Goal: Task Accomplishment & Management: Use online tool/utility

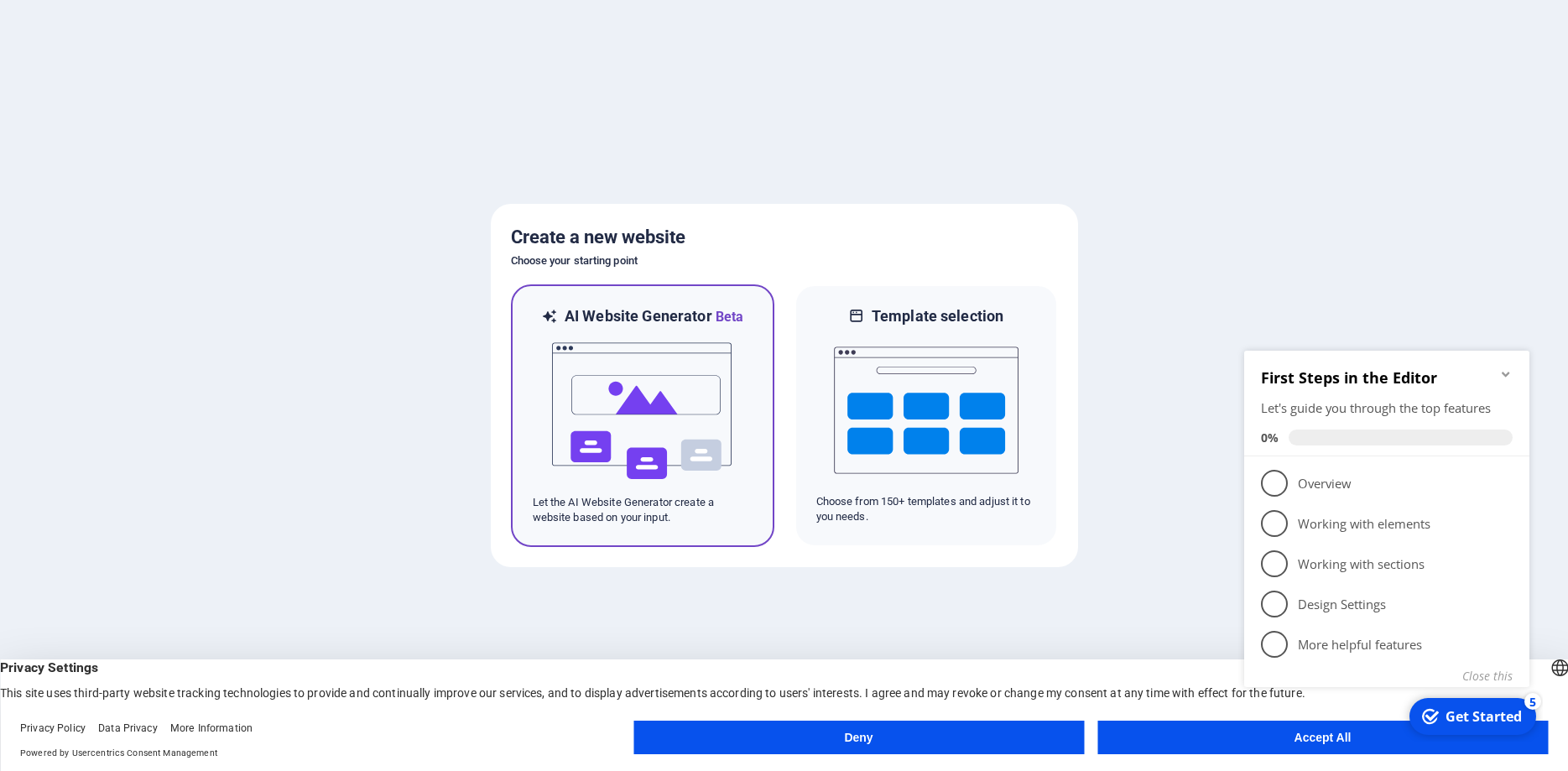
click at [693, 346] on img at bounding box center [642, 411] width 185 height 168
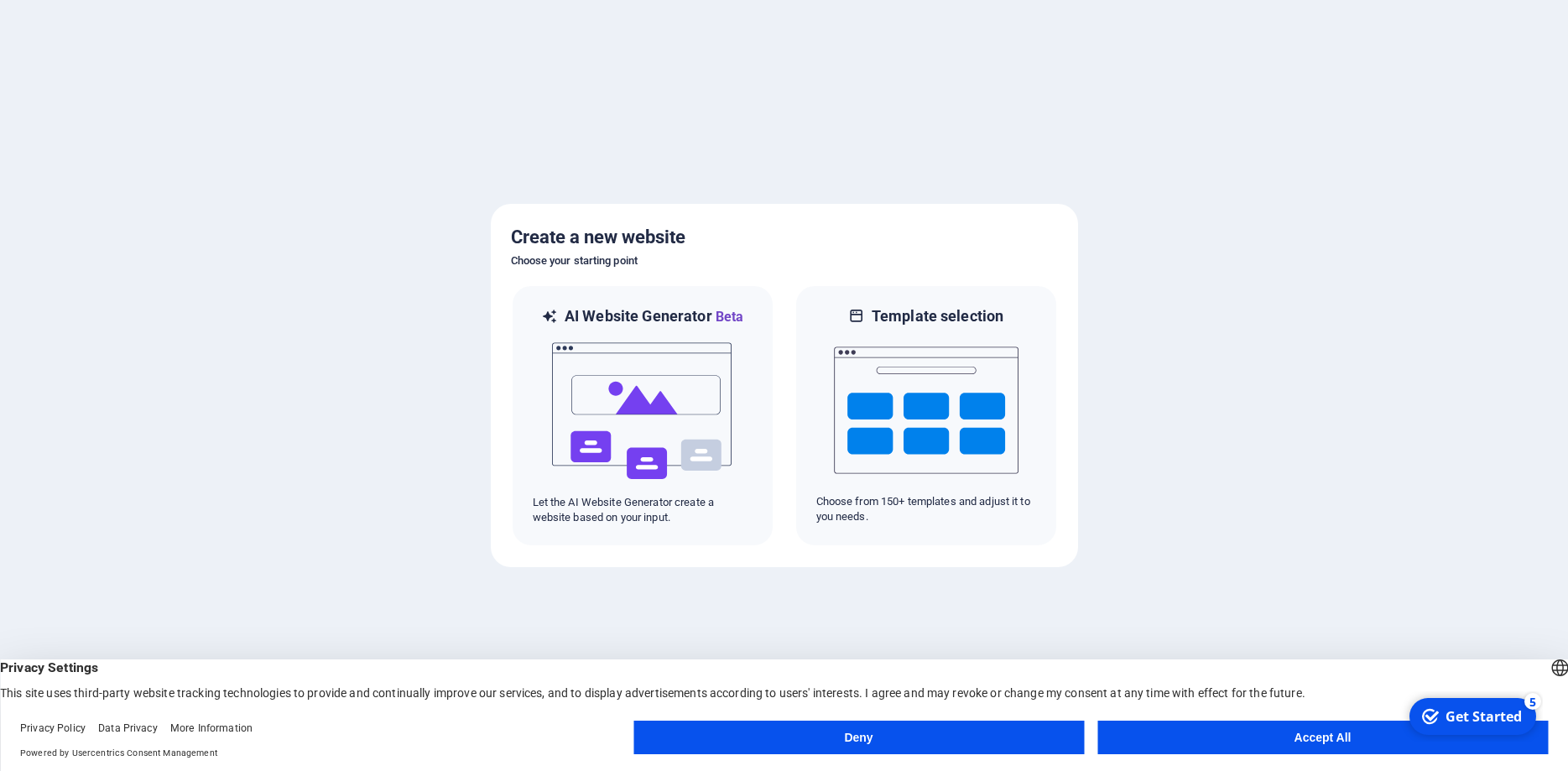
click at [1183, 745] on button "Accept All" at bounding box center [1323, 738] width 451 height 33
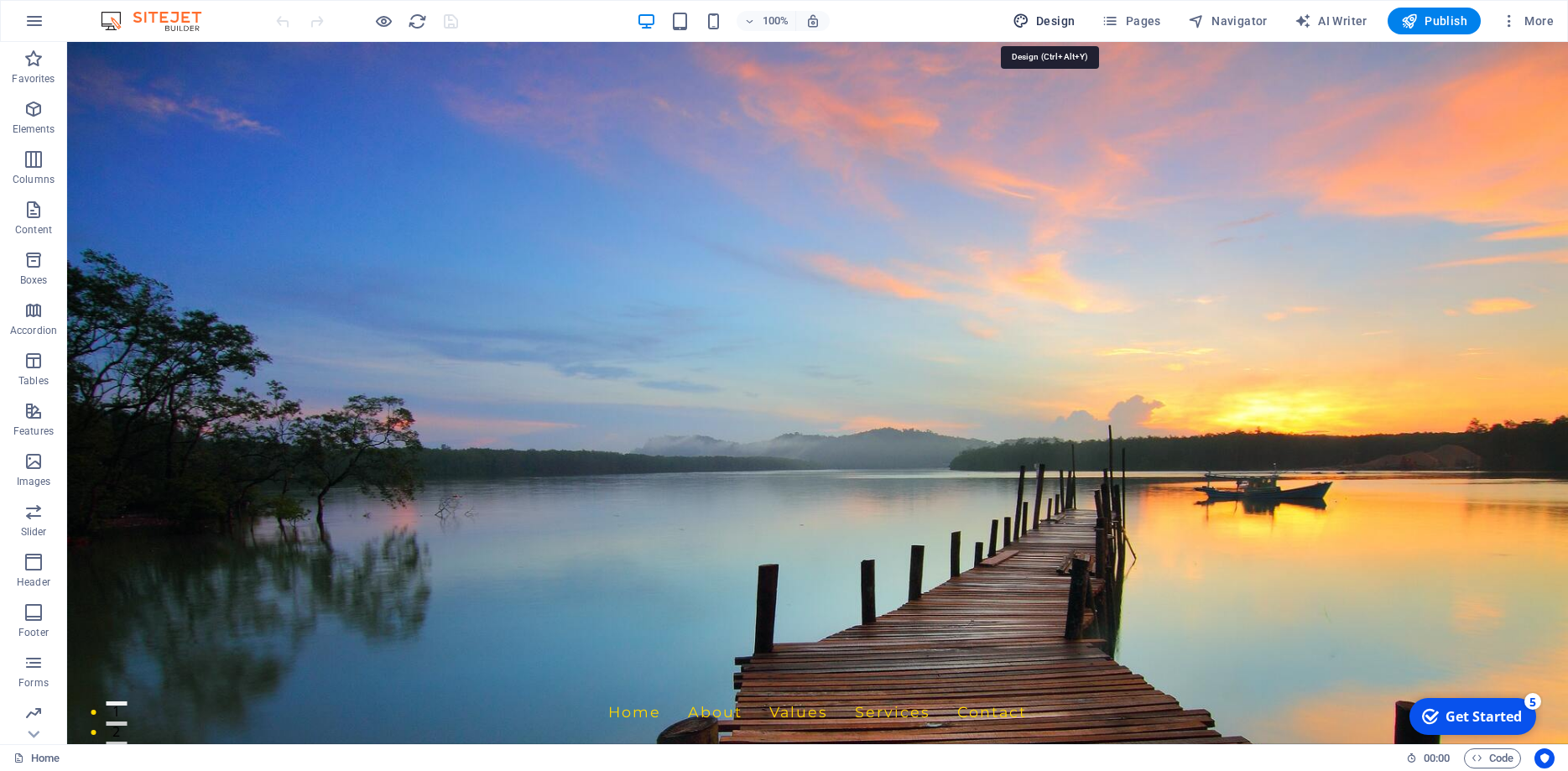
drag, startPoint x: 1034, startPoint y: 22, endPoint x: 979, endPoint y: 48, distance: 60.8
click at [1030, 22] on icon "button" at bounding box center [1022, 21] width 17 height 17
select select "px"
select select "200"
select select "px"
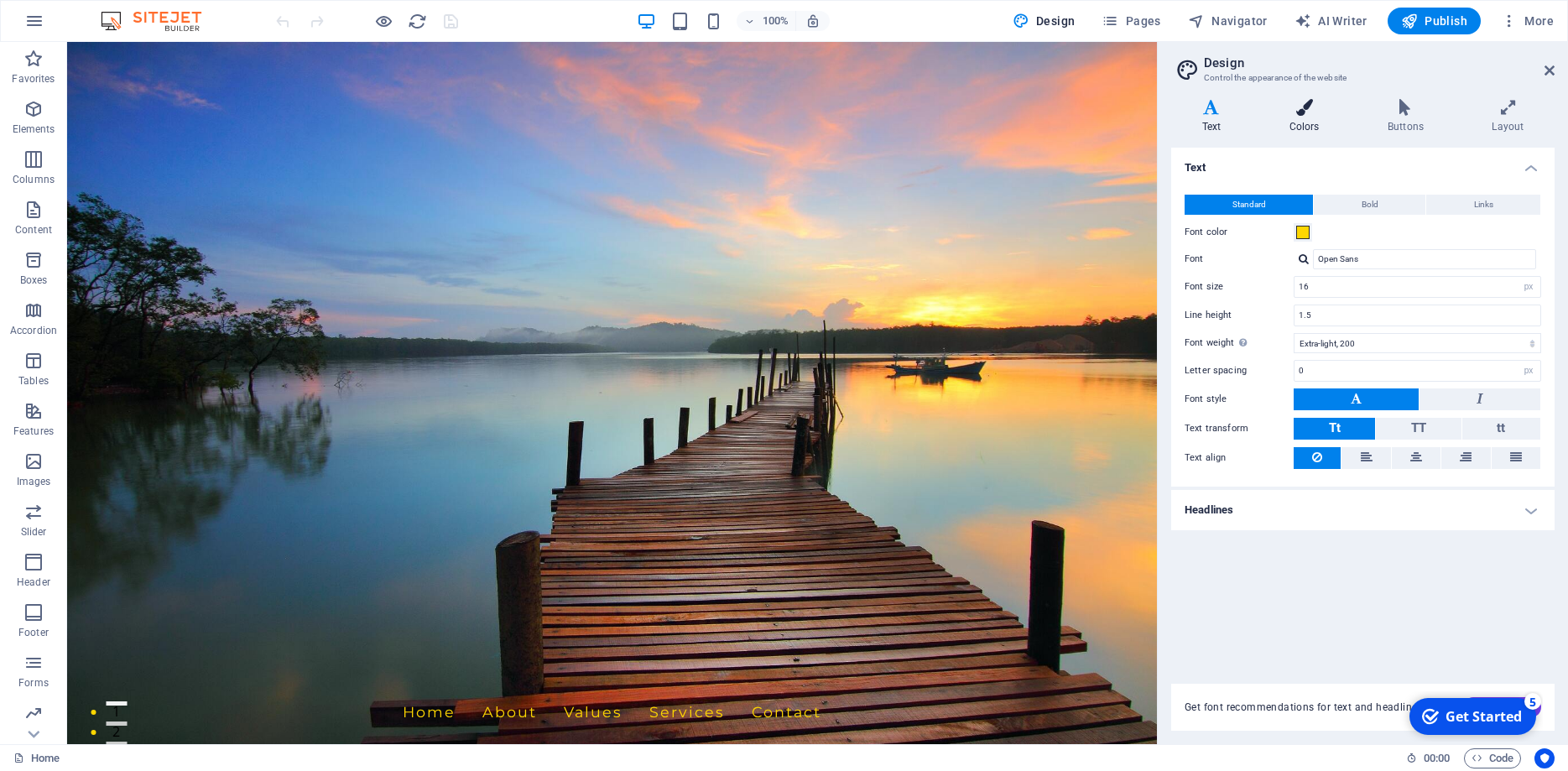
click at [1304, 116] on h4 "Colors" at bounding box center [1308, 117] width 98 height 35
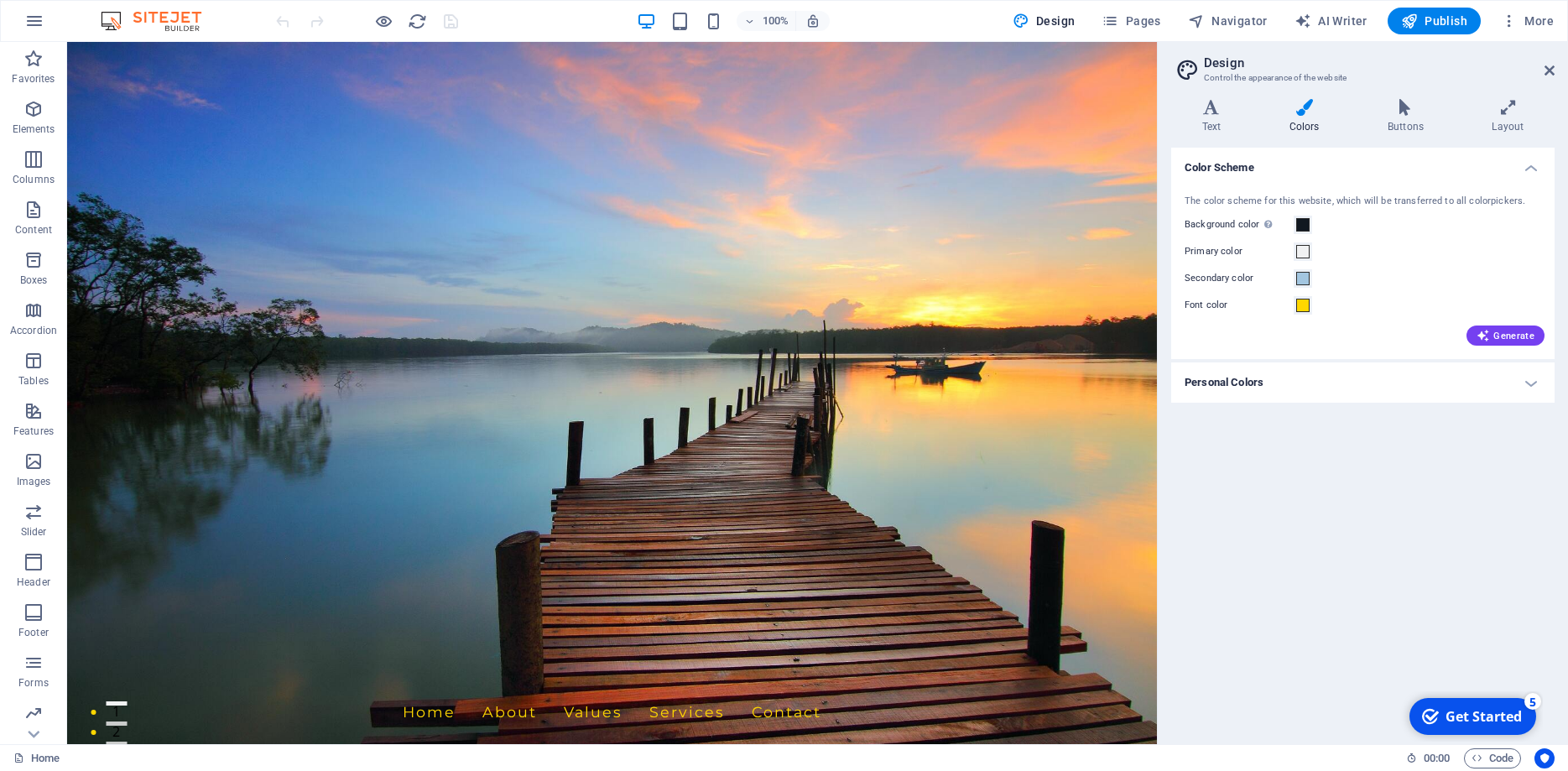
click at [1296, 388] on h4 "Personal Colors" at bounding box center [1363, 382] width 383 height 40
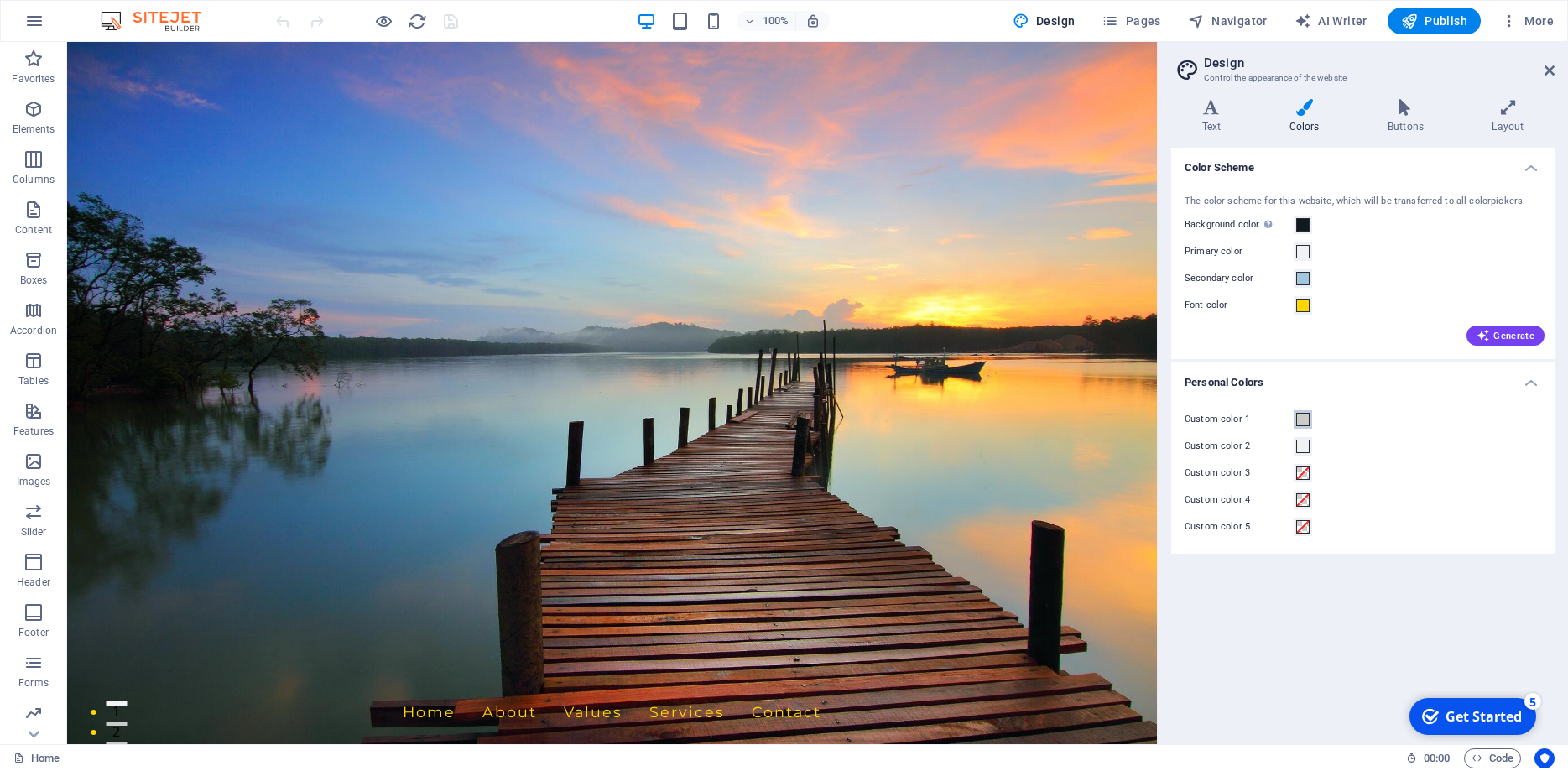
click at [1305, 418] on span at bounding box center [1303, 419] width 13 height 13
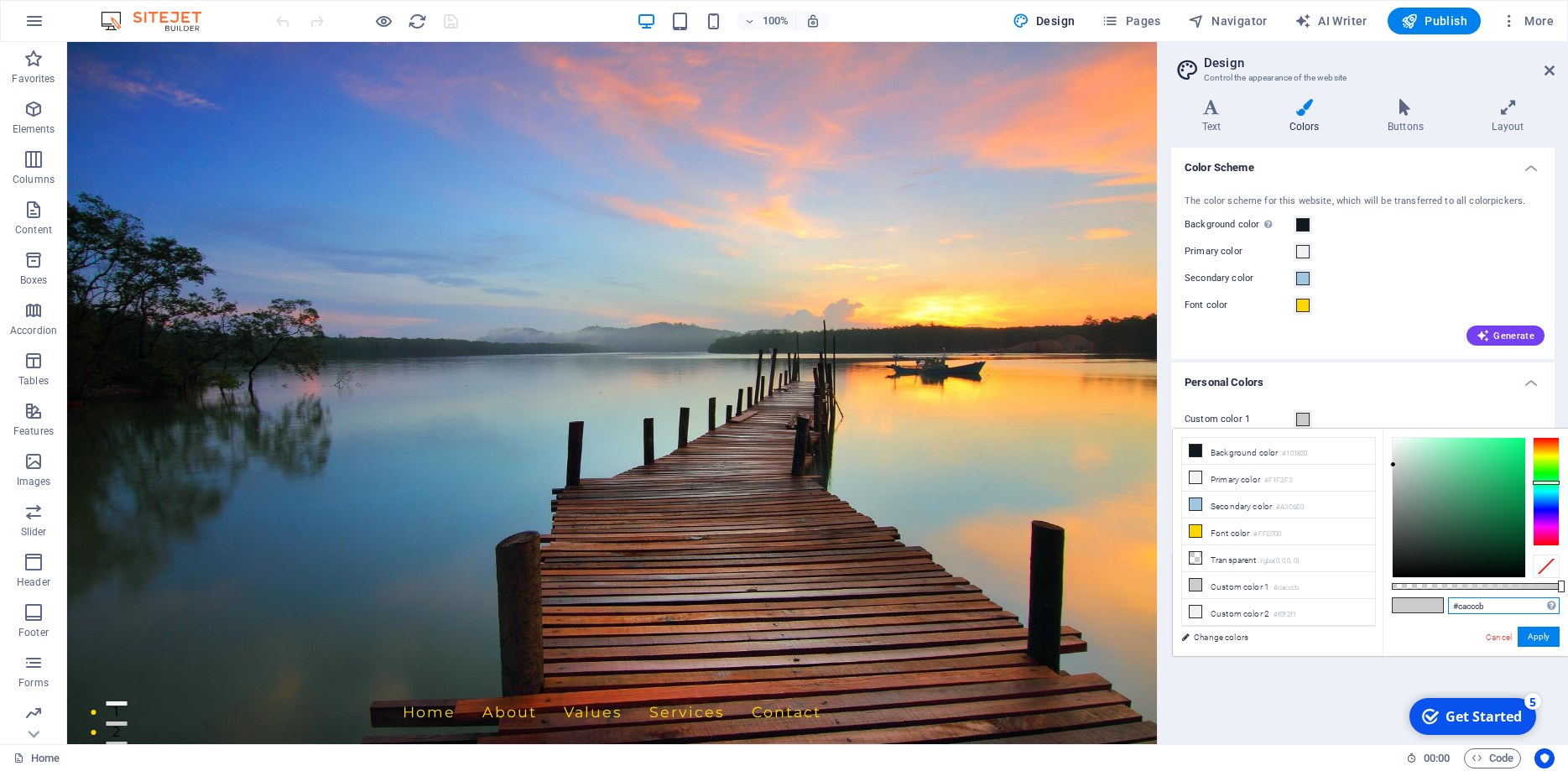
drag, startPoint x: 1502, startPoint y: 609, endPoint x: 1420, endPoint y: 619, distance: 82.6
click at [1448, 614] on input "#cacccb" at bounding box center [1504, 606] width 111 height 17
type input "#0fabab"
click at [1542, 631] on button "Apply" at bounding box center [1538, 637] width 42 height 20
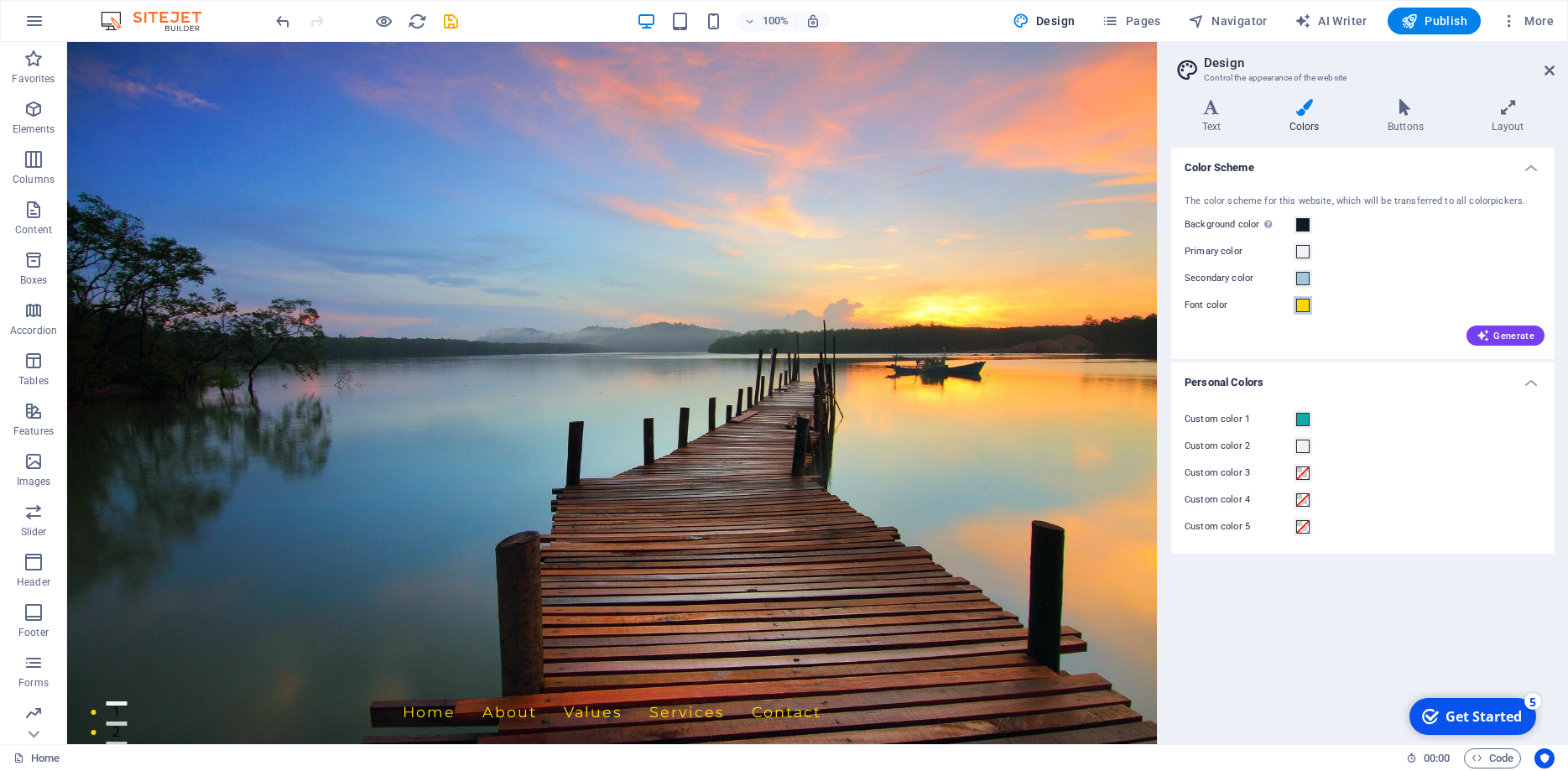
click at [1305, 303] on span at bounding box center [1303, 305] width 13 height 13
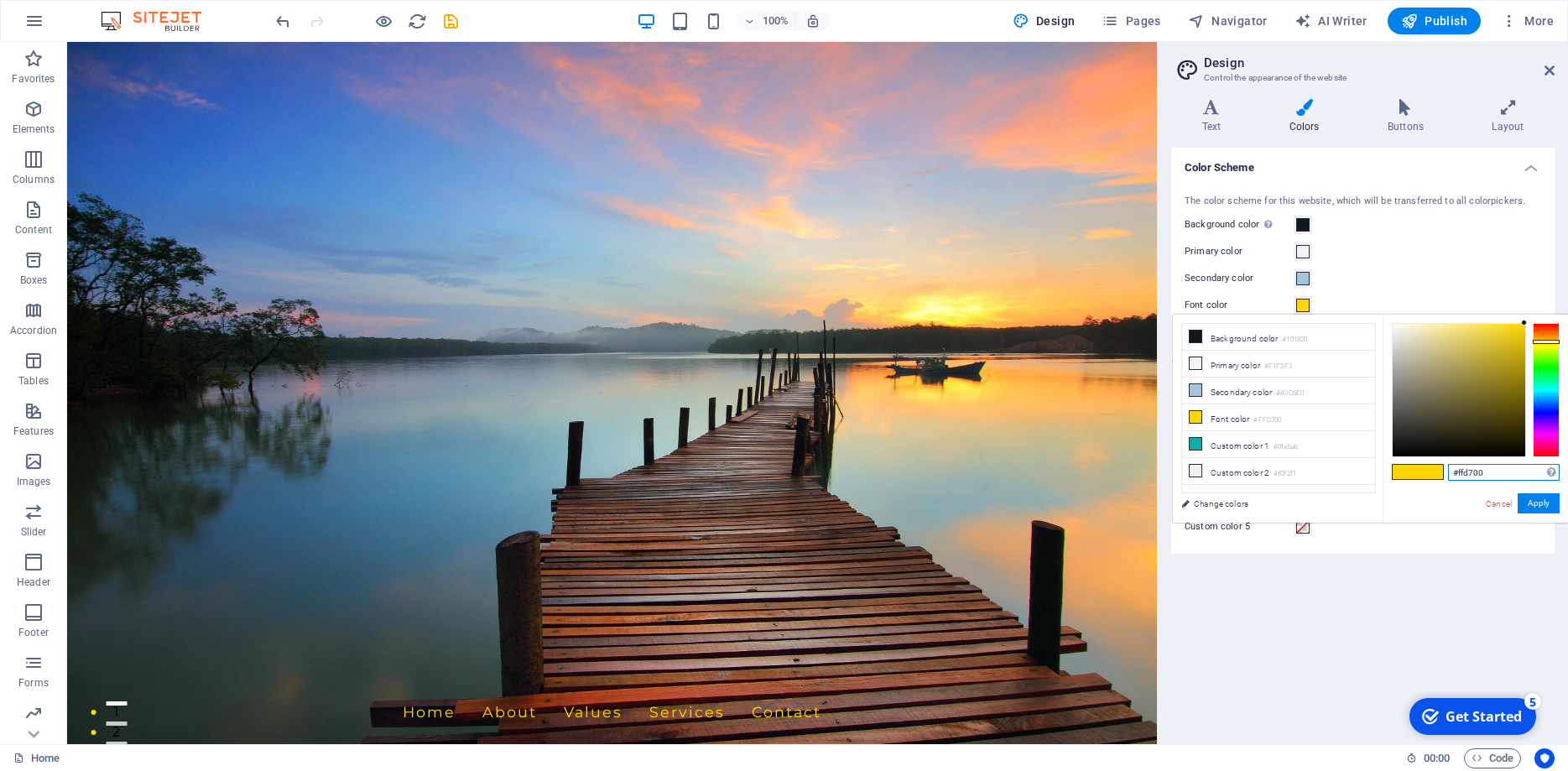
drag, startPoint x: 1508, startPoint y: 471, endPoint x: 1426, endPoint y: 476, distance: 82.2
click at [1448, 476] on input "#ffd700" at bounding box center [1504, 472] width 111 height 17
click at [1461, 513] on div "00000 Supported formats #0852ed rgb(8, 82, 237) rgba(8, 82, 237, 90%) hsv(221,9…" at bounding box center [1475, 540] width 186 height 452
click at [1449, 471] on div "00000 Supported formats #0852ed rgb(8, 82, 237) rgba(8, 82, 237, 90%) hsv(221,9…" at bounding box center [1475, 540] width 186 height 452
drag, startPoint x: 1450, startPoint y: 471, endPoint x: 1460, endPoint y: 488, distance: 19.7
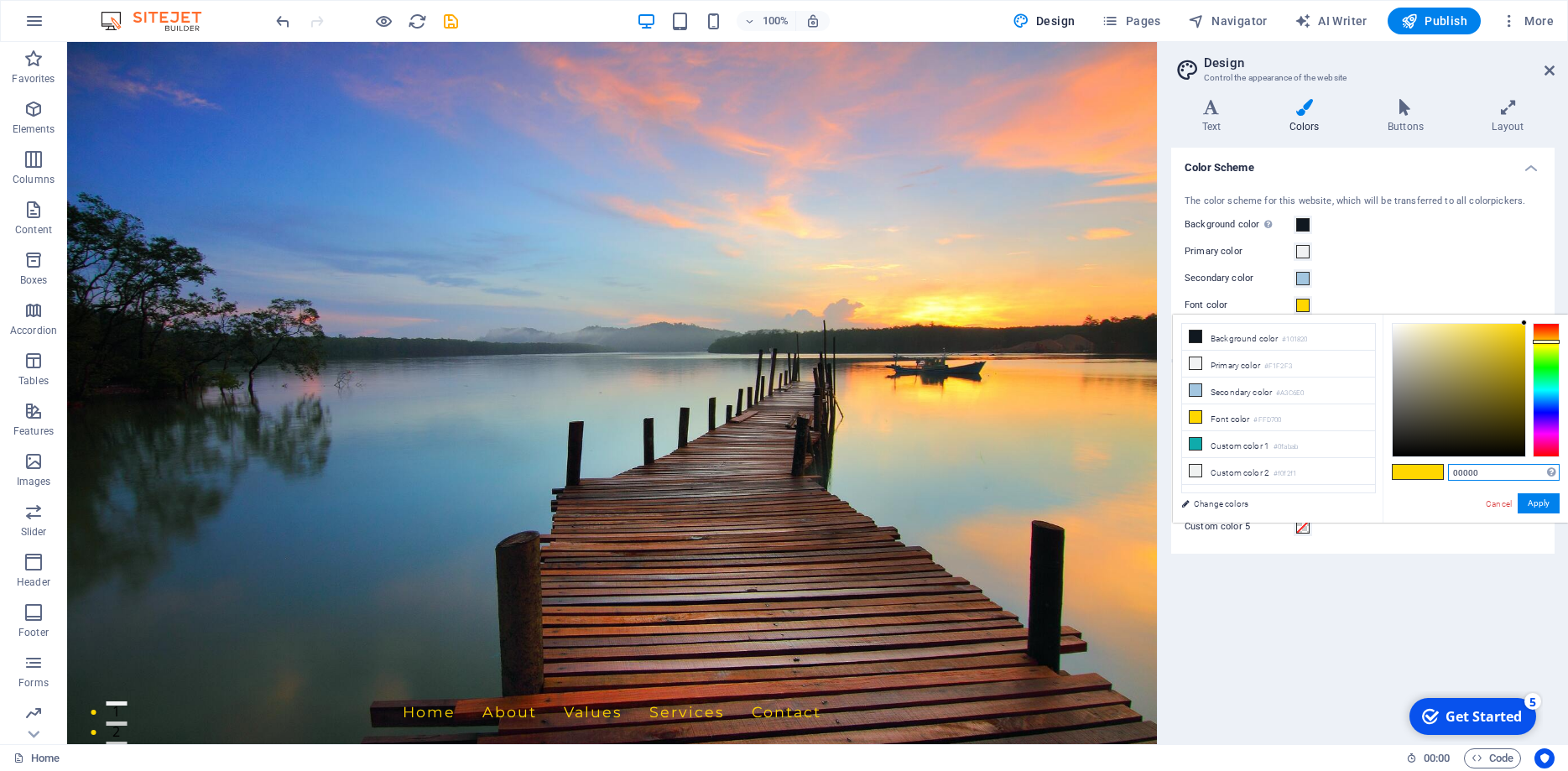
click at [1453, 474] on input "00000" at bounding box center [1504, 472] width 111 height 17
click at [1442, 522] on div "#00000 Supported formats #0852ed rgb(8, 82, 237) rgba(8, 82, 237, 90%) hsv(221,…" at bounding box center [1475, 540] width 186 height 452
click at [1547, 501] on button "Apply" at bounding box center [1538, 504] width 42 height 20
click at [1482, 477] on input "#00000" at bounding box center [1504, 472] width 111 height 17
click at [1394, 323] on div "#00000 Supported formats #0852ed rgb(8, 82, 237) rgba(8, 82, 237, 90%) hsv(221,…" at bounding box center [1475, 540] width 186 height 452
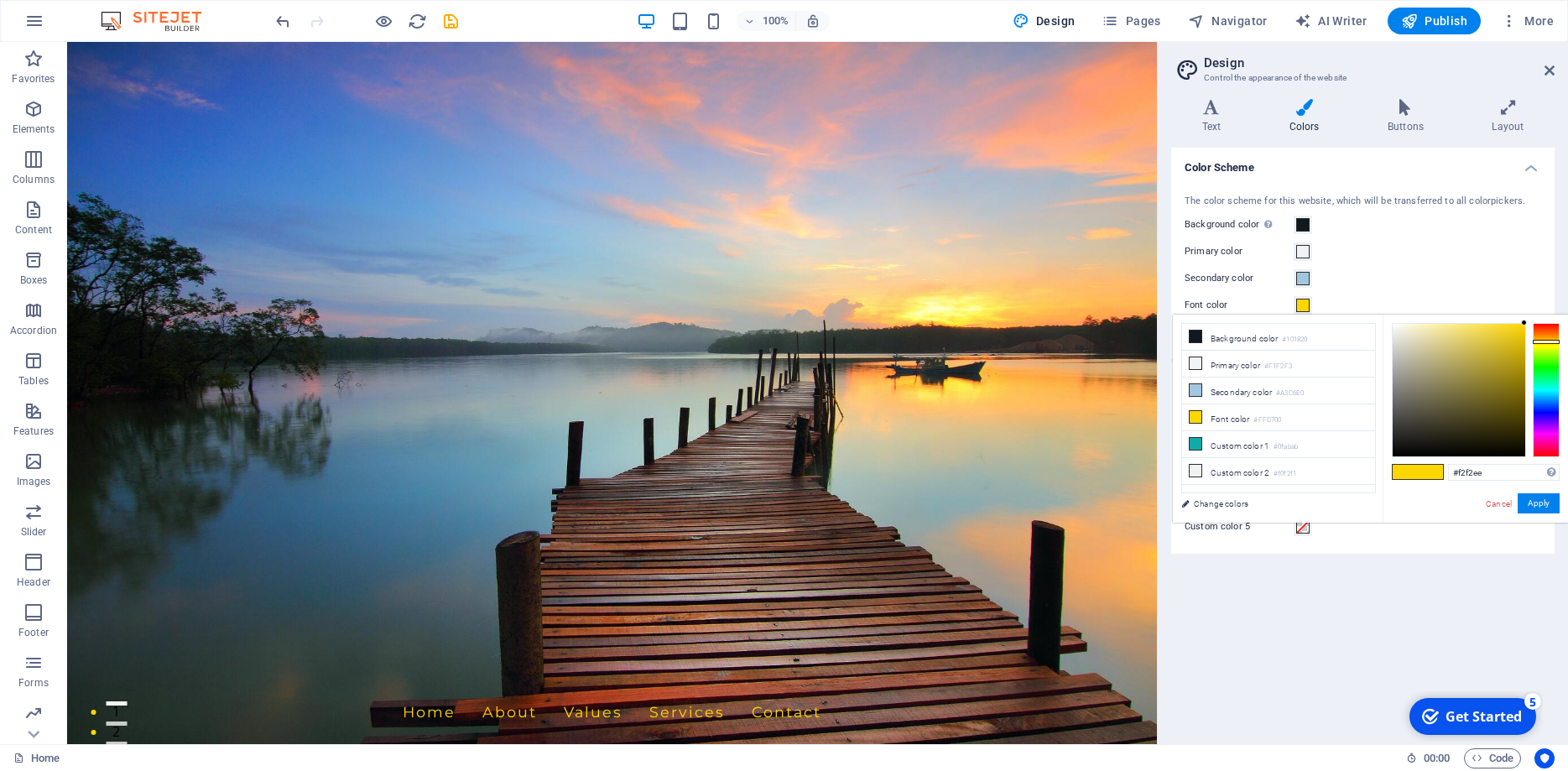
click at [1394, 329] on div at bounding box center [1459, 390] width 133 height 133
type input "#ffffff"
drag, startPoint x: 1393, startPoint y: 329, endPoint x: 1389, endPoint y: 312, distance: 17.5
click at [1389, 312] on body "Xero Gravity Limited Home Favorites Elements Columns Content Boxes Accordion Ta…" at bounding box center [784, 385] width 1568 height 771
click at [1540, 504] on button "Apply" at bounding box center [1538, 504] width 42 height 20
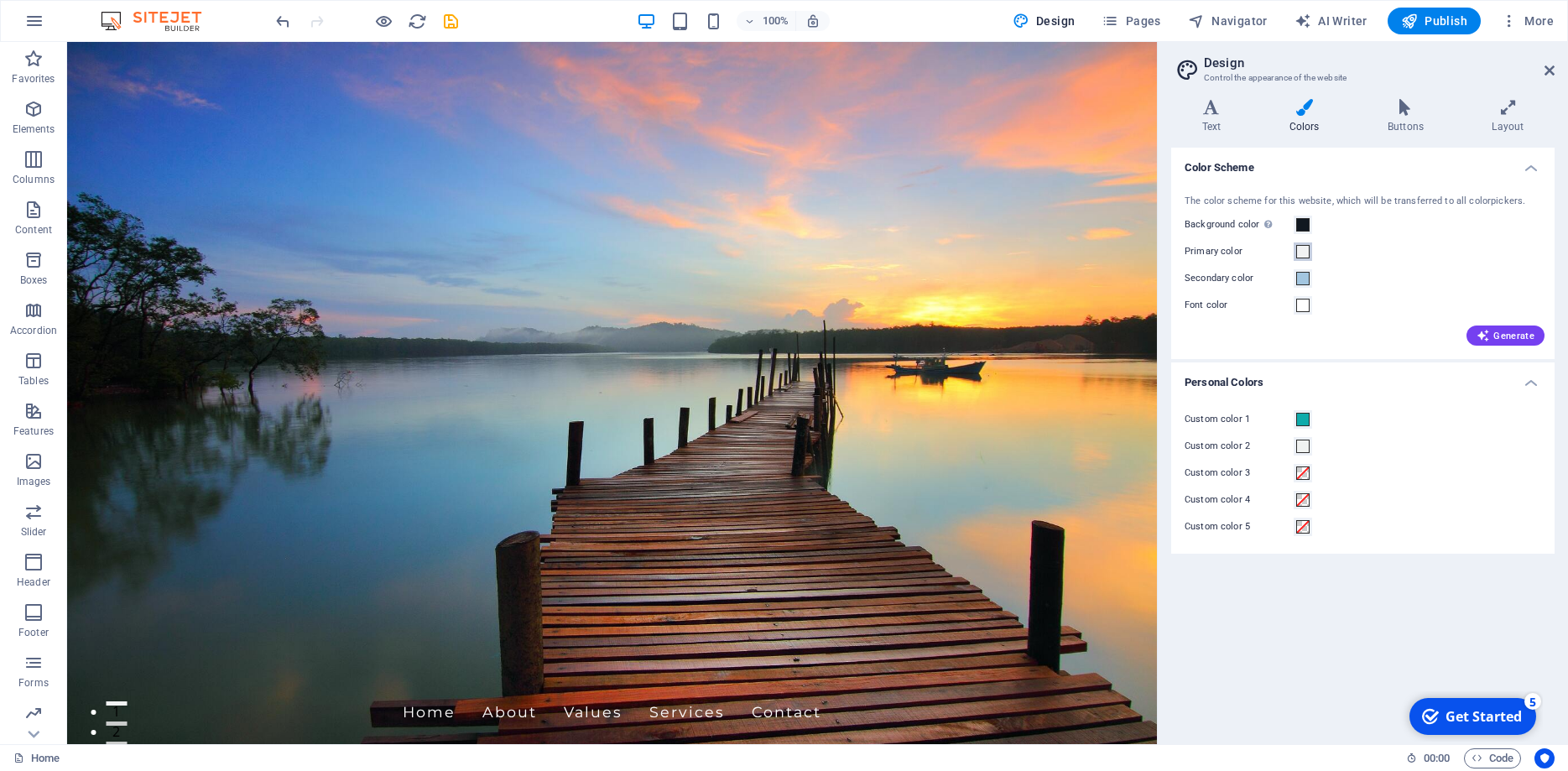
click at [1307, 251] on span at bounding box center [1303, 251] width 13 height 13
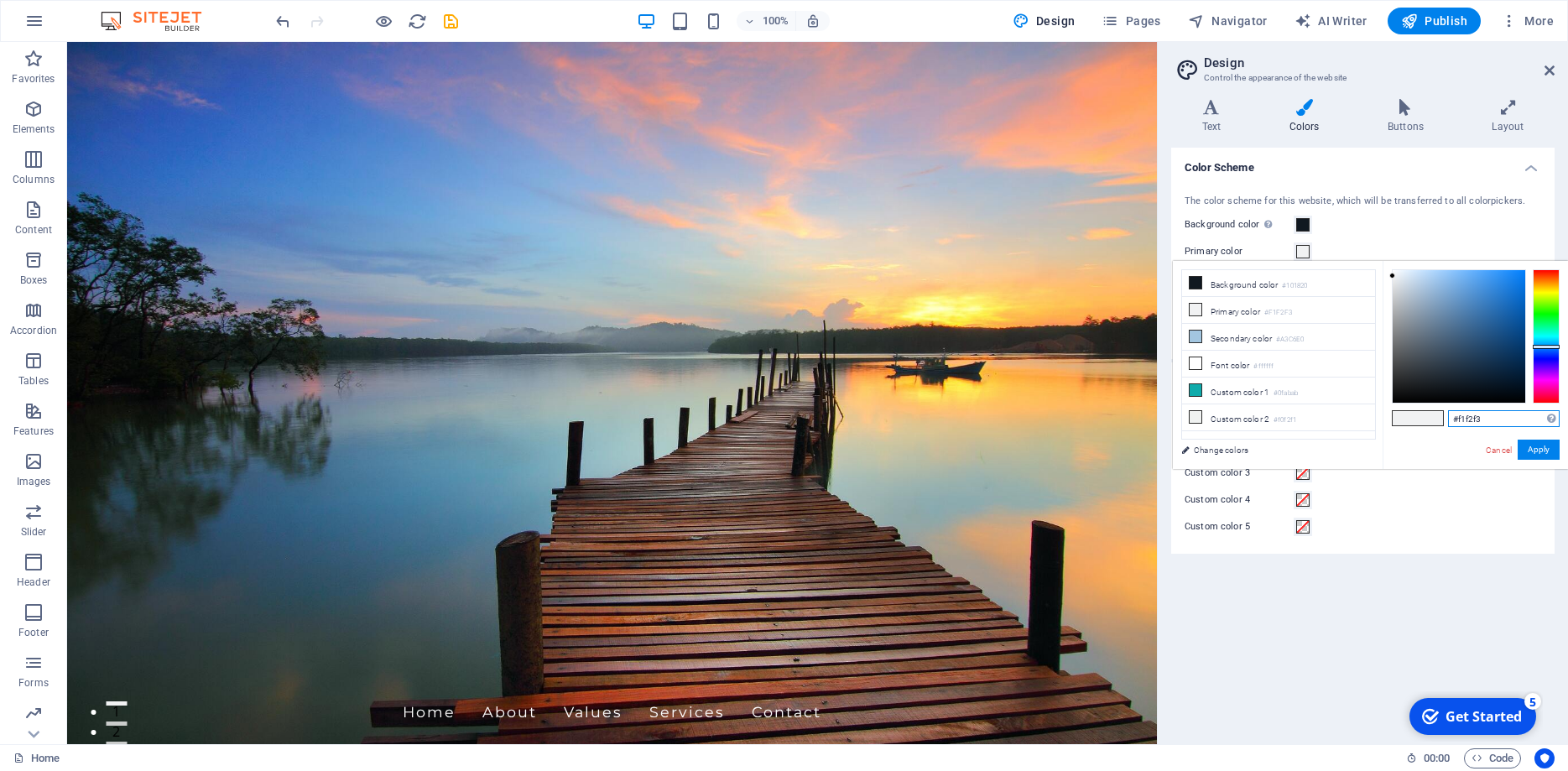
drag, startPoint x: 1480, startPoint y: 418, endPoint x: 1457, endPoint y: 419, distance: 23.0
click at [1457, 419] on input "#f1f2f3" at bounding box center [1504, 418] width 111 height 17
type input "#0fabab"
click at [1557, 451] on button "Apply" at bounding box center [1538, 450] width 42 height 20
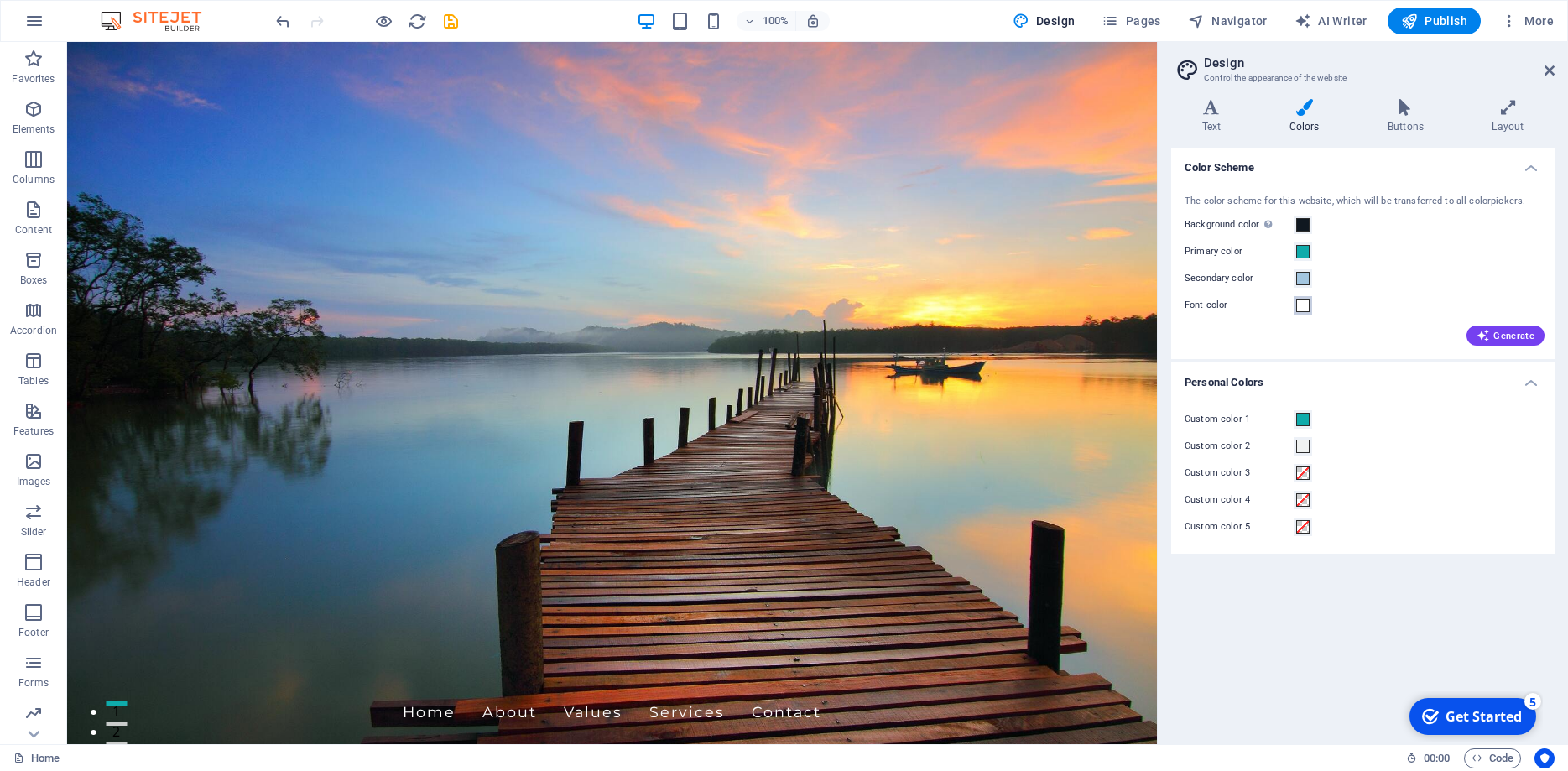
click at [1308, 305] on span at bounding box center [1303, 305] width 13 height 13
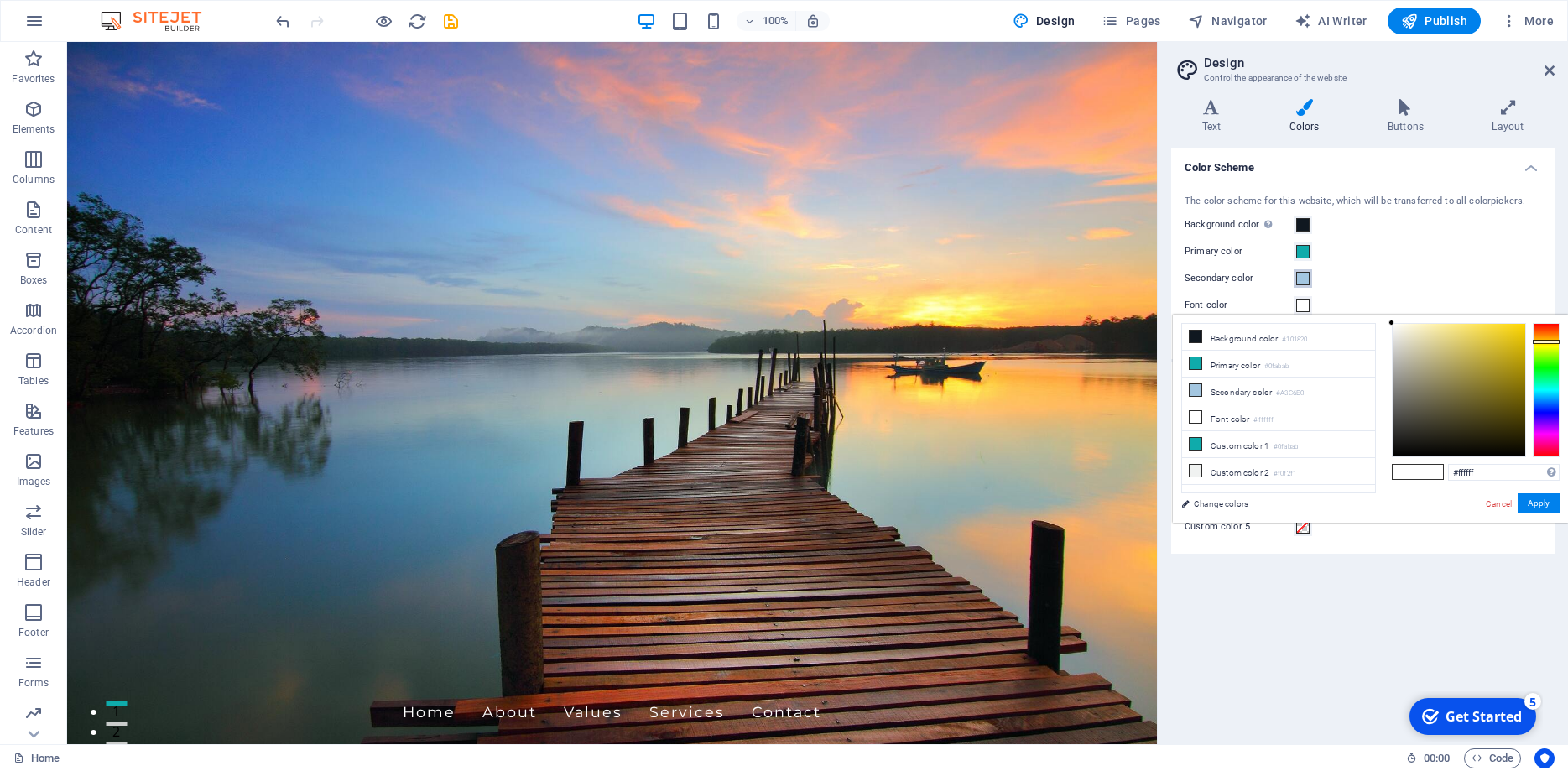
click at [1300, 276] on span at bounding box center [1303, 278] width 13 height 13
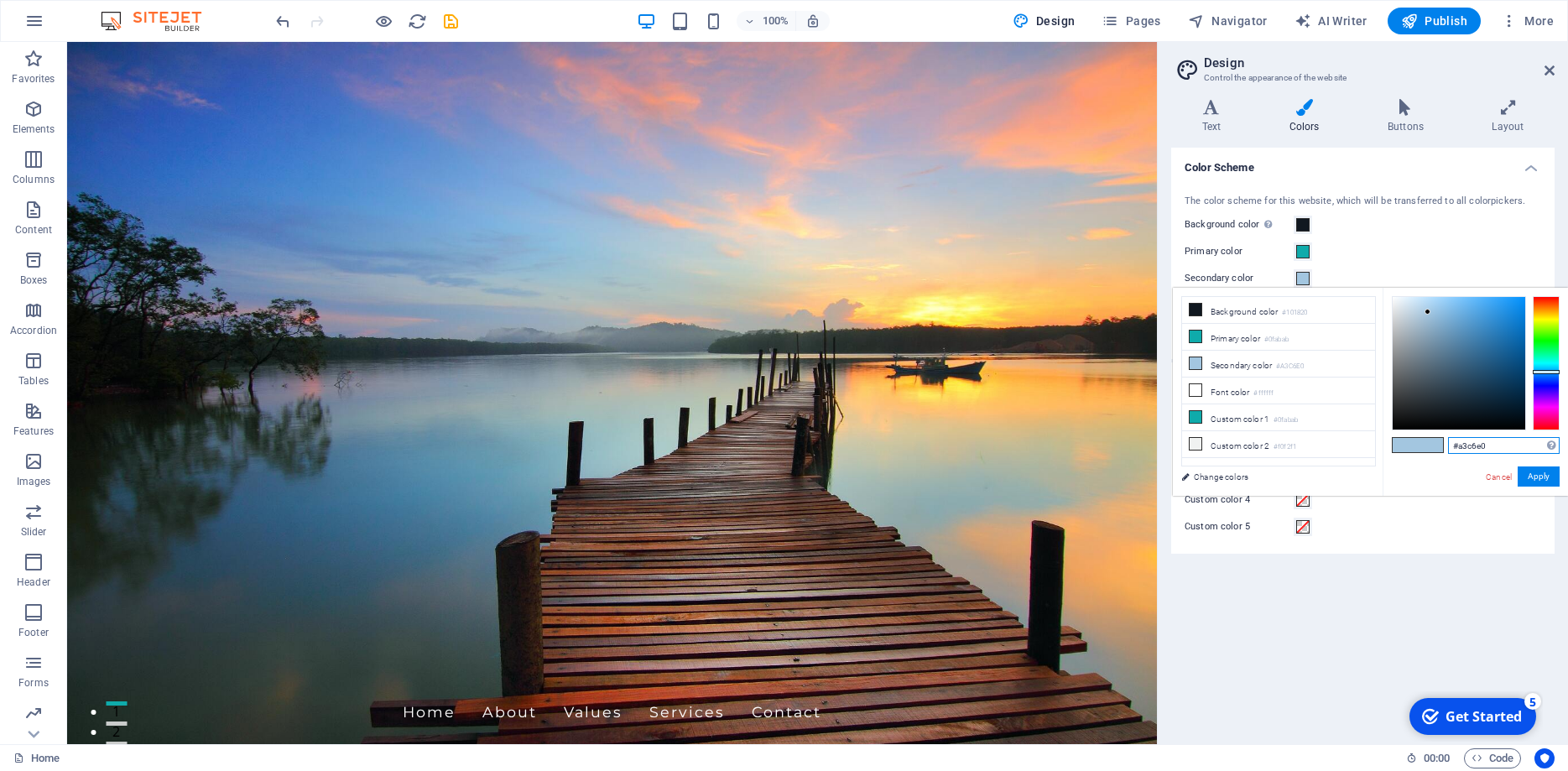
drag, startPoint x: 1490, startPoint y: 450, endPoint x: 1459, endPoint y: 452, distance: 31.1
click at [1459, 452] on input "#a3c6e0" at bounding box center [1504, 445] width 111 height 17
click at [1539, 481] on button "Apply" at bounding box center [1538, 477] width 42 height 20
click at [1499, 443] on input "#22222" at bounding box center [1504, 445] width 111 height 17
click at [1545, 478] on button "Apply" at bounding box center [1538, 477] width 42 height 20
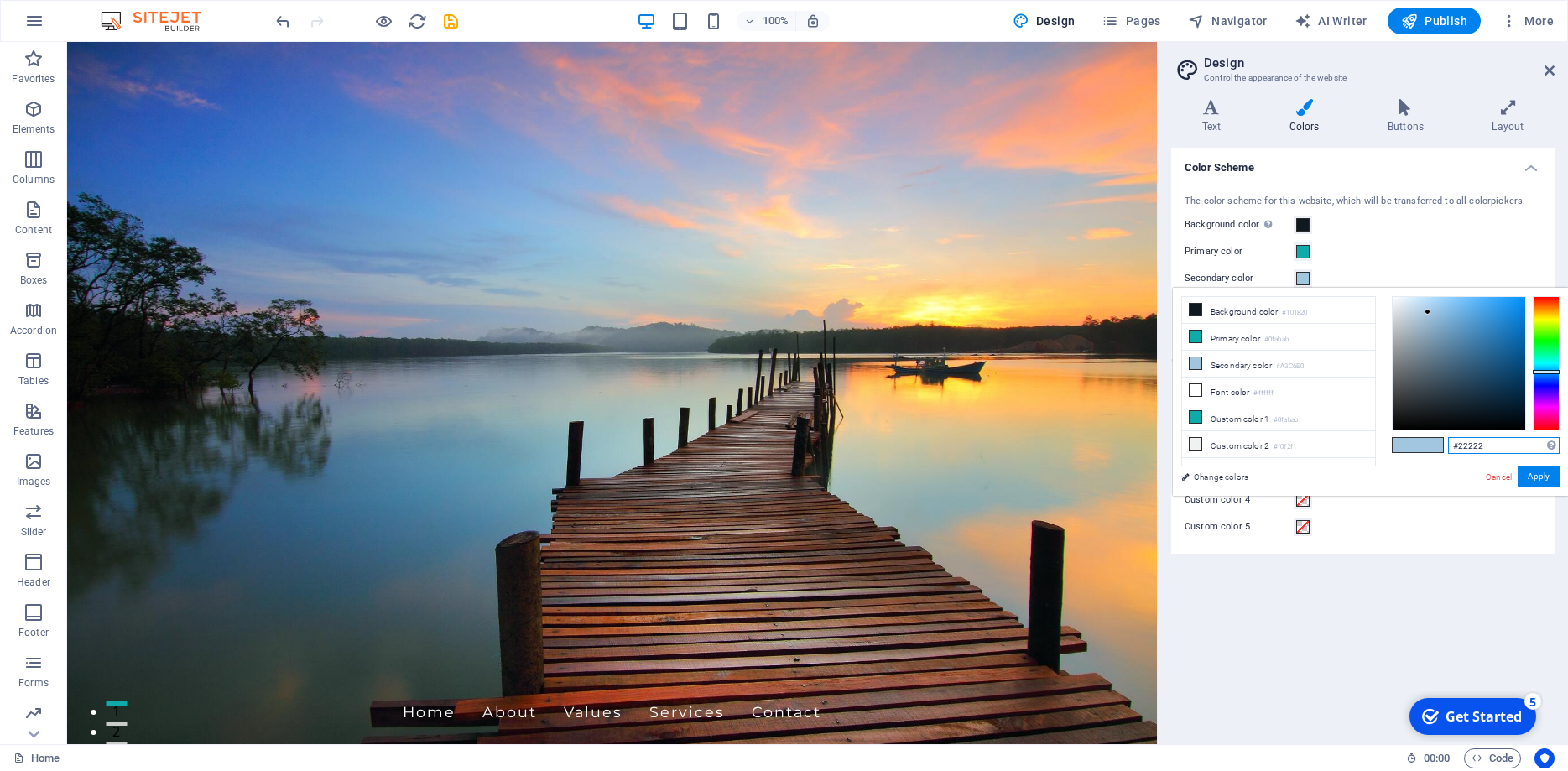
click at [1499, 438] on input "#22222" at bounding box center [1504, 445] width 111 height 17
type input "#222222"
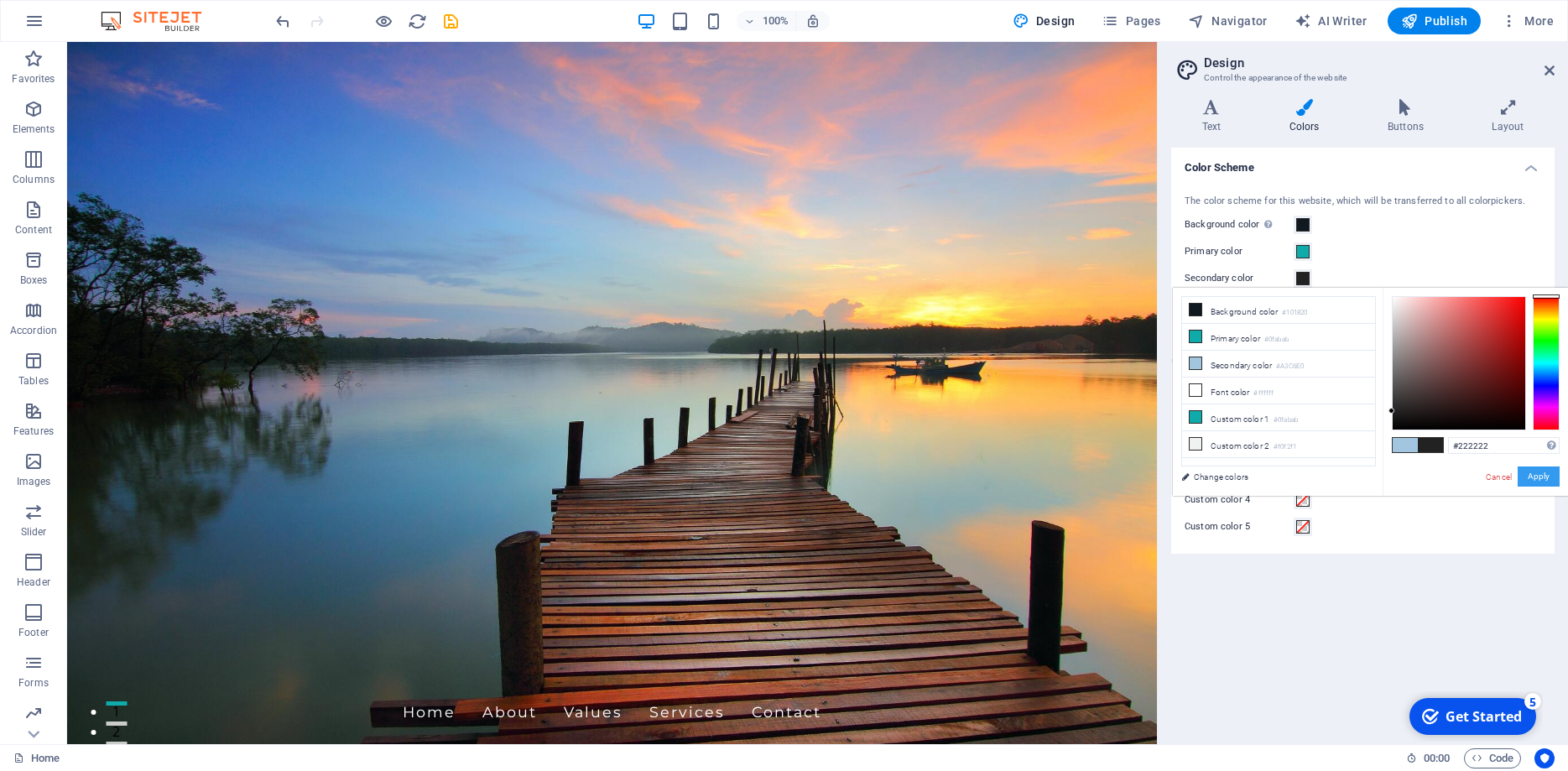
click at [1529, 478] on button "Apply" at bounding box center [1538, 477] width 42 height 20
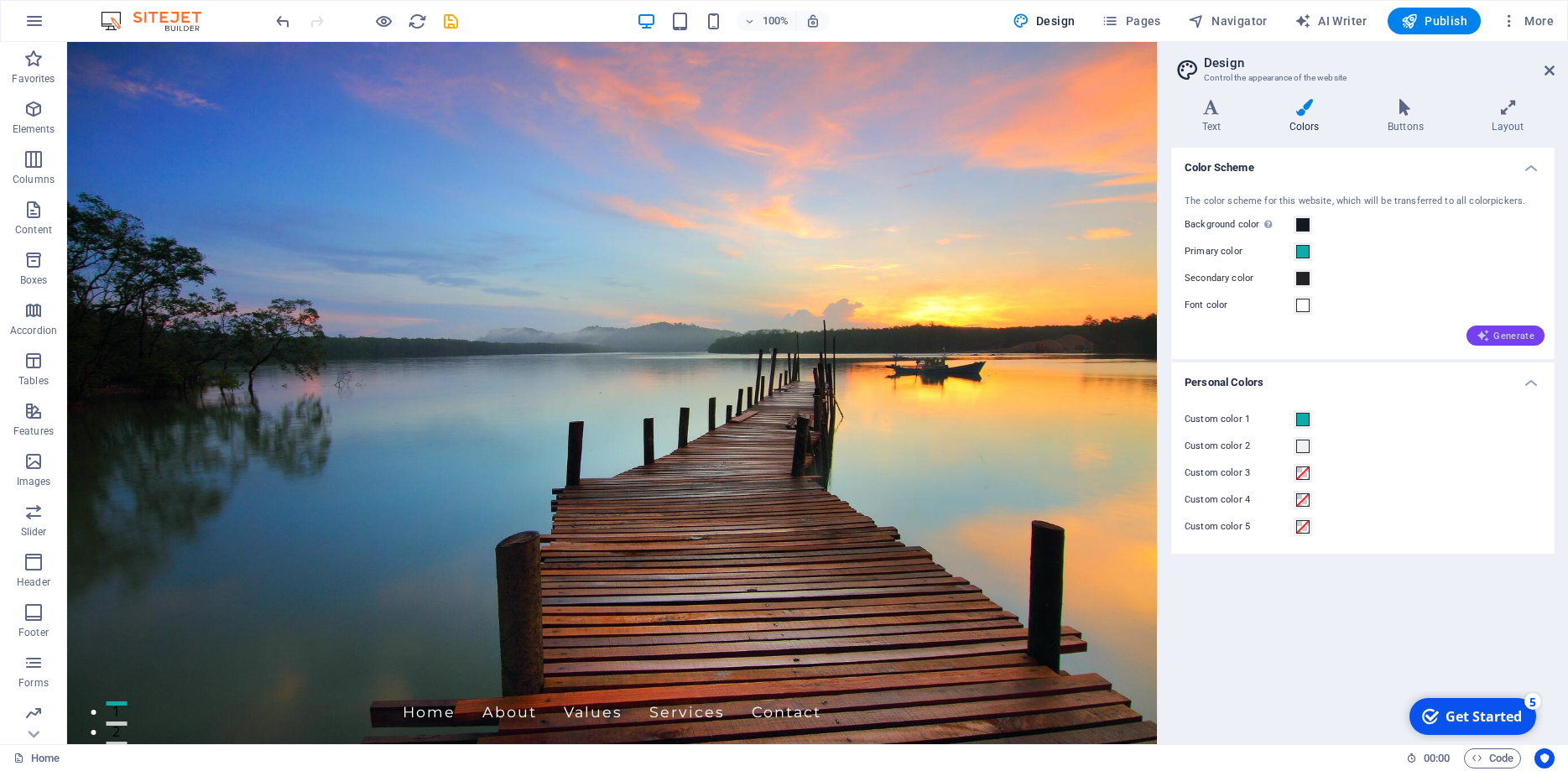
click at [1506, 331] on span "Generate" at bounding box center [1506, 336] width 58 height 13
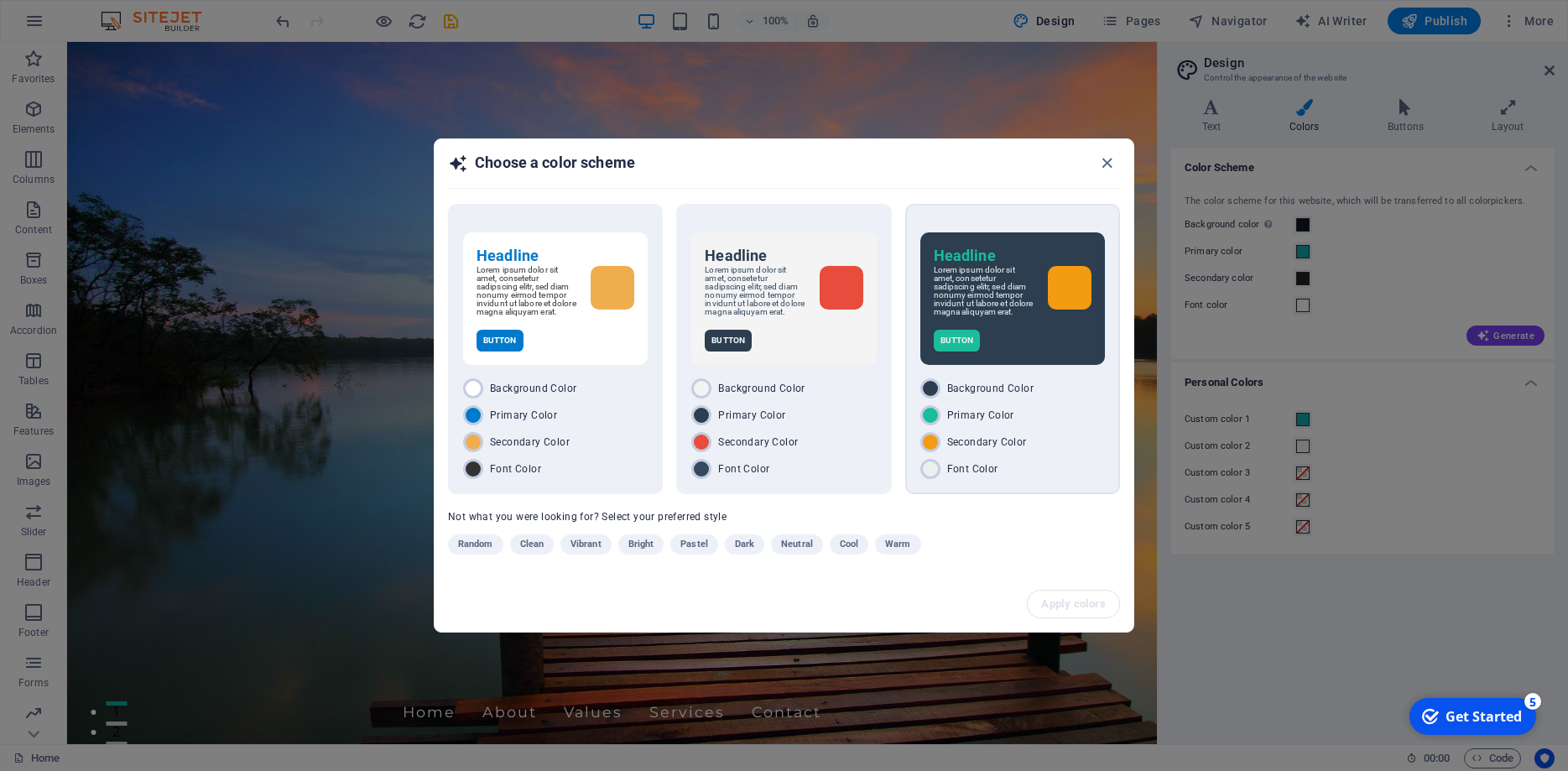
click at [1015, 331] on div "Headline Lorem ipsum dolor sit amet, consetetur sadipscing elitr, sed diam nonu…" at bounding box center [1012, 299] width 185 height 133
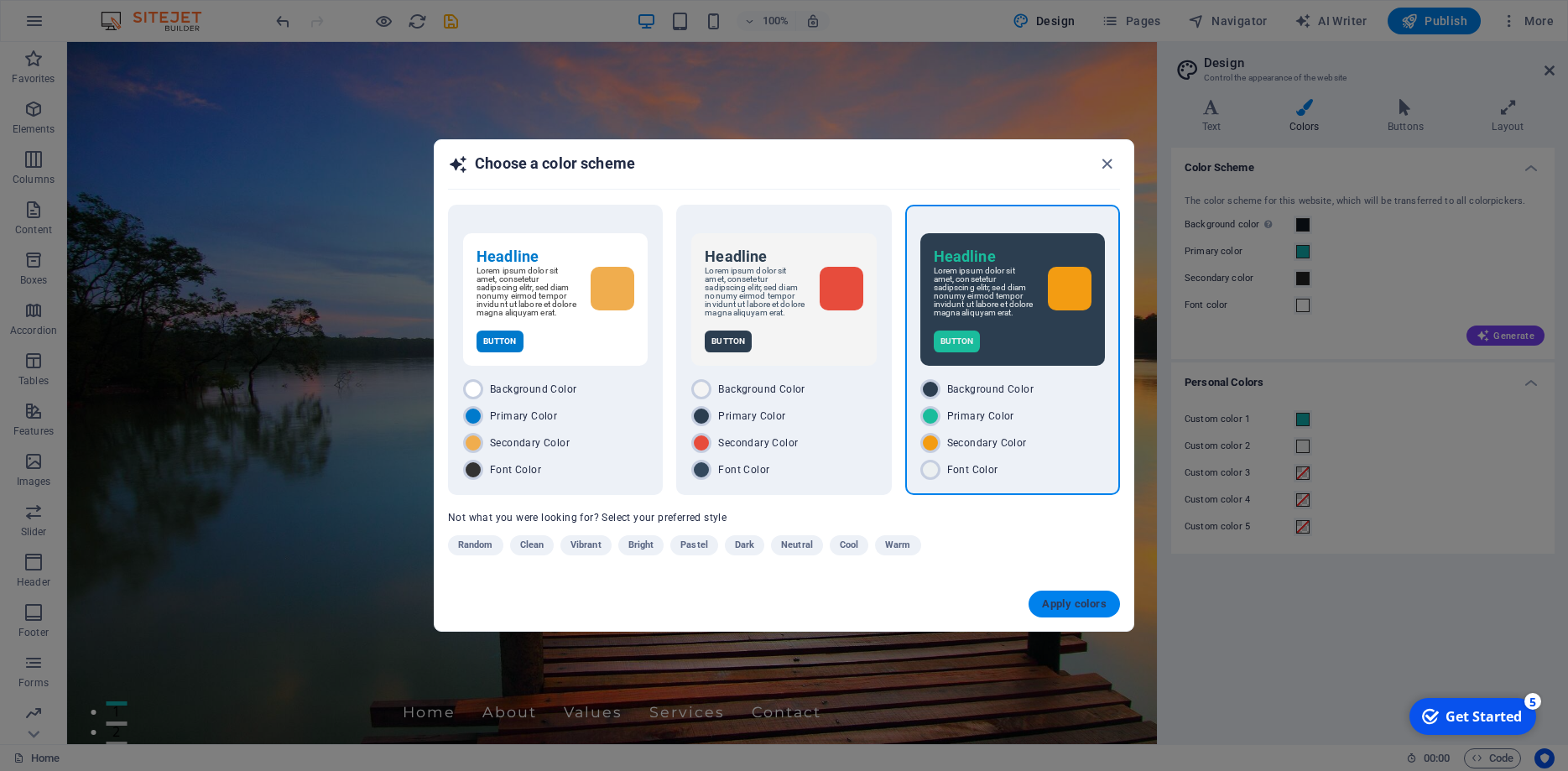
click at [1070, 610] on span "Apply colors" at bounding box center [1074, 604] width 65 height 13
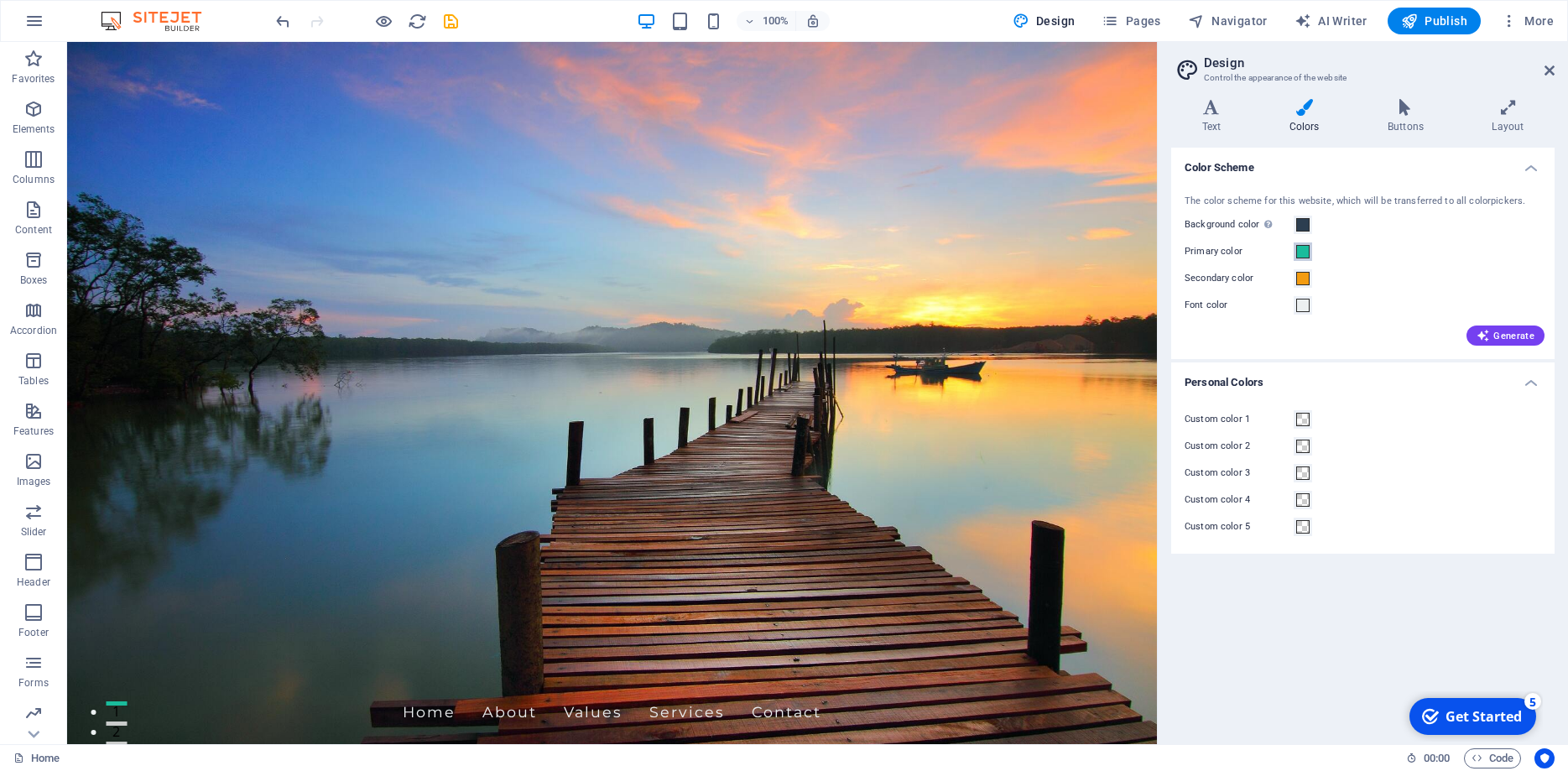
click at [1304, 252] on span at bounding box center [1303, 251] width 13 height 13
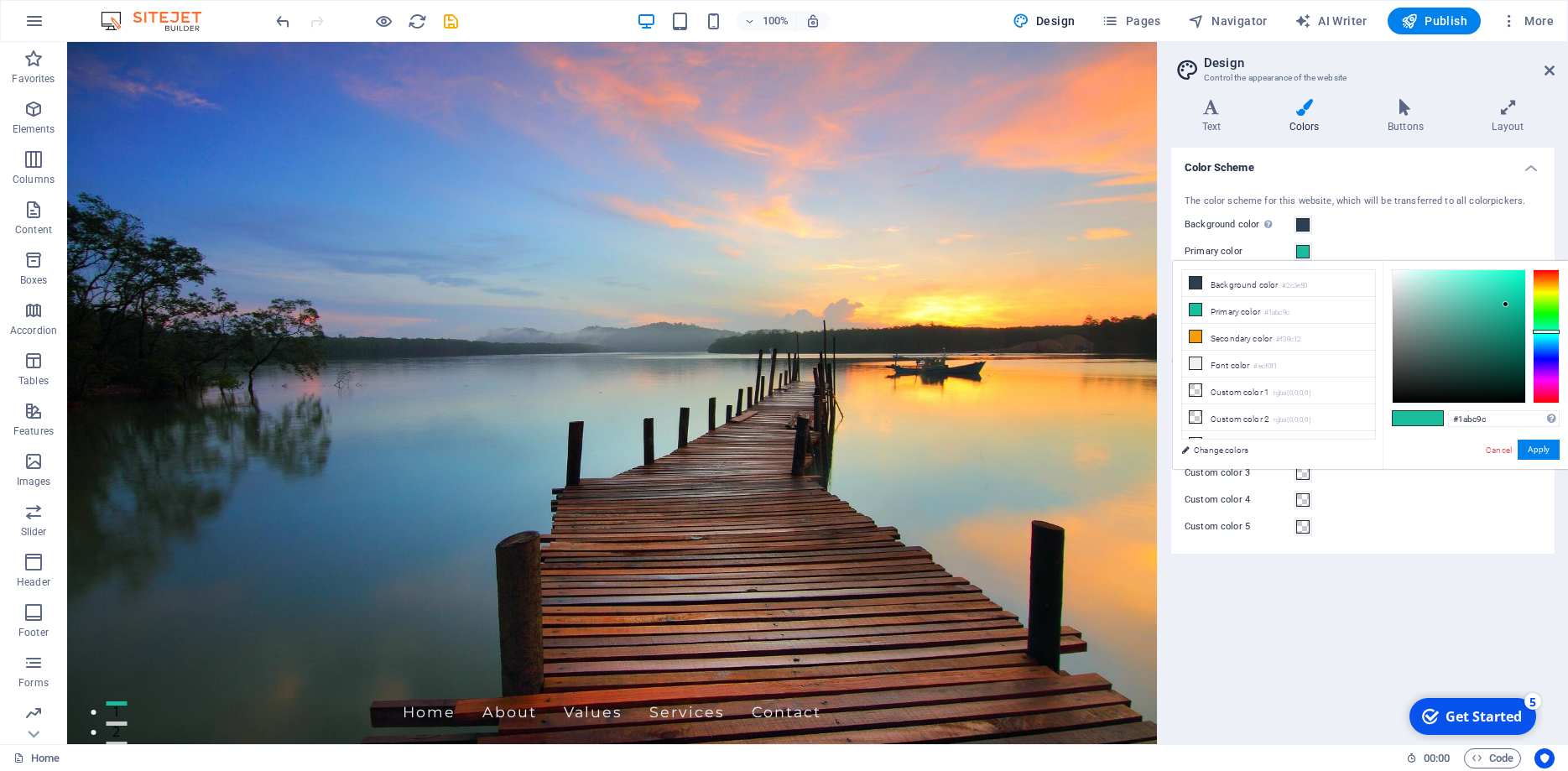
click at [1402, 595] on div "Color Scheme The color scheme for this website, which will be transferred to al…" at bounding box center [1363, 439] width 383 height 584
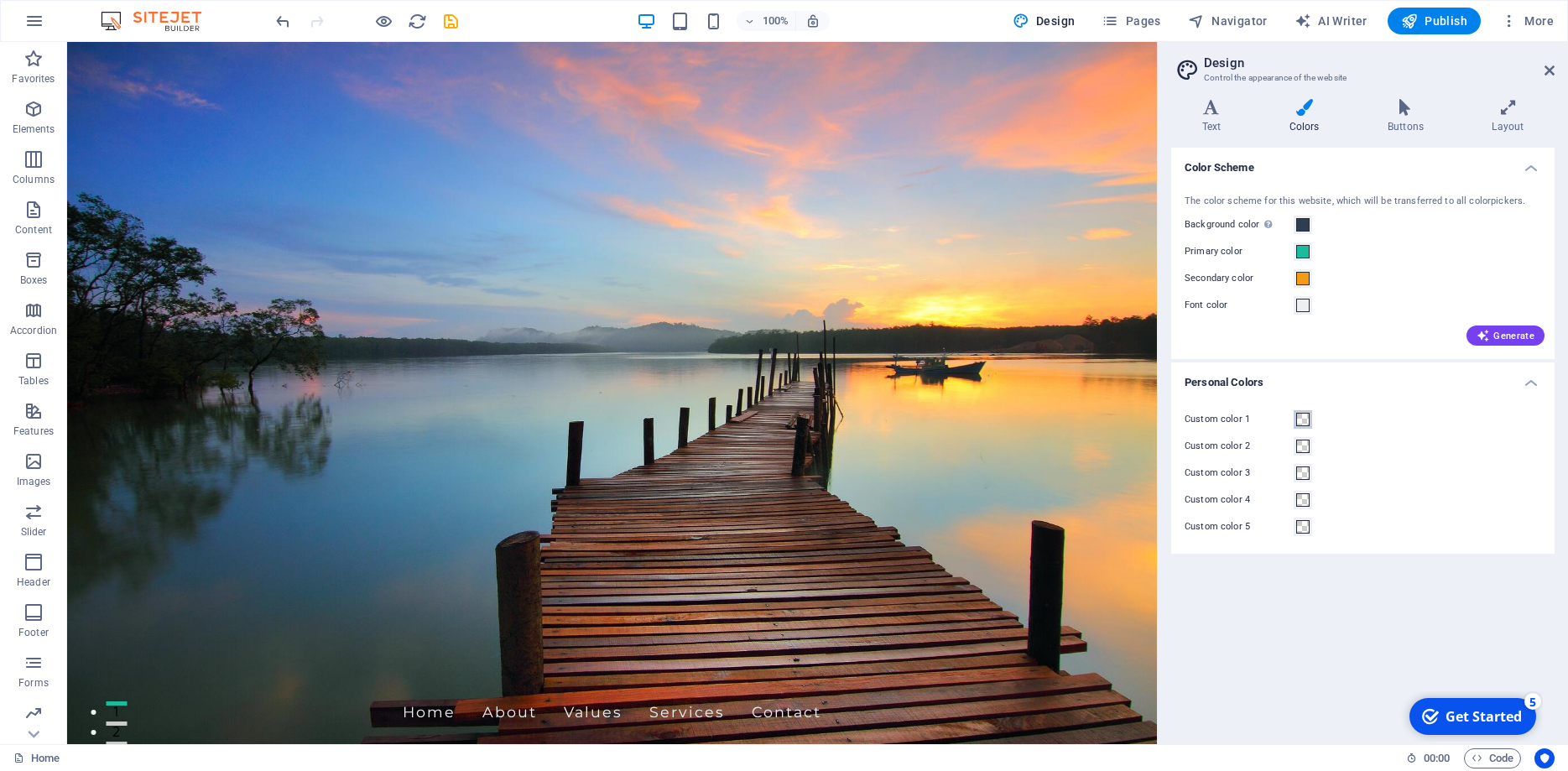
click at [1310, 417] on button "Custom color 1" at bounding box center [1304, 419] width 19 height 19
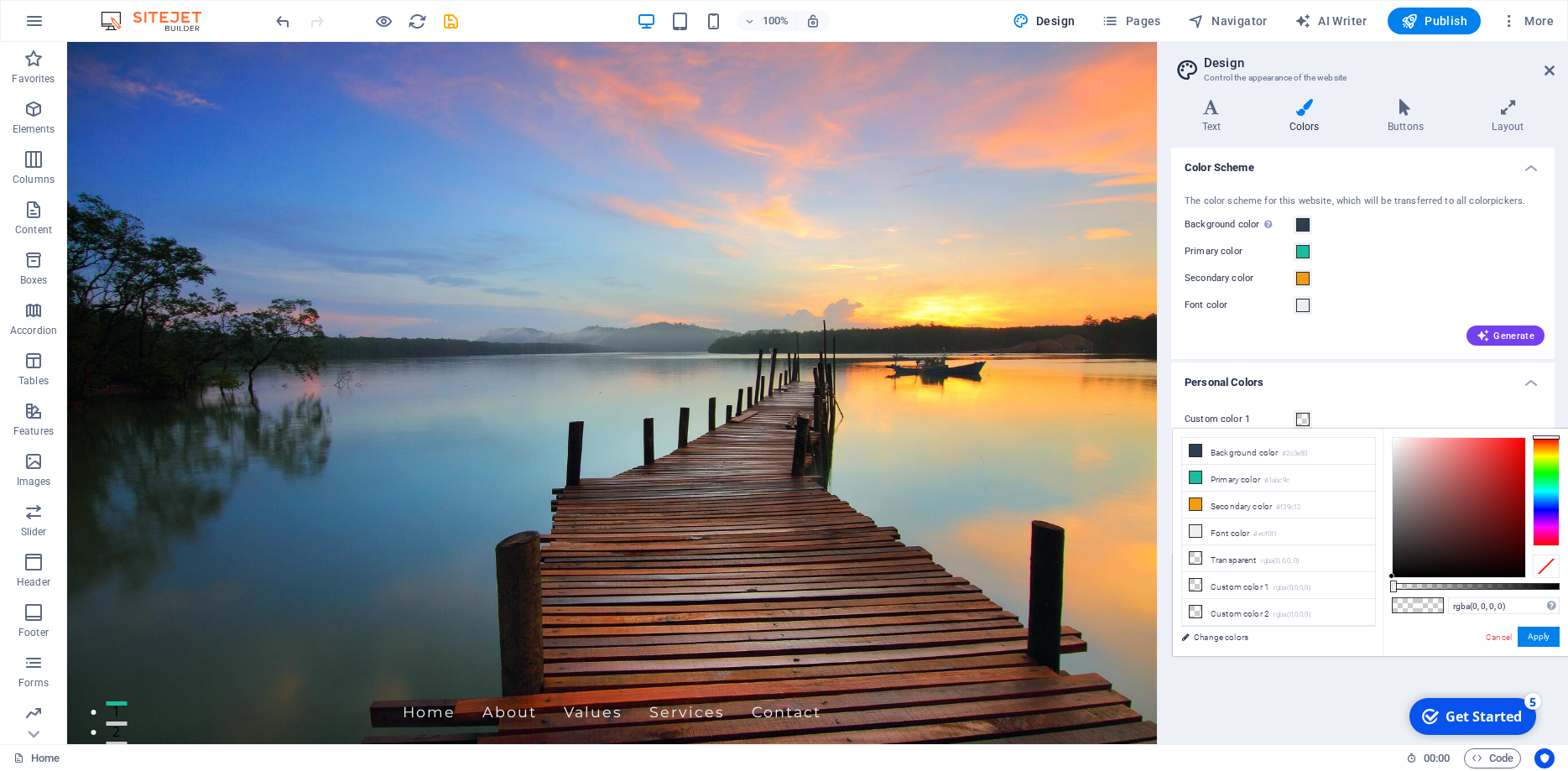
click at [1300, 414] on span at bounding box center [1303, 419] width 13 height 13
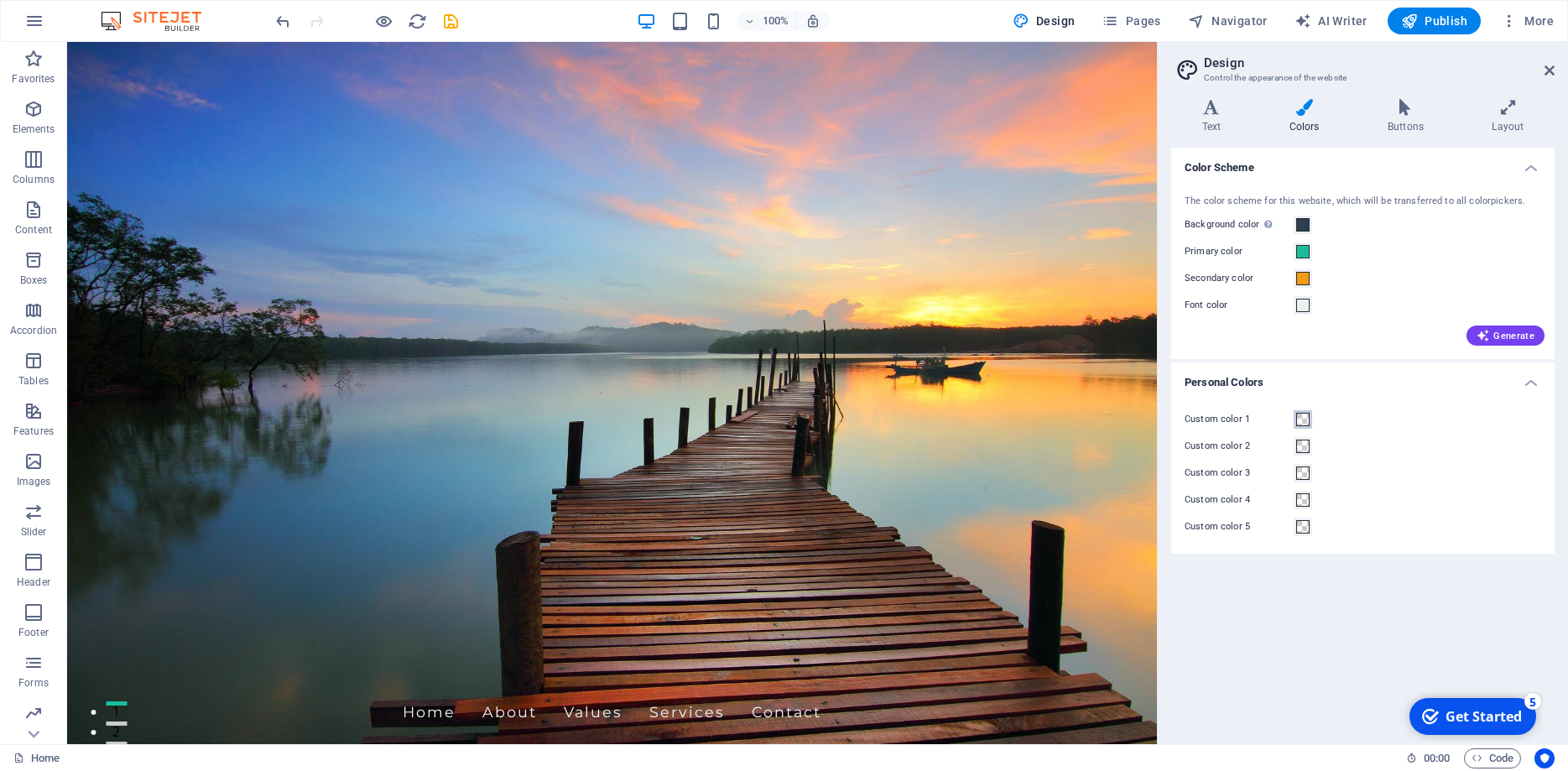
click at [1302, 414] on span at bounding box center [1303, 419] width 13 height 13
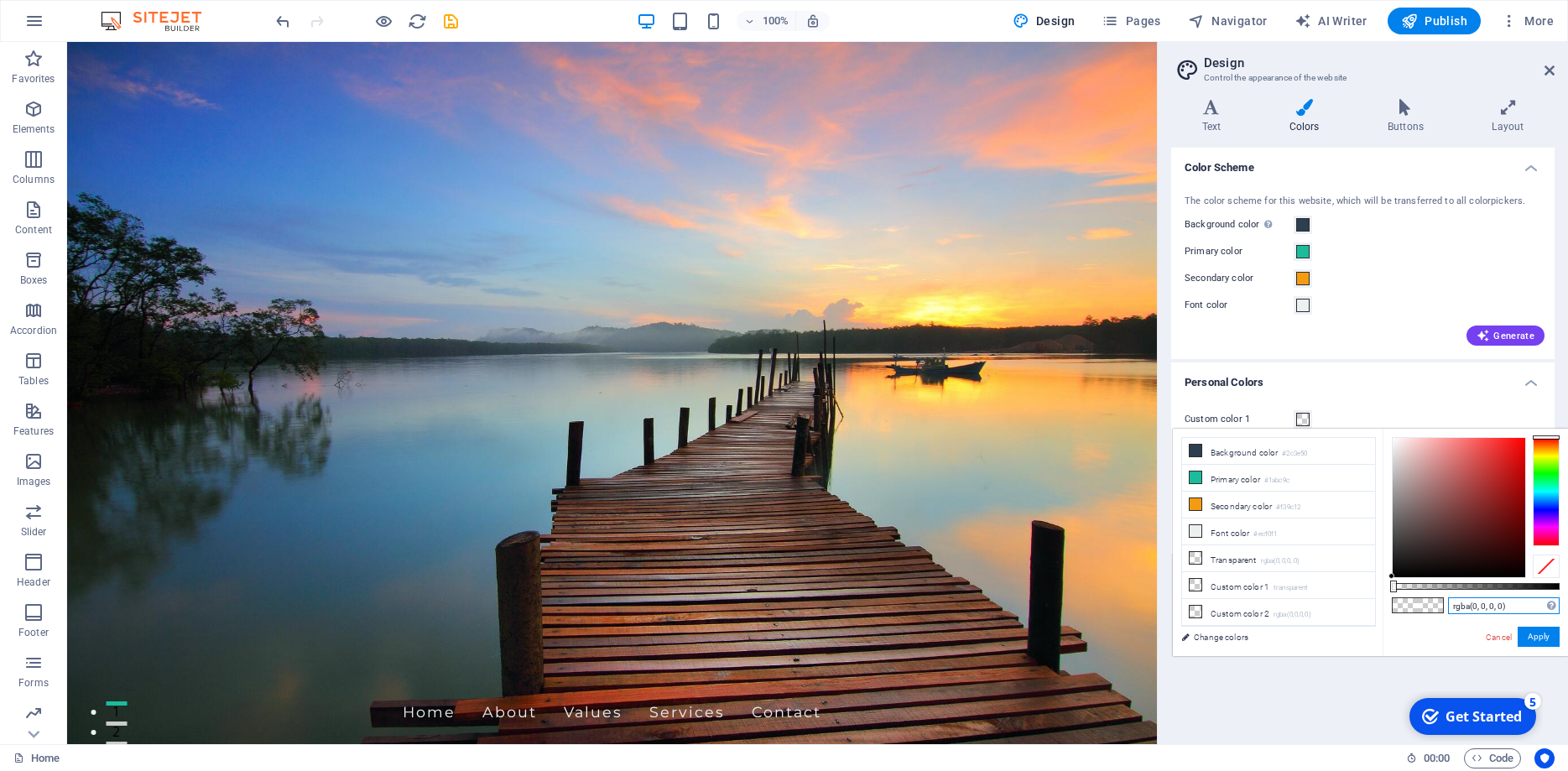
drag, startPoint x: 1527, startPoint y: 607, endPoint x: 1399, endPoint y: 604, distance: 128.0
click at [1448, 604] on input "rgba(0, 0, 0, 0)" at bounding box center [1504, 606] width 111 height 17
type input "r"
click at [1457, 610] on input "text" at bounding box center [1504, 606] width 111 height 17
click at [1457, 616] on div "Supported formats #0852ed rgb(8, 82, 237) rgba(8, 82, 237, 90%) hsv(221,97,93) …" at bounding box center [1475, 663] width 186 height 470
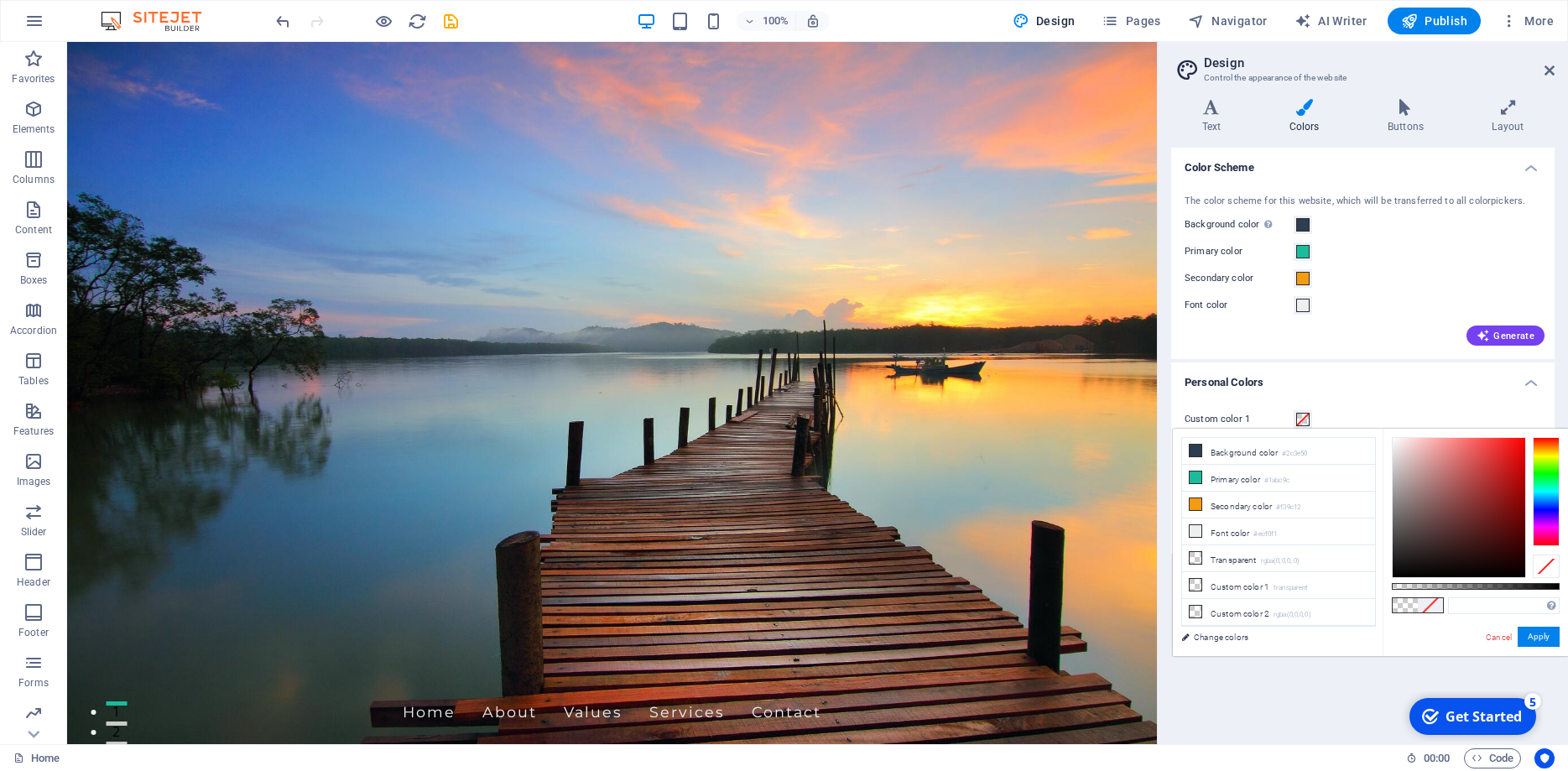
drag, startPoint x: 1430, startPoint y: 619, endPoint x: 1420, endPoint y: 610, distance: 13.5
click at [1429, 619] on div "Supported formats #0852ed rgb(8, 82, 237) rgba(8, 82, 237, 90%) hsv(221,97,93) …" at bounding box center [1475, 663] width 186 height 470
click at [1347, 395] on div "Custom color 1 Custom color 2 Custom color 3 Custom color 4 Custom color 5" at bounding box center [1363, 473] width 391 height 161
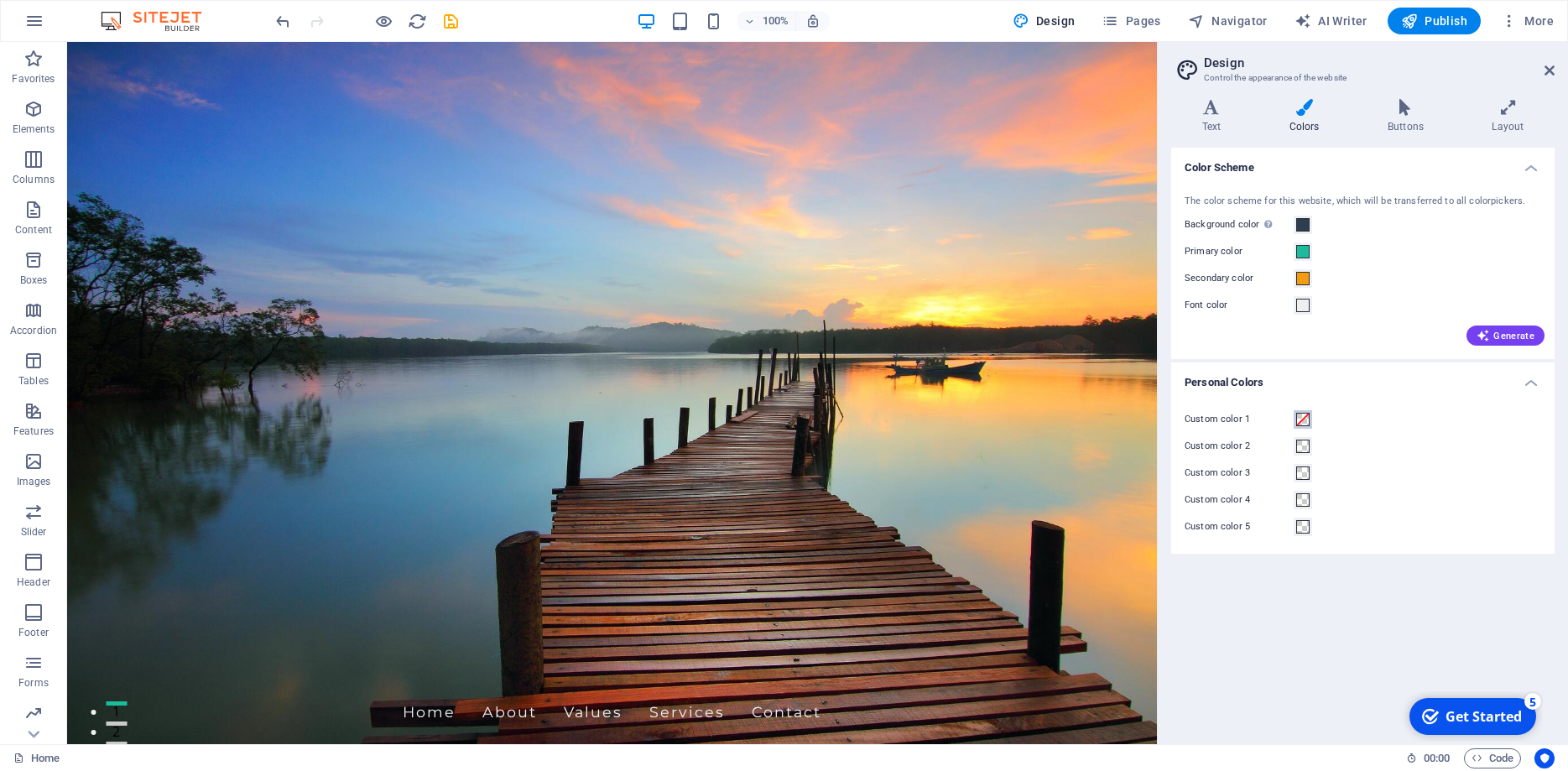
click at [1306, 418] on span at bounding box center [1303, 419] width 13 height 13
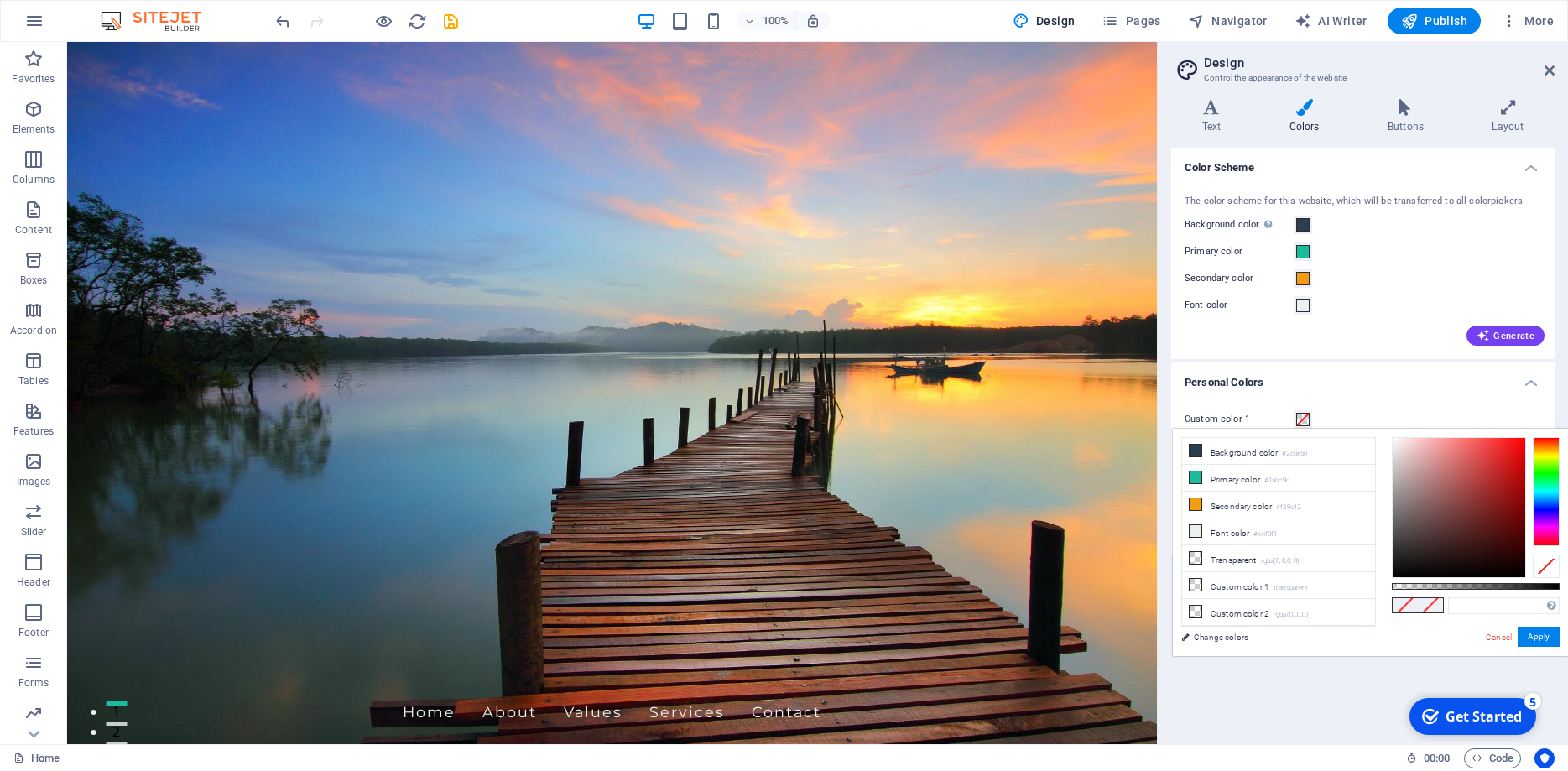
click at [1432, 603] on span at bounding box center [1430, 605] width 25 height 14
click at [1523, 603] on input "text" at bounding box center [1504, 606] width 111 height 17
type input "#0fabab"
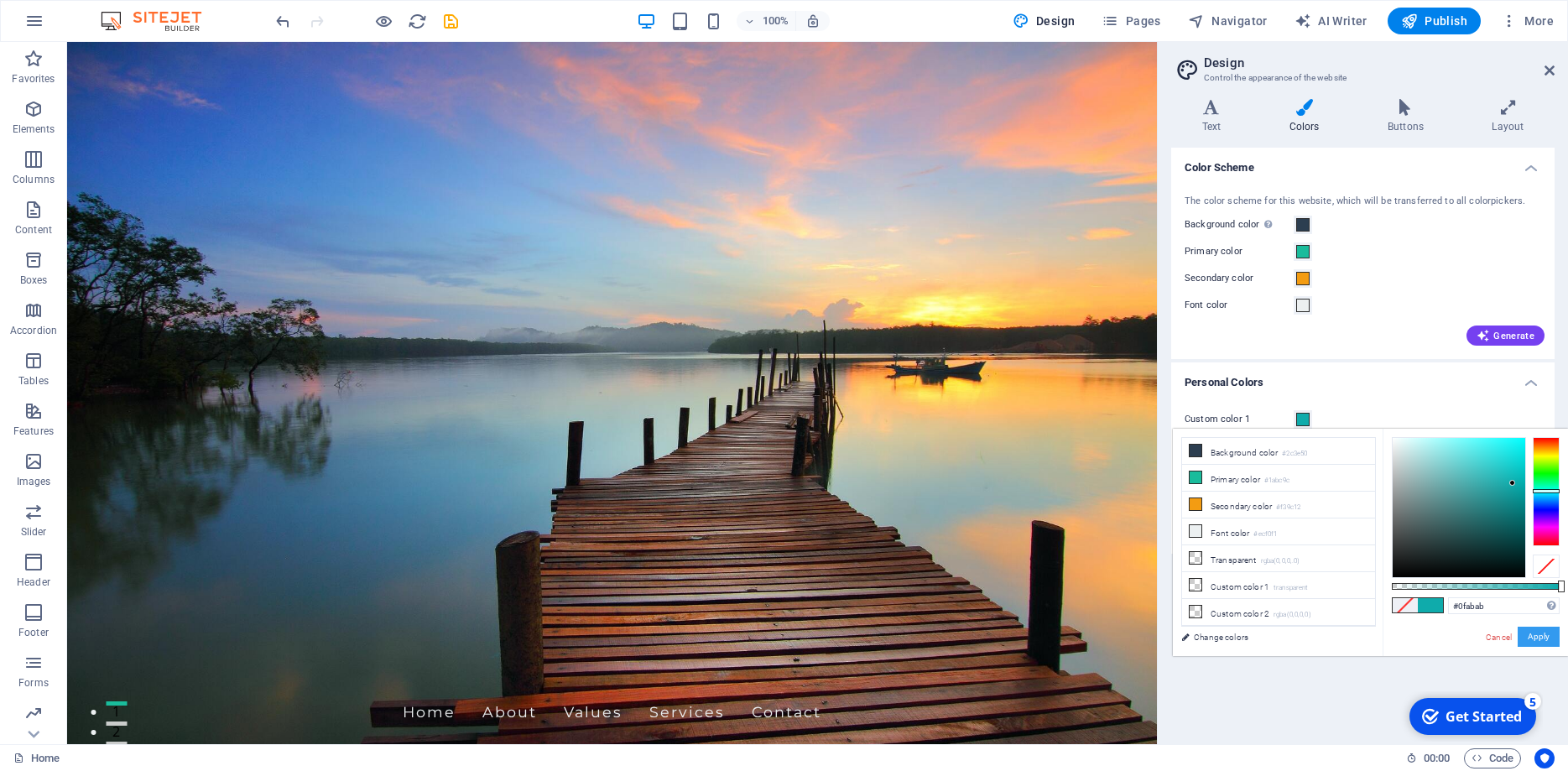
click at [1554, 637] on button "Apply" at bounding box center [1538, 637] width 42 height 20
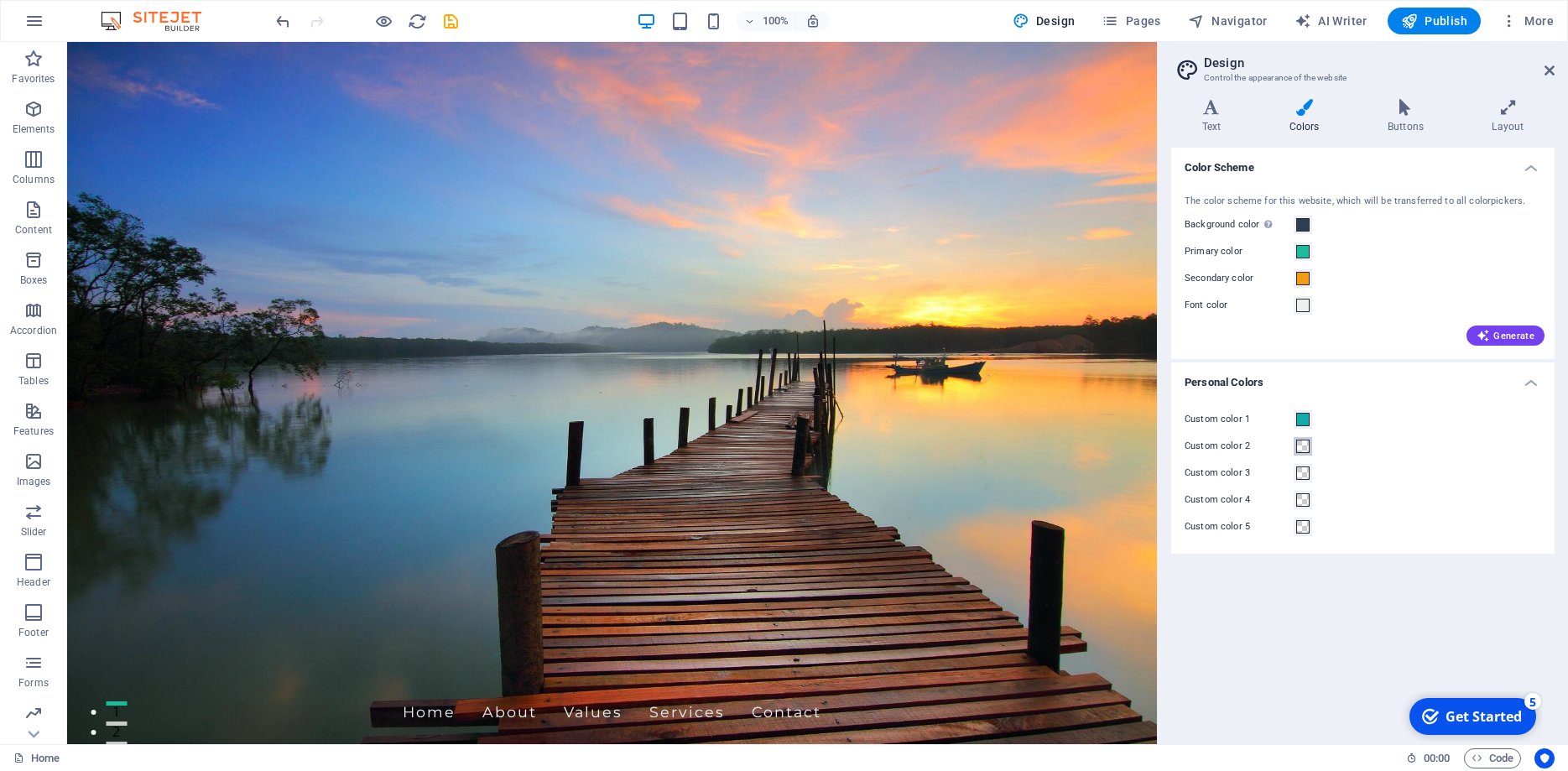
click at [1299, 449] on span at bounding box center [1303, 446] width 13 height 13
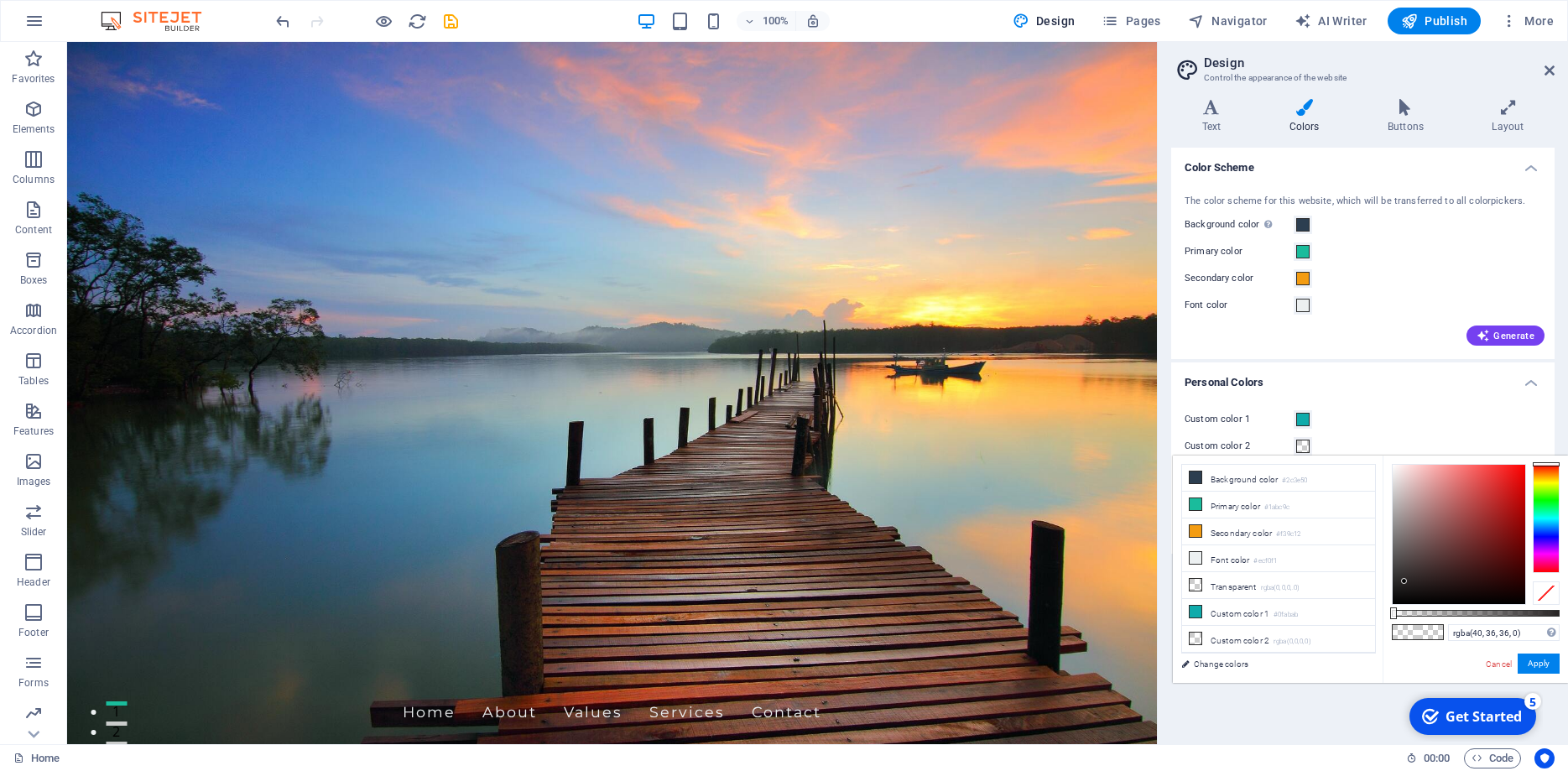
click at [1405, 582] on div at bounding box center [1459, 534] width 133 height 139
click at [1524, 631] on input "rgba(40, 36, 36, 0)" at bounding box center [1504, 633] width 111 height 17
click at [1315, 636] on small "rgba(40,36,36,0)" at bounding box center [1298, 642] width 48 height 12
drag, startPoint x: 1533, startPoint y: 634, endPoint x: 1409, endPoint y: 633, distance: 124.0
click at [1448, 633] on input "rgba(40, 36, 36, 0)" at bounding box center [1504, 633] width 111 height 17
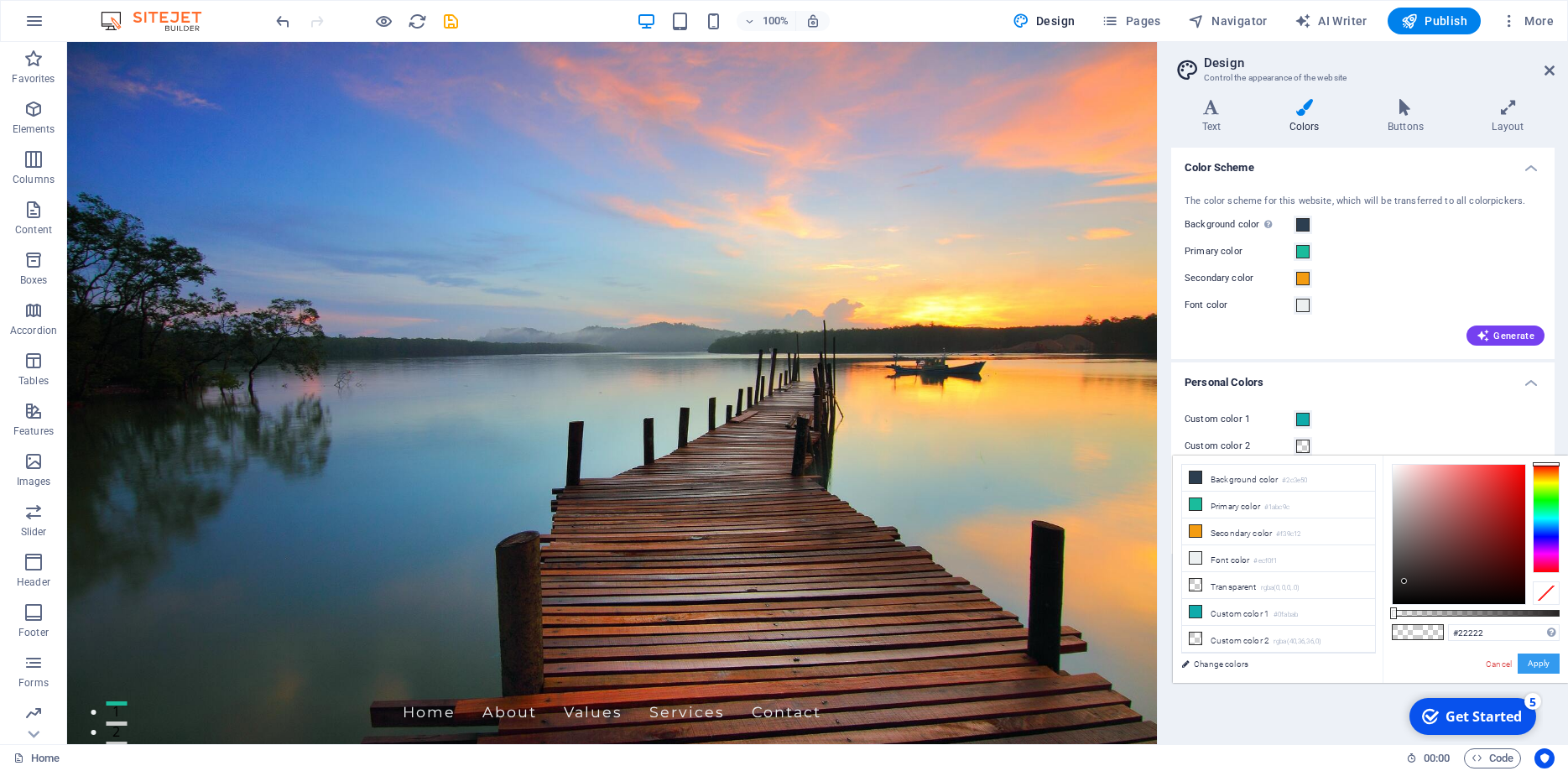
click at [1536, 660] on button "Apply" at bounding box center [1538, 664] width 42 height 20
click at [1489, 634] on input "#22222" at bounding box center [1504, 633] width 111 height 17
type input "#222222"
click at [1561, 658] on div "#222222 Supported formats #0852ed rgb(8, 82, 237) rgba(8, 82, 237, 90%) hsv(221…" at bounding box center [1475, 690] width 186 height 470
click at [1533, 662] on button "Apply" at bounding box center [1538, 664] width 42 height 20
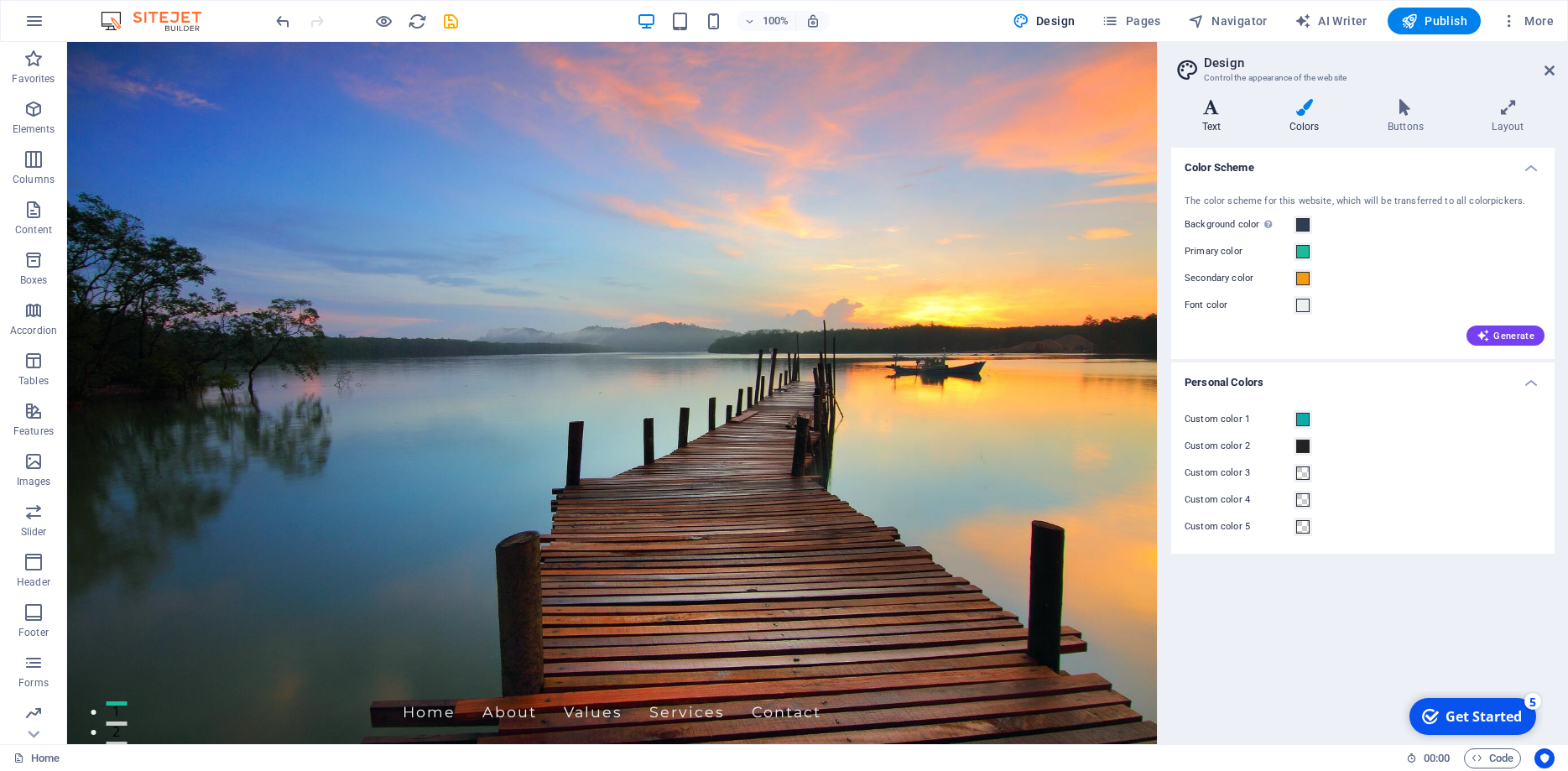
click at [1204, 122] on h4 "Text" at bounding box center [1215, 117] width 87 height 35
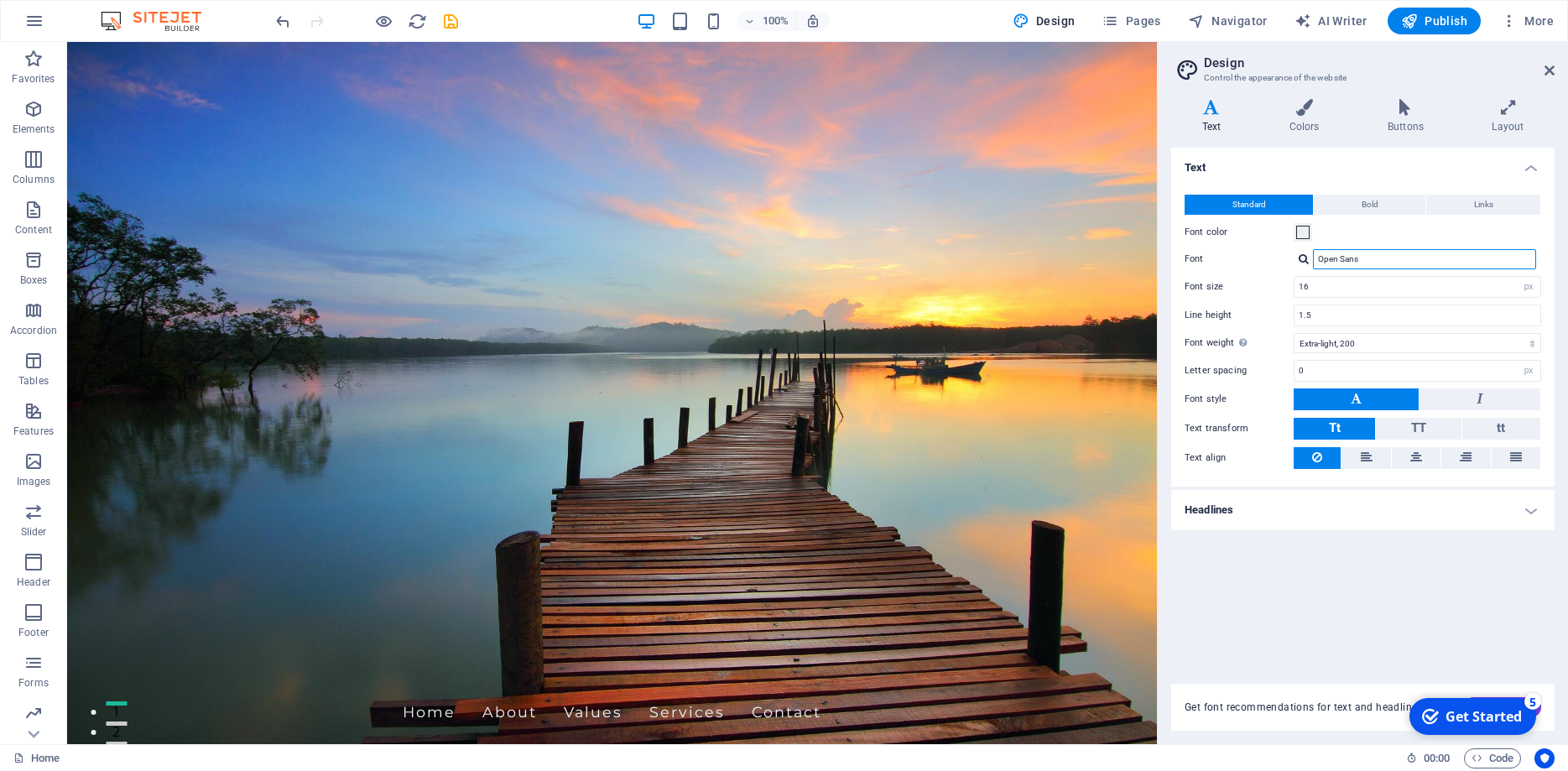
click at [1385, 262] on input "Open Sans" at bounding box center [1424, 260] width 224 height 20
drag, startPoint x: 1426, startPoint y: 260, endPoint x: 1245, endPoint y: 258, distance: 181.0
click at [1313, 258] on input "Open Sans" at bounding box center [1424, 260] width 224 height 20
click at [1306, 257] on div at bounding box center [1304, 259] width 10 height 11
click at [1368, 283] on div "Montserrat" at bounding box center [1428, 281] width 222 height 18
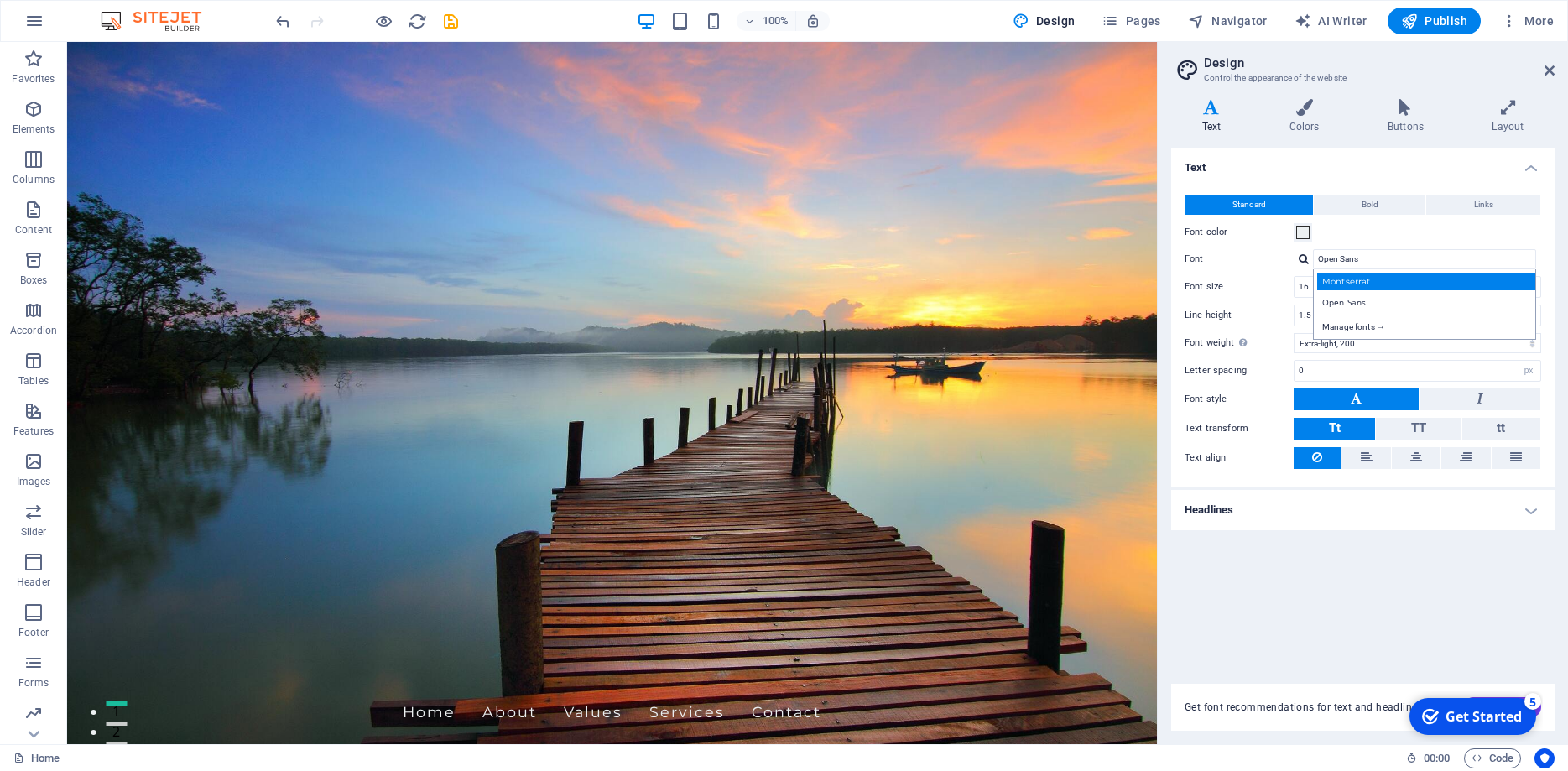
type input "Montserrat"
click at [1301, 234] on span at bounding box center [1303, 232] width 13 height 13
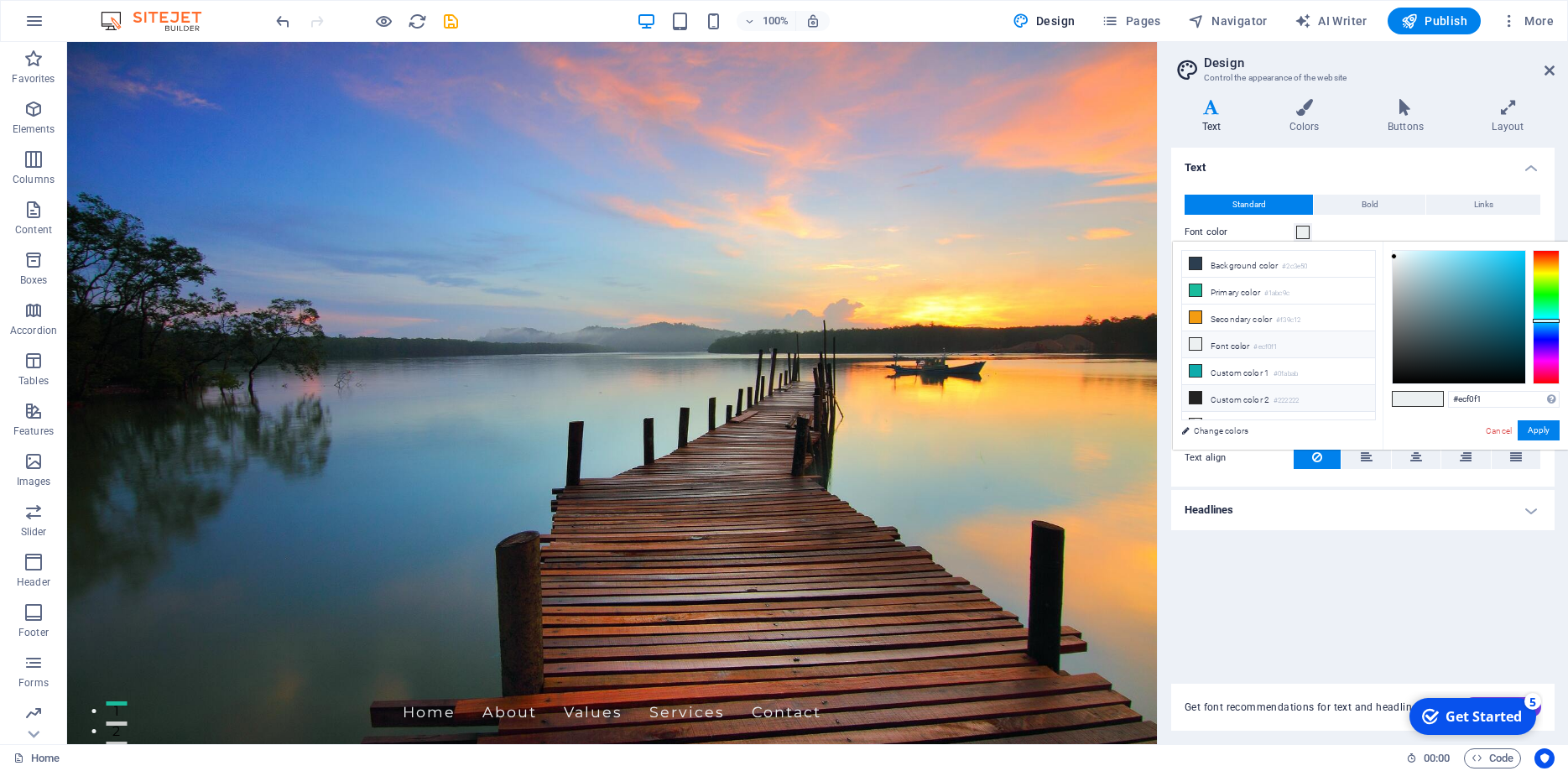
click at [1299, 399] on small "#222222" at bounding box center [1286, 401] width 25 height 12
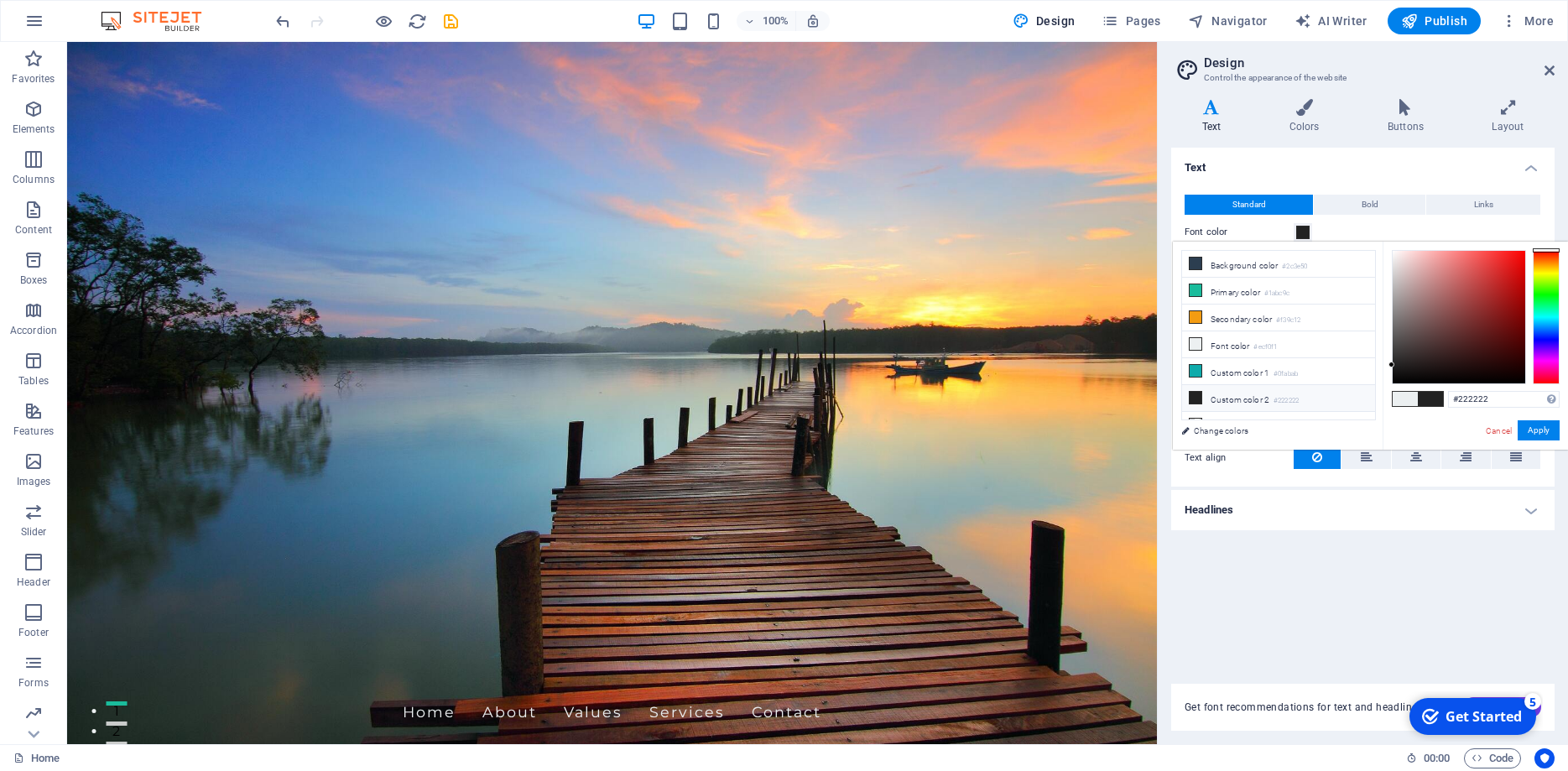
click at [1549, 419] on div "#222222 Supported formats #0852ed rgb(8, 82, 237) rgba(8, 82, 237, 90%) hsv(221…" at bounding box center [1475, 467] width 186 height 452
click at [1259, 341] on small "#ecf0f1" at bounding box center [1265, 347] width 23 height 12
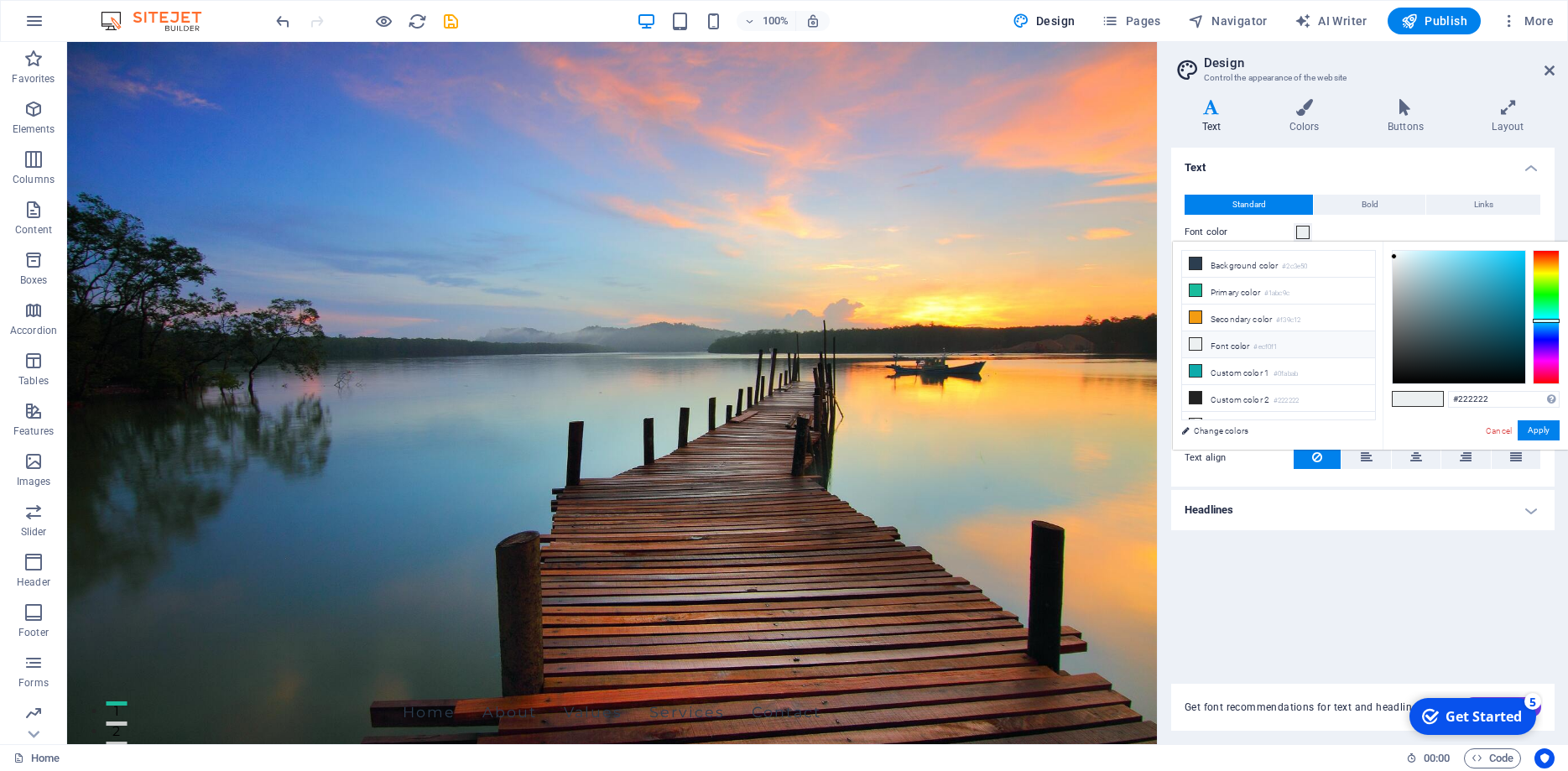
type input "#ecf0f1"
click at [1551, 430] on button "Apply" at bounding box center [1538, 430] width 42 height 20
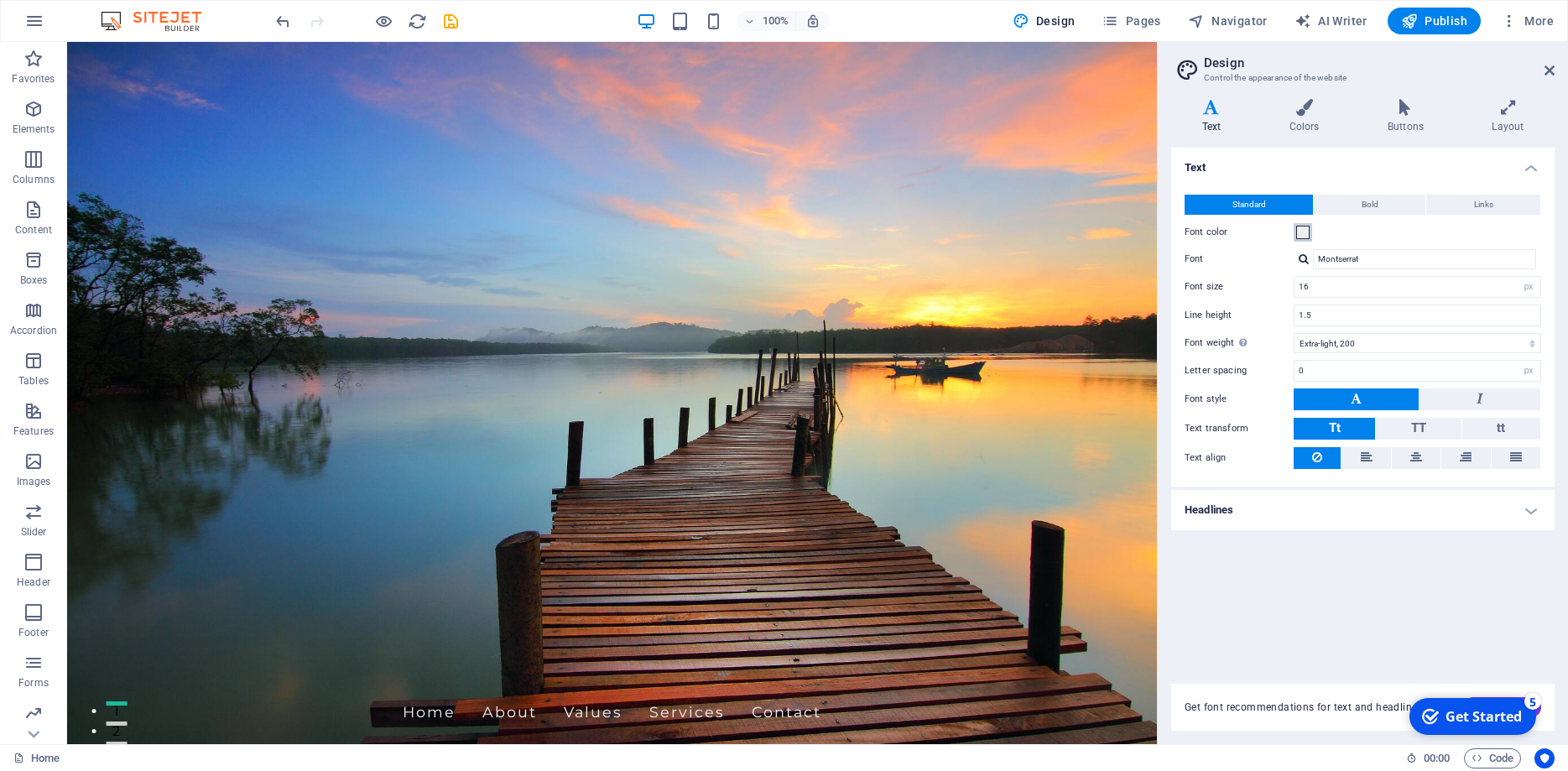
click at [1307, 236] on span at bounding box center [1303, 232] width 13 height 13
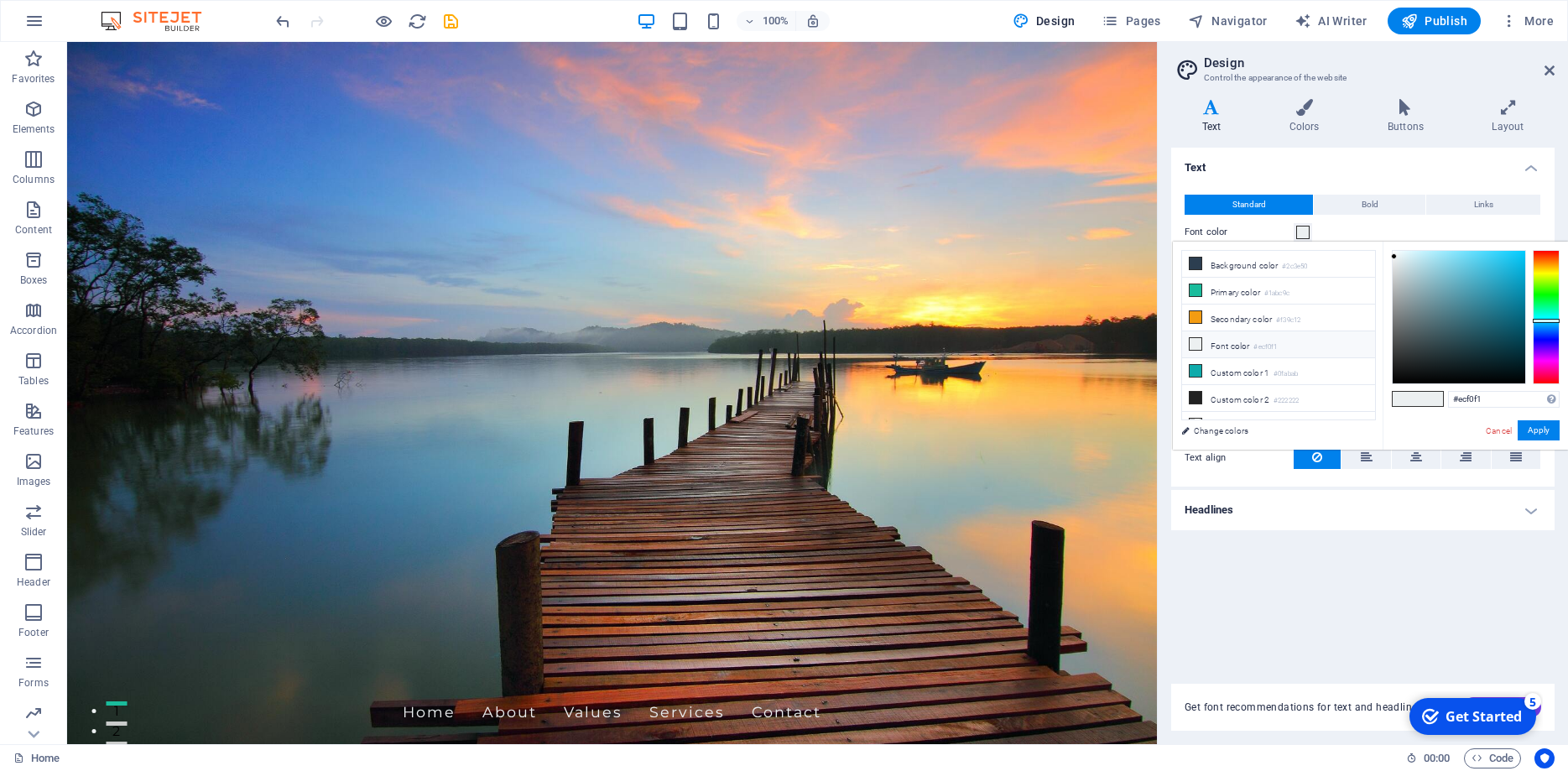
click at [1361, 233] on div "Font color" at bounding box center [1363, 233] width 356 height 20
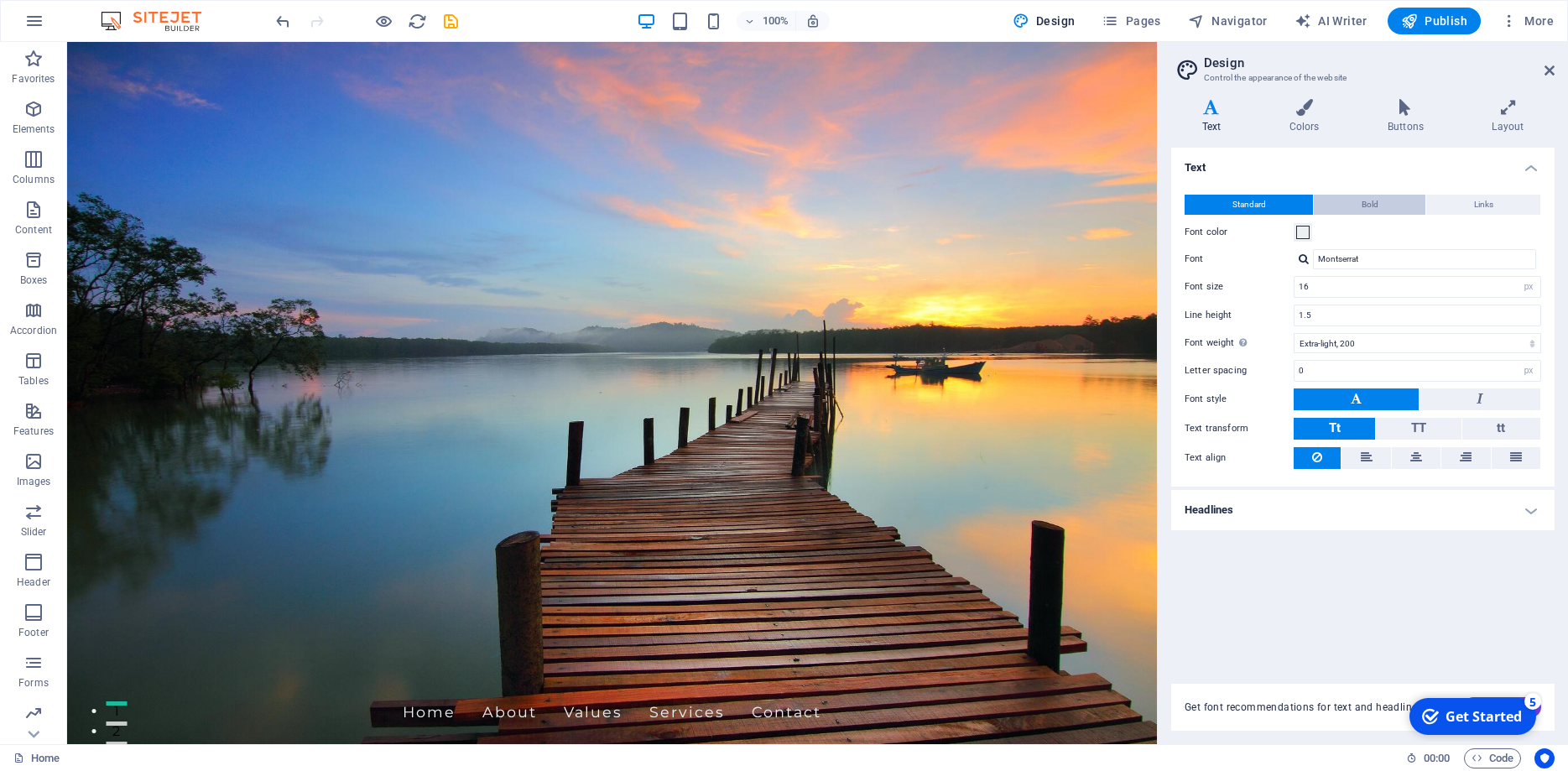
click at [1384, 203] on button "Bold" at bounding box center [1369, 205] width 111 height 20
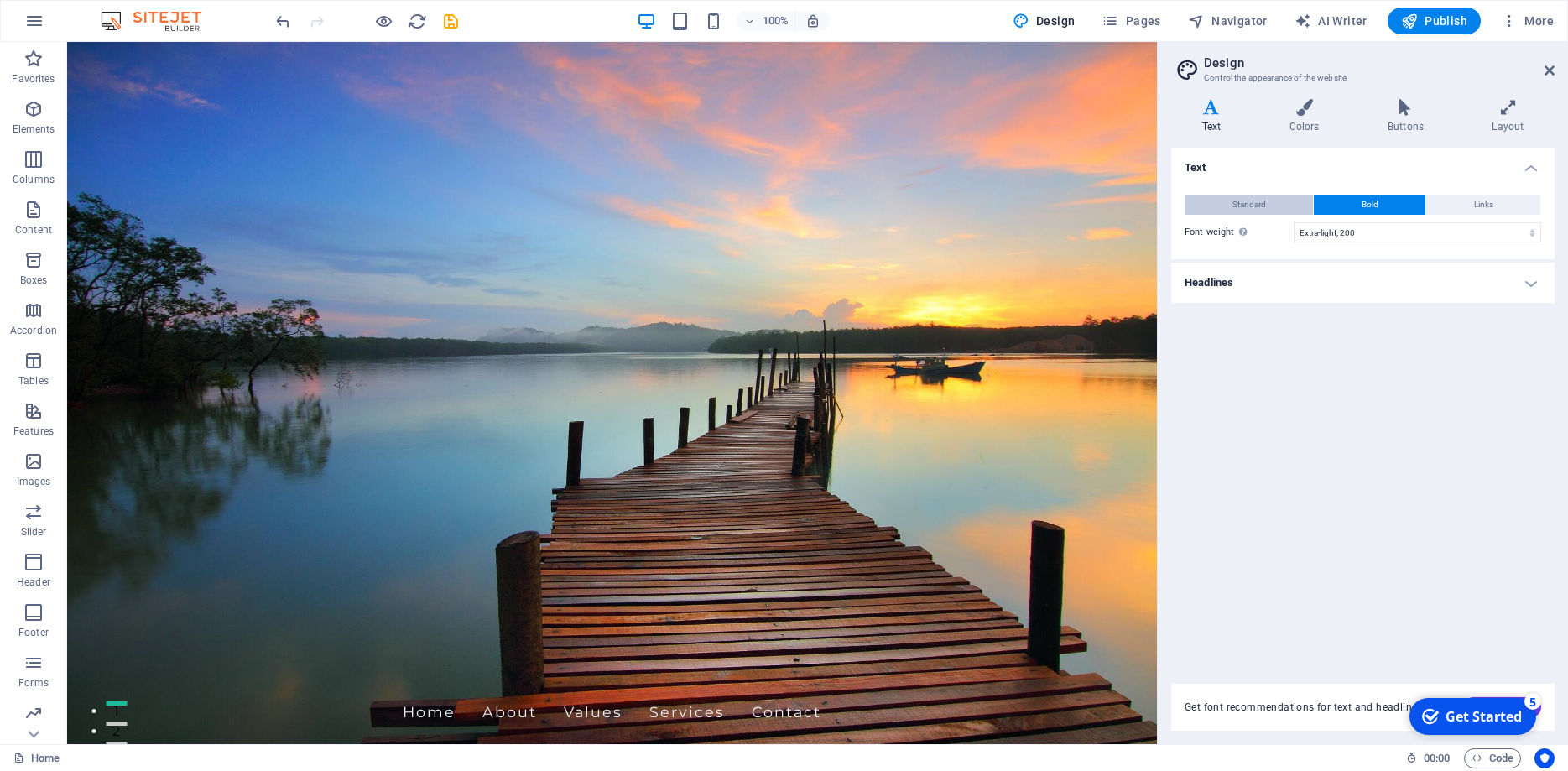
click at [1288, 200] on button "Standard" at bounding box center [1249, 205] width 128 height 20
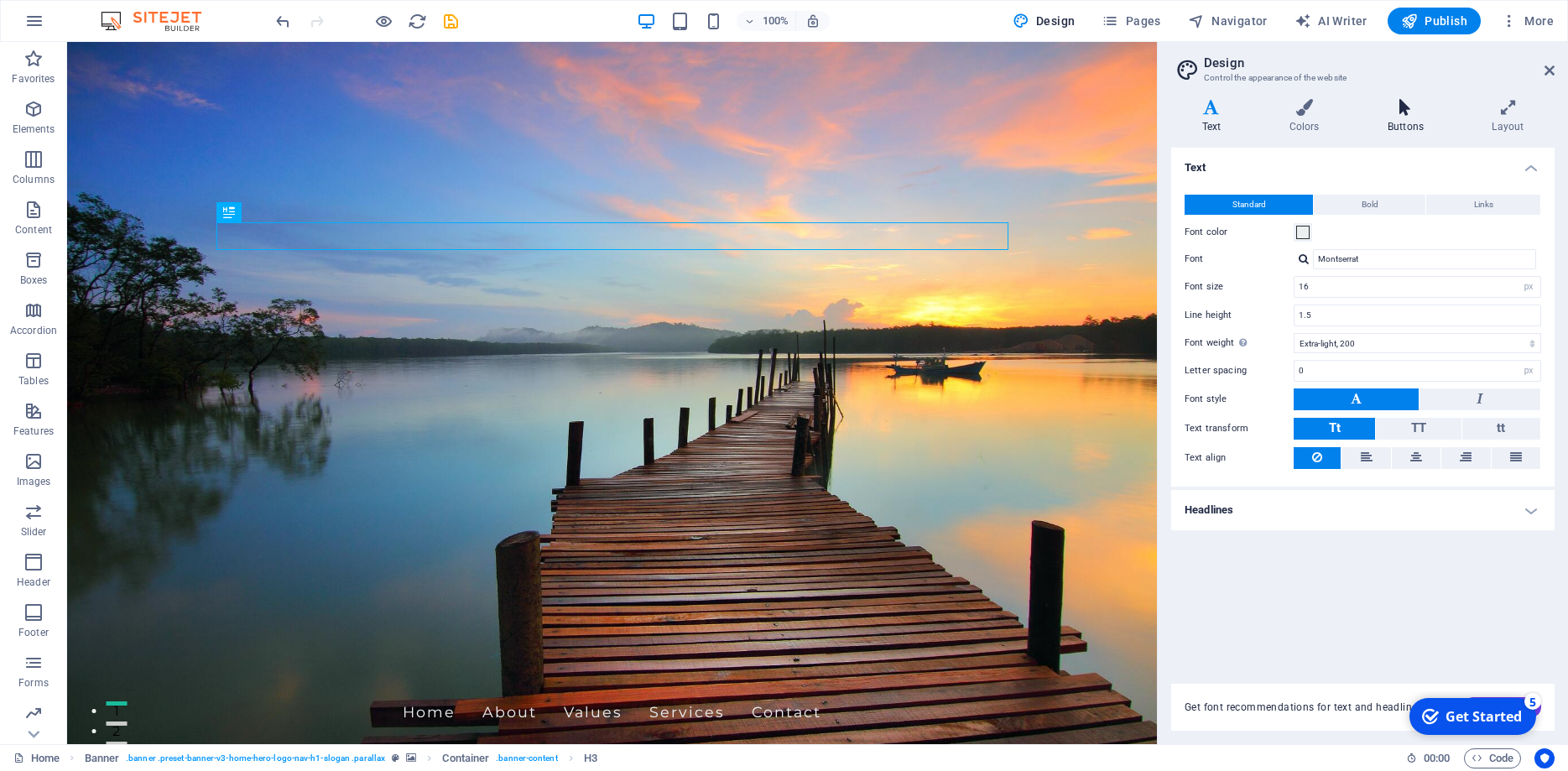
click at [1392, 122] on h4 "Buttons" at bounding box center [1408, 117] width 104 height 35
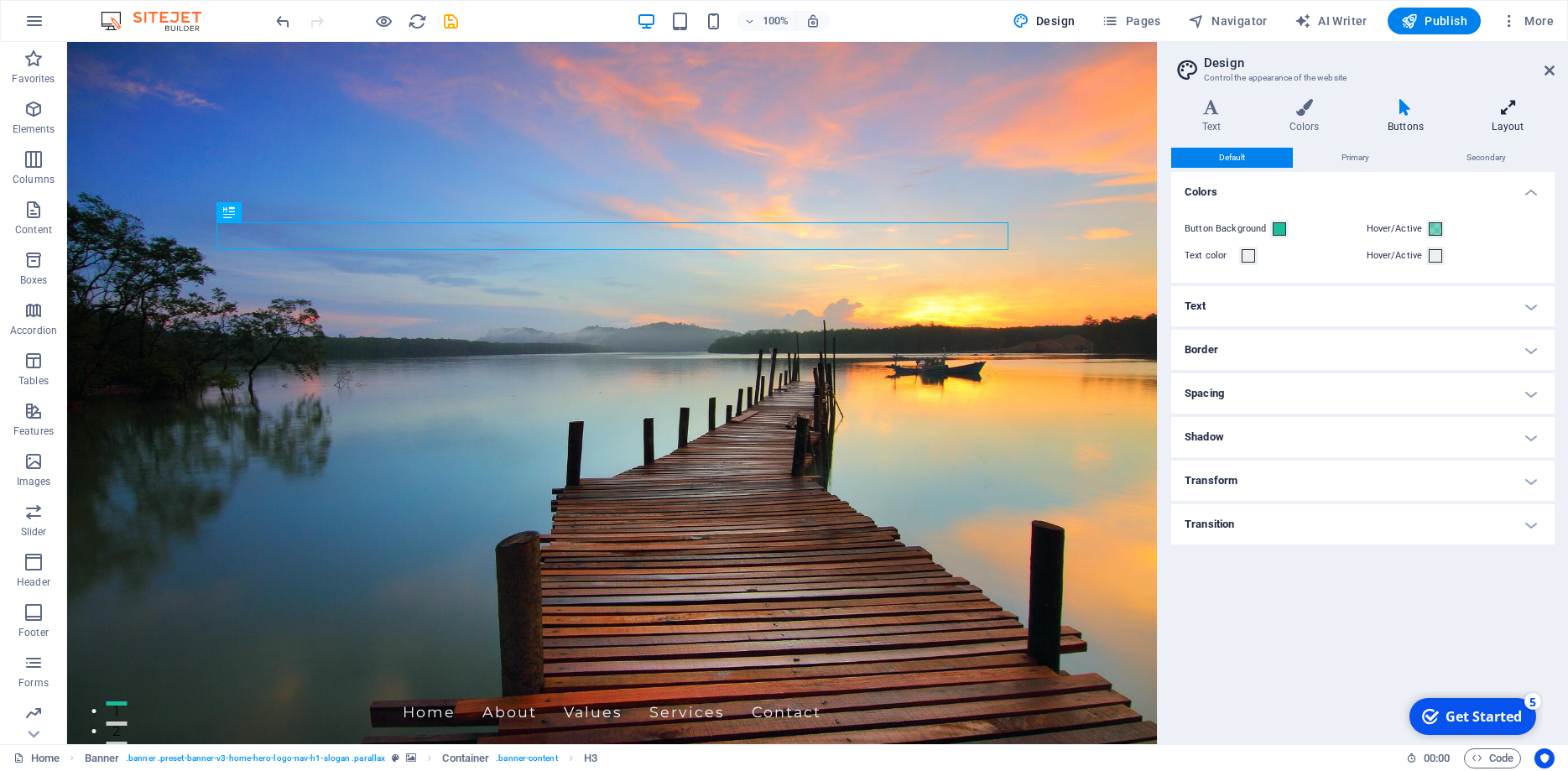
click at [1511, 129] on h4 "Layout" at bounding box center [1508, 117] width 93 height 35
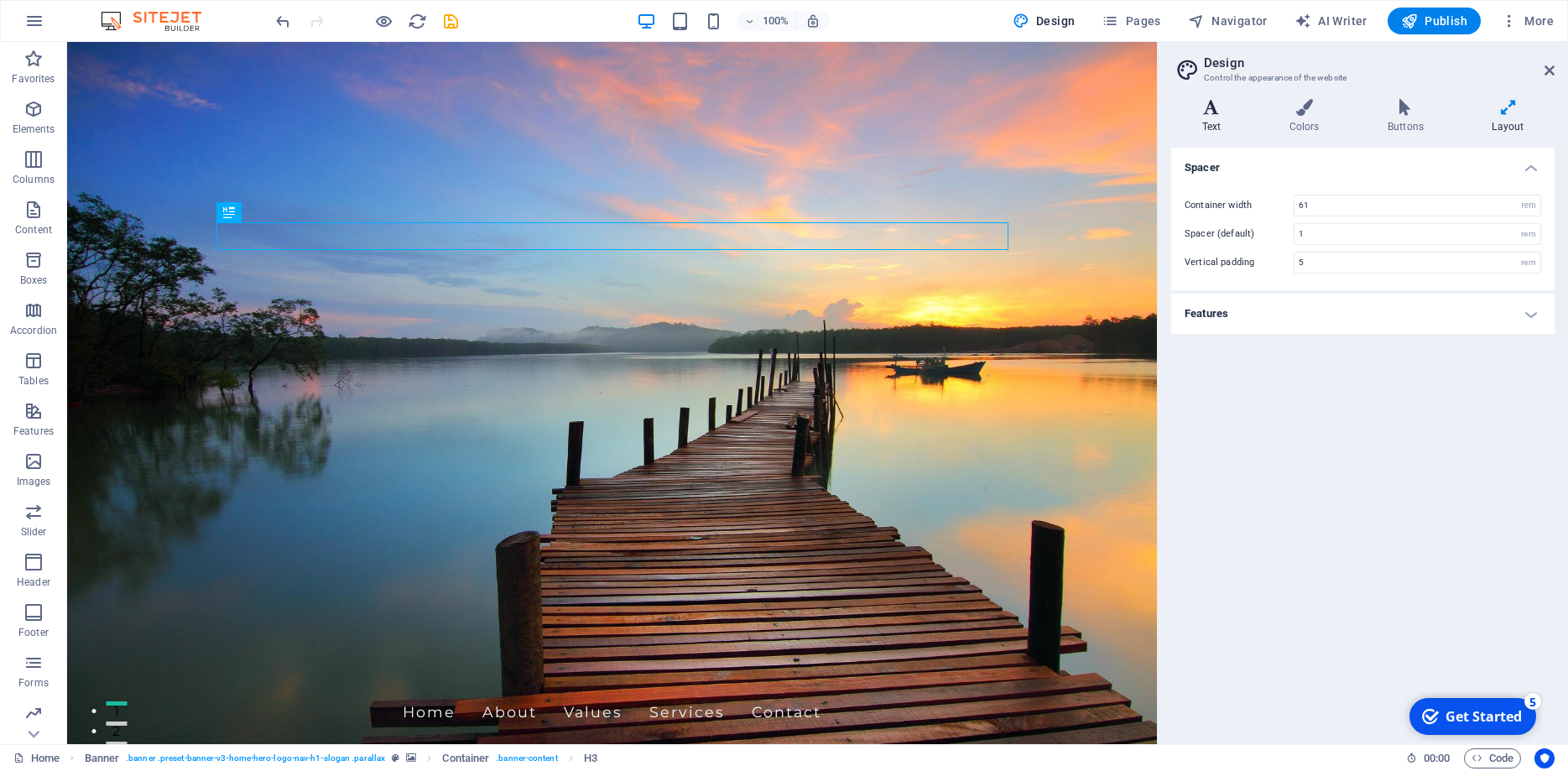
click at [1218, 109] on icon at bounding box center [1212, 108] width 81 height 17
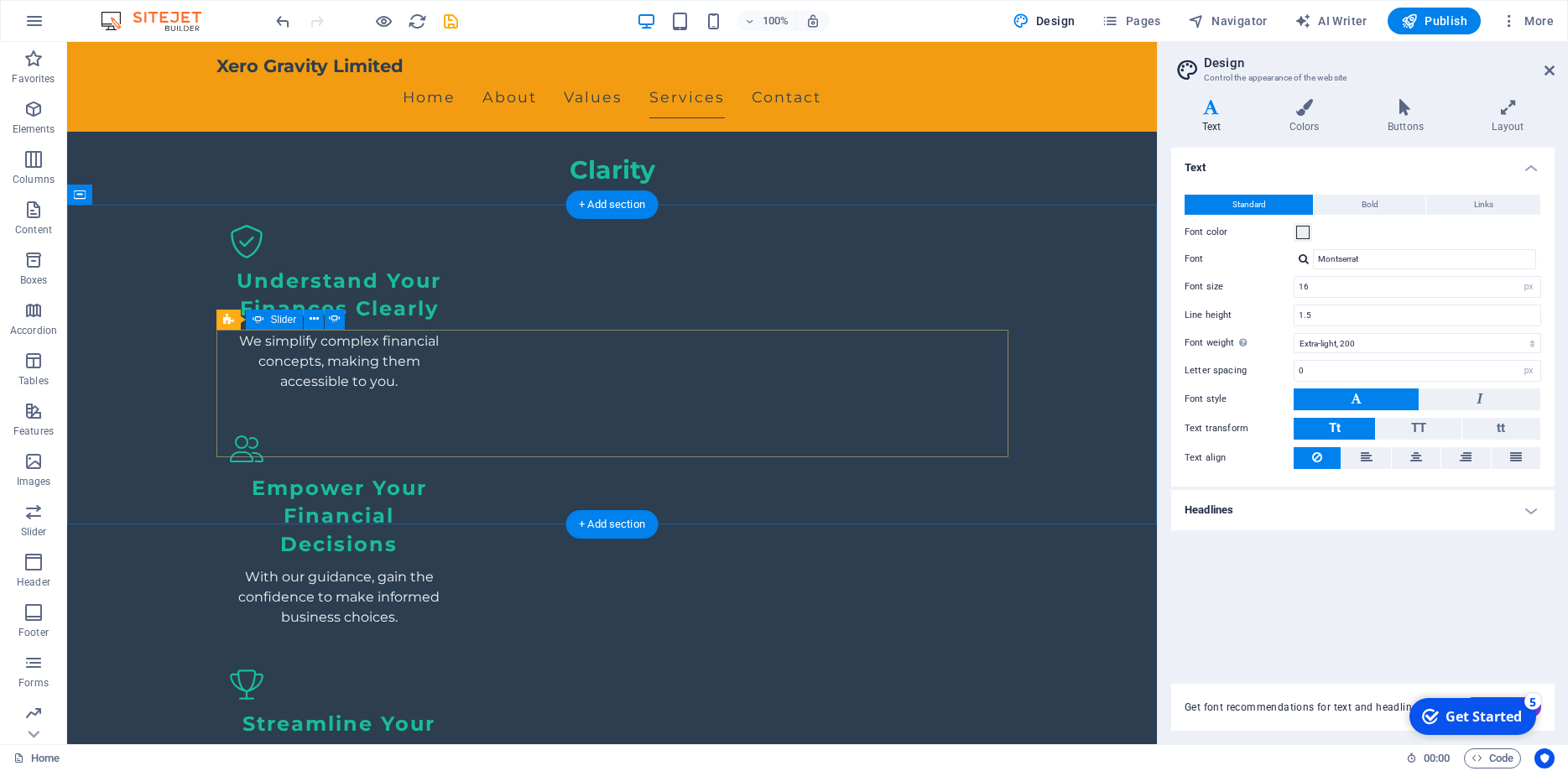
scroll to position [1712, 0]
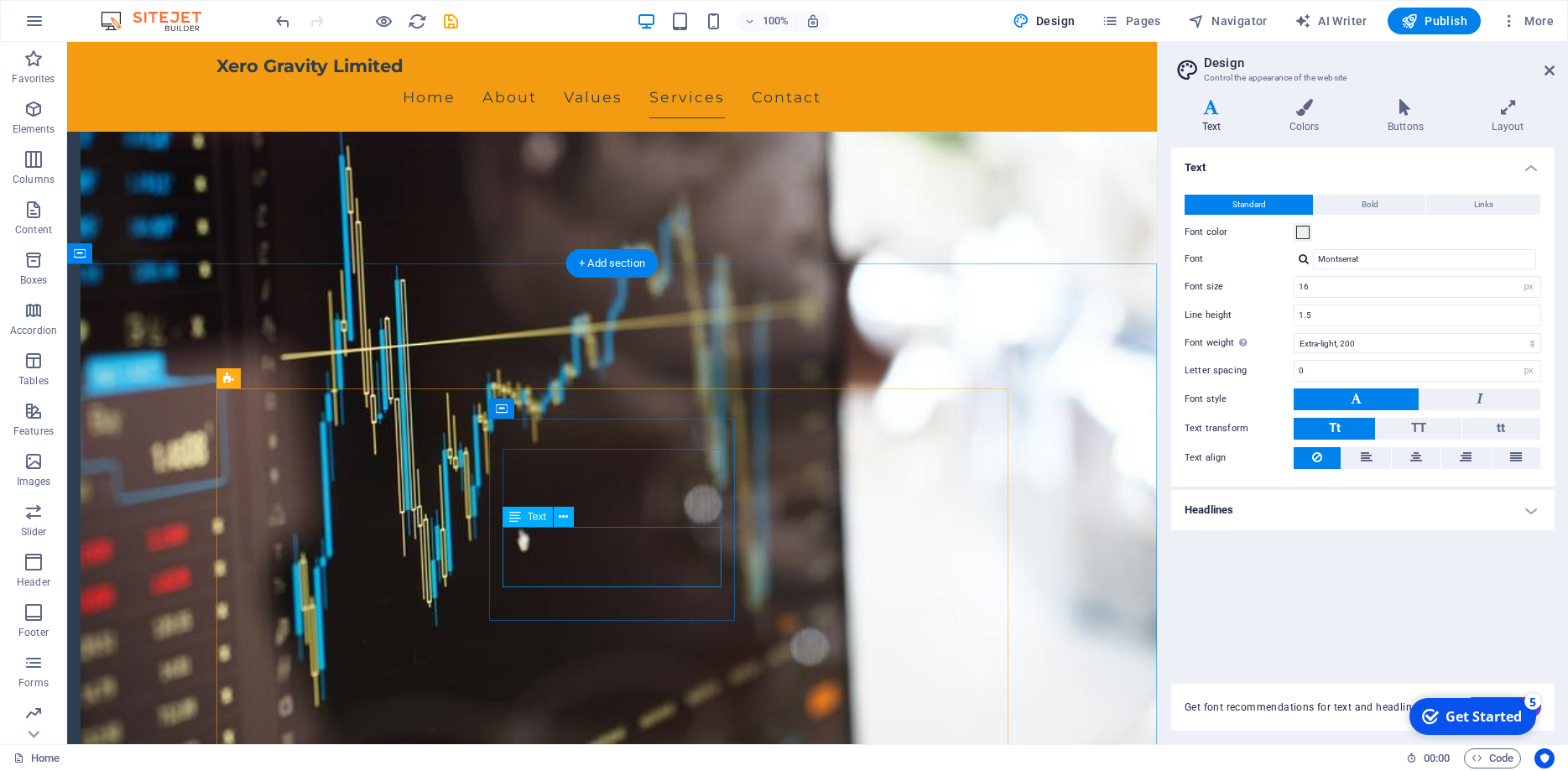
scroll to position [679, 0]
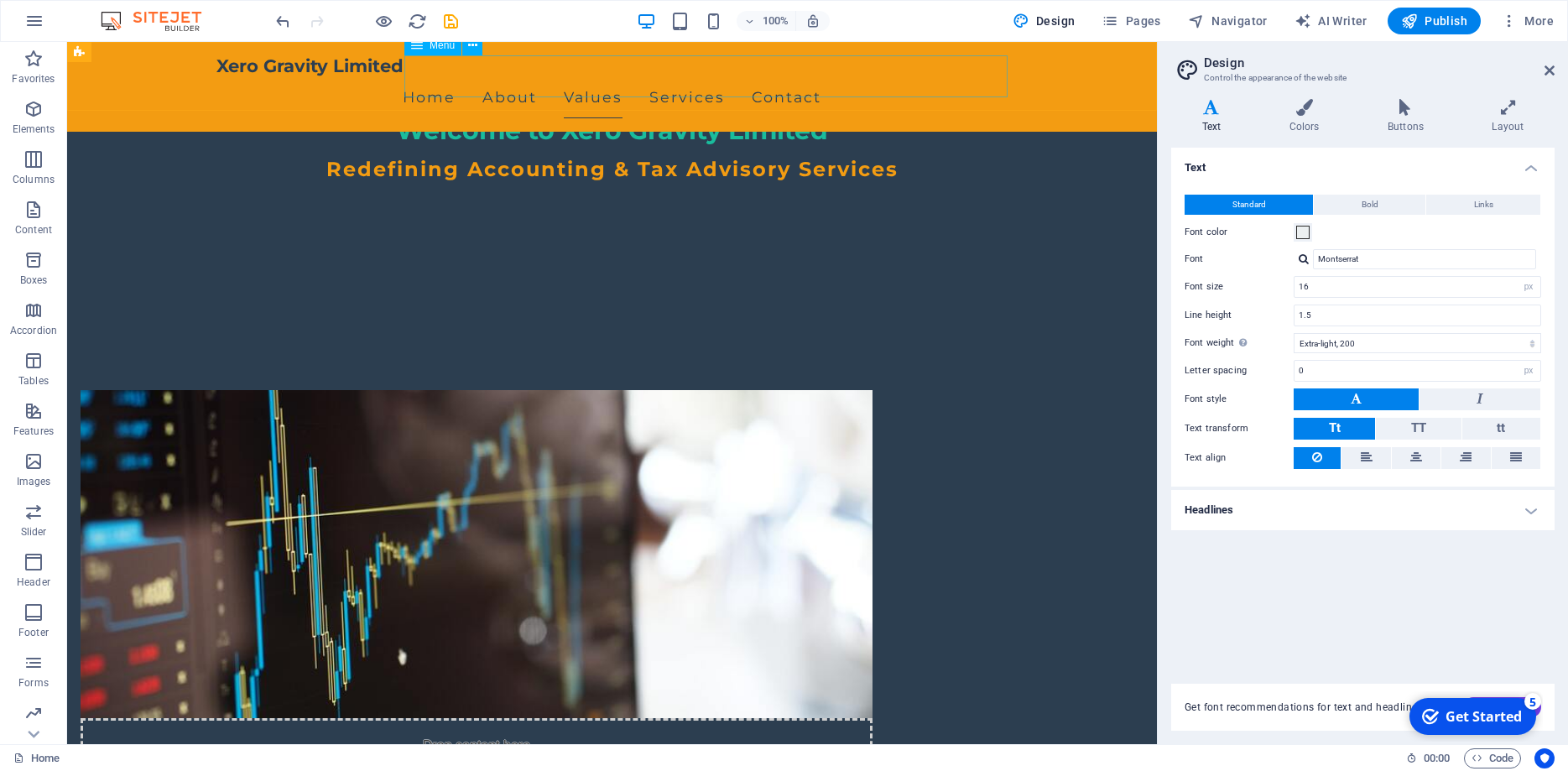
click at [533, 80] on nav "Home About Values Services Contact" at bounding box center [612, 96] width 792 height 42
click at [26, 217] on icon "button" at bounding box center [33, 210] width 20 height 20
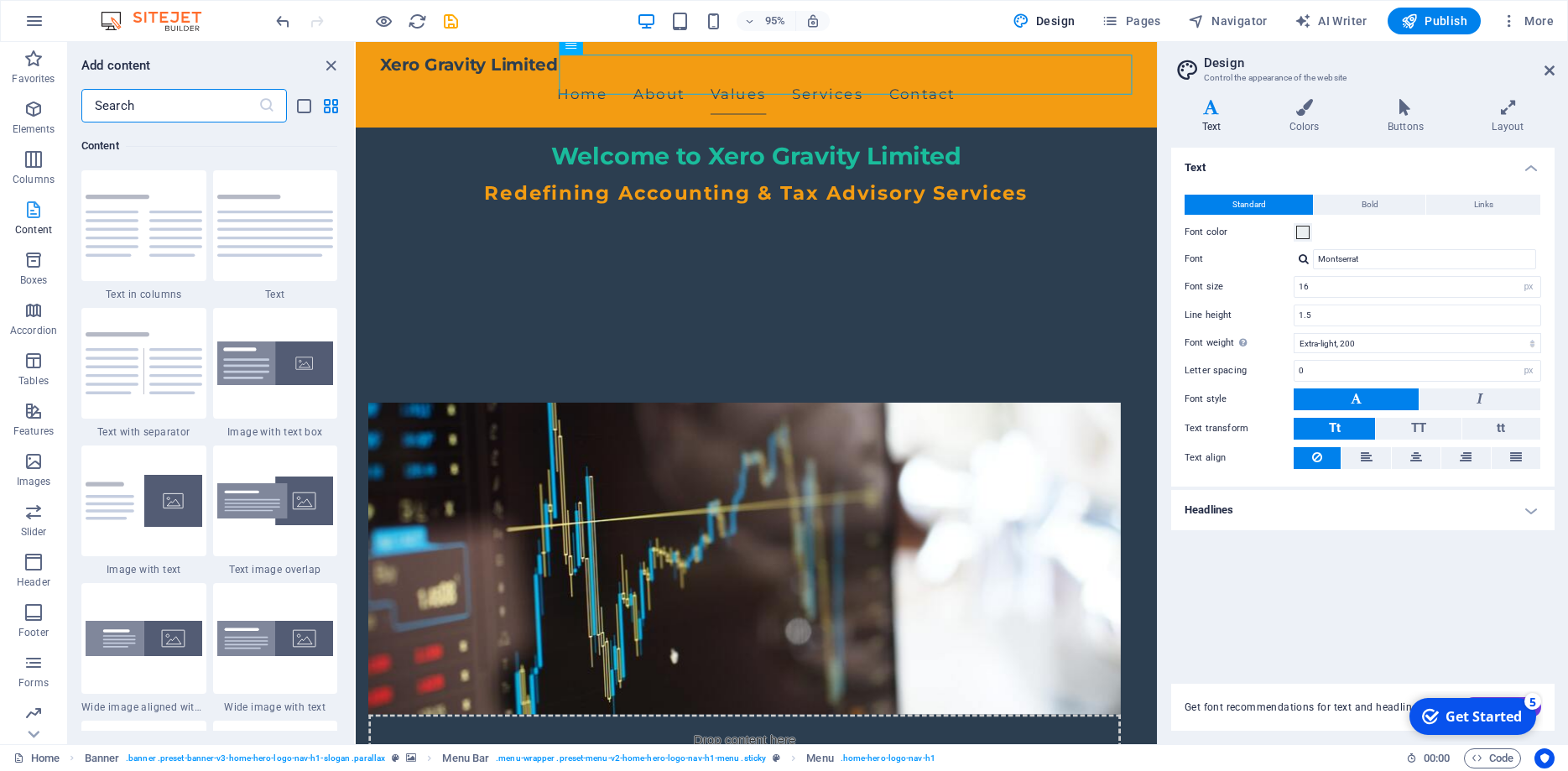
scroll to position [2951, 0]
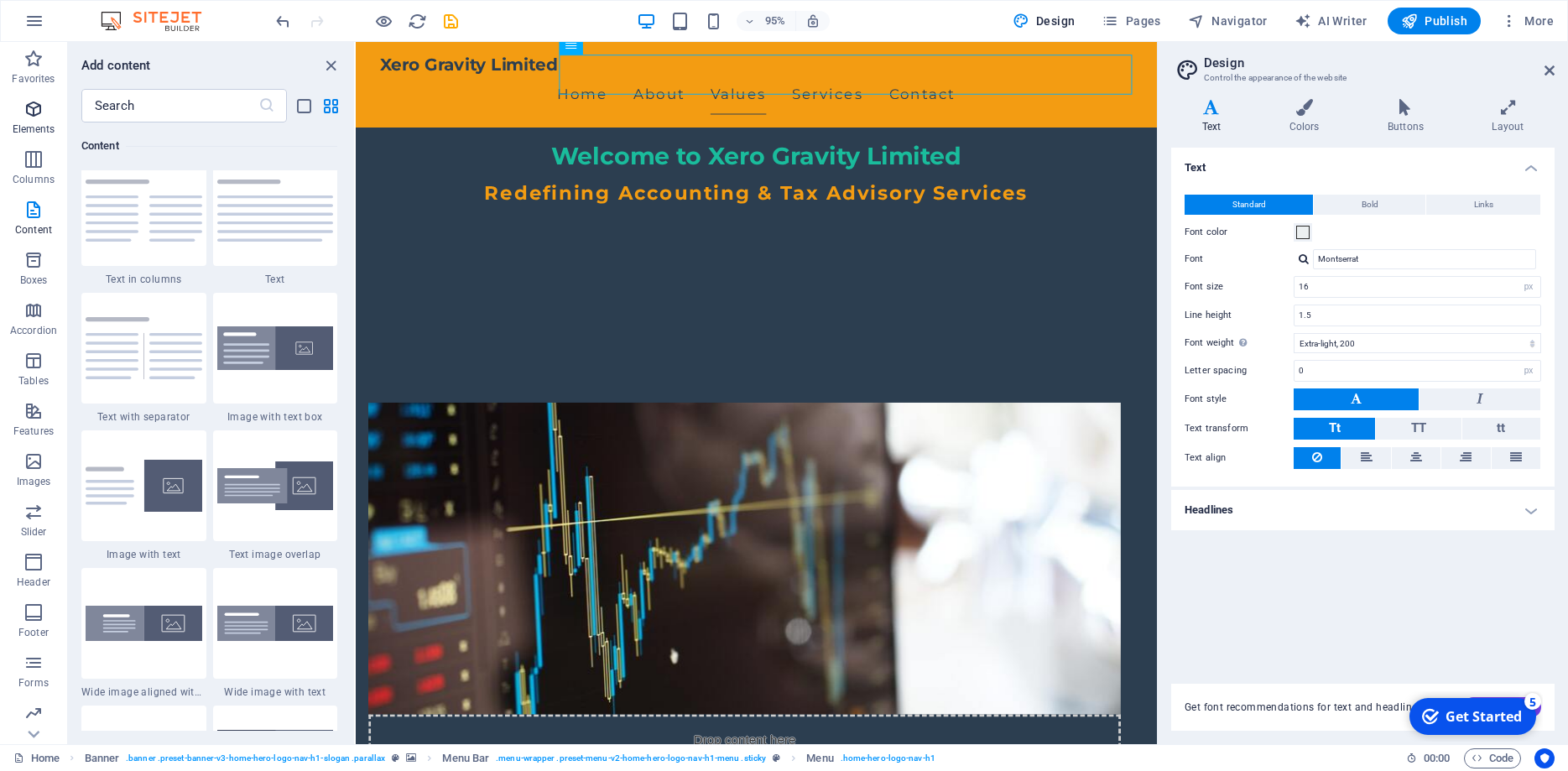
click at [31, 121] on span "Elements" at bounding box center [33, 119] width 67 height 40
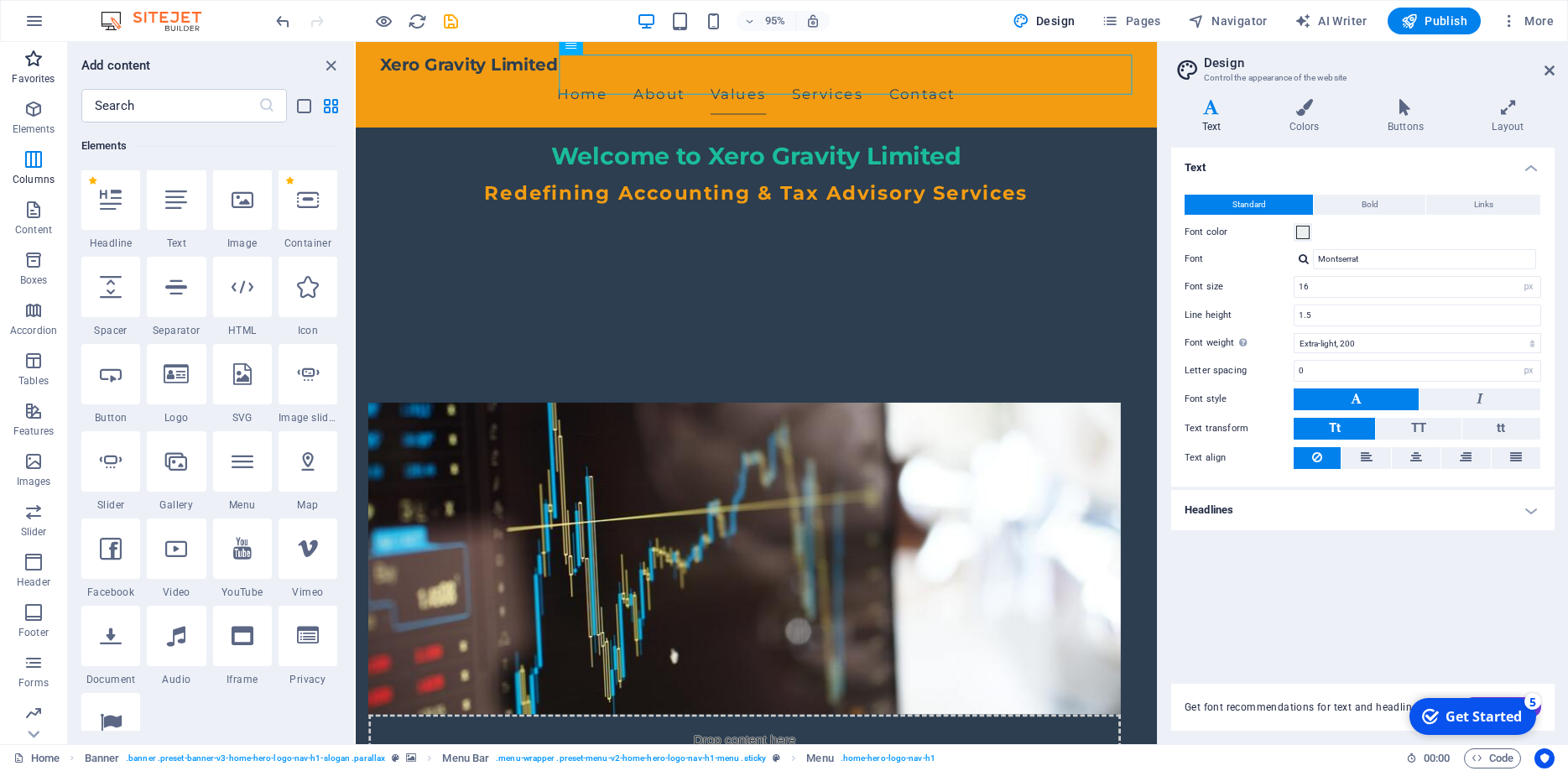
scroll to position [179, 0]
click at [34, 23] on icon "button" at bounding box center [34, 21] width 20 height 20
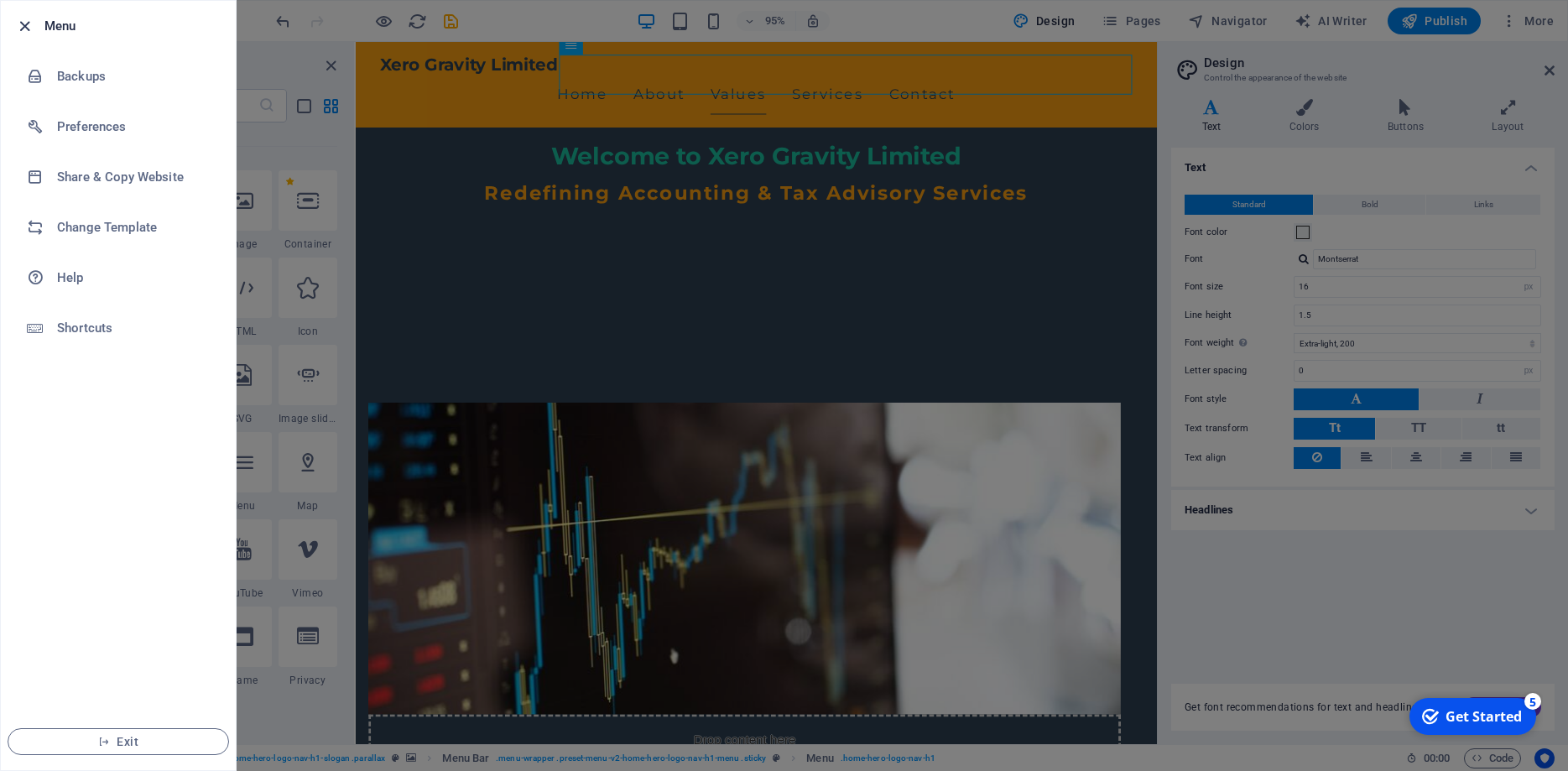
click at [28, 26] on icon "button" at bounding box center [24, 26] width 19 height 19
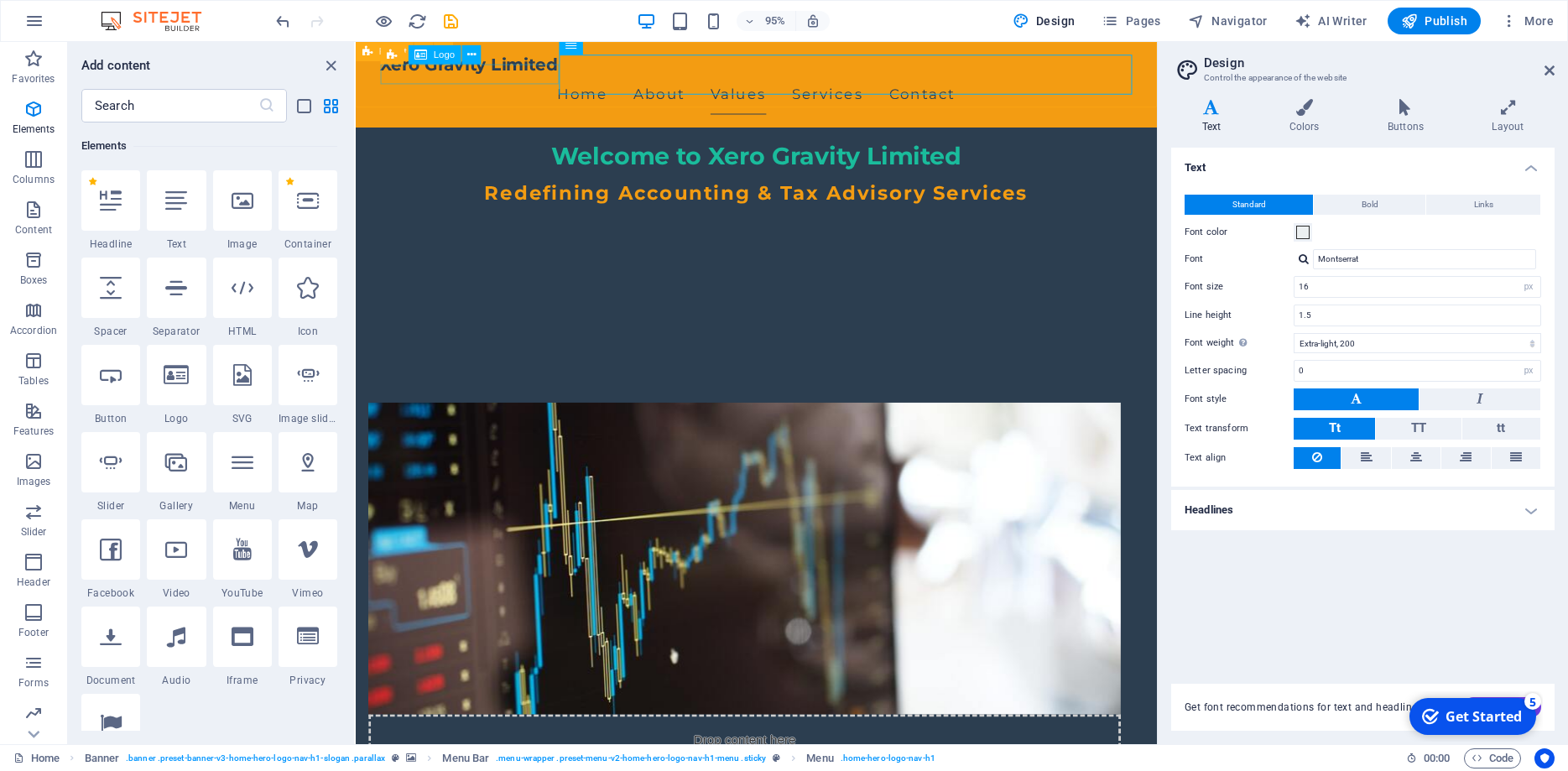
click at [439, 56] on span "Logo" at bounding box center [444, 55] width 21 height 9
click at [501, 76] on div "Xero Gravity Limited" at bounding box center [778, 66] width 792 height 21
click at [472, 54] on icon at bounding box center [471, 55] width 8 height 17
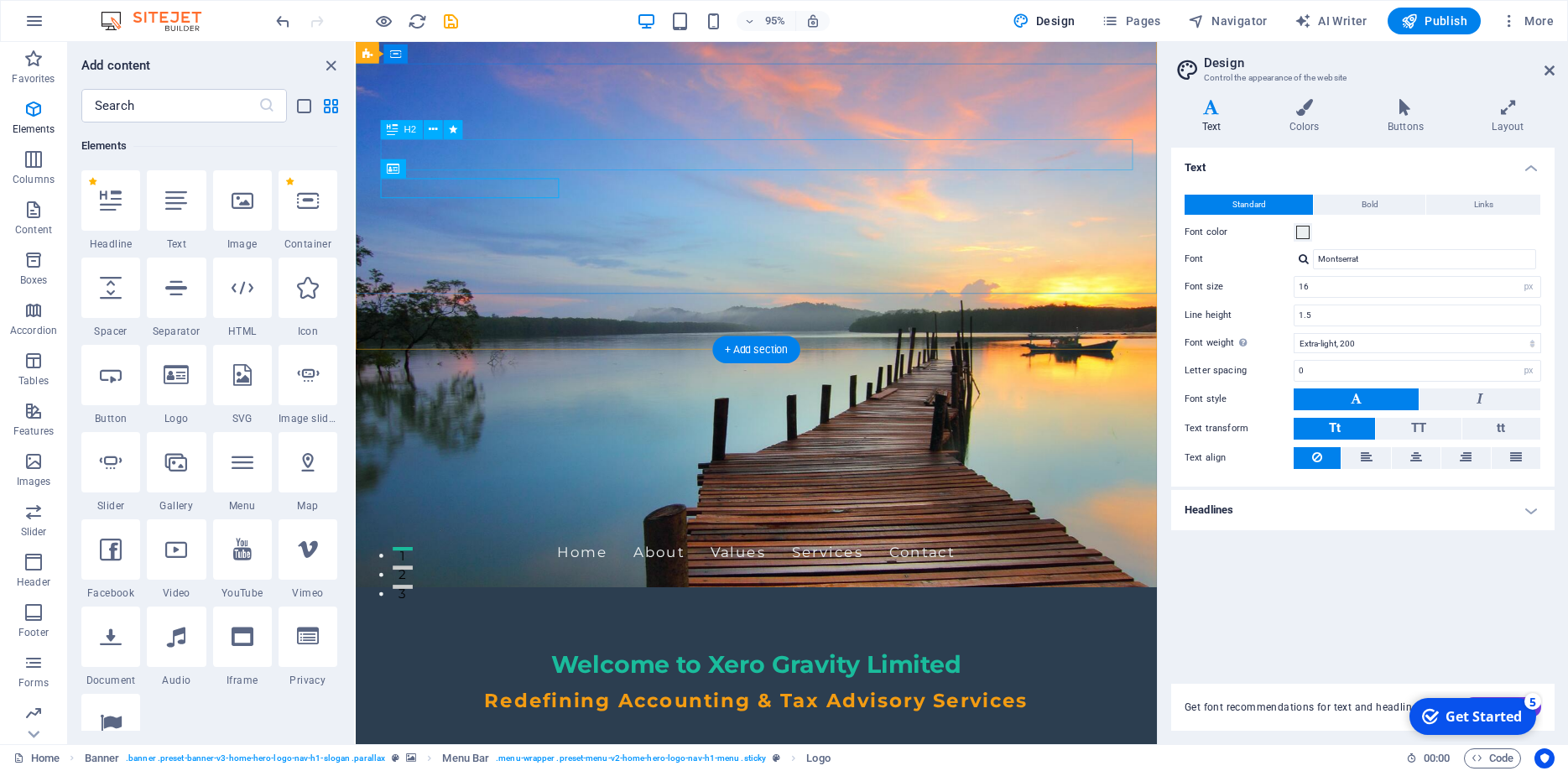
scroll to position [0, 0]
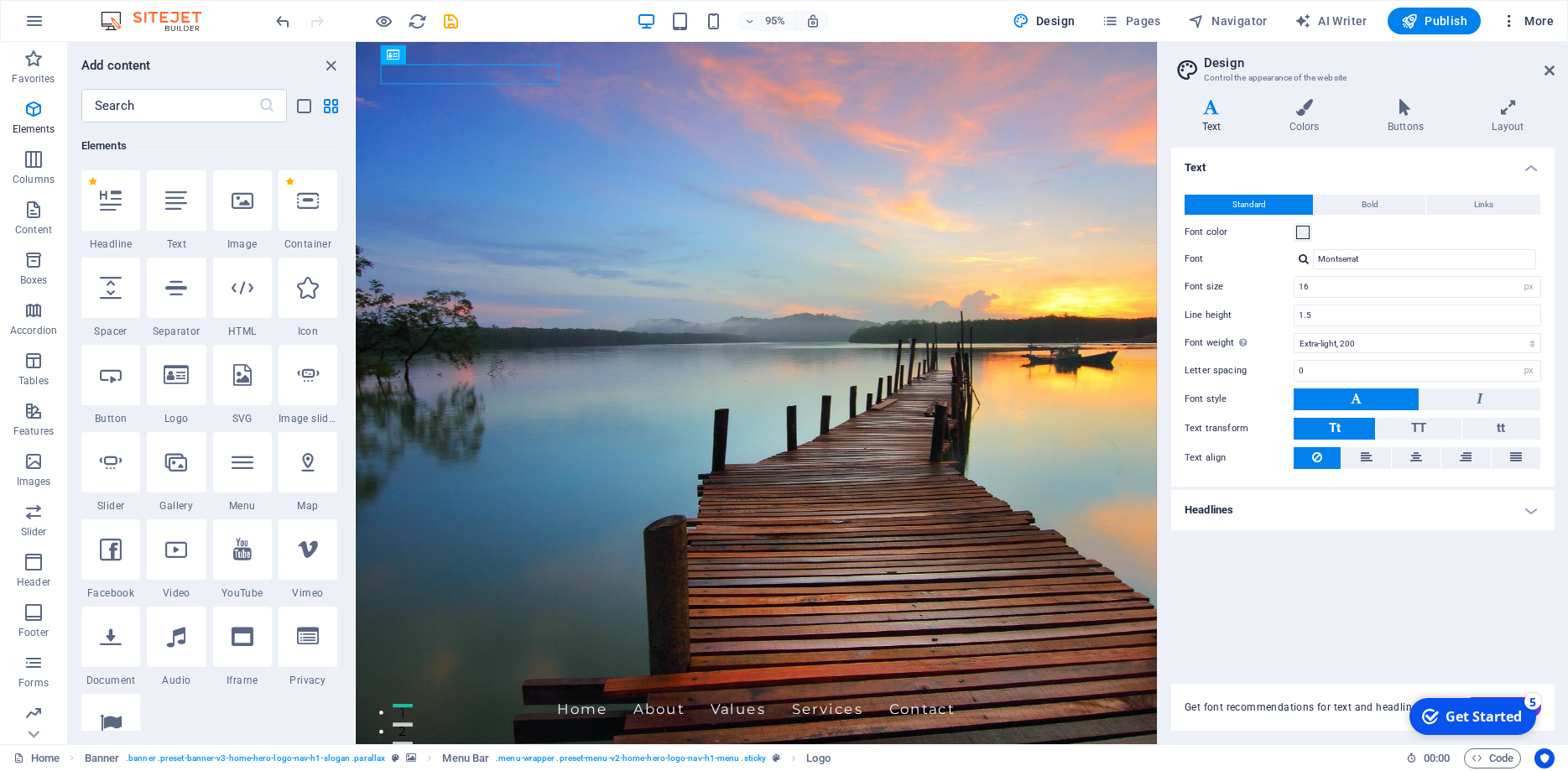
click at [1547, 26] on span "More" at bounding box center [1527, 21] width 53 height 17
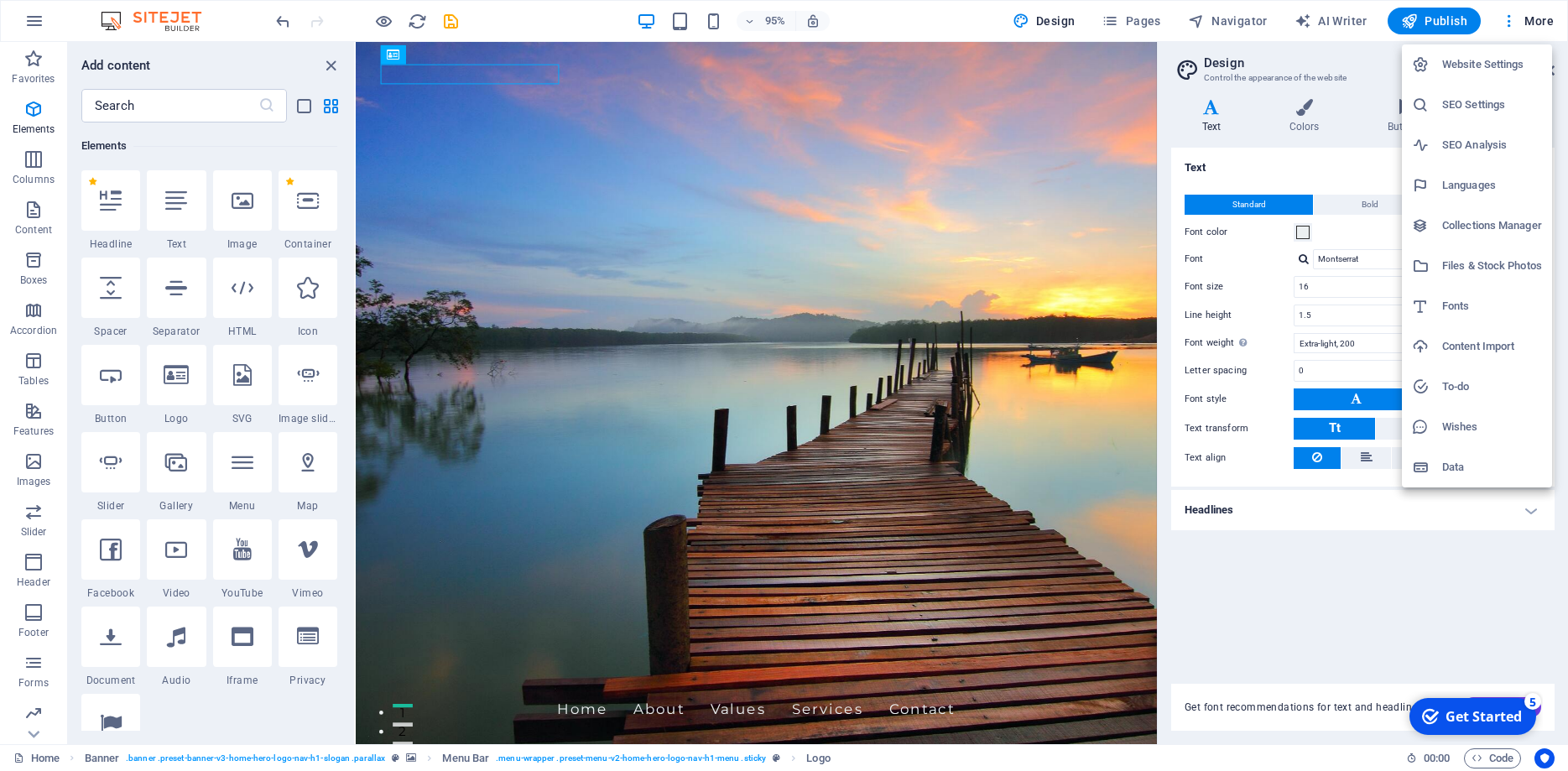
click at [868, 200] on div at bounding box center [784, 385] width 1568 height 771
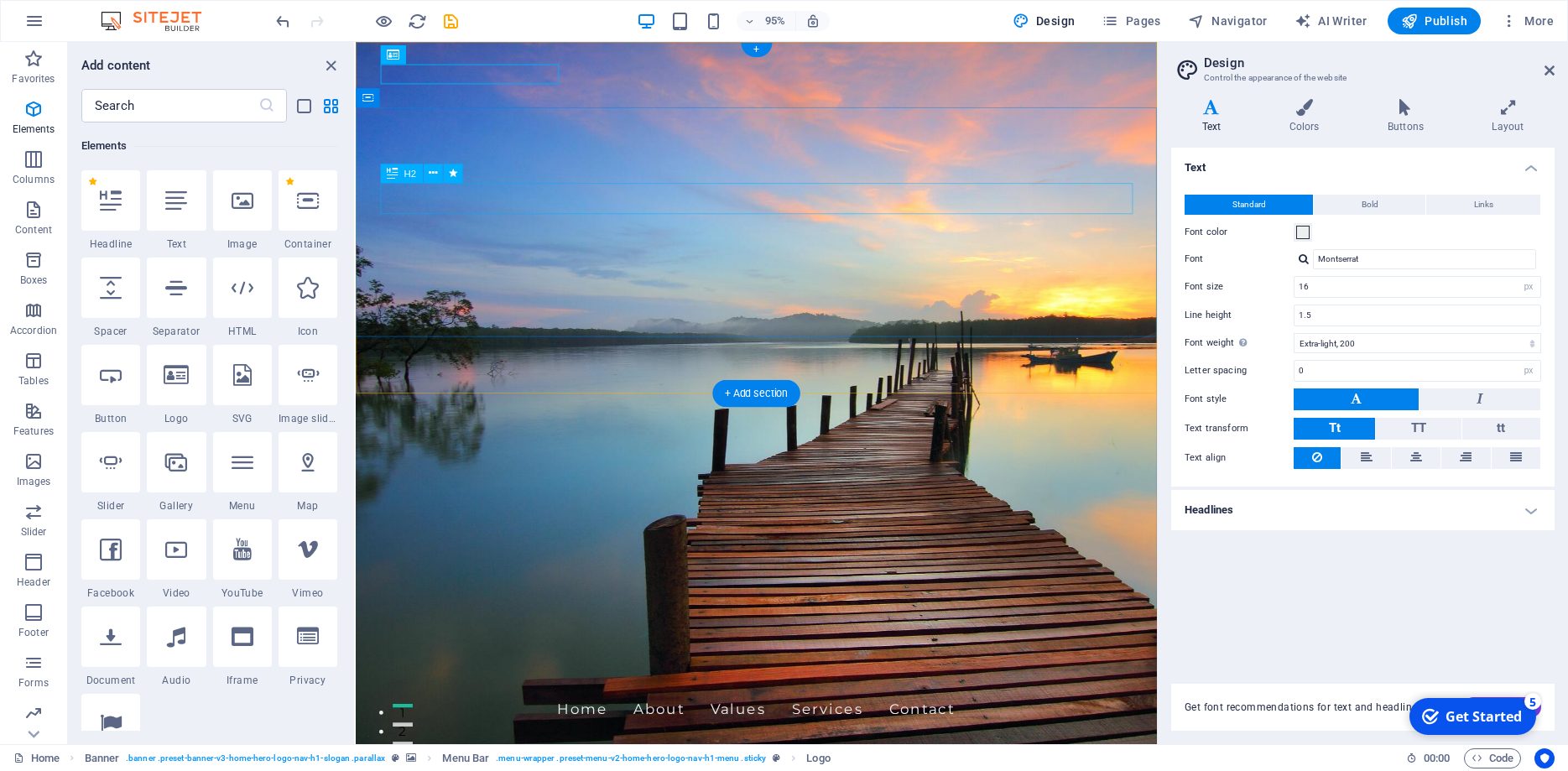
click at [1316, 113] on icon at bounding box center [1305, 108] width 92 height 17
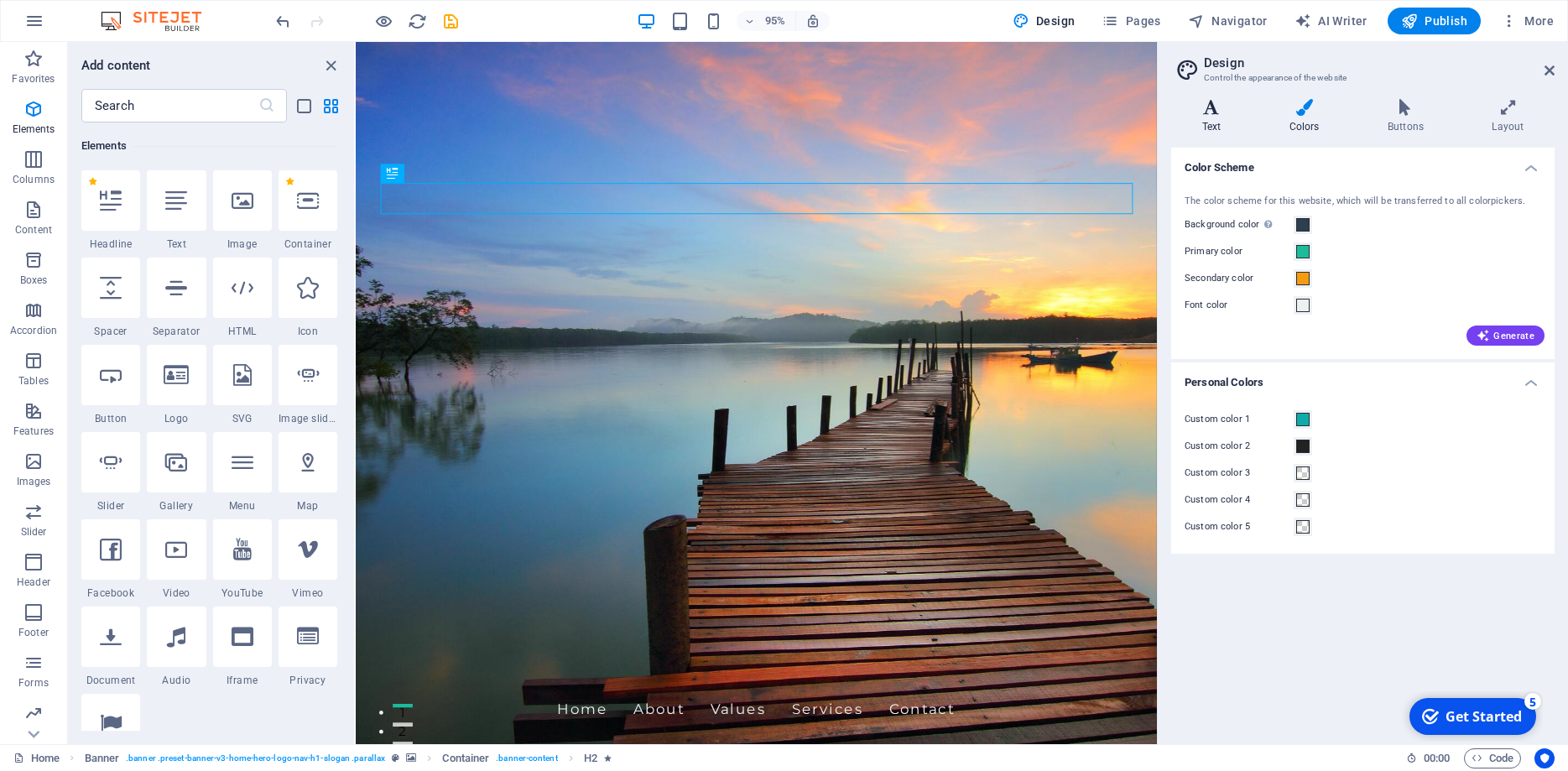
click at [1213, 118] on h4 "Text" at bounding box center [1215, 117] width 87 height 35
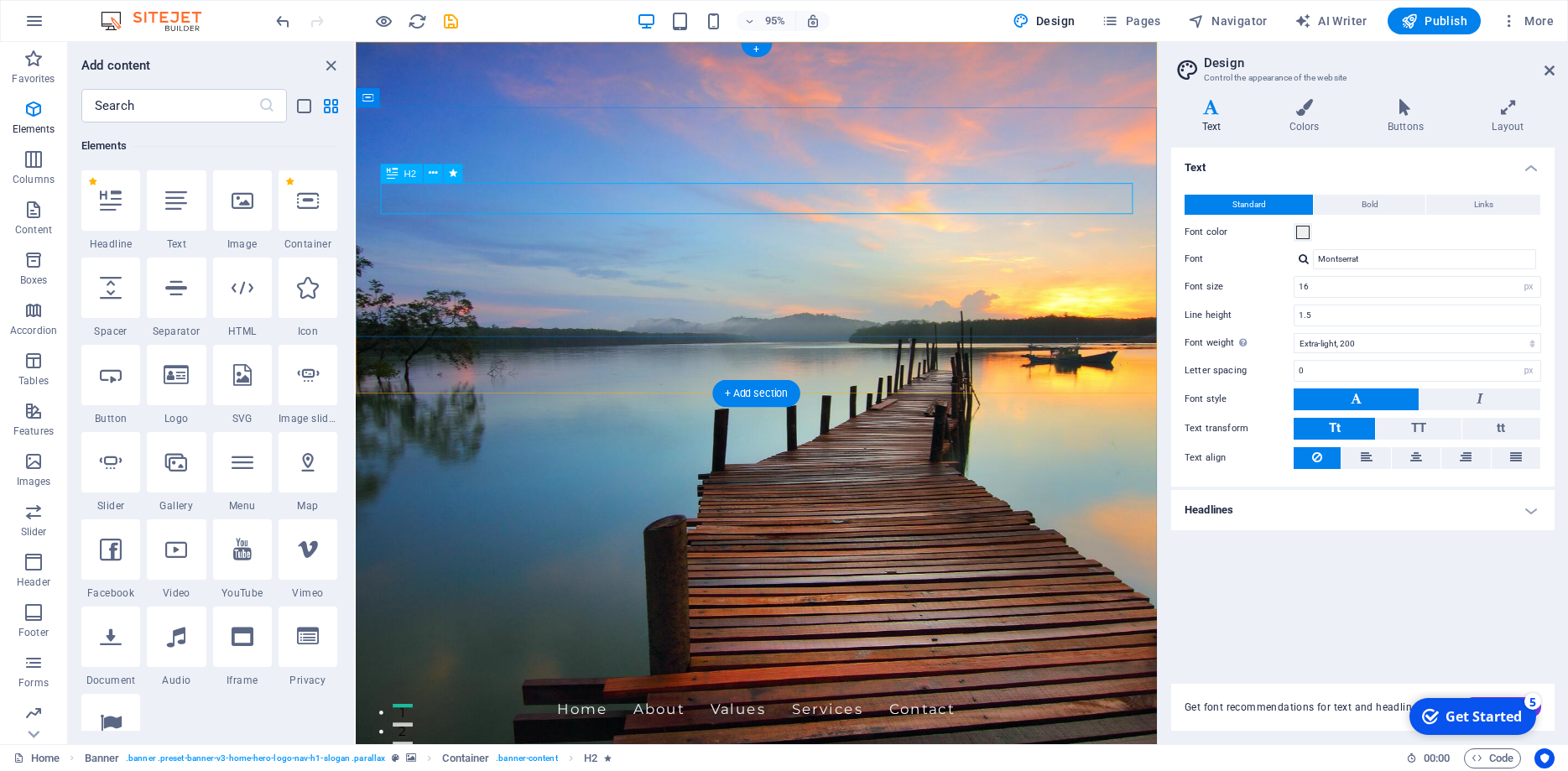
click at [697, 724] on nav "Home About Values Services Contact" at bounding box center [778, 744] width 792 height 42
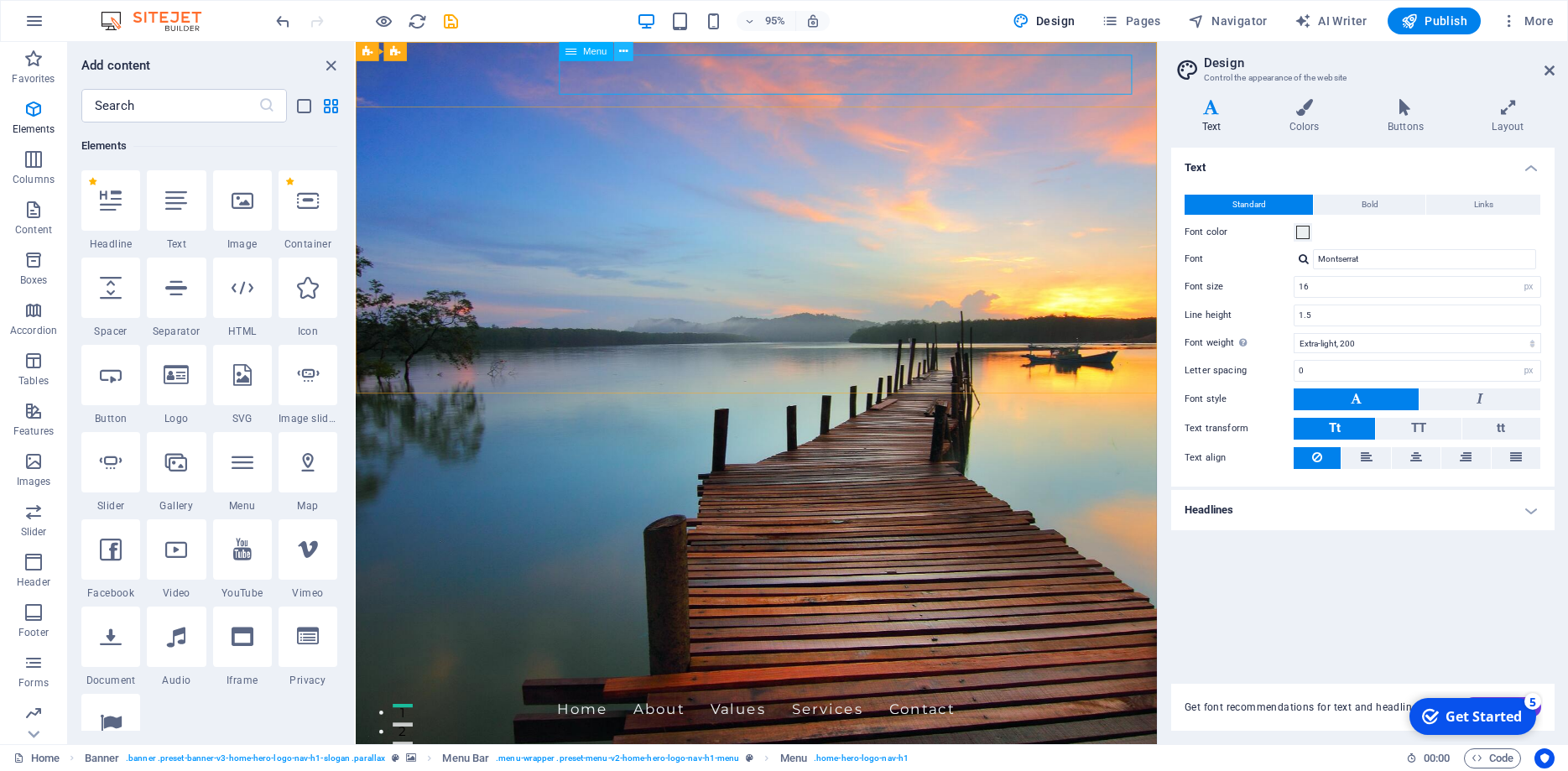
click at [624, 51] on icon at bounding box center [623, 51] width 8 height 17
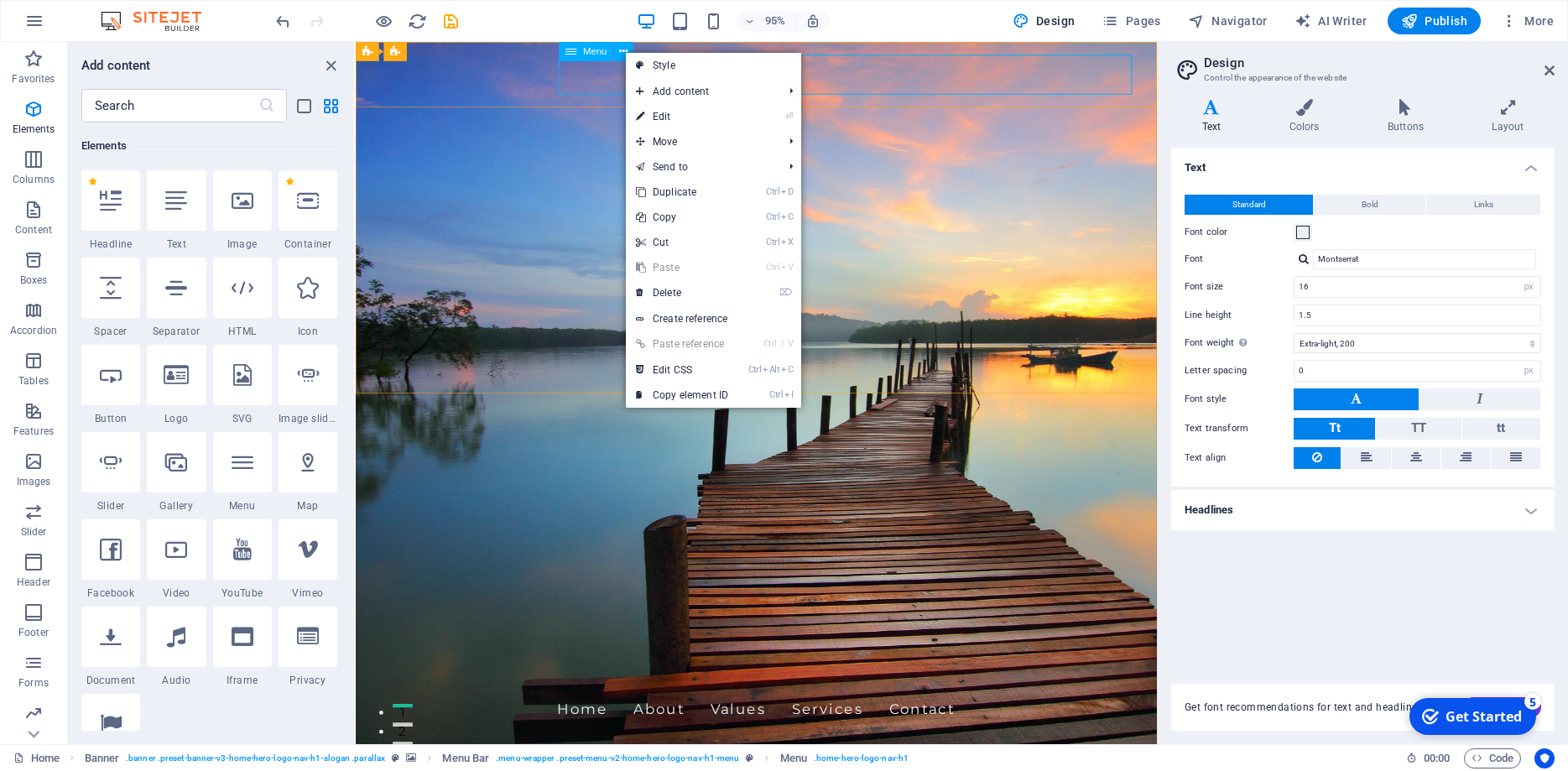
click at [596, 51] on span "Menu" at bounding box center [596, 52] width 24 height 9
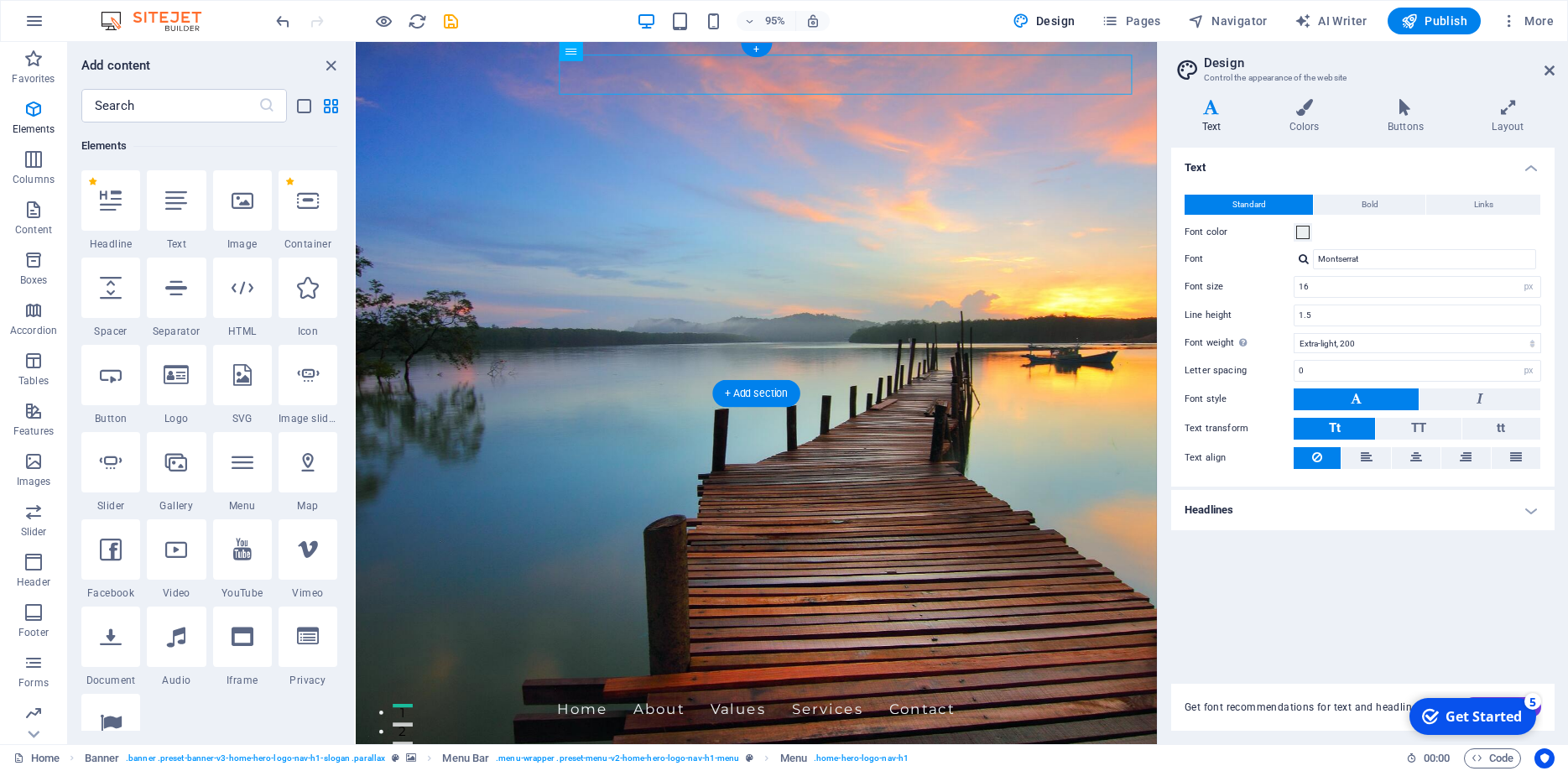
drag, startPoint x: 929, startPoint y: 92, endPoint x: 589, endPoint y: 72, distance: 340.6
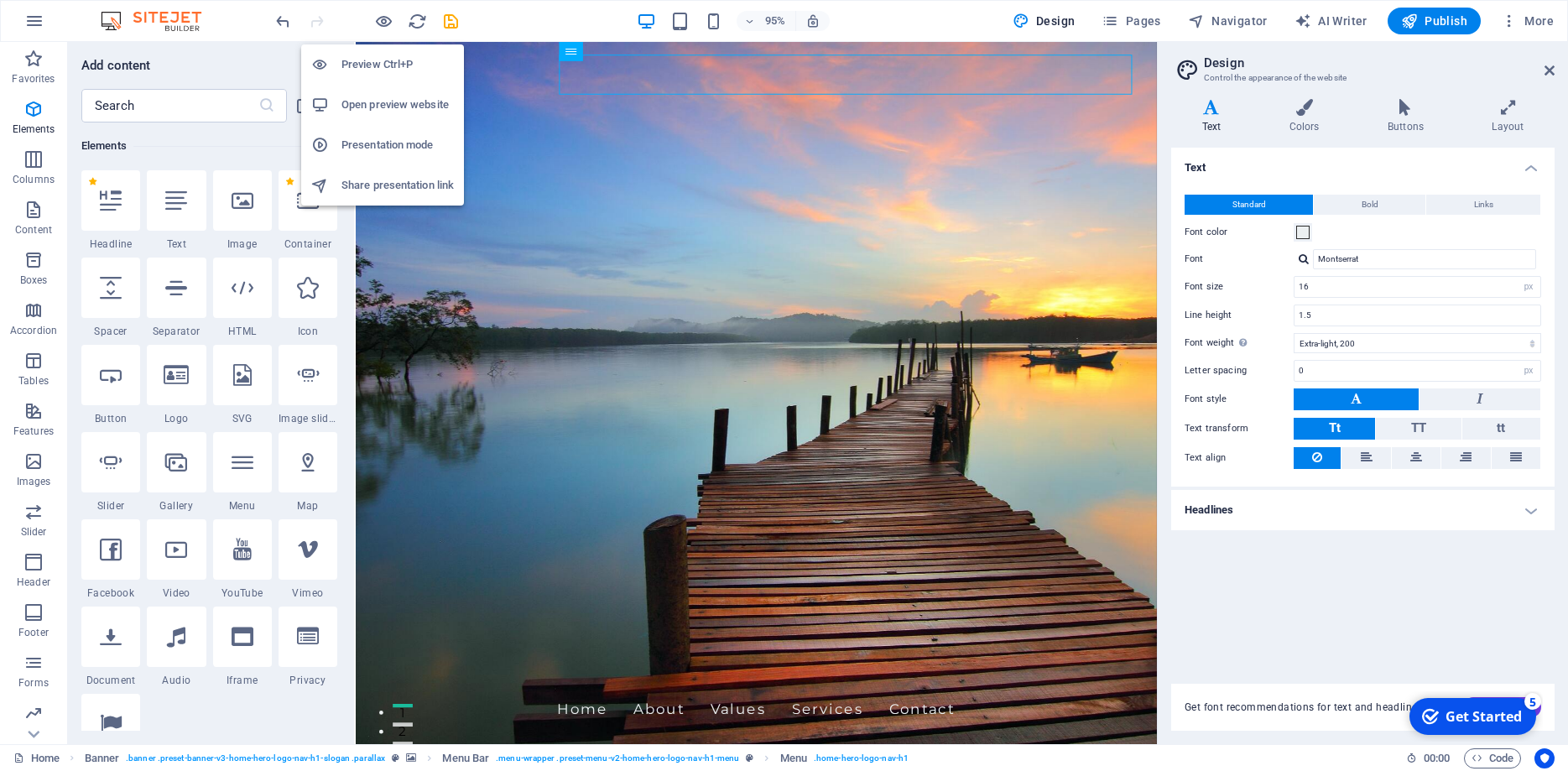
click at [383, 65] on h6 "Preview Ctrl+P" at bounding box center [397, 65] width 112 height 20
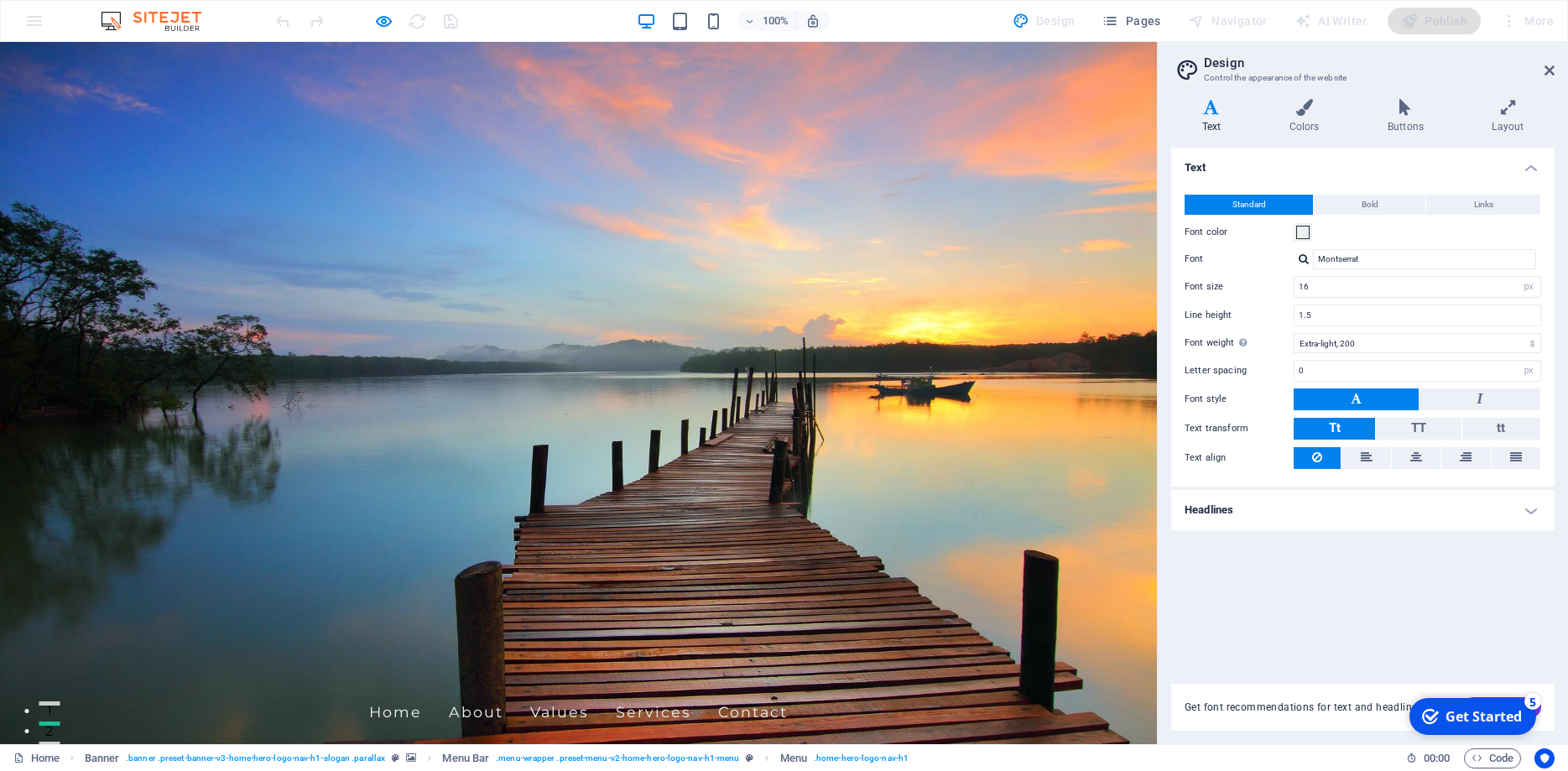
click at [422, 691] on link "Home" at bounding box center [395, 712] width 53 height 42
click at [504, 691] on link "About" at bounding box center [476, 712] width 55 height 42
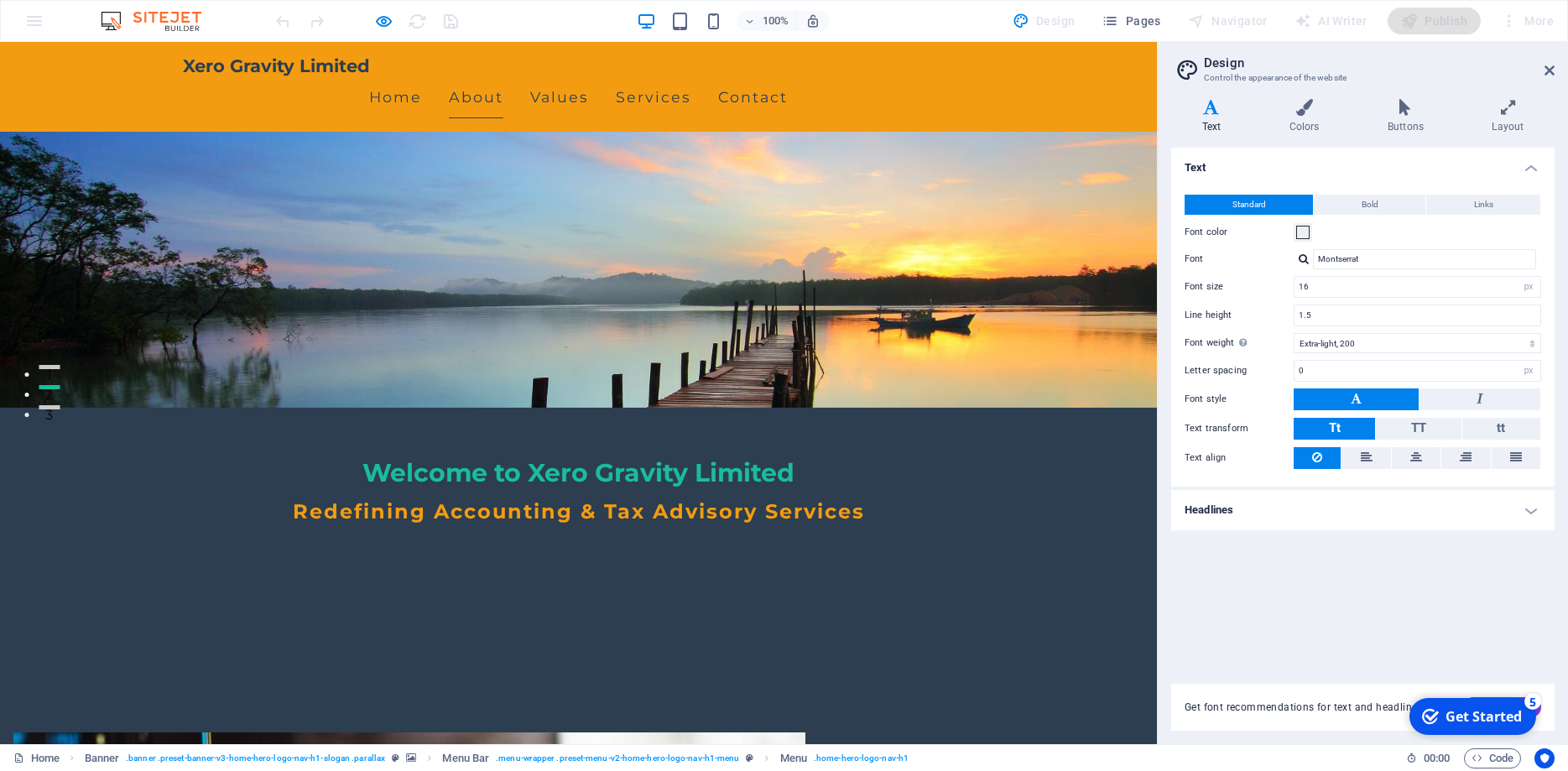
scroll to position [268, 0]
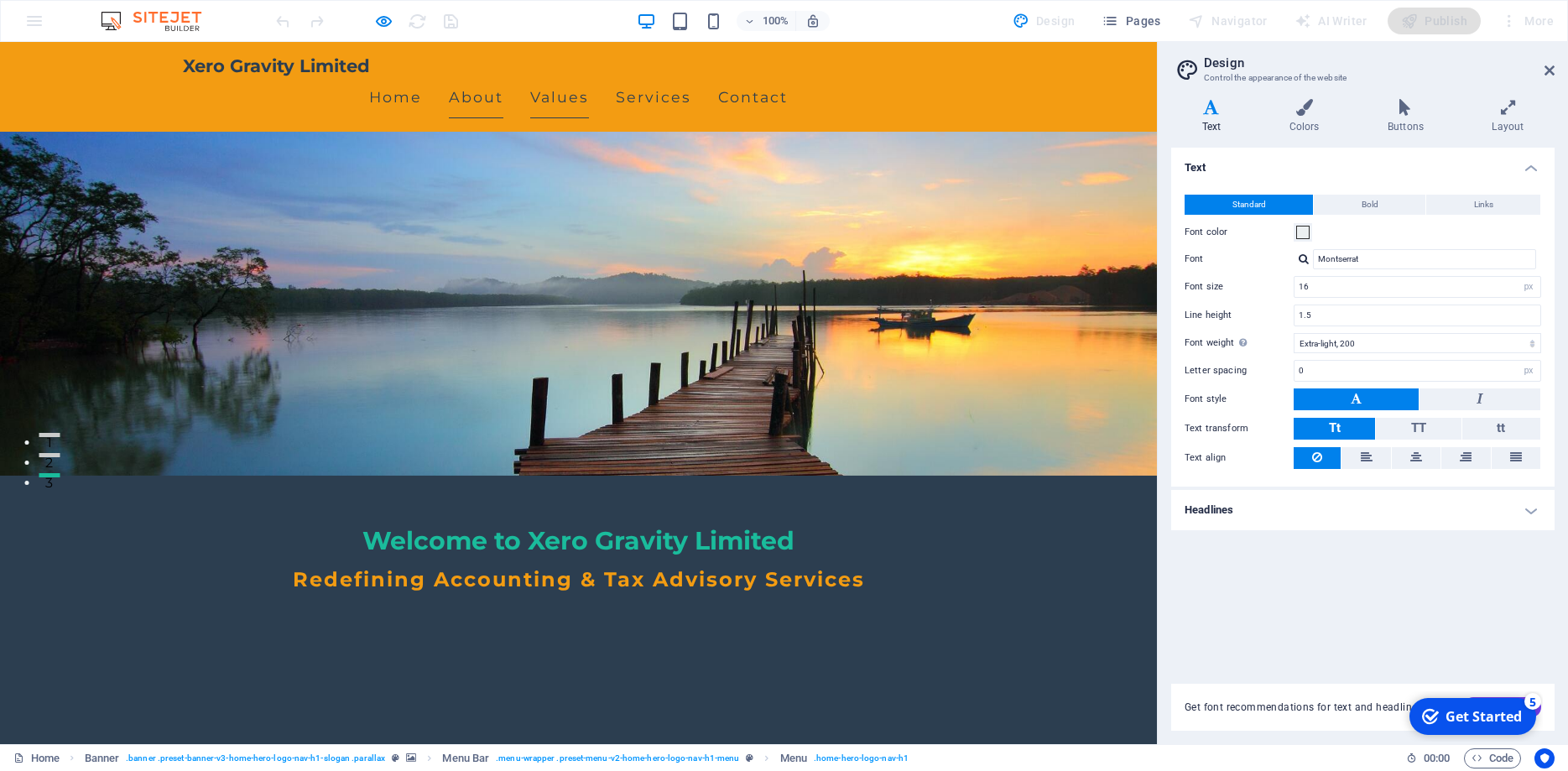
click at [589, 76] on link "Values" at bounding box center [559, 96] width 58 height 42
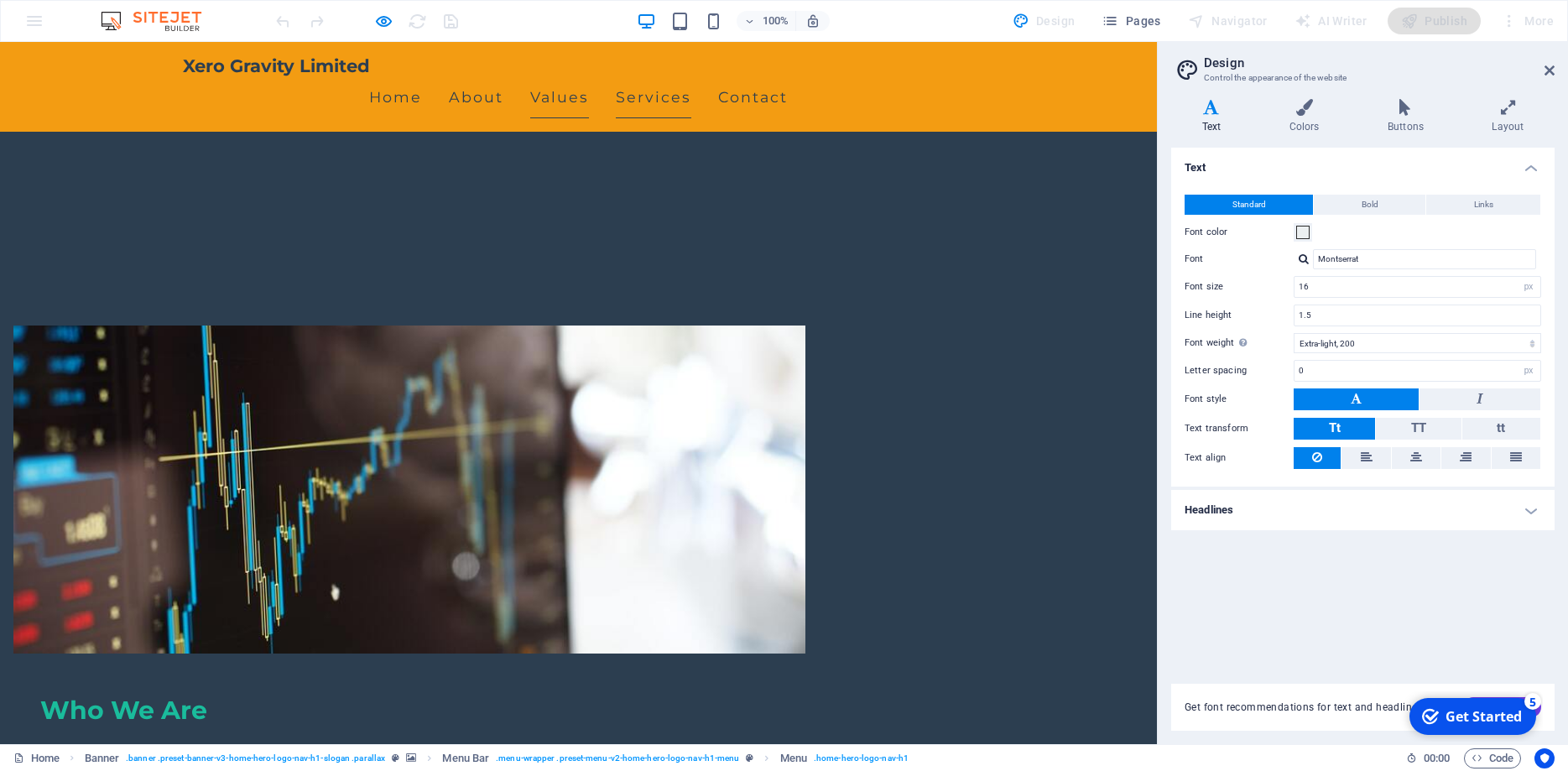
scroll to position [744, 0]
click at [691, 84] on link "Services" at bounding box center [653, 96] width 75 height 42
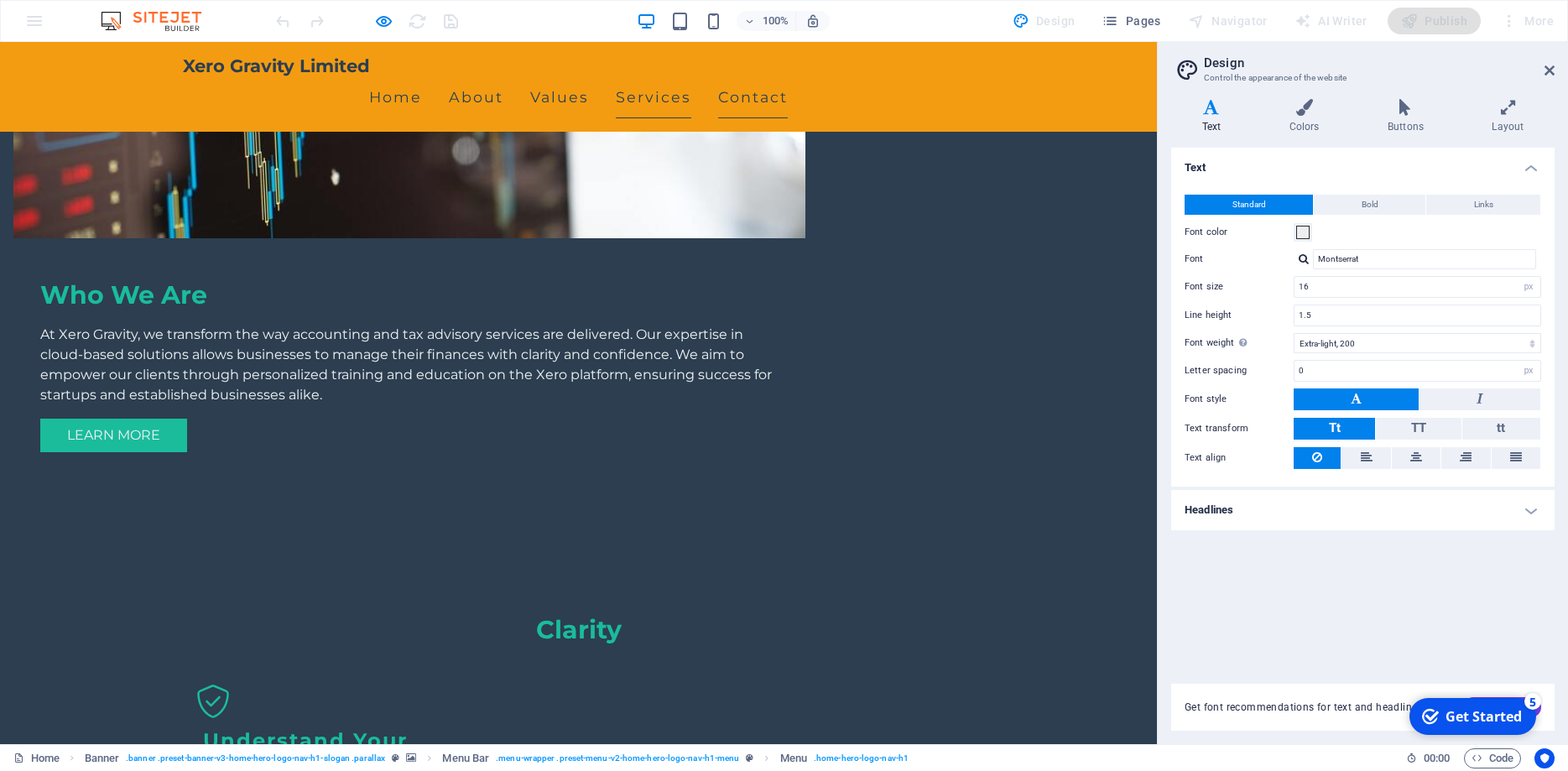
click at [788, 76] on link "Contact" at bounding box center [752, 96] width 70 height 42
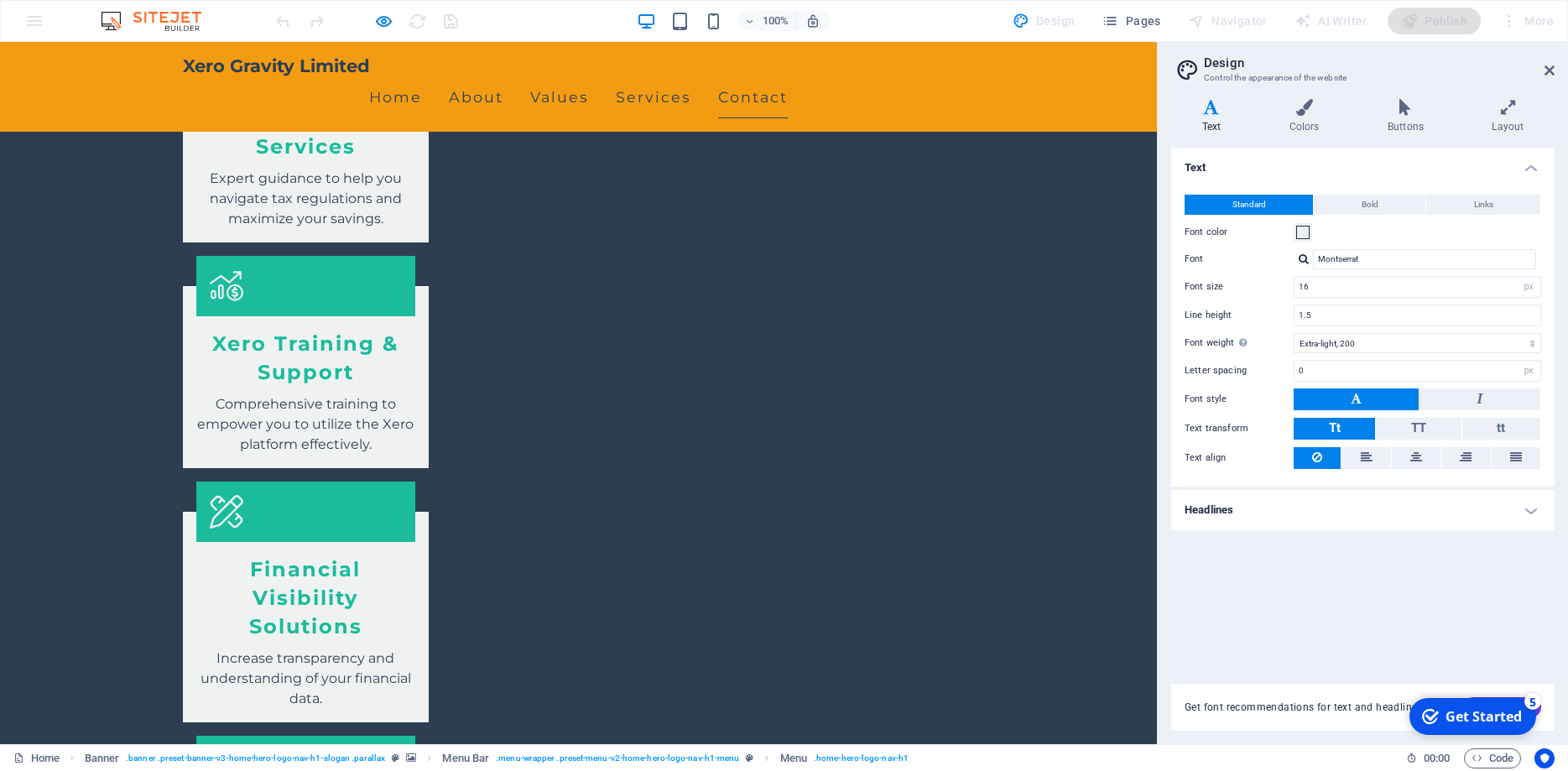
scroll to position [2878, 0]
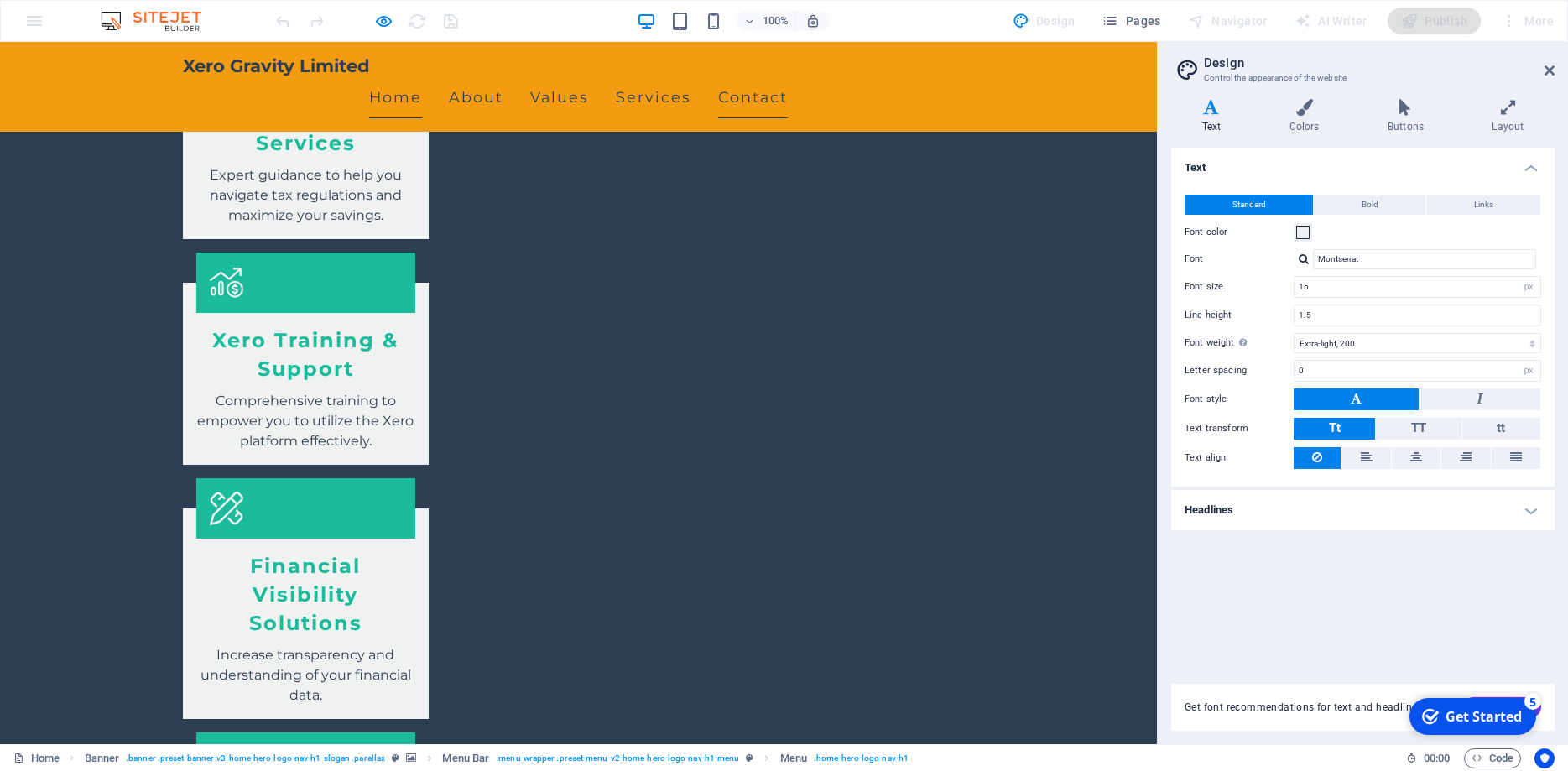
click at [422, 79] on link "Home" at bounding box center [395, 96] width 53 height 42
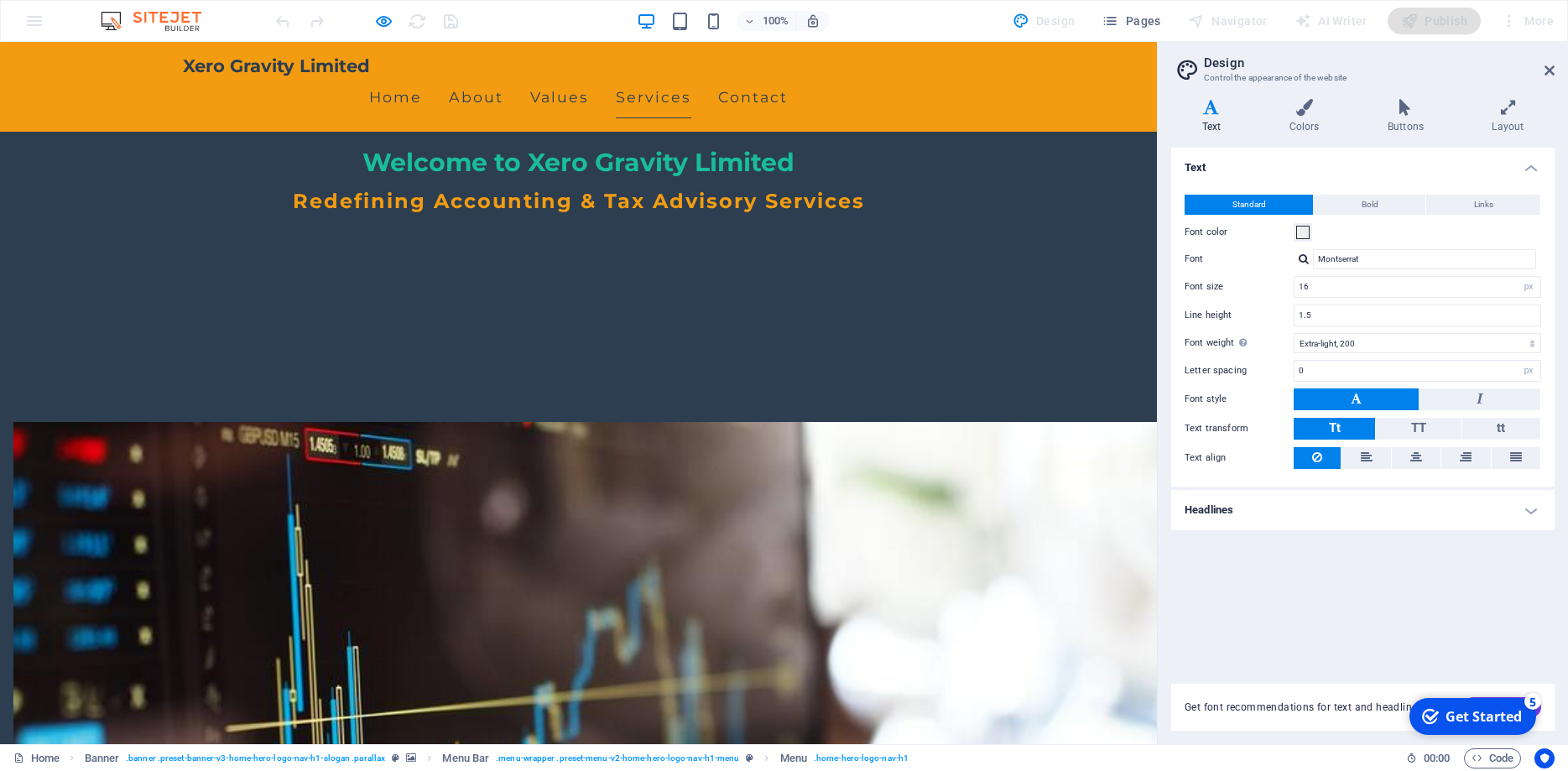
scroll to position [0, 0]
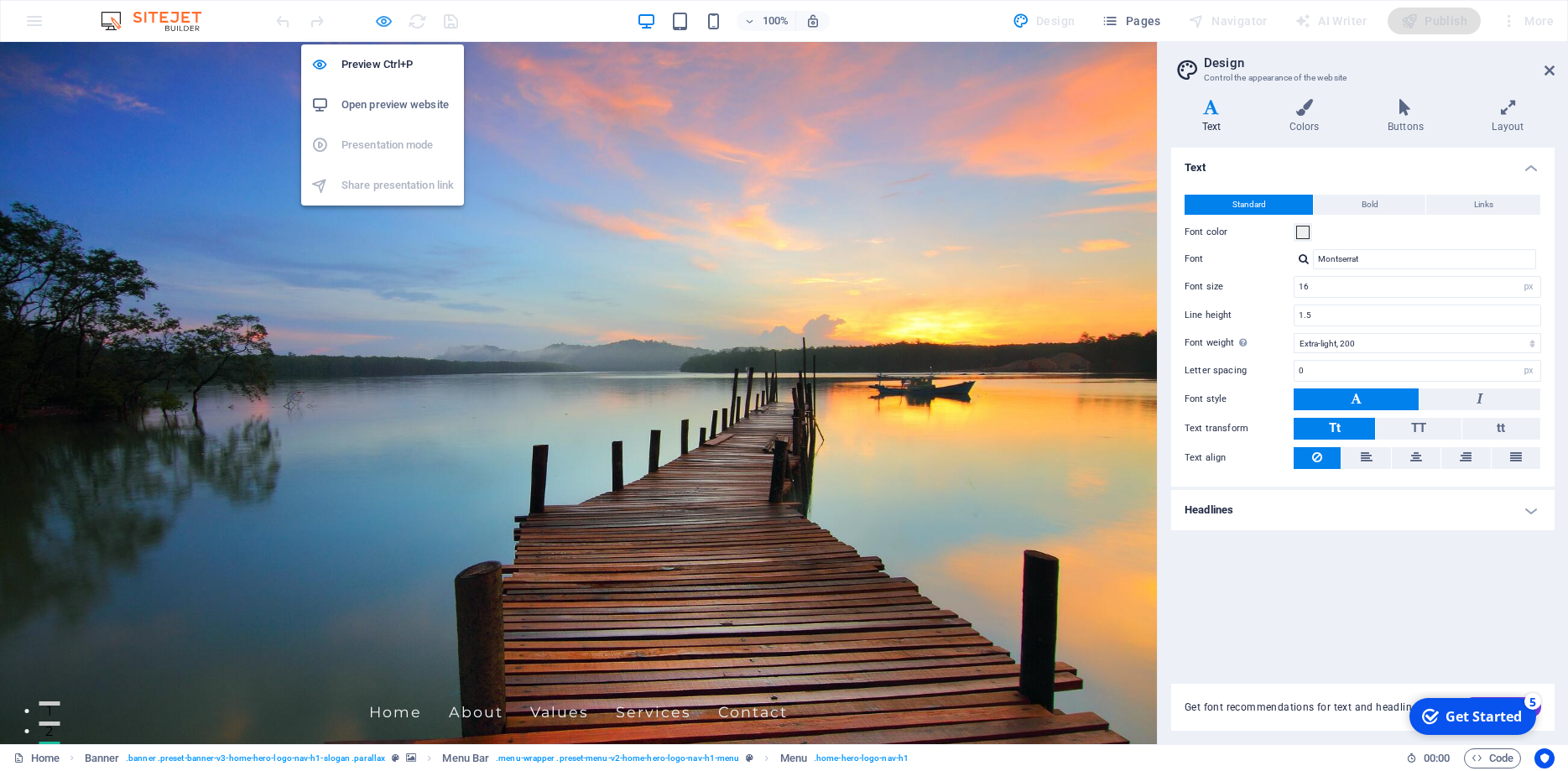
click at [385, 21] on icon "button" at bounding box center [383, 21] width 19 height 19
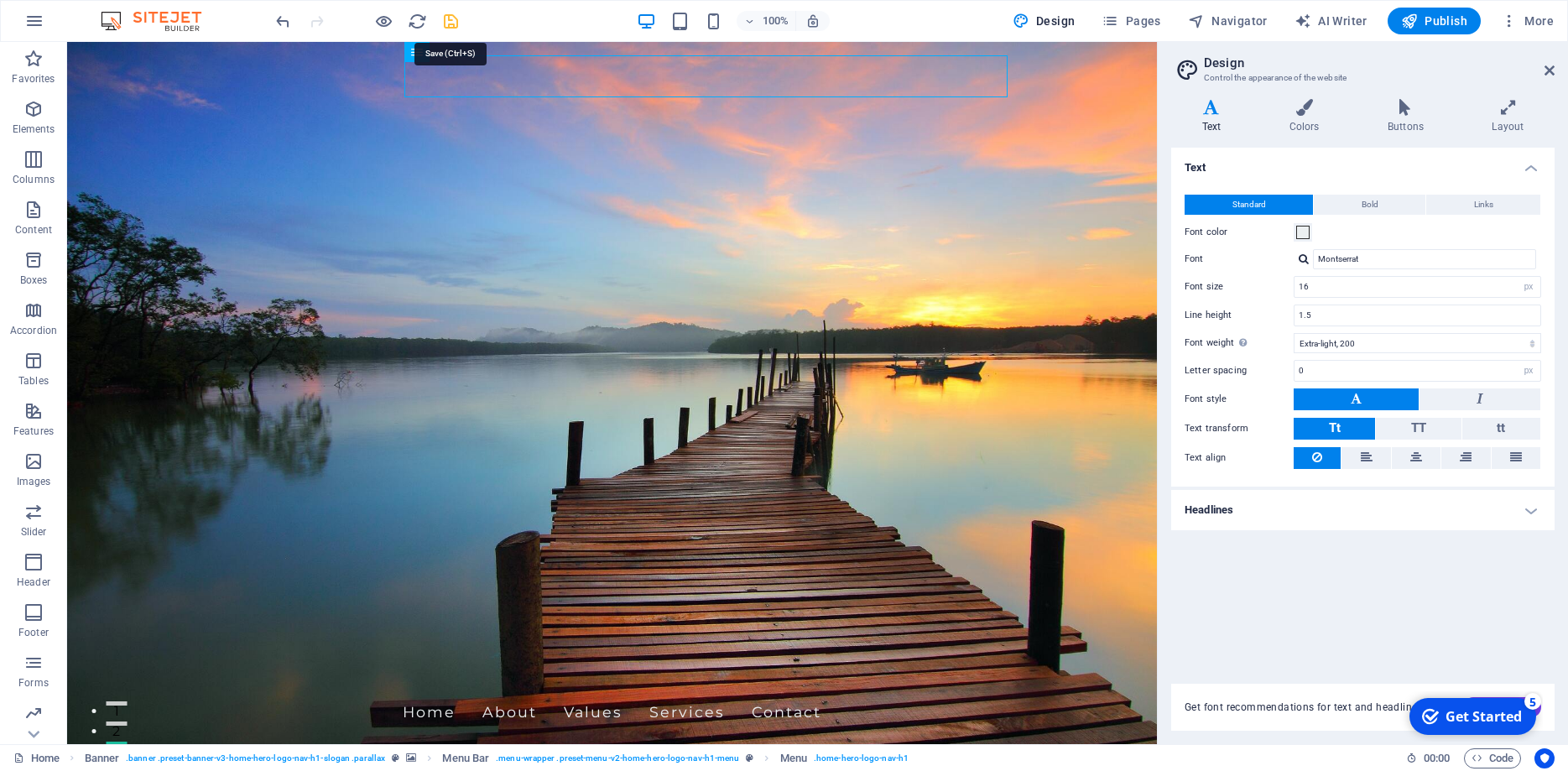
click at [445, 18] on icon "save" at bounding box center [451, 21] width 19 height 19
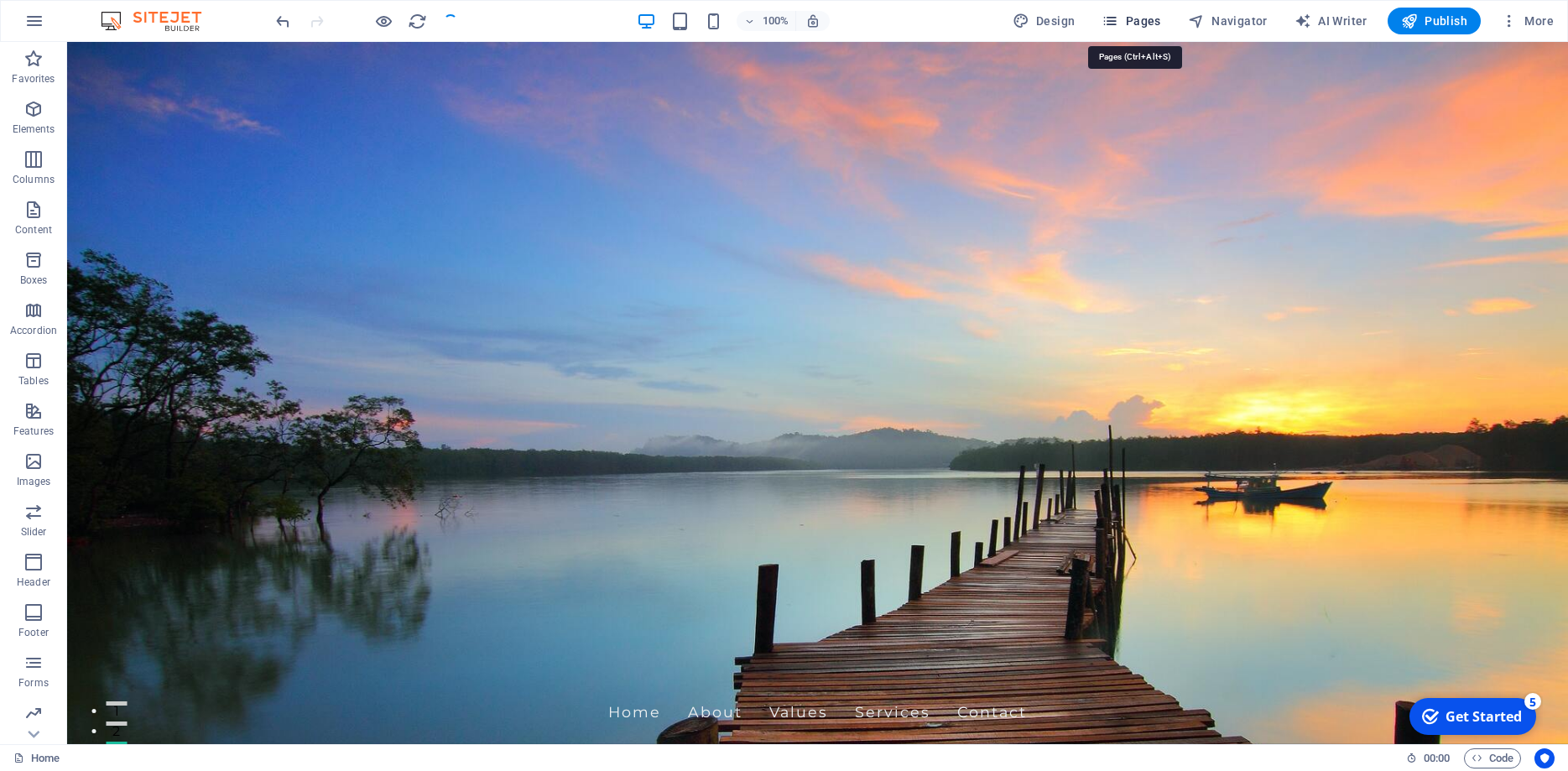
click at [1128, 22] on span "Pages" at bounding box center [1130, 21] width 58 height 17
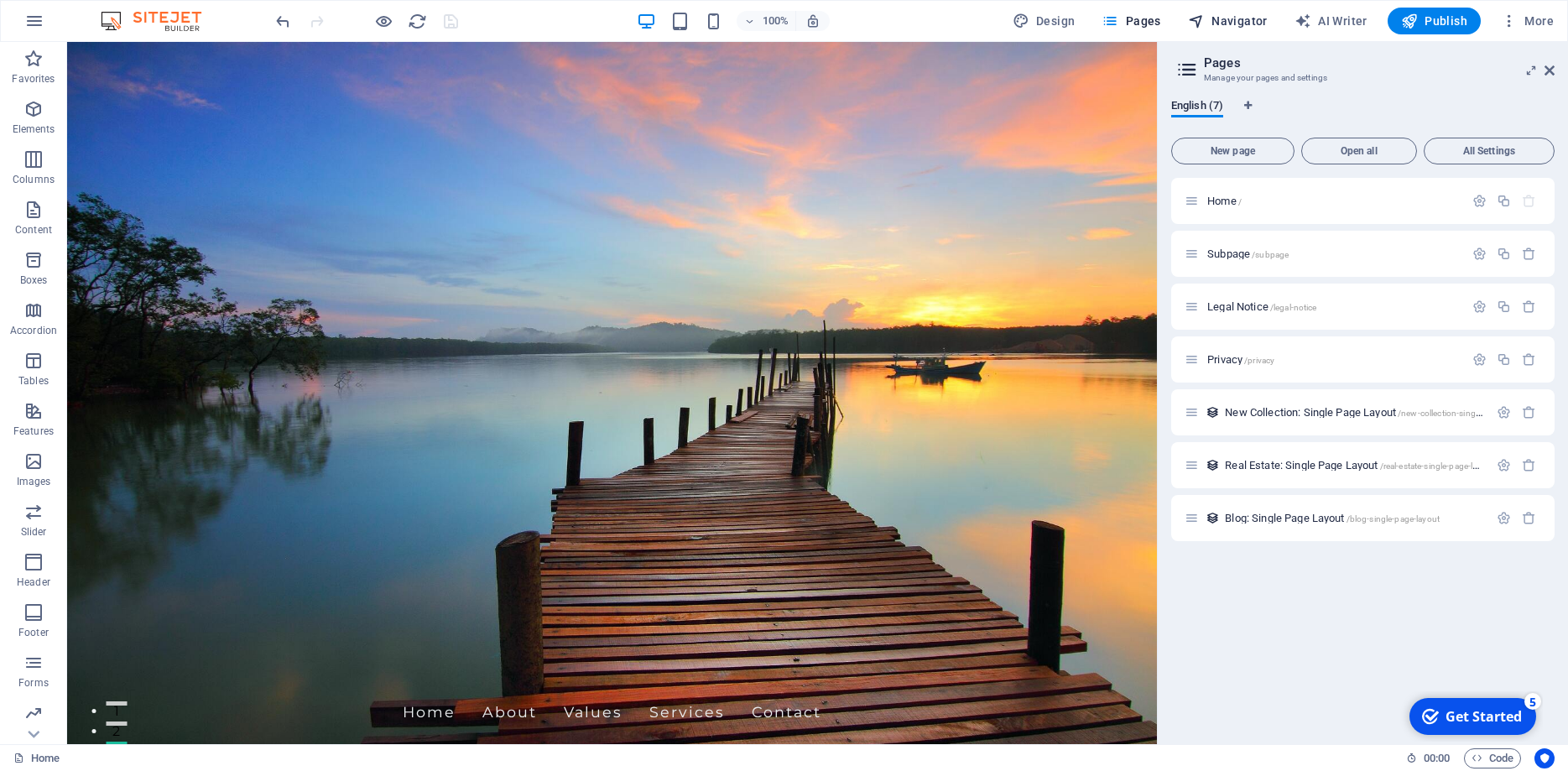
click at [1252, 24] on span "Navigator" at bounding box center [1228, 21] width 80 height 17
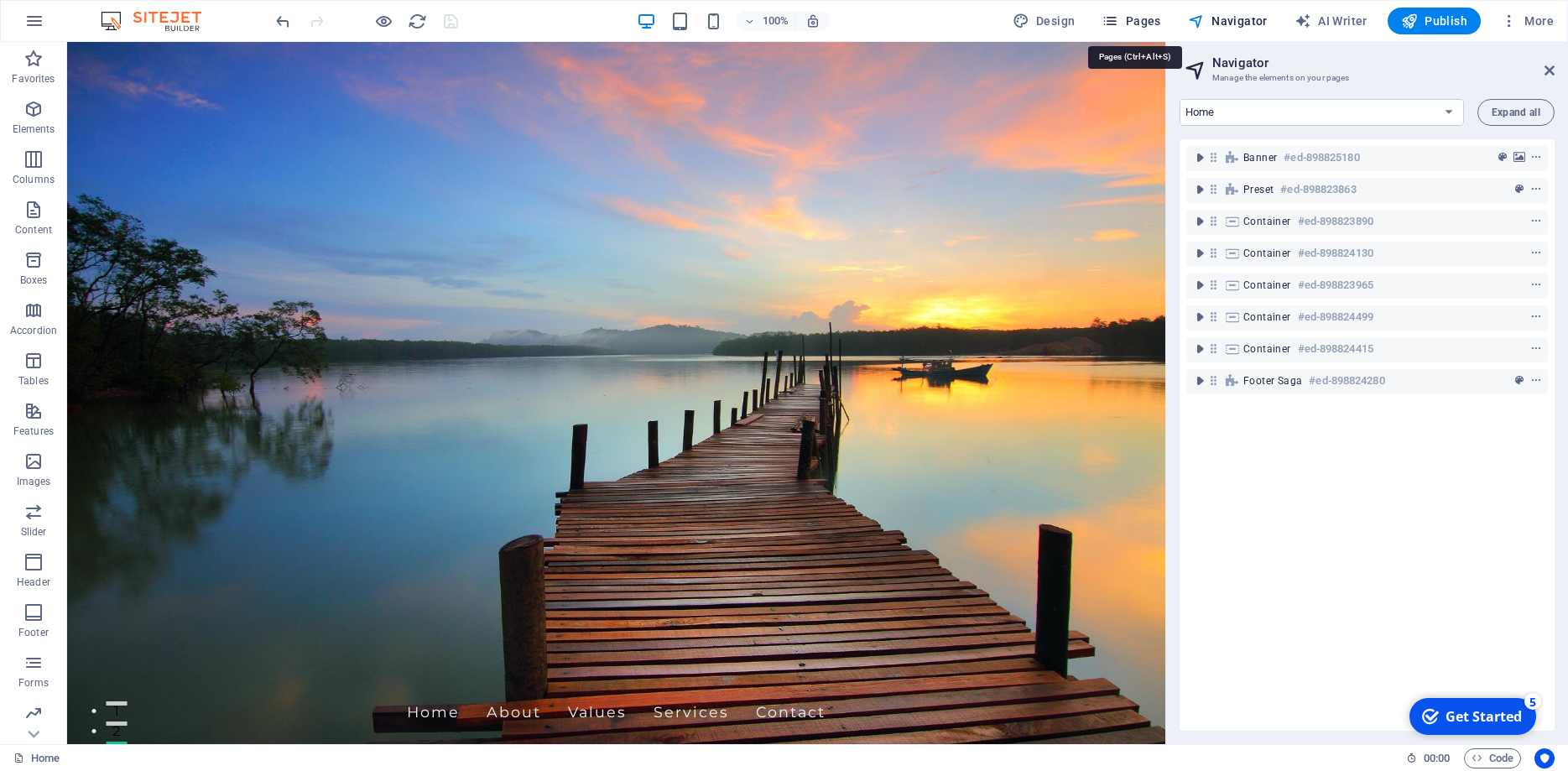
click at [1167, 19] on button "Pages" at bounding box center [1131, 20] width 72 height 27
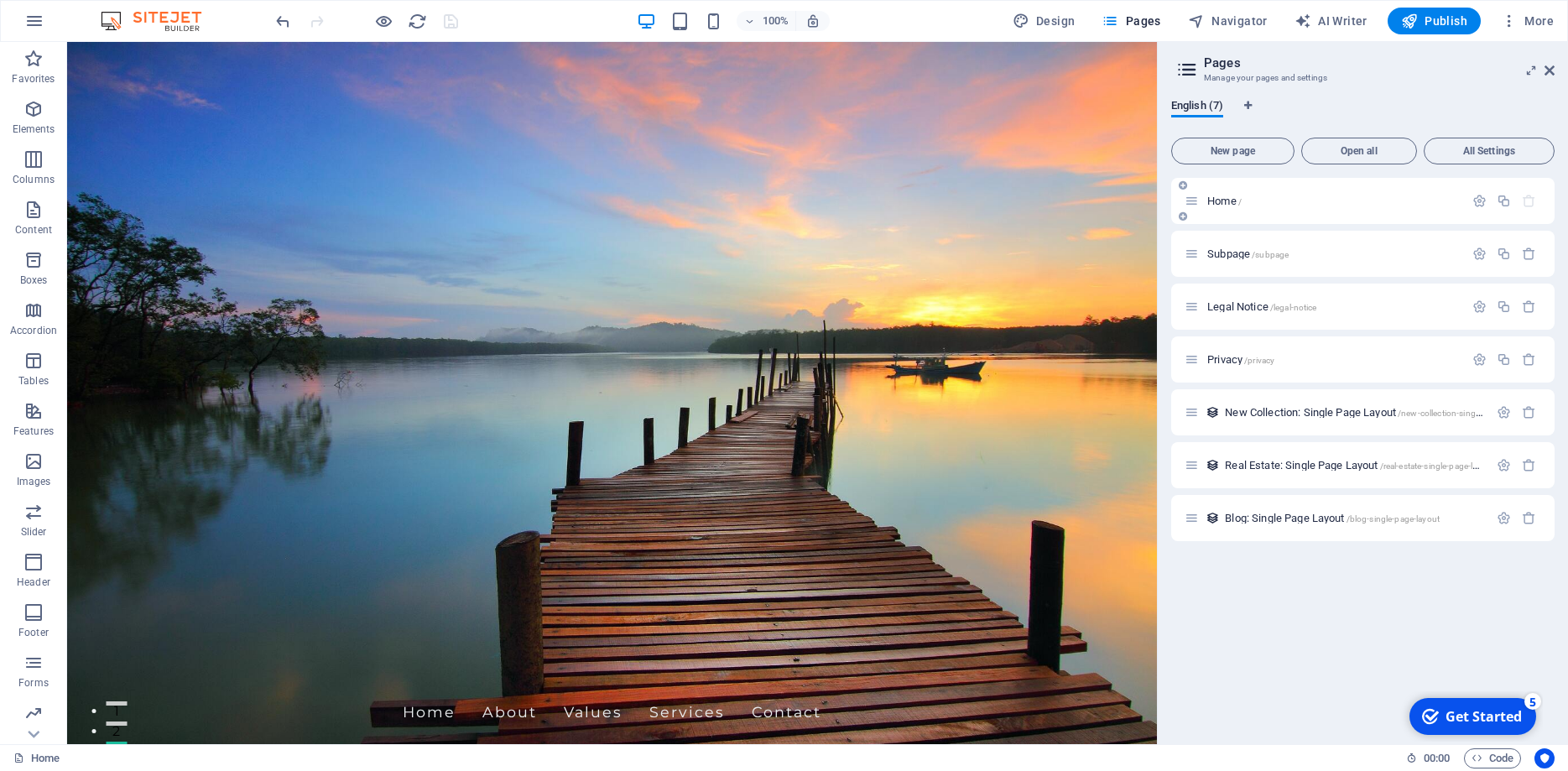
click at [1221, 202] on span "Home /" at bounding box center [1224, 201] width 34 height 13
click at [1225, 199] on span "Home /" at bounding box center [1224, 201] width 34 height 13
click at [35, 569] on icon "button" at bounding box center [33, 562] width 20 height 20
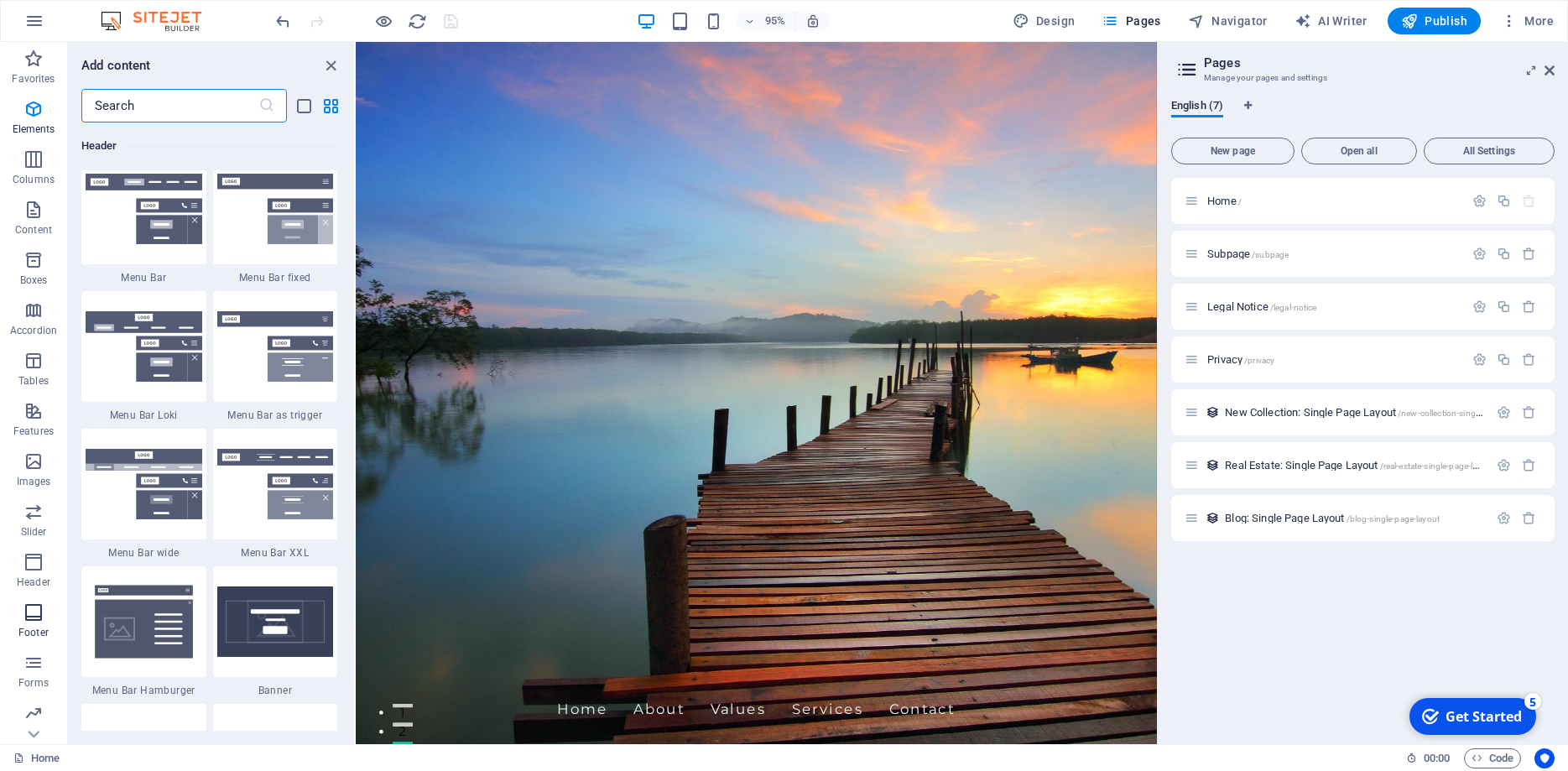
scroll to position [10274, 0]
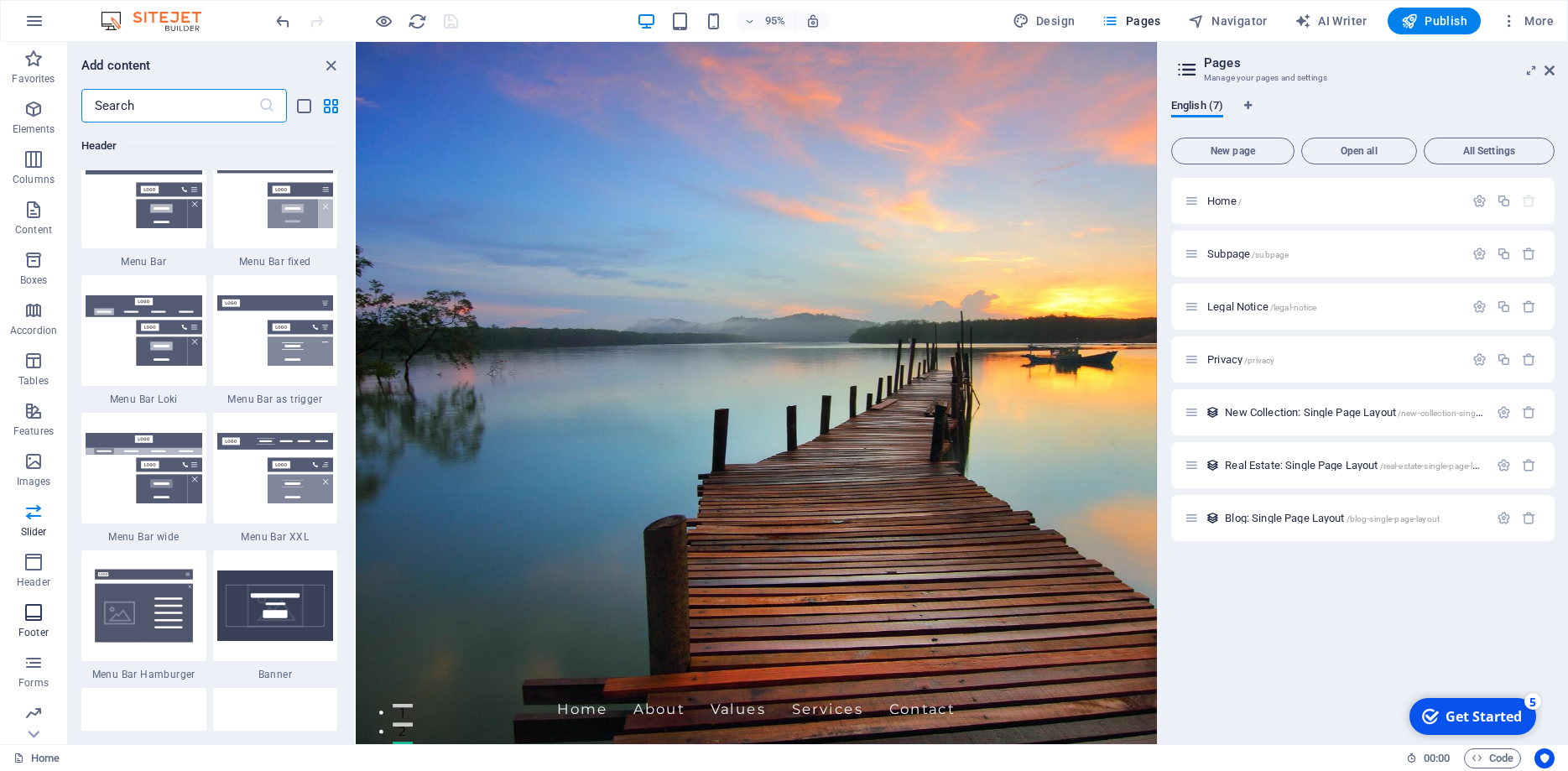
click at [37, 622] on icon "button" at bounding box center [33, 612] width 20 height 20
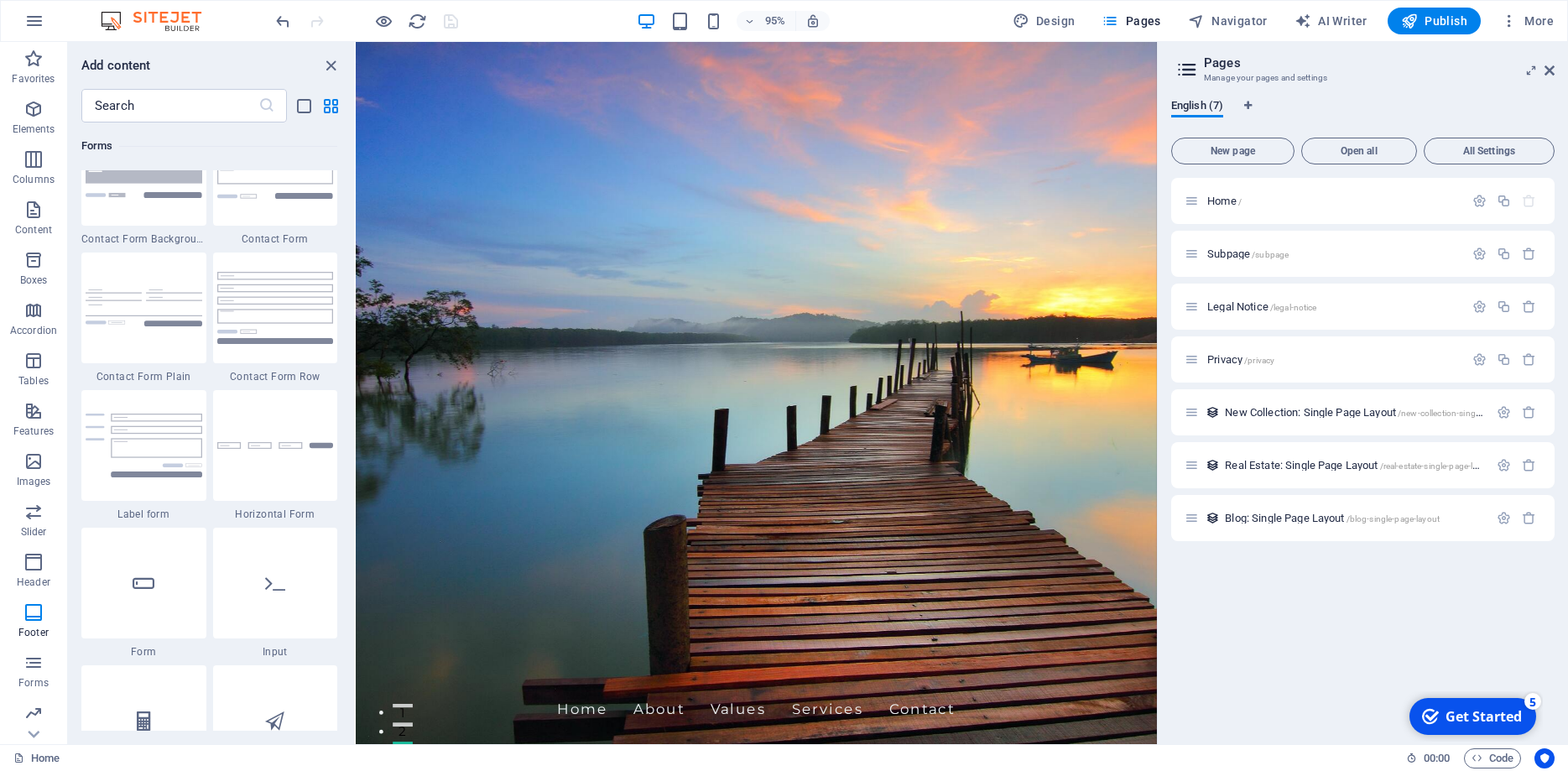
scroll to position [12310, 0]
click at [40, 676] on p "Forms" at bounding box center [33, 683] width 31 height 13
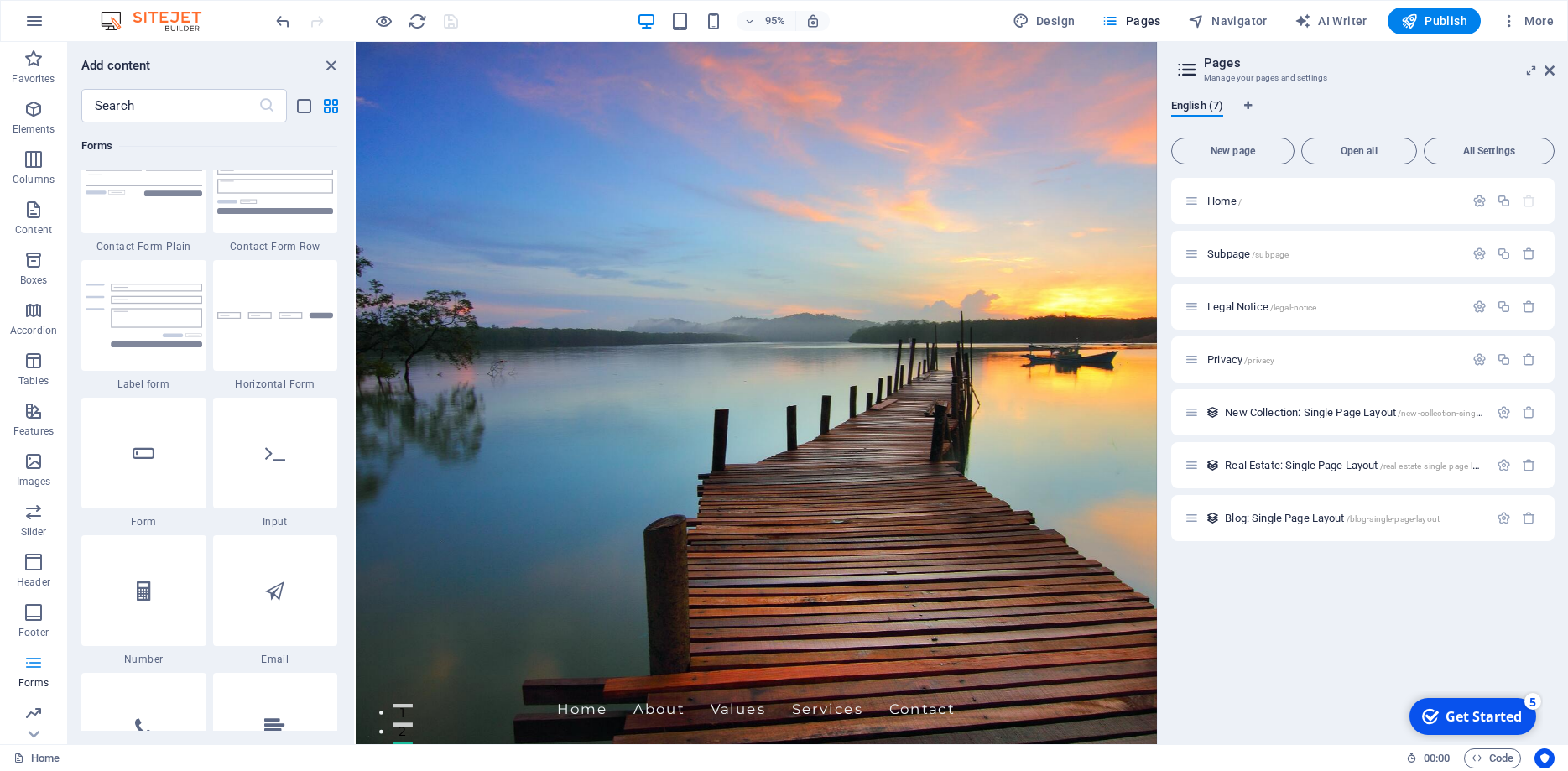
scroll to position [12561, 0]
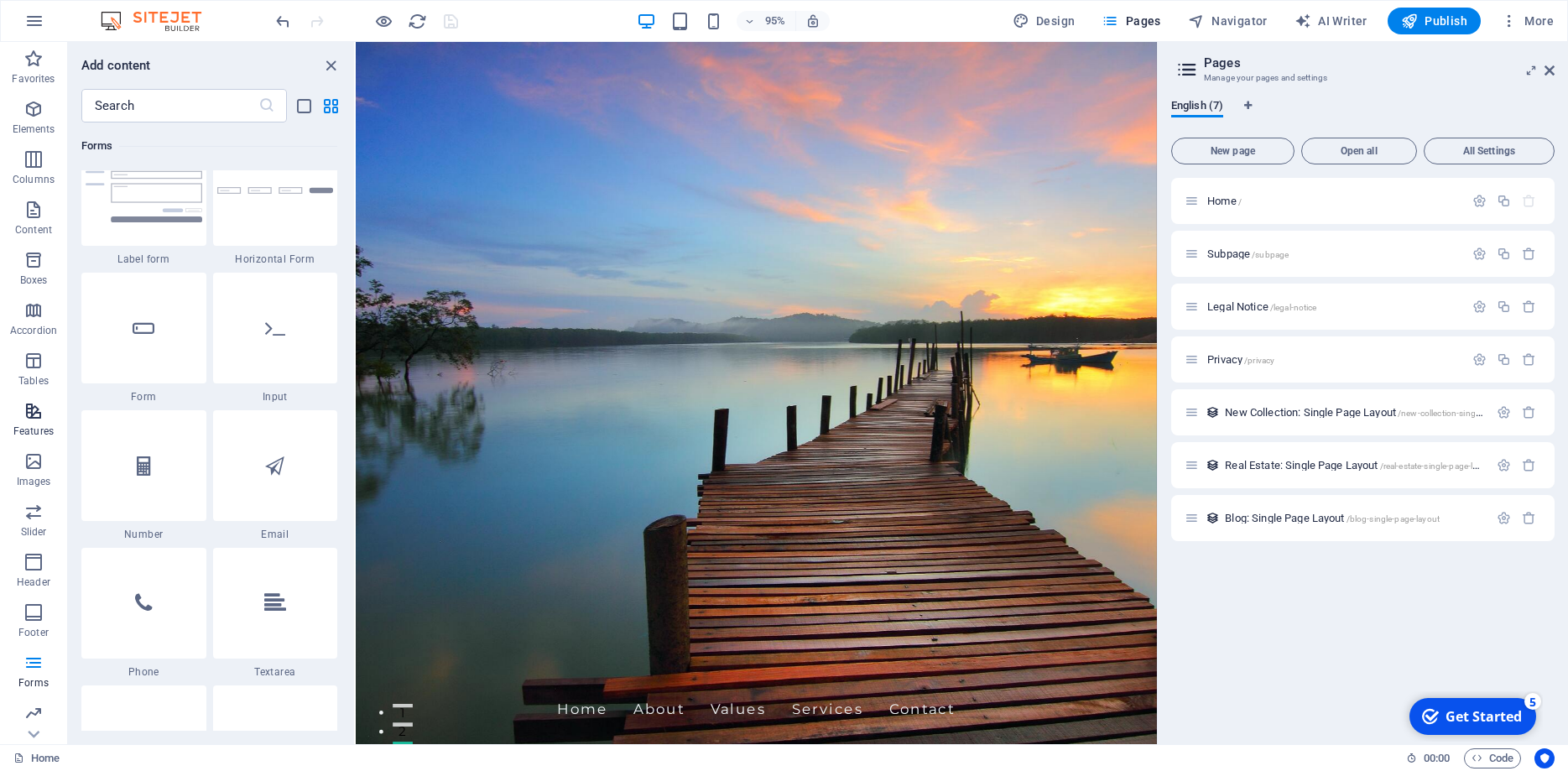
click at [40, 422] on span "Features" at bounding box center [33, 420] width 67 height 40
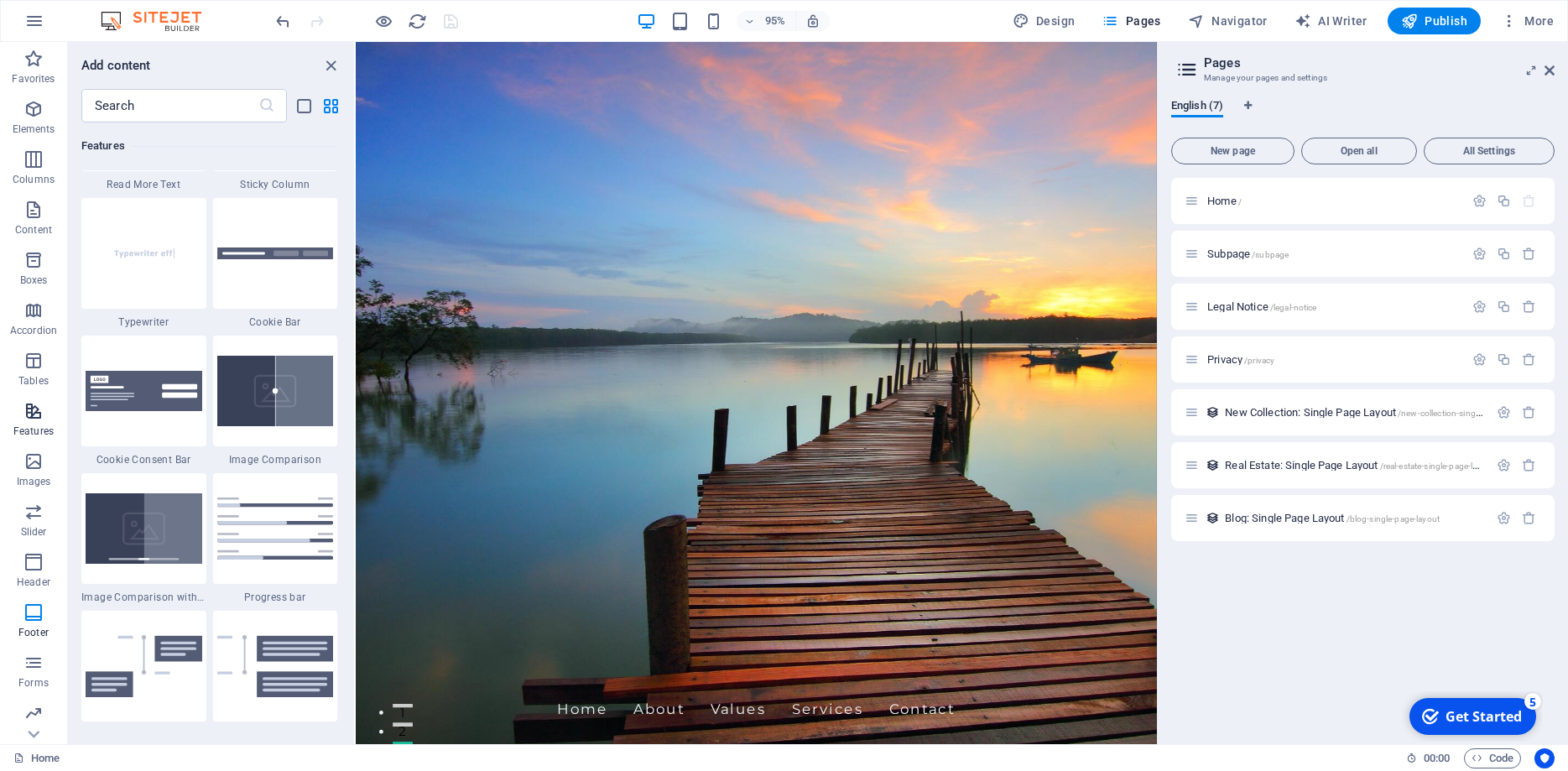
scroll to position [6650, 0]
click at [31, 322] on span "Accordion" at bounding box center [33, 320] width 67 height 40
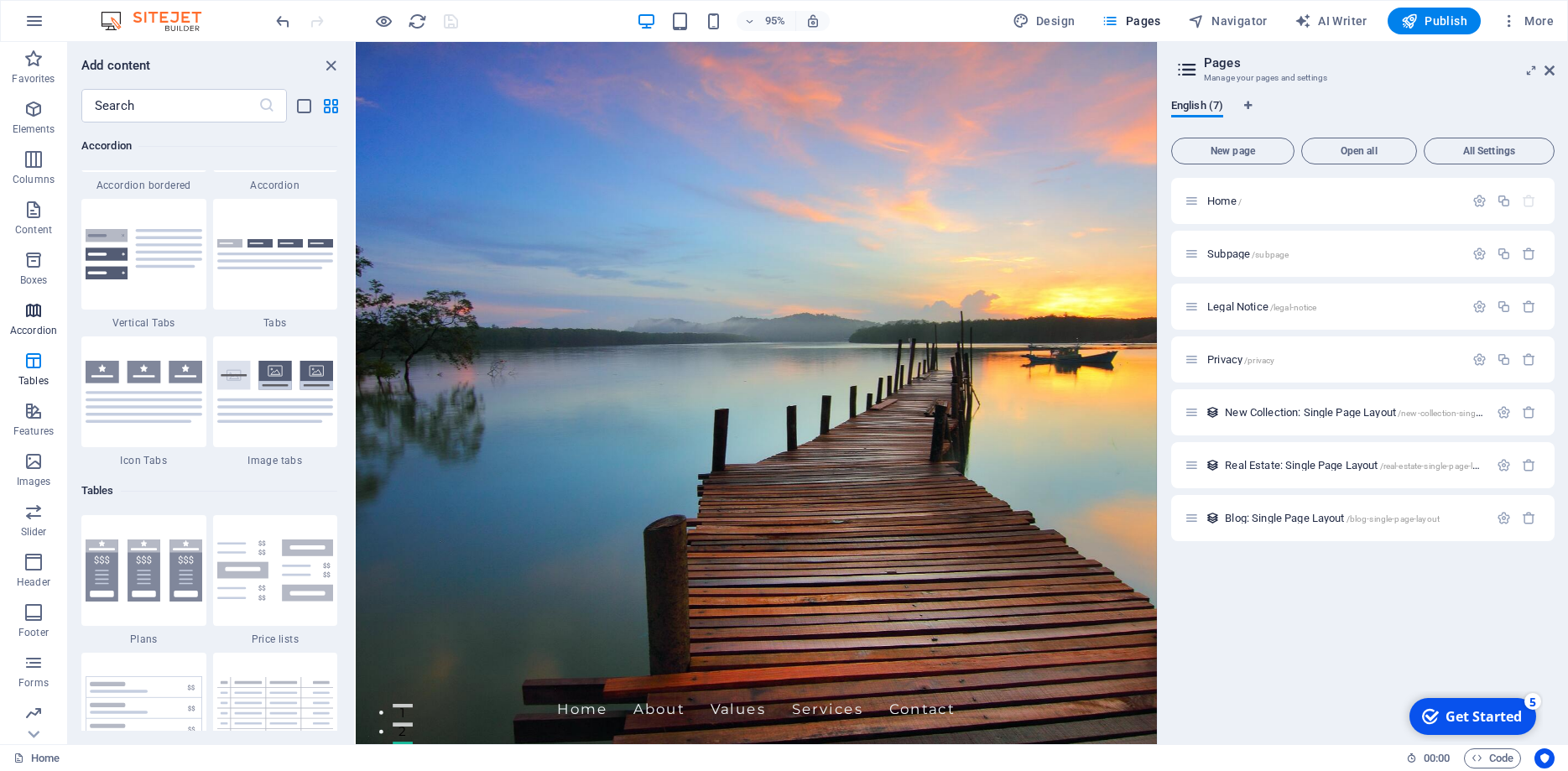
scroll to position [5467, 0]
click at [33, 26] on icon "button" at bounding box center [34, 21] width 20 height 20
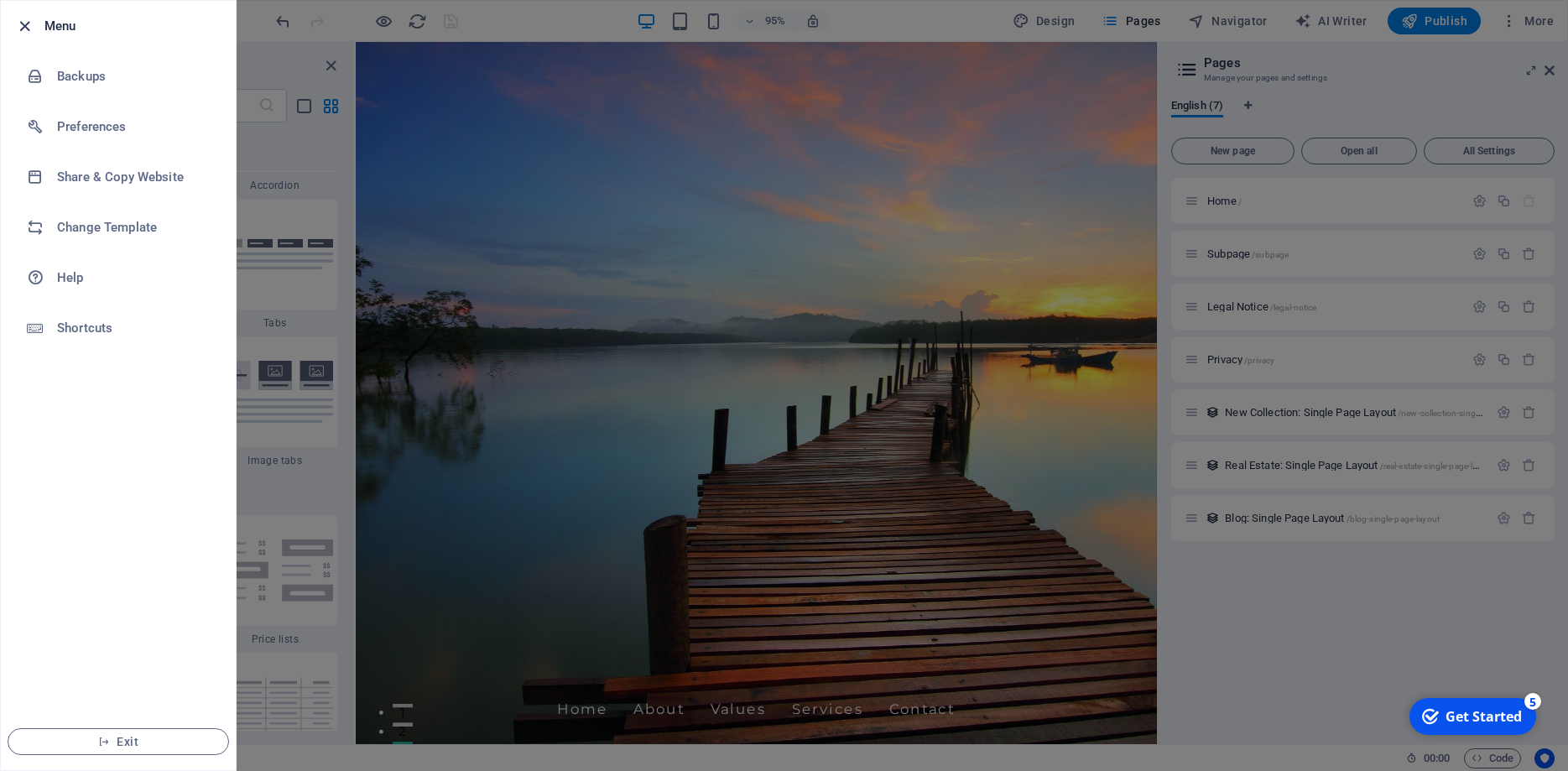
click at [32, 25] on icon "button" at bounding box center [24, 26] width 19 height 19
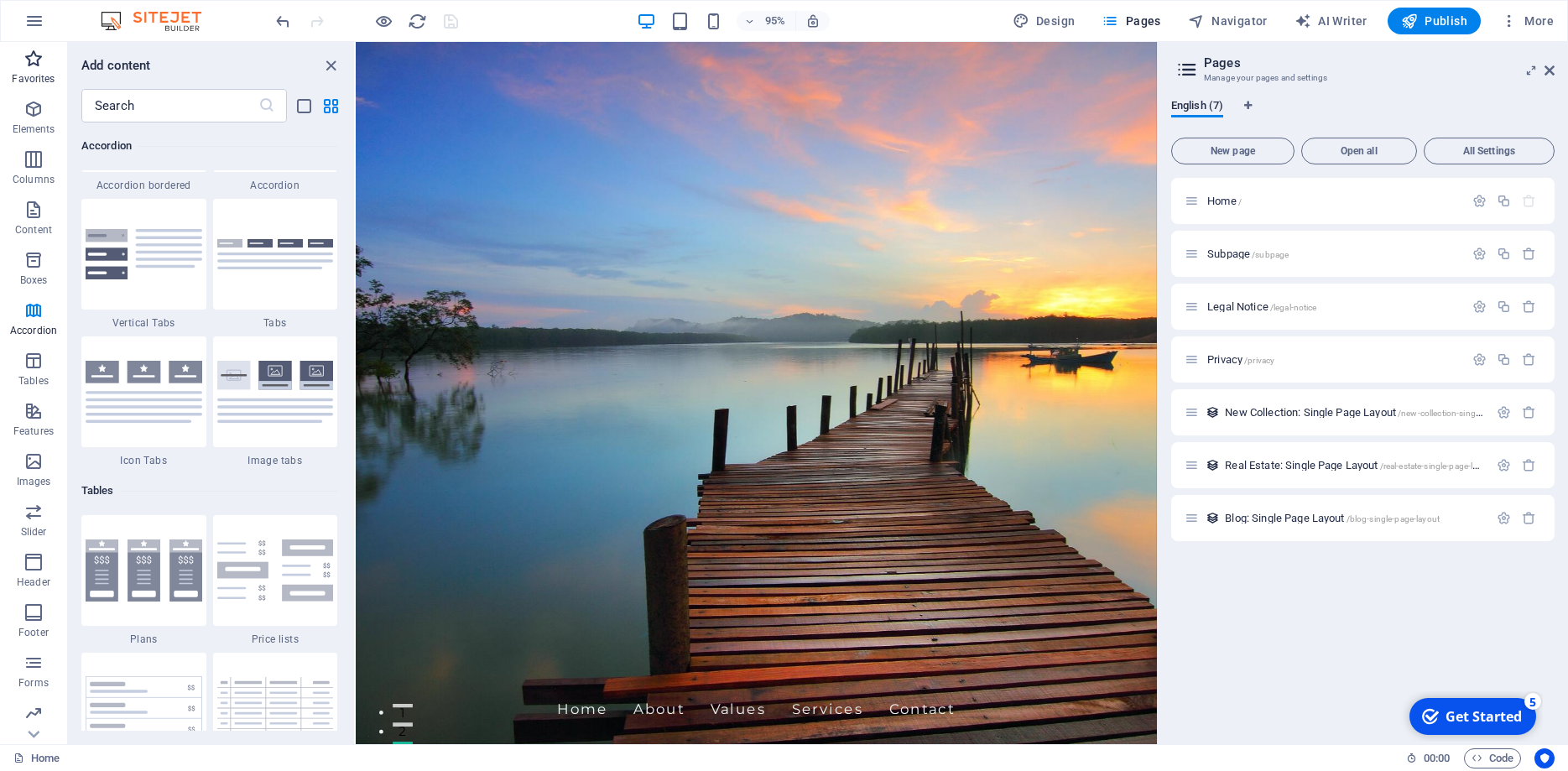
click at [32, 66] on icon "button" at bounding box center [33, 58] width 20 height 20
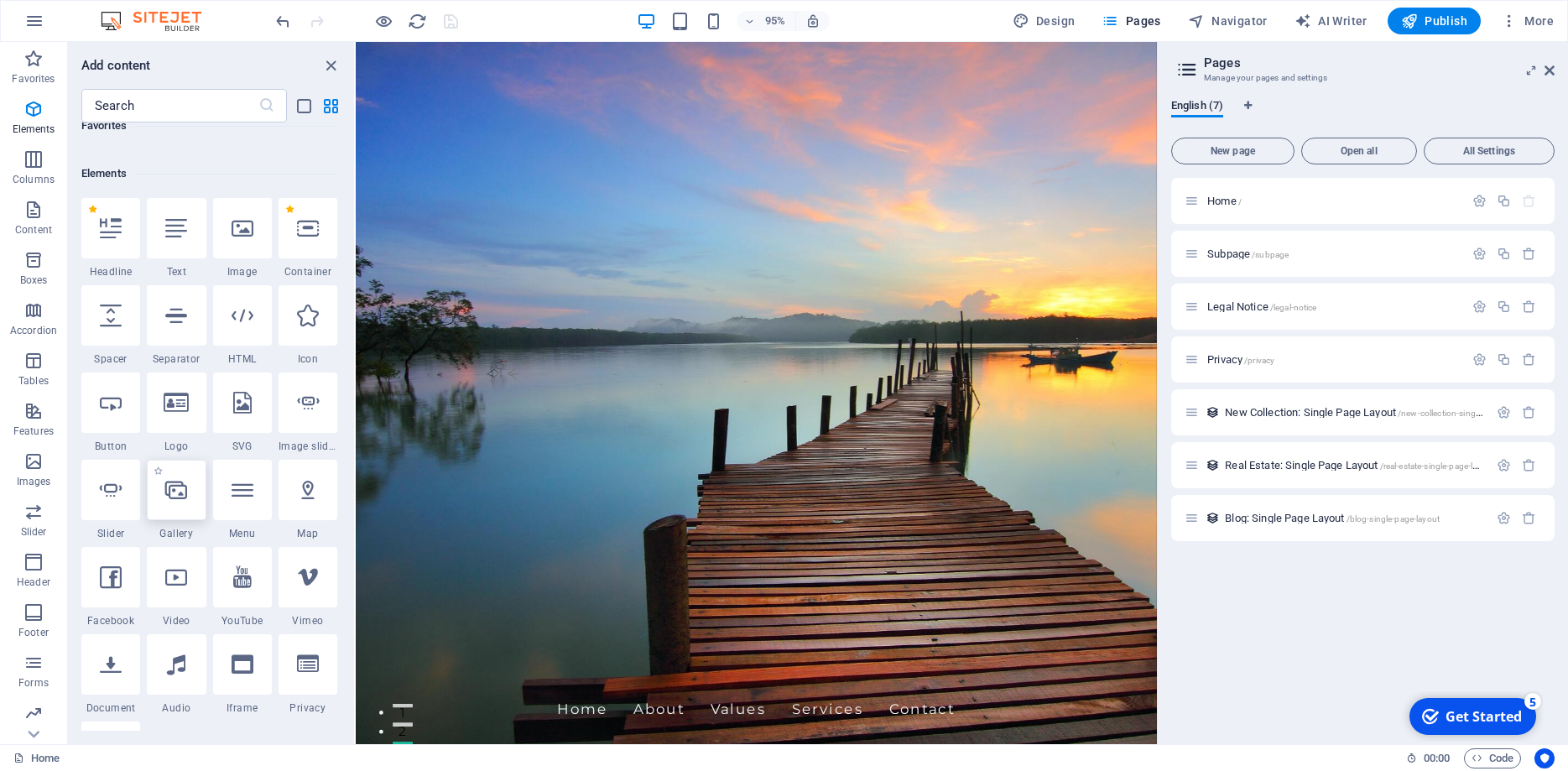
scroll to position [226, 0]
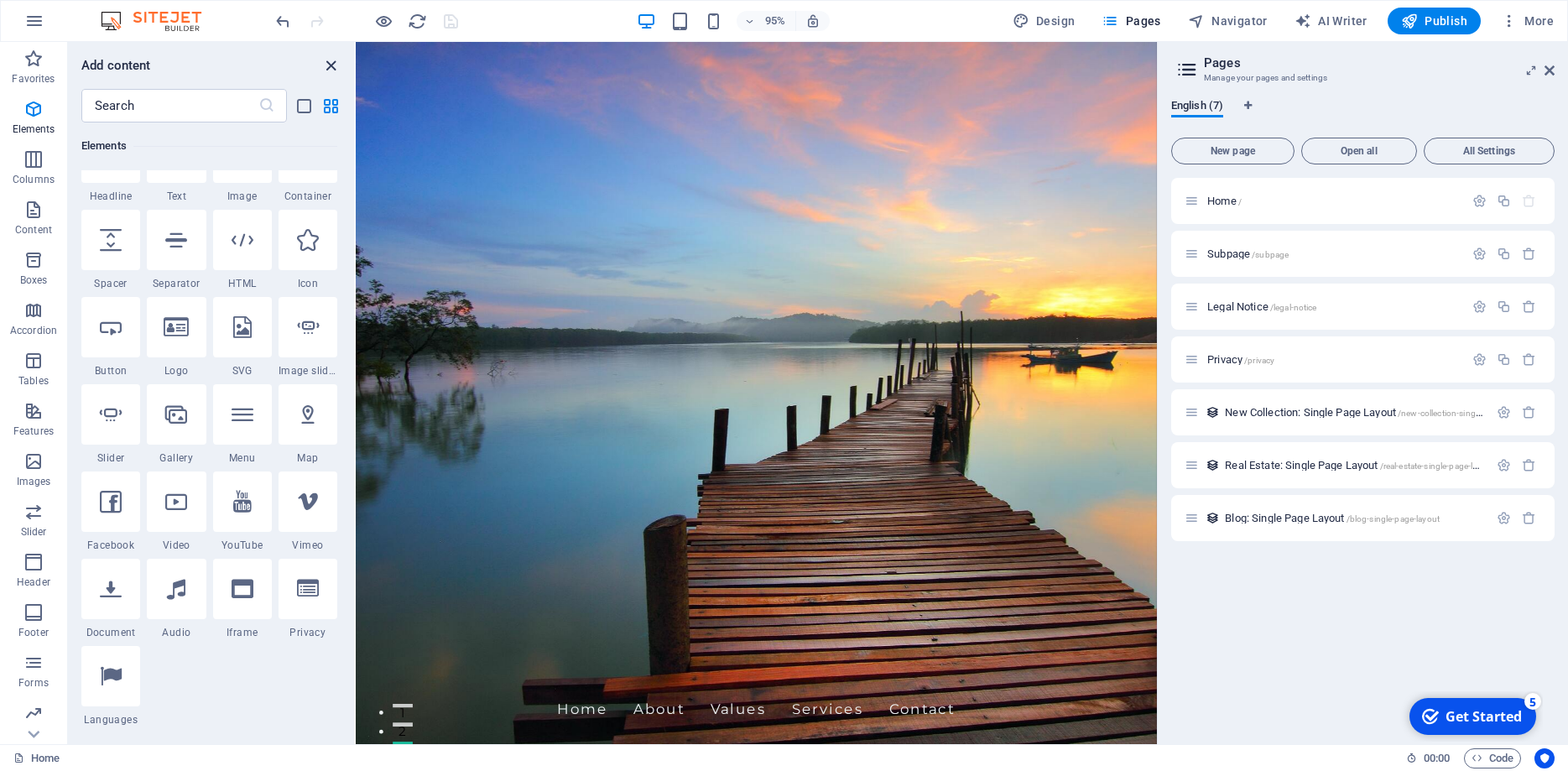
drag, startPoint x: 335, startPoint y: 70, endPoint x: 263, endPoint y: 31, distance: 81.9
click at [335, 70] on icon "close panel" at bounding box center [330, 66] width 19 height 19
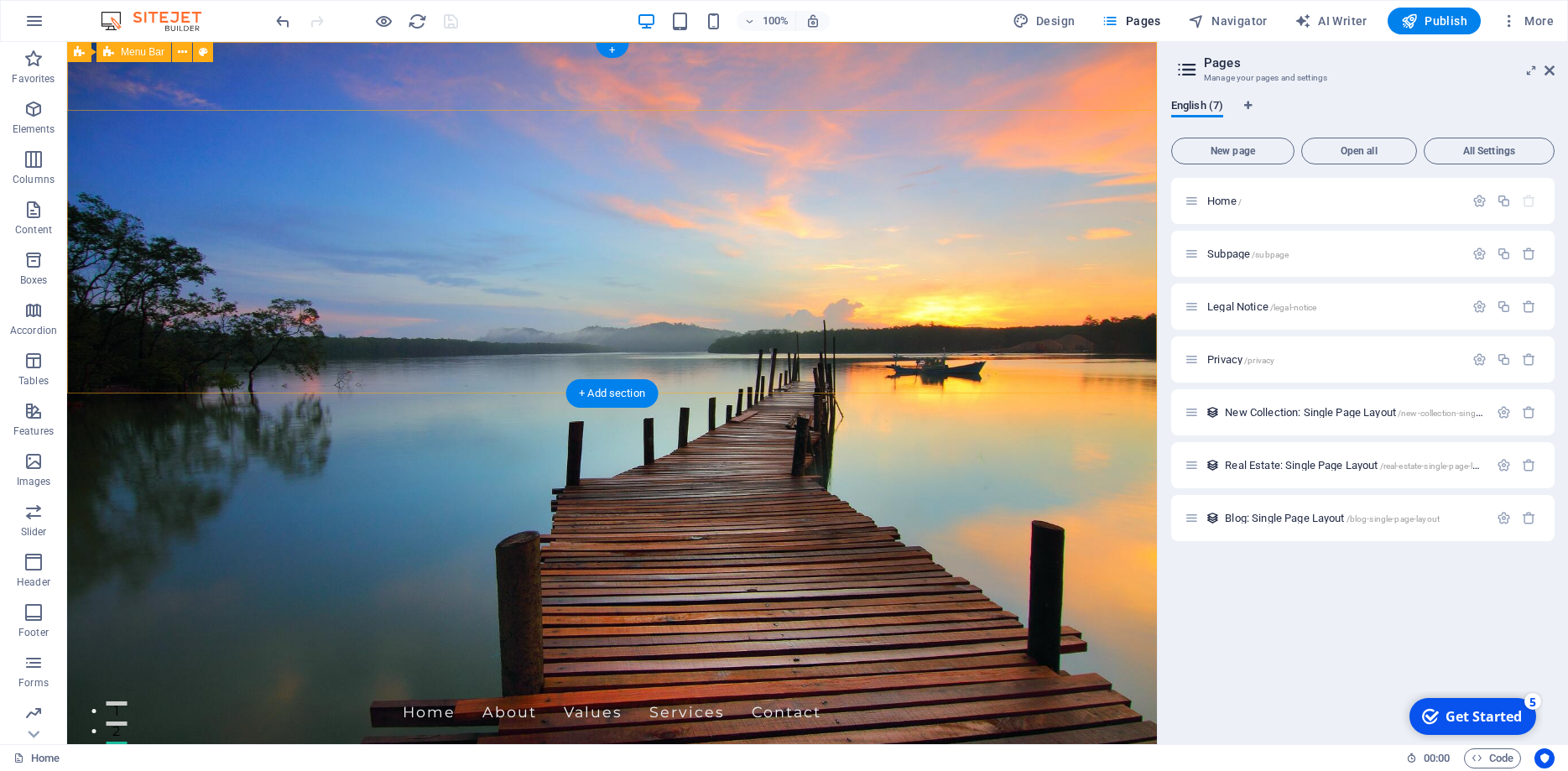
click at [127, 657] on div "Xero Gravity Limited Home About Values Services Contact" at bounding box center [611, 701] width 1090 height 90
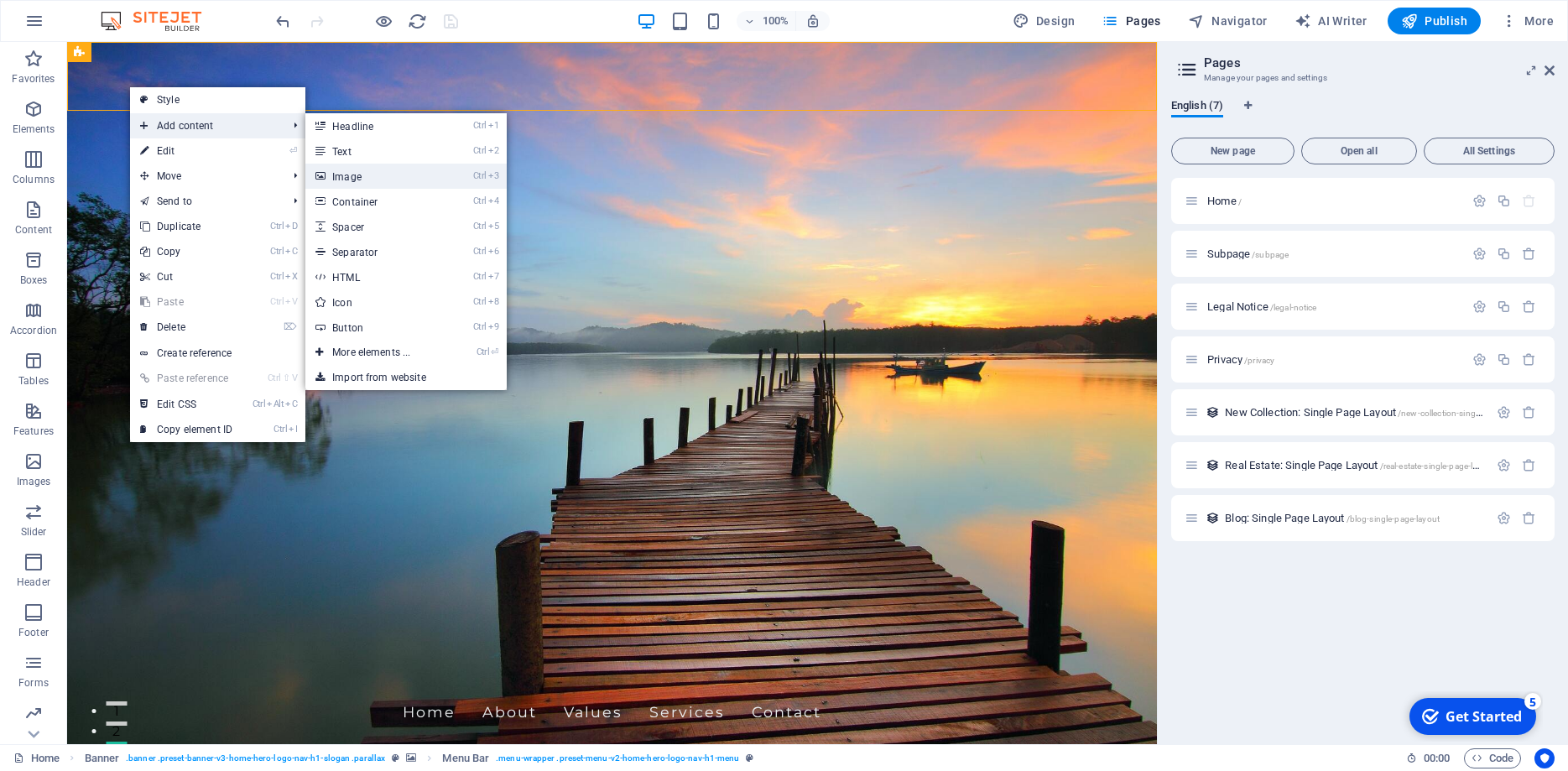
click at [385, 180] on link "Ctrl 3 Image" at bounding box center [374, 175] width 138 height 25
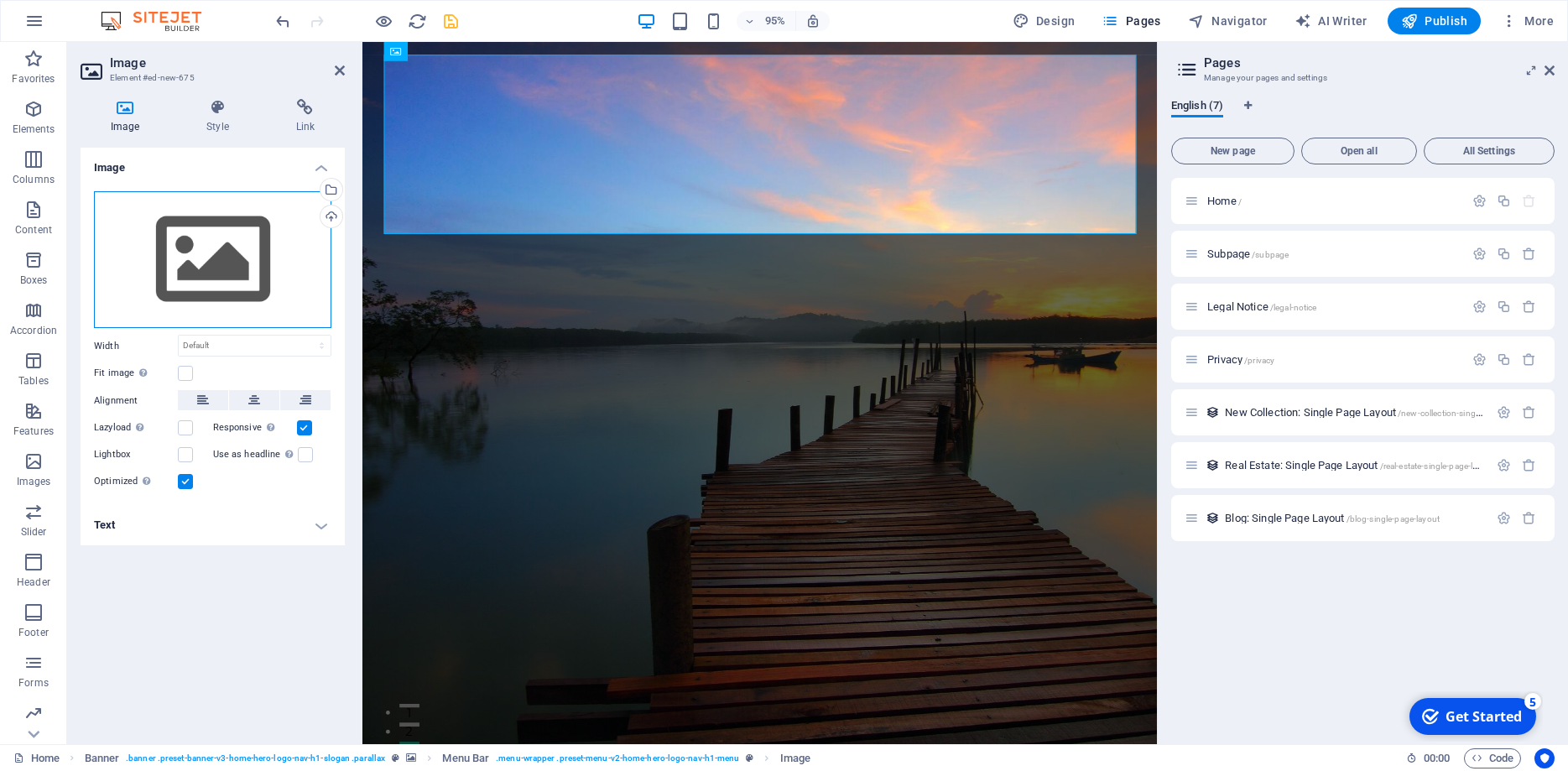
click at [215, 276] on div "Drag files here, click to choose files or select files from Files or our free s…" at bounding box center [212, 260] width 238 height 137
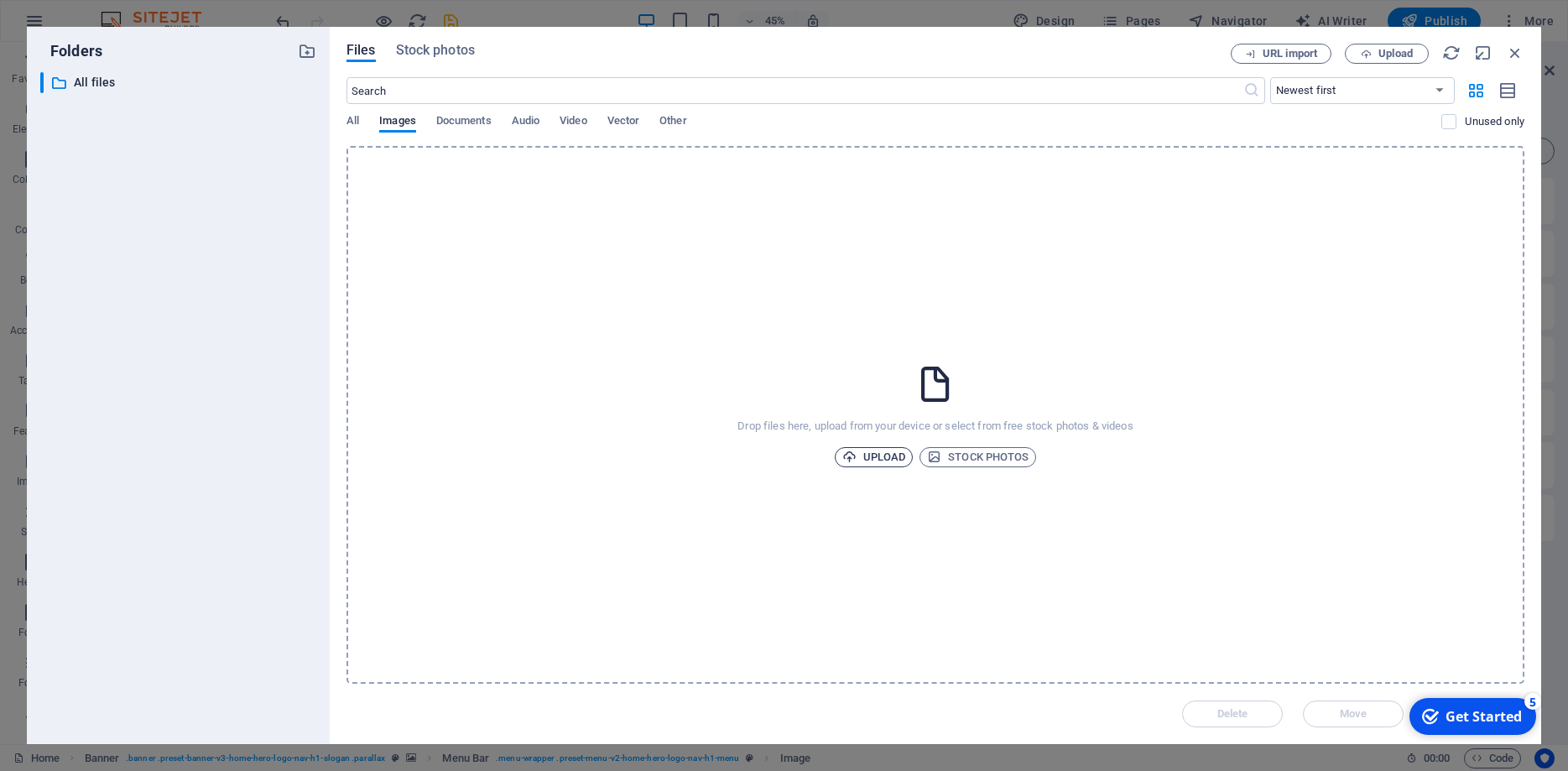
click at [864, 459] on span "Upload" at bounding box center [874, 457] width 64 height 20
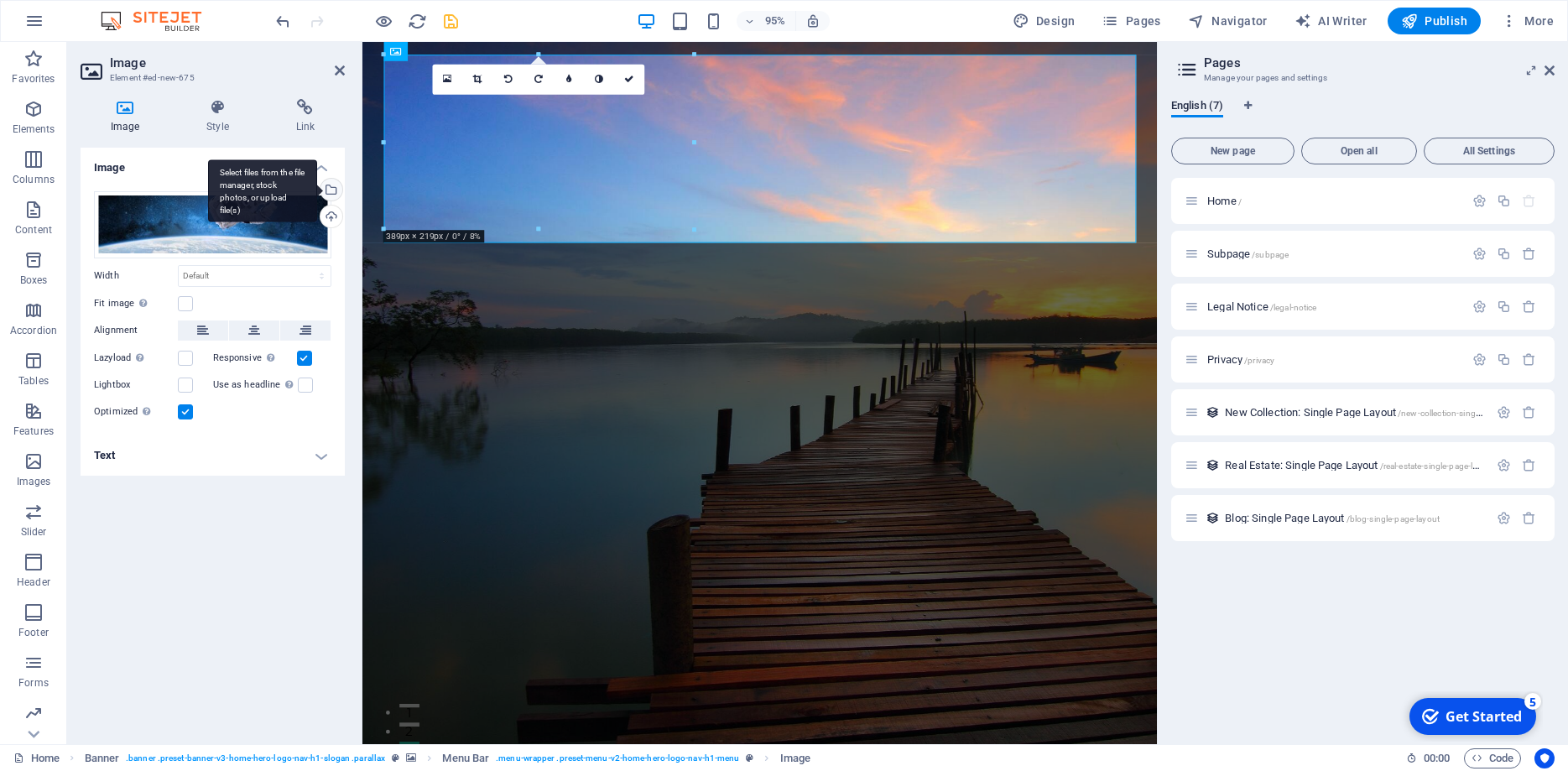
click at [334, 188] on div "Select files from the file manager, stock photos, or upload file(s)" at bounding box center [329, 191] width 25 height 25
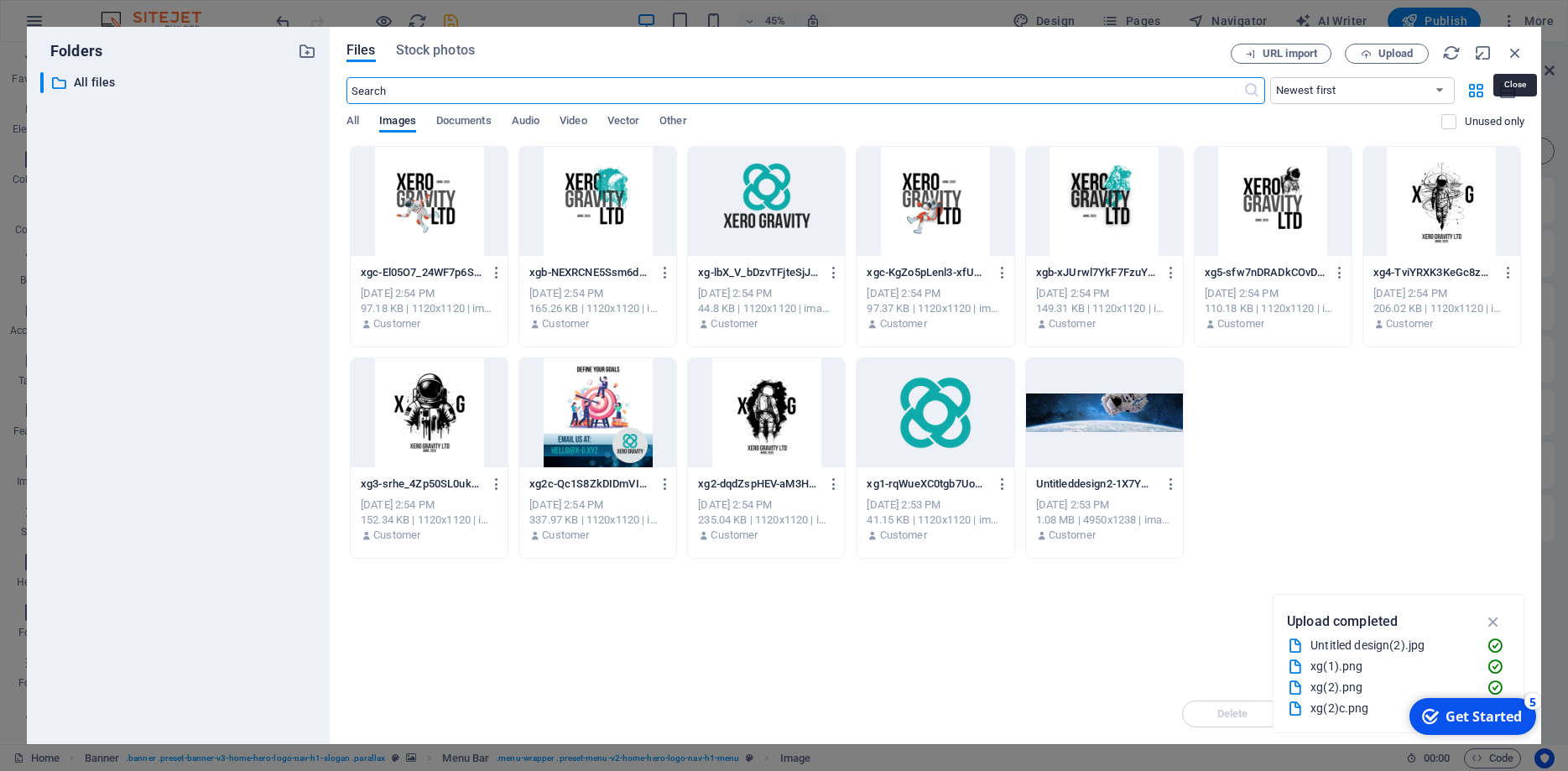
click at [1521, 48] on icon "button" at bounding box center [1515, 53] width 19 height 19
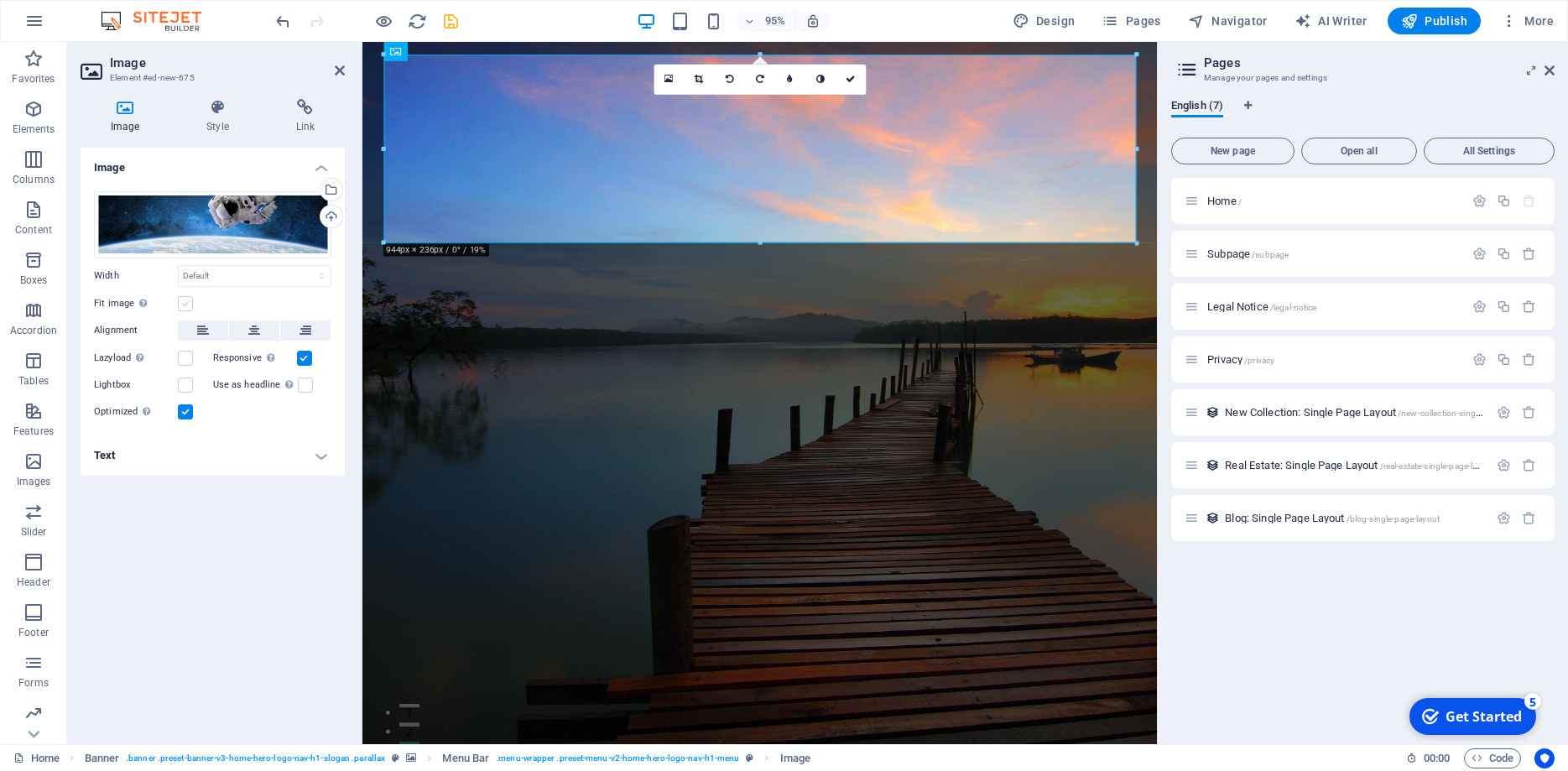
click at [185, 303] on label at bounding box center [186, 303] width 15 height 15
click at [0, 0] on input "Fit image Automatically fit image to a fixed width and height" at bounding box center [0, 0] width 0 height 0
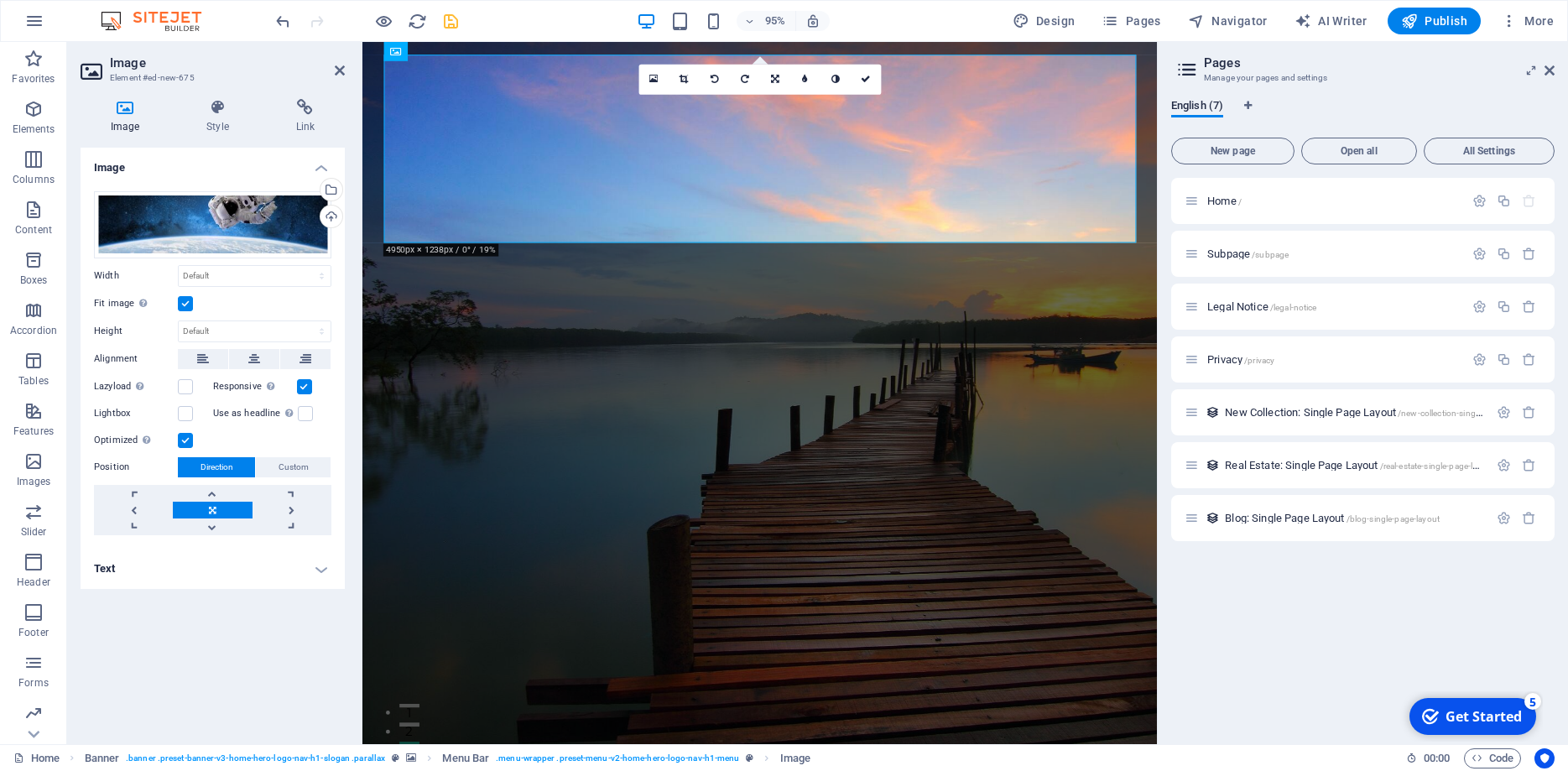
click at [185, 303] on label at bounding box center [186, 303] width 15 height 15
click at [0, 0] on input "Fit image Automatically fit image to a fixed width and height" at bounding box center [0, 0] width 0 height 0
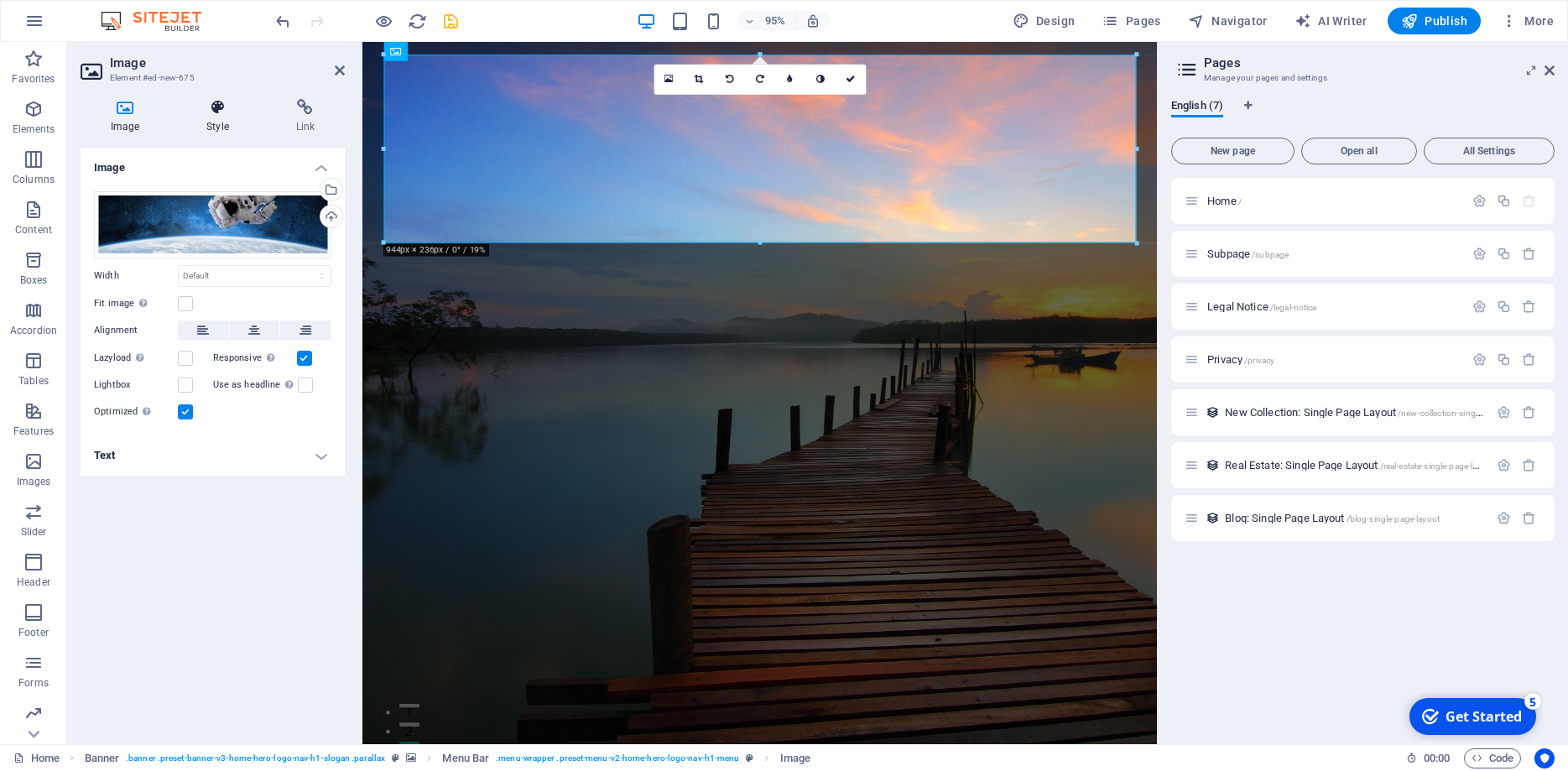
click at [223, 116] on icon at bounding box center [217, 108] width 83 height 17
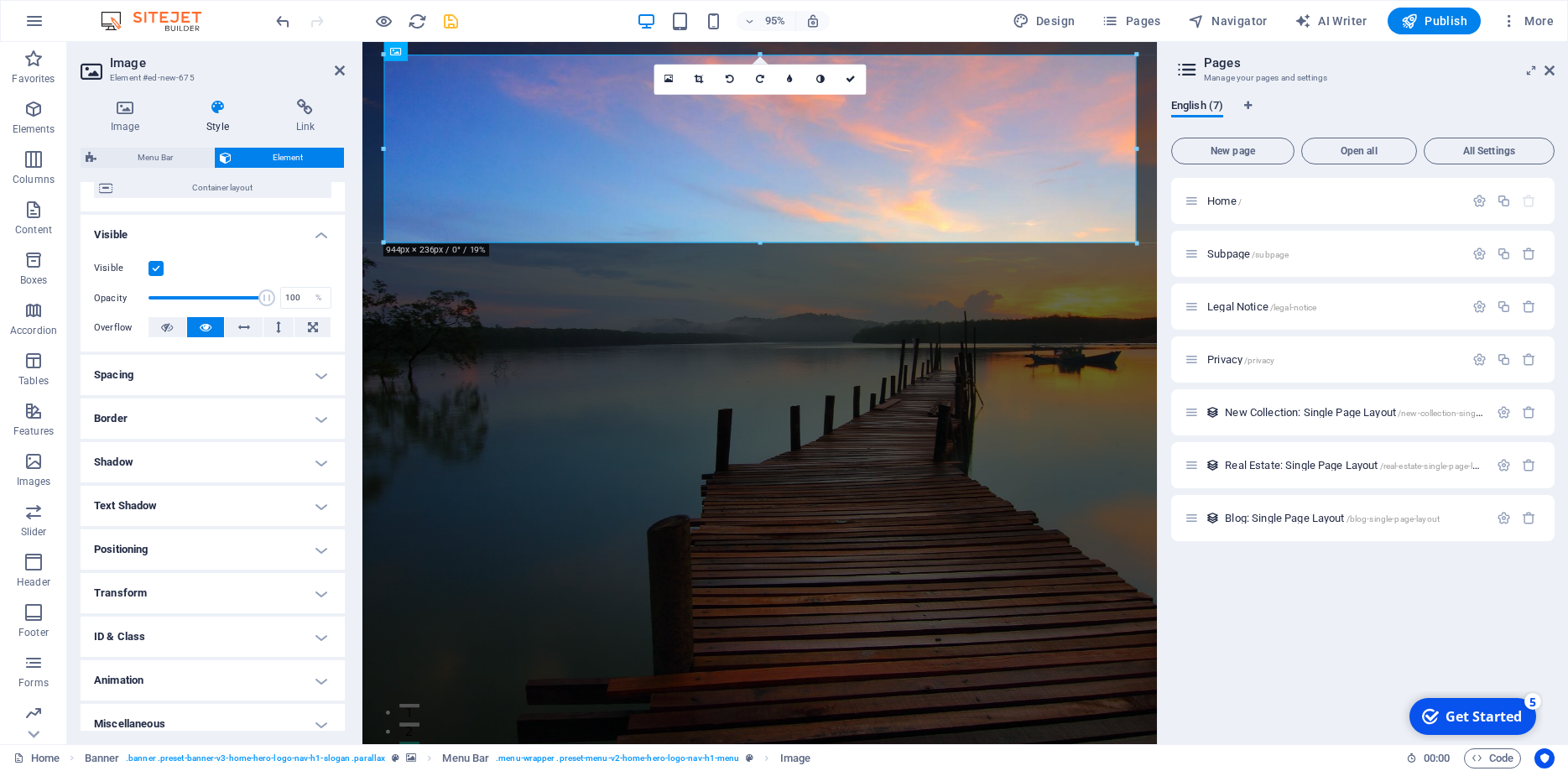
scroll to position [161, 0]
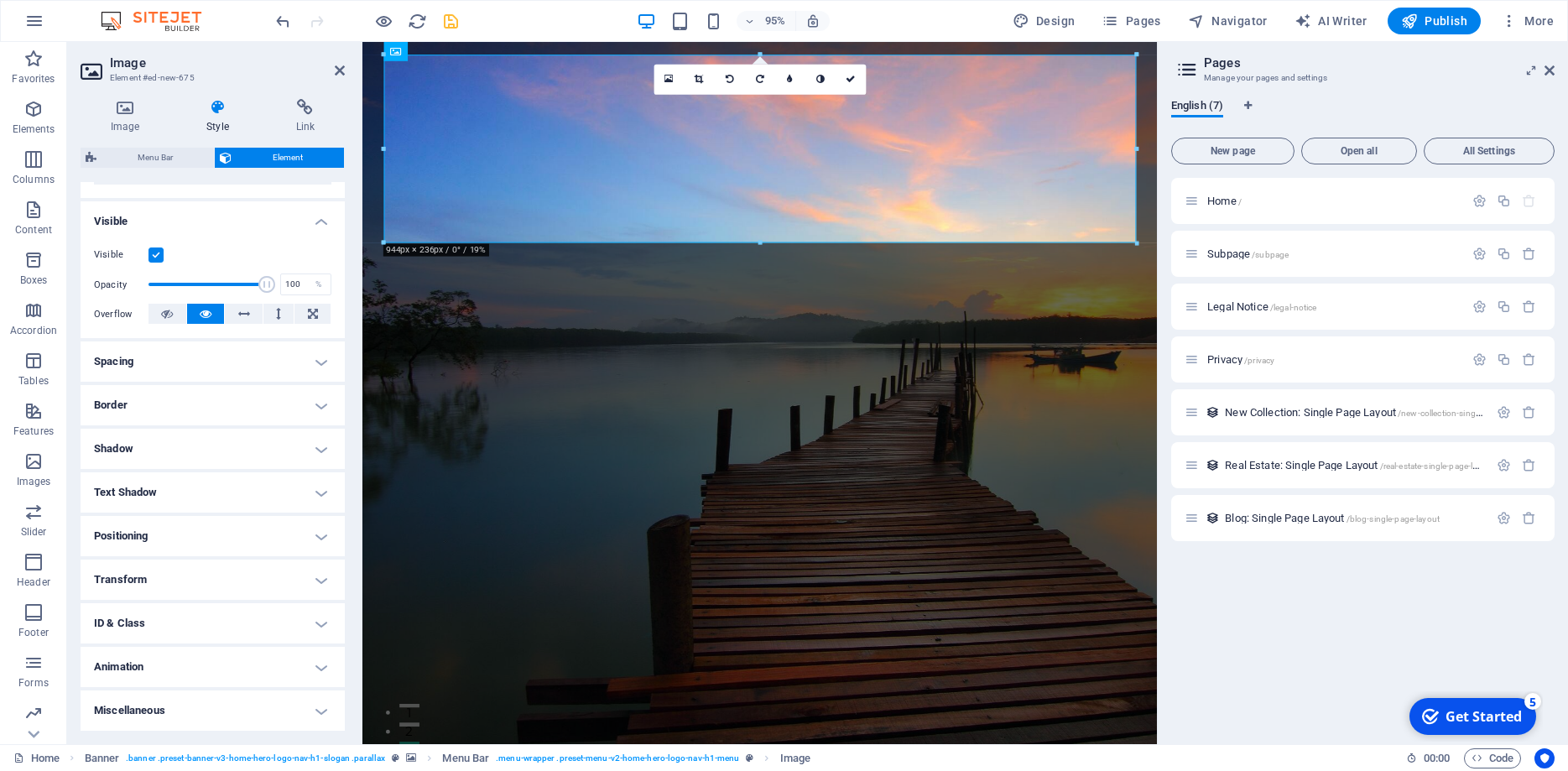
click at [242, 572] on h4 "Transform" at bounding box center [212, 579] width 264 height 40
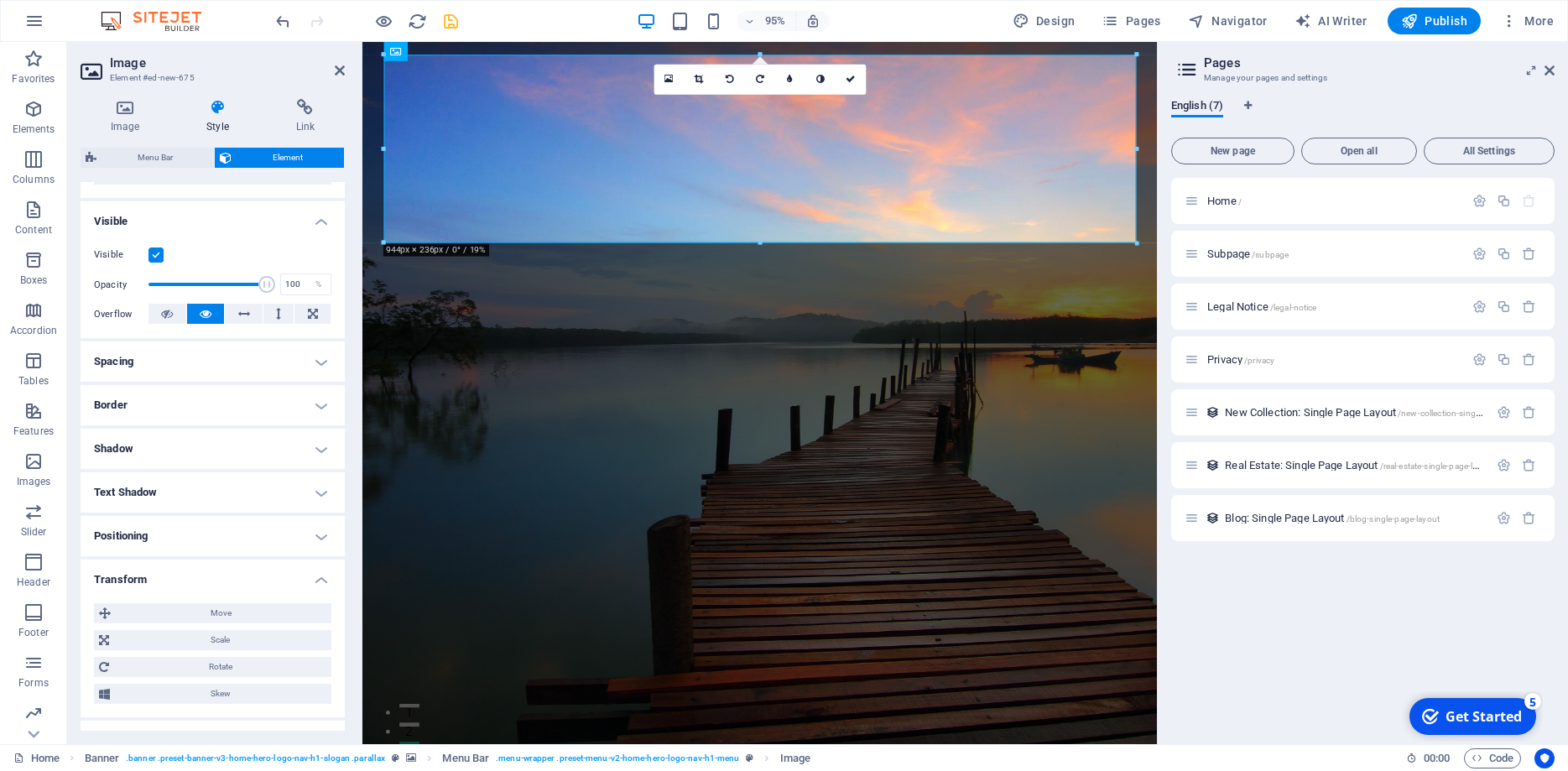
click at [243, 570] on h4 "Transform" at bounding box center [212, 574] width 264 height 31
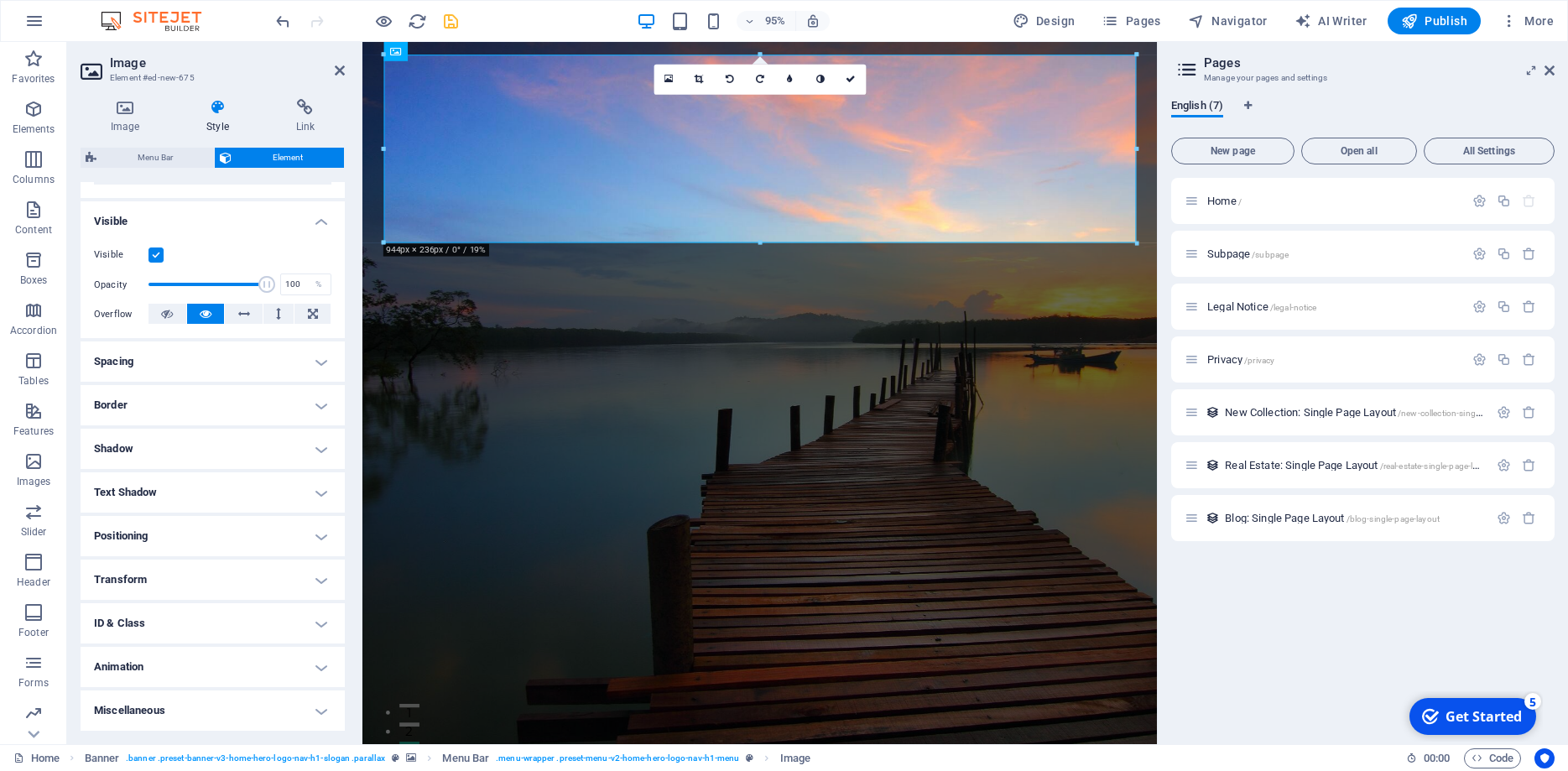
click at [177, 662] on h4 "Animation" at bounding box center [212, 666] width 264 height 40
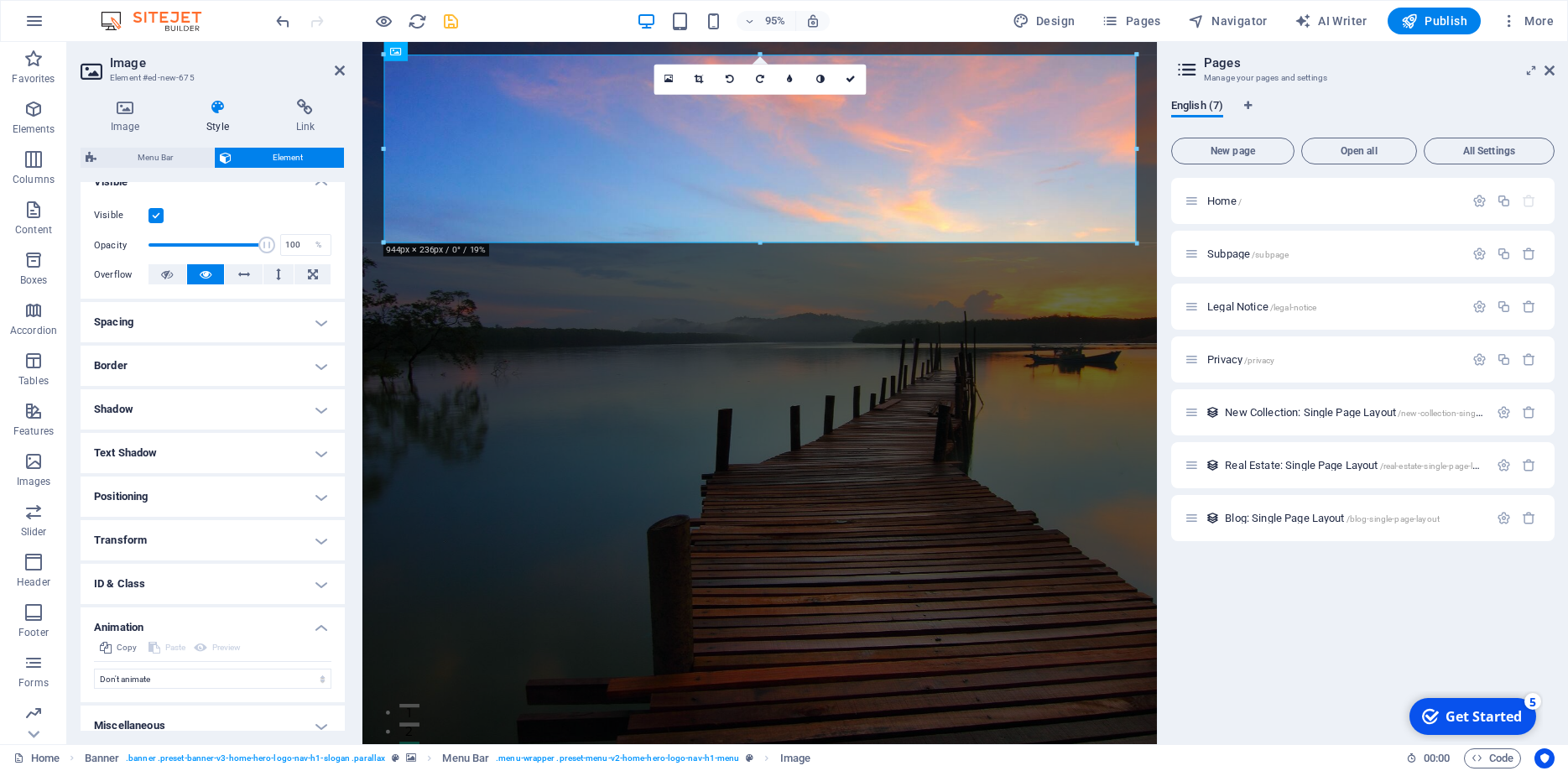
scroll to position [215, 0]
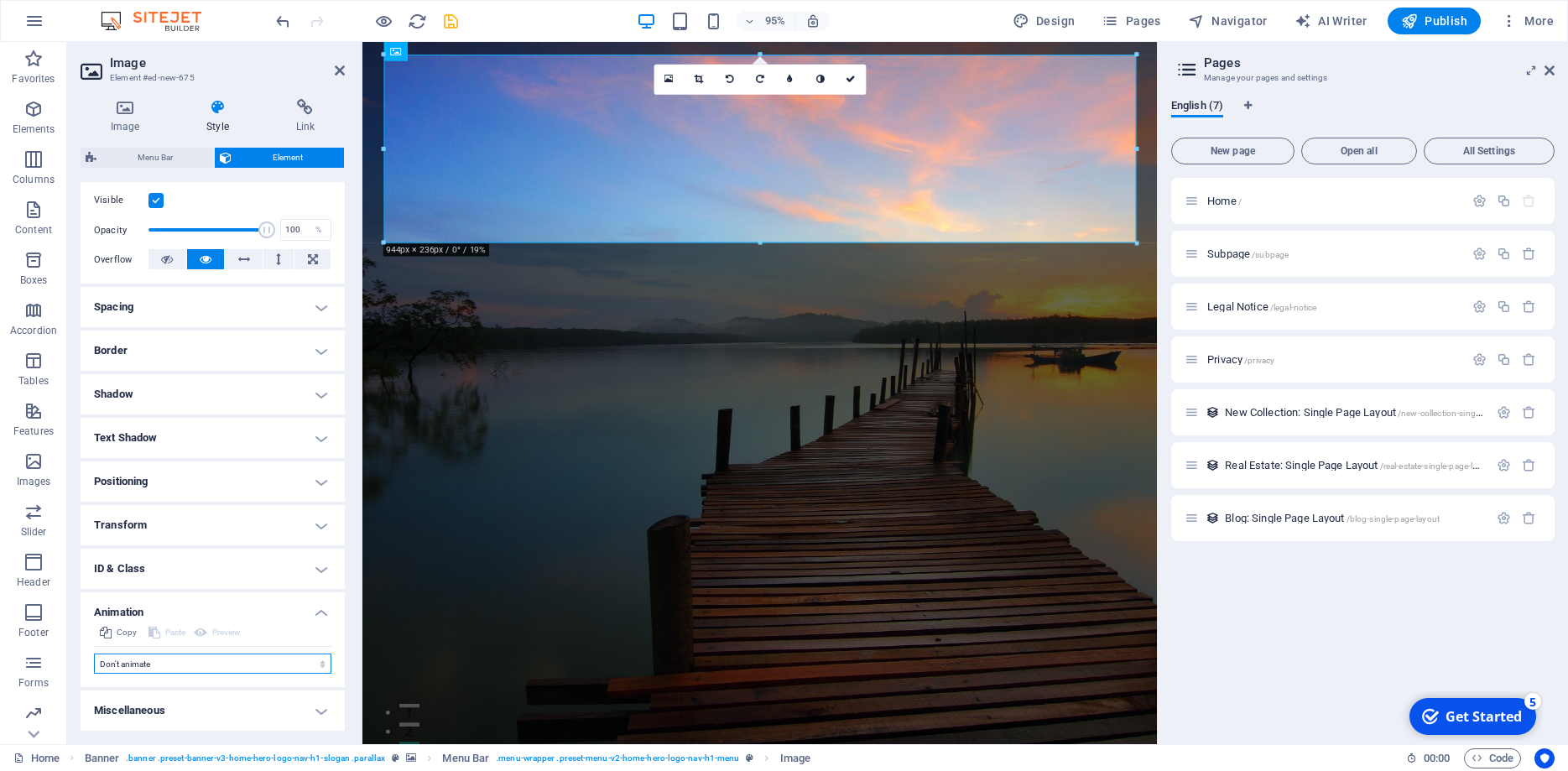
click at [94, 654] on select "Don't animate Show / Hide Slide up/down Zoom in/out Slide left to right Slide r…" at bounding box center [212, 664] width 238 height 20
select select "shrink"
click option "Zoom in/out" at bounding box center [0, 0] width 0 height 0
select select "scroll"
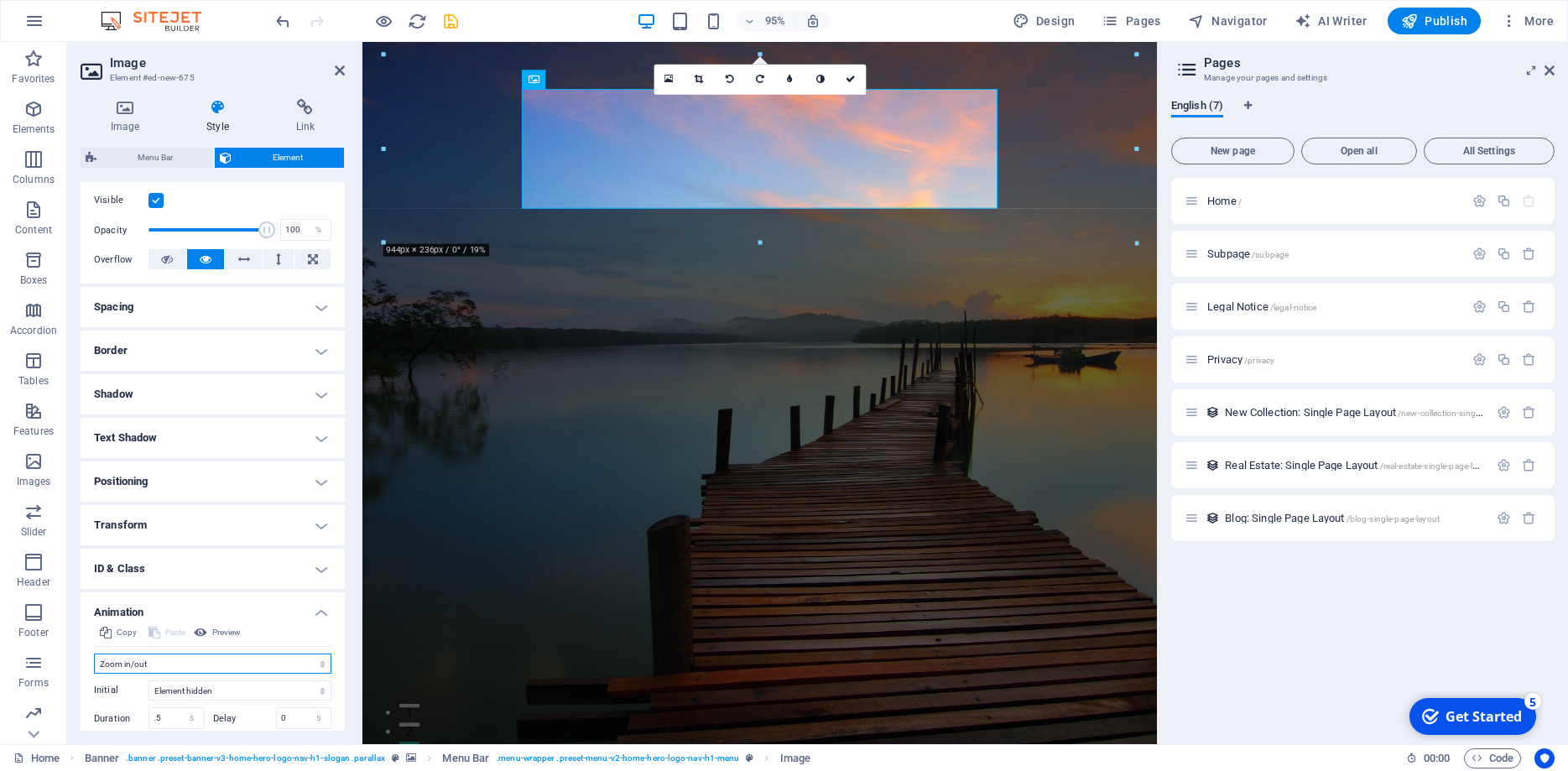
scroll to position [333, 0]
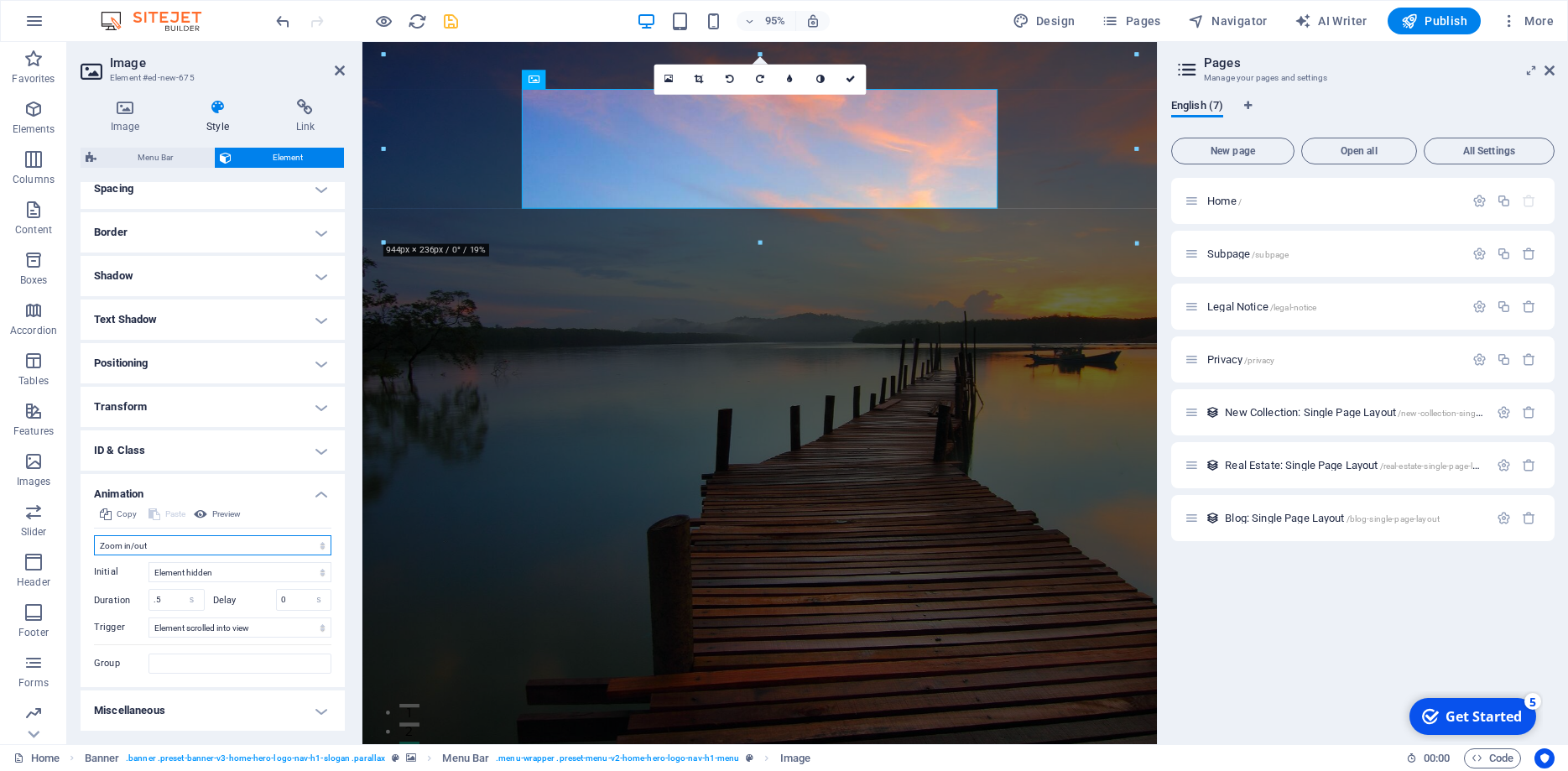
click at [94, 535] on select "Don't animate Show / Hide Slide up/down Zoom in/out Slide left to right Slide r…" at bounding box center [212, 546] width 238 height 20
click option "Slide up/down" at bounding box center [0, 0] width 0 height 0
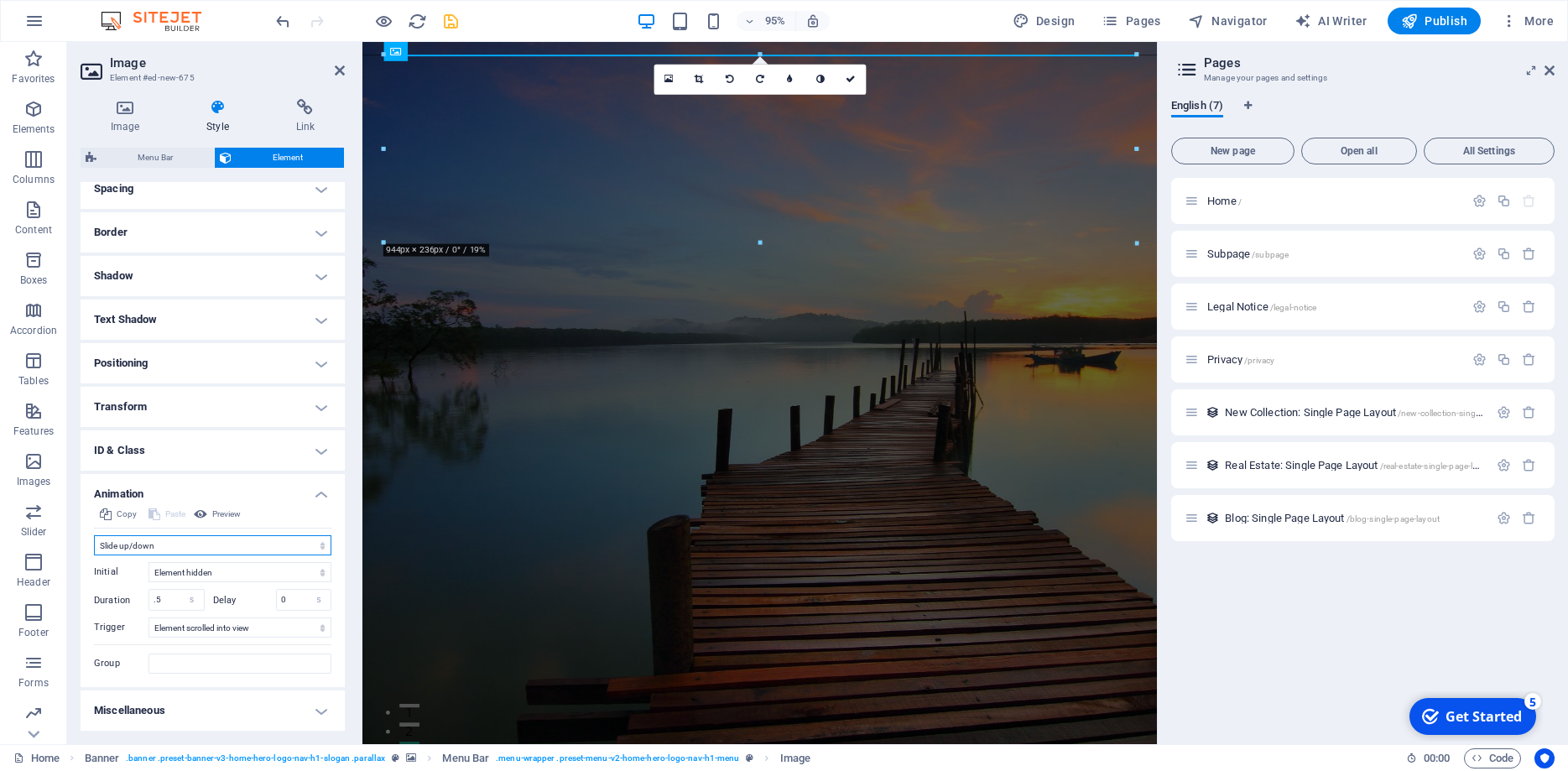
click at [94, 535] on select "Don't animate Show / Hide Slide up/down Zoom in/out Slide left to right Slide r…" at bounding box center [212, 546] width 238 height 20
select select "shrink"
click option "Zoom in/out" at bounding box center [0, 0] width 0 height 0
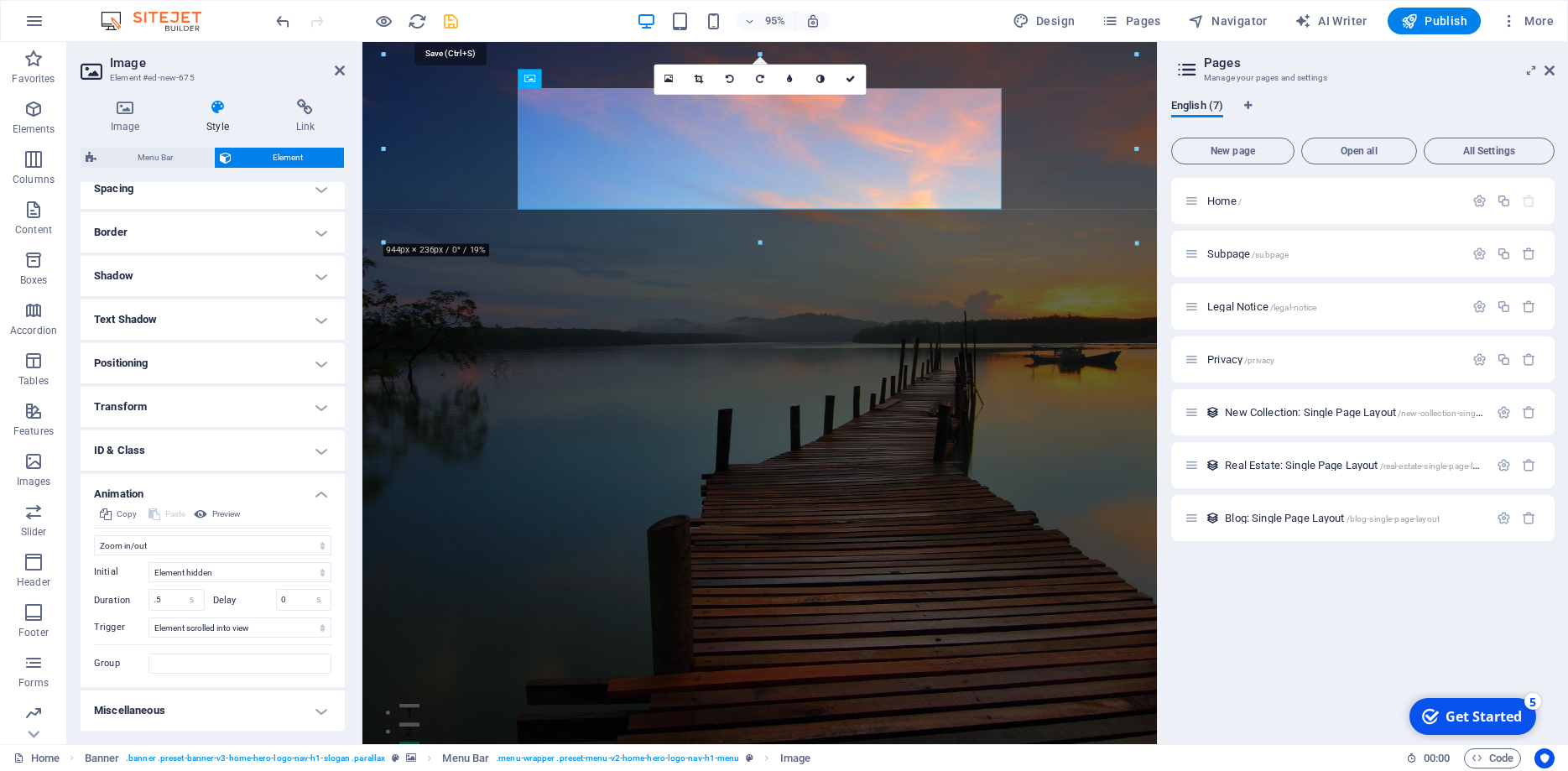
click at [455, 22] on icon "save" at bounding box center [451, 21] width 19 height 19
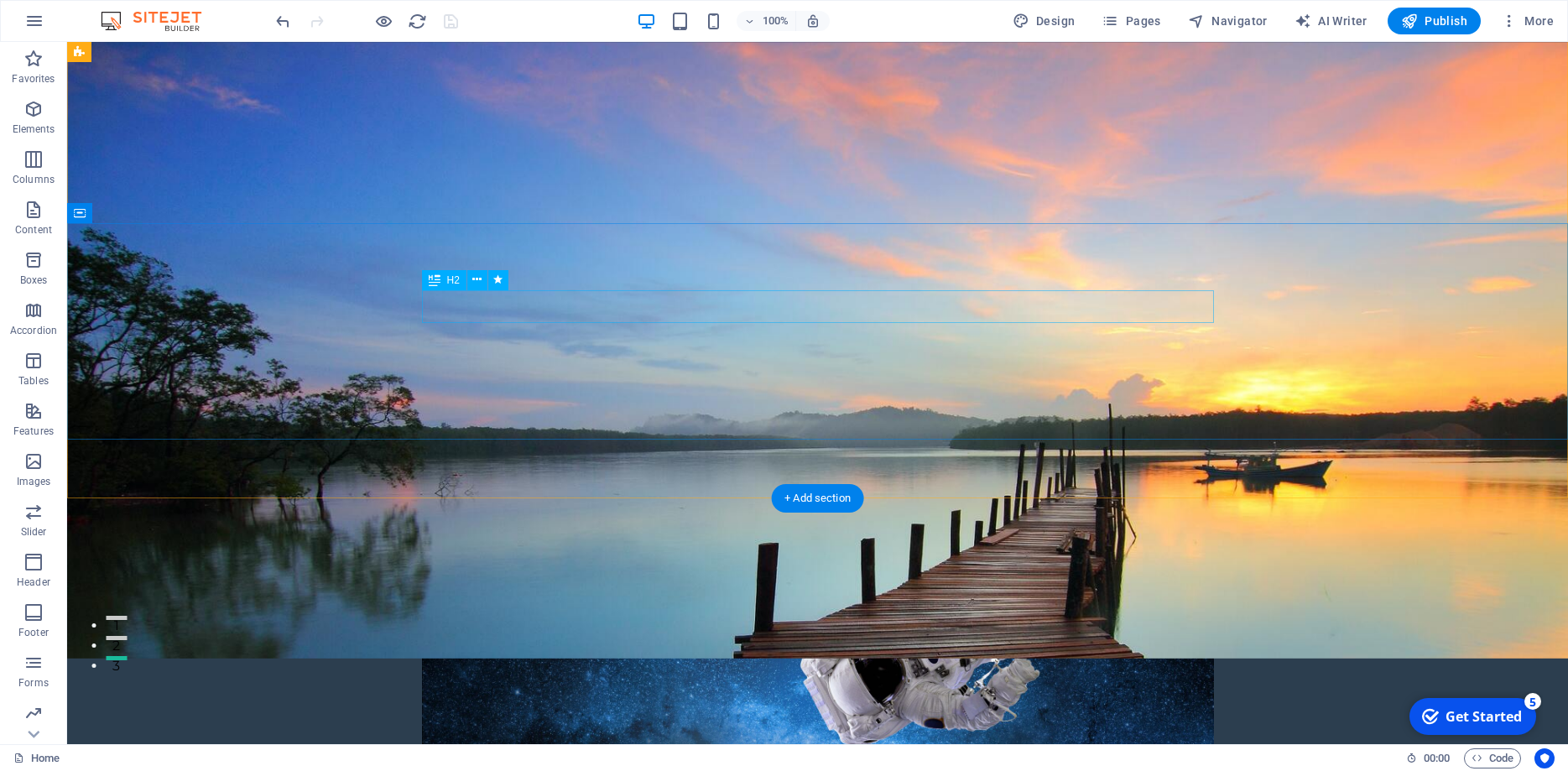
scroll to position [0, 0]
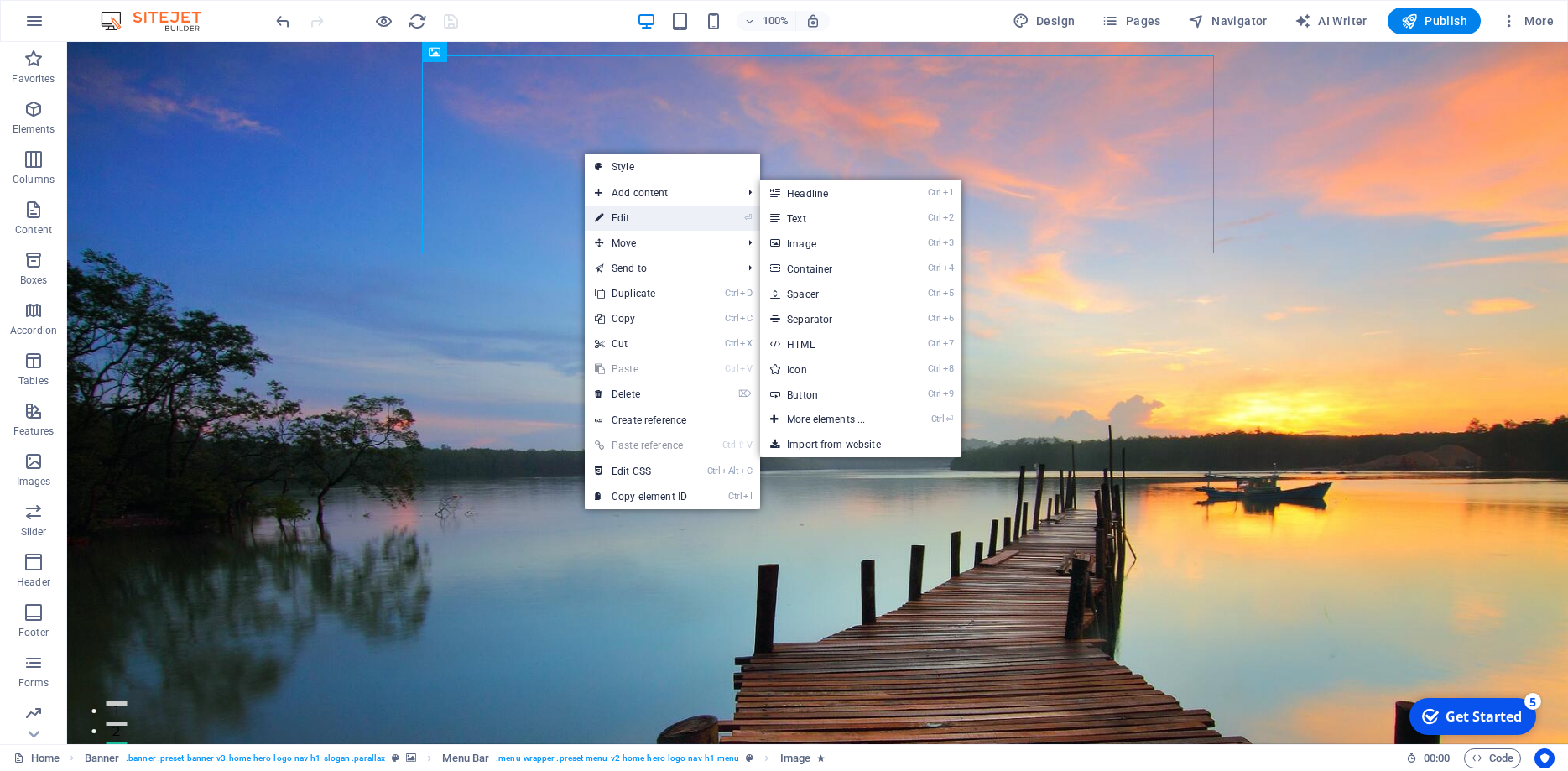
click at [626, 221] on link "⏎ Edit" at bounding box center [640, 218] width 112 height 25
select select "shrink"
select select "s"
select select "scroll"
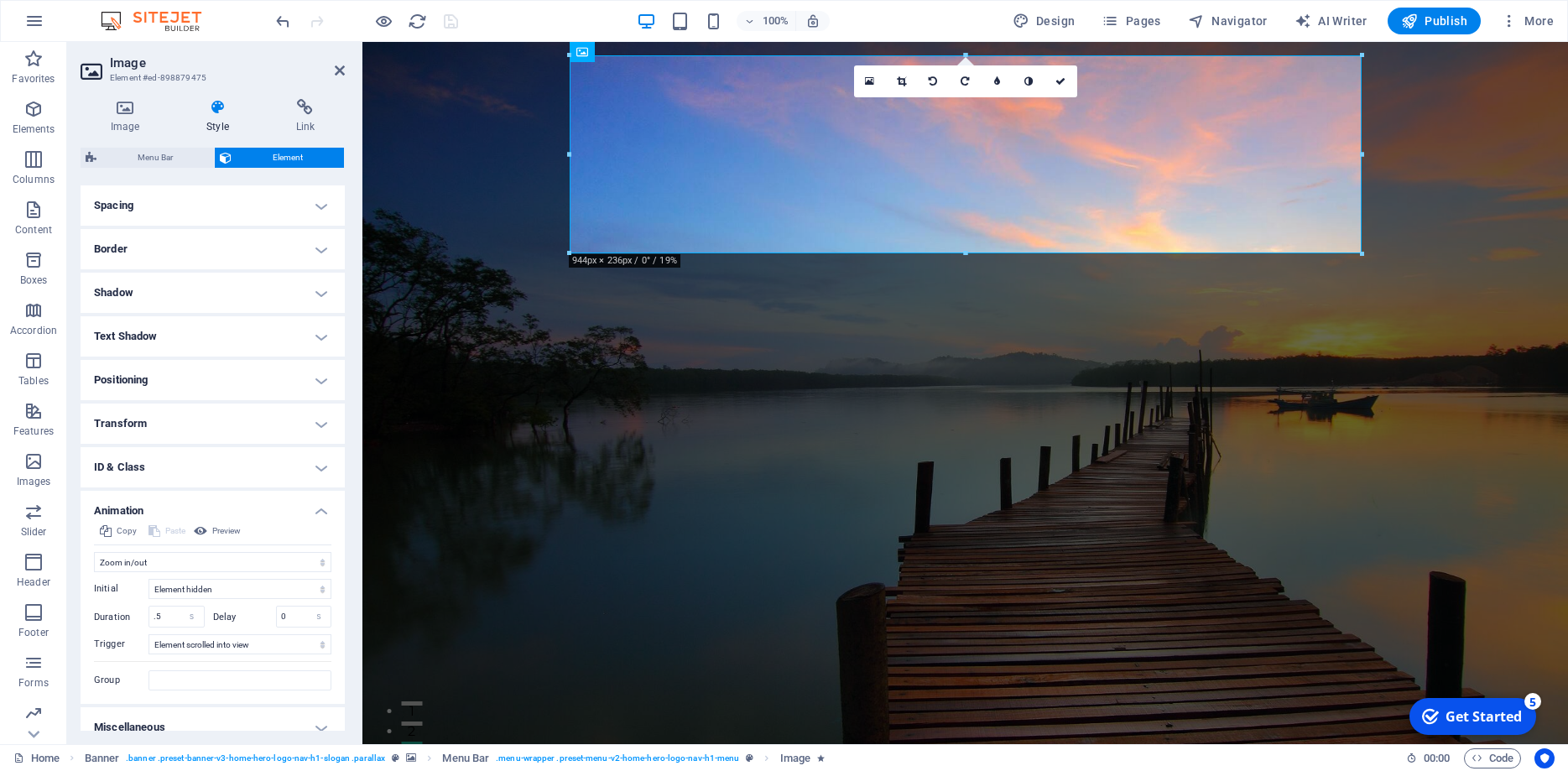
scroll to position [333, 0]
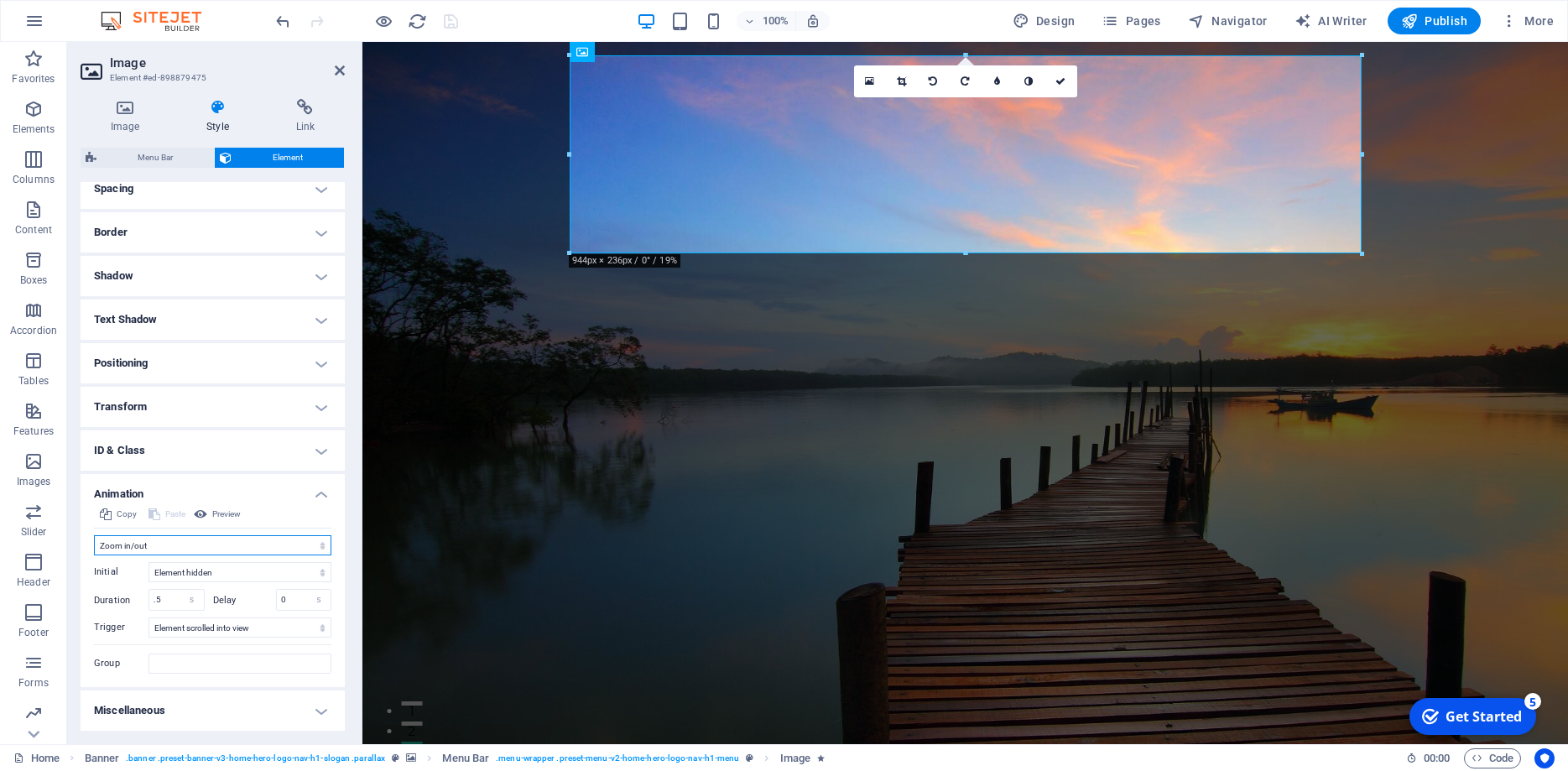
click at [94, 535] on select "Don't animate Show / Hide Slide up/down Zoom in/out Slide left to right Slide r…" at bounding box center [212, 546] width 238 height 20
select select "slide"
click option "Slide up/down" at bounding box center [0, 0] width 0 height 0
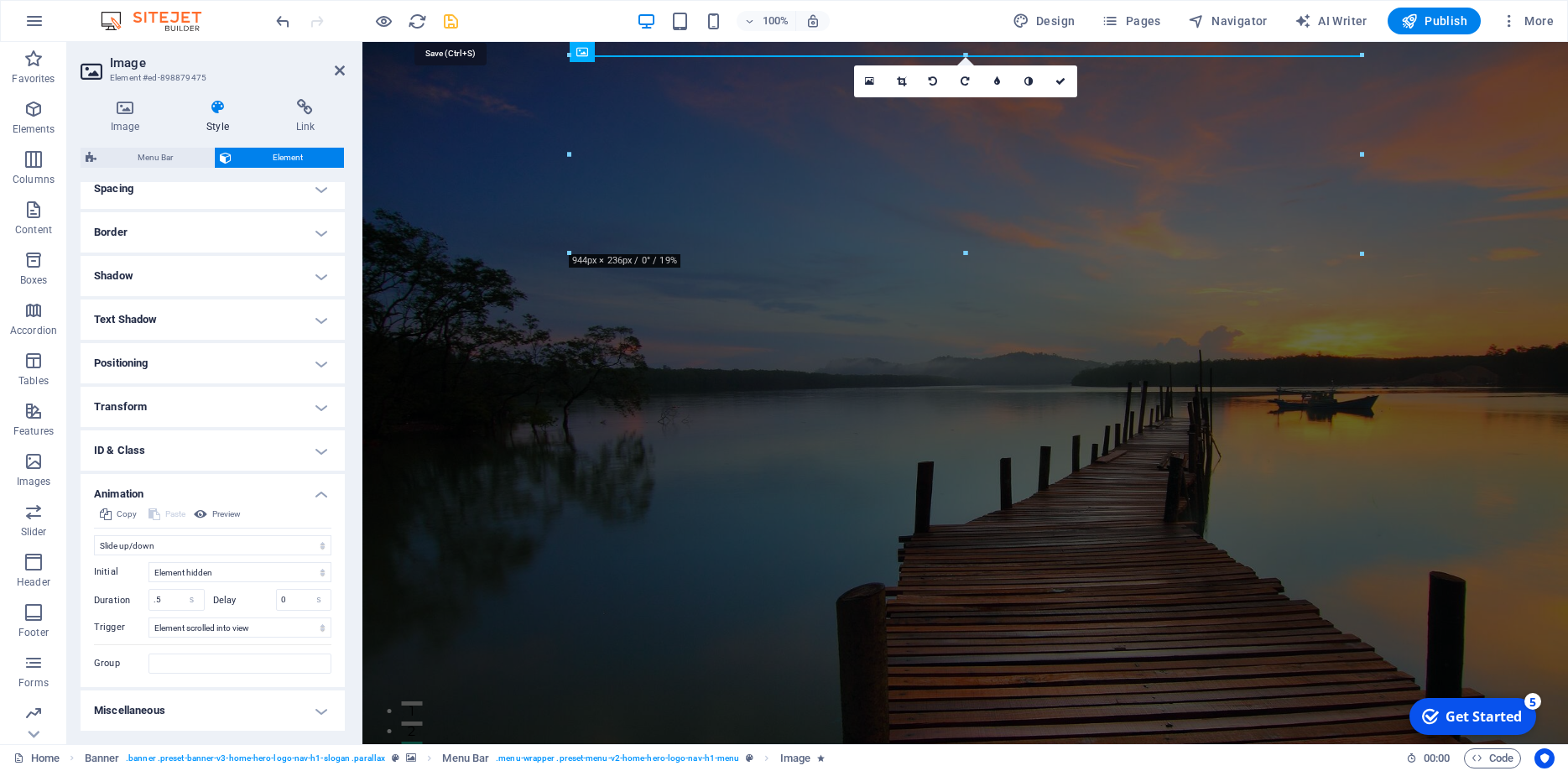
click at [443, 22] on icon "save" at bounding box center [451, 21] width 19 height 19
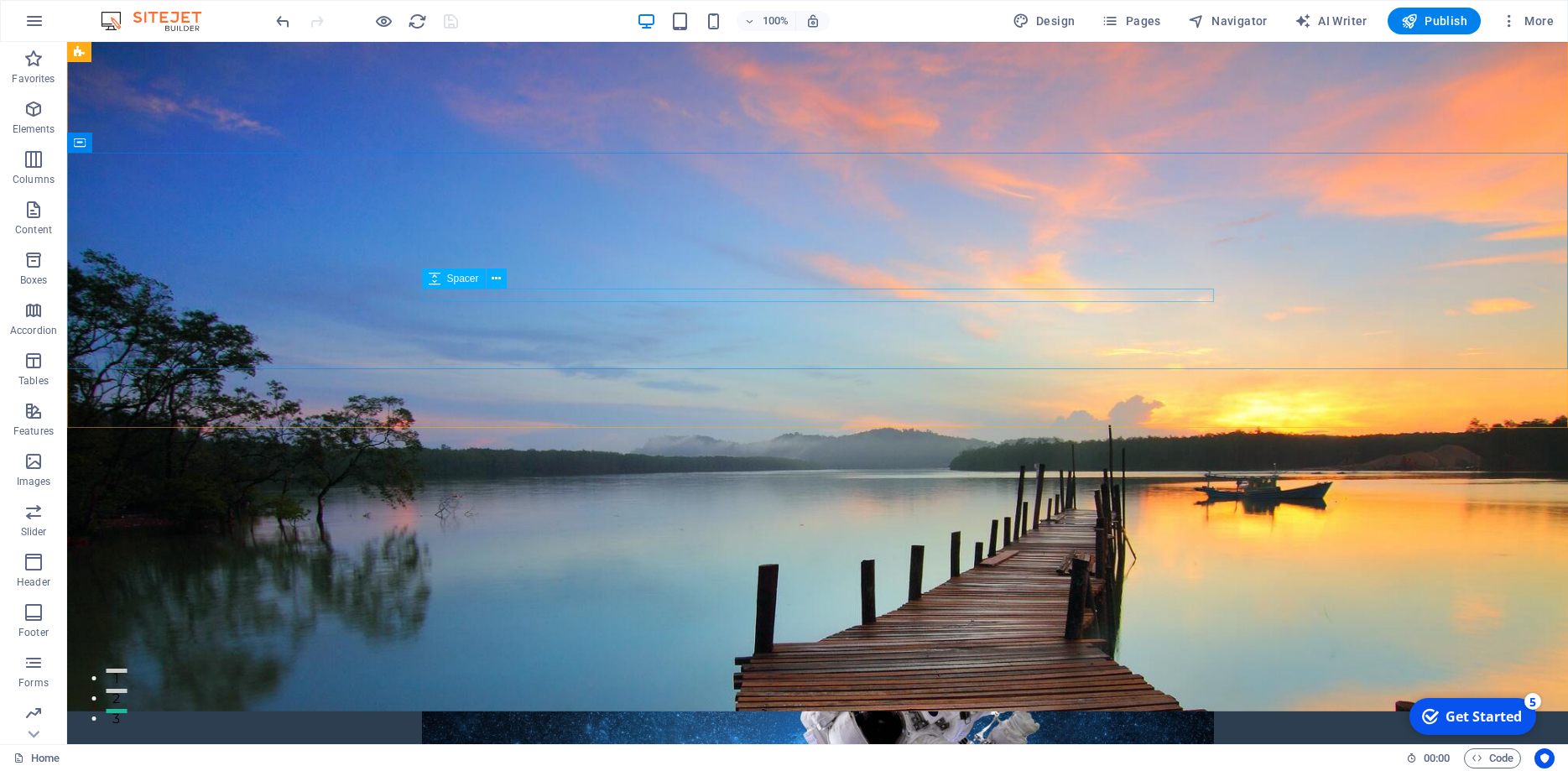
scroll to position [0, 0]
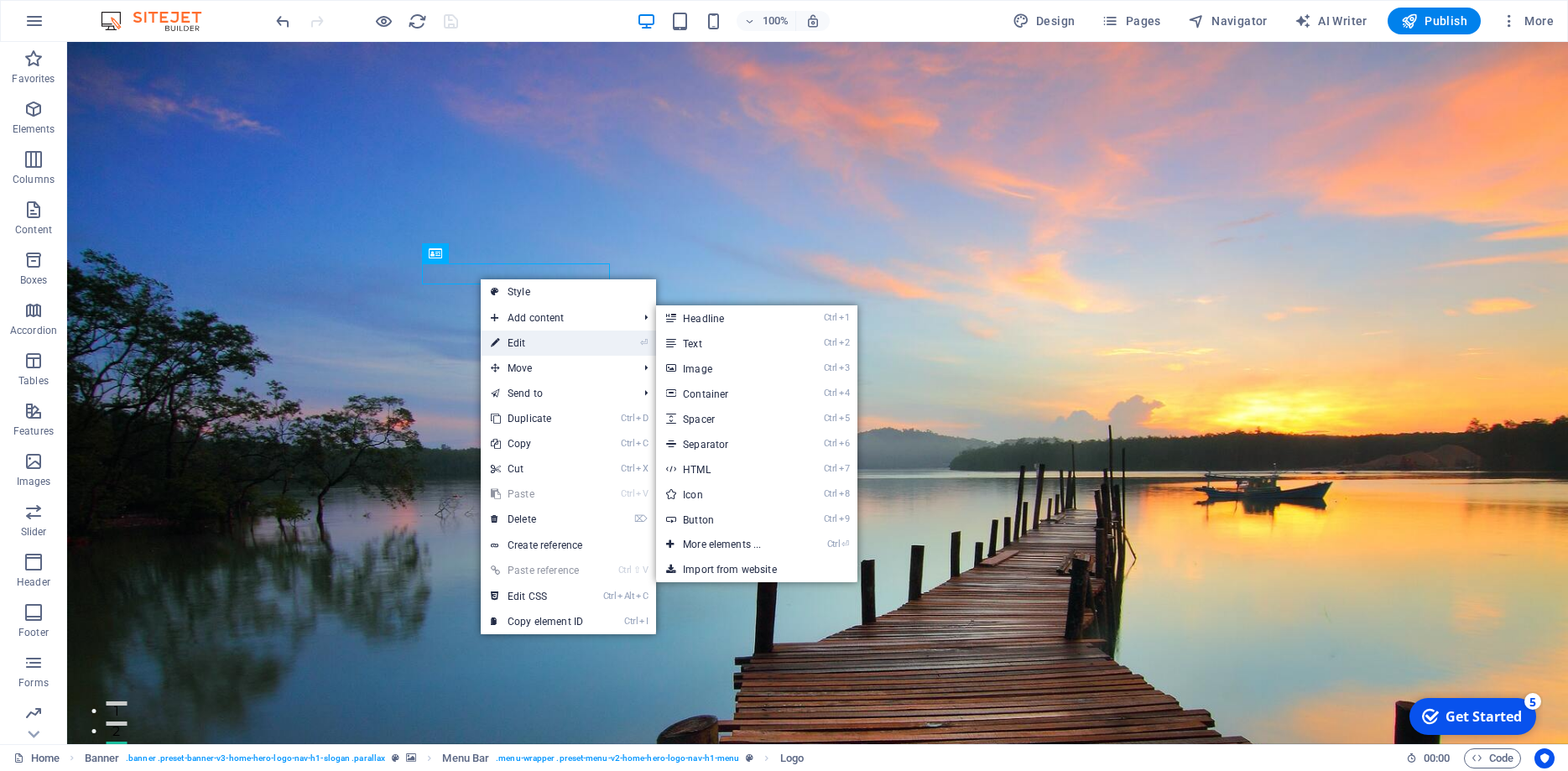
click at [552, 341] on link "⏎ Edit" at bounding box center [536, 342] width 112 height 25
select select "px"
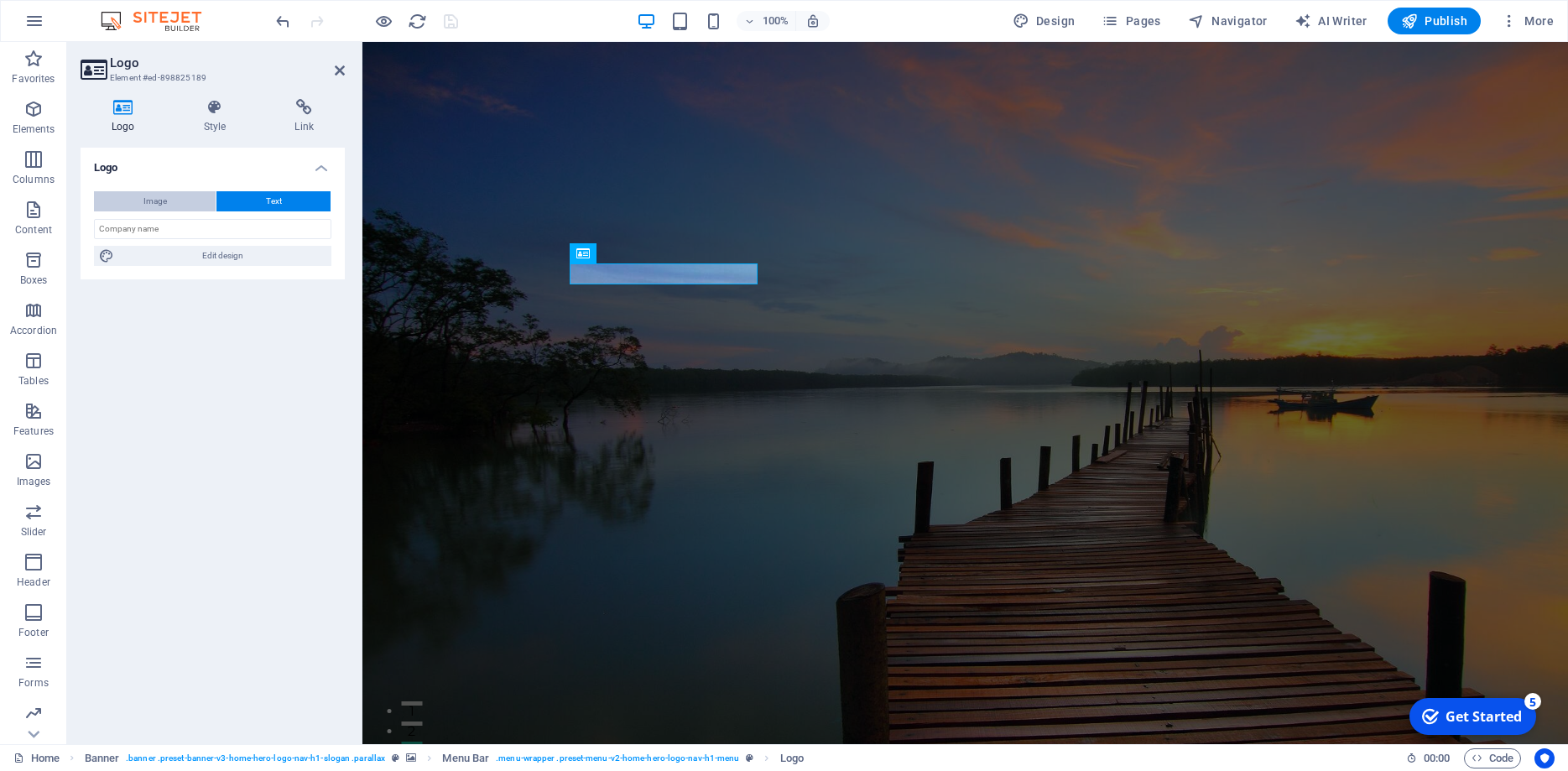
click at [168, 204] on button "Image" at bounding box center [154, 201] width 122 height 20
select select "DISABLED_OPTION_VALUE"
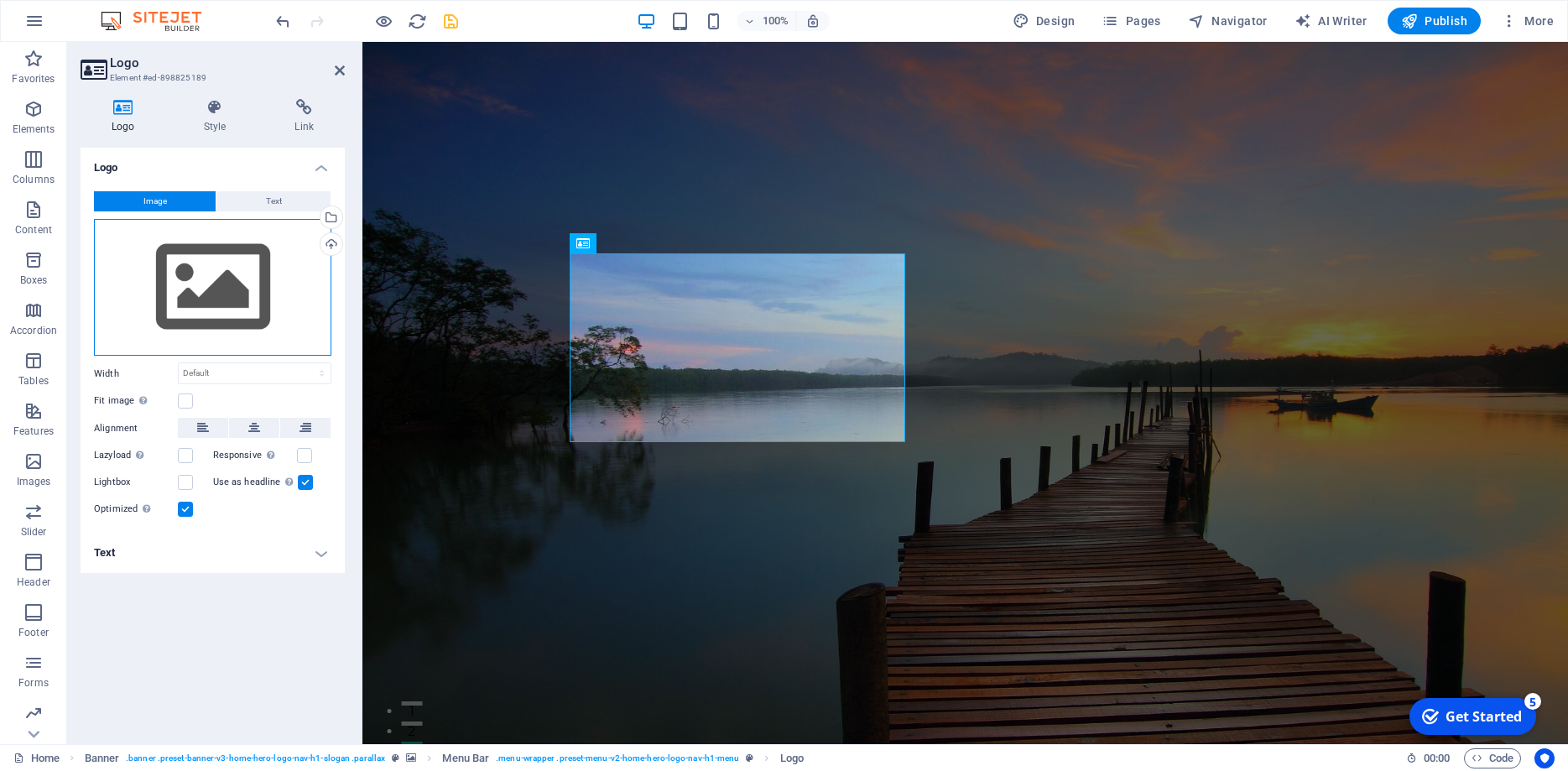
click at [209, 271] on div "Drag files here, click to choose files or select files from Files or our free s…" at bounding box center [212, 288] width 238 height 137
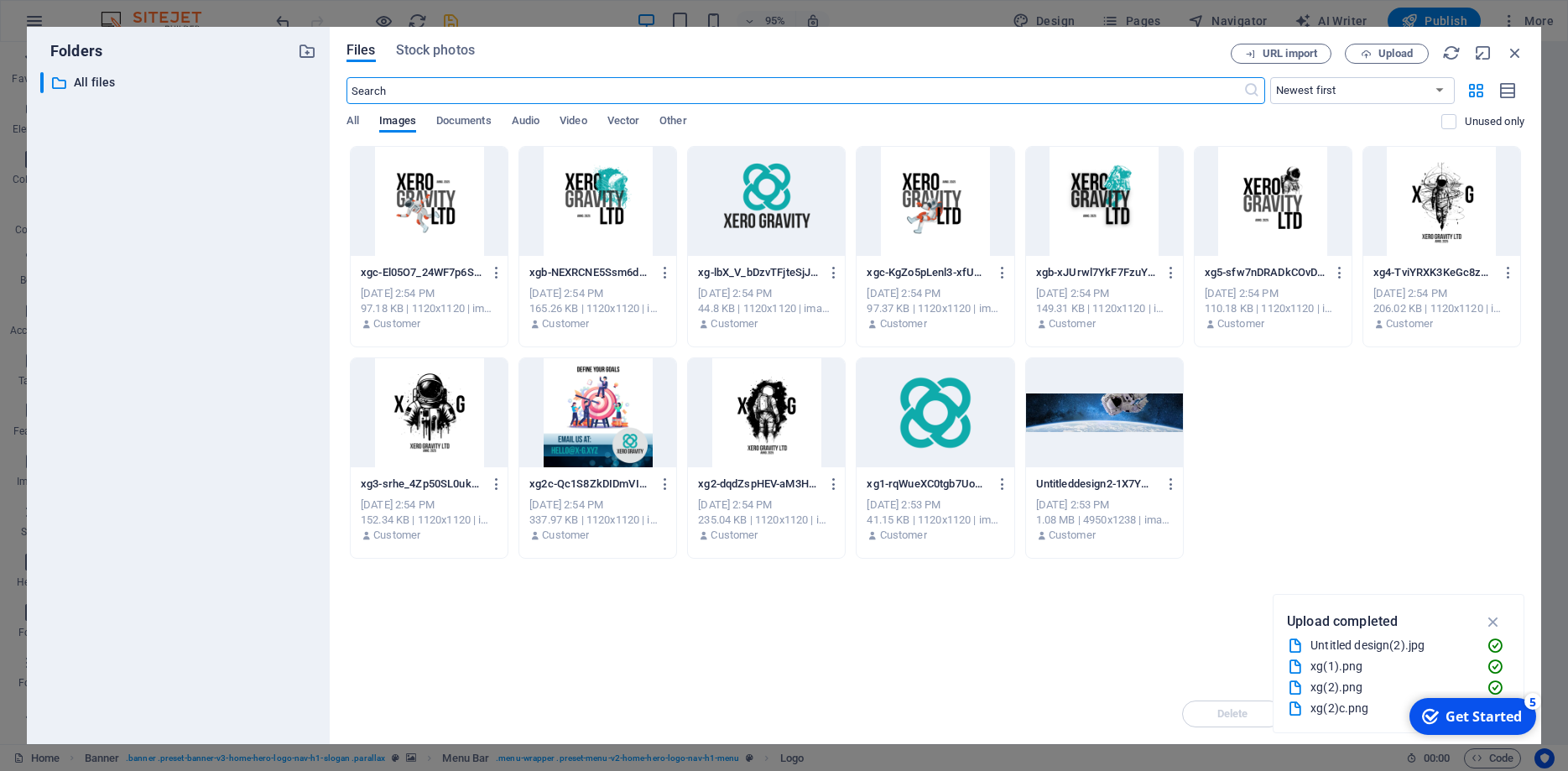
click at [763, 180] on div at bounding box center [766, 201] width 157 height 109
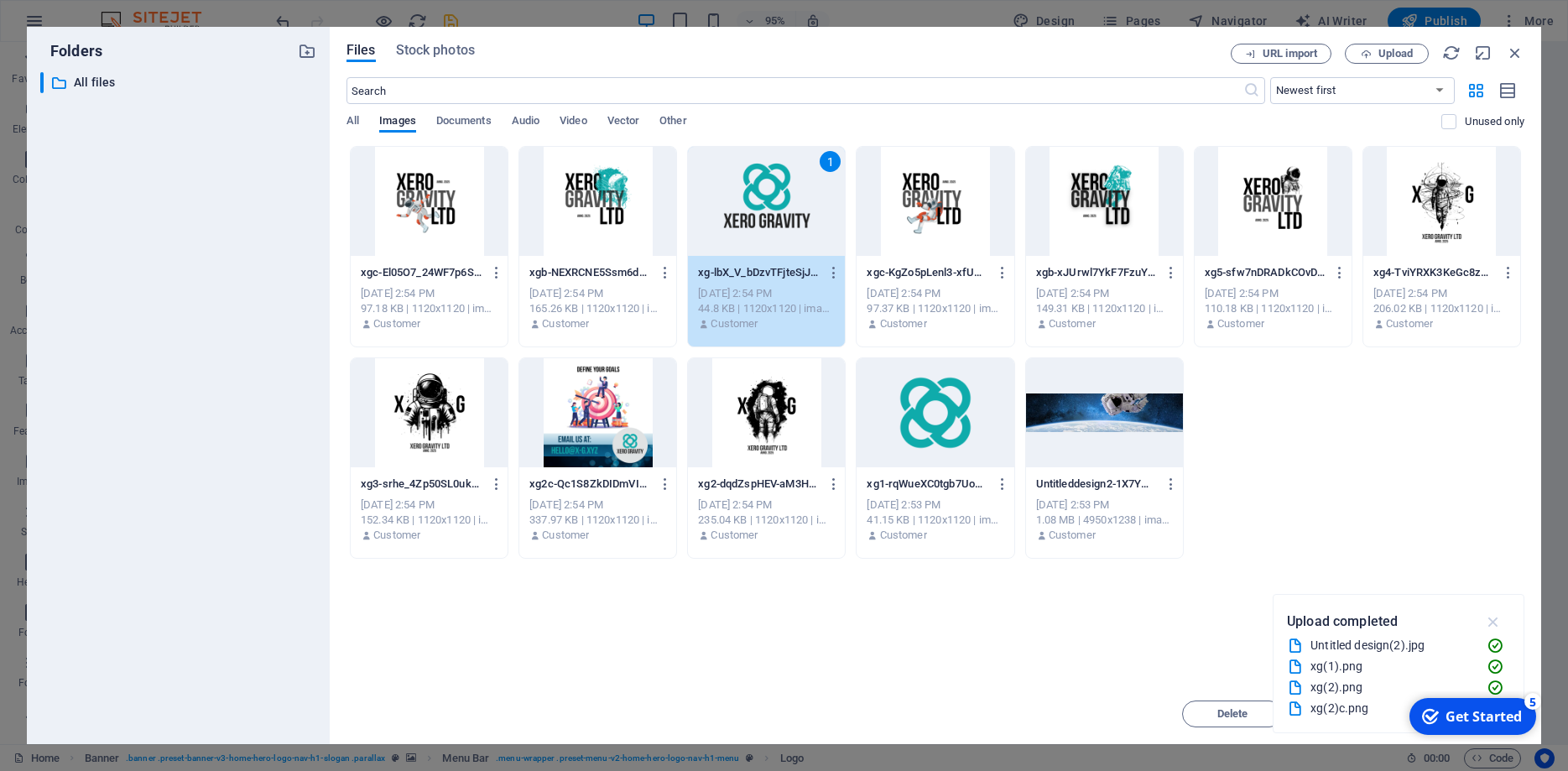
click at [1491, 621] on icon "button" at bounding box center [1494, 622] width 19 height 19
drag, startPoint x: 1061, startPoint y: 48, endPoint x: 853, endPoint y: 63, distance: 208.5
click at [853, 62] on div "Files Stock photos" at bounding box center [789, 53] width 884 height 19
click at [1478, 56] on icon "button" at bounding box center [1484, 53] width 19 height 19
select select "image"
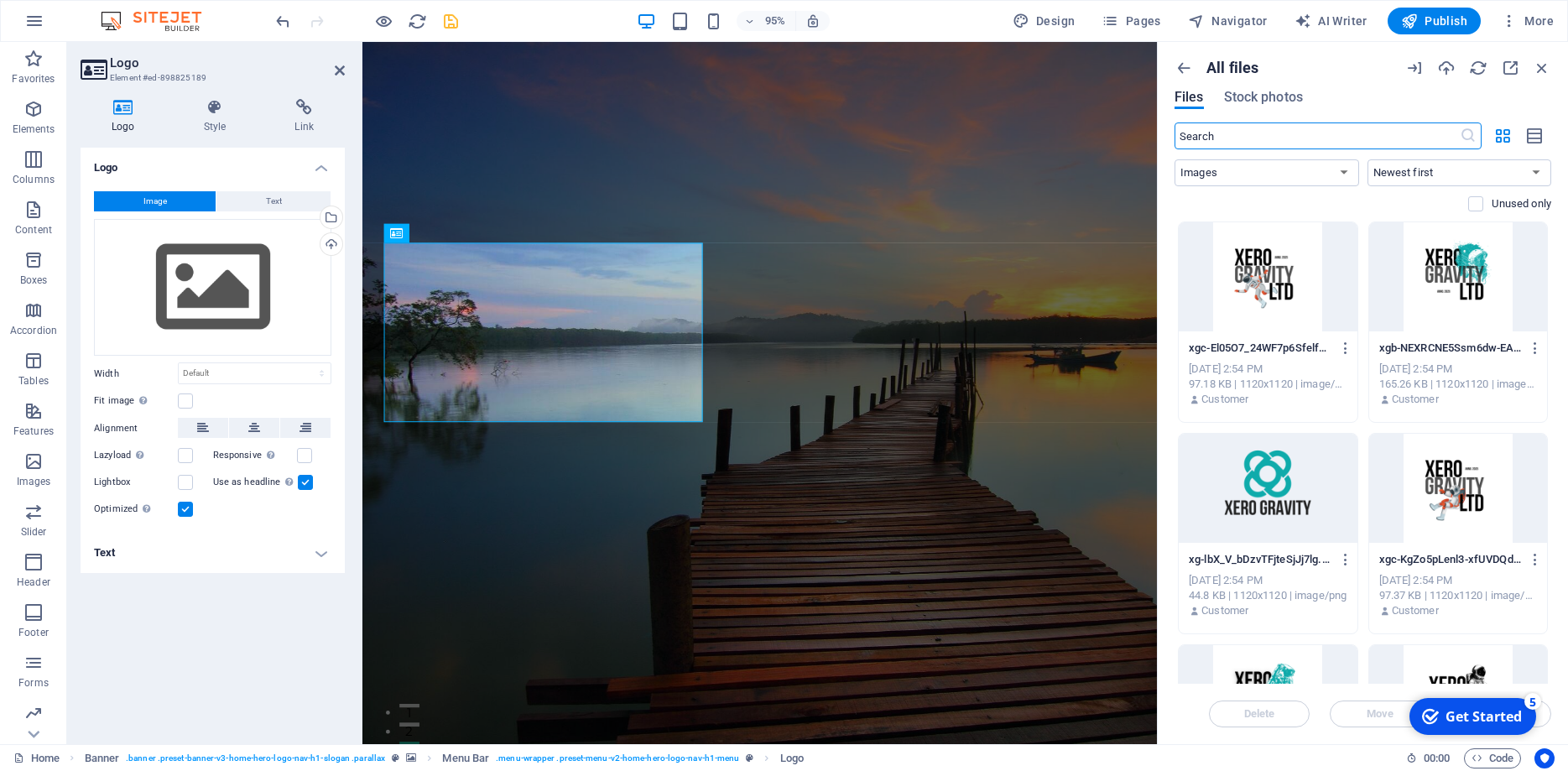
click at [1458, 717] on div "Get Started" at bounding box center [1484, 716] width 76 height 19
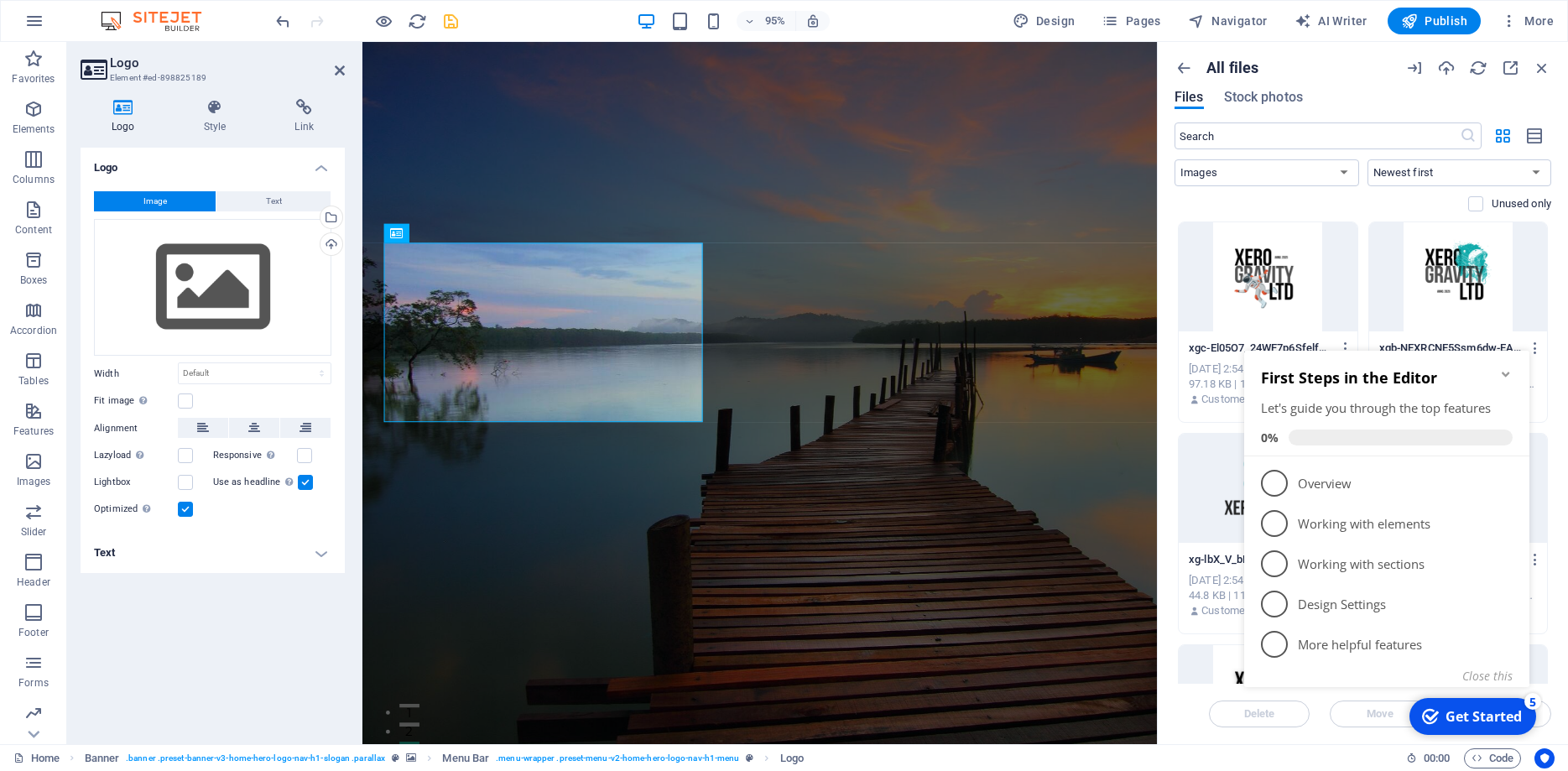
click at [1506, 376] on icon "Minimize checklist" at bounding box center [1506, 374] width 7 height 5
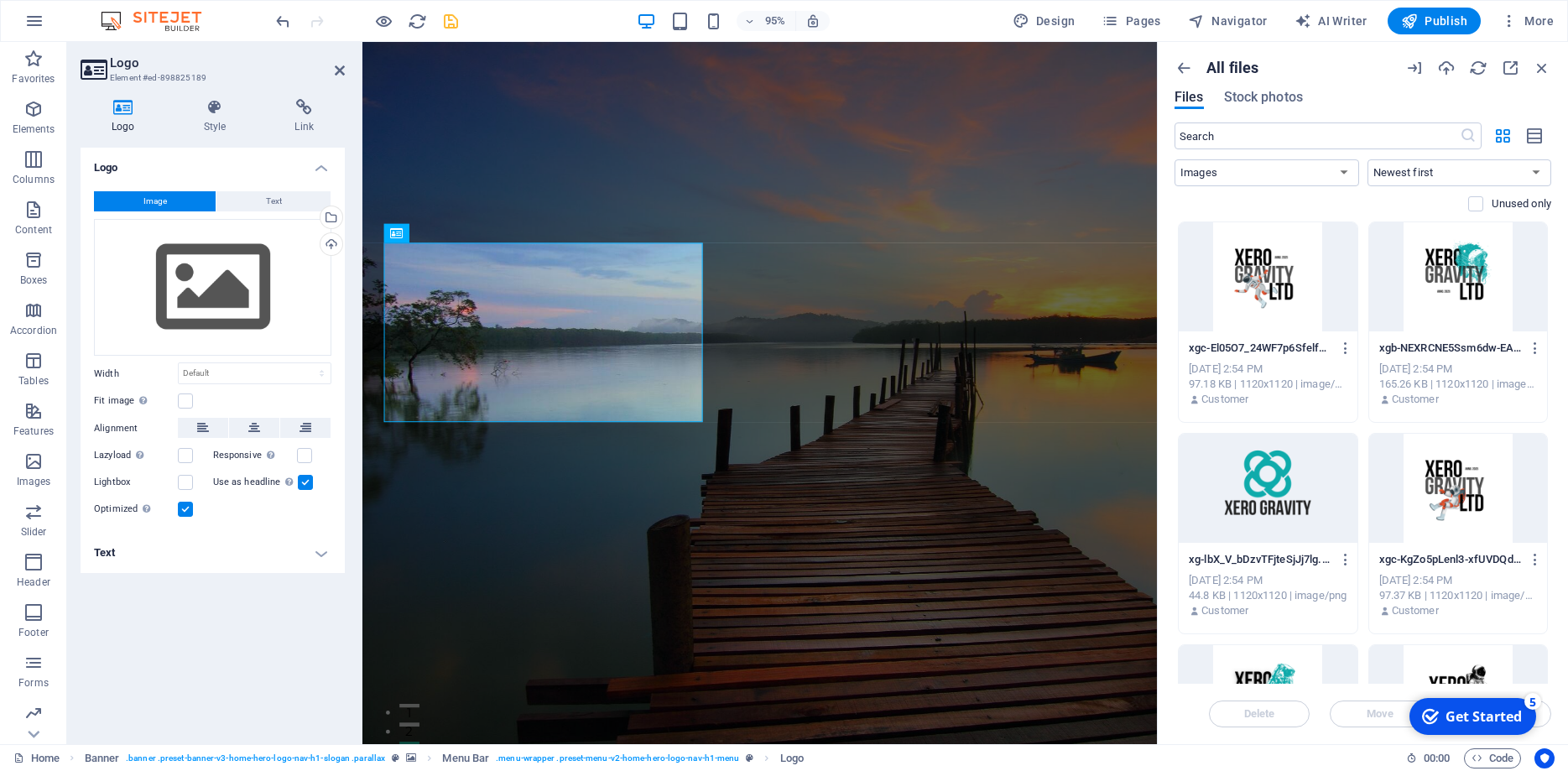
click at [1351, 739] on div "All files Files Stock photos ​ All Images Documents Audio Video Vector Other Ne…" at bounding box center [1363, 392] width 410 height 702
click at [1547, 718] on div "Delete Move Insert" at bounding box center [1363, 705] width 377 height 44
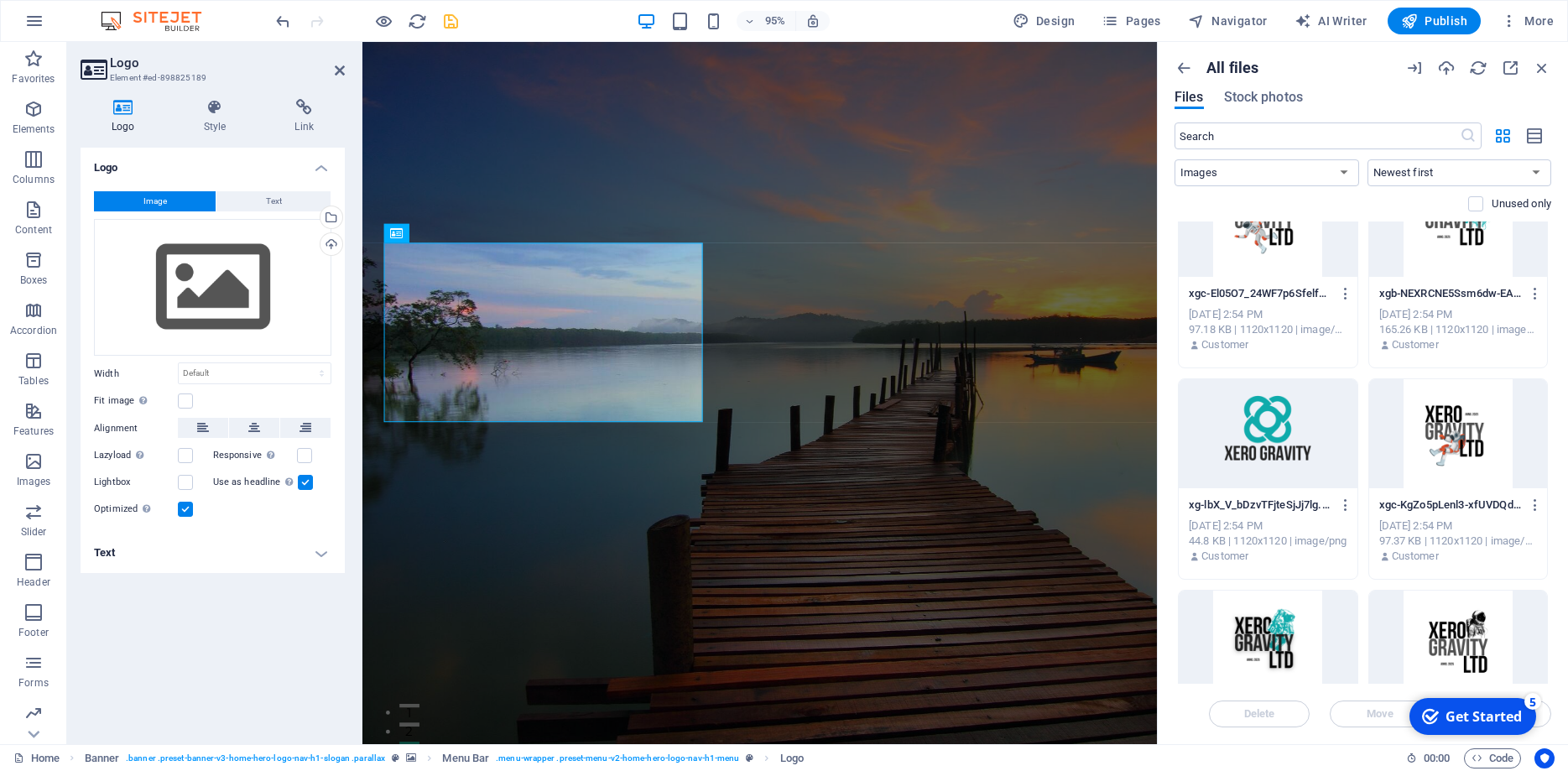
scroll to position [151, 0]
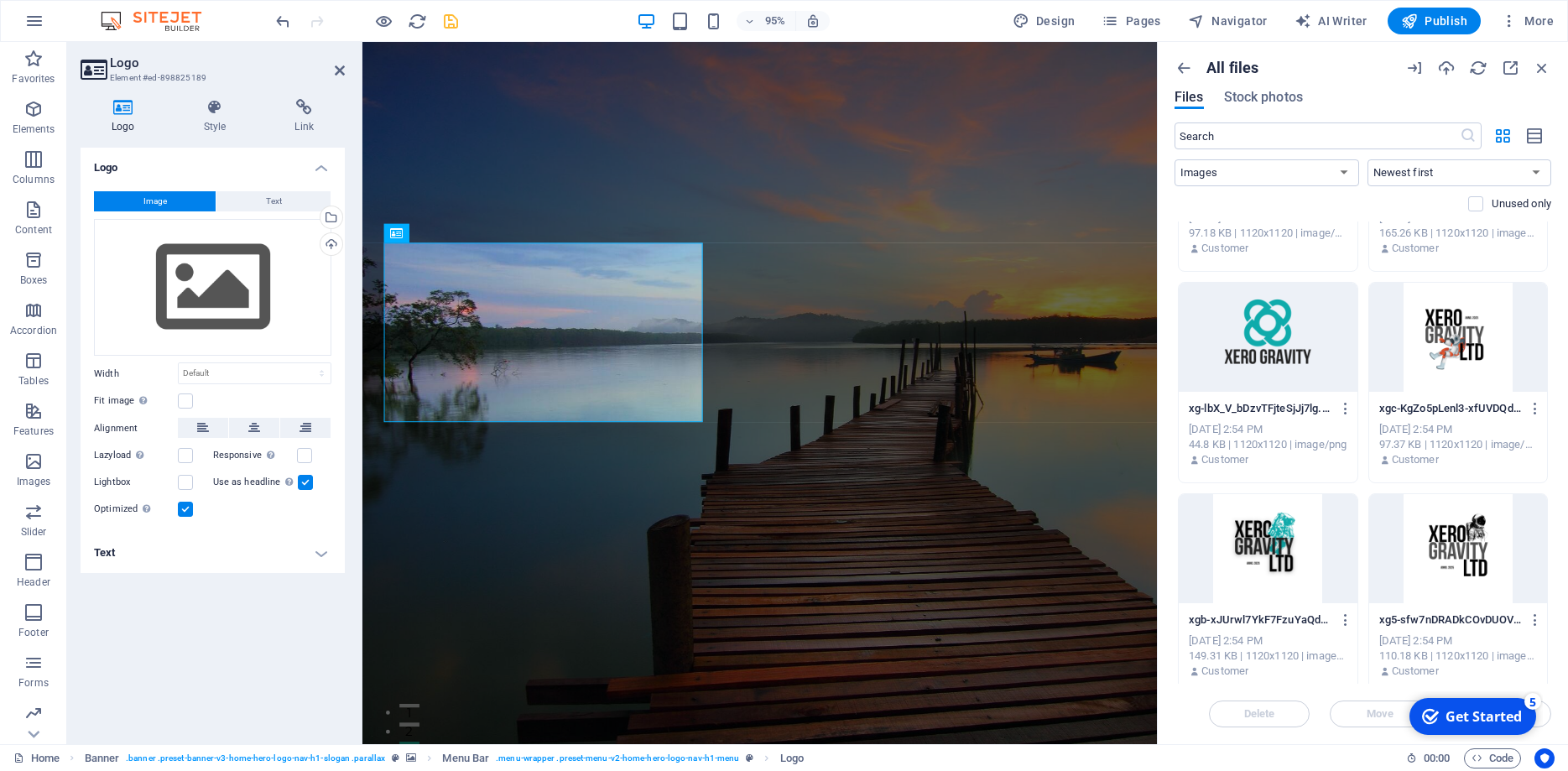
click at [1279, 353] on div at bounding box center [1268, 338] width 179 height 109
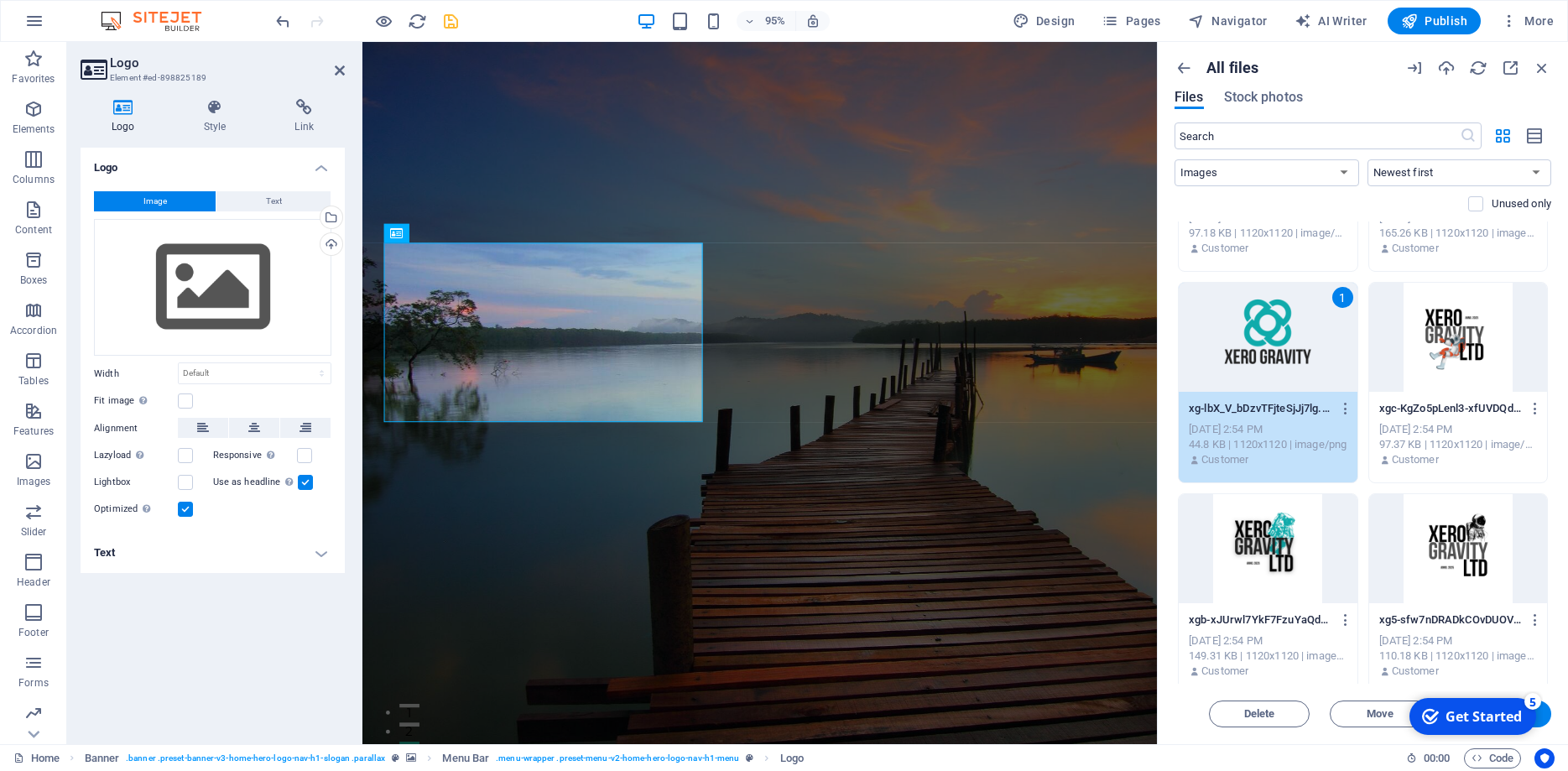
click at [1549, 719] on button "Insert" at bounding box center [1501, 713] width 101 height 27
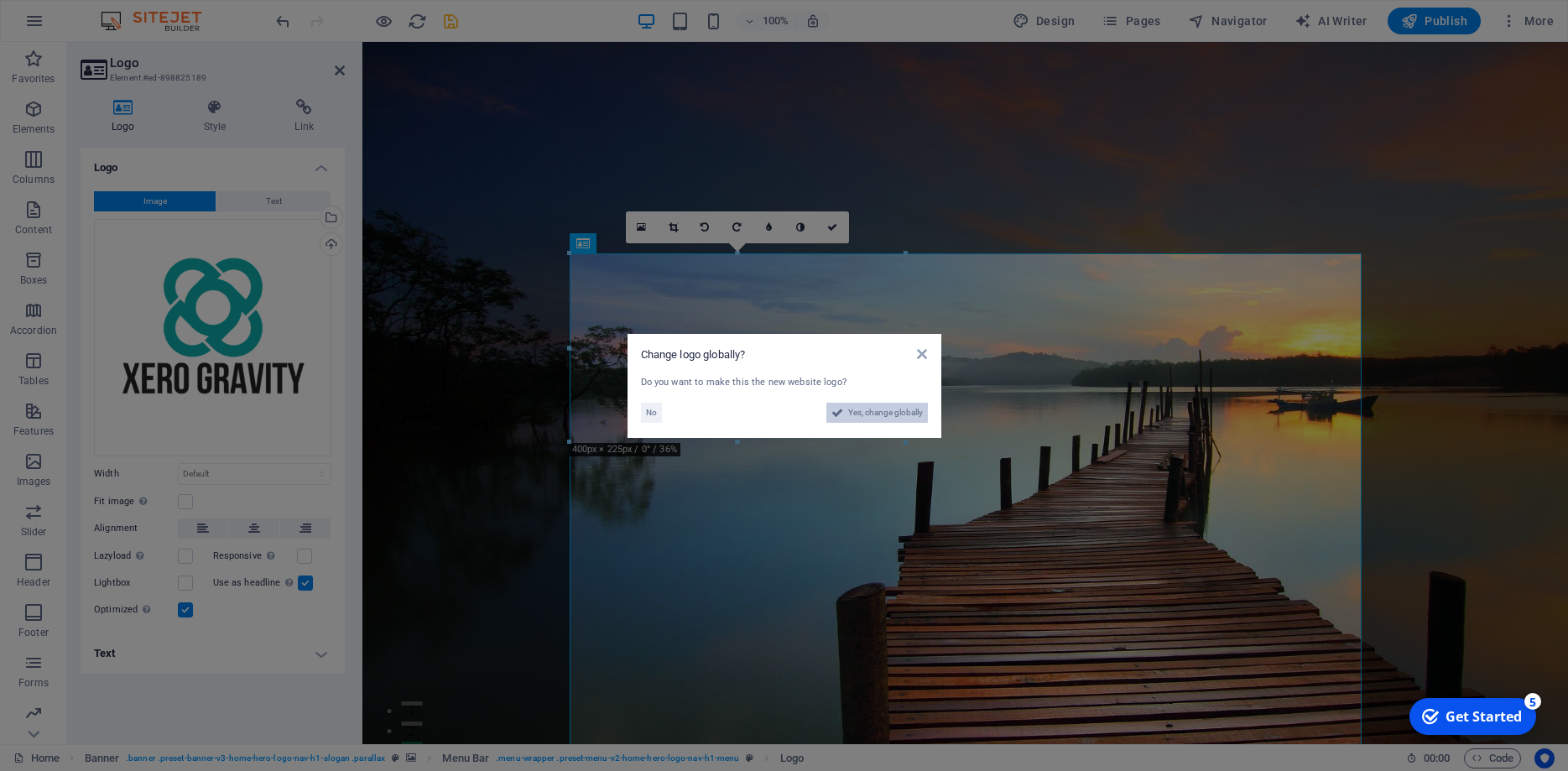
click at [869, 408] on span "Yes, change globally" at bounding box center [885, 413] width 74 height 20
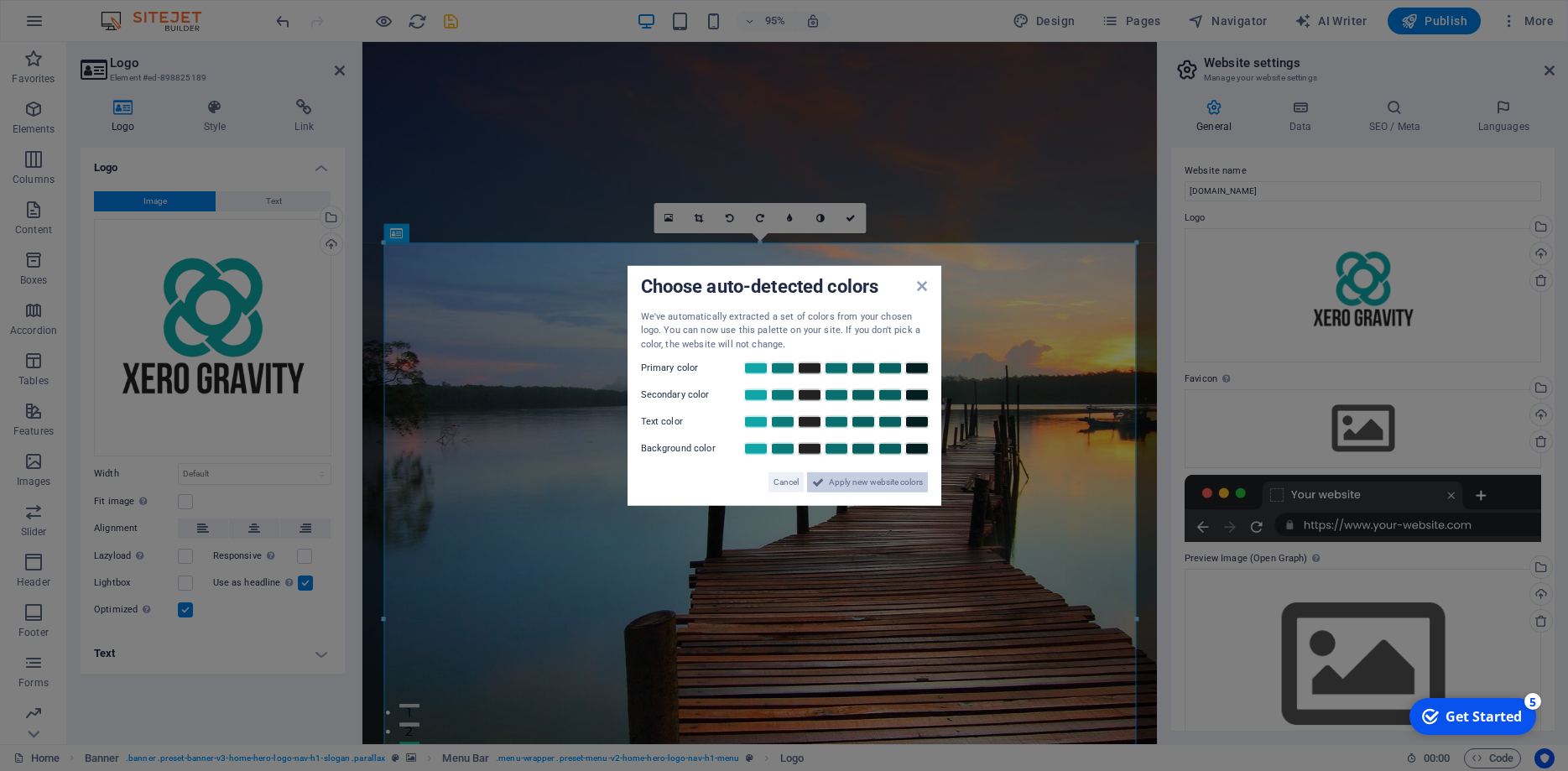
click at [869, 484] on span "Apply new website colors" at bounding box center [876, 482] width 94 height 20
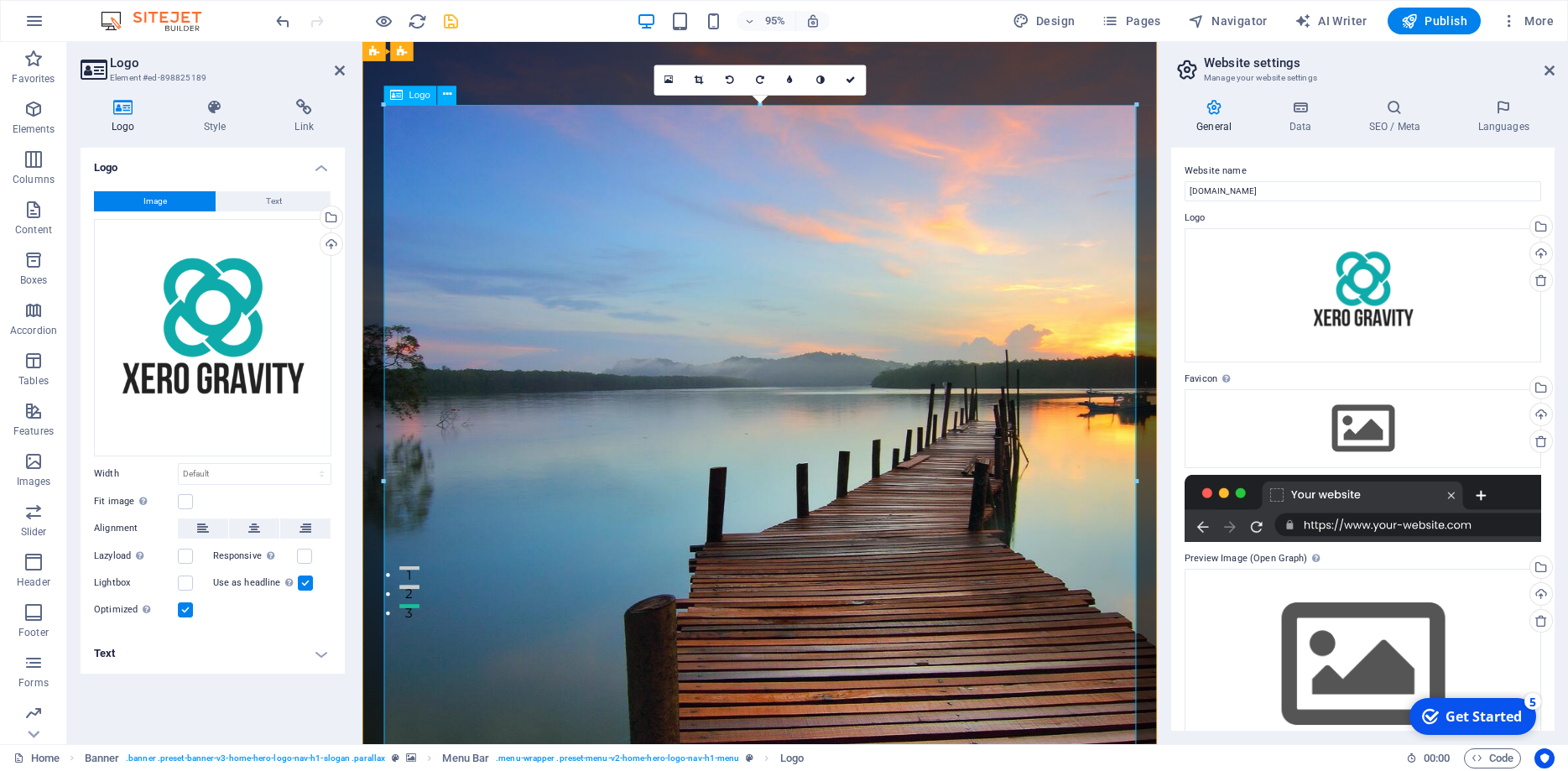
scroll to position [0, 0]
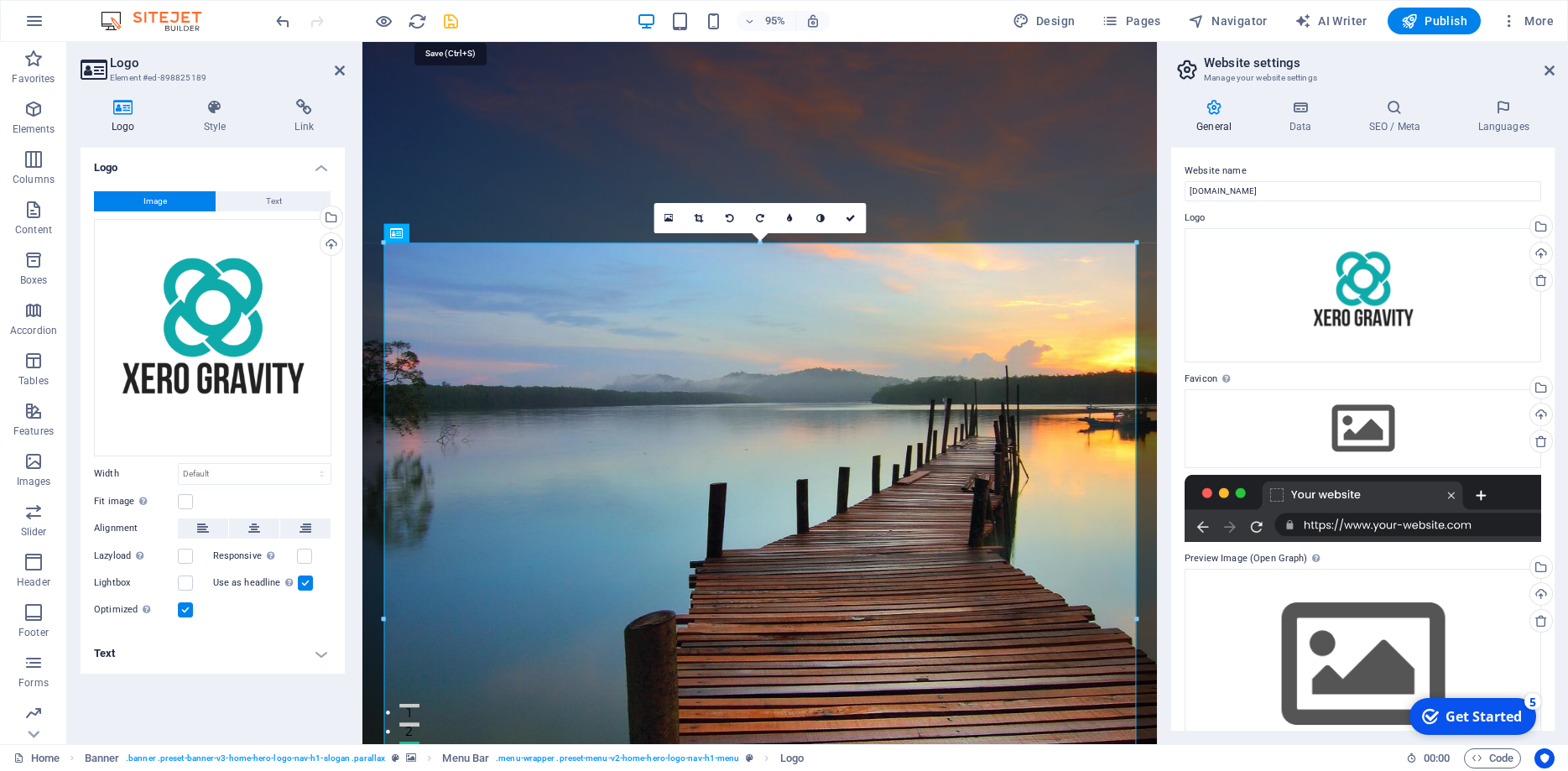
click at [453, 19] on icon "save" at bounding box center [451, 21] width 19 height 19
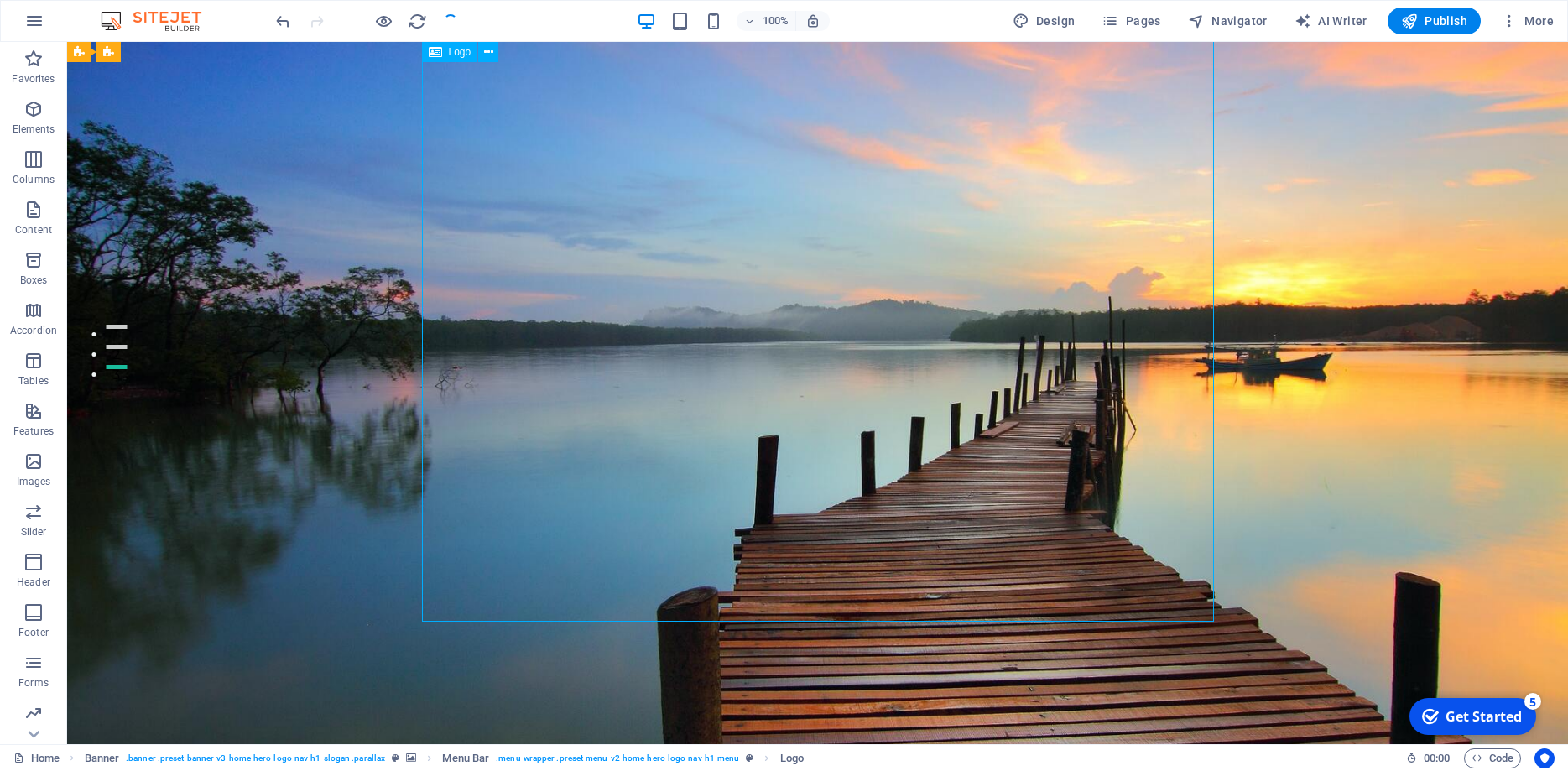
scroll to position [428, 0]
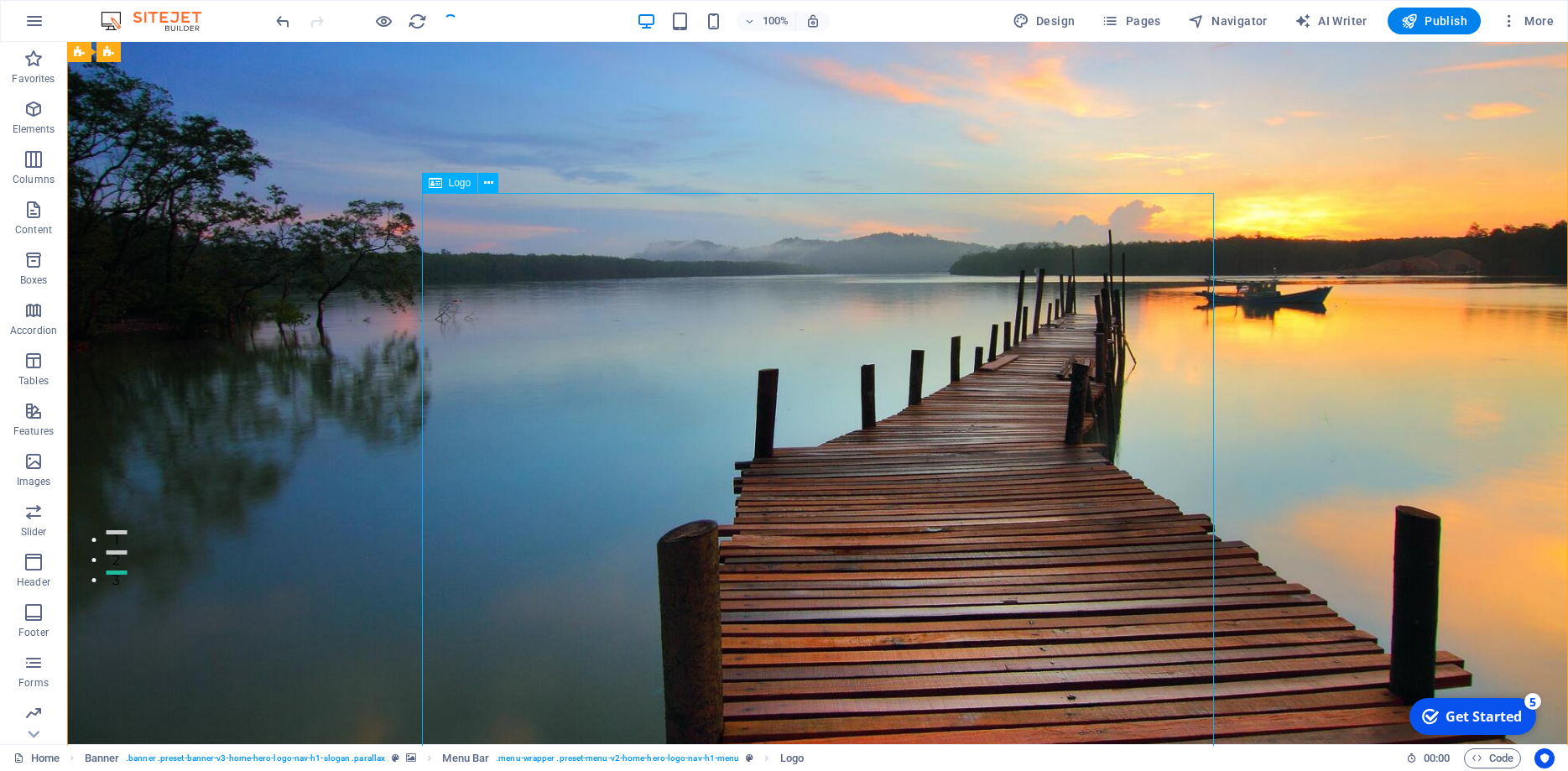
scroll to position [0, 0]
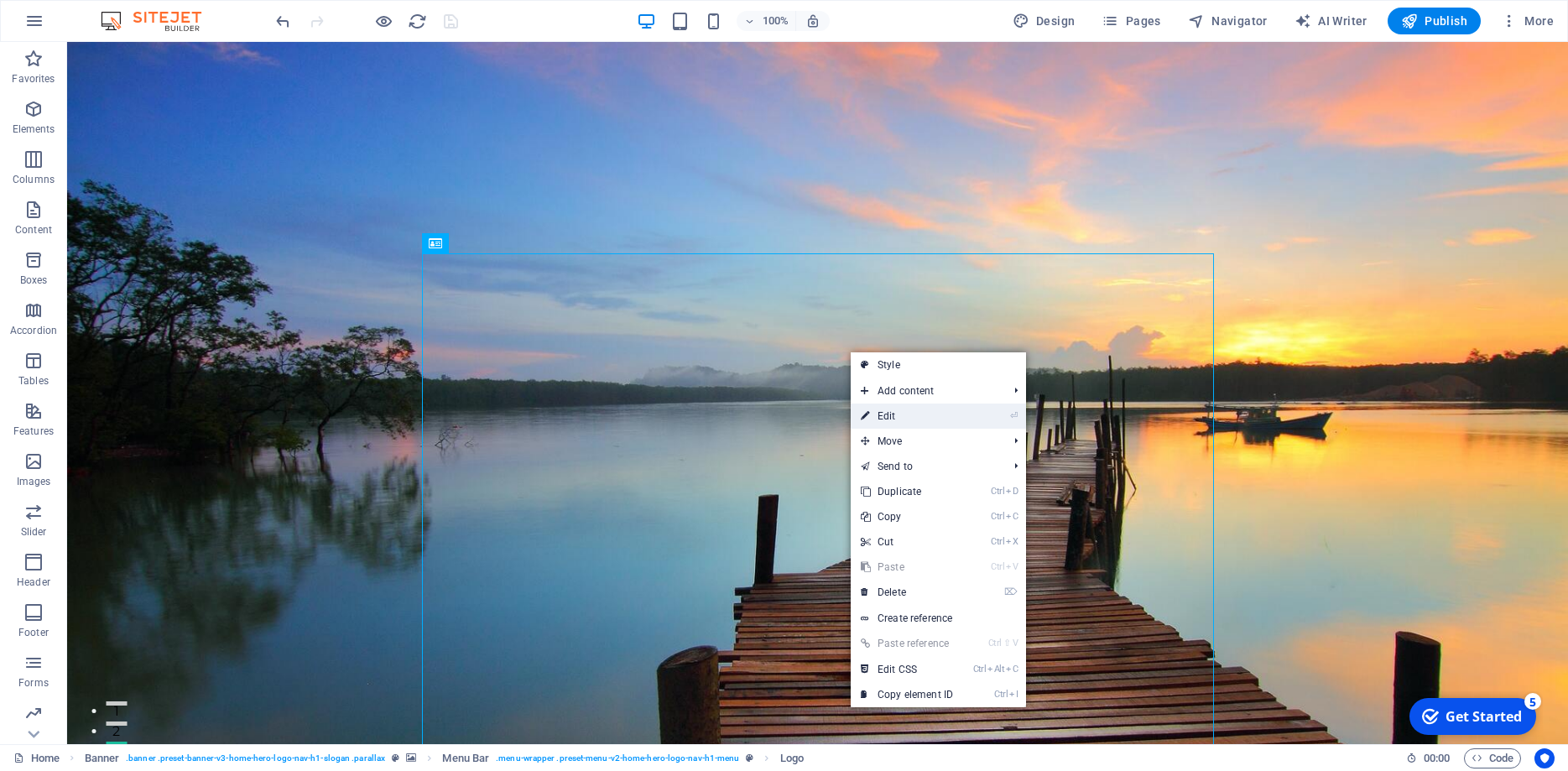
click at [944, 413] on link "⏎ Edit" at bounding box center [906, 416] width 112 height 25
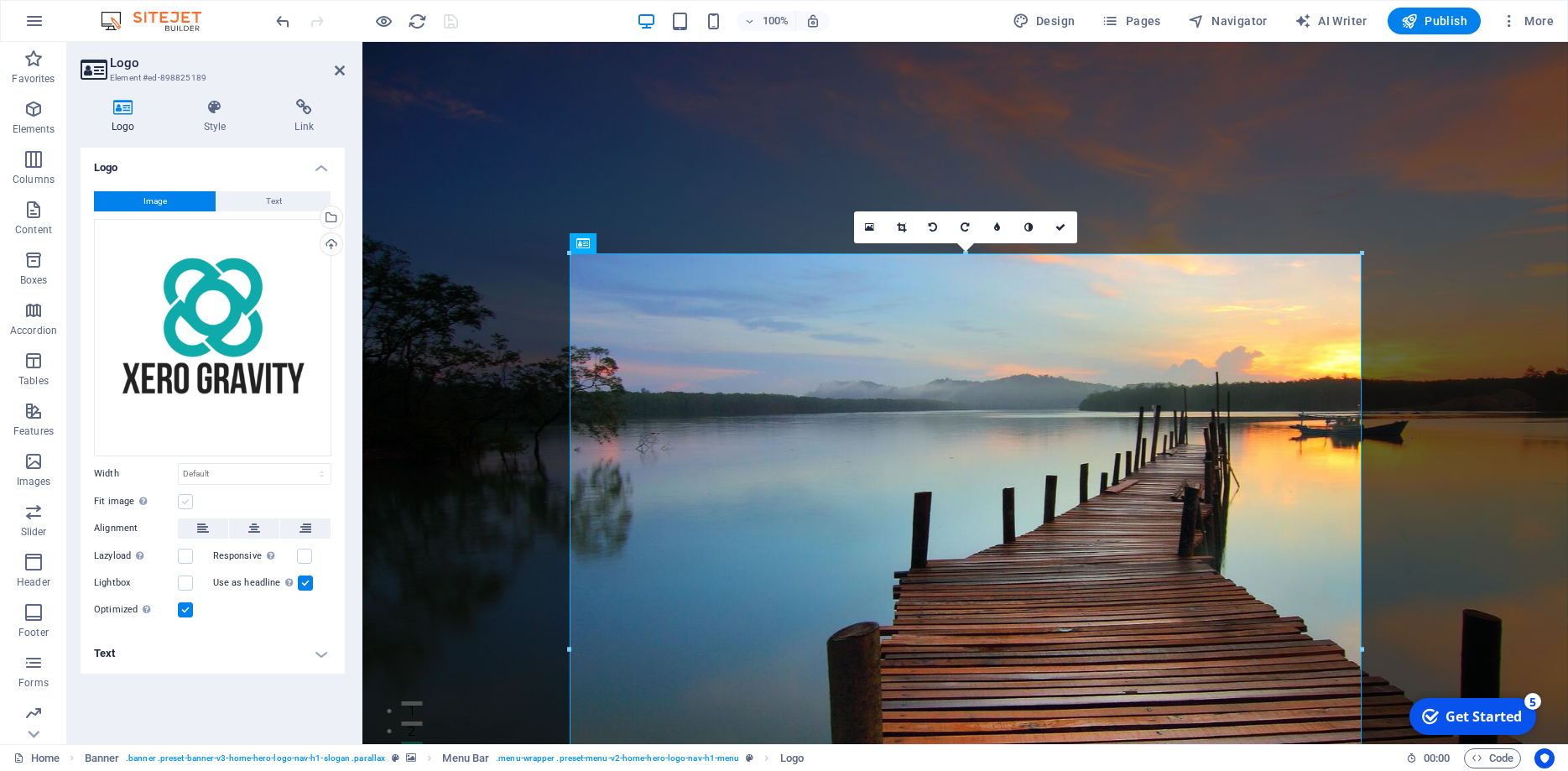
click at [184, 502] on label at bounding box center [186, 502] width 15 height 15
click at [0, 0] on input "Fit image Automatically fit image to a fixed width and height" at bounding box center [0, 0] width 0 height 0
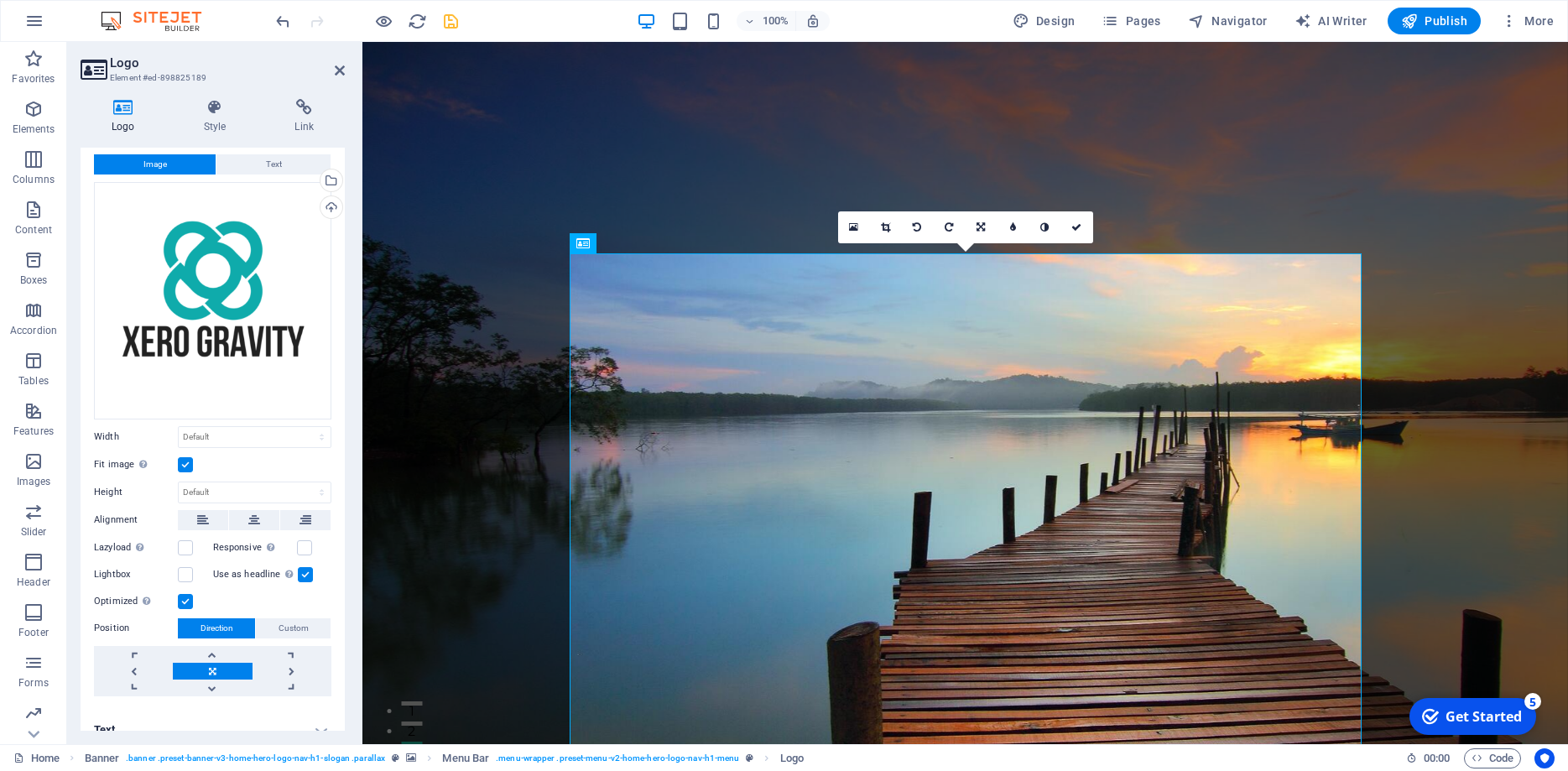
scroll to position [57, 0]
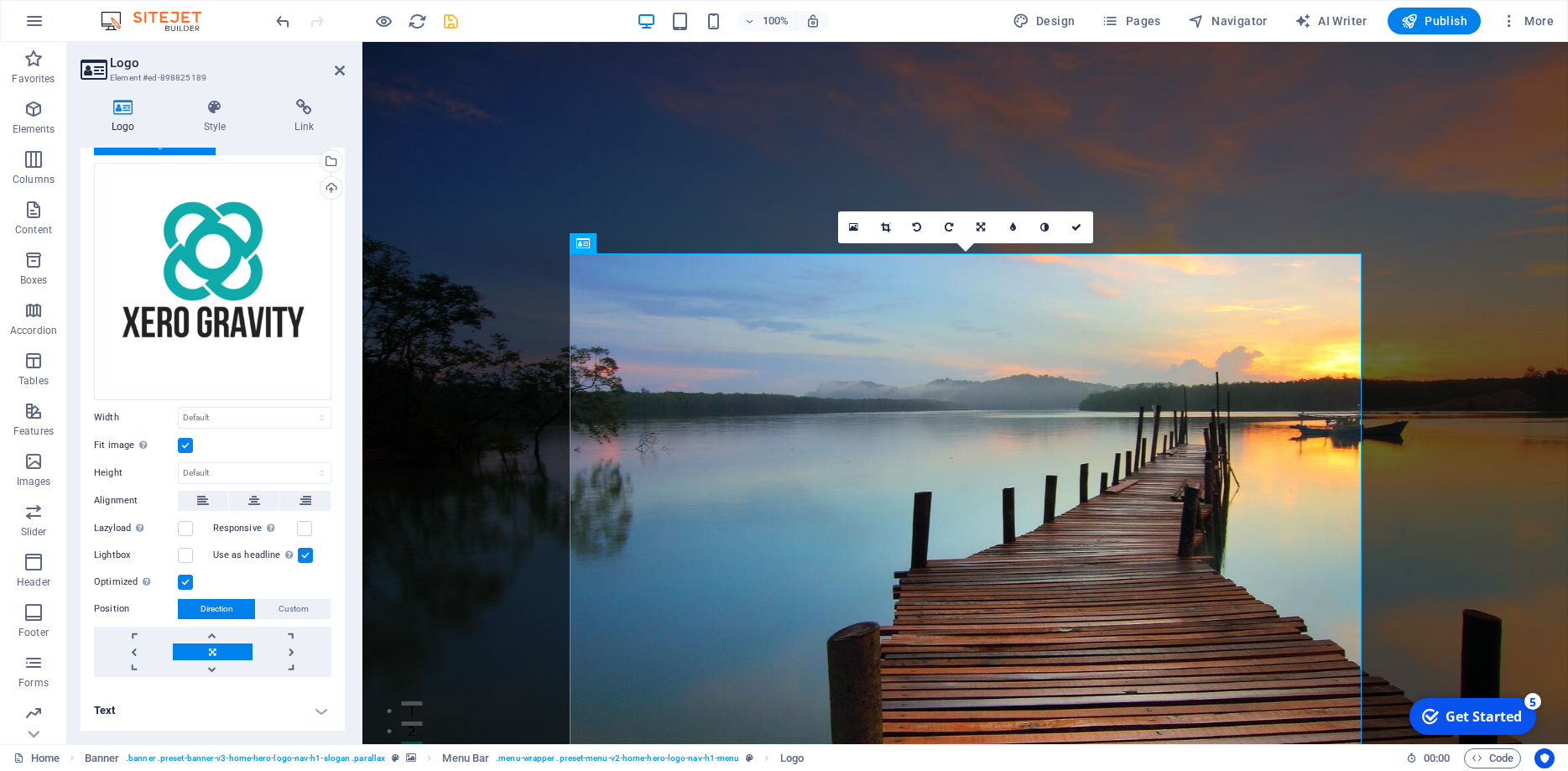
click at [185, 446] on label at bounding box center [186, 445] width 15 height 15
click at [0, 0] on input "Fit image Automatically fit image to a fixed width and height" at bounding box center [0, 0] width 0 height 0
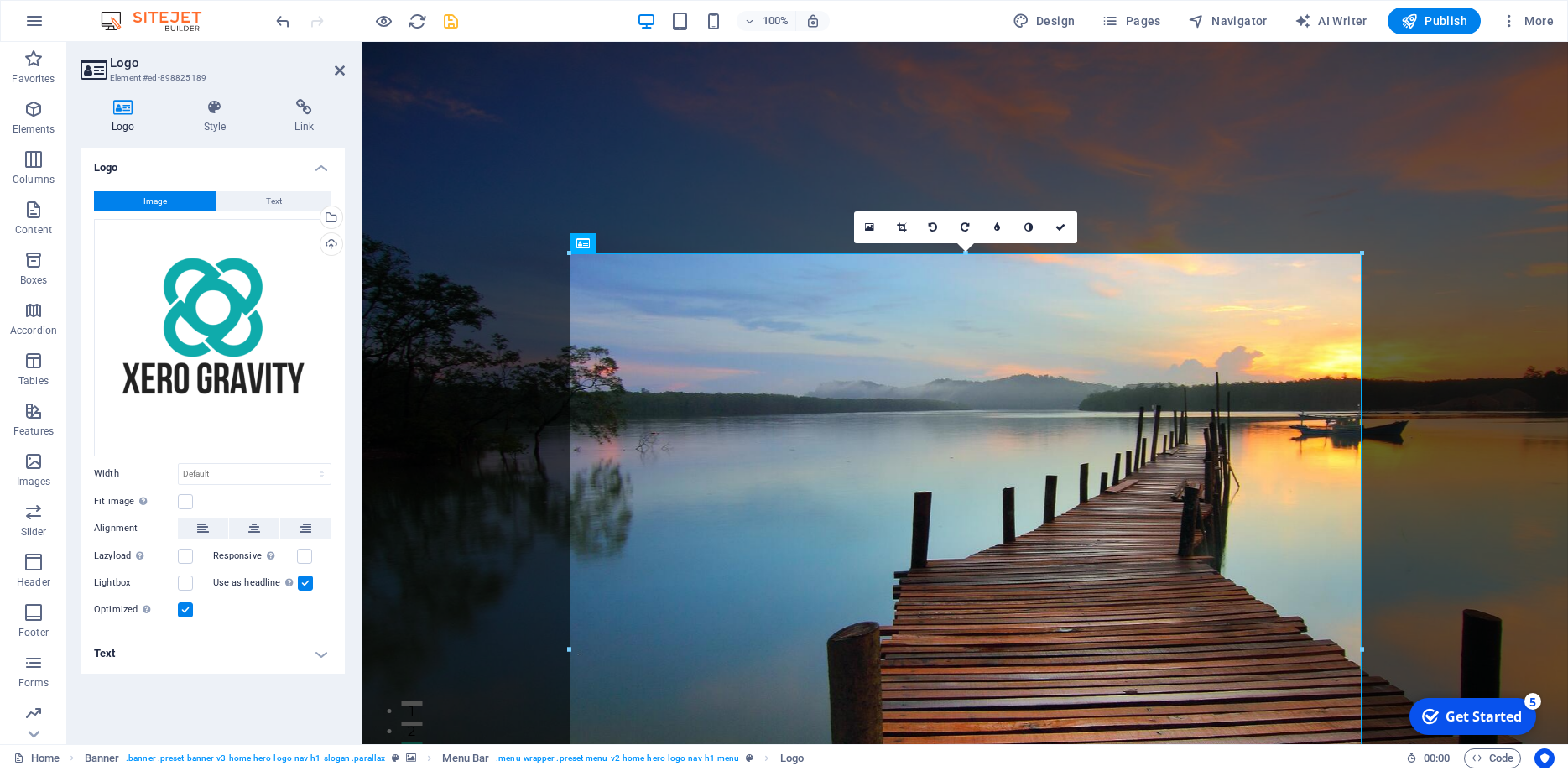
scroll to position [0, 0]
click at [179, 464] on select "Default auto px rem % em vh vw" at bounding box center [255, 474] width 152 height 20
click option "auto" at bounding box center [0, 0] width 0 height 0
click at [179, 464] on select "Default auto px rem % em vh vw" at bounding box center [255, 474] width 152 height 20
click at [199, 474] on select "Default auto px rem % em vh vw" at bounding box center [255, 474] width 152 height 20
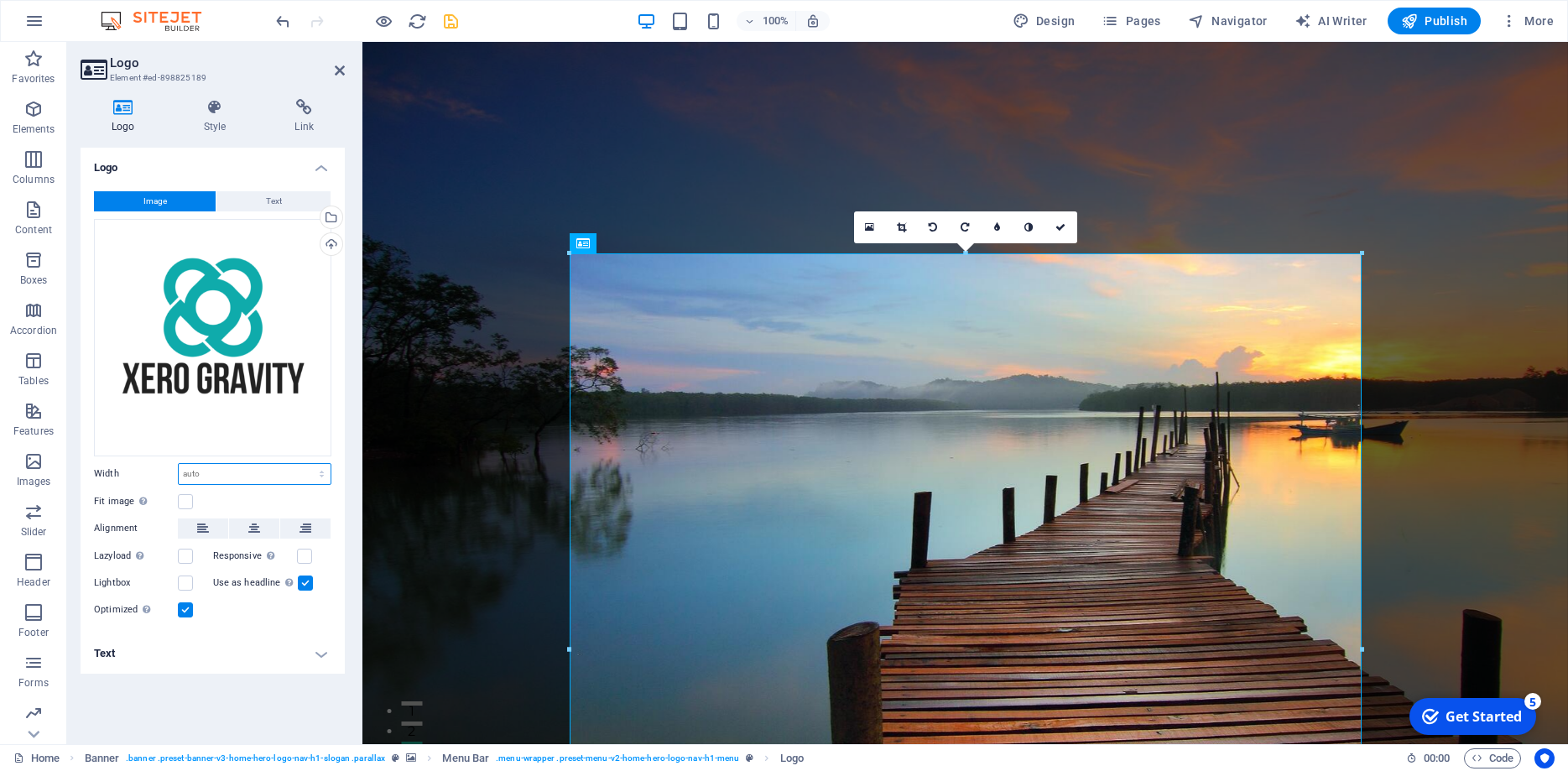
click at [179, 464] on select "Default auto px rem % em vh vw" at bounding box center [255, 474] width 152 height 20
click option "Default" at bounding box center [0, 0] width 0 height 0
select select "DISABLED_OPTION_VALUE"
click at [206, 128] on h4 "Style" at bounding box center [218, 117] width 92 height 35
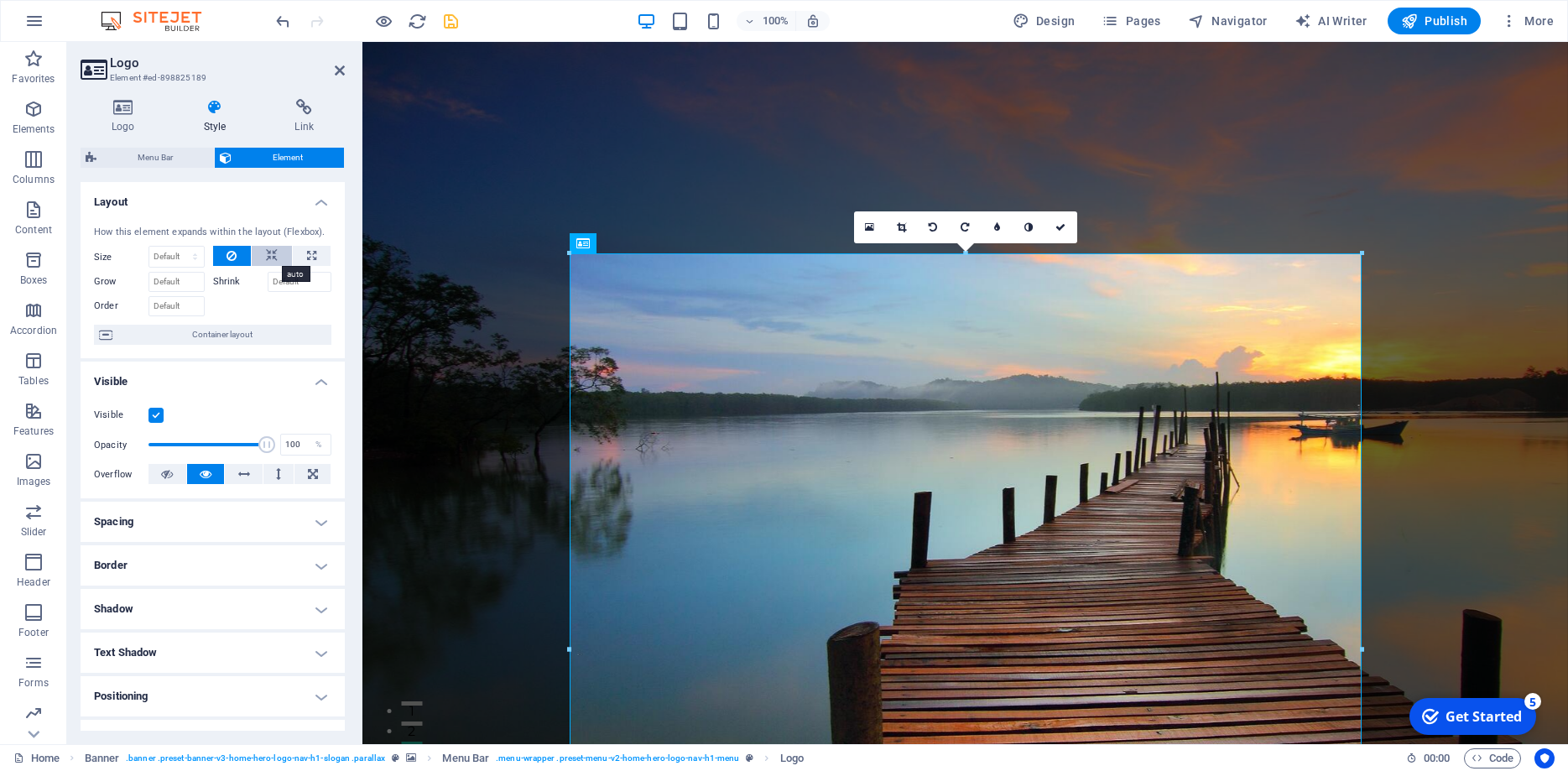
click at [279, 255] on button at bounding box center [271, 256] width 40 height 20
click at [242, 259] on button at bounding box center [233, 256] width 39 height 20
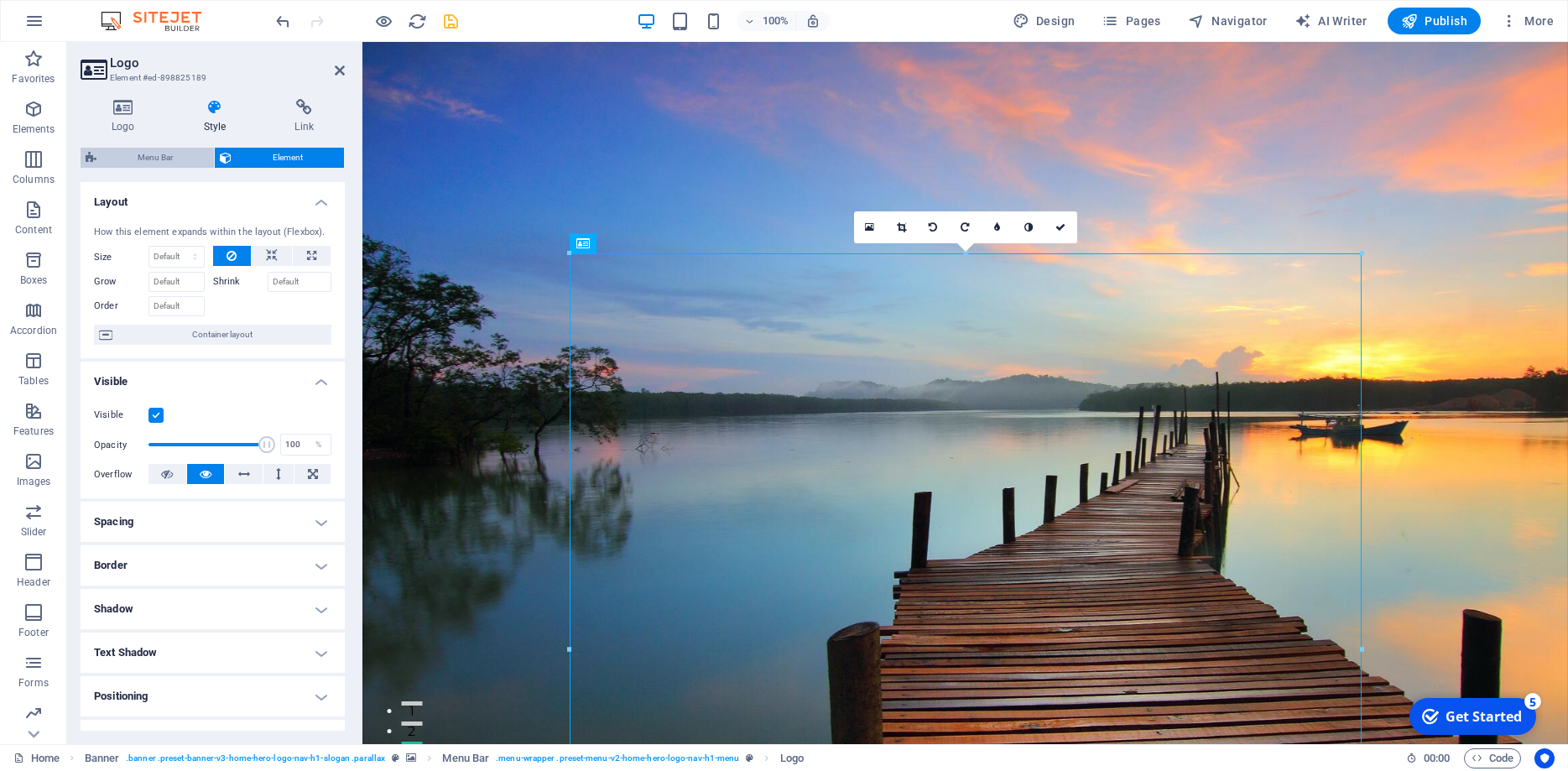
click at [146, 161] on span "Menu Bar" at bounding box center [155, 158] width 108 height 20
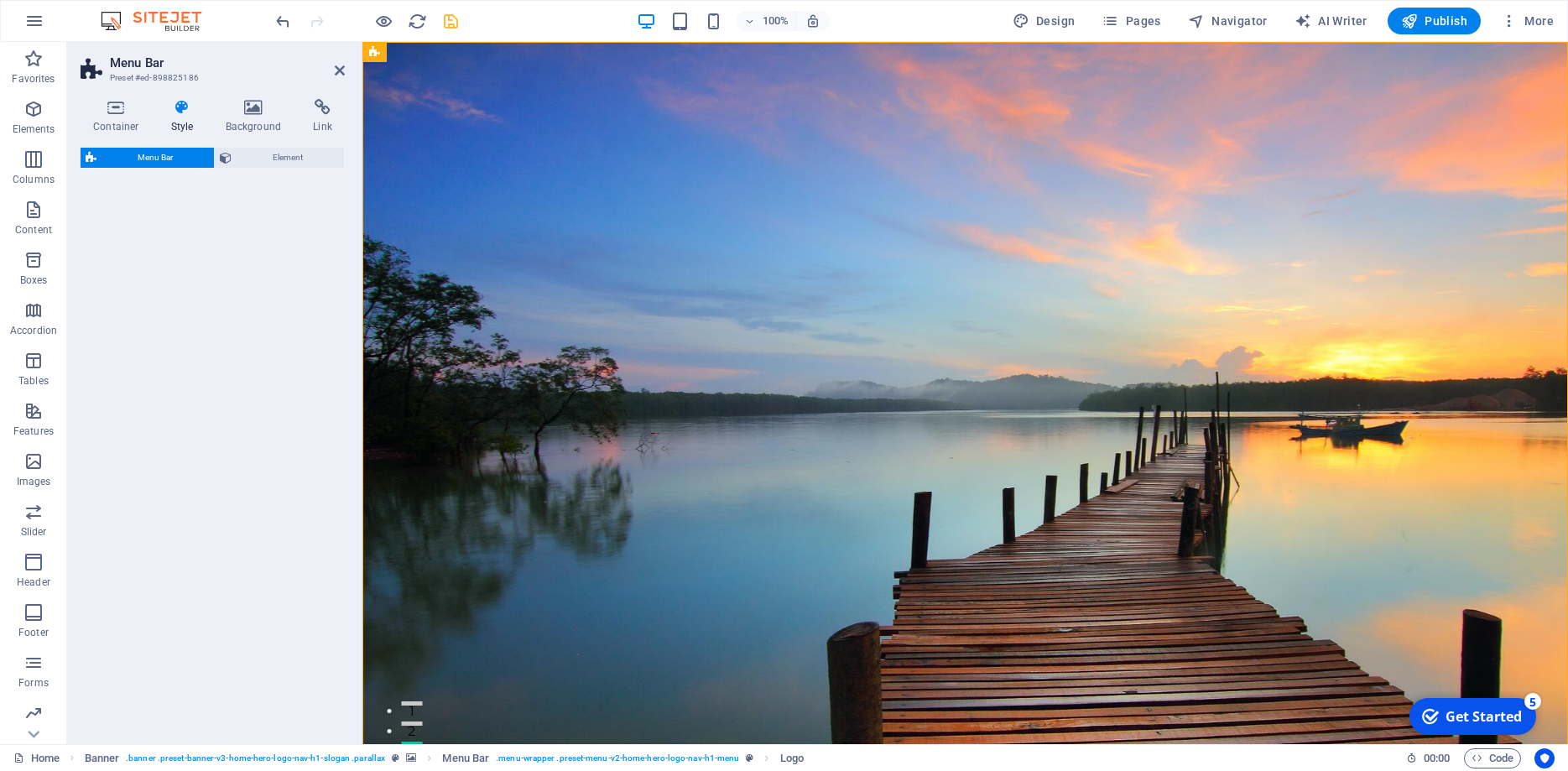
select select "rem"
select select "preset-menu-v2-home-hero-logo-nav-h1-menu"
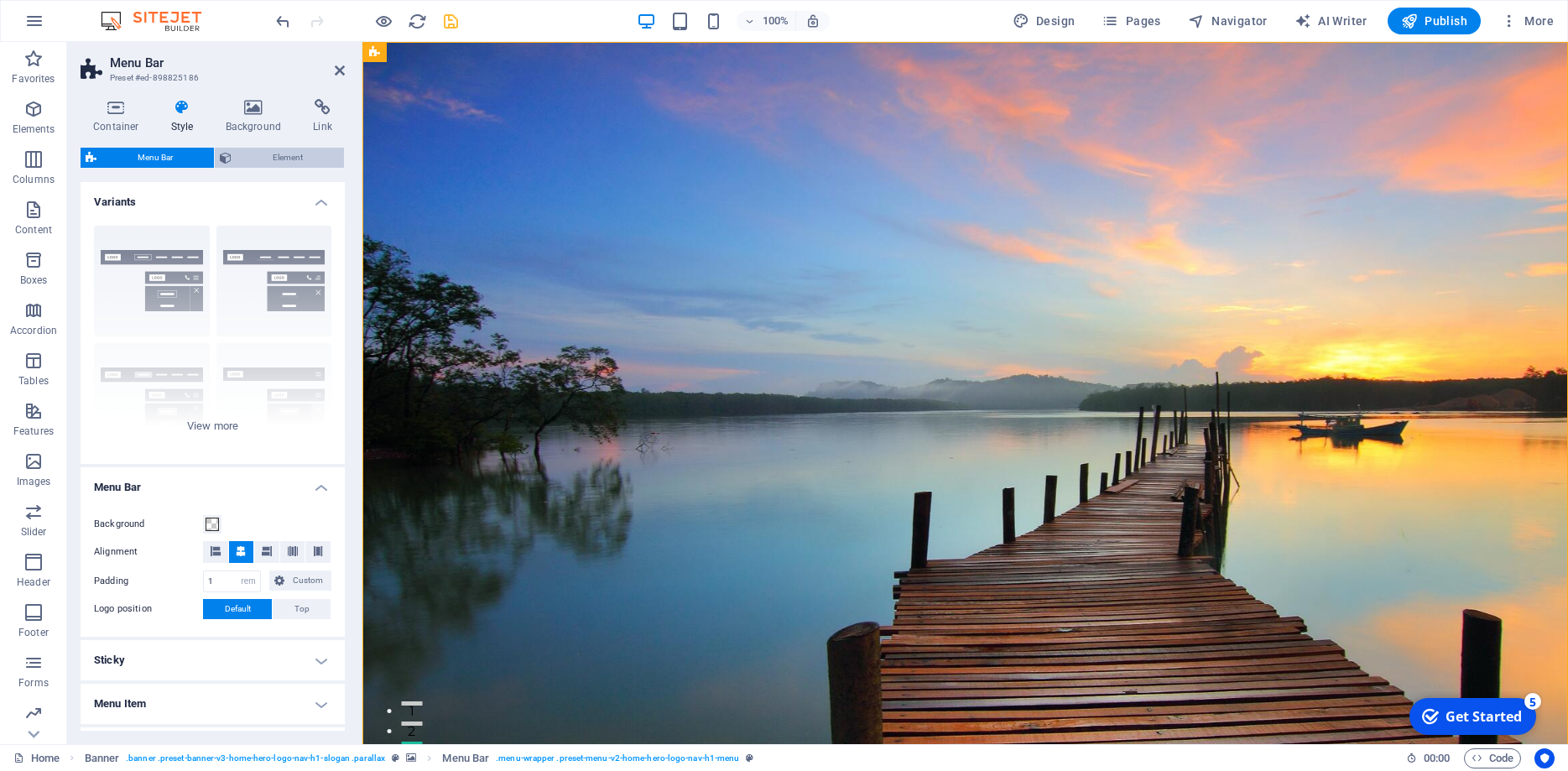
click at [276, 160] on span "Element" at bounding box center [288, 158] width 102 height 20
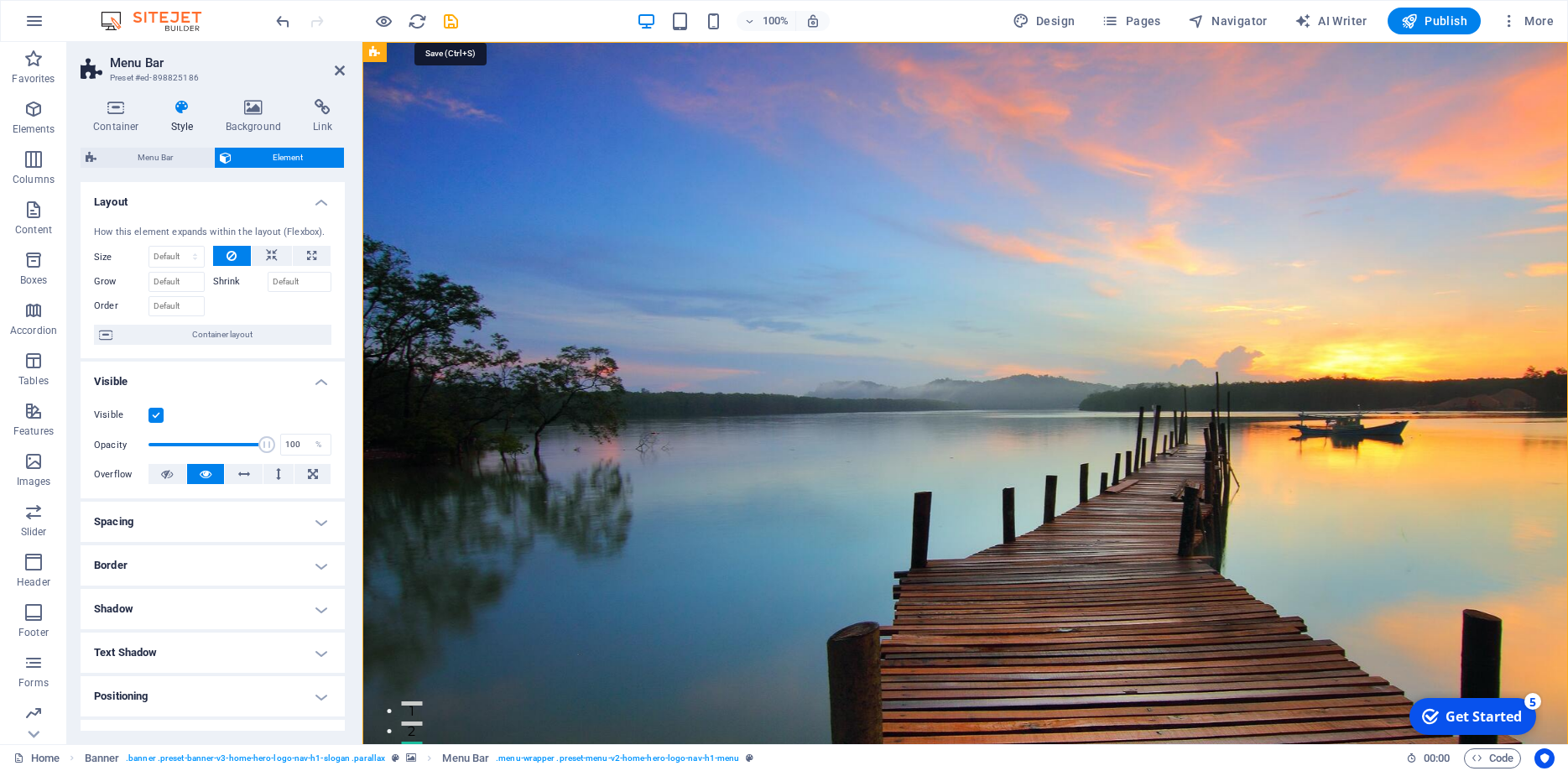
click at [452, 27] on icon "save" at bounding box center [451, 21] width 19 height 19
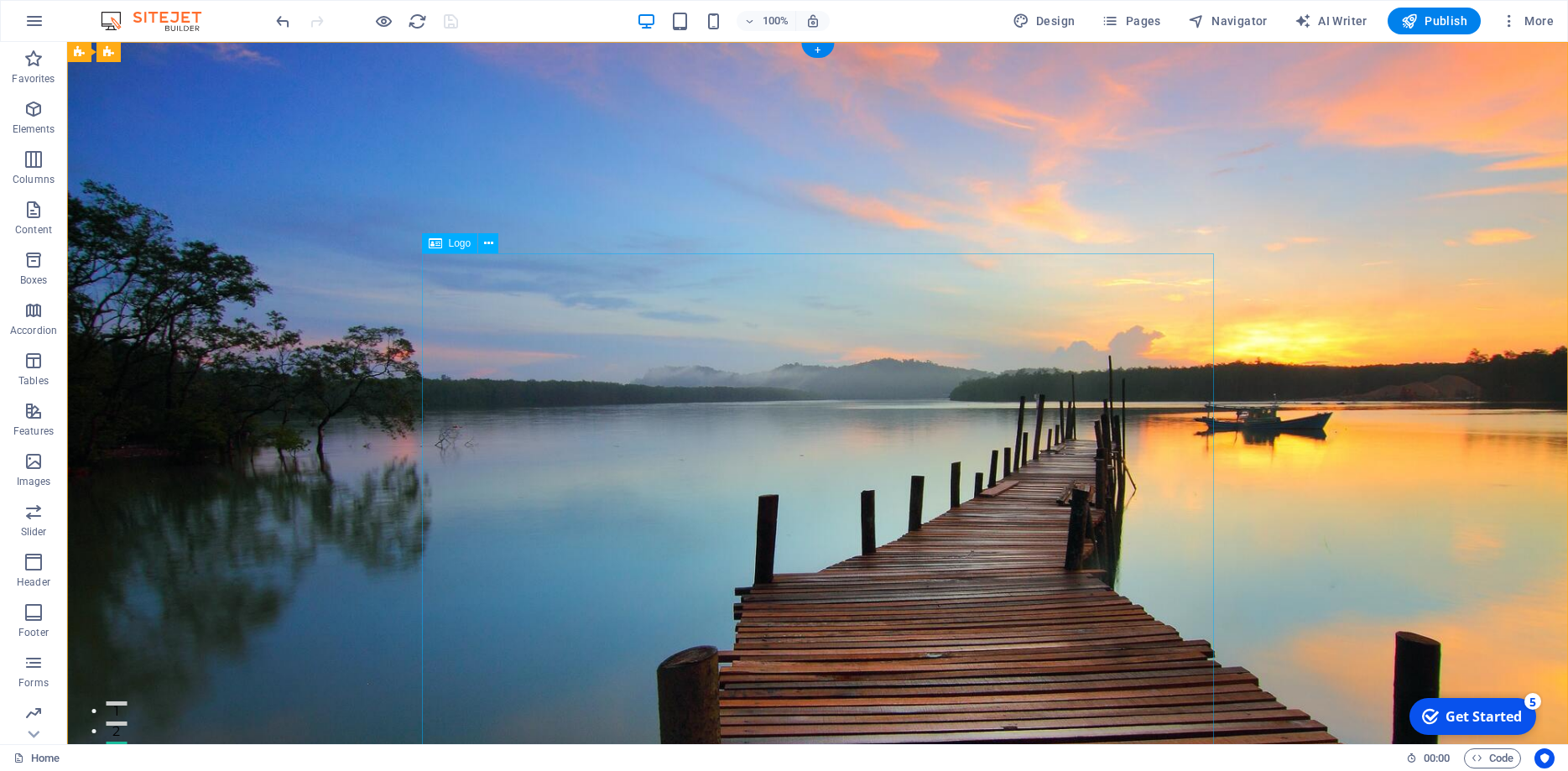
click at [489, 241] on icon at bounding box center [489, 243] width 9 height 18
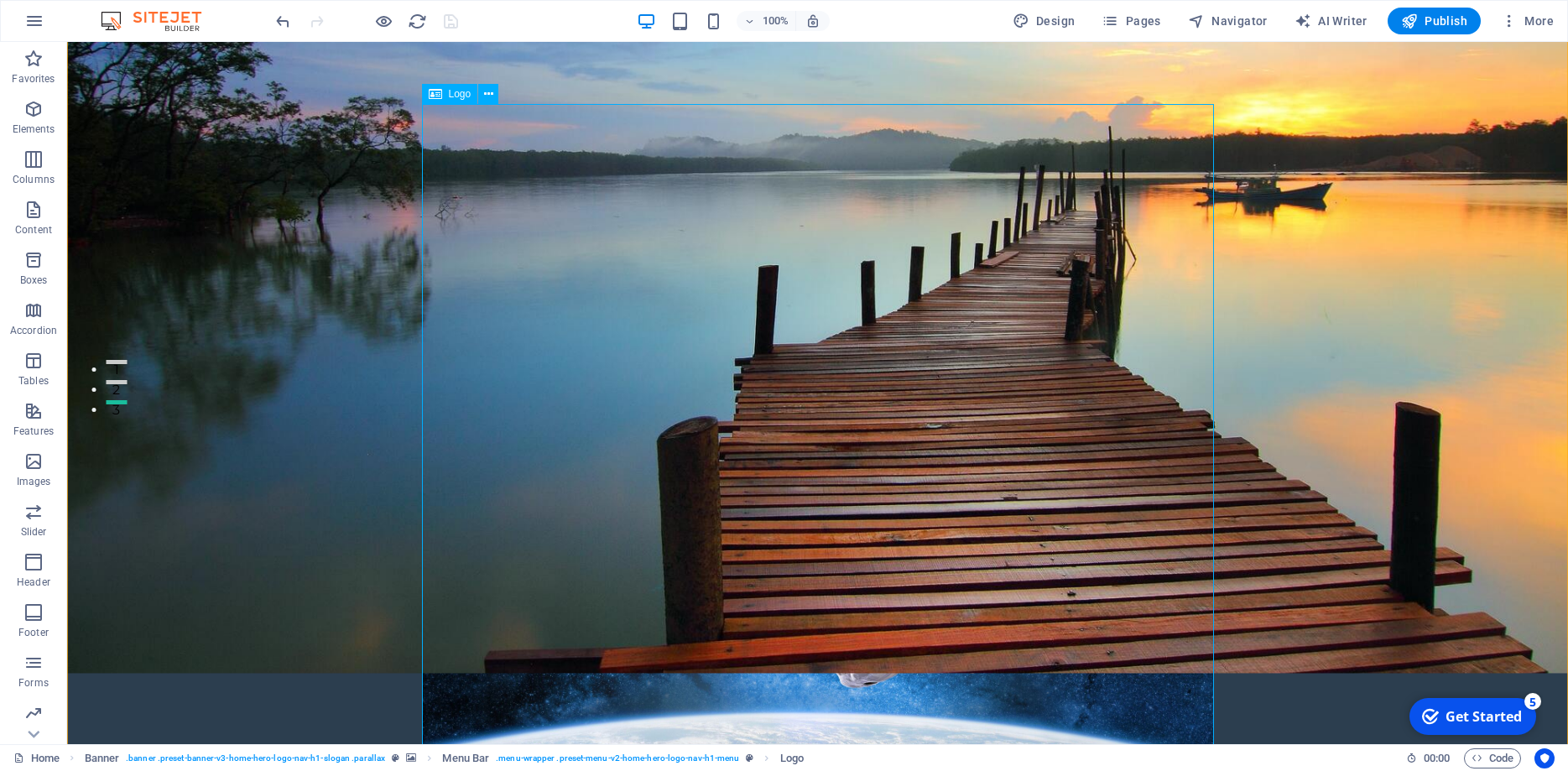
scroll to position [428, 0]
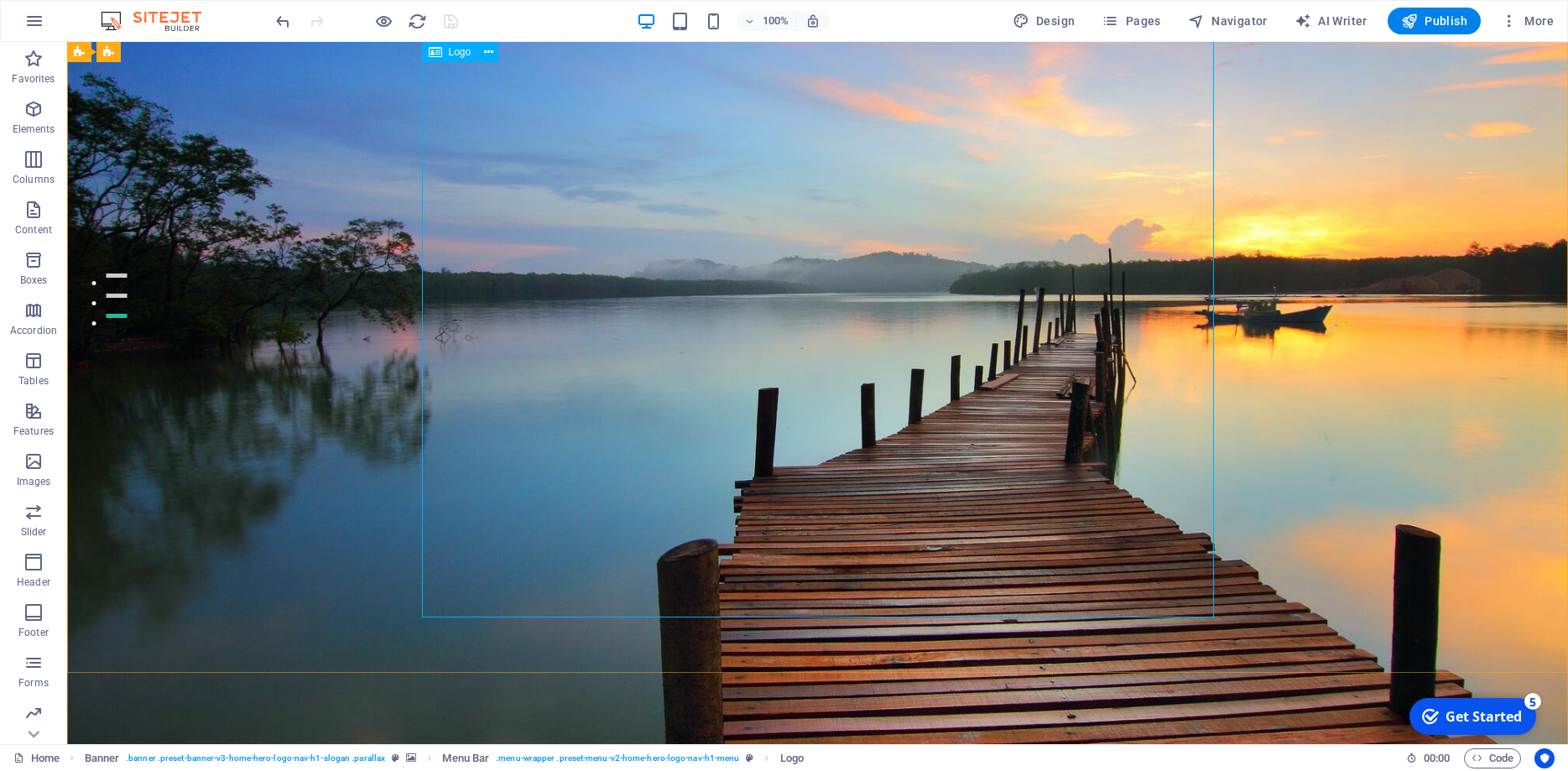
drag, startPoint x: 1203, startPoint y: 573, endPoint x: 1014, endPoint y: 490, distance: 206.4
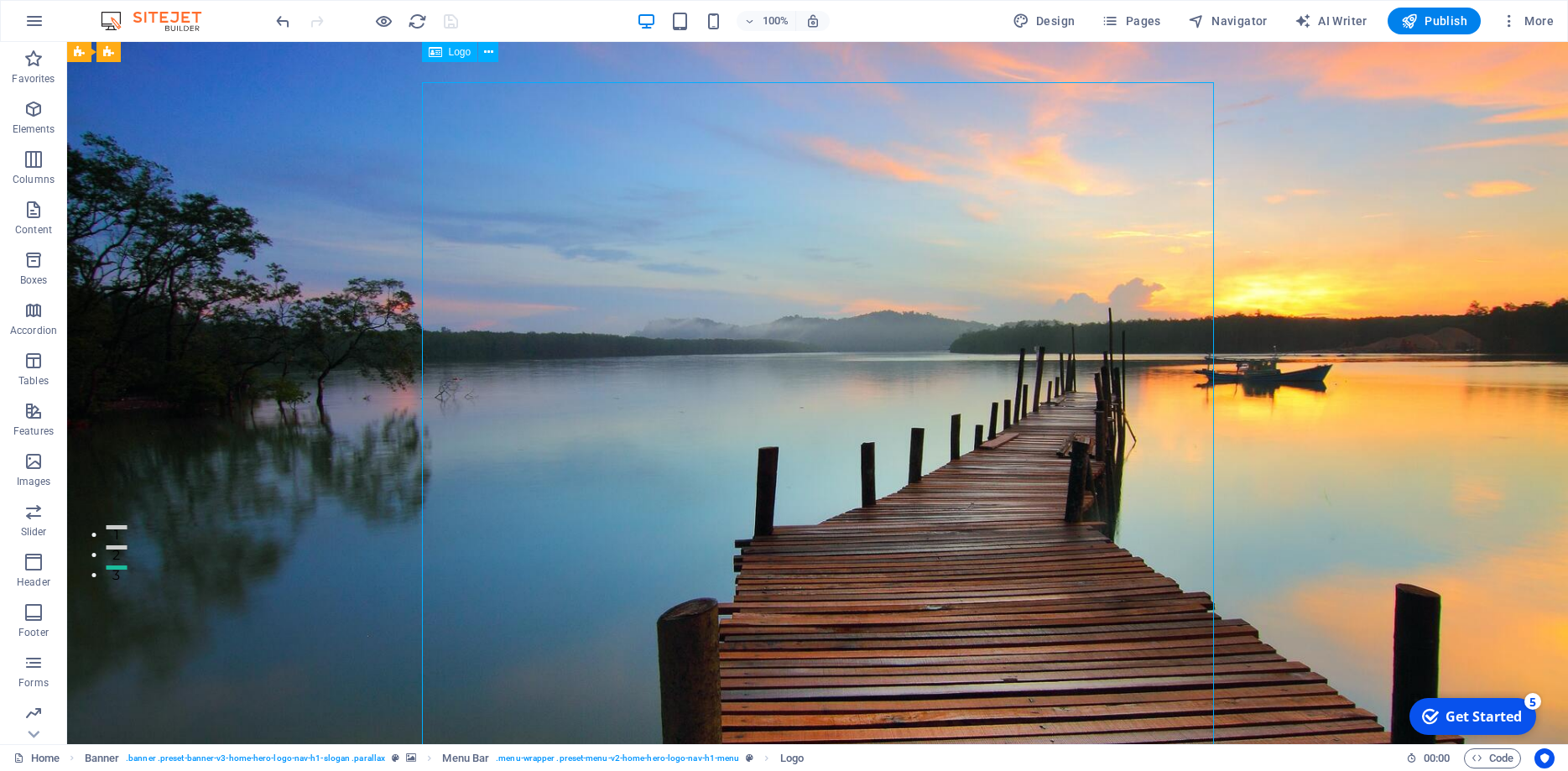
scroll to position [171, 0]
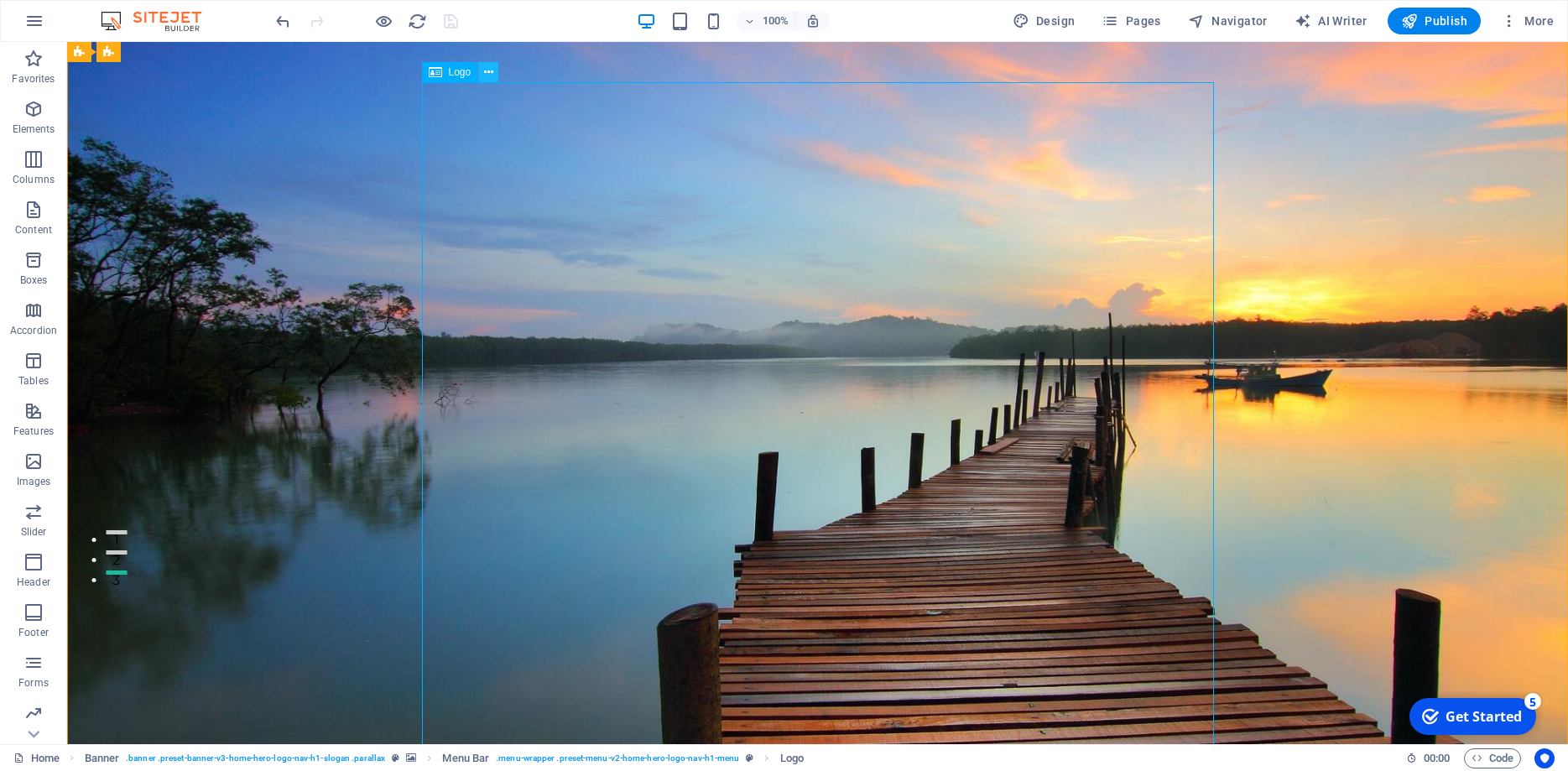
click at [489, 71] on icon at bounding box center [489, 72] width 9 height 18
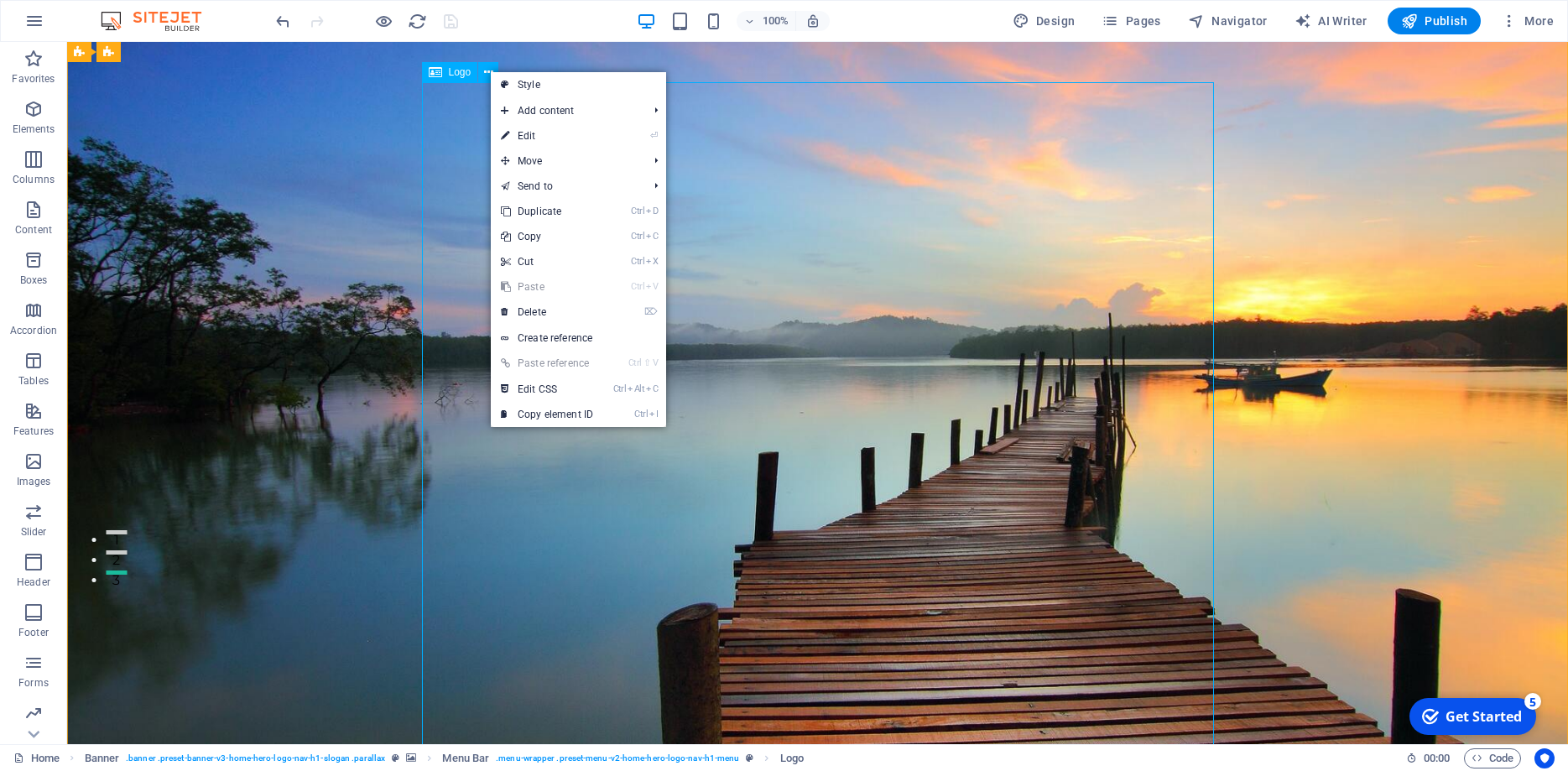
drag, startPoint x: 958, startPoint y: 212, endPoint x: 1072, endPoint y: 175, distance: 119.9
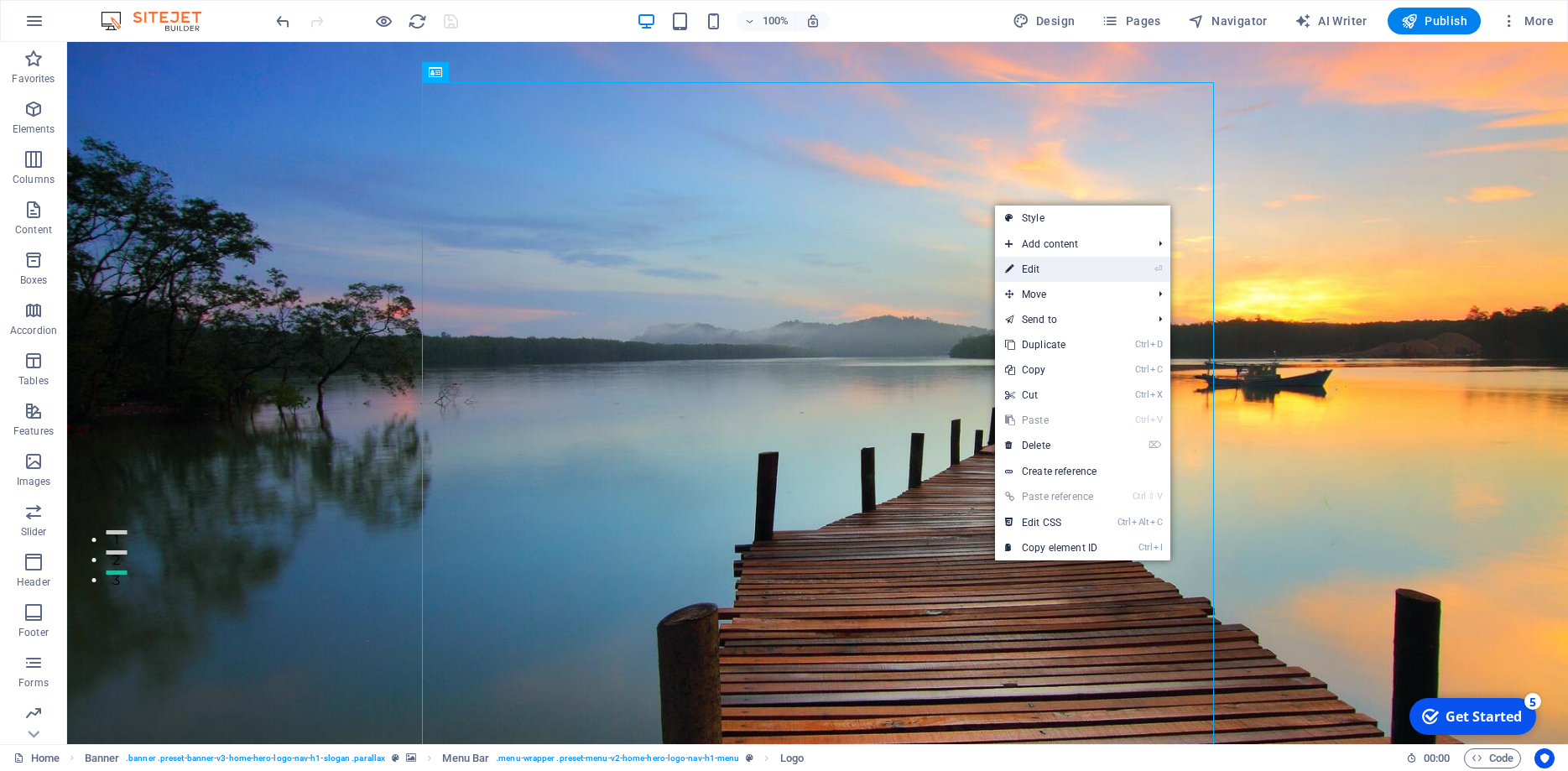
click at [1150, 265] on li "⏎ Edit" at bounding box center [1083, 269] width 175 height 25
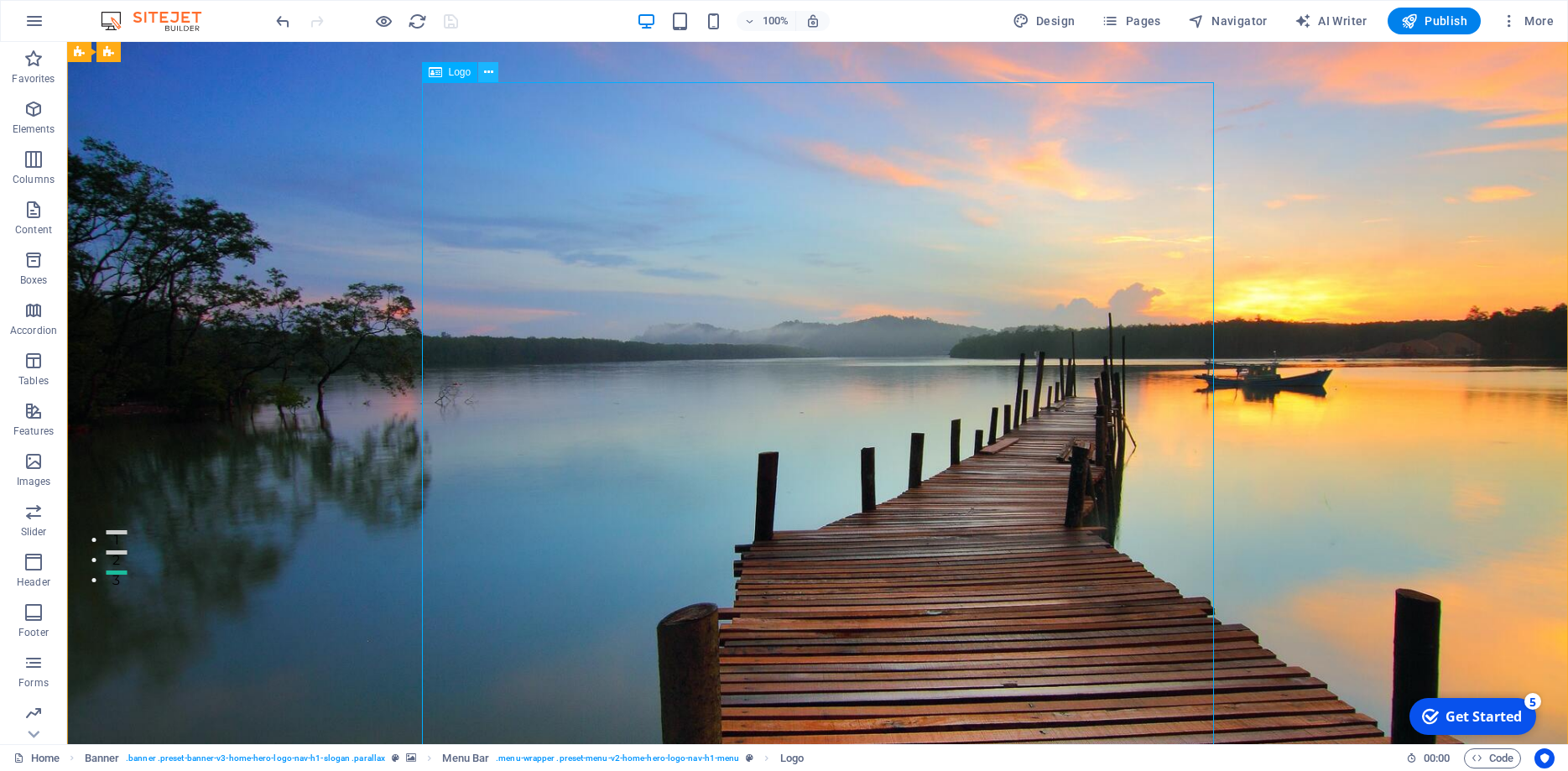
click at [492, 70] on icon at bounding box center [489, 72] width 9 height 18
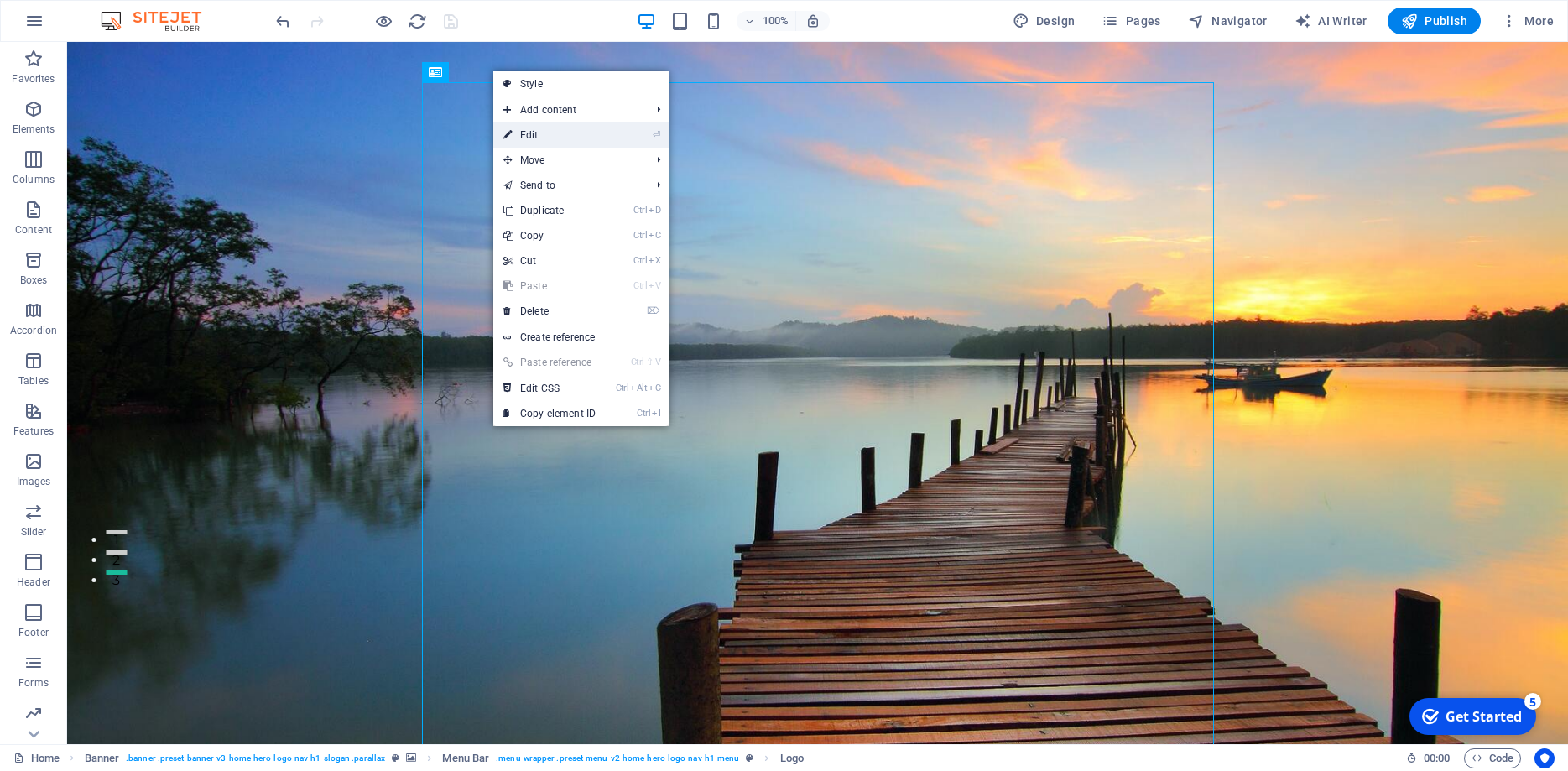
click at [542, 136] on link "⏎ Edit" at bounding box center [549, 135] width 112 height 25
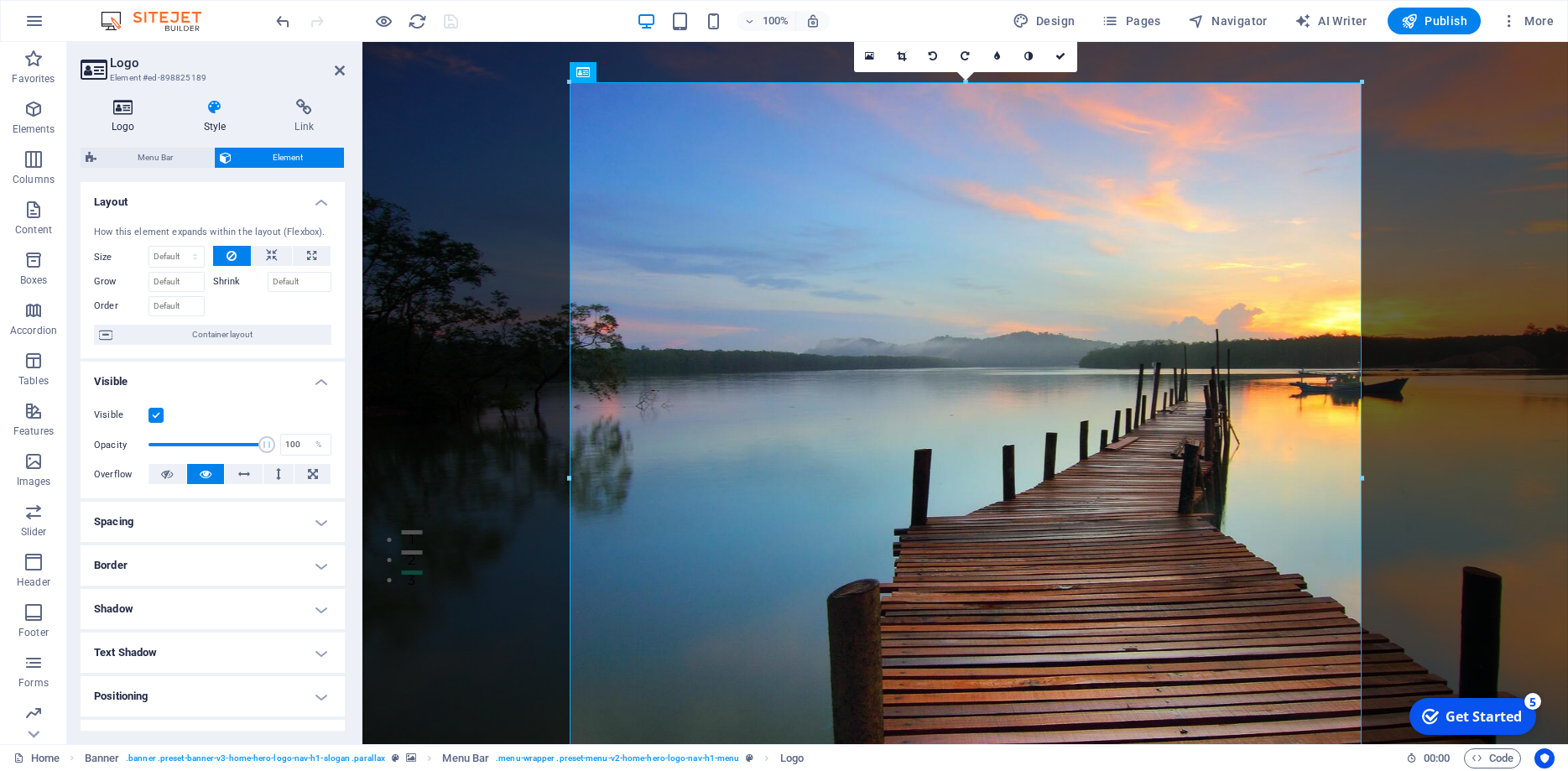
click at [136, 127] on h4 "Logo" at bounding box center [126, 117] width 92 height 35
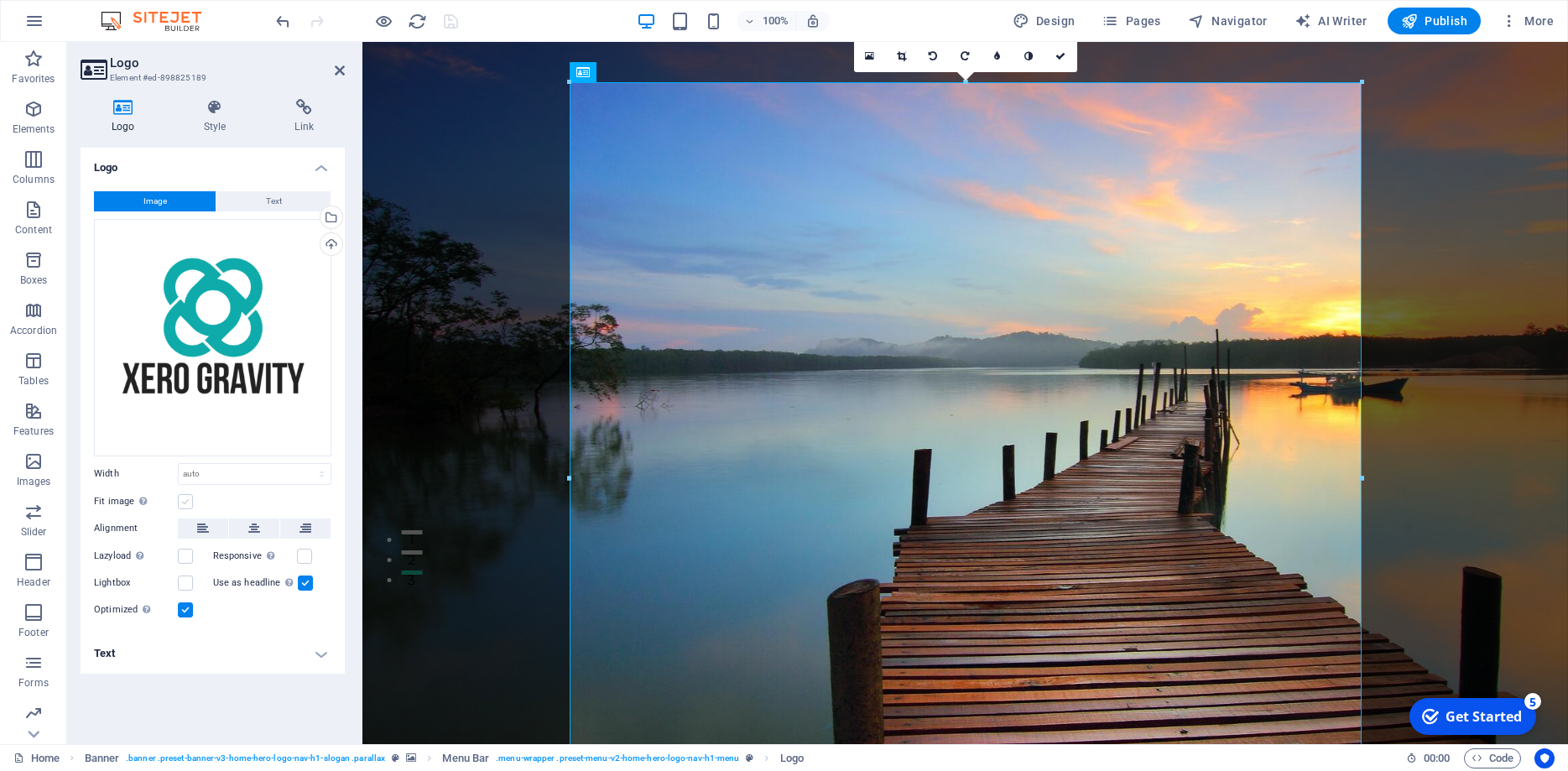
click at [186, 499] on label at bounding box center [186, 502] width 15 height 15
click at [0, 0] on input "Fit image Automatically fit image to a fixed width and height" at bounding box center [0, 0] width 0 height 0
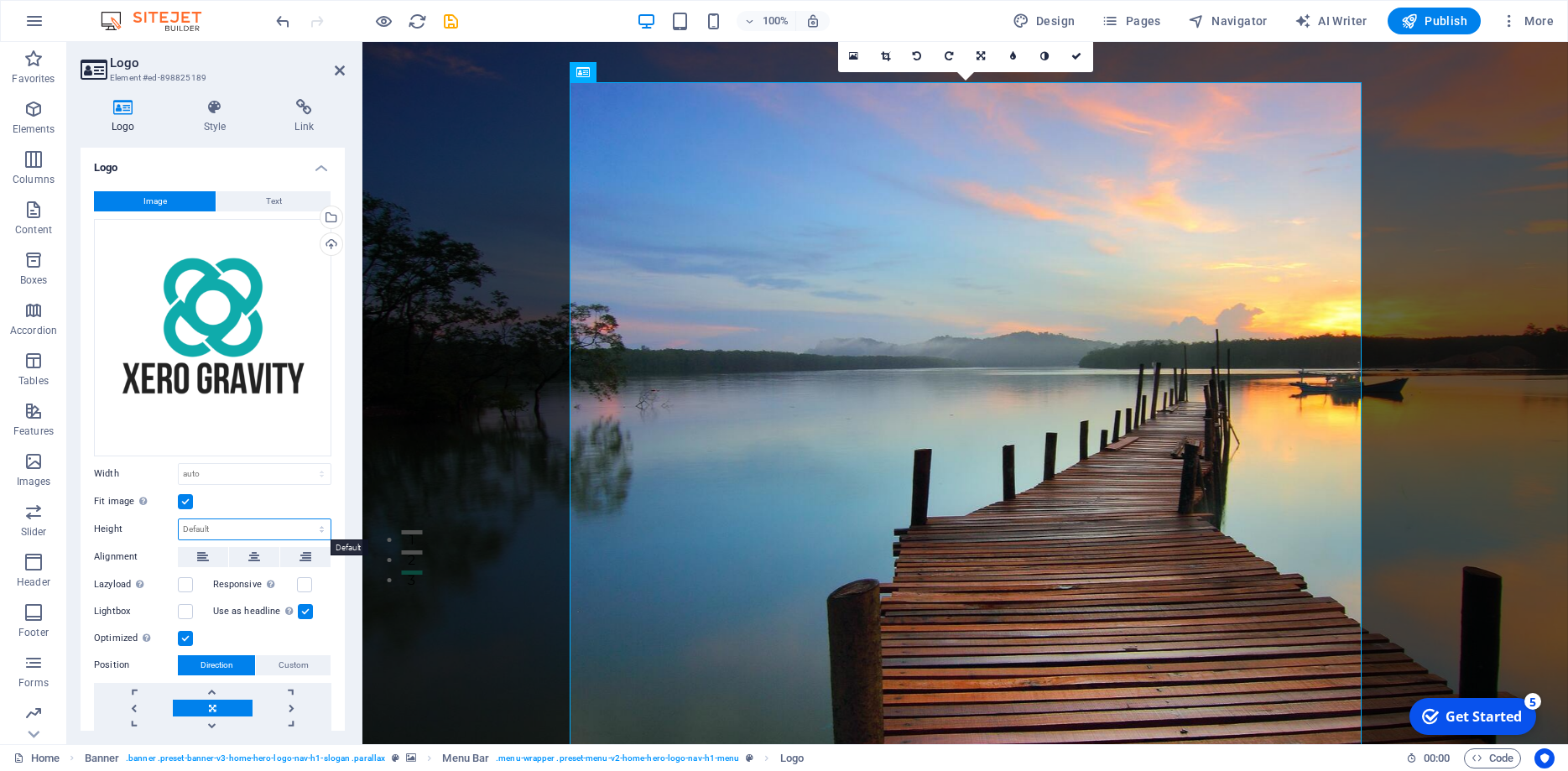
click at [179, 520] on select "Default auto px" at bounding box center [255, 530] width 152 height 20
select select "px"
click option "px" at bounding box center [0, 0] width 0 height 0
click at [179, 464] on select "Default auto px rem % em vh vw" at bounding box center [255, 474] width 152 height 20
click at [226, 472] on select "Default auto px rem % em vh vw" at bounding box center [255, 474] width 152 height 20
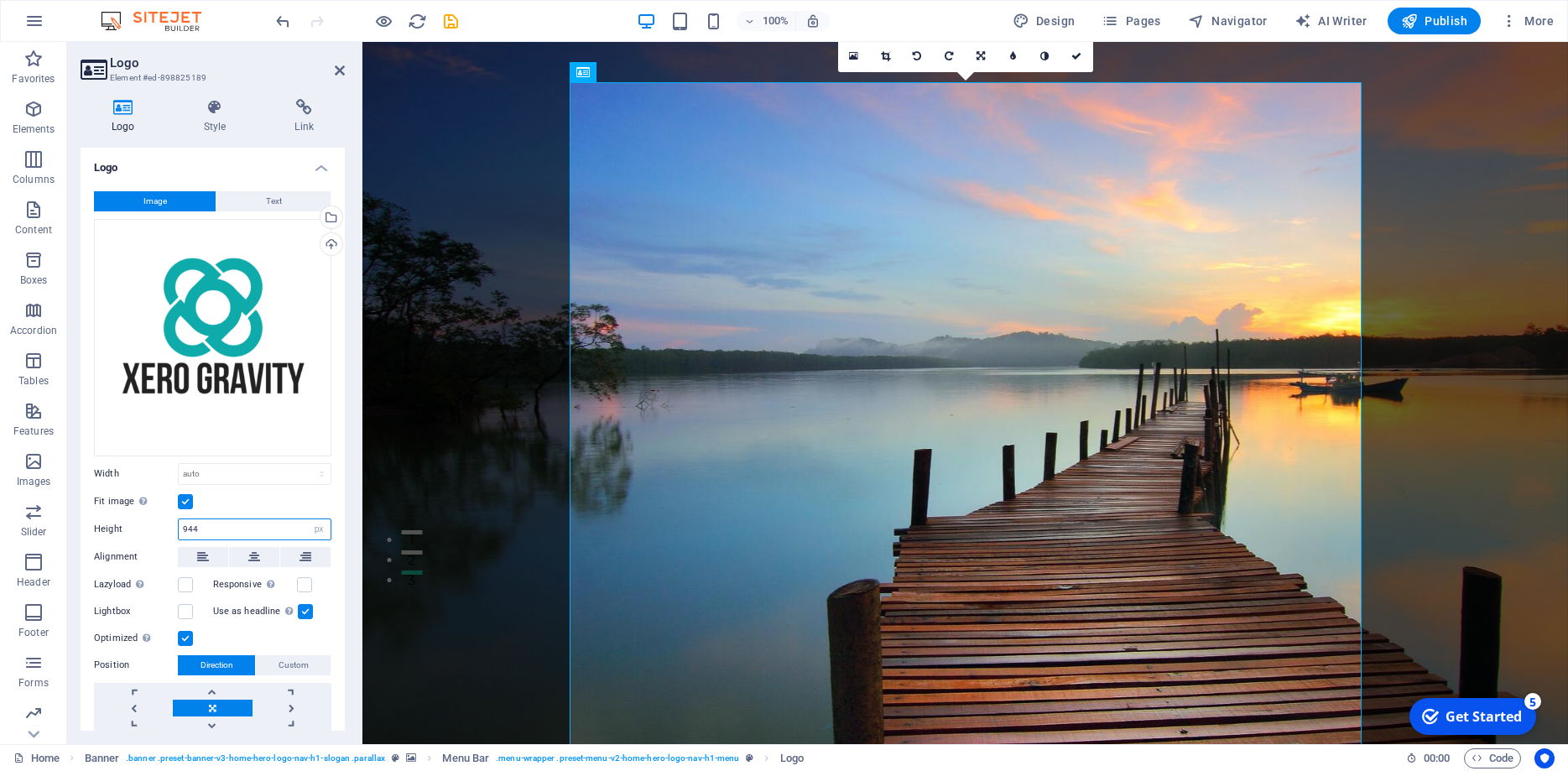
drag, startPoint x: 209, startPoint y: 528, endPoint x: 181, endPoint y: 530, distance: 28.1
click at [181, 530] on input "944" at bounding box center [255, 530] width 152 height 20
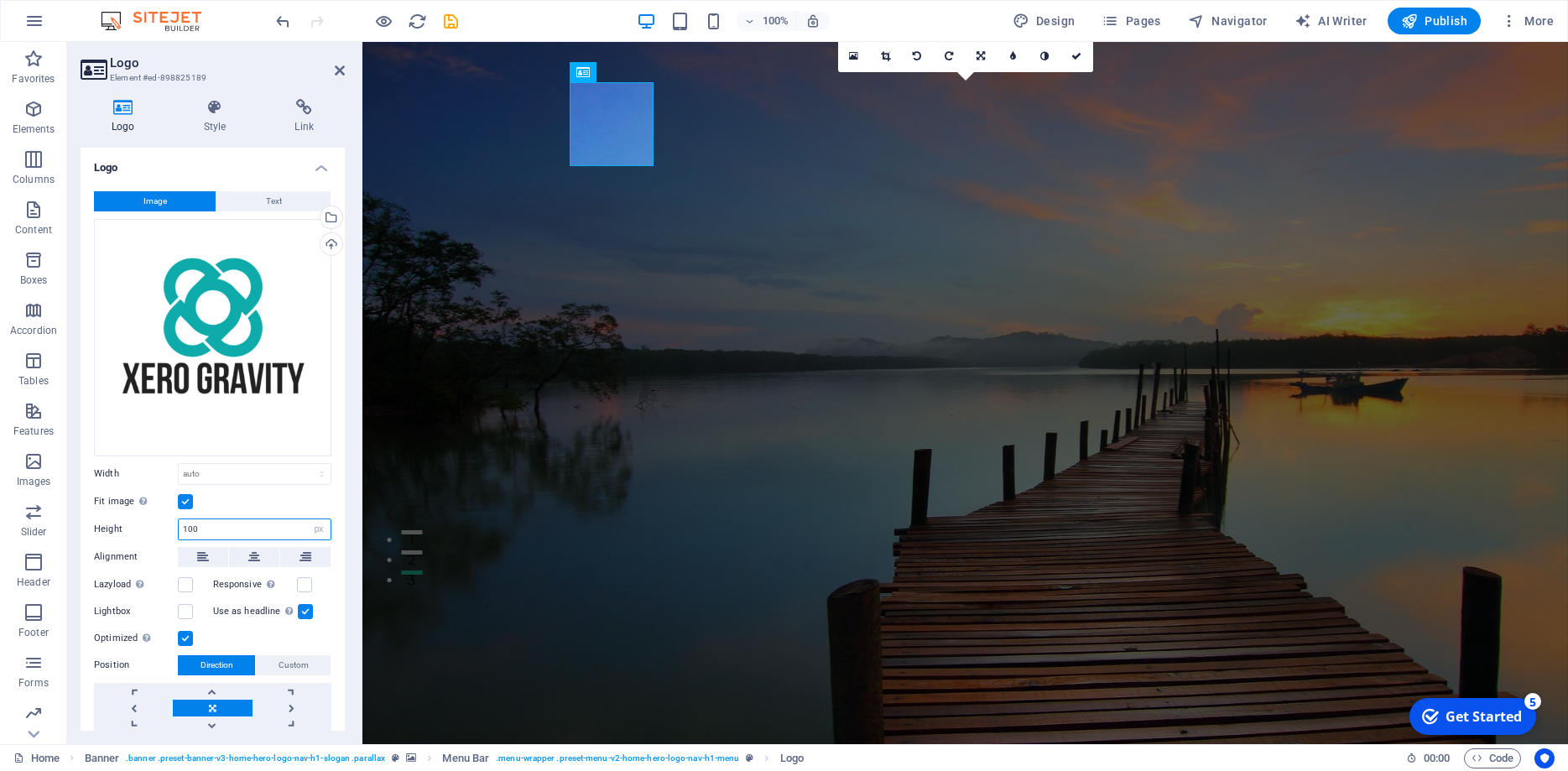
drag, startPoint x: 206, startPoint y: 533, endPoint x: 162, endPoint y: 533, distance: 44.0
click at [179, 533] on input "100" at bounding box center [255, 530] width 152 height 20
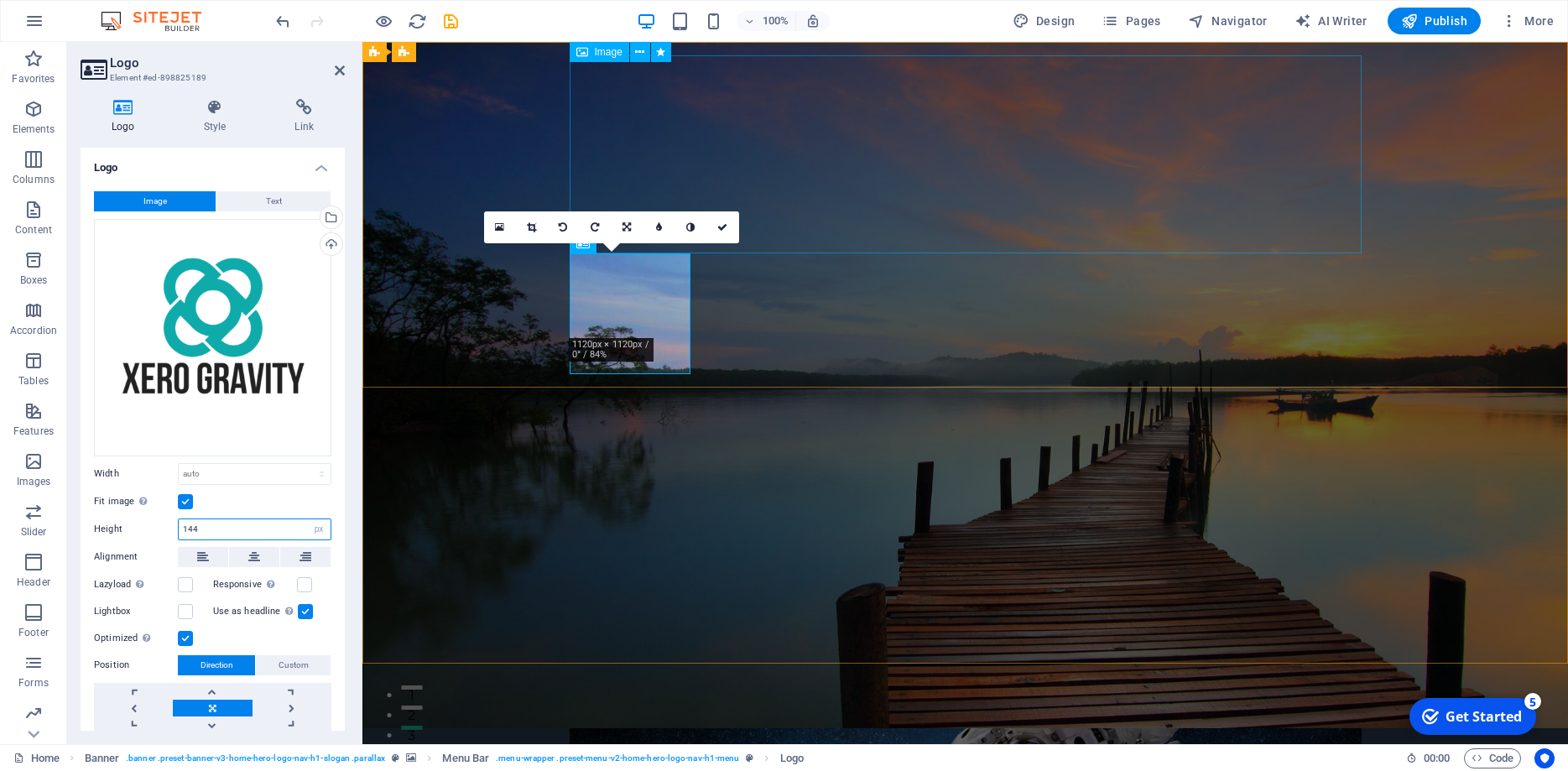
scroll to position [0, 0]
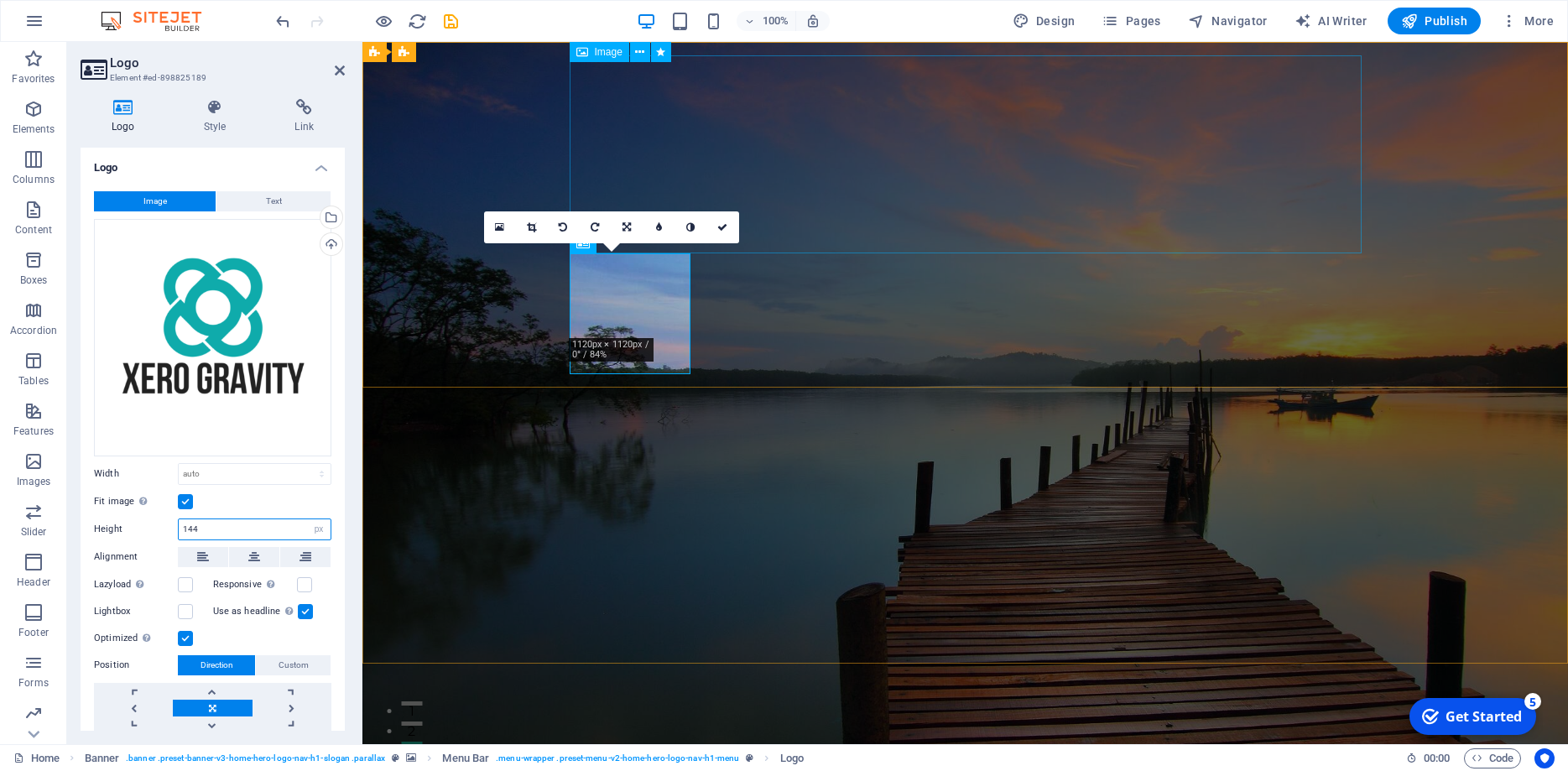
type input "144"
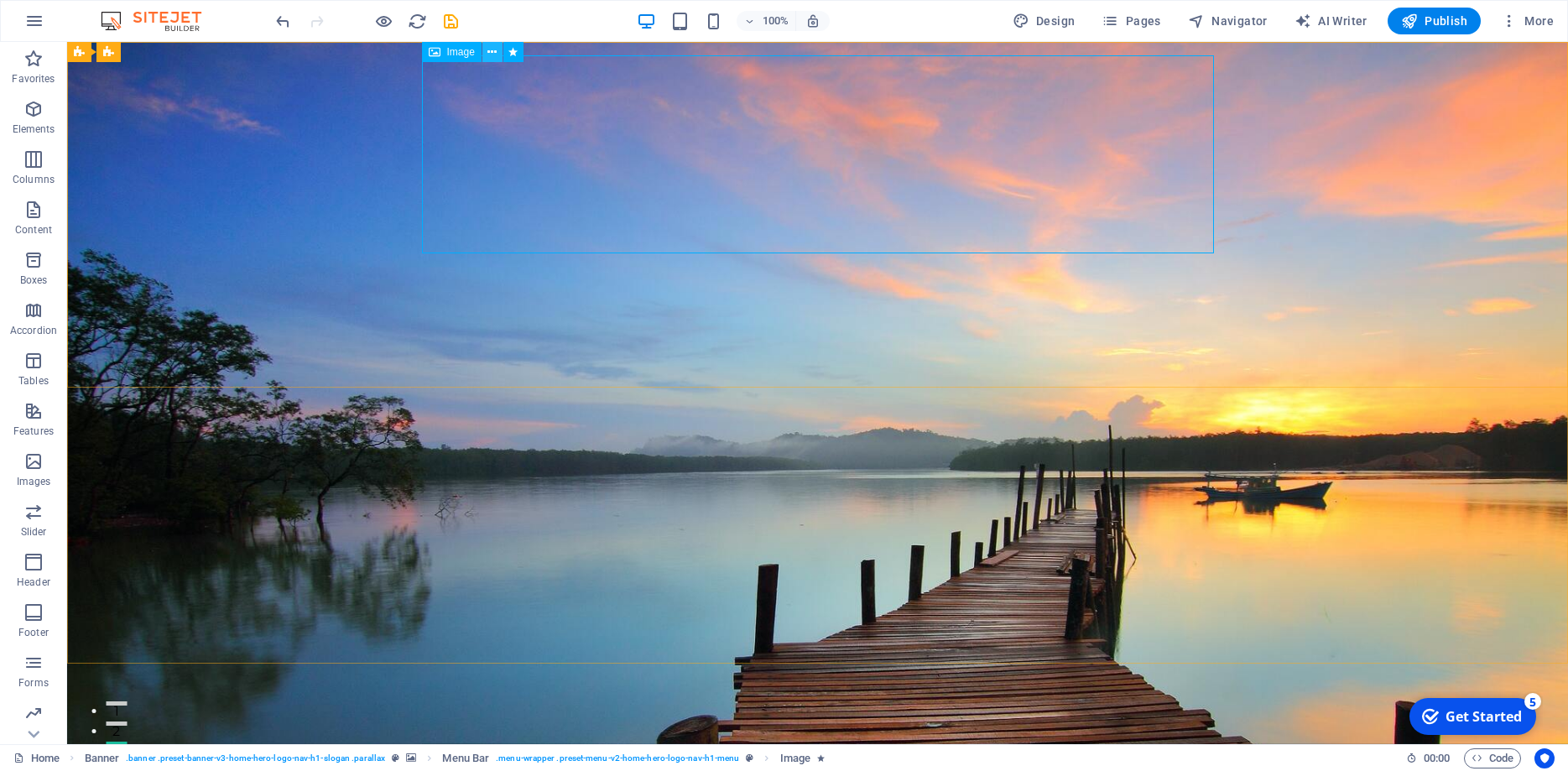
click at [490, 51] on icon at bounding box center [492, 52] width 9 height 18
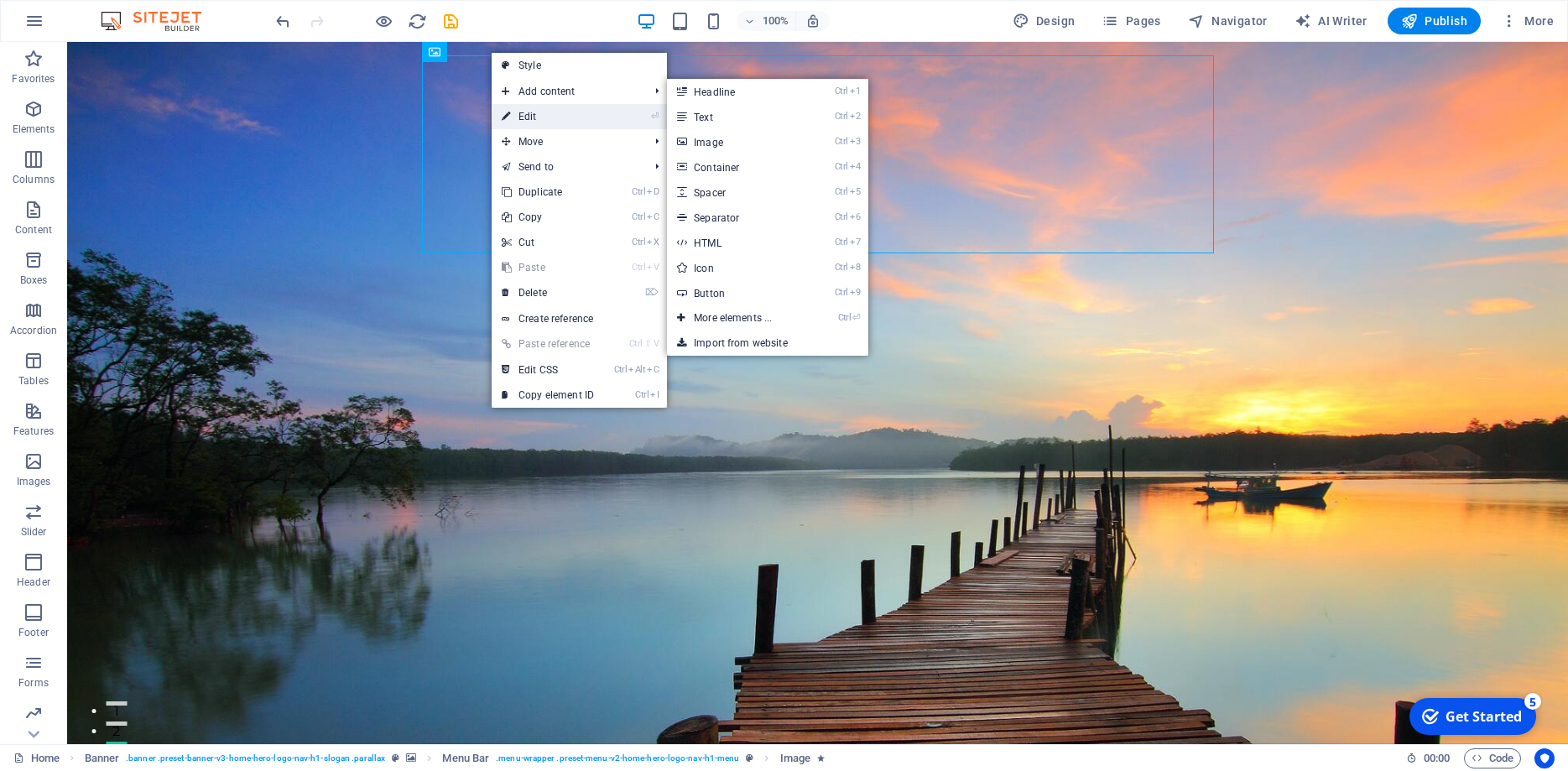
click at [564, 109] on link "⏎ Edit" at bounding box center [547, 116] width 112 height 25
select select "slide"
select select "s"
select select "scroll"
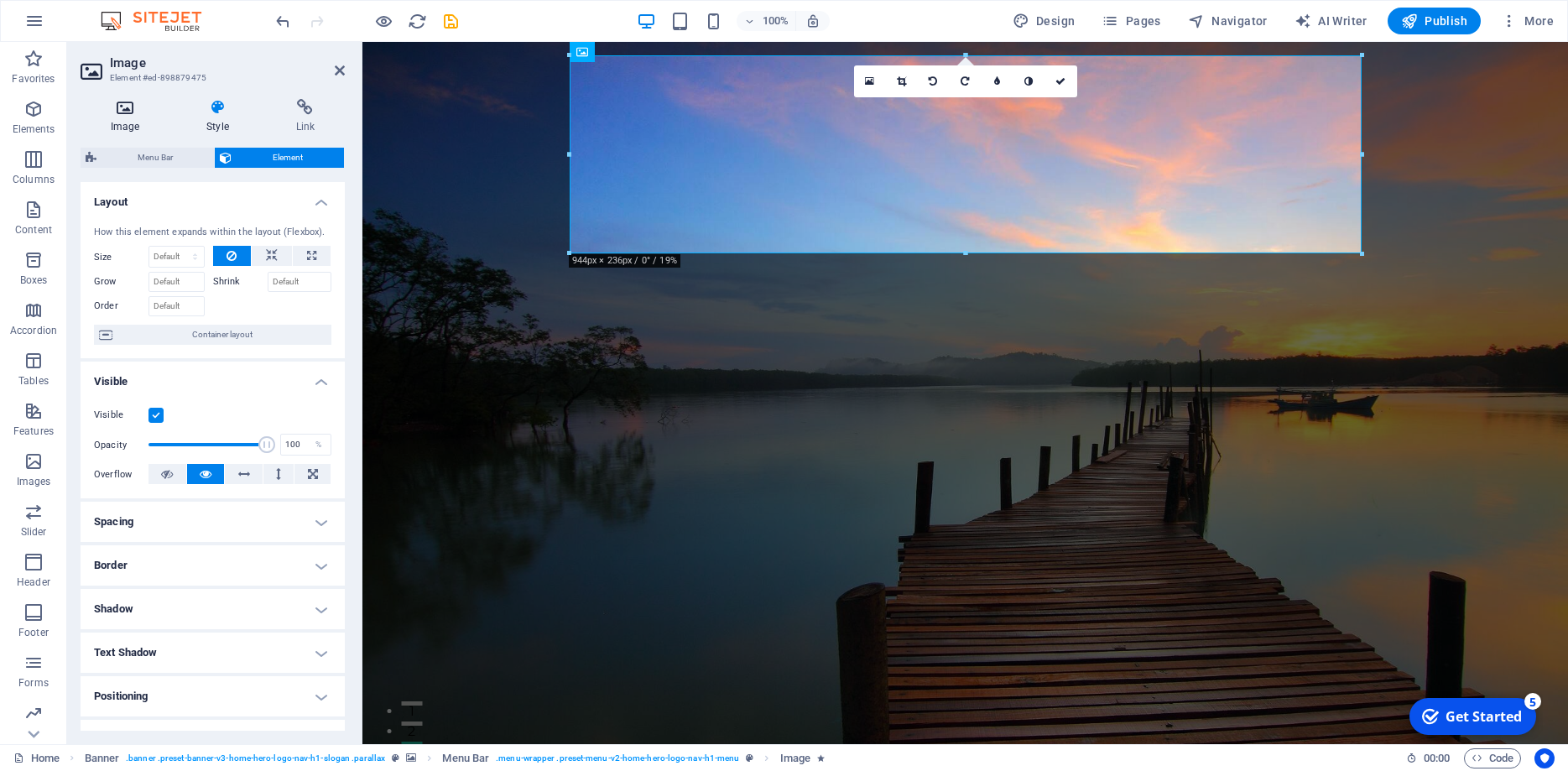
click at [131, 122] on h4 "Image" at bounding box center [128, 117] width 96 height 35
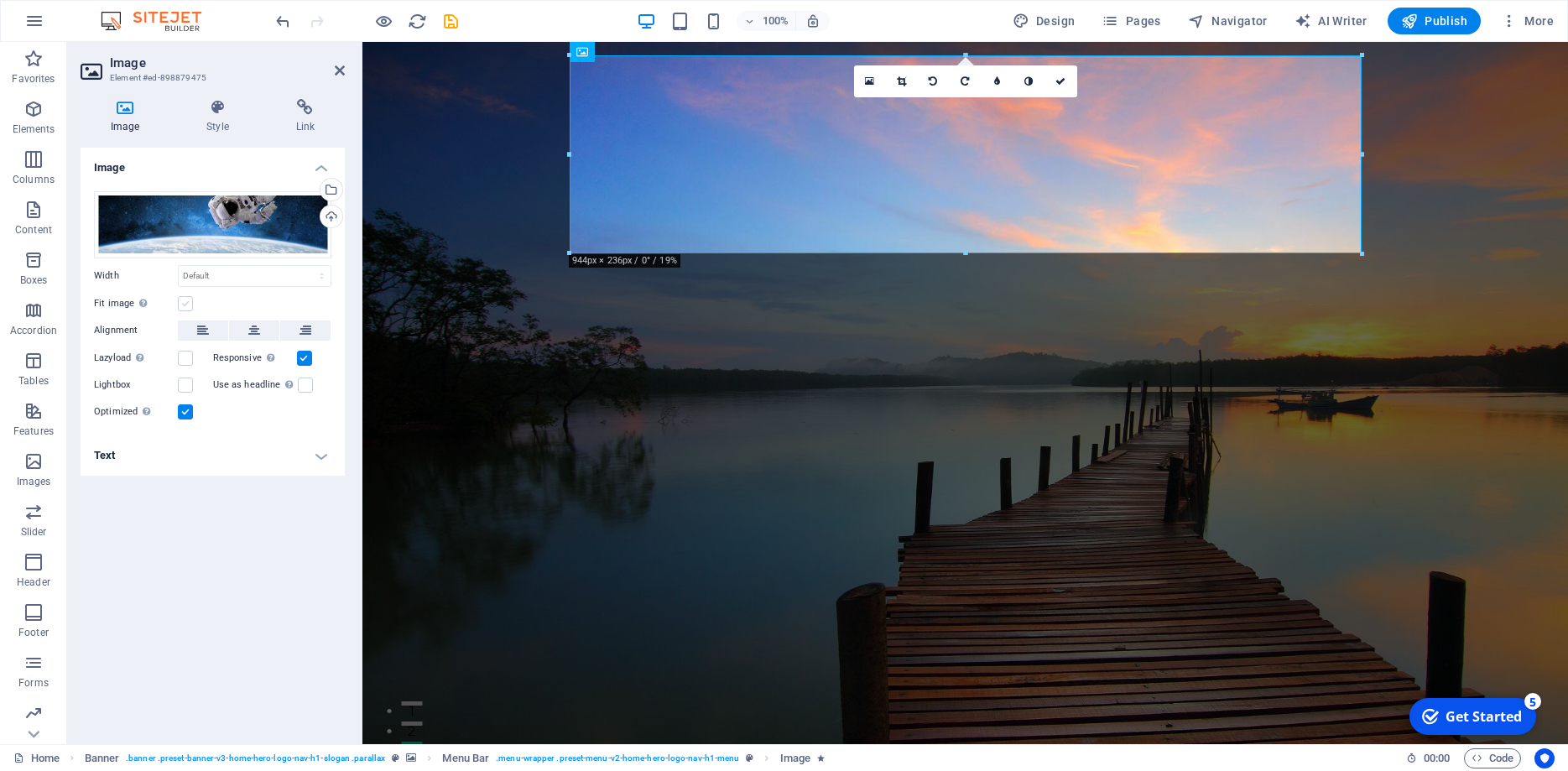
click at [182, 302] on label at bounding box center [186, 303] width 15 height 15
click at [0, 0] on input "Fit image Automatically fit image to a fixed width and height" at bounding box center [0, 0] width 0 height 0
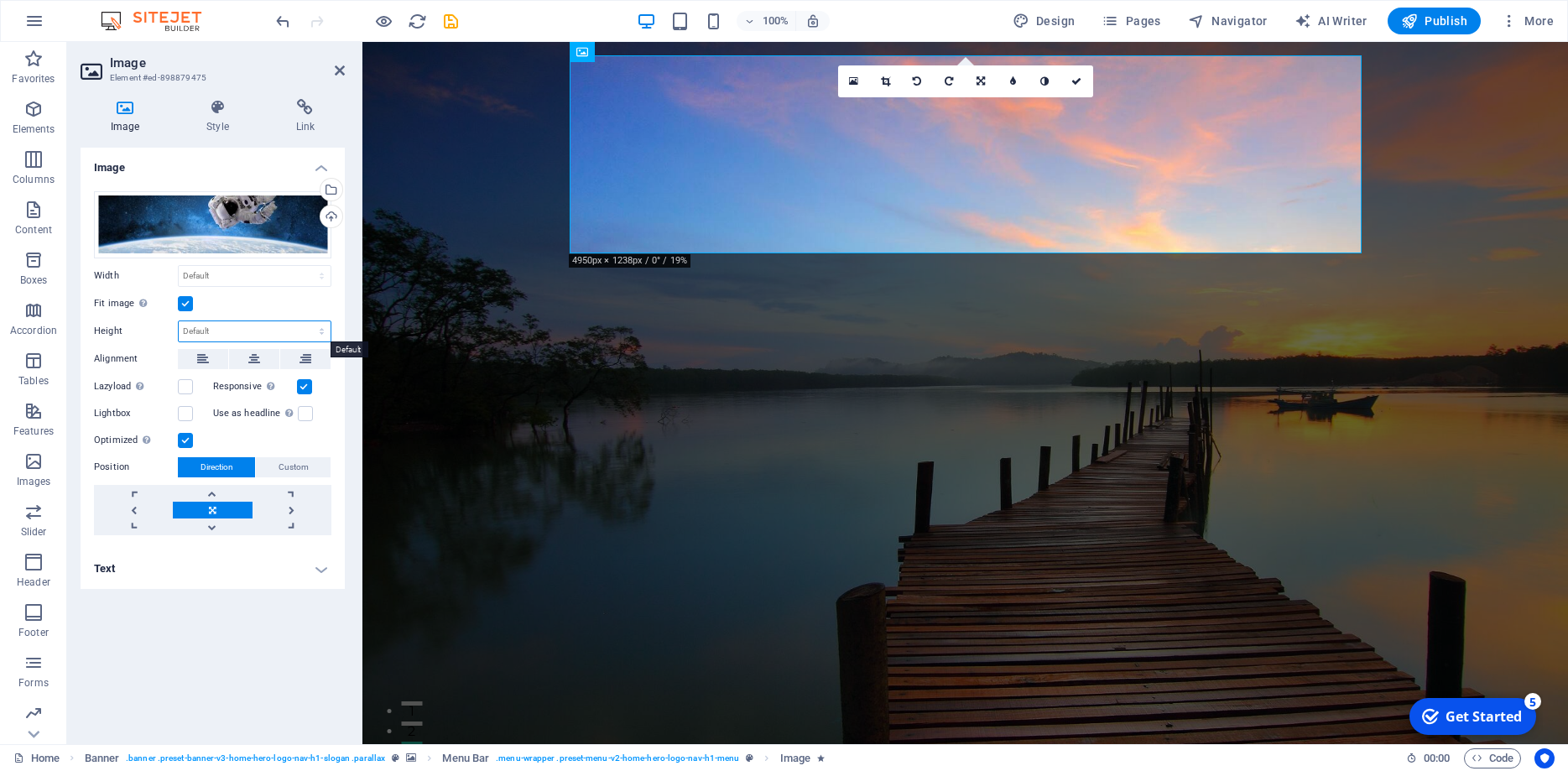
click at [179, 321] on select "Default auto px" at bounding box center [255, 331] width 152 height 20
click option "Default" at bounding box center [0, 0] width 0 height 0
click at [179, 321] on select "Default auto px" at bounding box center [255, 331] width 152 height 20
click option "auto" at bounding box center [0, 0] width 0 height 0
select select "DISABLED_OPTION_VALUE"
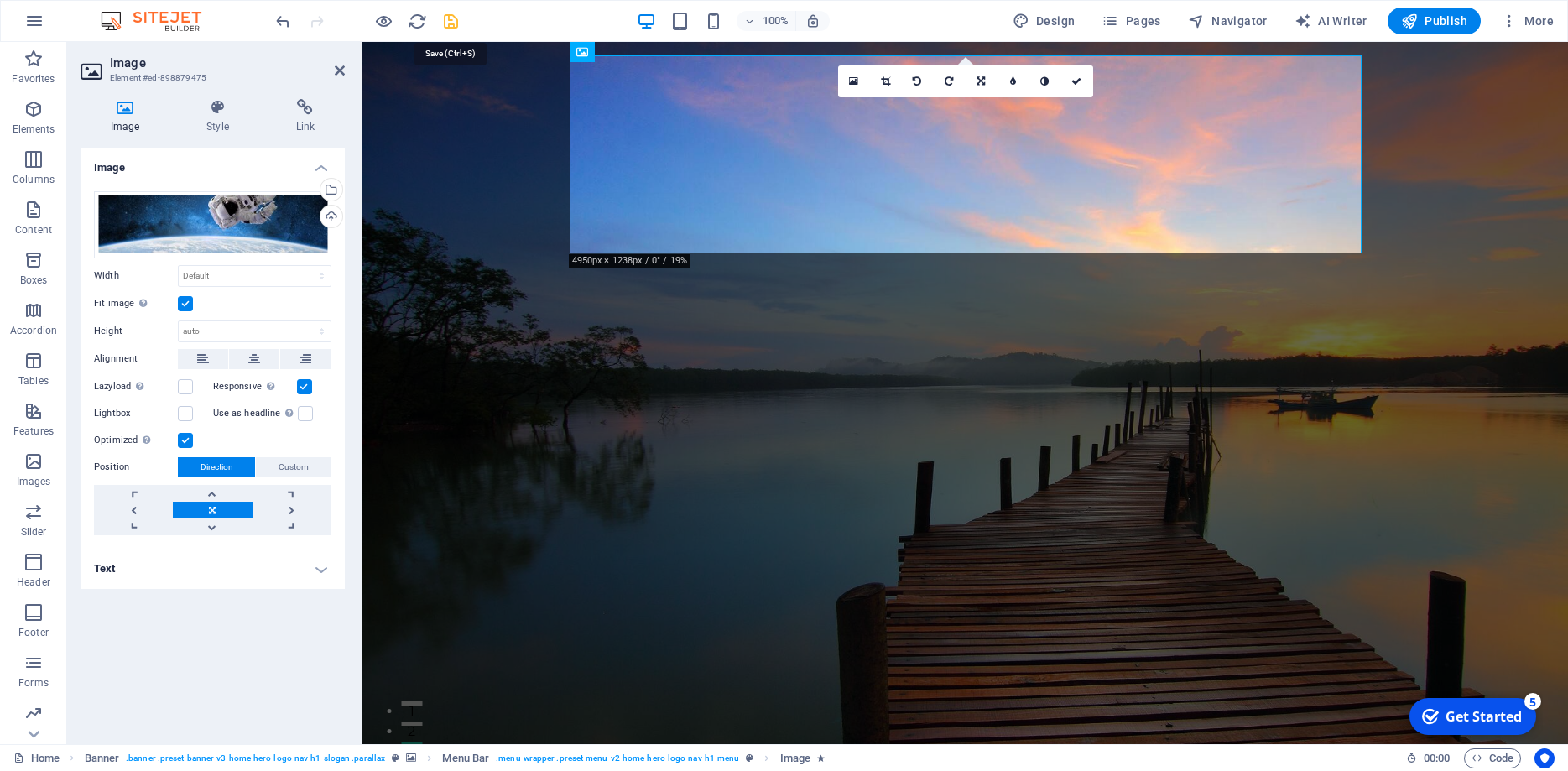
click at [458, 28] on icon "save" at bounding box center [451, 21] width 19 height 19
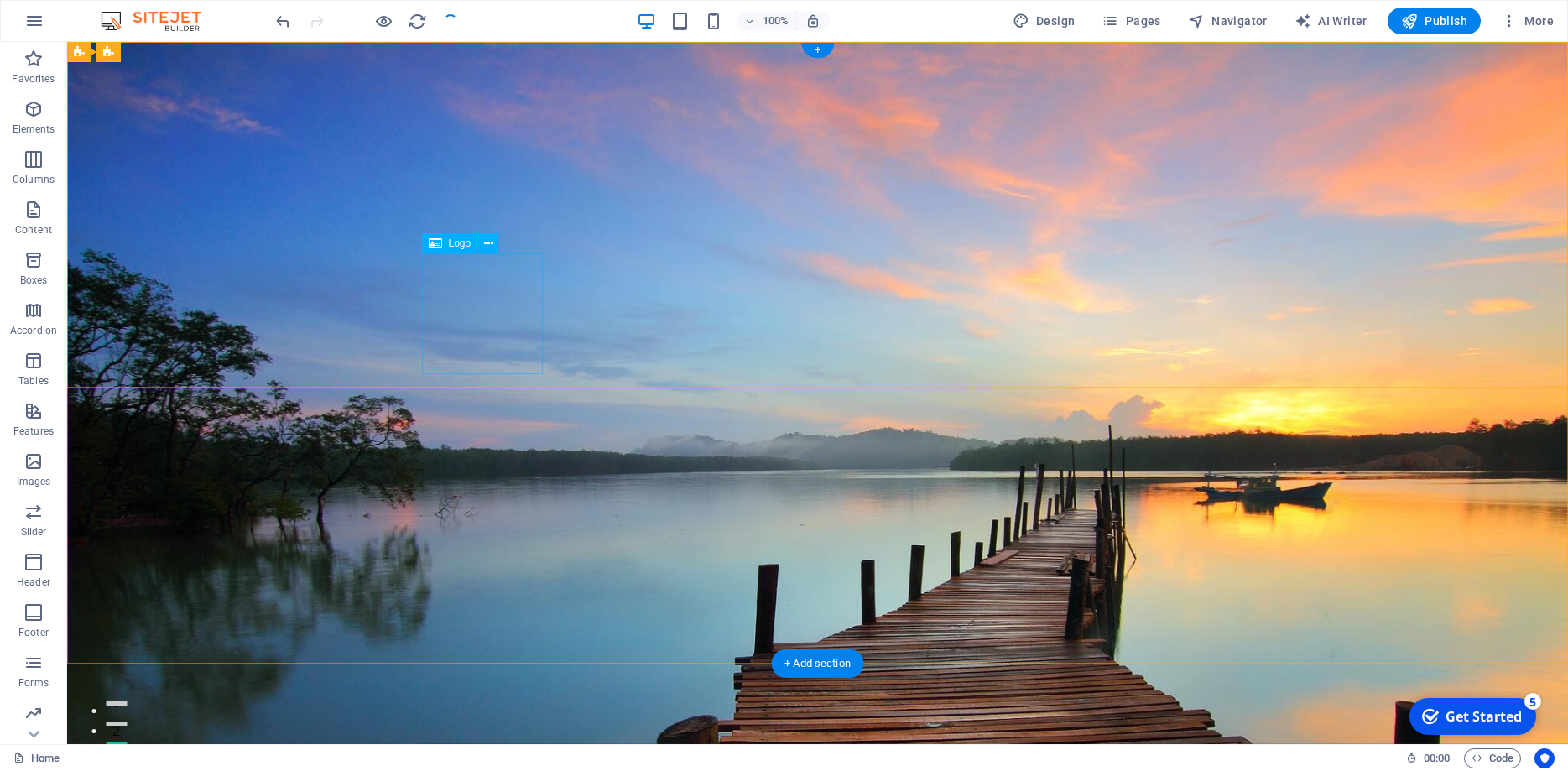
click at [465, 241] on span "Logo" at bounding box center [460, 243] width 22 height 10
click at [443, 246] on div "Logo" at bounding box center [450, 243] width 57 height 20
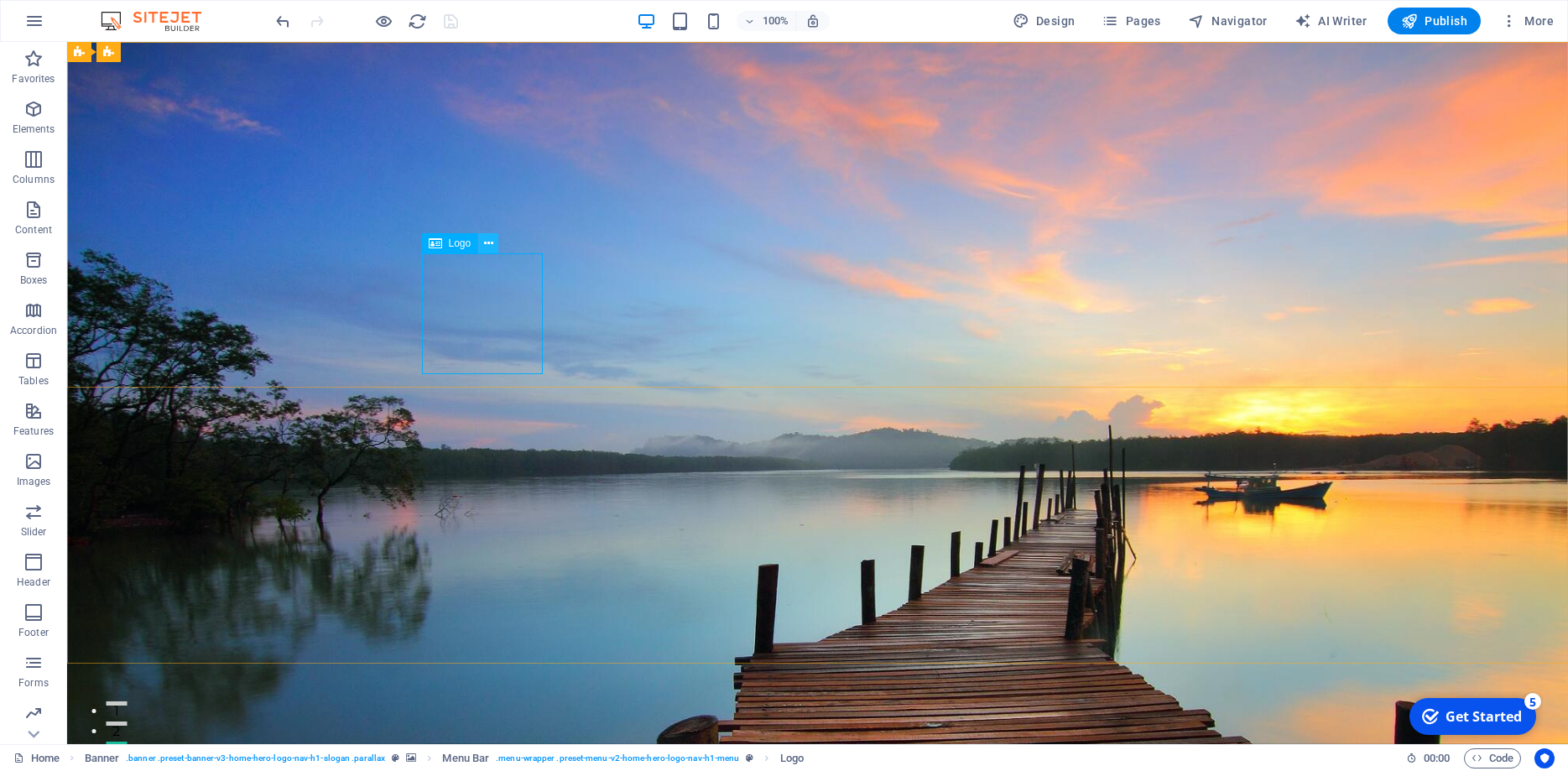
click at [483, 241] on button at bounding box center [489, 243] width 20 height 20
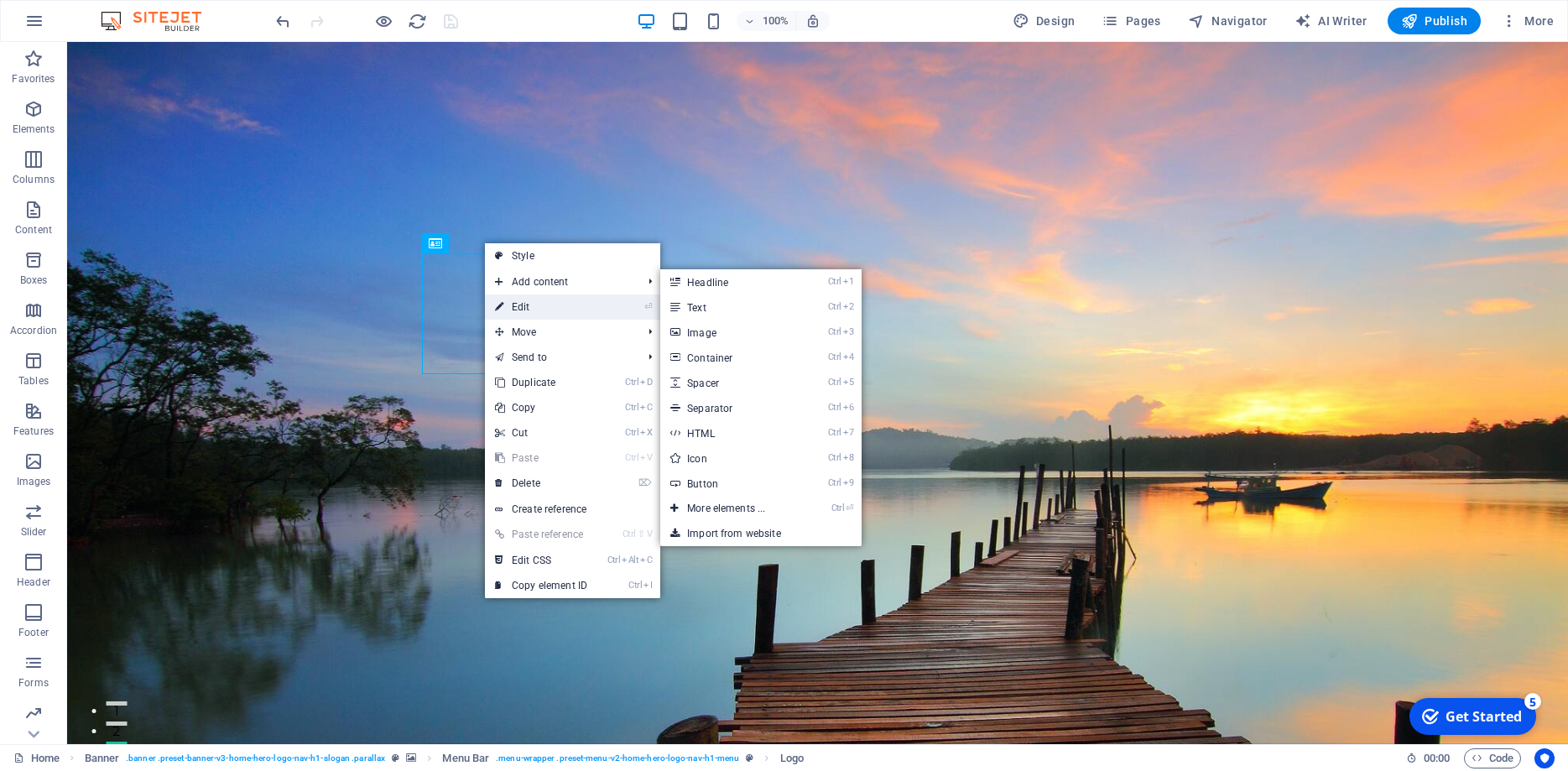
click at [526, 306] on link "⏎ Edit" at bounding box center [541, 306] width 112 height 25
select select "px"
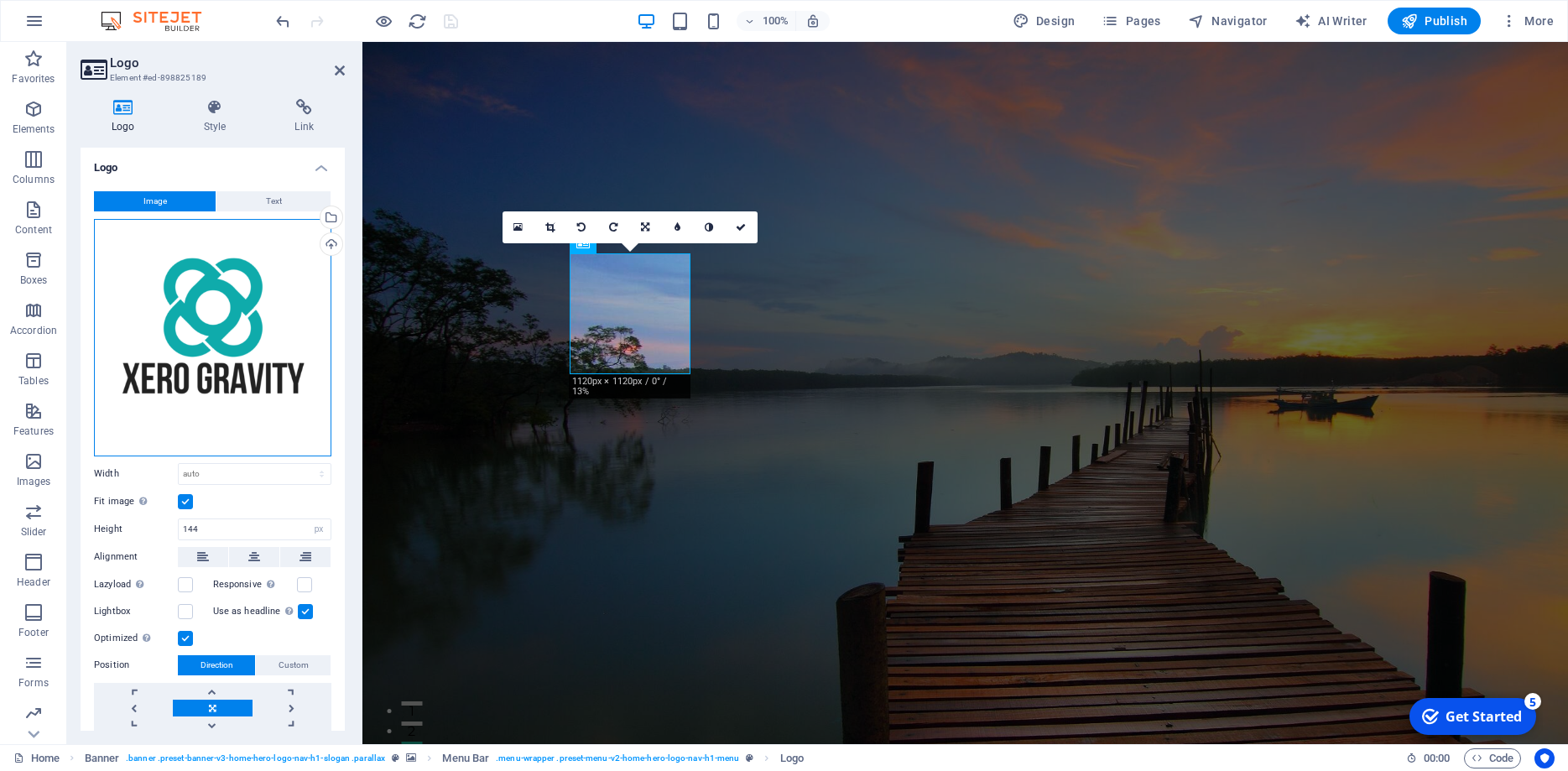
click at [215, 305] on div "Drag files here, click to choose files or select files from Files or our free s…" at bounding box center [212, 338] width 238 height 238
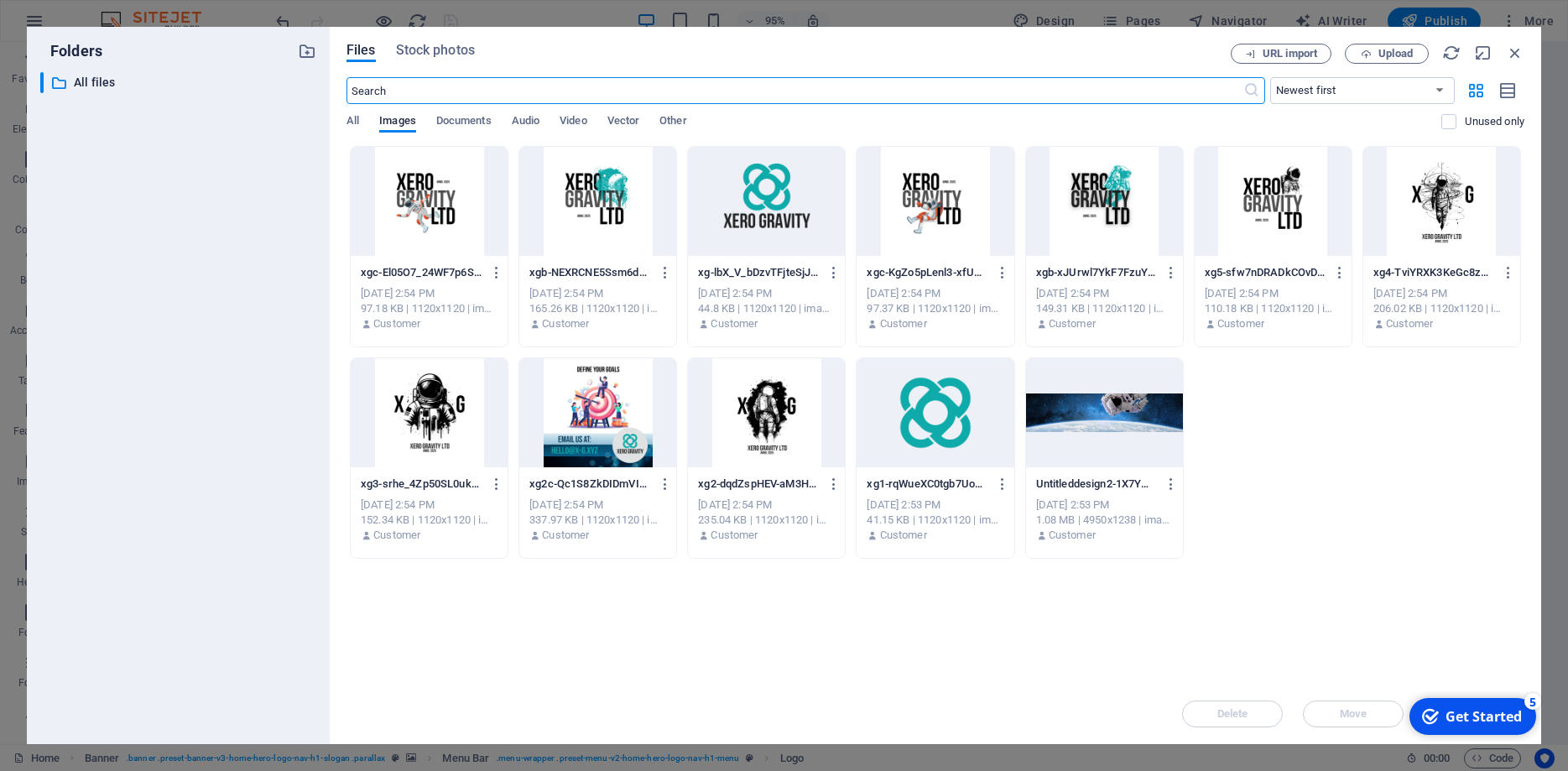
click at [931, 413] on div at bounding box center [934, 413] width 157 height 109
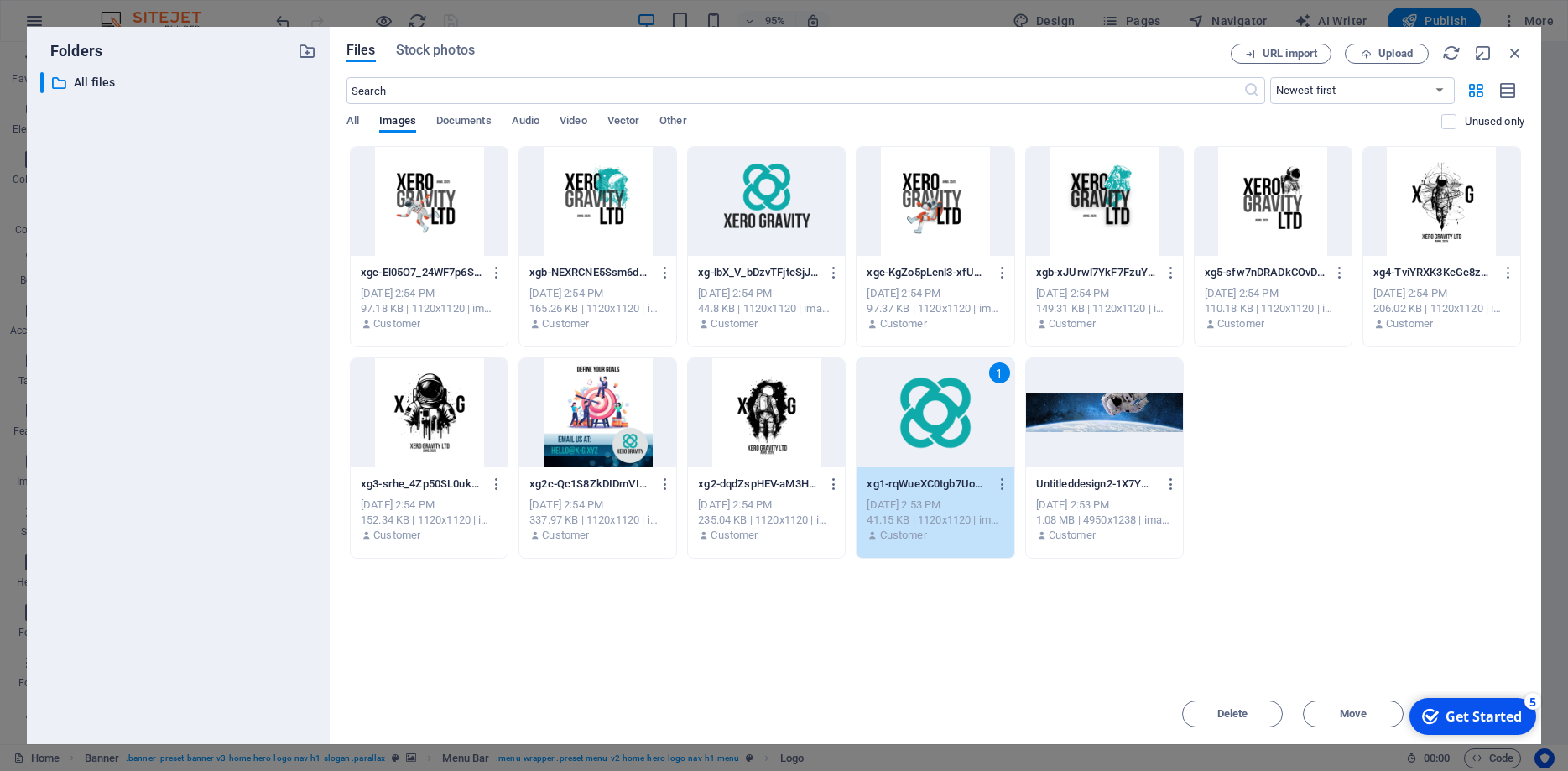
click div "checkmark Get Started 5 First Steps in the Editor Let's guide you through the t…"
click at [1505, 717] on div "Get Started" at bounding box center [1484, 716] width 76 height 19
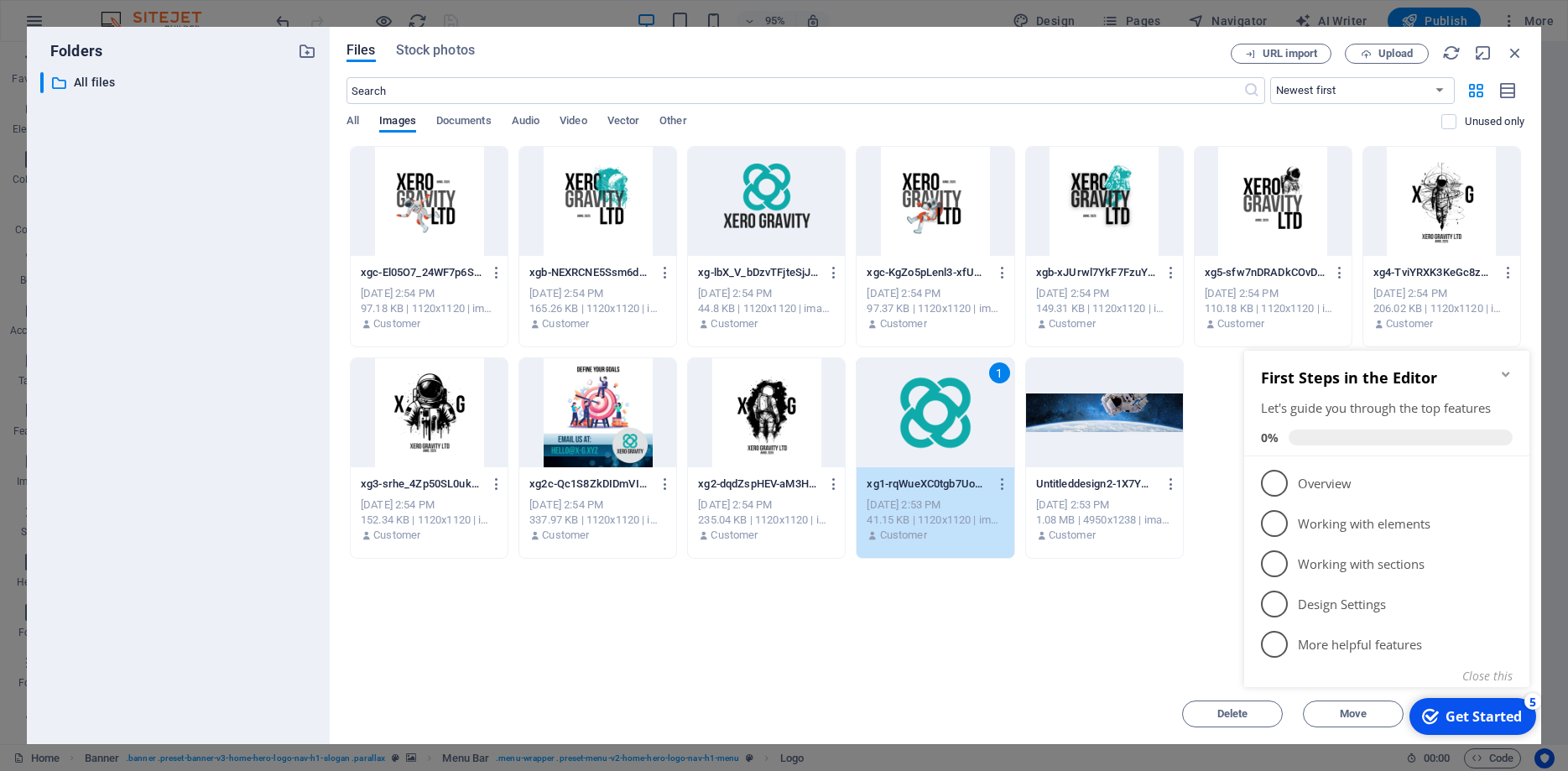
click at [1506, 717] on div "Get Started" at bounding box center [1484, 716] width 76 height 19
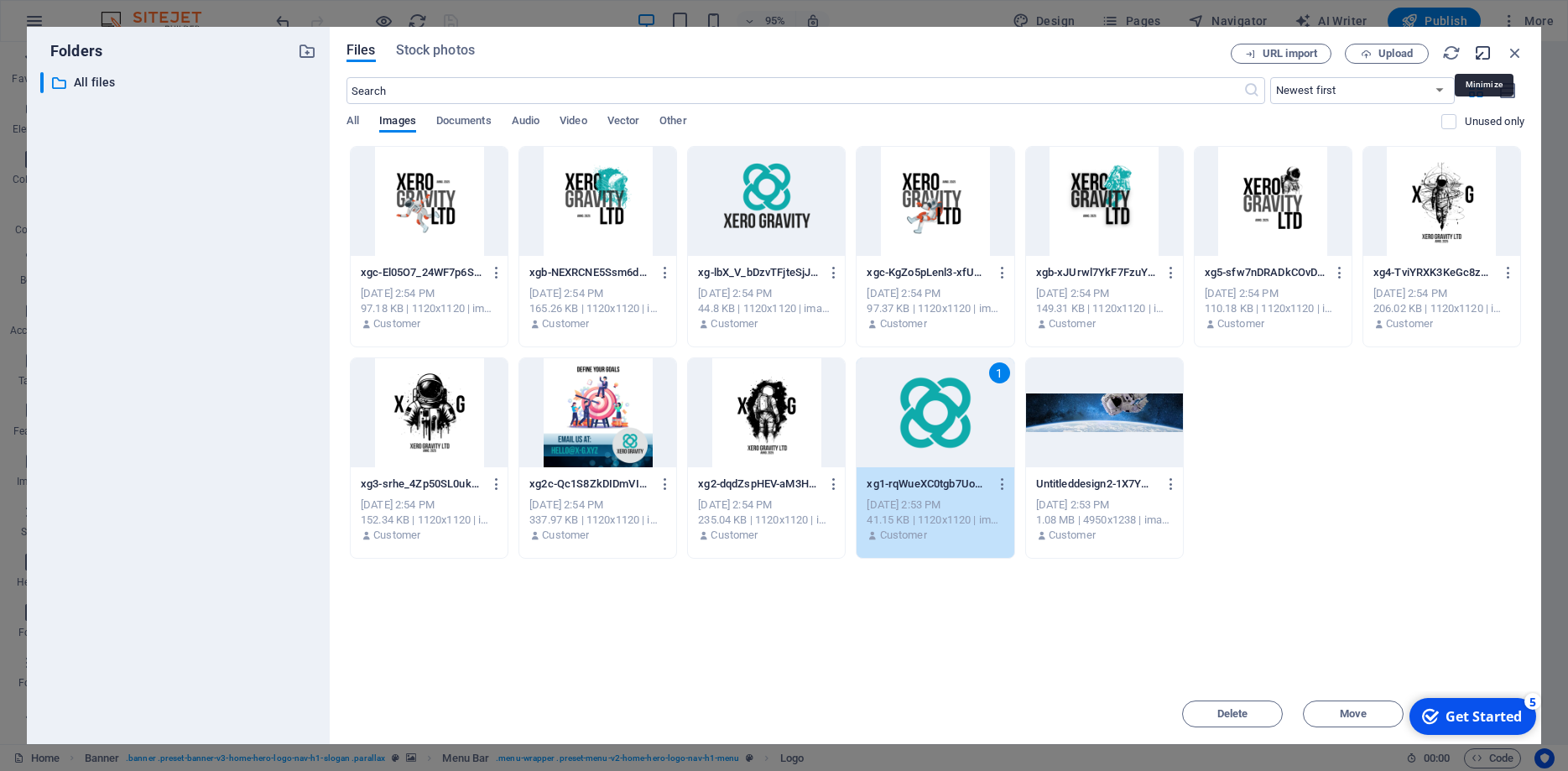
click at [1482, 51] on icon "button" at bounding box center [1484, 53] width 19 height 19
select select "image"
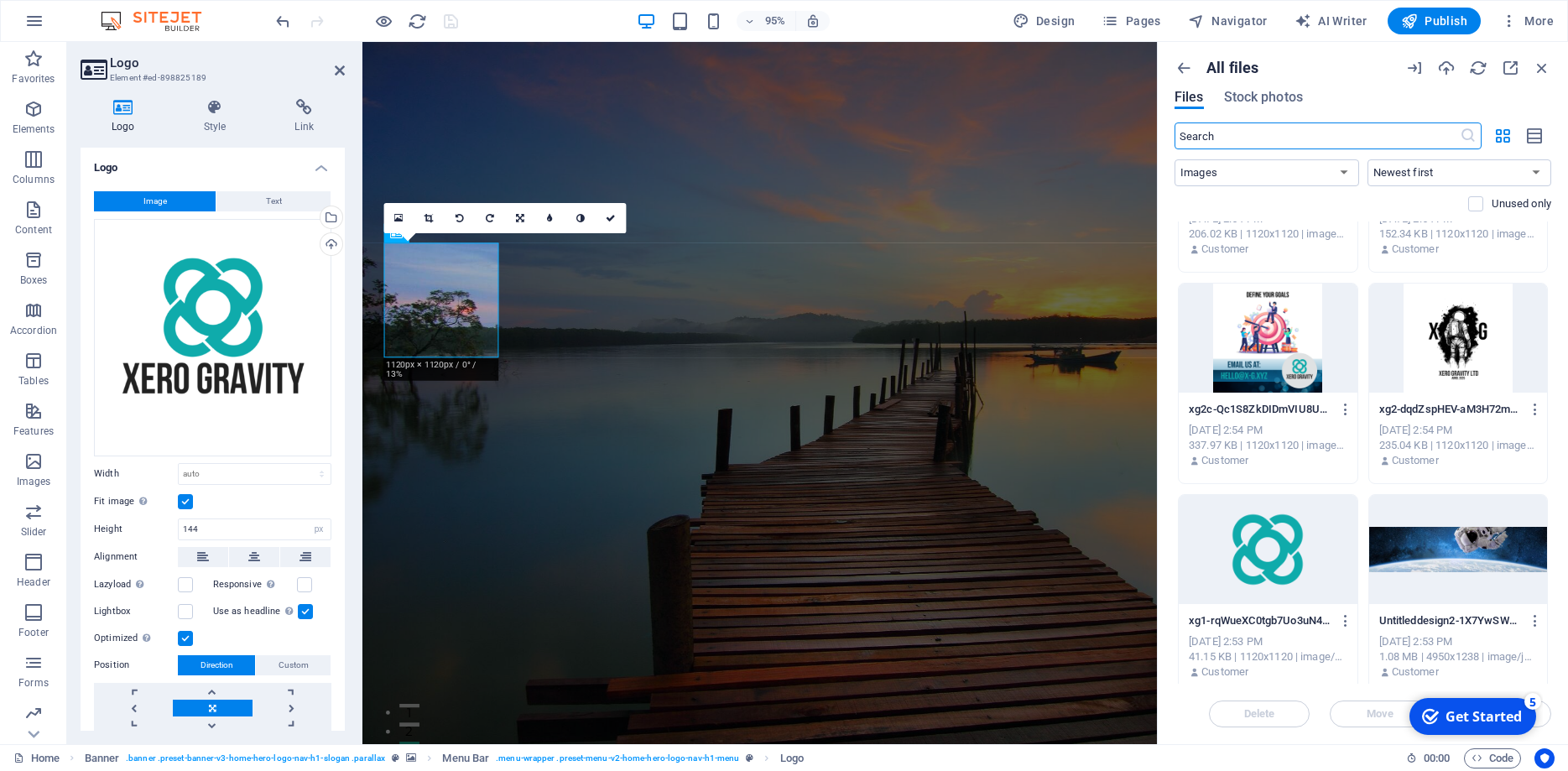
scroll to position [796, 0]
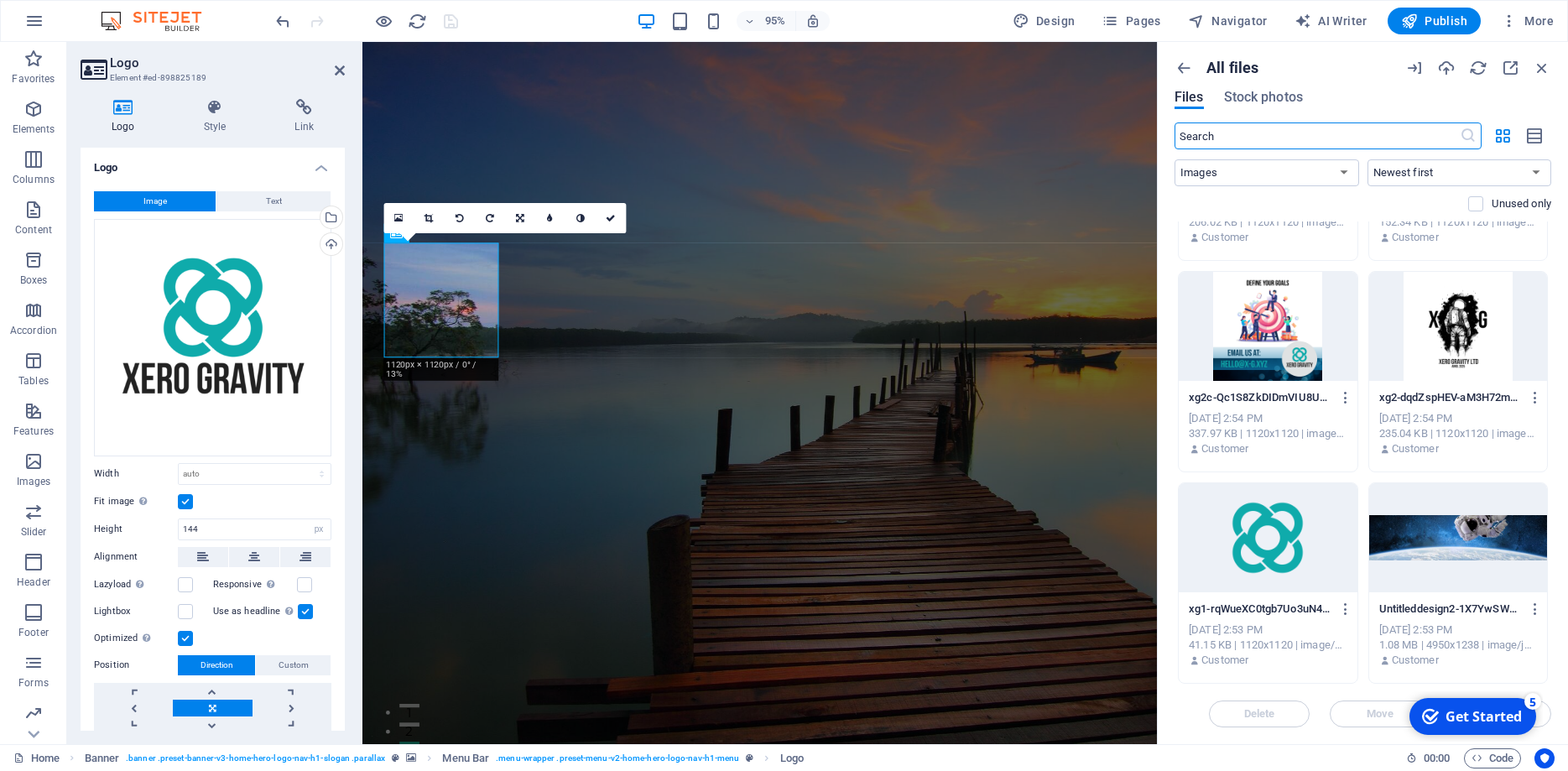
click at [1317, 509] on div at bounding box center [1268, 538] width 179 height 109
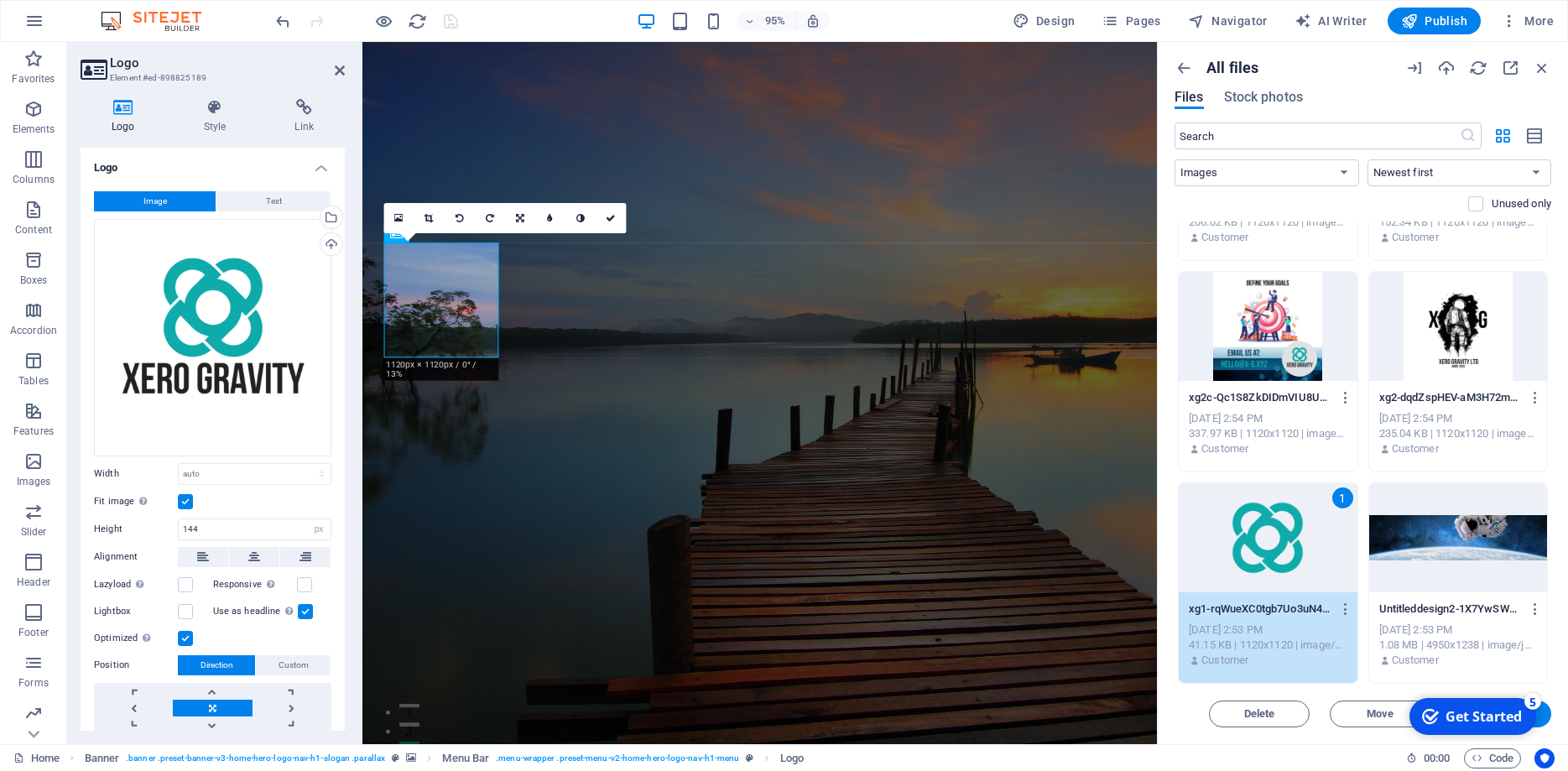
click at [1548, 720] on button "Insert" at bounding box center [1501, 713] width 101 height 27
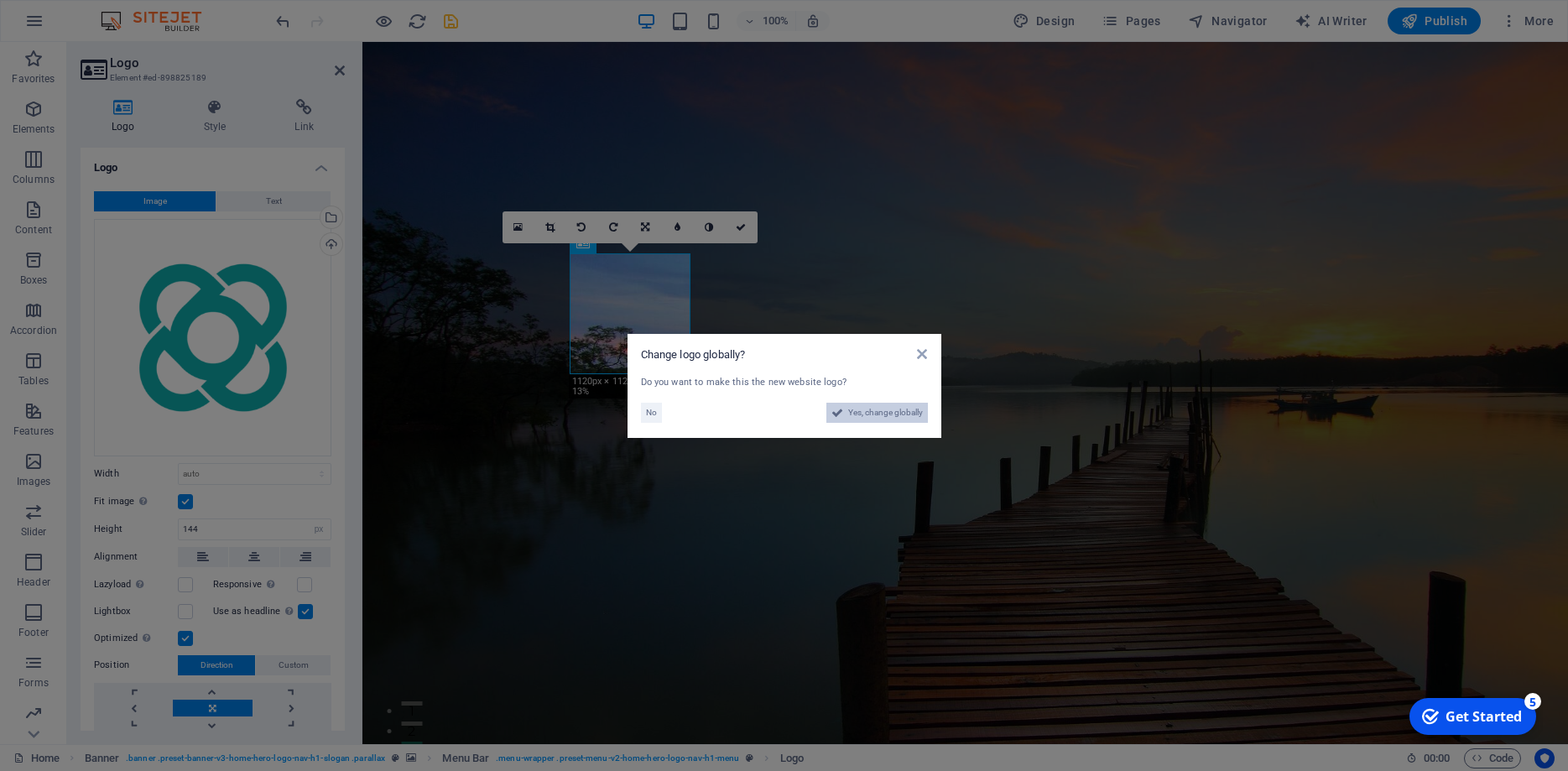
click at [859, 414] on span "Yes, change globally" at bounding box center [885, 413] width 74 height 20
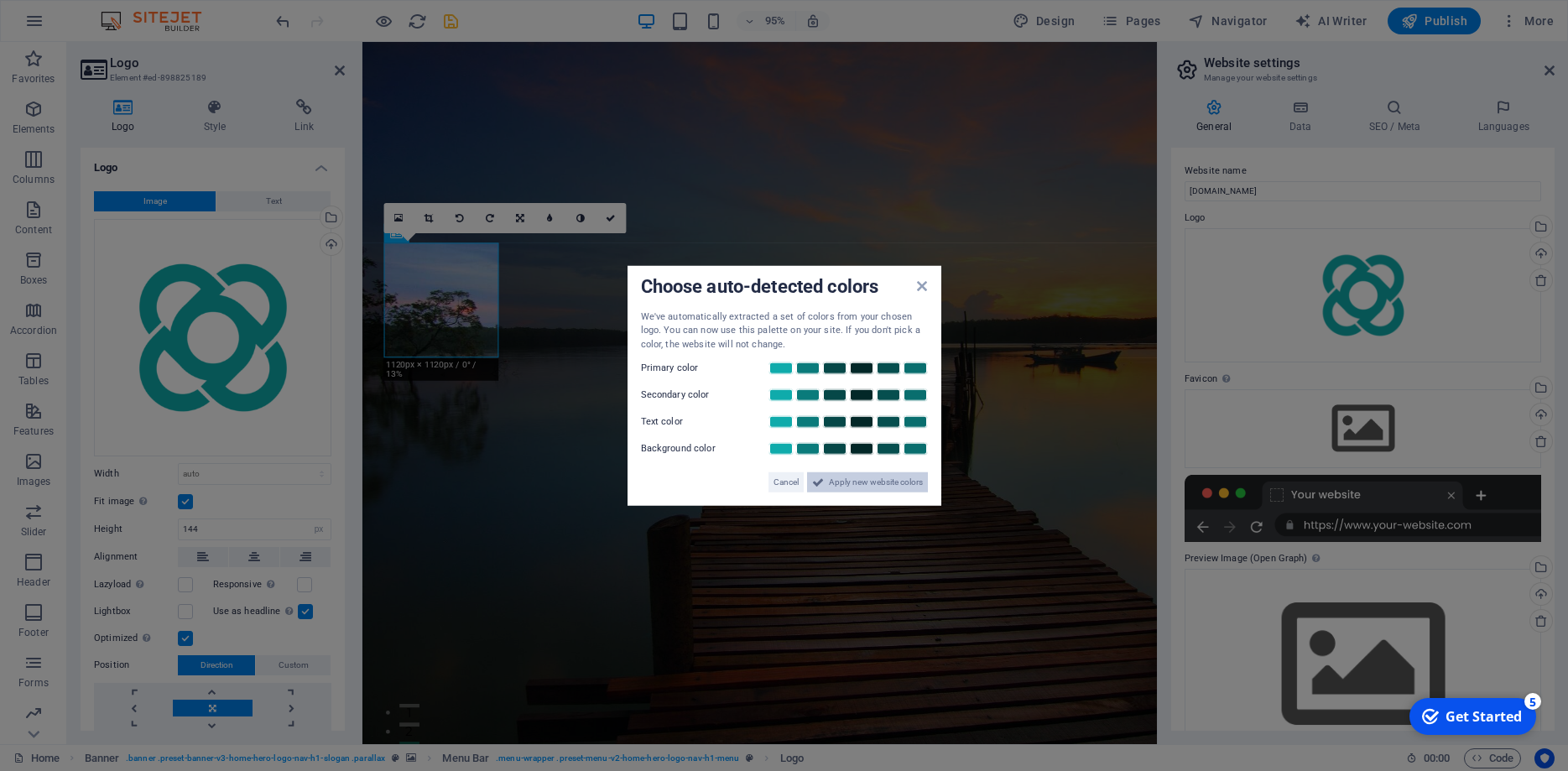
click at [886, 490] on span "Apply new website colors" at bounding box center [876, 482] width 94 height 20
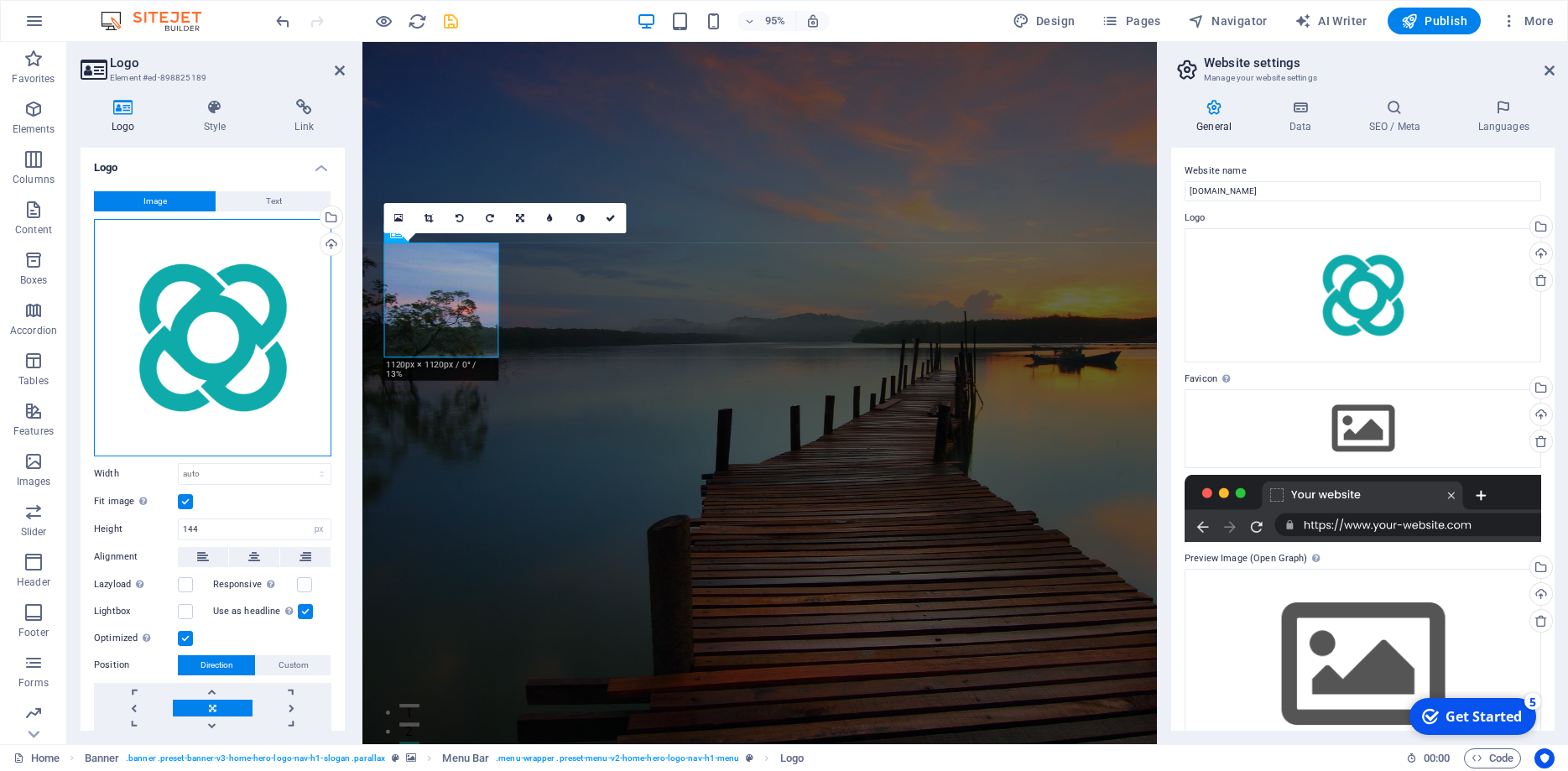
click at [245, 370] on div "Drag files here, click to choose files or select files from Files or our free s…" at bounding box center [212, 338] width 238 height 238
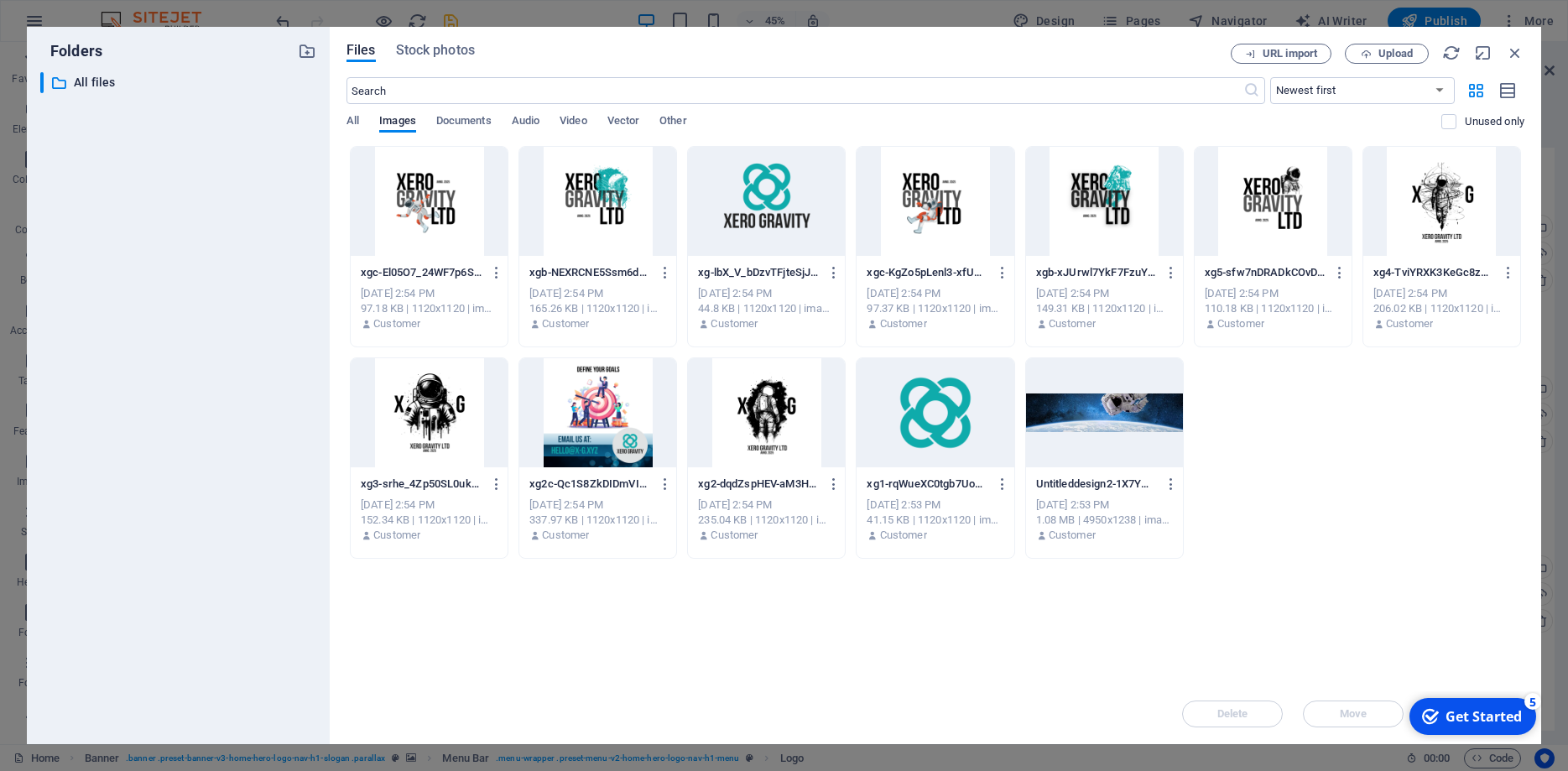
click at [739, 198] on div at bounding box center [766, 201] width 157 height 109
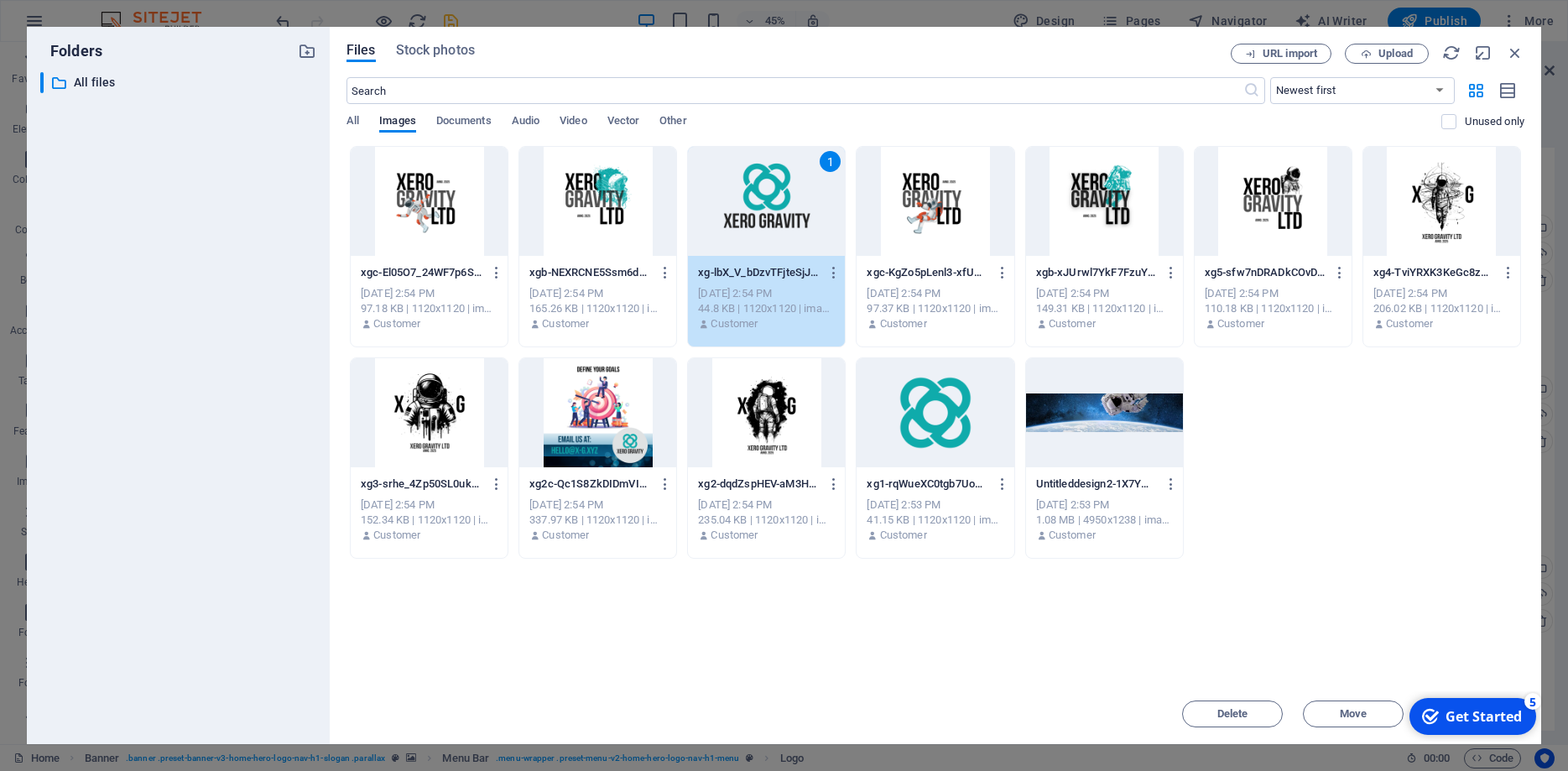
click at [739, 198] on div "1" at bounding box center [766, 201] width 157 height 109
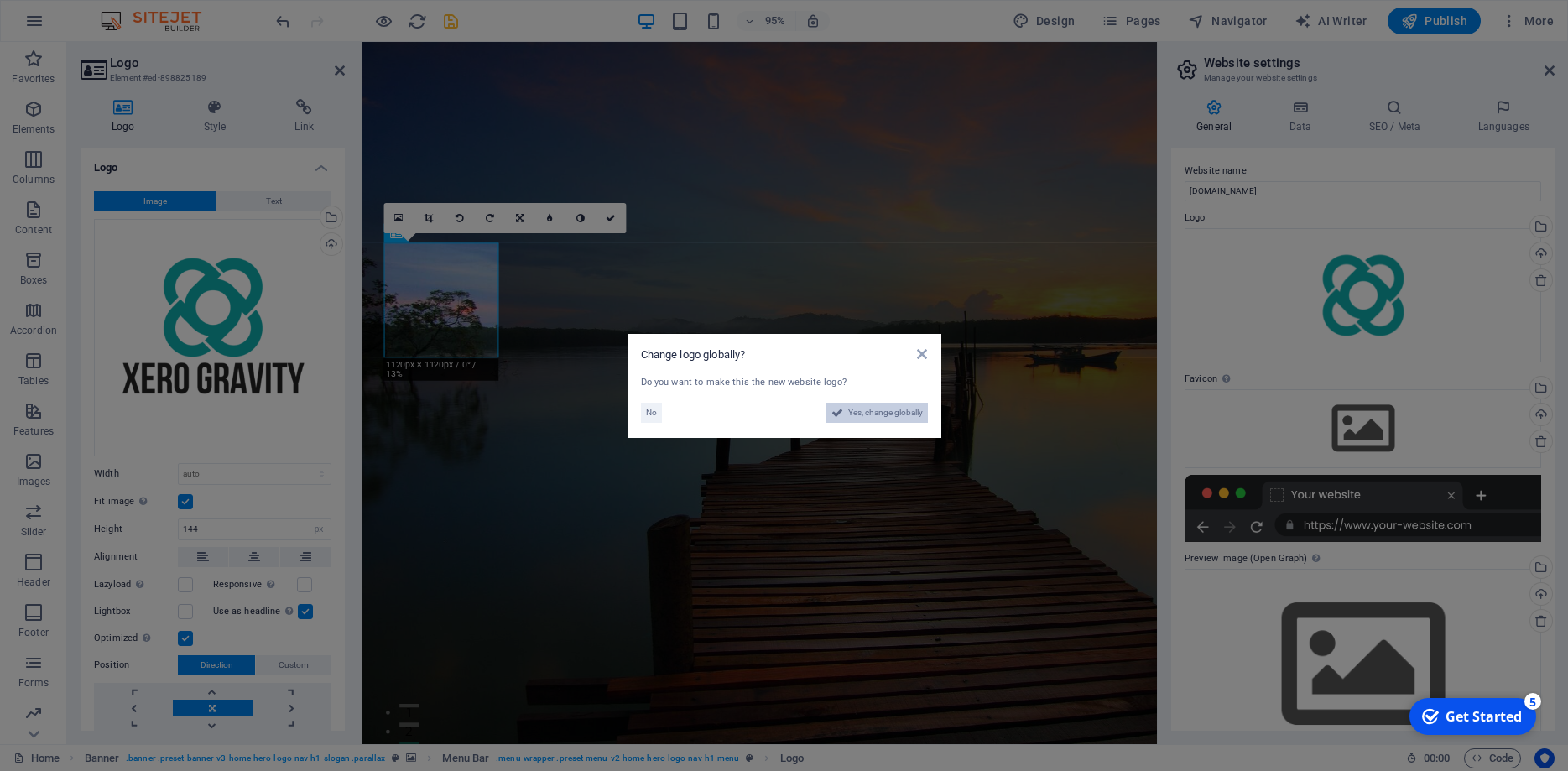
click at [871, 420] on span "Yes, change globally" at bounding box center [885, 413] width 74 height 20
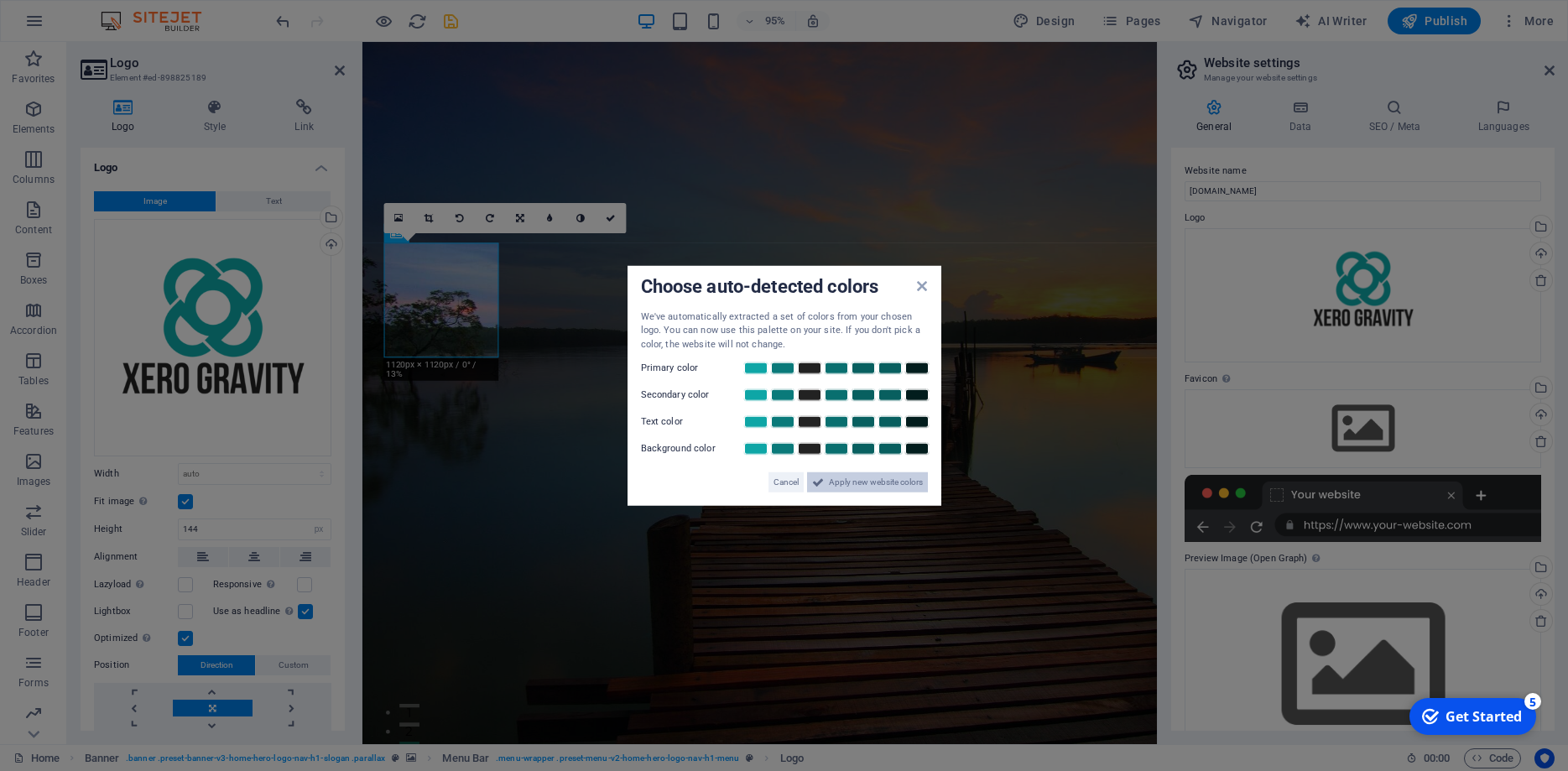
click at [906, 484] on span "Apply new website colors" at bounding box center [876, 482] width 94 height 20
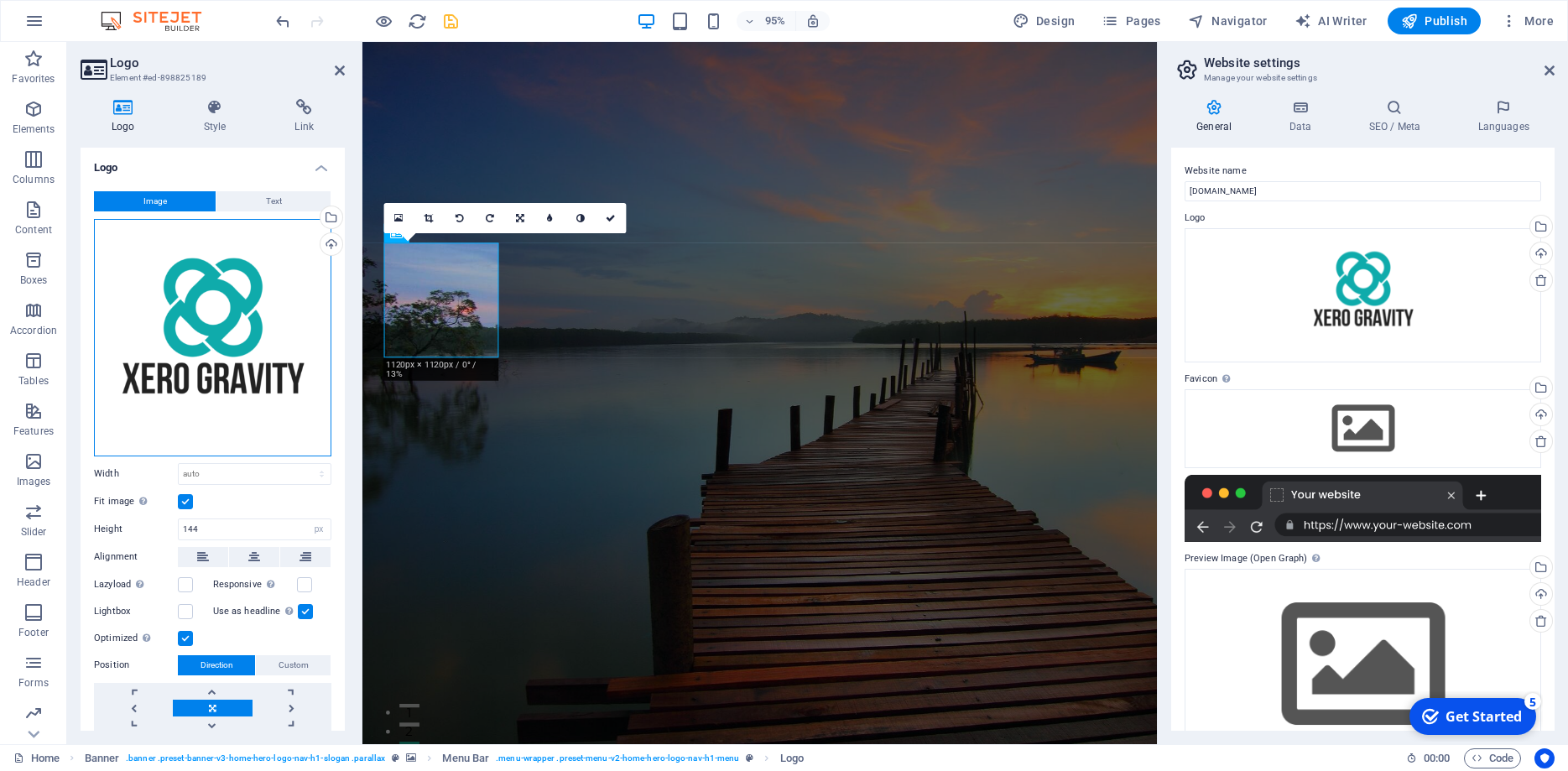
click at [261, 299] on div "Drag files here, click to choose files or select files from Files or our free s…" at bounding box center [212, 338] width 238 height 238
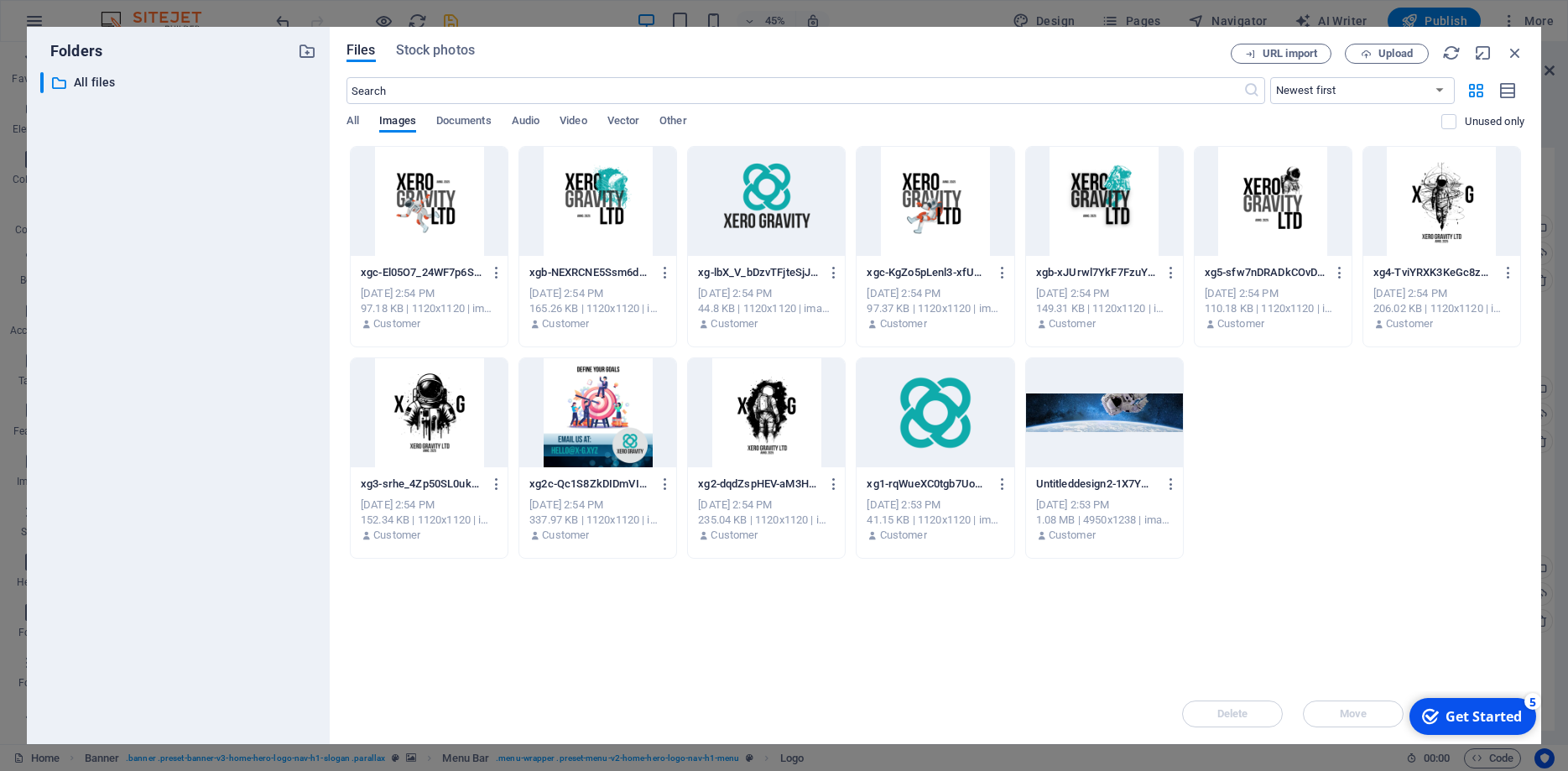
click at [921, 367] on div at bounding box center [934, 413] width 157 height 109
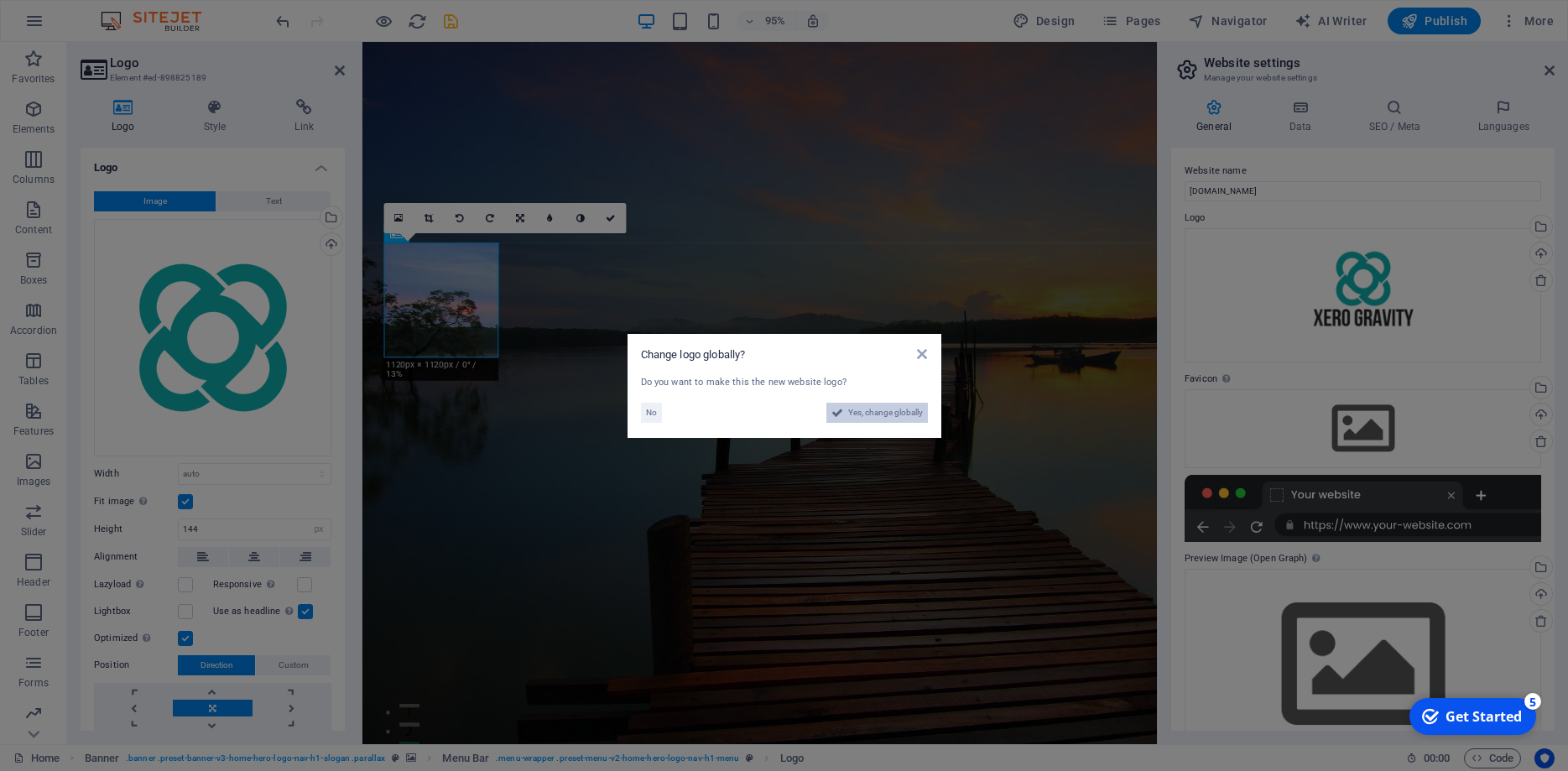
click at [871, 408] on span "Yes, change globally" at bounding box center [885, 413] width 74 height 20
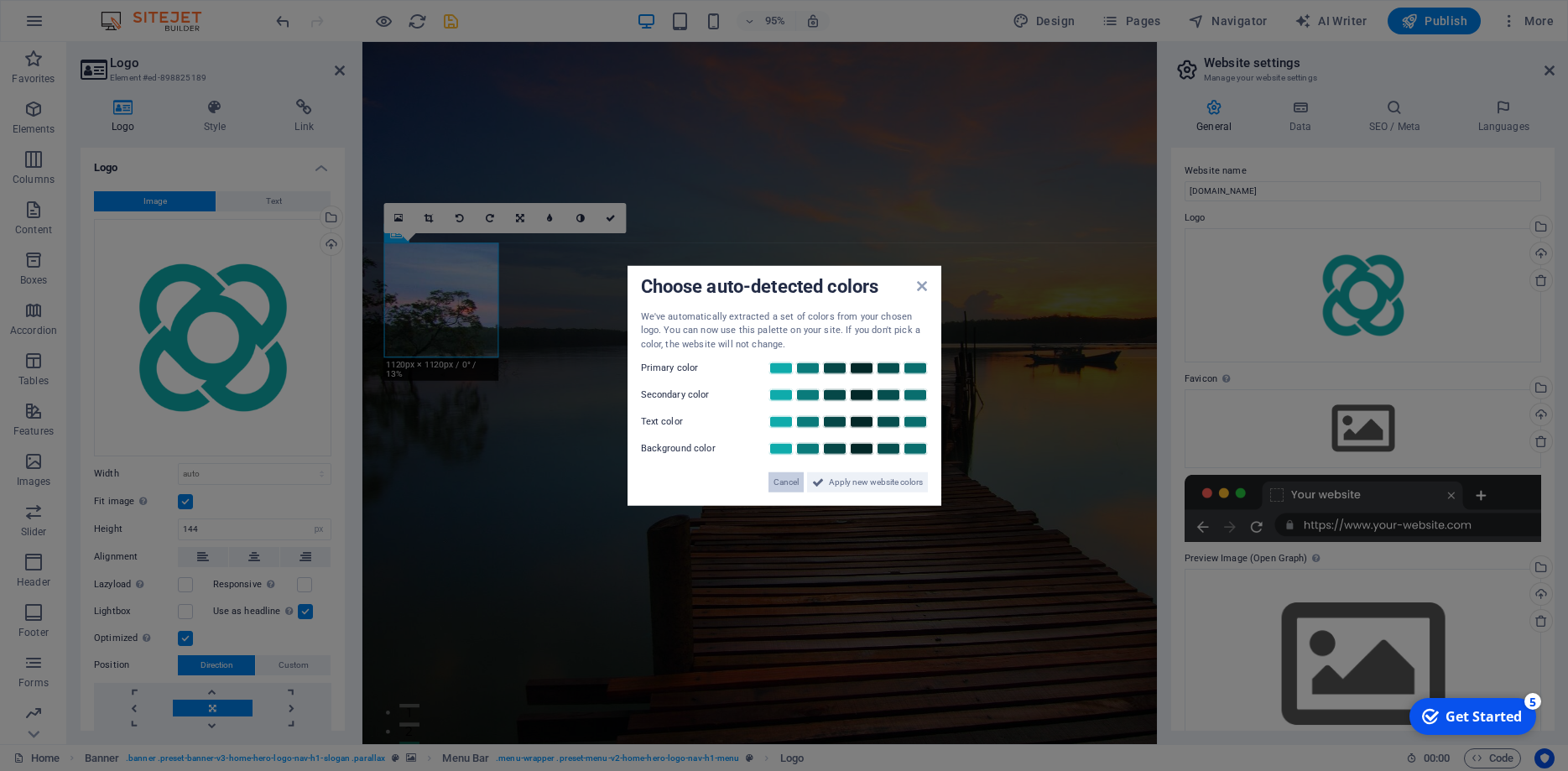
drag, startPoint x: 796, startPoint y: 481, endPoint x: 436, endPoint y: 459, distance: 360.7
click at [796, 481] on span "Cancel" at bounding box center [786, 482] width 25 height 20
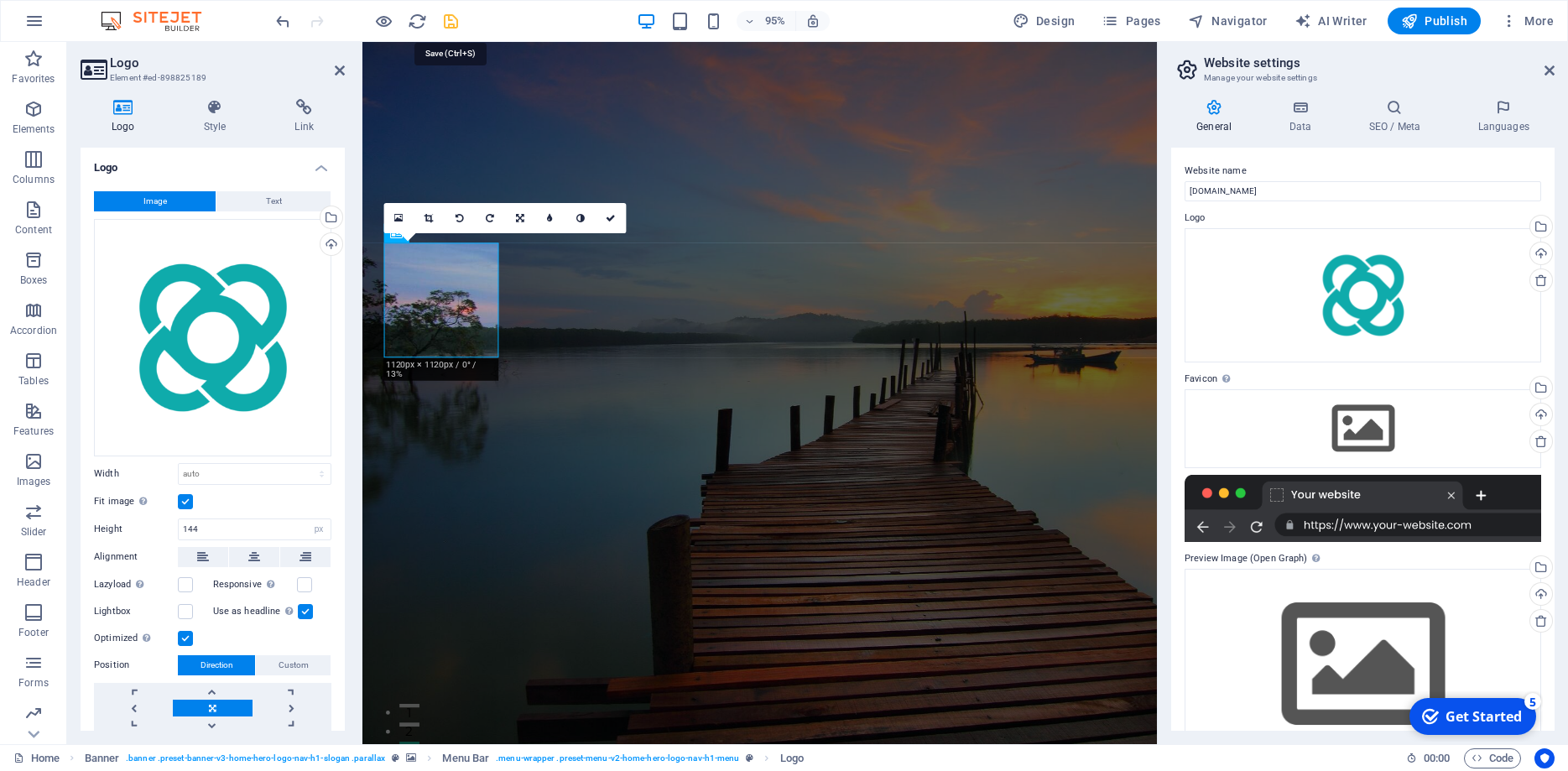
click at [449, 23] on icon "save" at bounding box center [451, 21] width 19 height 19
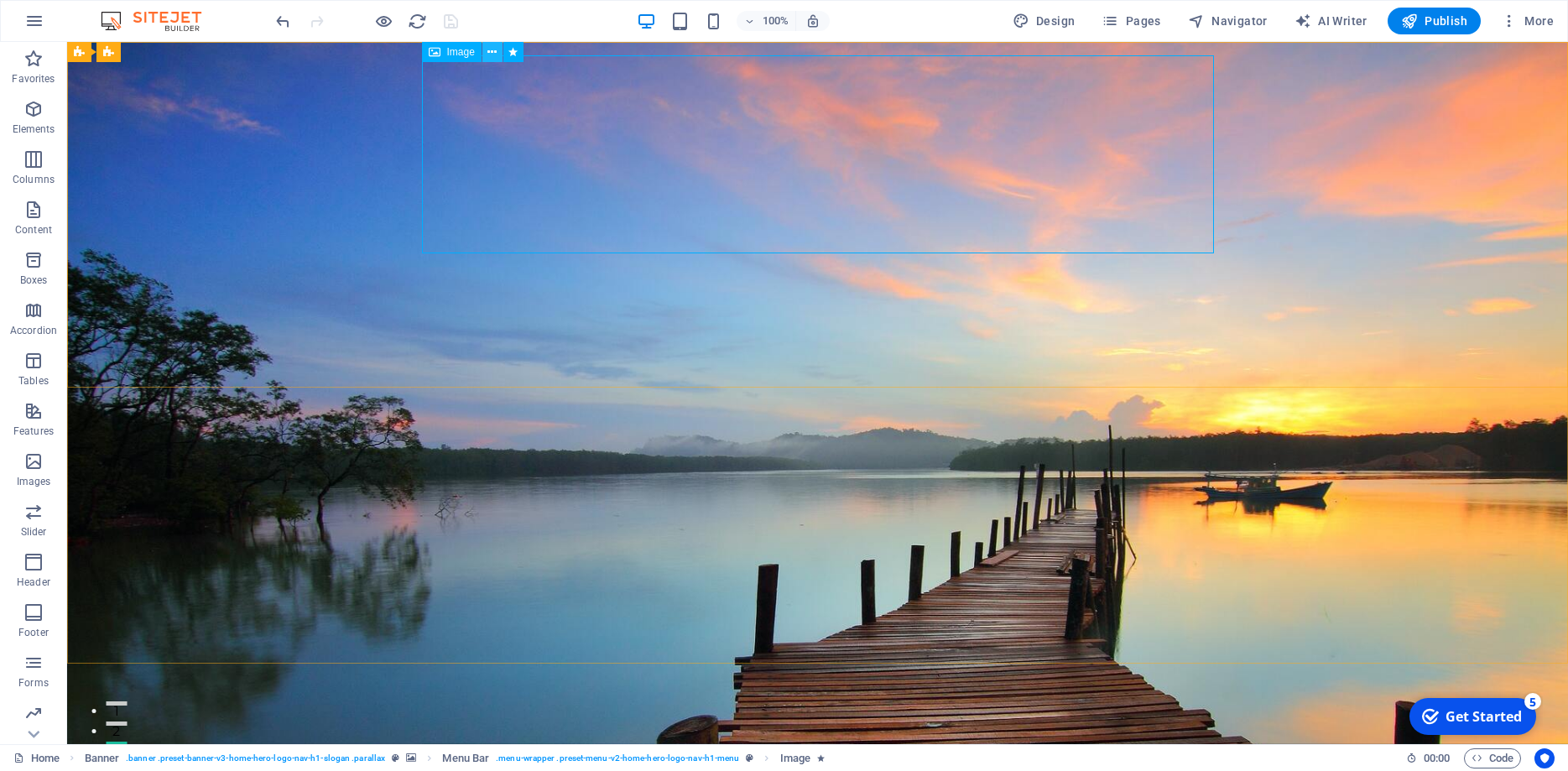
click at [495, 53] on icon at bounding box center [492, 52] width 9 height 18
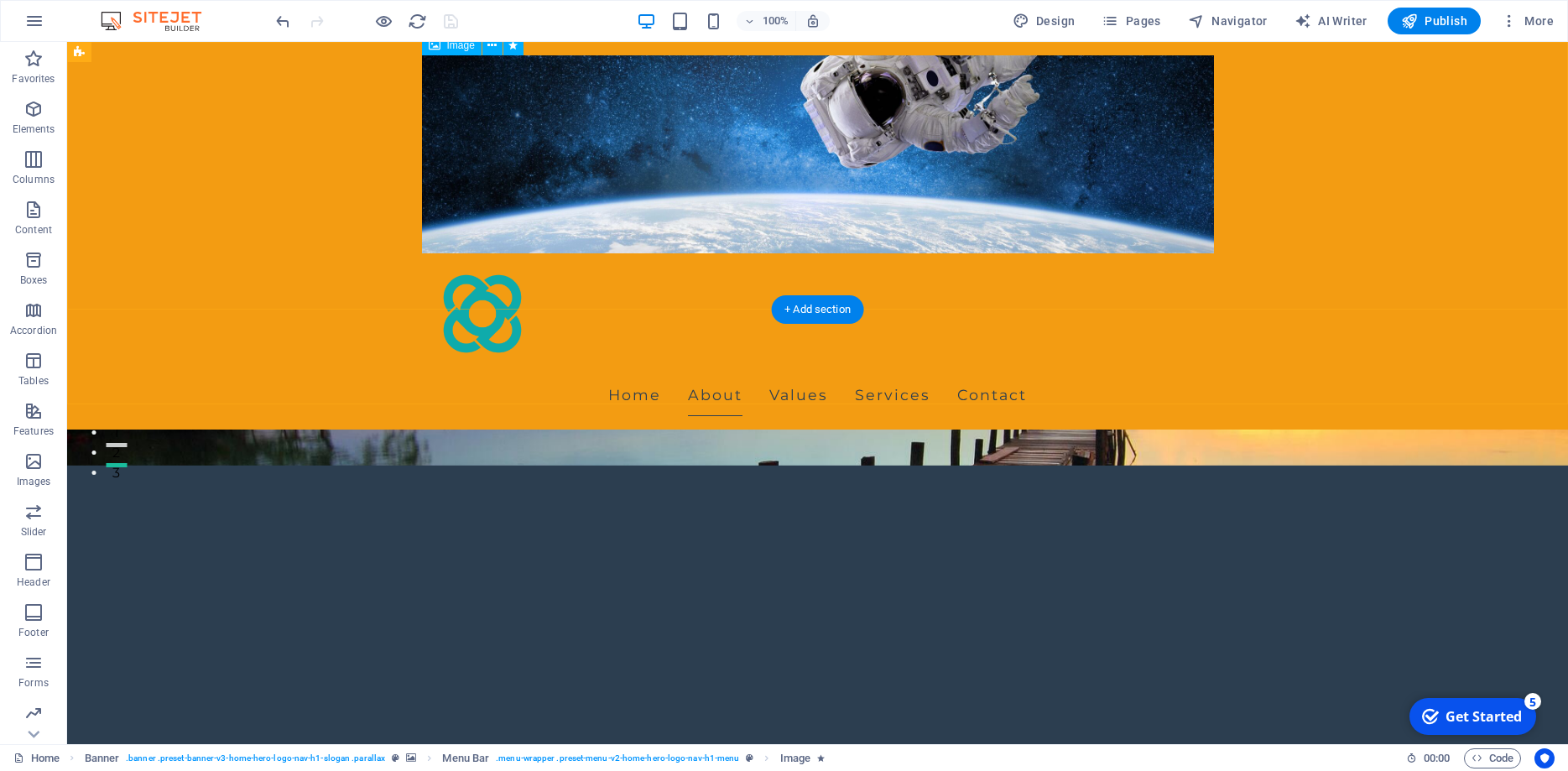
scroll to position [428, 0]
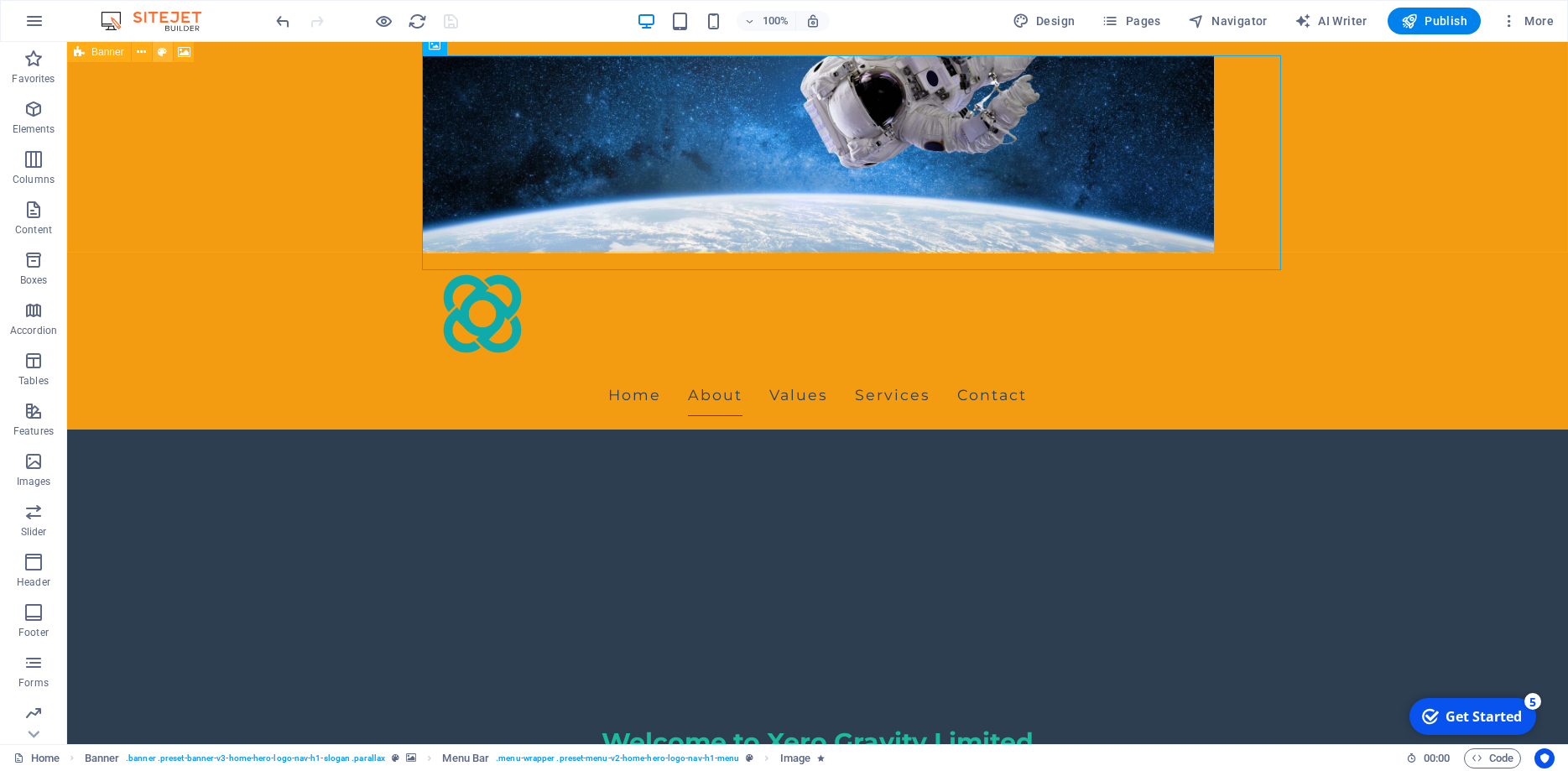
click at [164, 56] on icon at bounding box center [162, 52] width 9 height 18
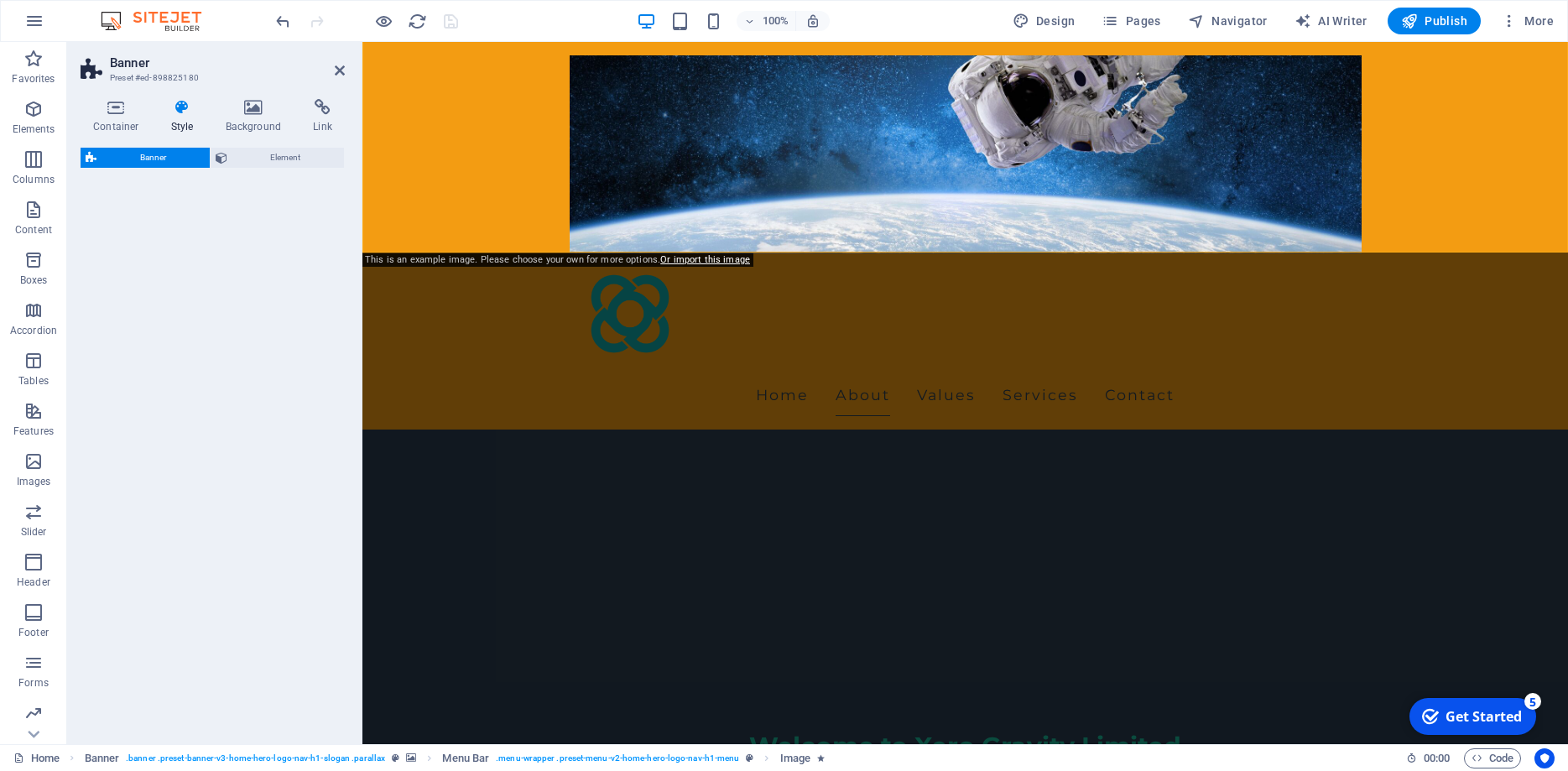
select select "preset-banner-v3-home-hero-logo-nav-h1-slogan"
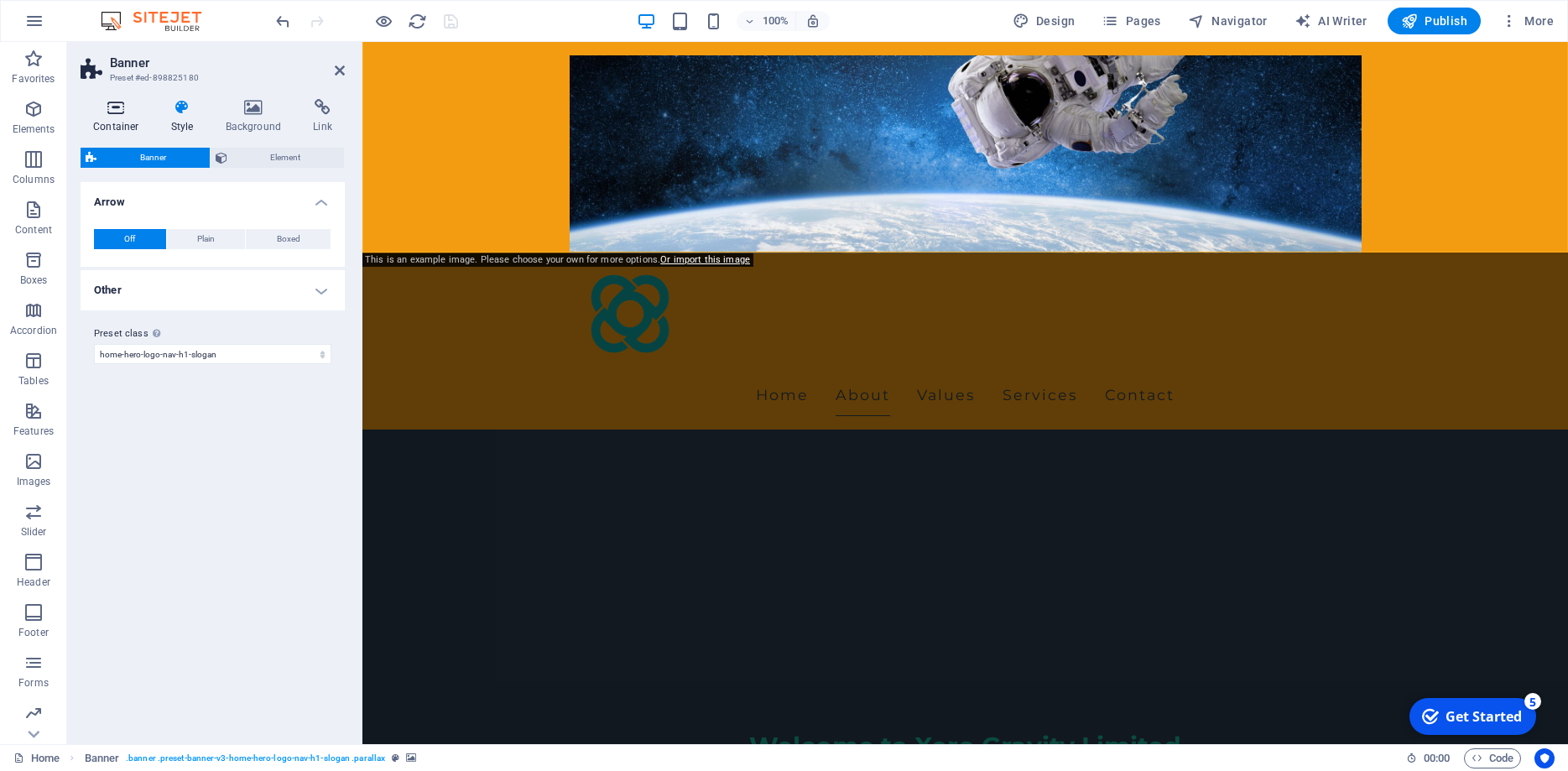
click at [117, 116] on h4 "Container" at bounding box center [120, 117] width 78 height 35
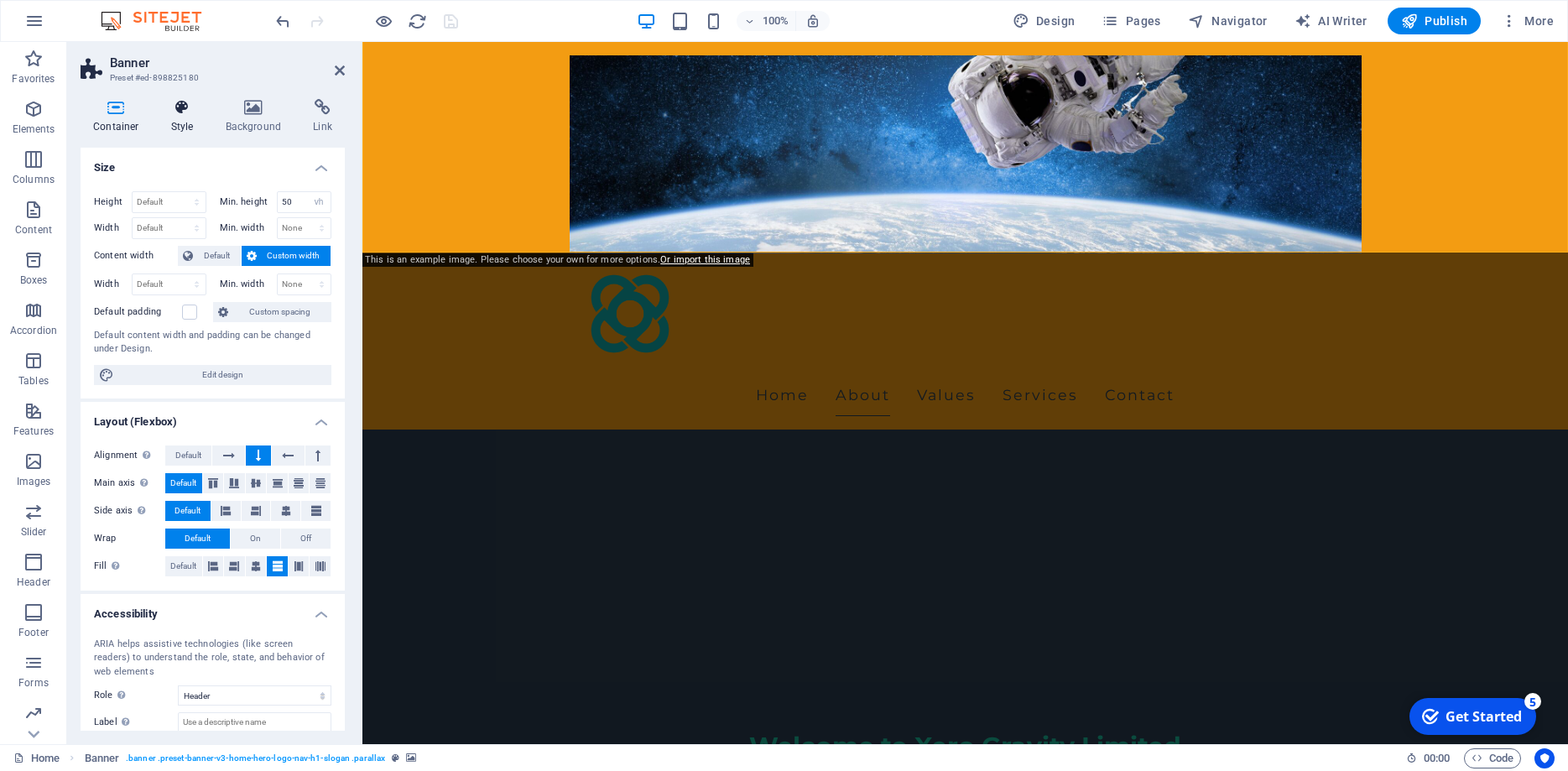
click at [184, 114] on icon at bounding box center [183, 108] width 48 height 17
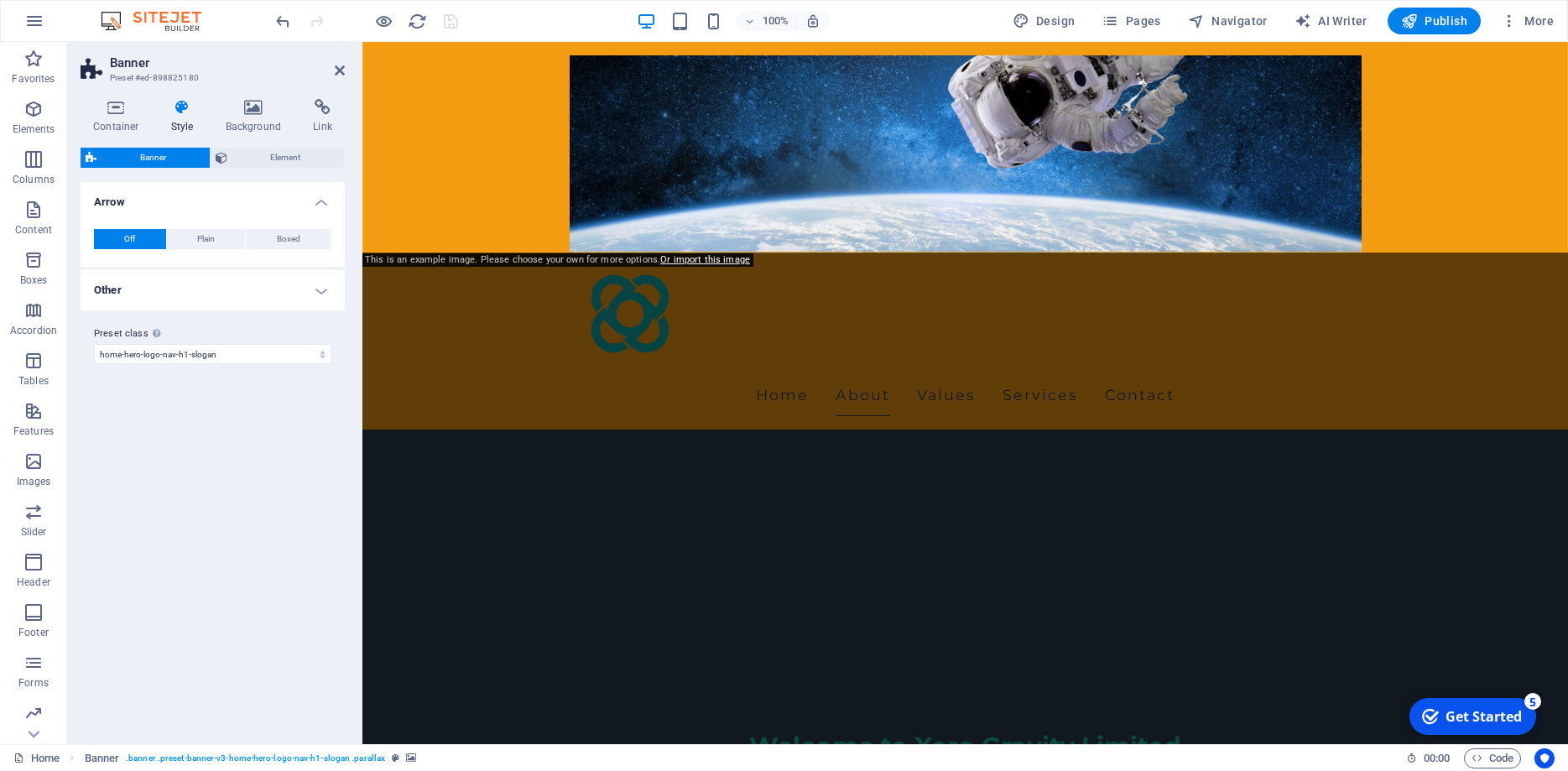
click at [221, 285] on h4 "Other" at bounding box center [212, 289] width 264 height 40
click at [256, 123] on h4 "Background" at bounding box center [257, 117] width 88 height 35
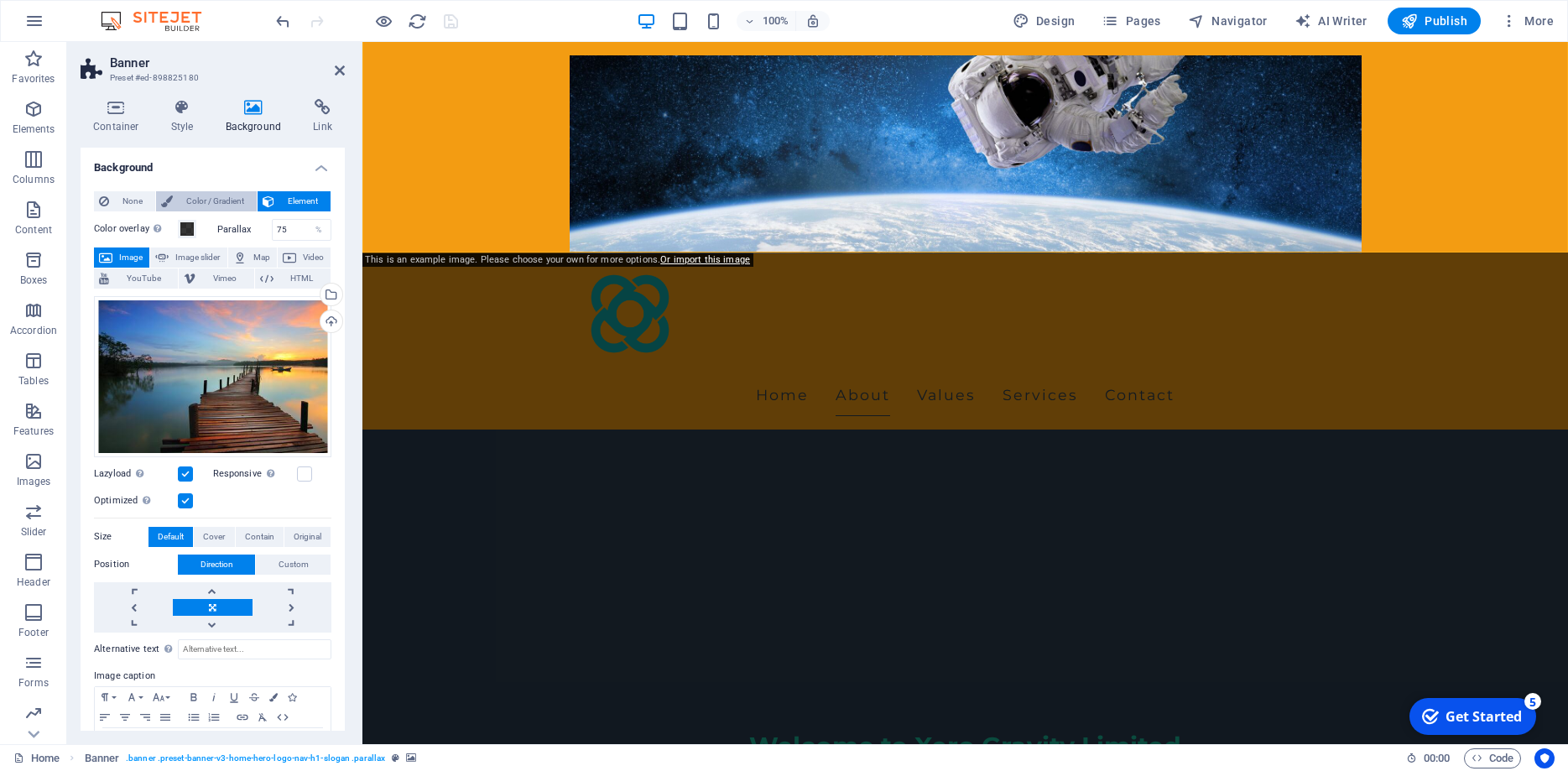
click at [245, 203] on span "Color / Gradient" at bounding box center [215, 201] width 74 height 20
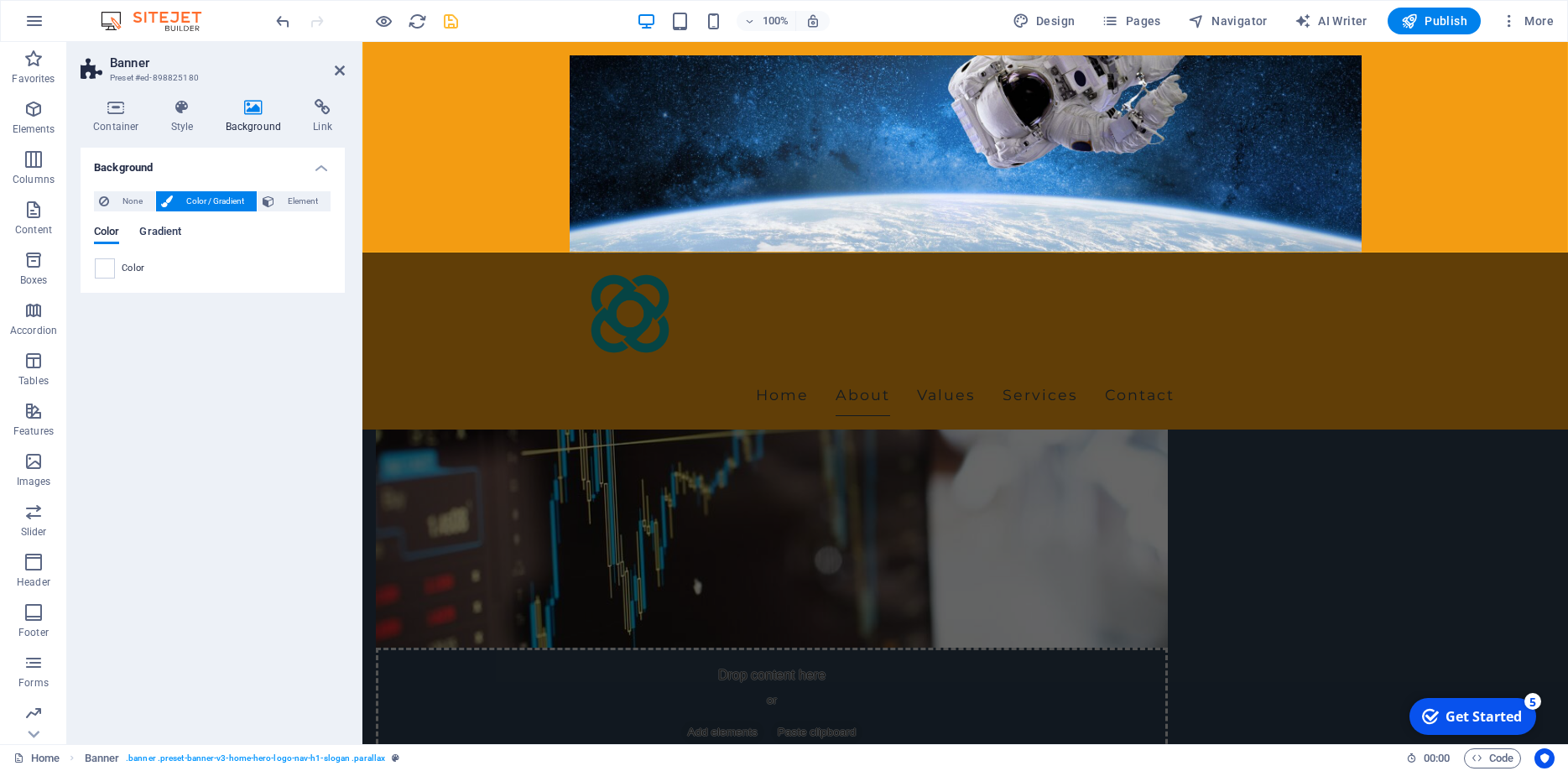
click at [145, 229] on span "Gradient" at bounding box center [160, 233] width 42 height 23
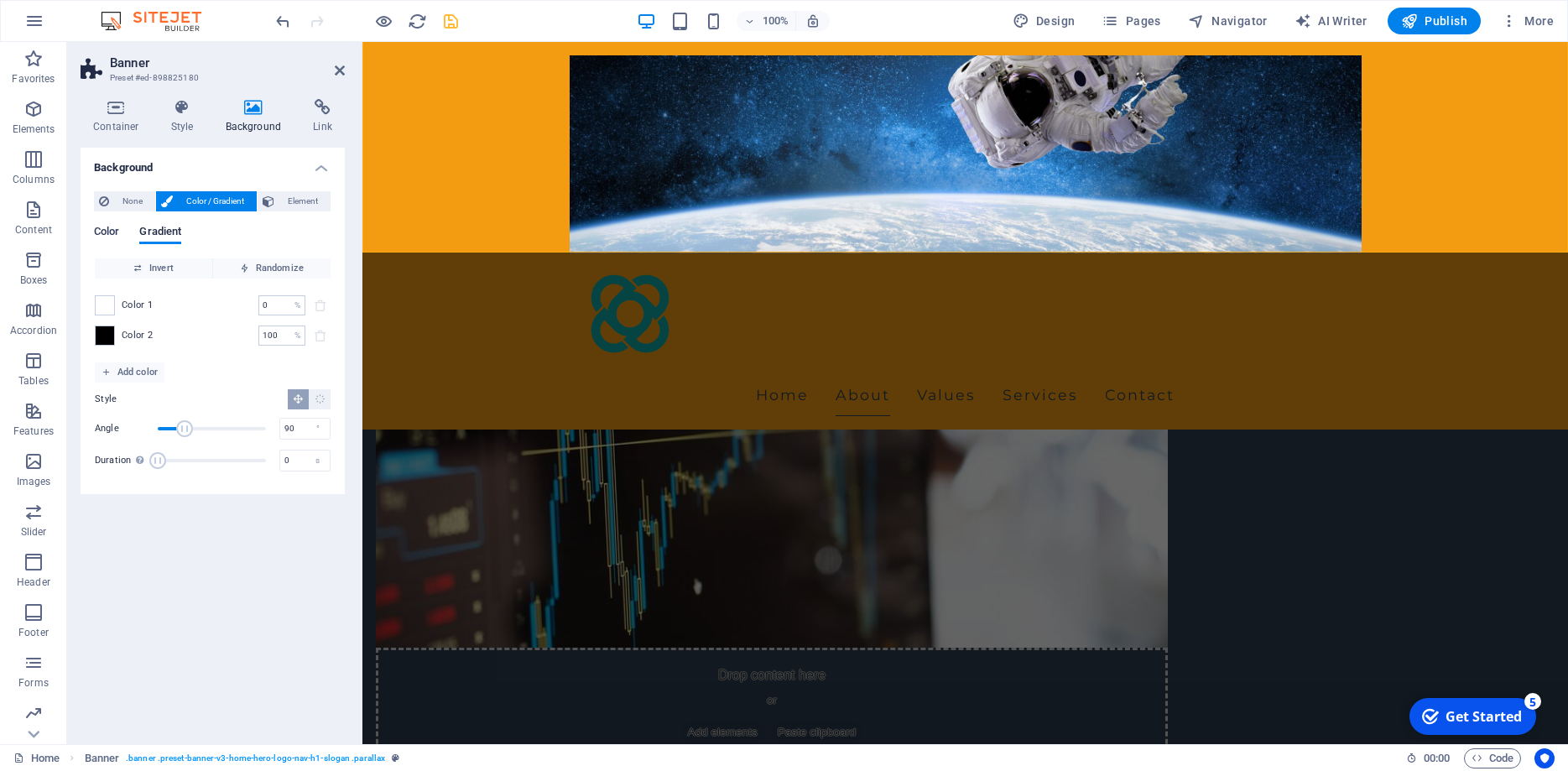
click at [112, 233] on span "Color" at bounding box center [106, 233] width 25 height 23
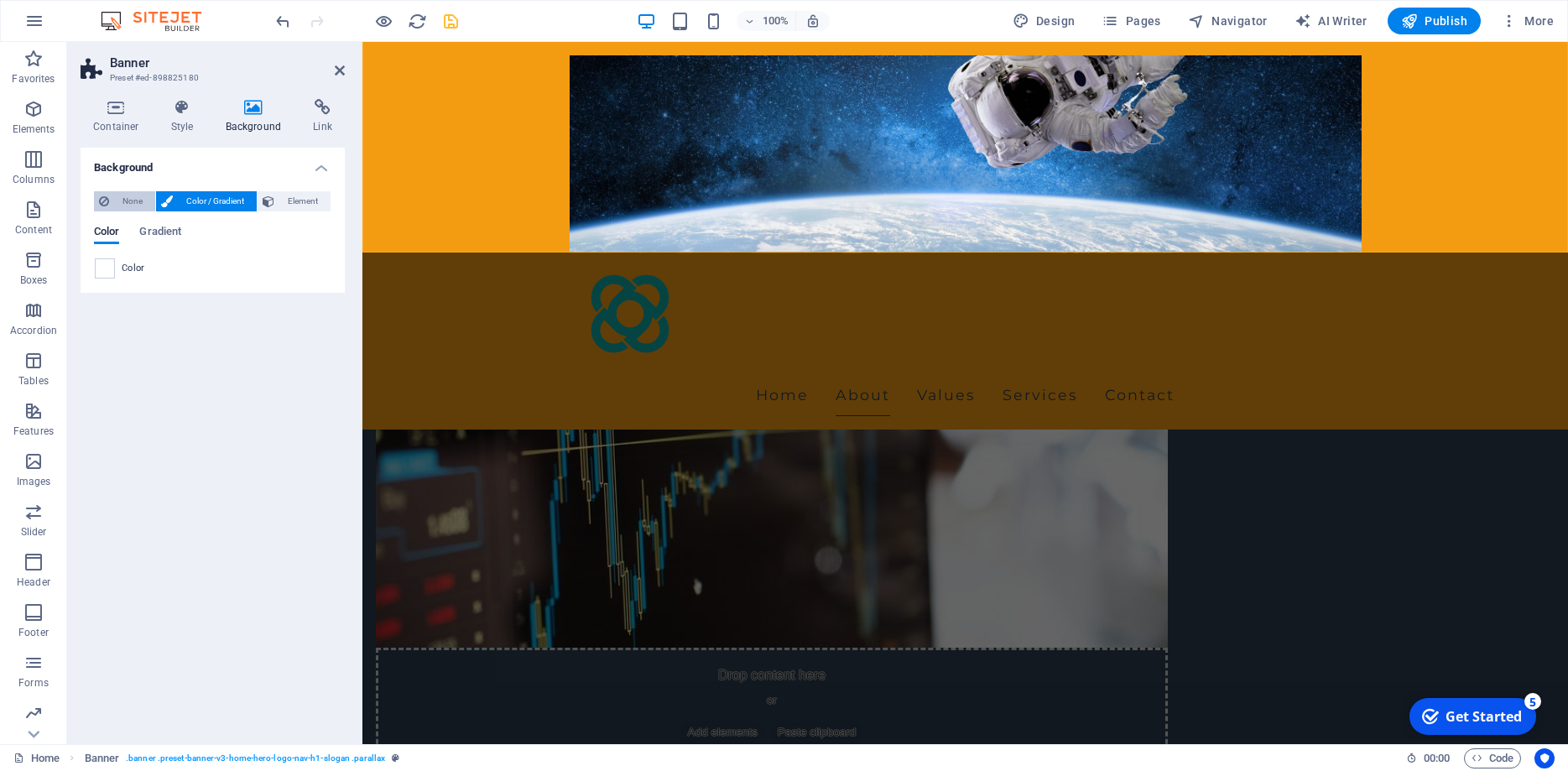
click at [122, 207] on span "None" at bounding box center [132, 201] width 36 height 20
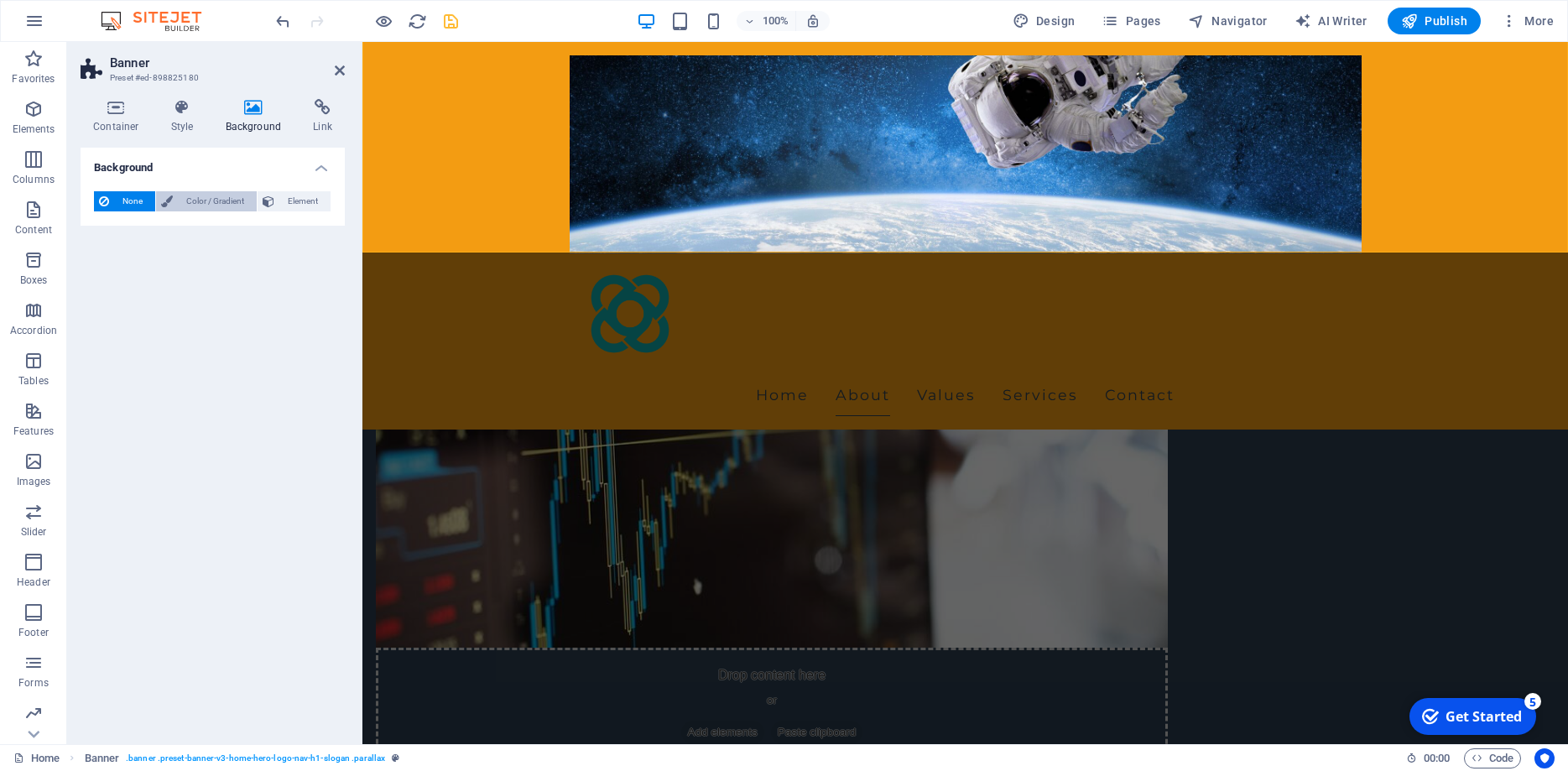
click at [173, 205] on button "Color / Gradient" at bounding box center [206, 201] width 101 height 20
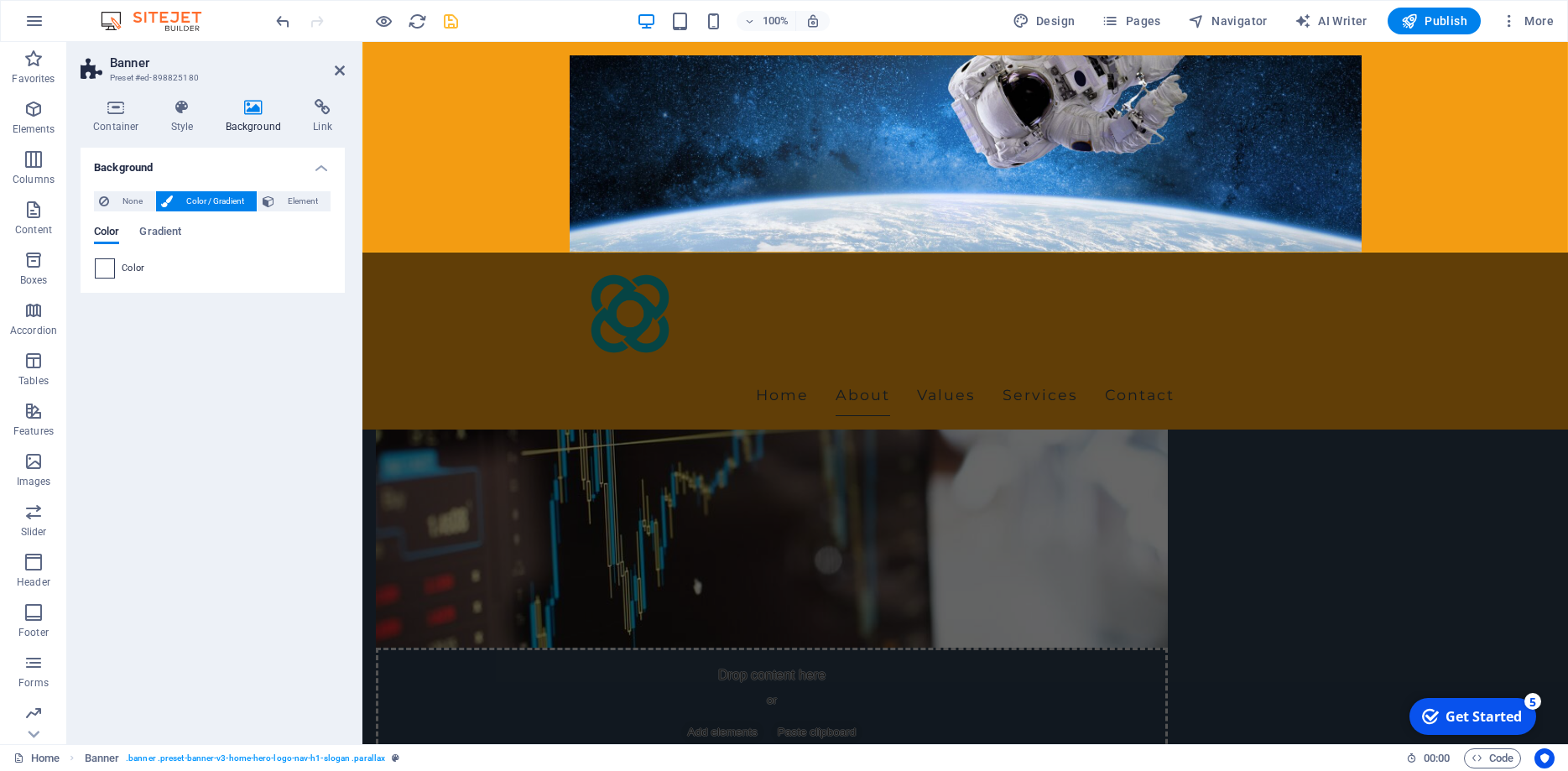
click at [112, 271] on span at bounding box center [105, 268] width 19 height 19
type input "#ffffff"
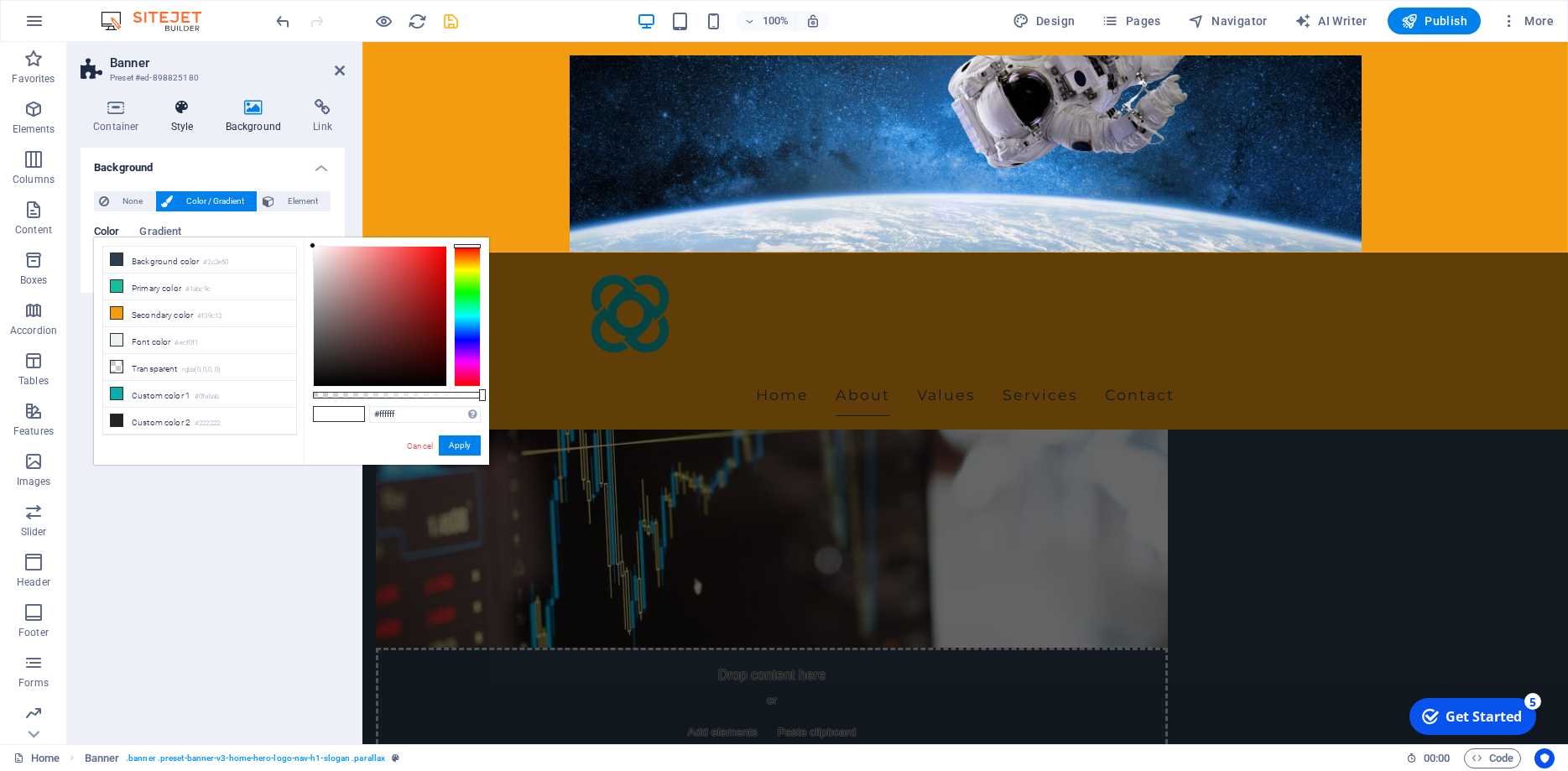
click at [189, 123] on h4 "Style" at bounding box center [186, 117] width 55 height 35
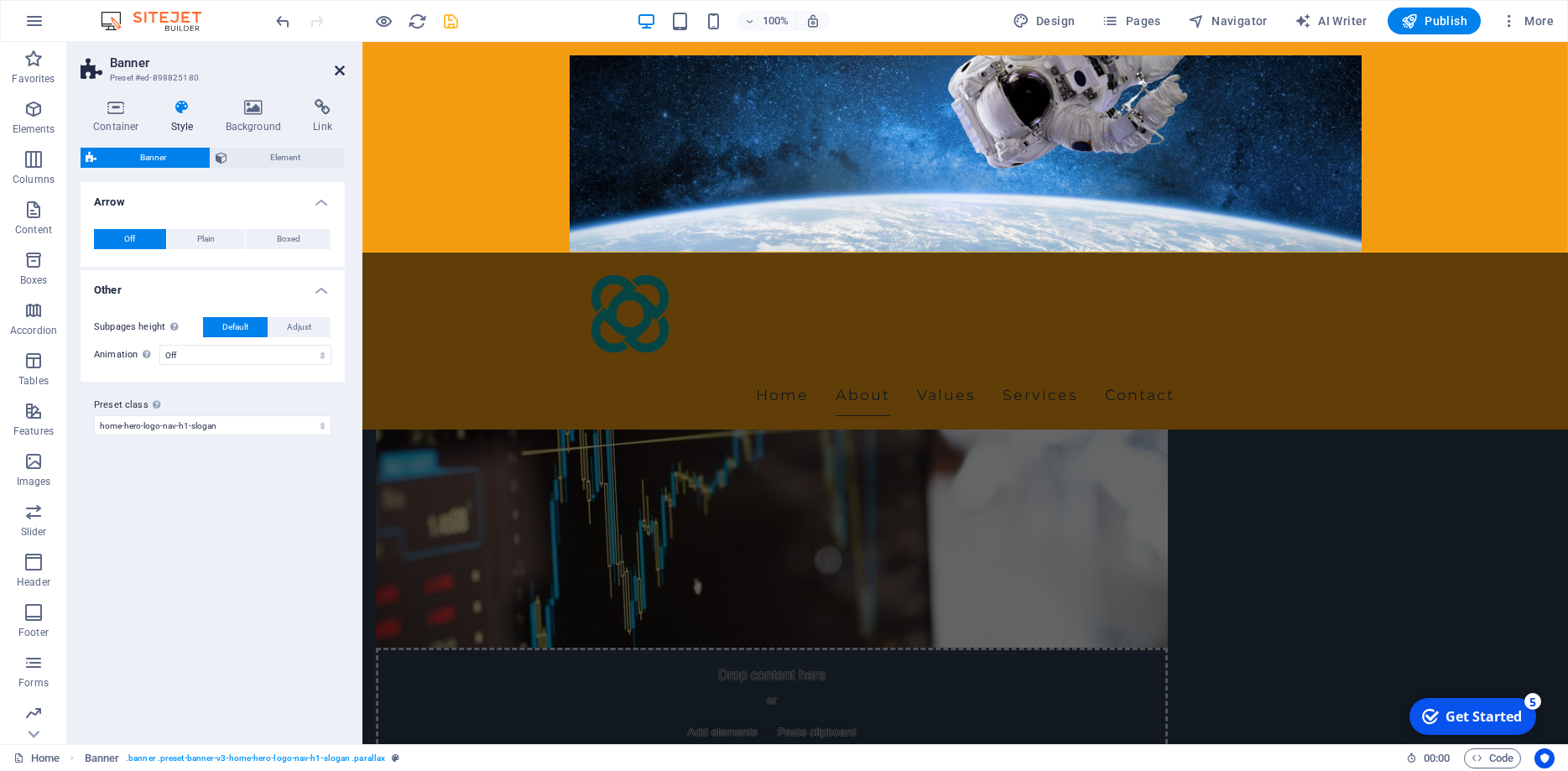
click at [336, 71] on icon at bounding box center [340, 71] width 10 height 13
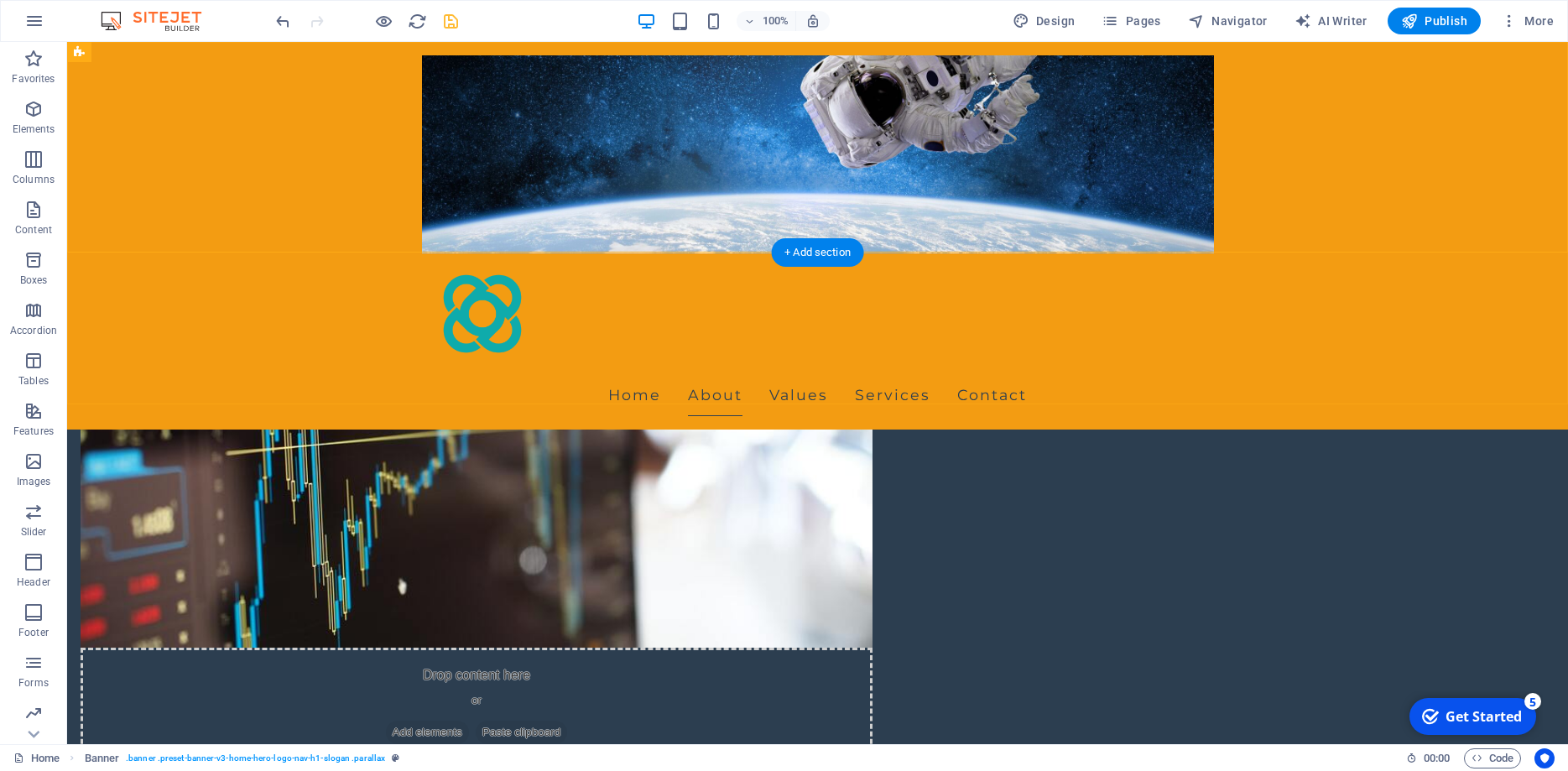
click at [291, 175] on div "Home About Values Services Contact" at bounding box center [817, 236] width 1501 height 388
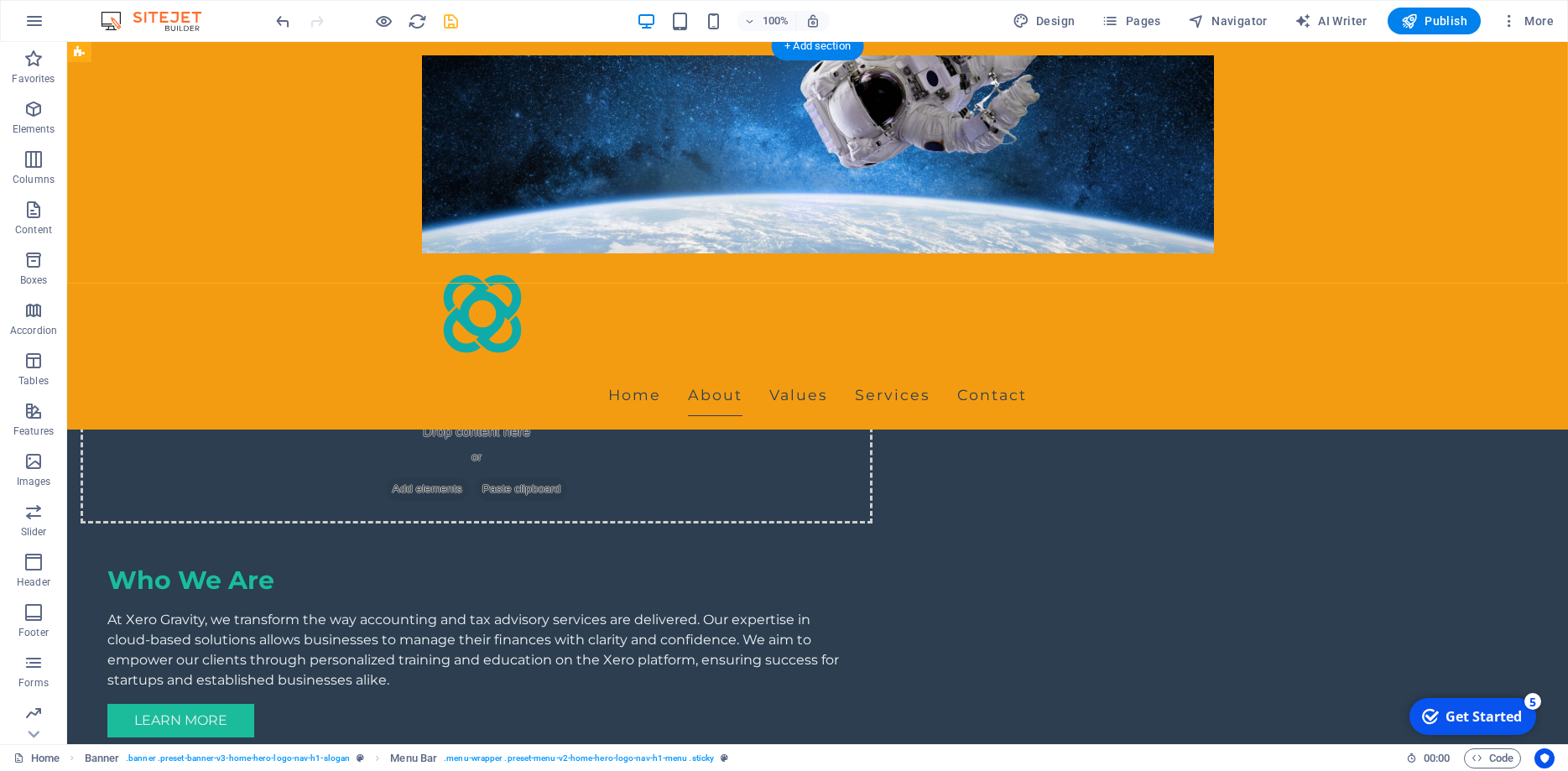
scroll to position [685, 0]
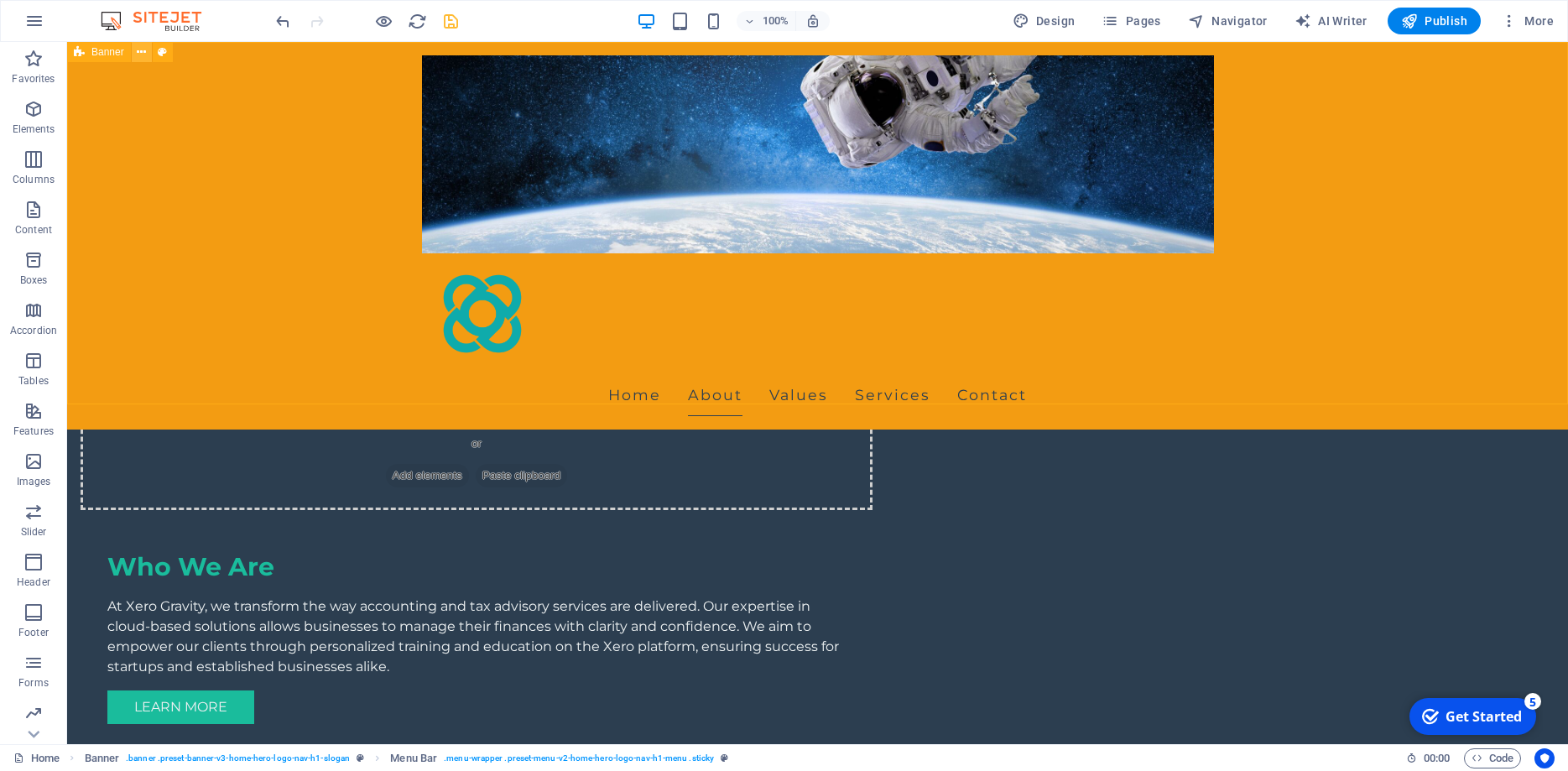
click at [142, 53] on icon at bounding box center [141, 52] width 9 height 18
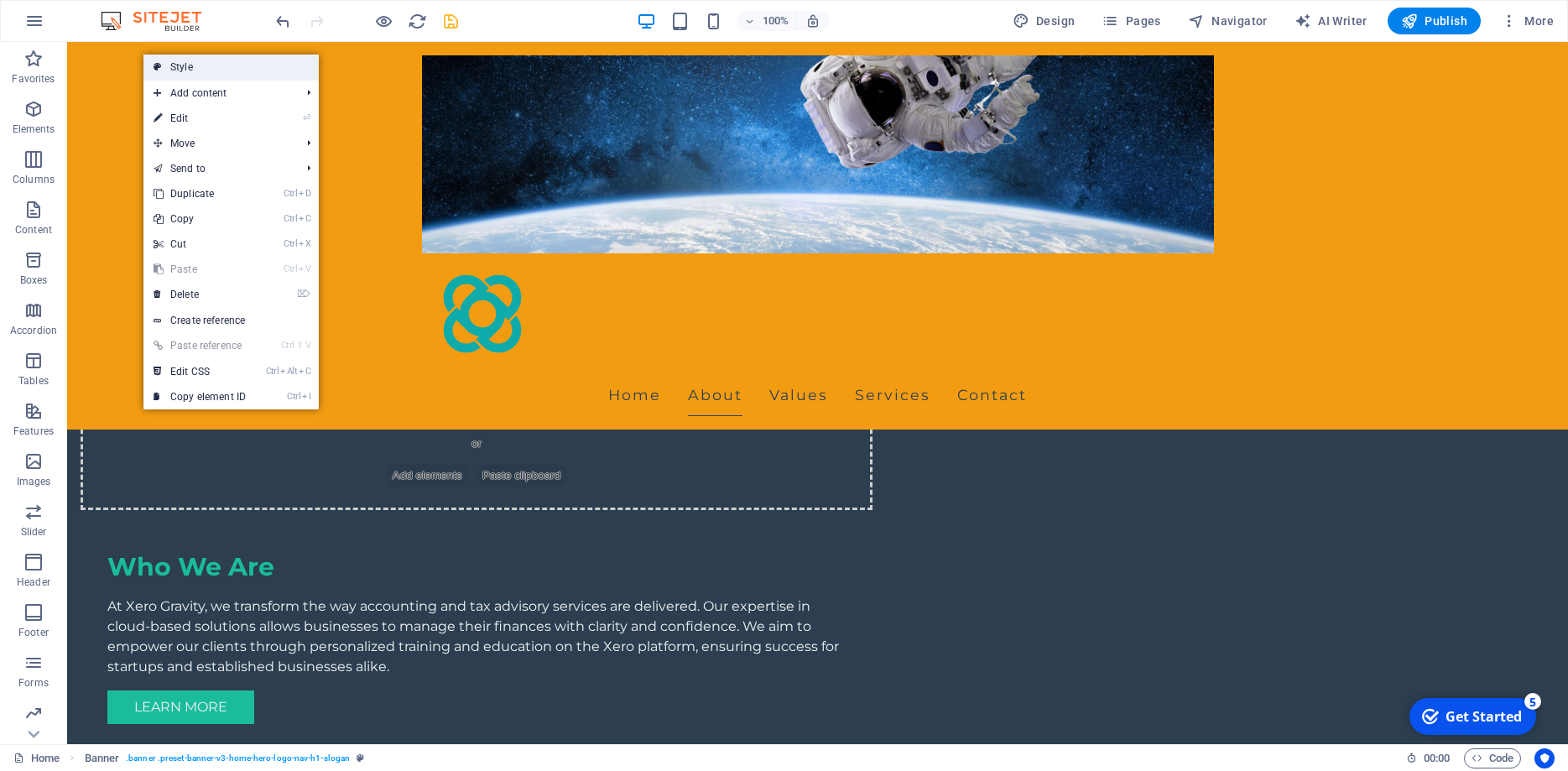
click at [225, 70] on link "Style" at bounding box center [231, 67] width 175 height 25
select select "preset-banner-v3-home-hero-logo-nav-h1-slogan"
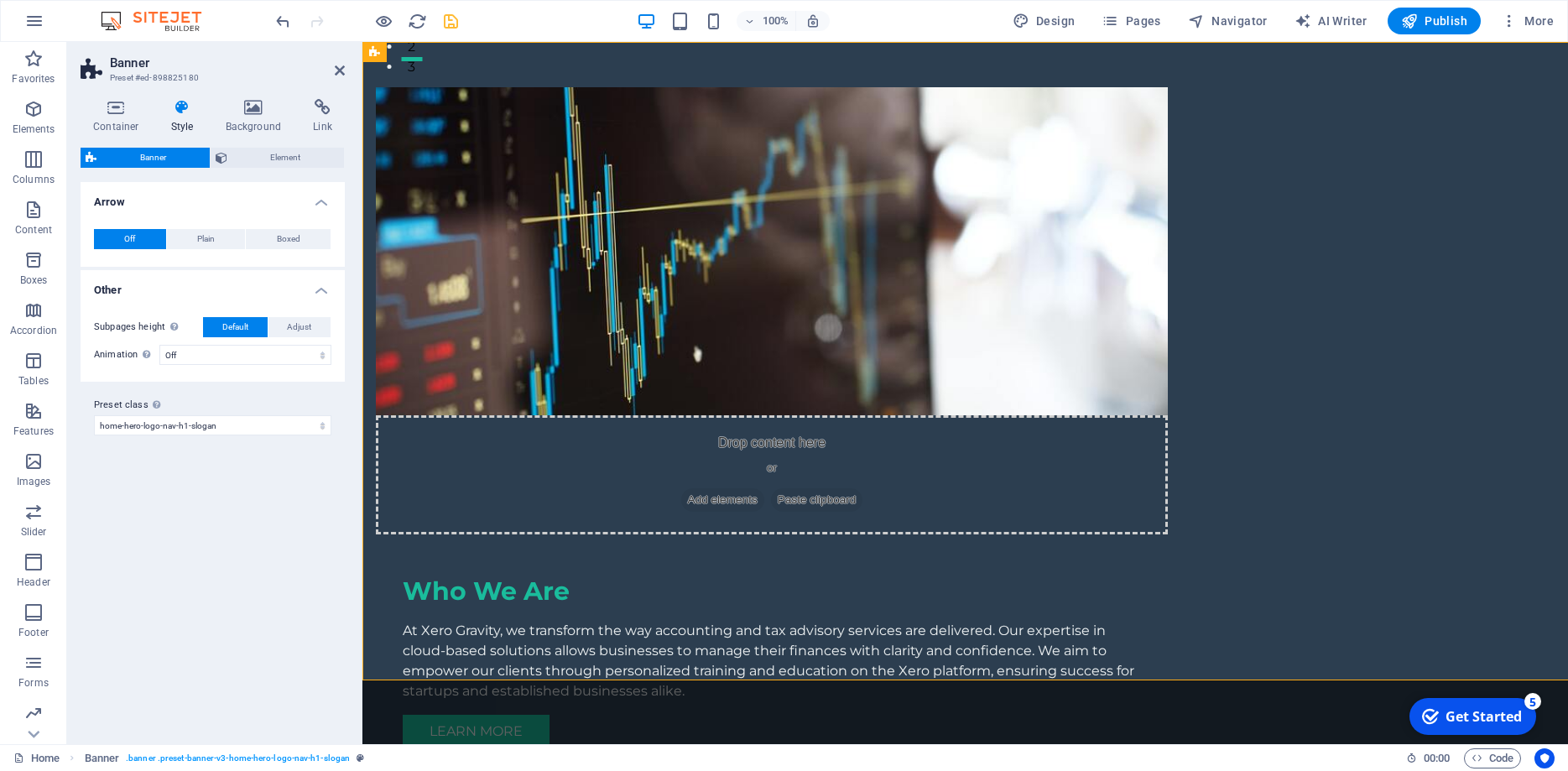
scroll to position [0, 0]
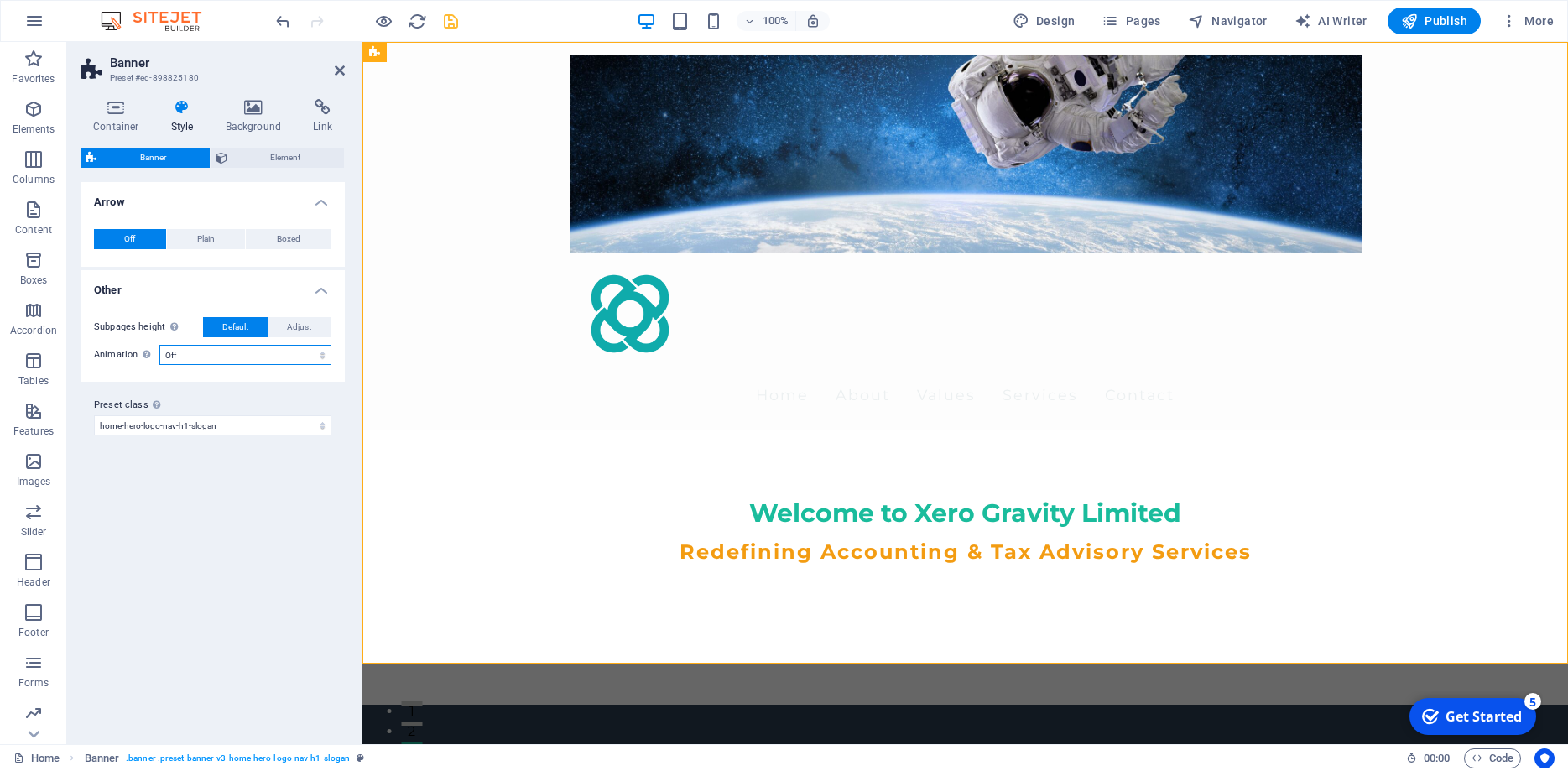
click at [160, 345] on select "Off Zoom: in & out Slide: left to right Slide: up to down" at bounding box center [245, 355] width 172 height 20
click at [291, 354] on select "Off Zoom: in & out Slide: left to right Slide: up to down" at bounding box center [245, 355] width 172 height 20
click at [276, 161] on span "Element" at bounding box center [287, 158] width 108 height 20
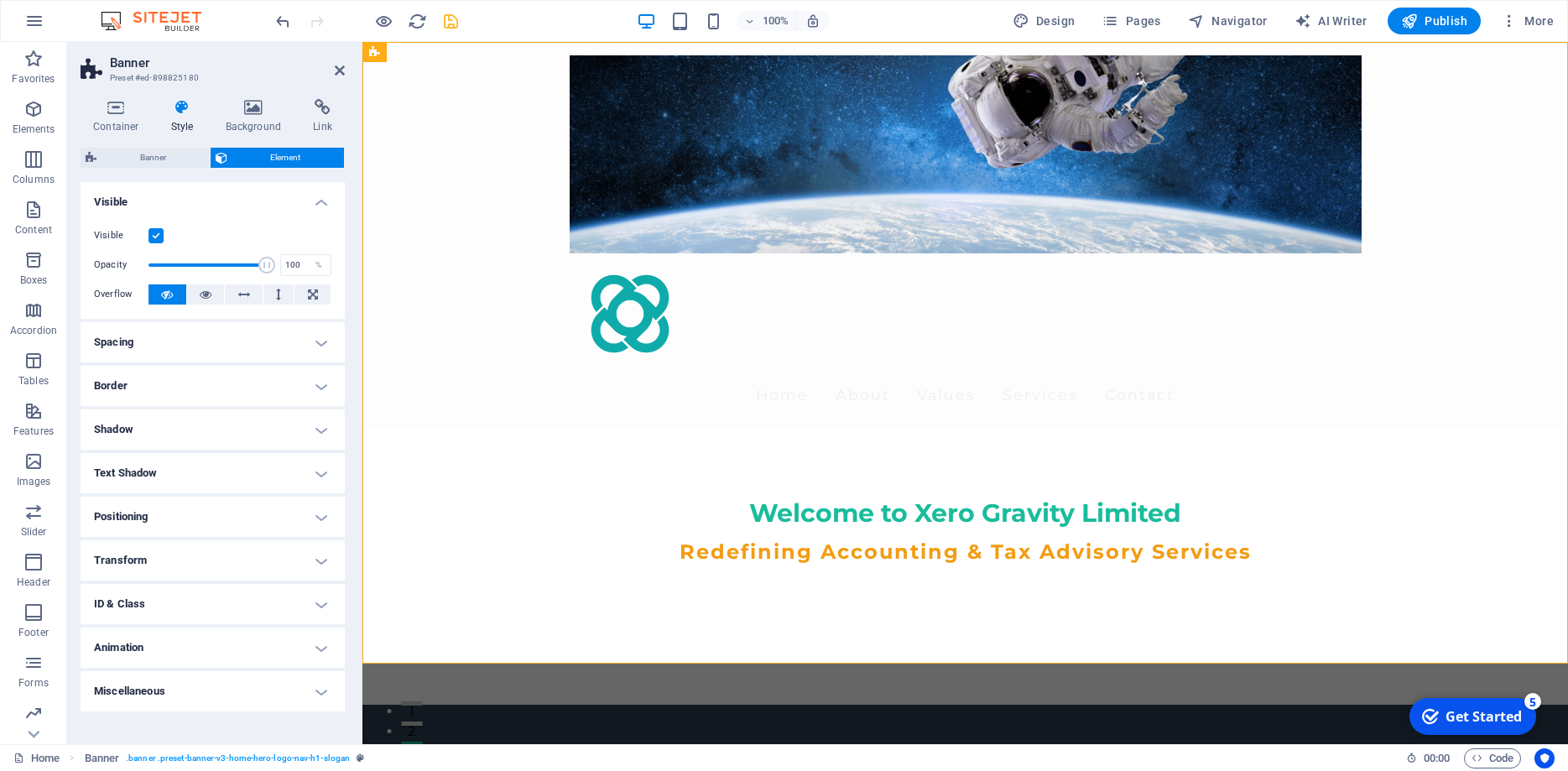
click at [174, 128] on h4 "Style" at bounding box center [186, 117] width 55 height 35
click at [241, 130] on h4 "Background" at bounding box center [257, 117] width 88 height 35
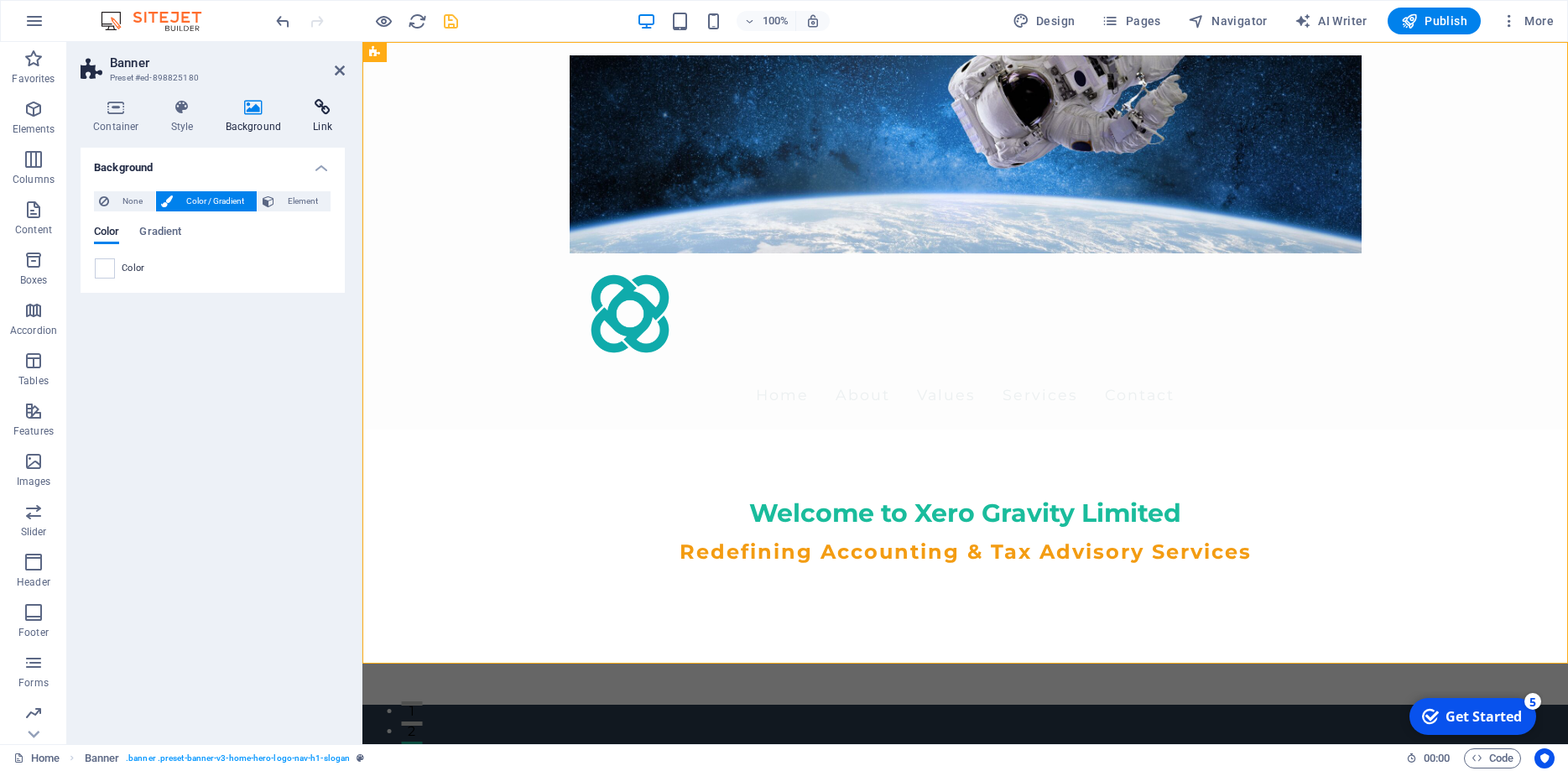
click at [310, 117] on h4 "Link" at bounding box center [323, 117] width 45 height 35
click at [180, 121] on h4 "Style" at bounding box center [186, 117] width 55 height 35
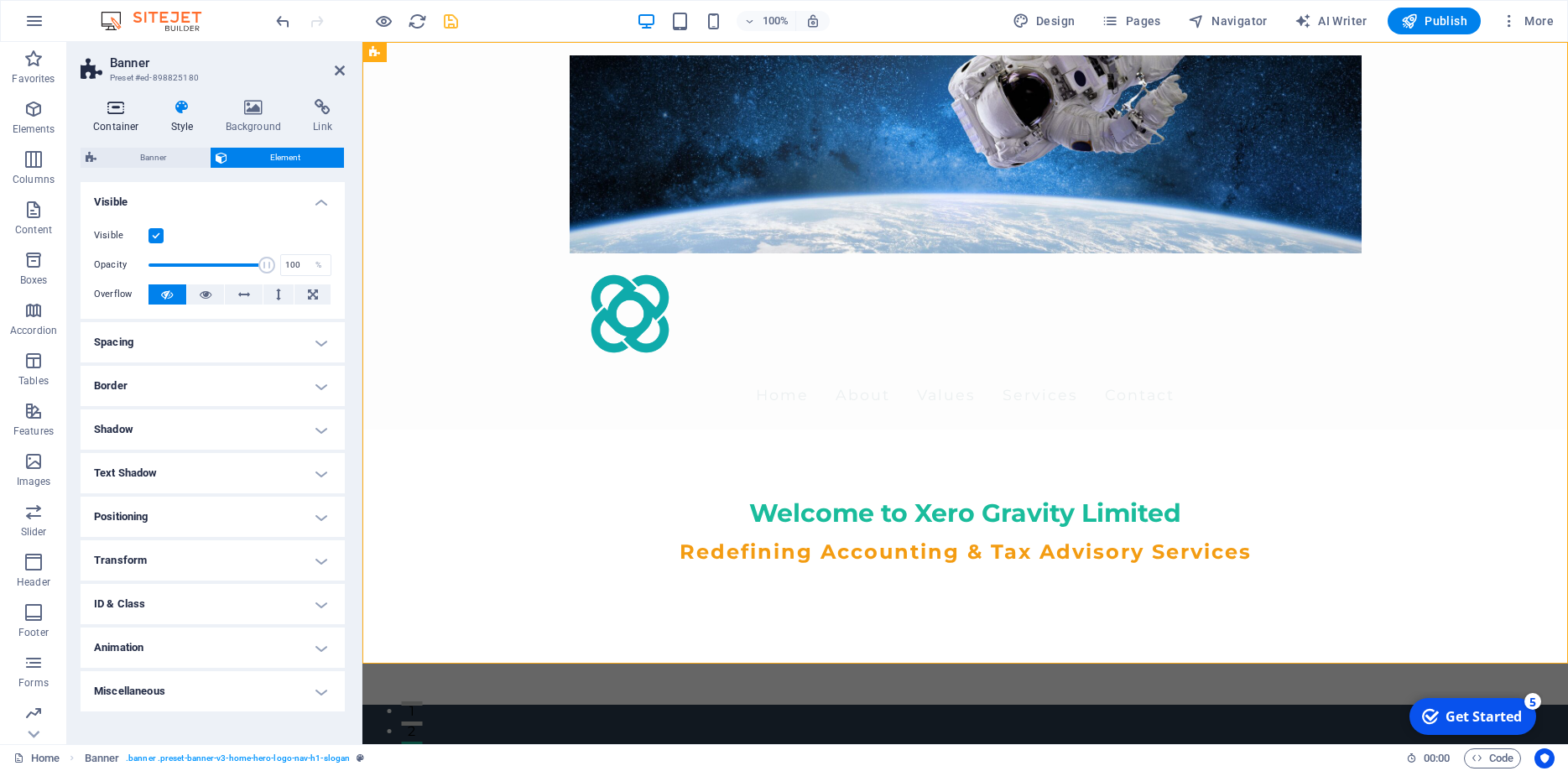
click at [117, 125] on h4 "Container" at bounding box center [120, 117] width 78 height 35
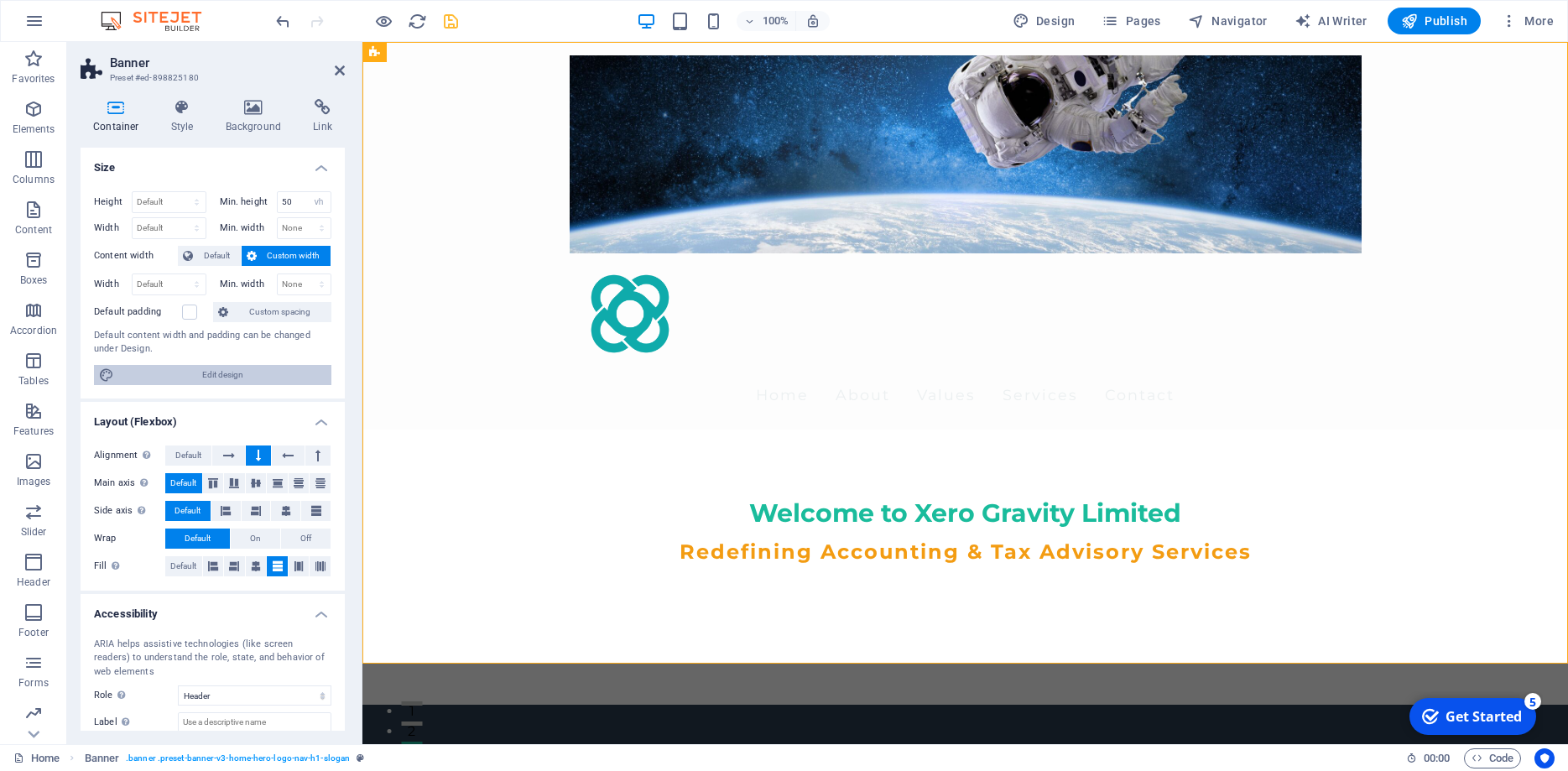
click at [212, 377] on span "Edit design" at bounding box center [222, 375] width 207 height 20
select select "rem"
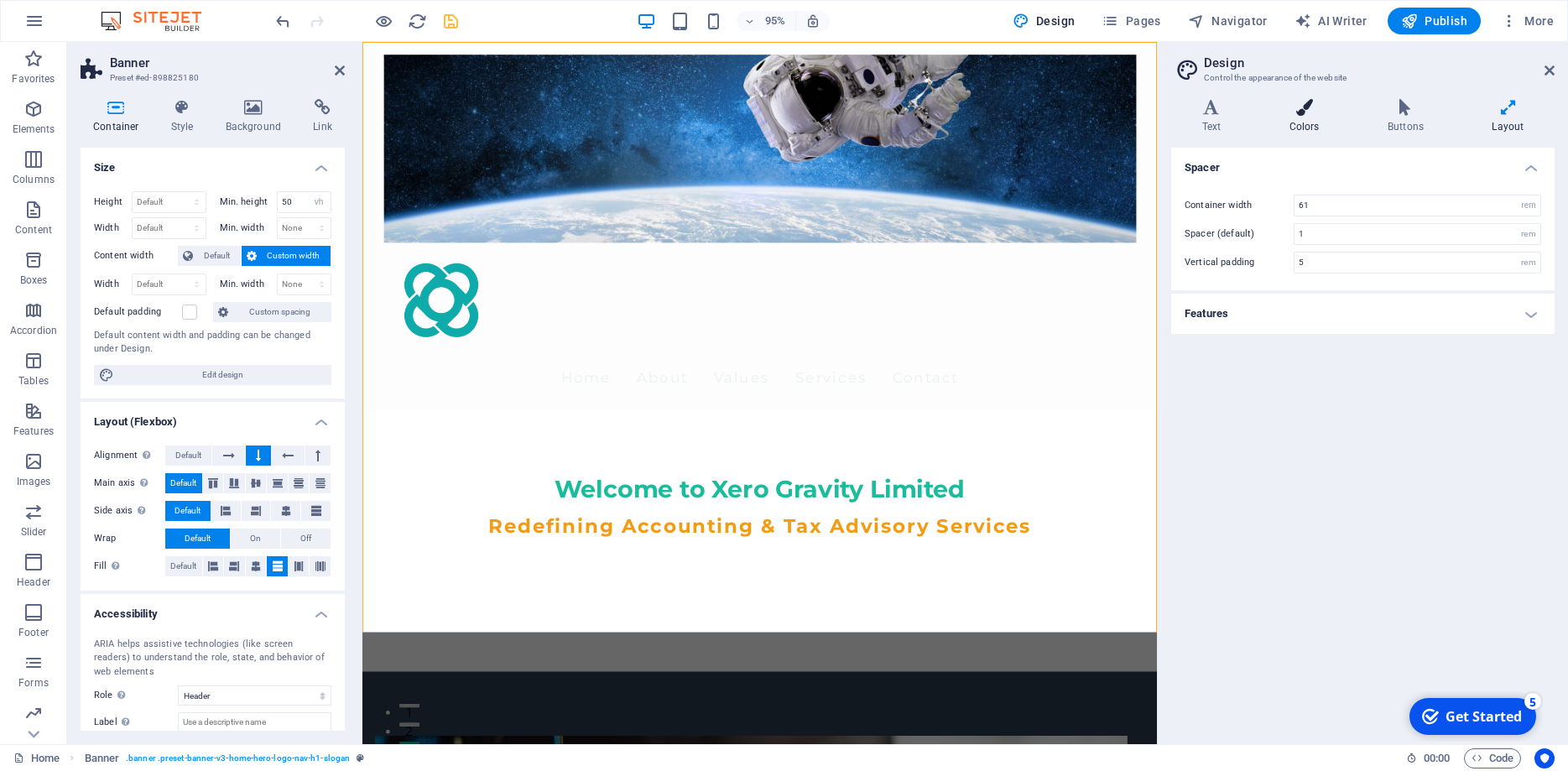
click at [1297, 99] on icon at bounding box center [1305, 108] width 92 height 17
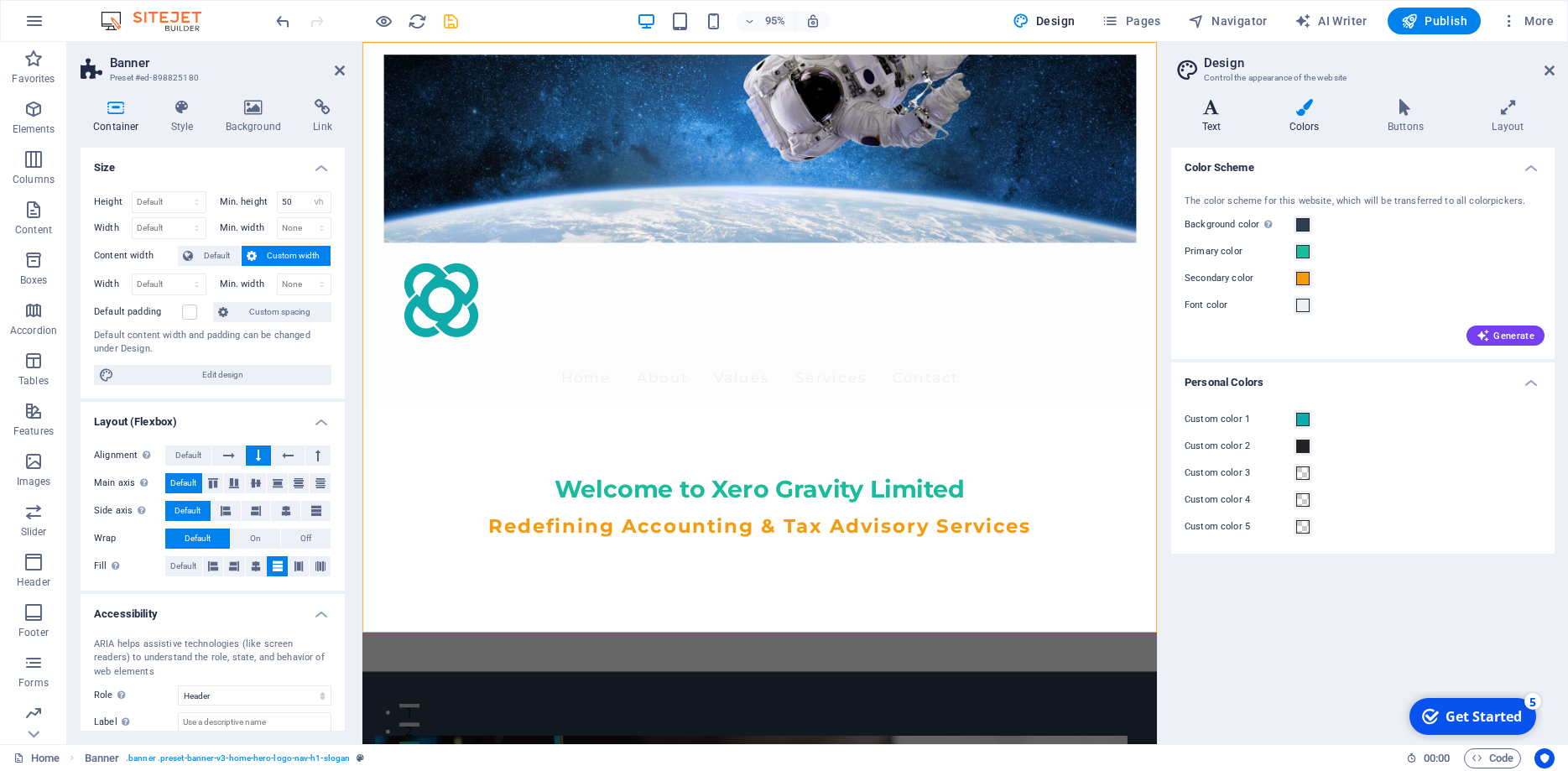
click at [1220, 127] on h4 "Text" at bounding box center [1215, 117] width 87 height 35
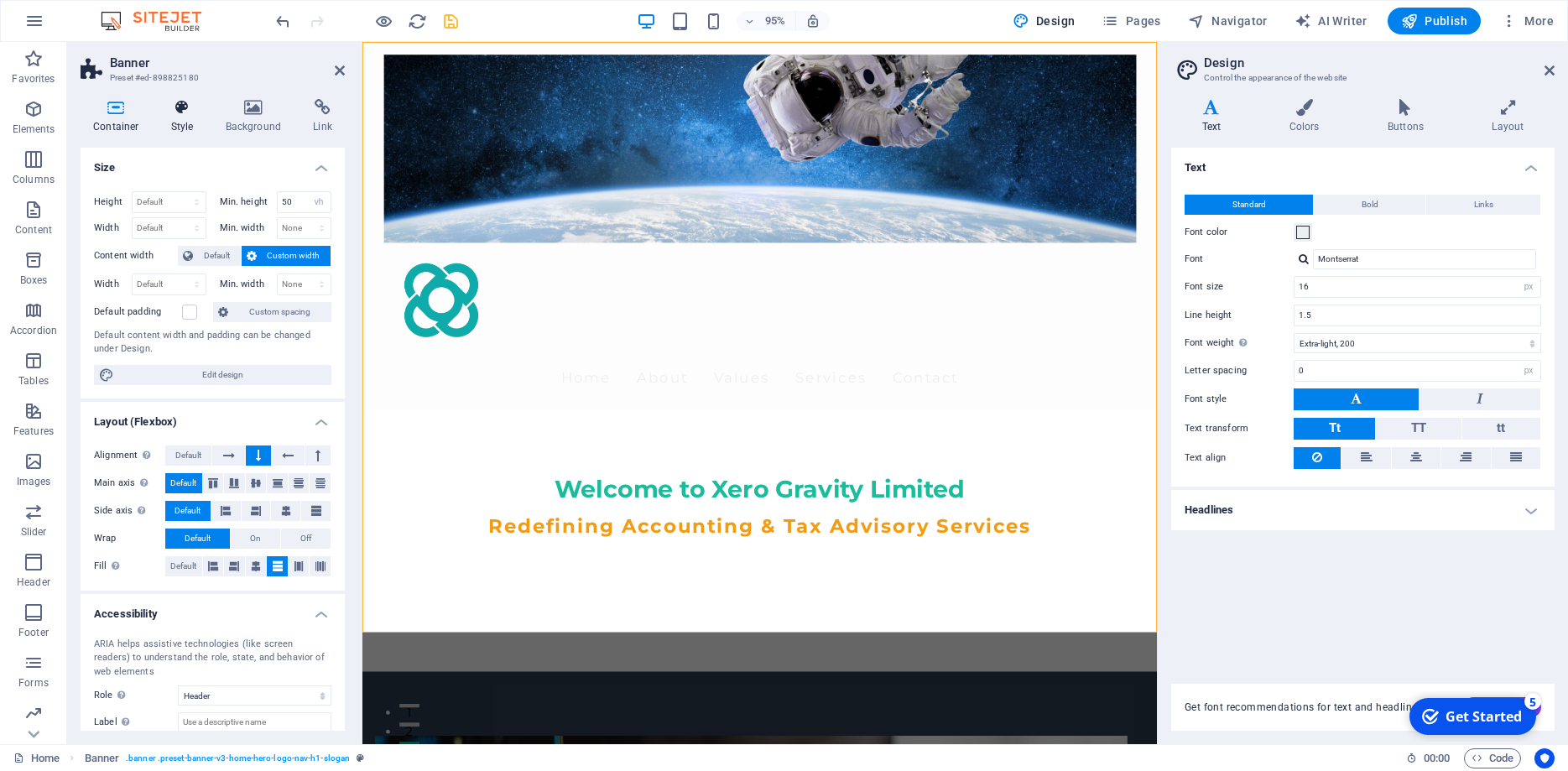
click at [179, 122] on h4 "Style" at bounding box center [186, 117] width 55 height 35
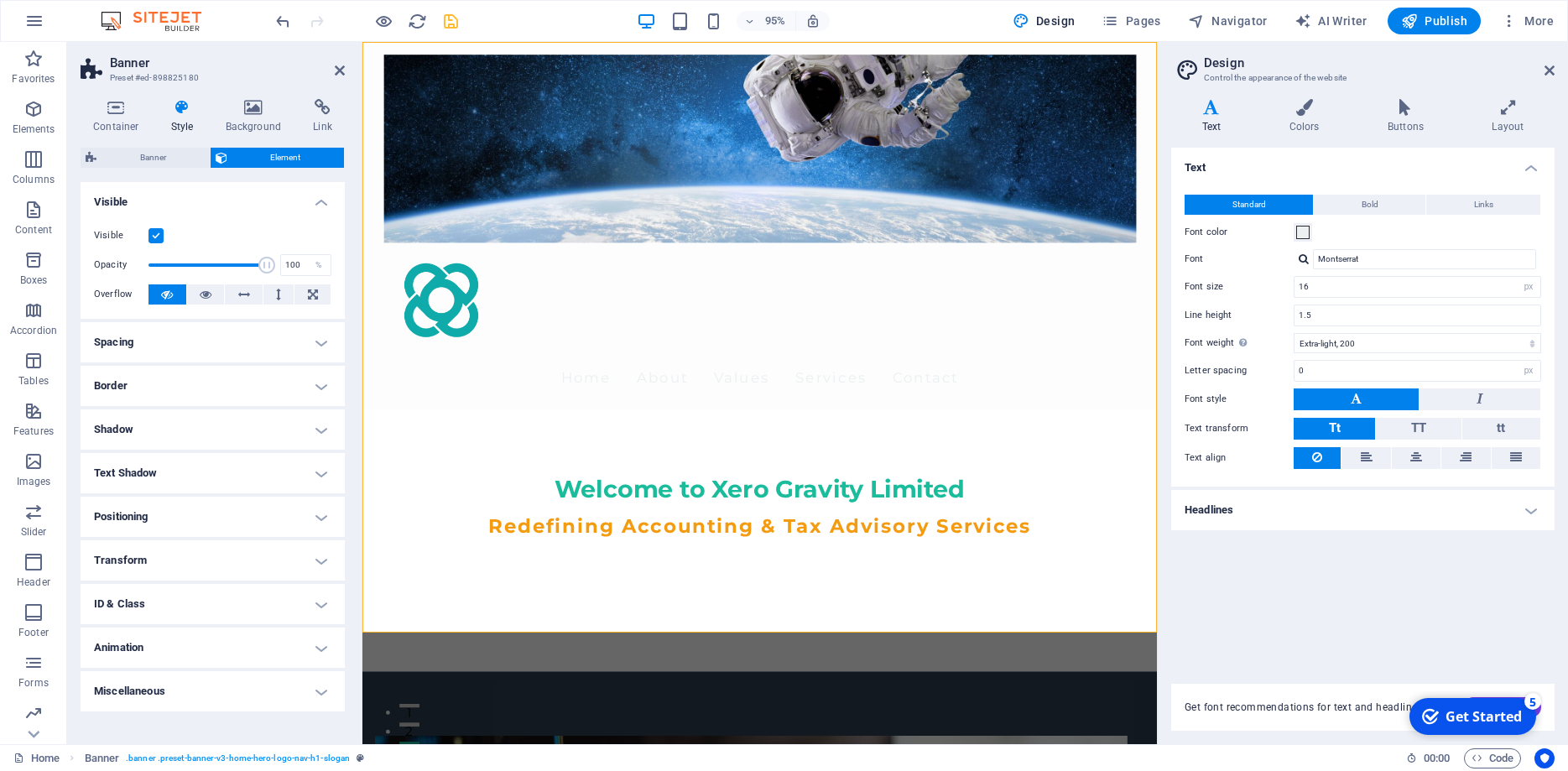
click at [311, 199] on h4 "Visible" at bounding box center [212, 197] width 264 height 31
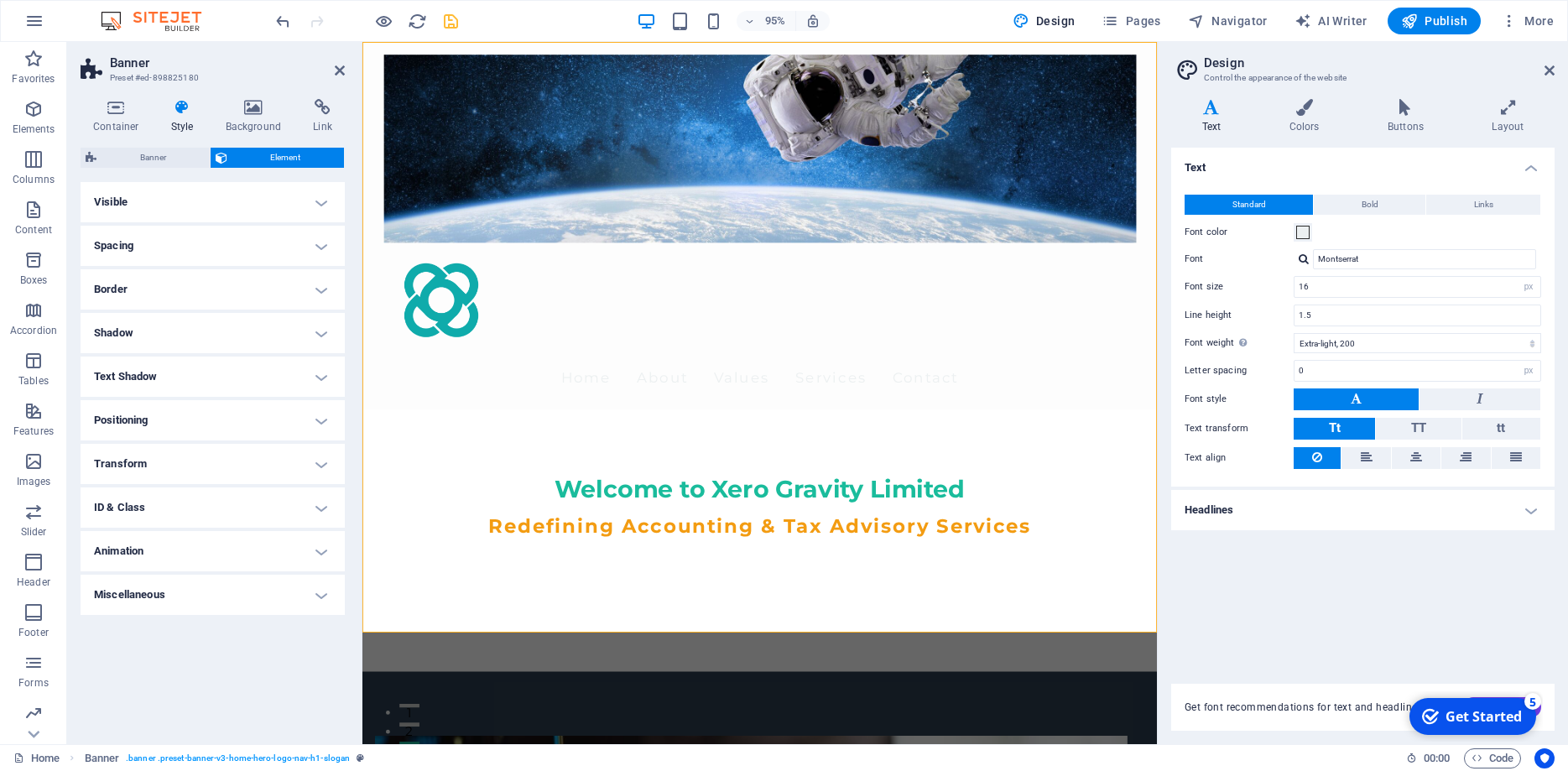
click at [142, 204] on h4 "Visible" at bounding box center [212, 201] width 264 height 40
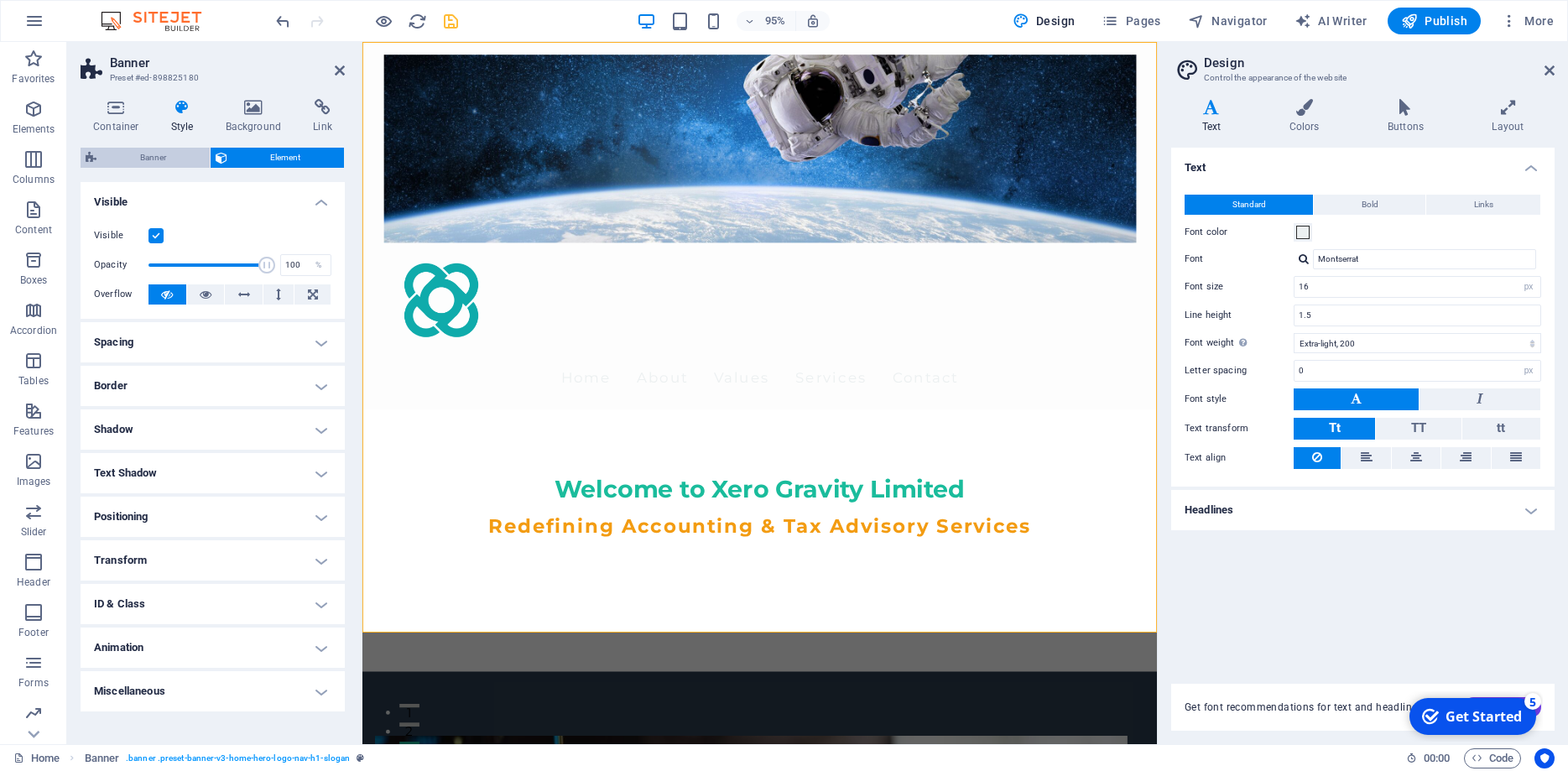
click at [161, 161] on span "Banner" at bounding box center [152, 158] width 103 height 20
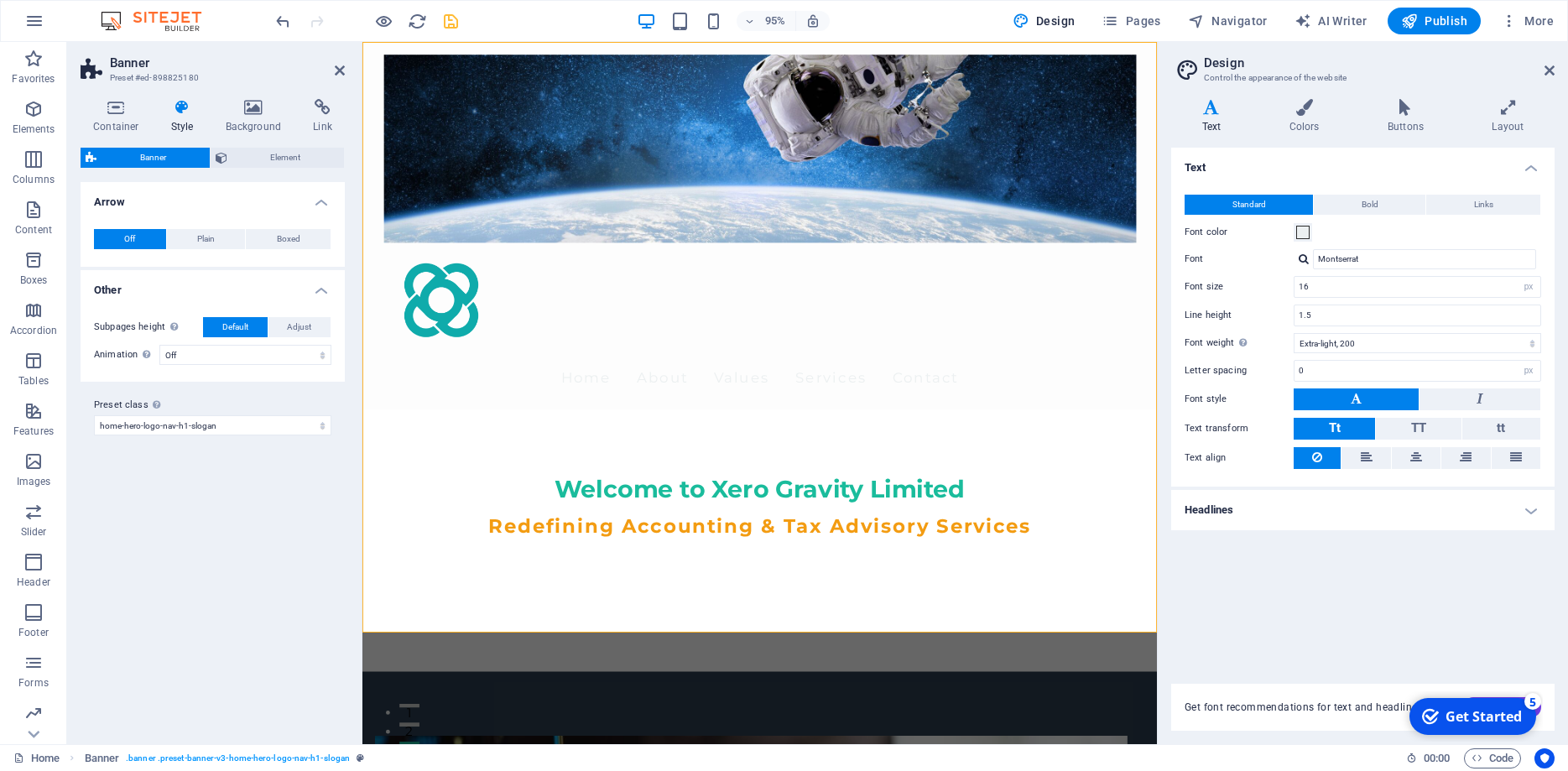
click at [334, 69] on h2 "Banner" at bounding box center [226, 63] width 235 height 15
click at [342, 72] on icon at bounding box center [340, 71] width 10 height 13
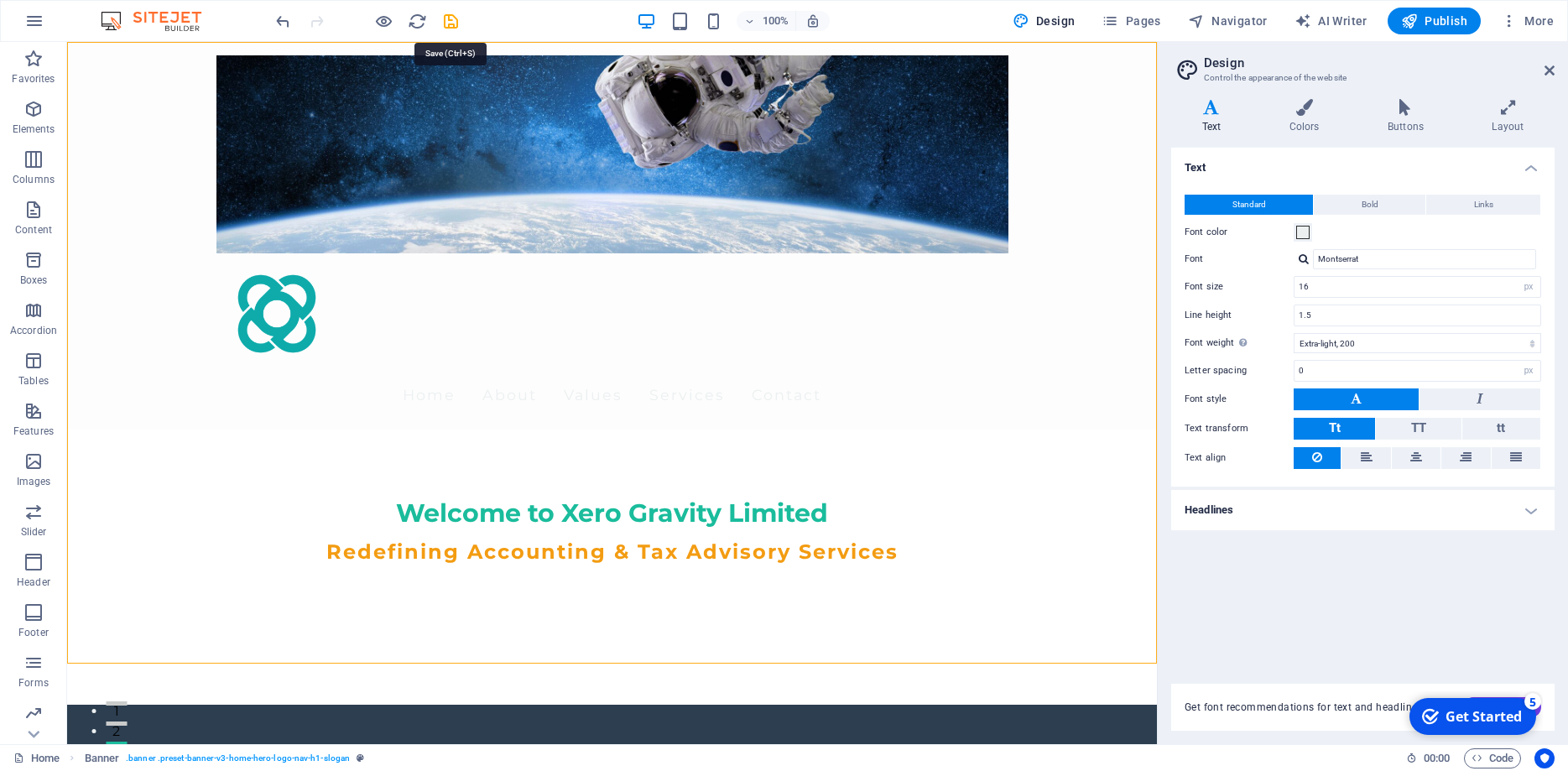
click at [446, 21] on icon "save" at bounding box center [451, 21] width 19 height 19
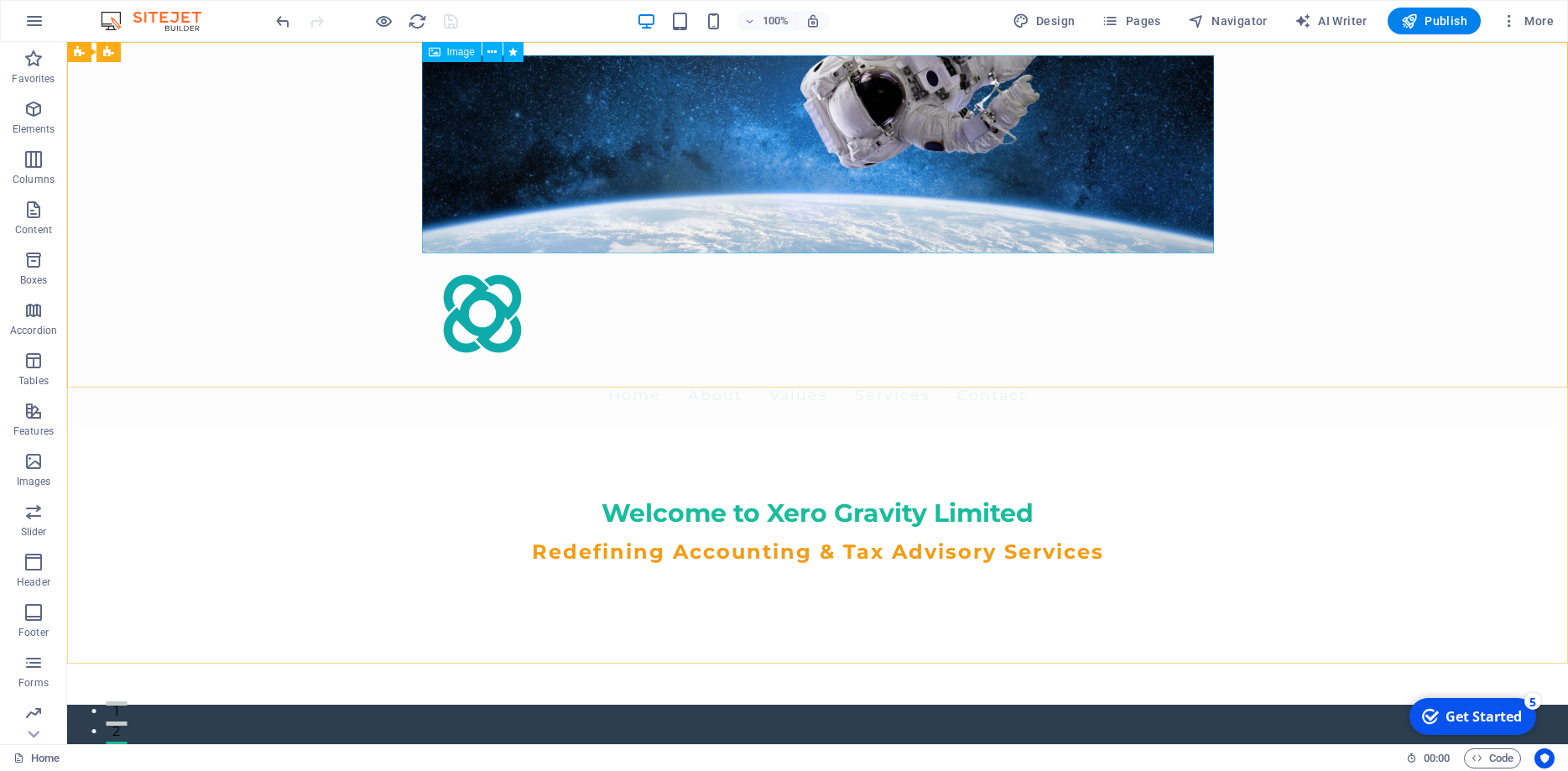
click at [445, 57] on div "Image" at bounding box center [452, 52] width 59 height 20
click at [494, 101] on figure at bounding box center [818, 154] width 792 height 198
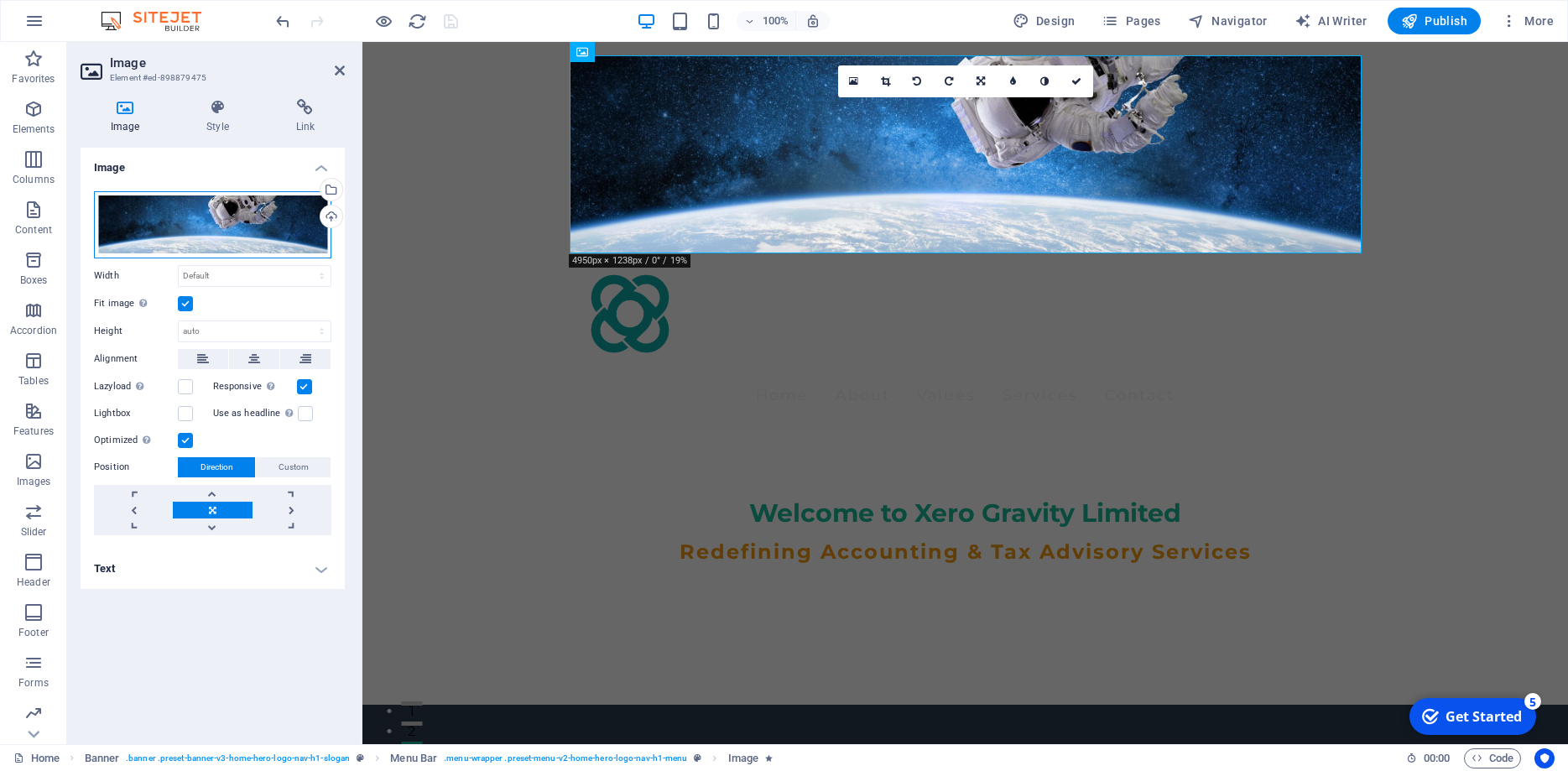
click at [218, 226] on div "Drag files here, click to choose files or select files from Files or our free s…" at bounding box center [212, 225] width 238 height 67
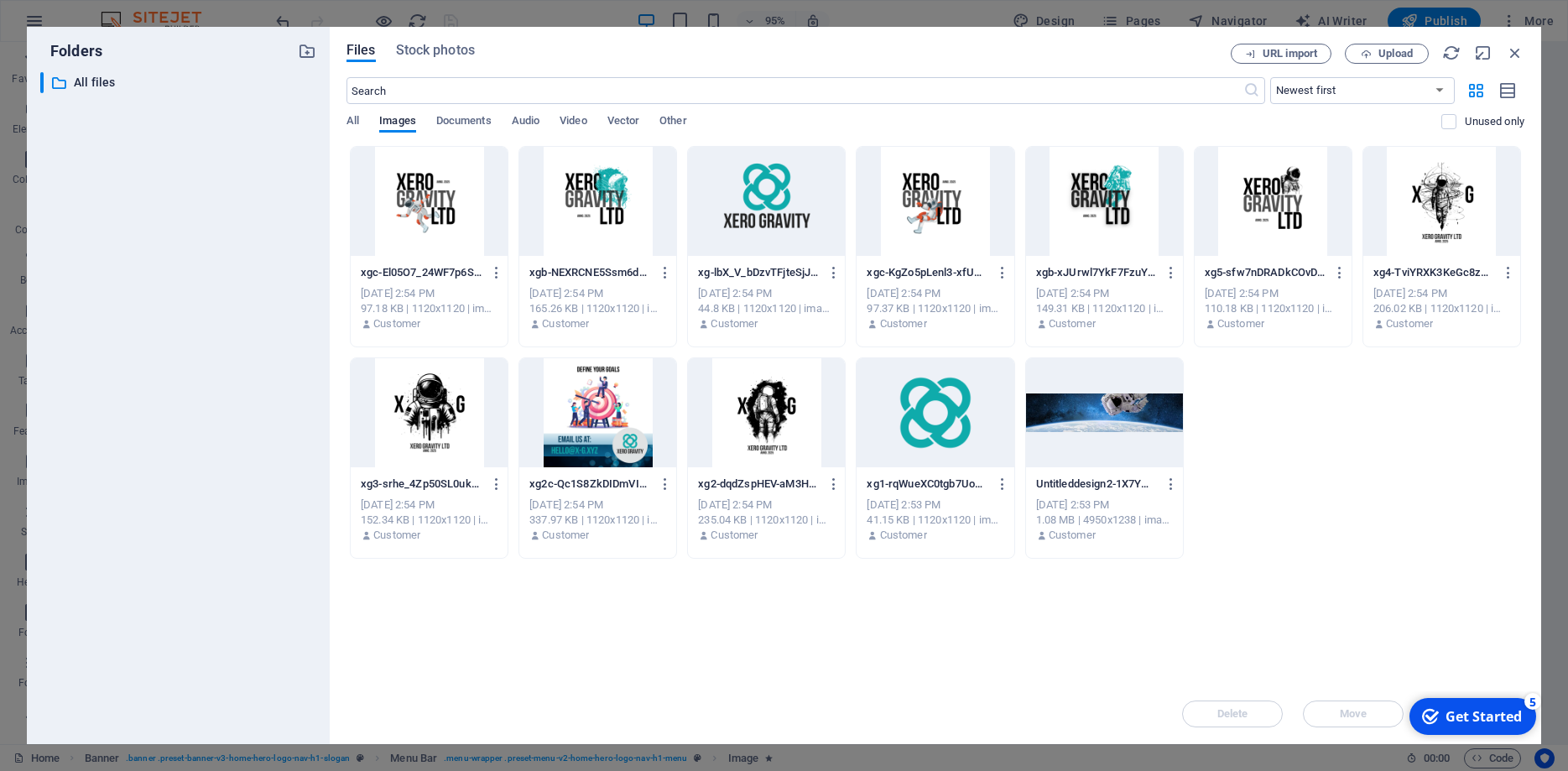
click at [1460, 192] on div at bounding box center [1442, 201] width 157 height 109
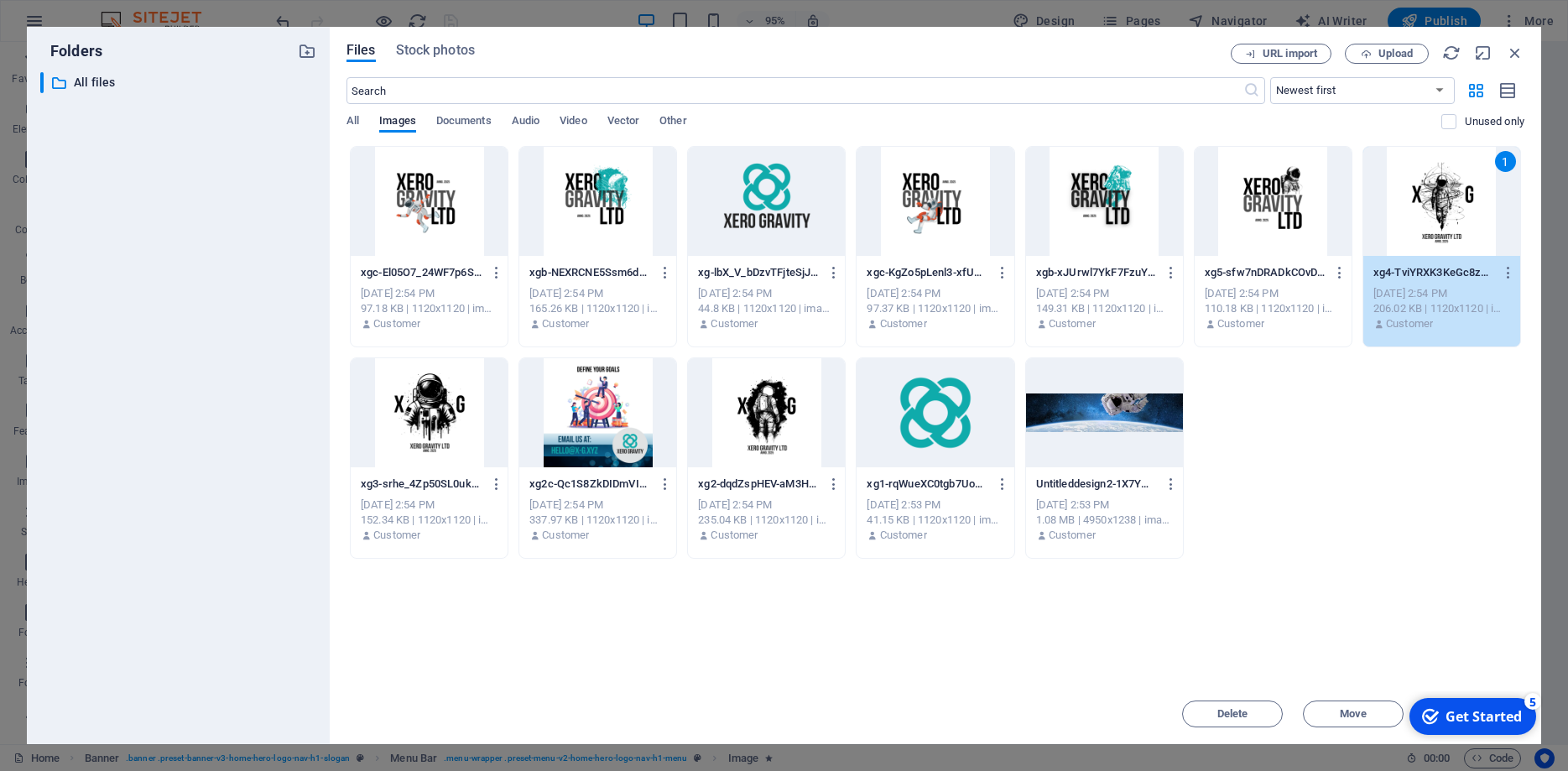
click at [1433, 174] on div "1" at bounding box center [1442, 201] width 157 height 109
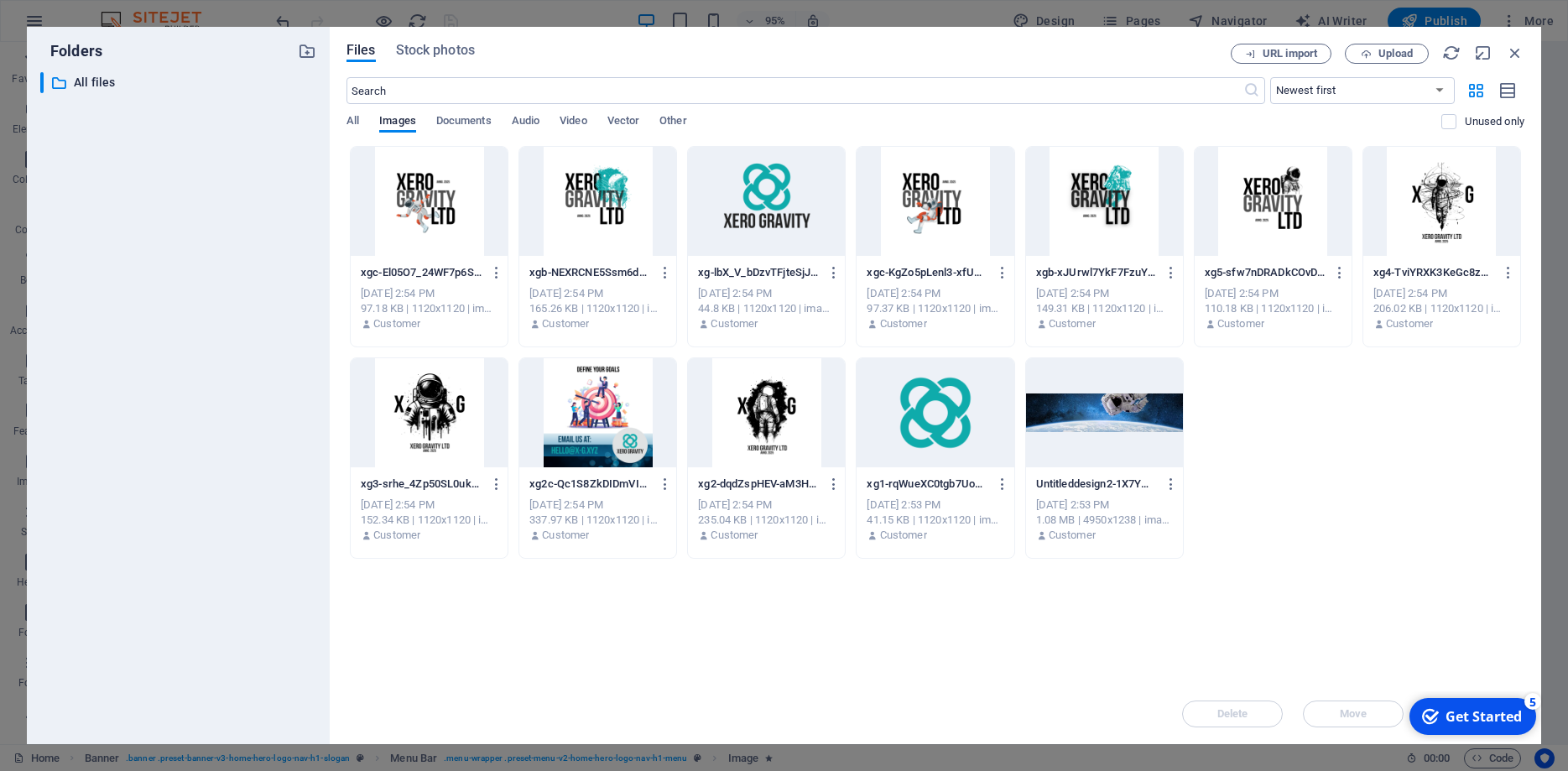
click at [1433, 173] on div at bounding box center [1442, 201] width 157 height 109
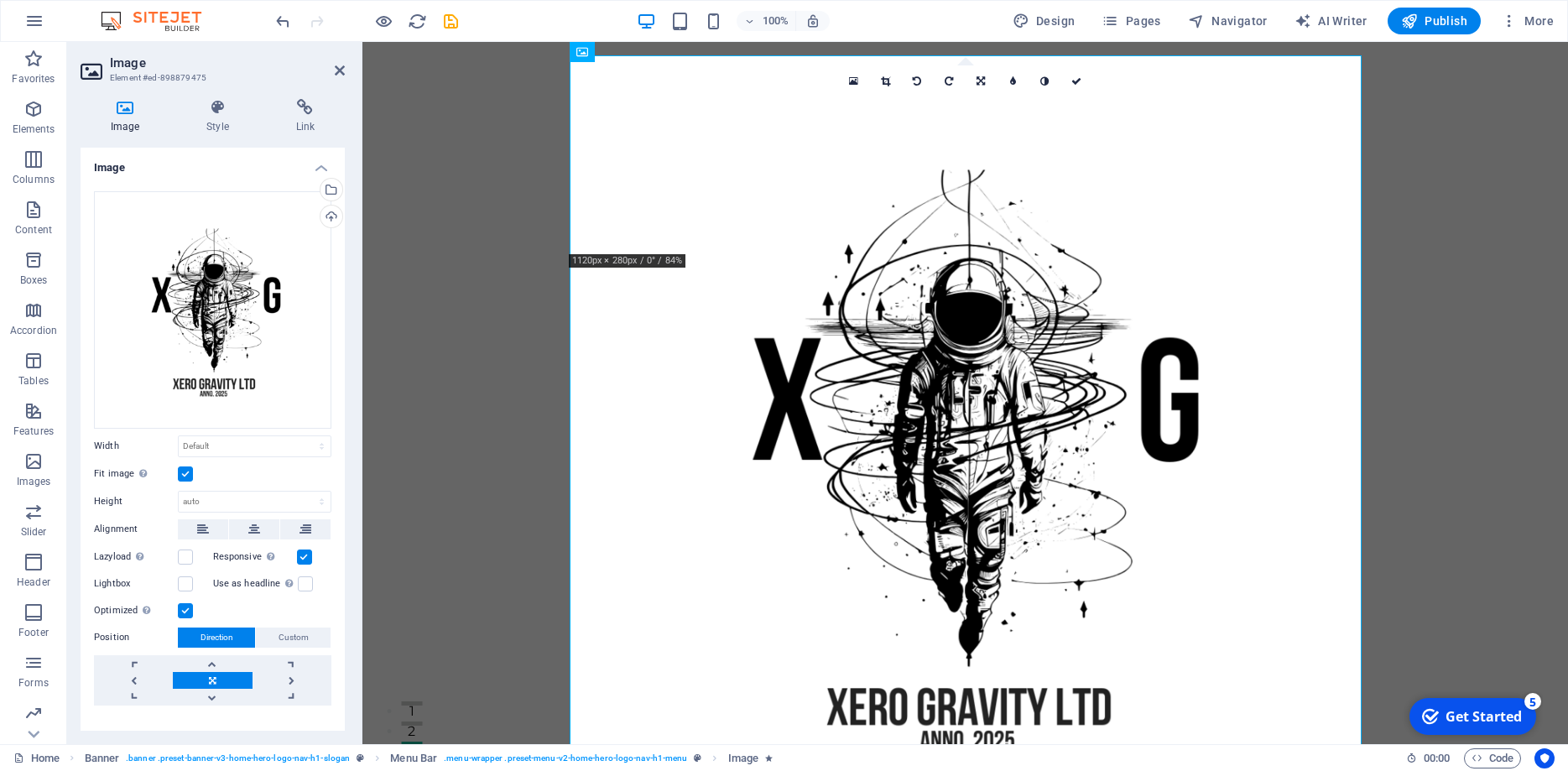
select select "px"
click option "px" at bounding box center [0, 0] width 0 height 0
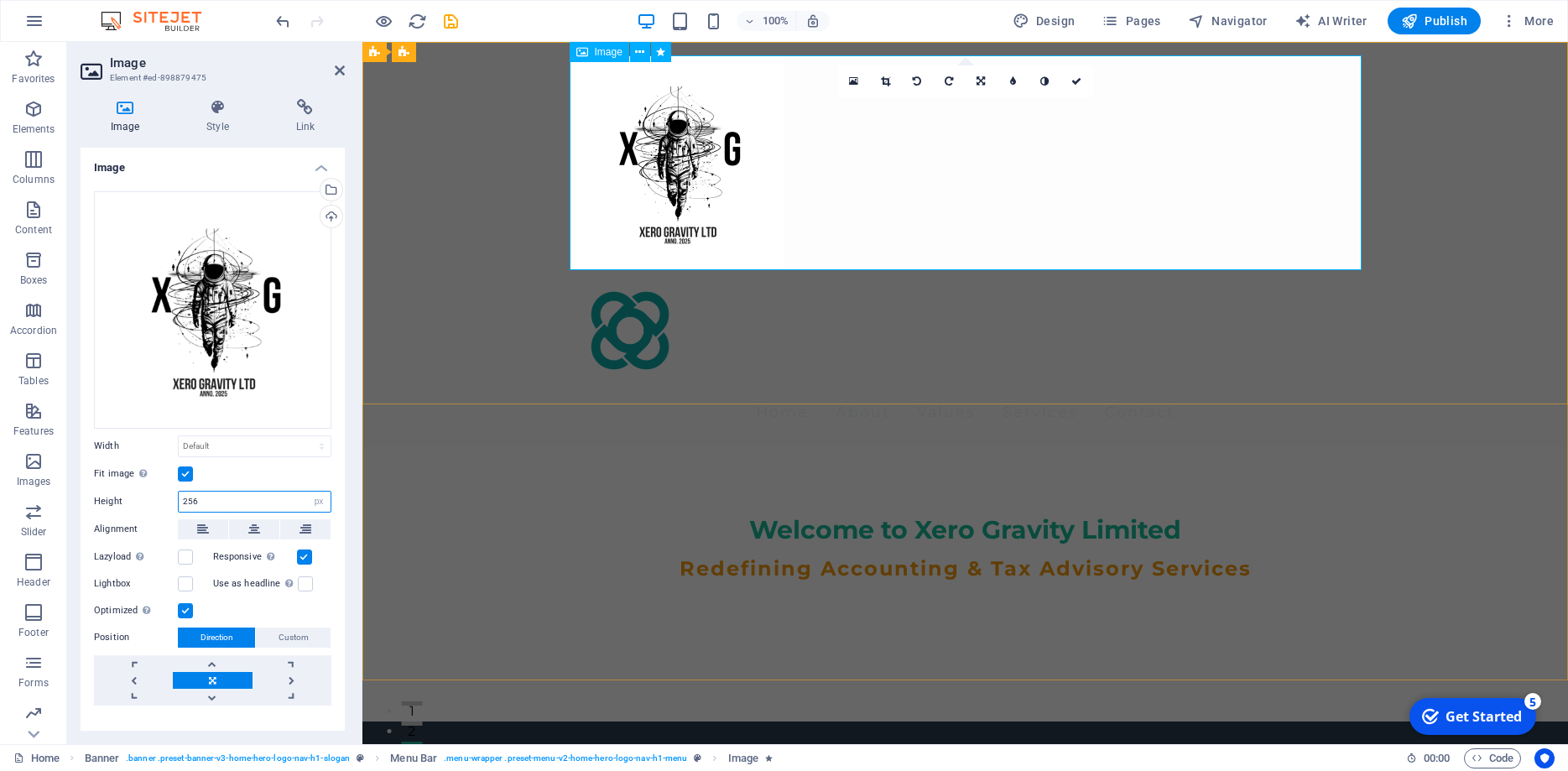
type input "256"
click at [851, 195] on figure at bounding box center [966, 163] width 792 height 215
click at [179, 436] on select "Default auto px rem % em vh vw" at bounding box center [255, 446] width 152 height 20
select select "px"
click option "px" at bounding box center [0, 0] width 0 height 0
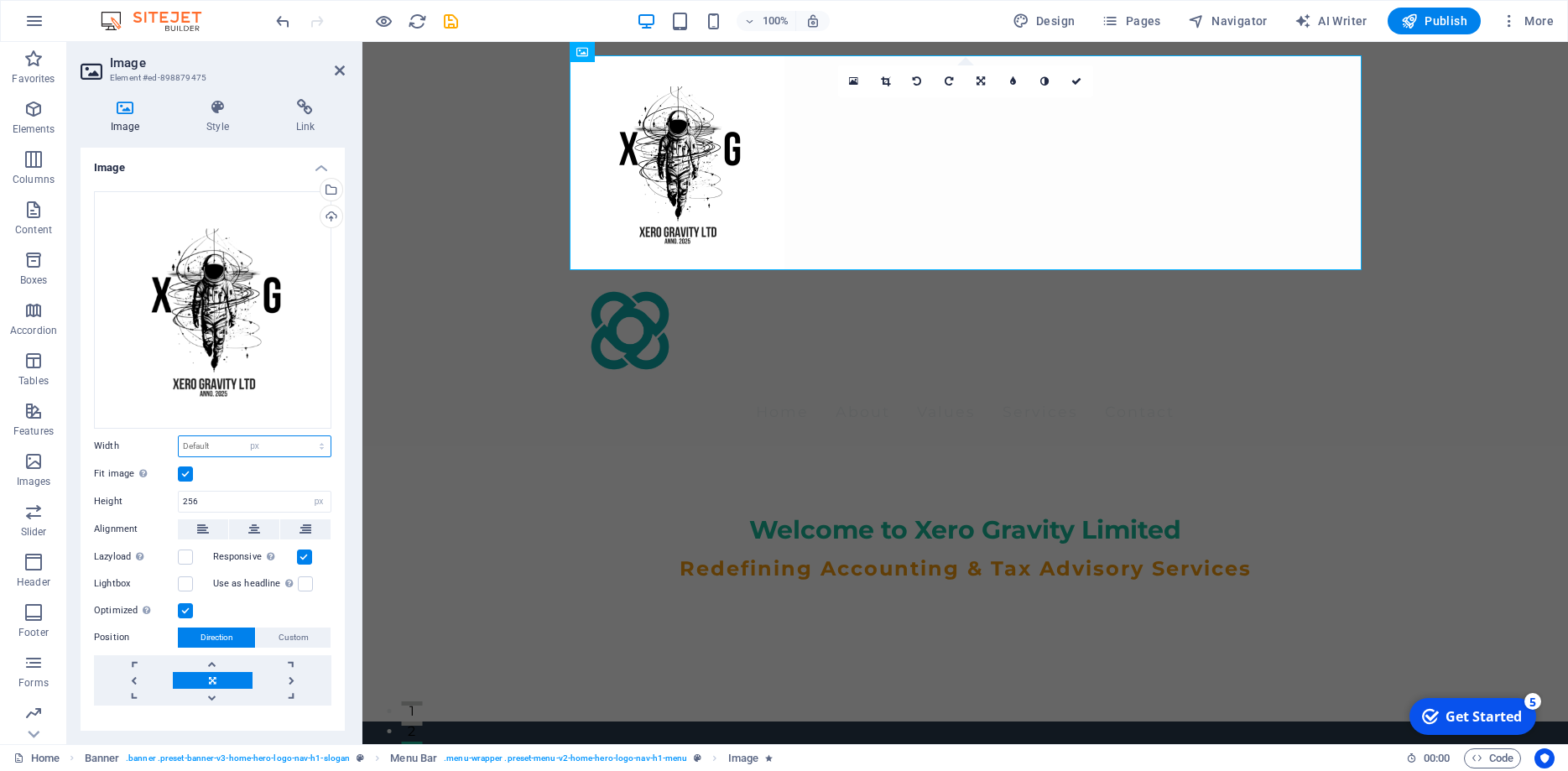
type input "256"
click at [152, 444] on label "Width" at bounding box center [135, 446] width 84 height 9
click at [449, 17] on icon "save" at bounding box center [451, 21] width 19 height 19
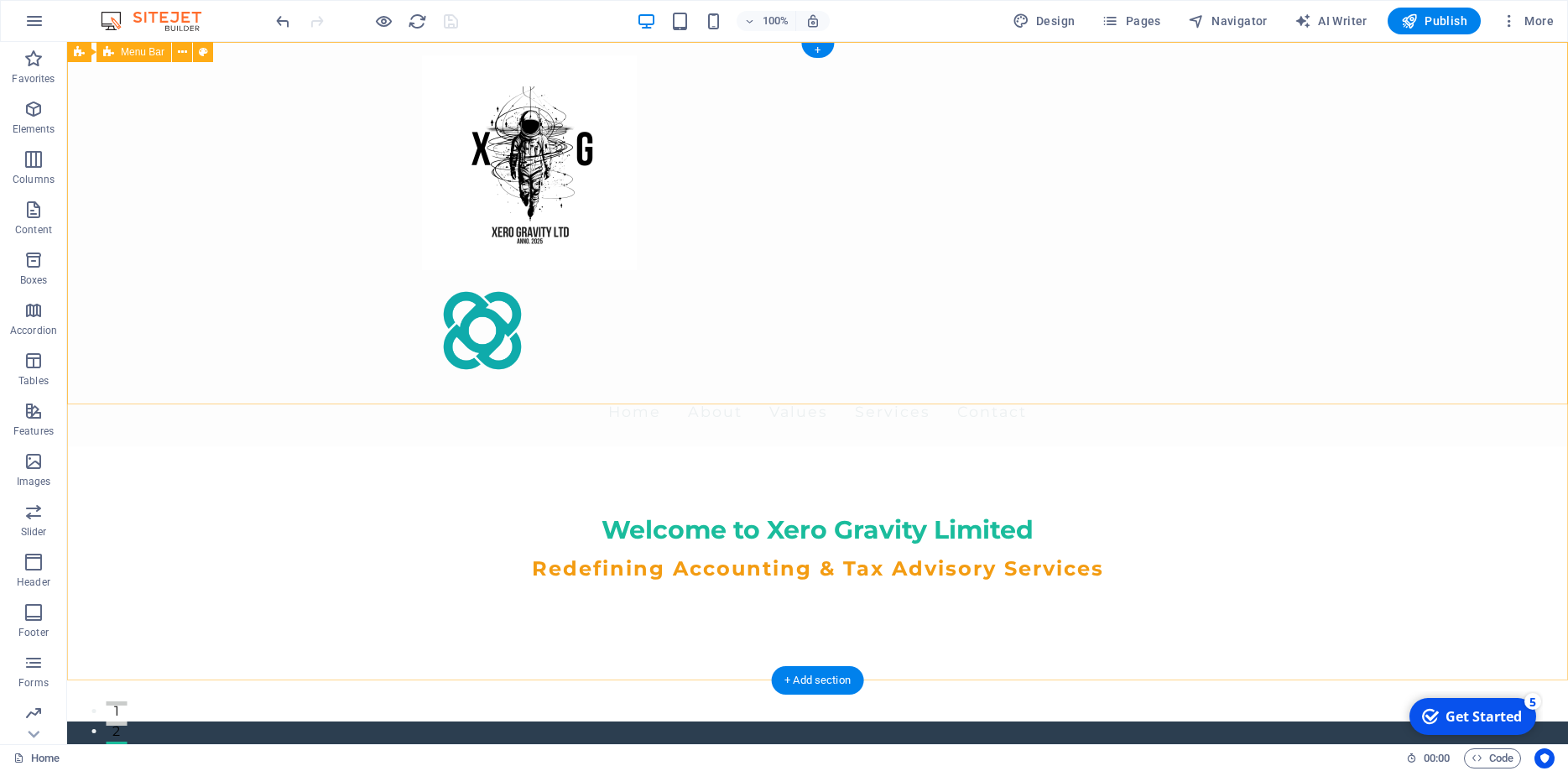
click at [175, 98] on div "Home About Values Services Contact" at bounding box center [817, 244] width 1501 height 405
click at [185, 54] on icon at bounding box center [183, 52] width 9 height 18
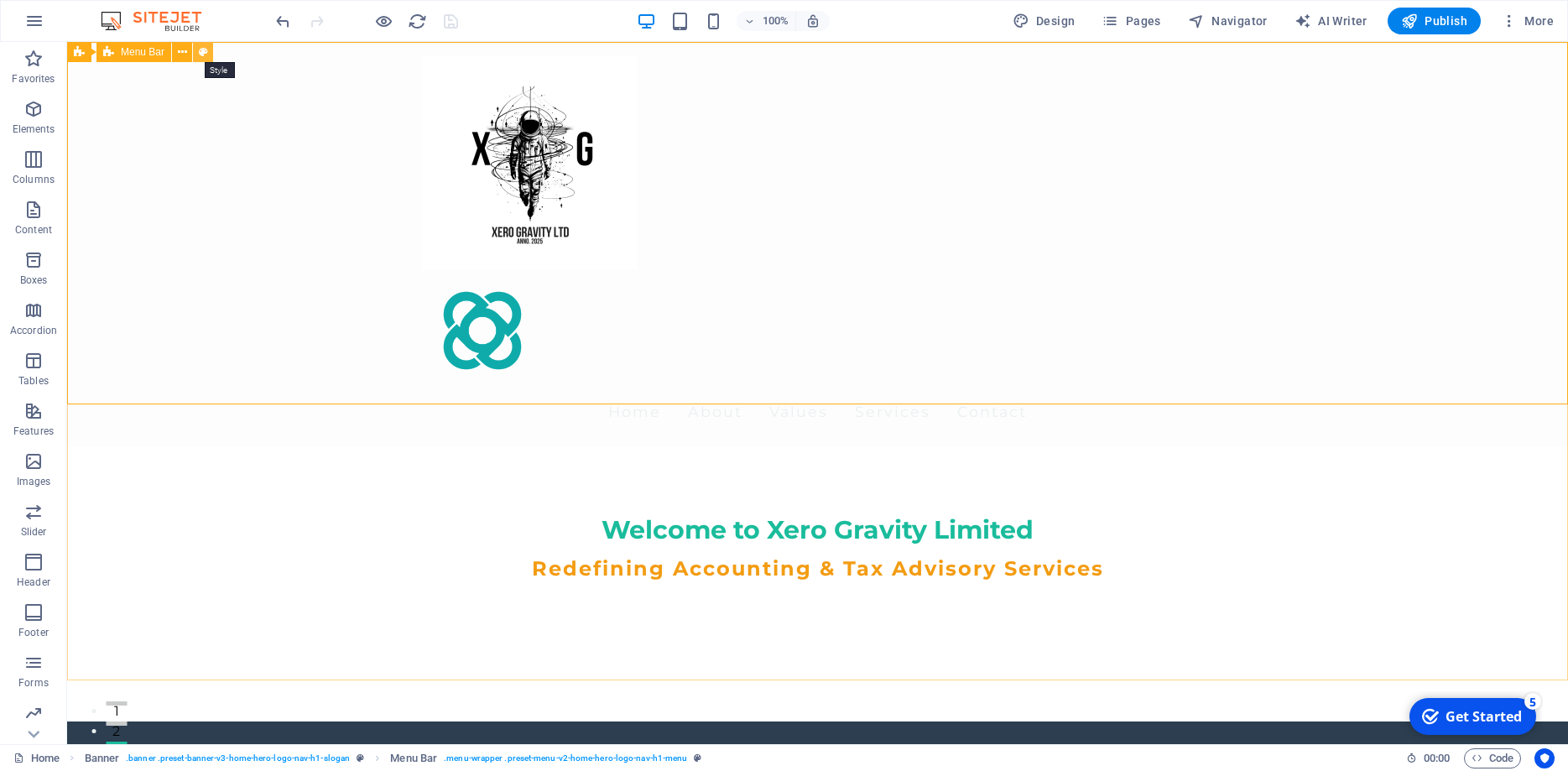
click at [206, 45] on icon at bounding box center [203, 52] width 9 height 18
select select "rem"
select select "preset-menu-v2-home-hero-logo-nav-h1-menu"
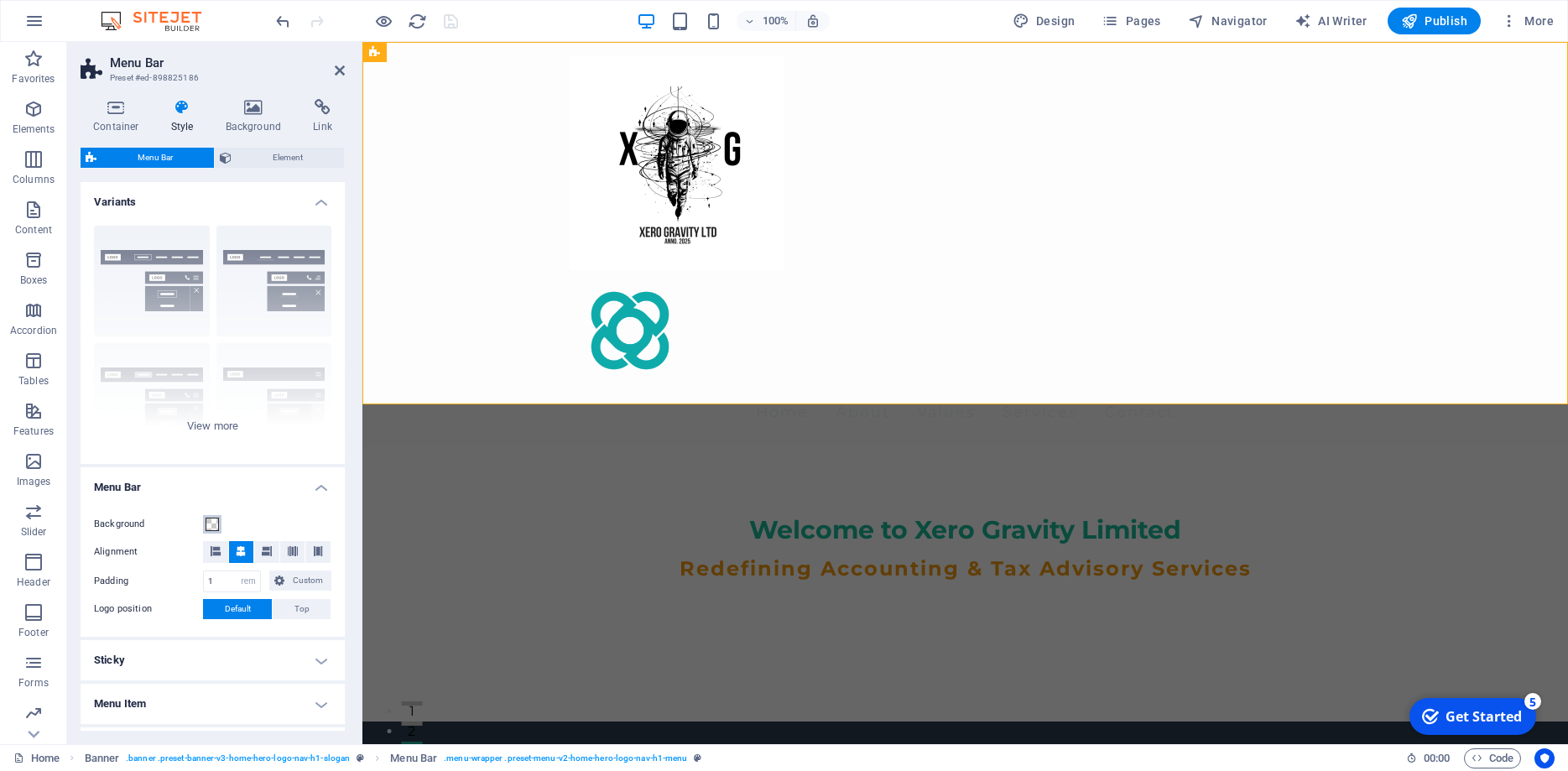
click at [210, 524] on span at bounding box center [212, 524] width 13 height 13
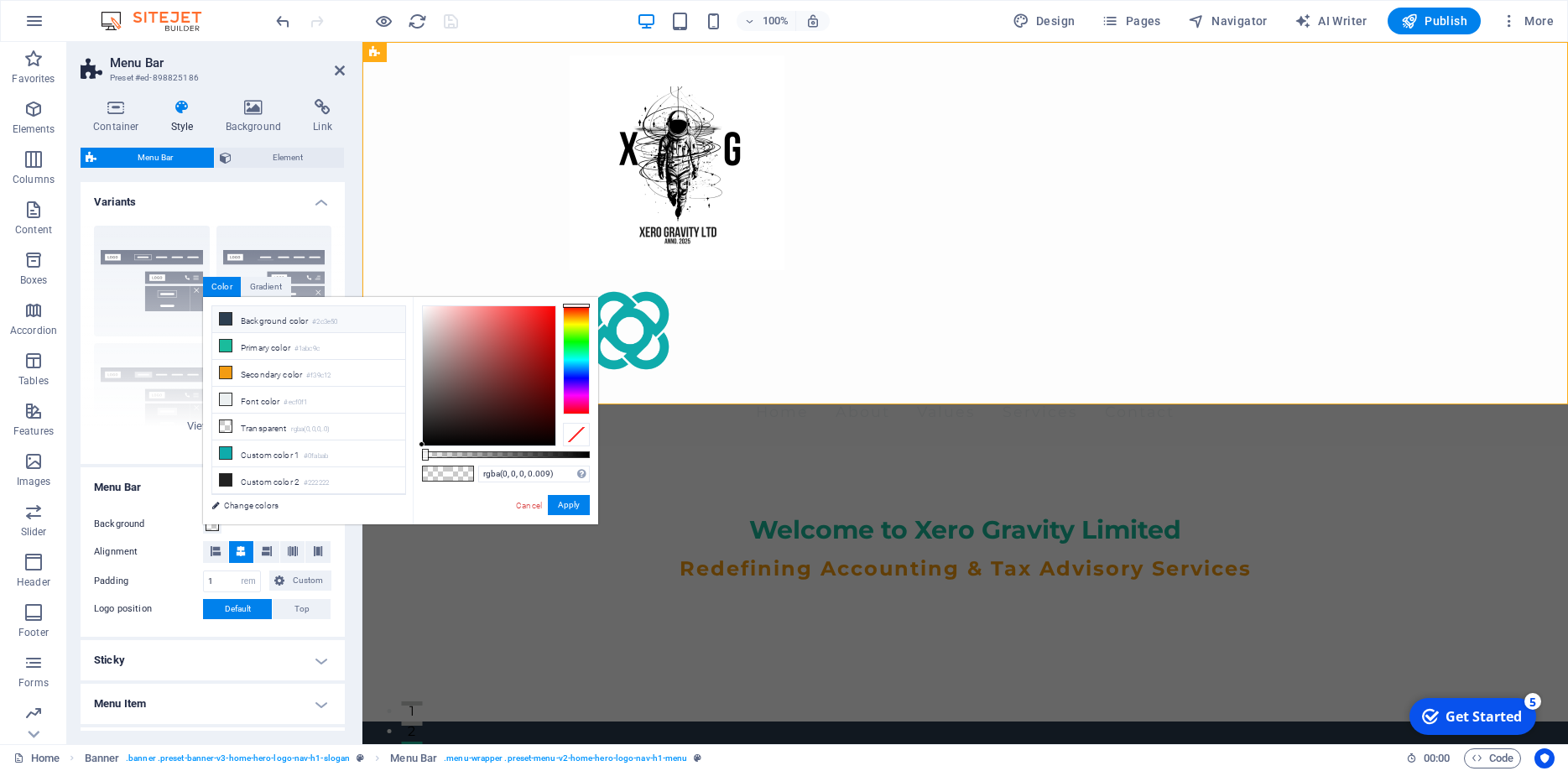
click at [251, 320] on li "Background color #2c3e50" at bounding box center [309, 319] width 193 height 27
type input "rgba(44, 62, 80, 0.009)"
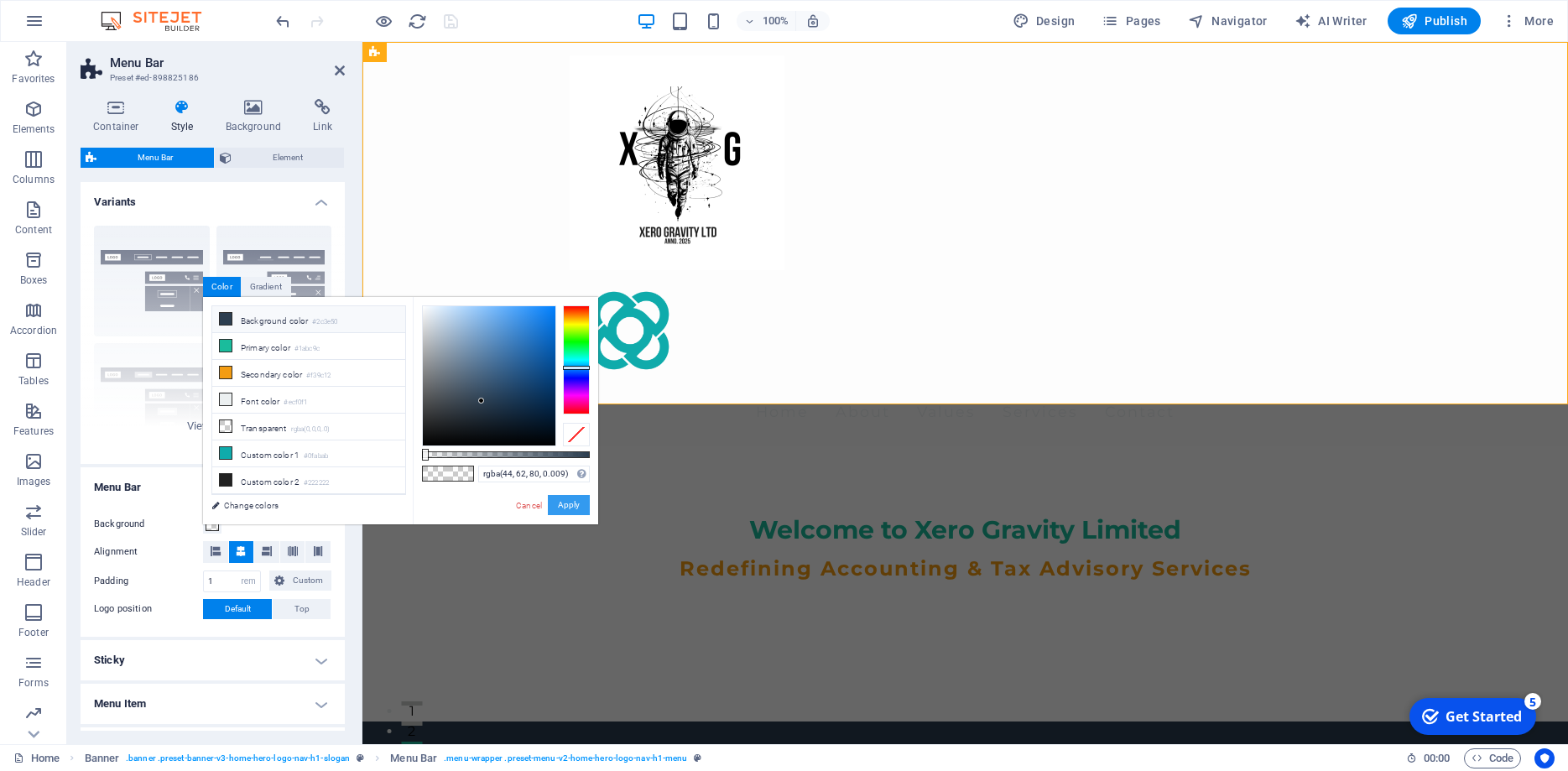
click at [569, 501] on button "Apply" at bounding box center [569, 506] width 42 height 20
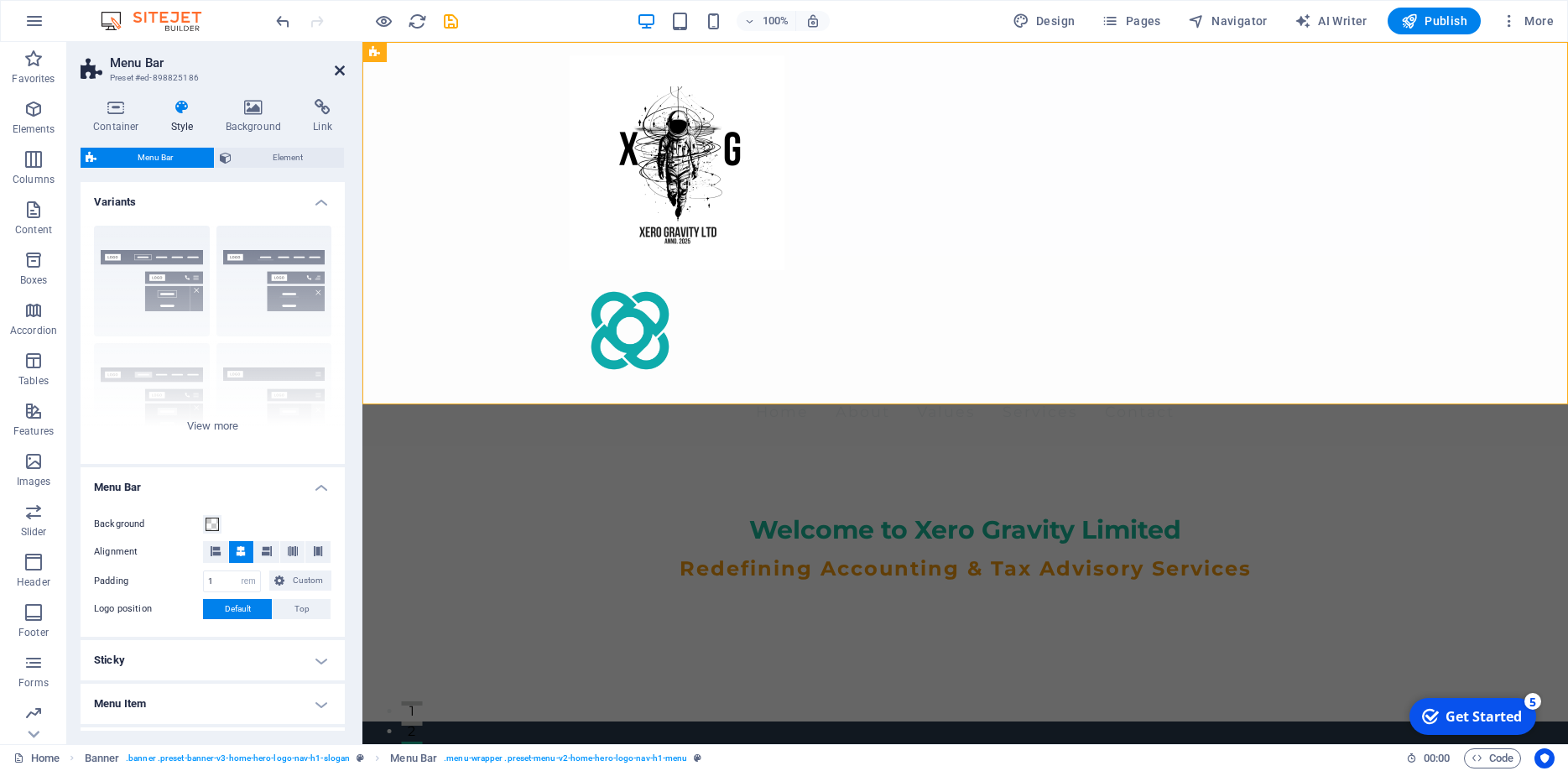
click at [341, 71] on icon at bounding box center [340, 71] width 10 height 13
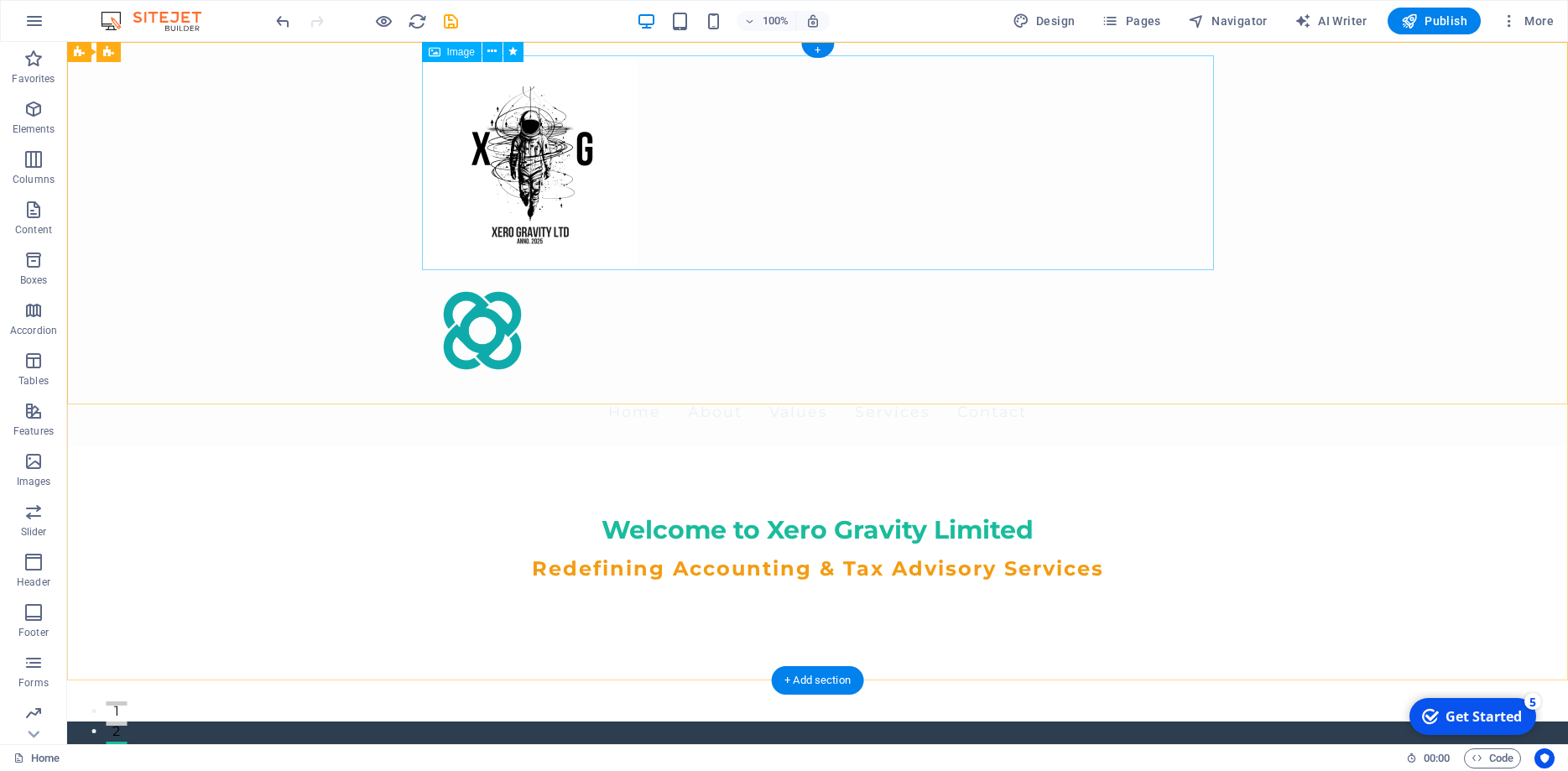
click at [545, 158] on figure at bounding box center [818, 163] width 792 height 215
click at [539, 140] on figure at bounding box center [818, 163] width 792 height 215
select select "px"
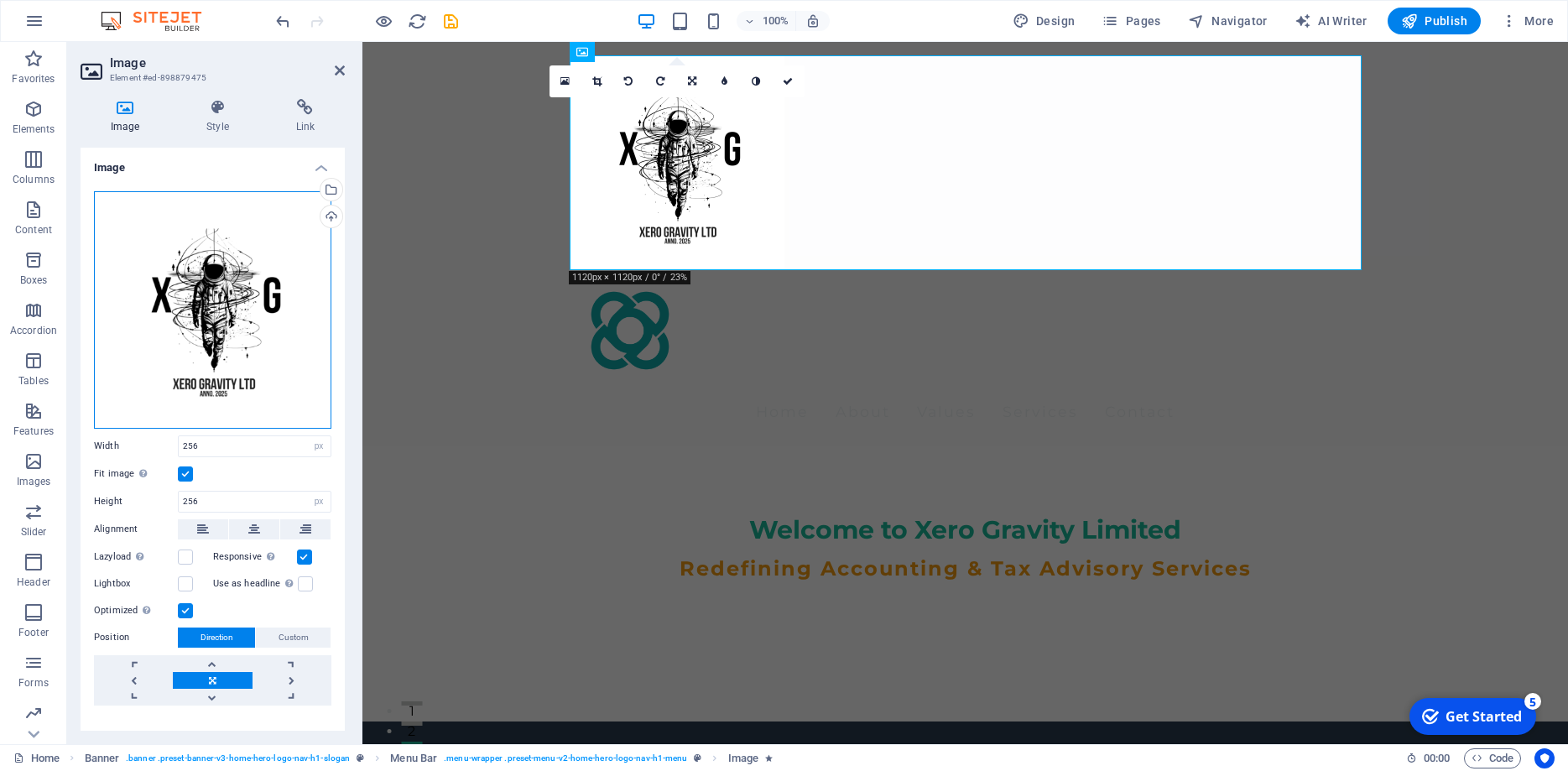
click at [223, 316] on div "Drag files here, click to choose files or select files from Files or our free s…" at bounding box center [212, 310] width 238 height 238
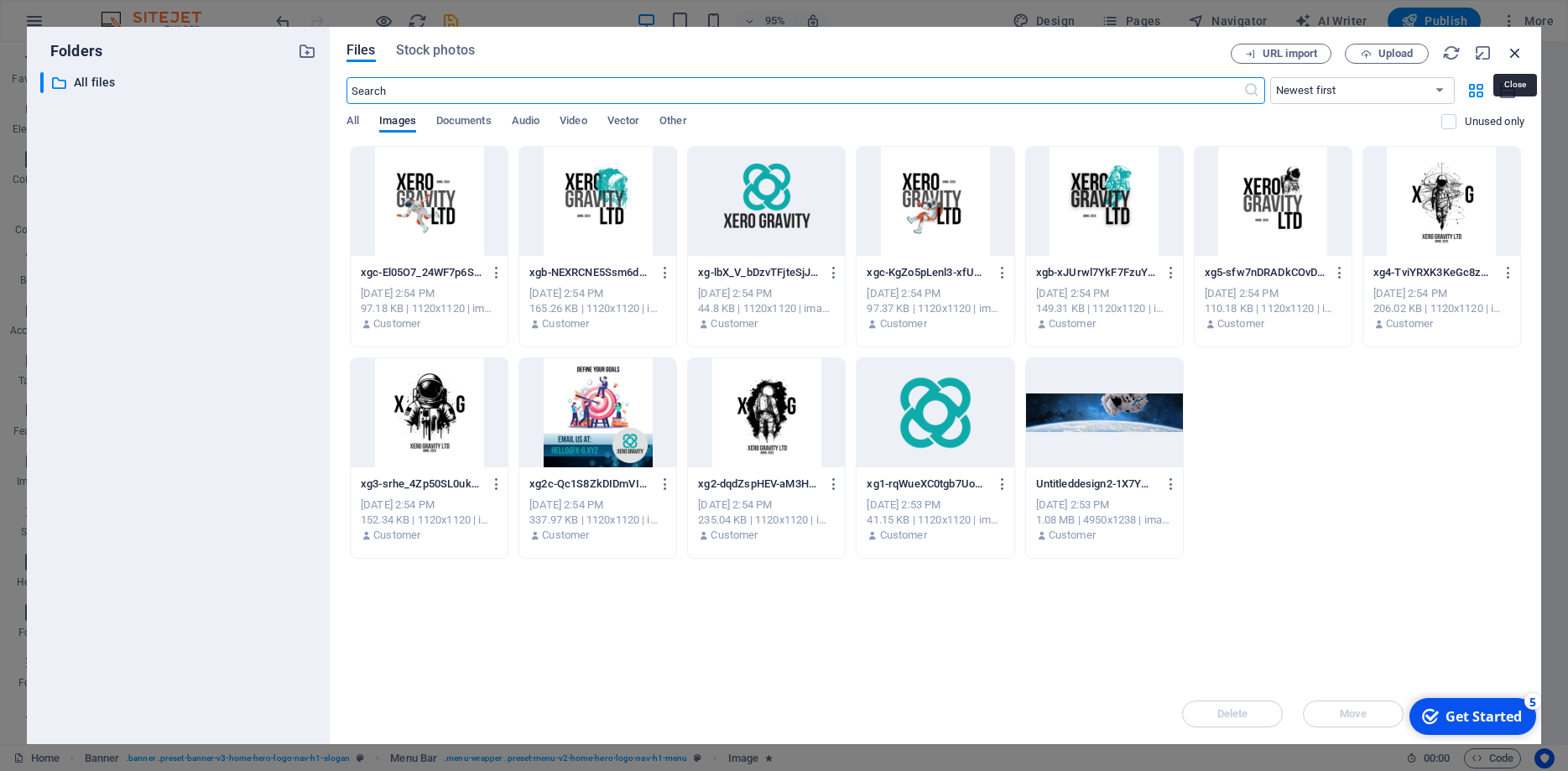
click at [1521, 57] on icon "button" at bounding box center [1515, 53] width 19 height 19
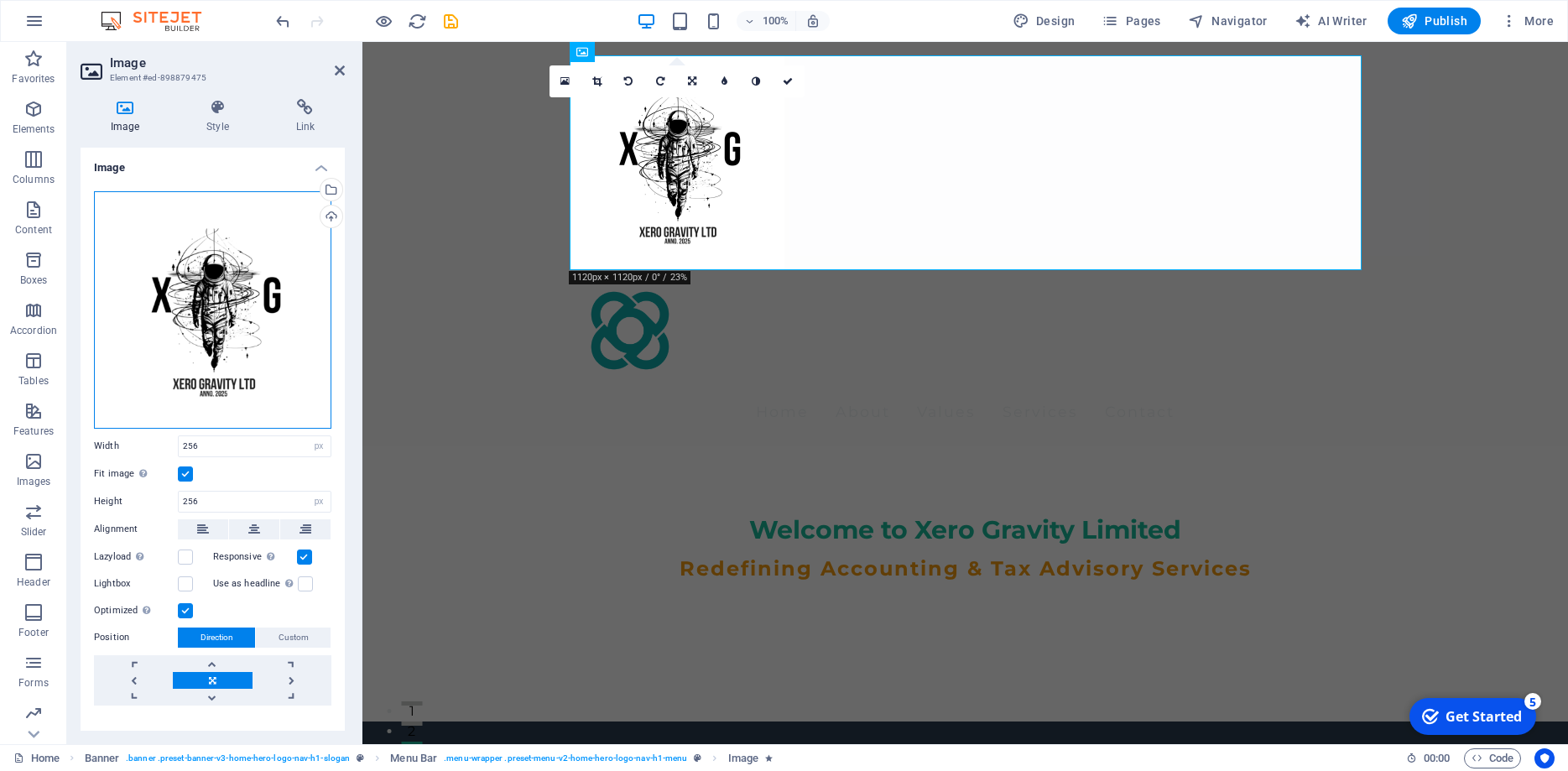
click at [225, 295] on div "Drag files here, click to choose files or select files from Files or our free s…" at bounding box center [212, 310] width 238 height 238
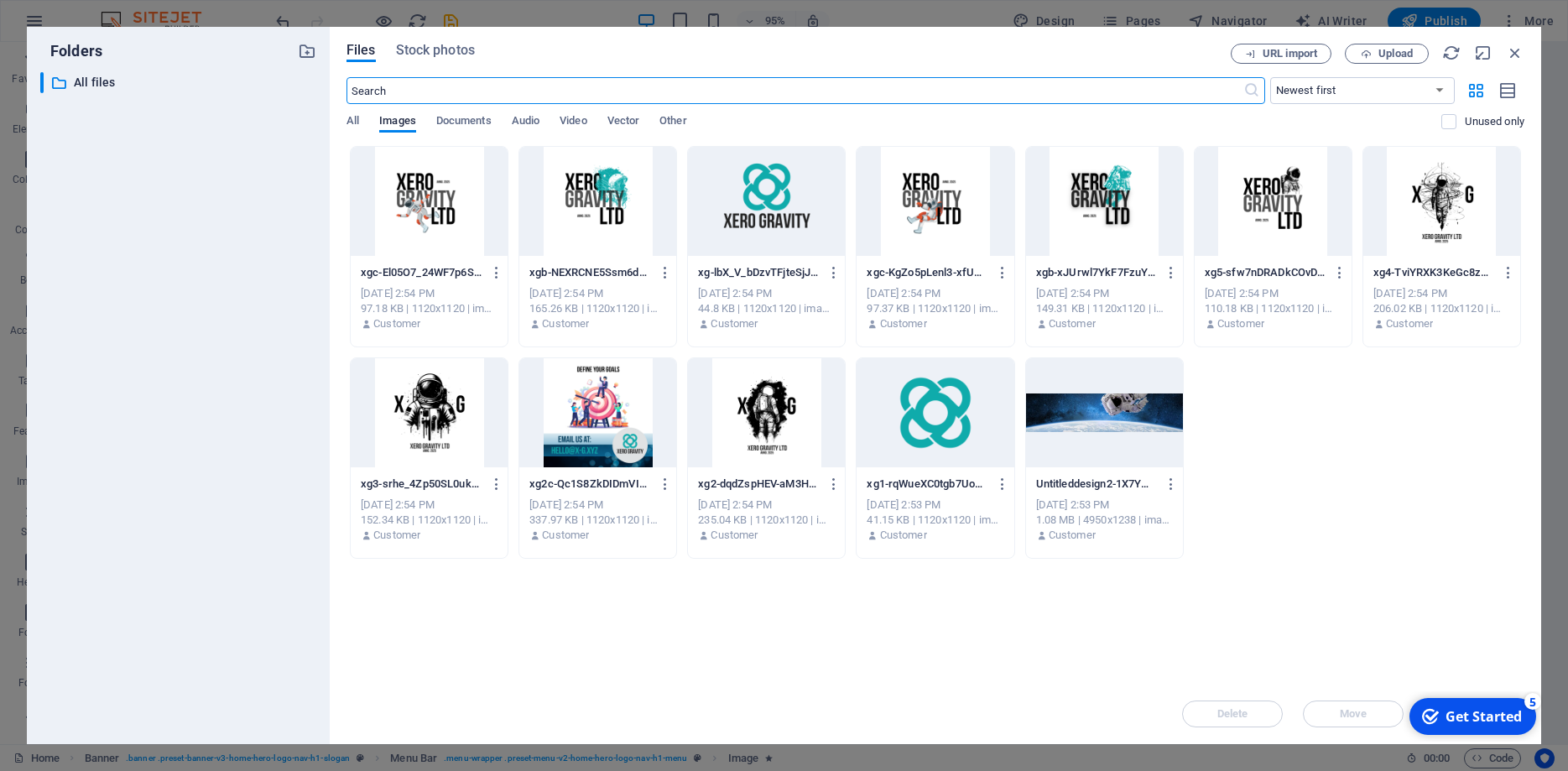
click at [1098, 426] on div at bounding box center [1104, 413] width 157 height 109
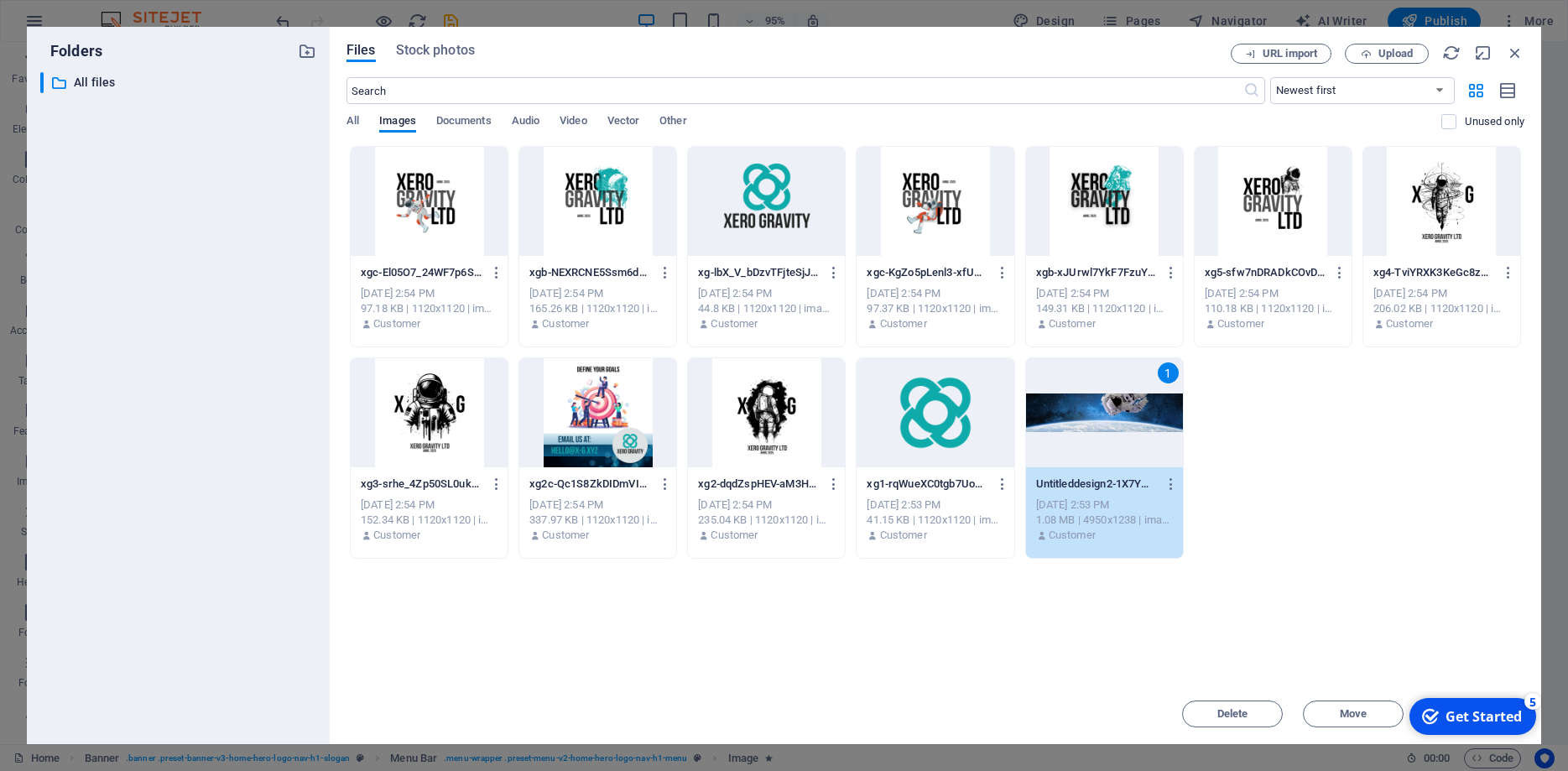
click at [1098, 426] on div "1" at bounding box center [1104, 413] width 157 height 109
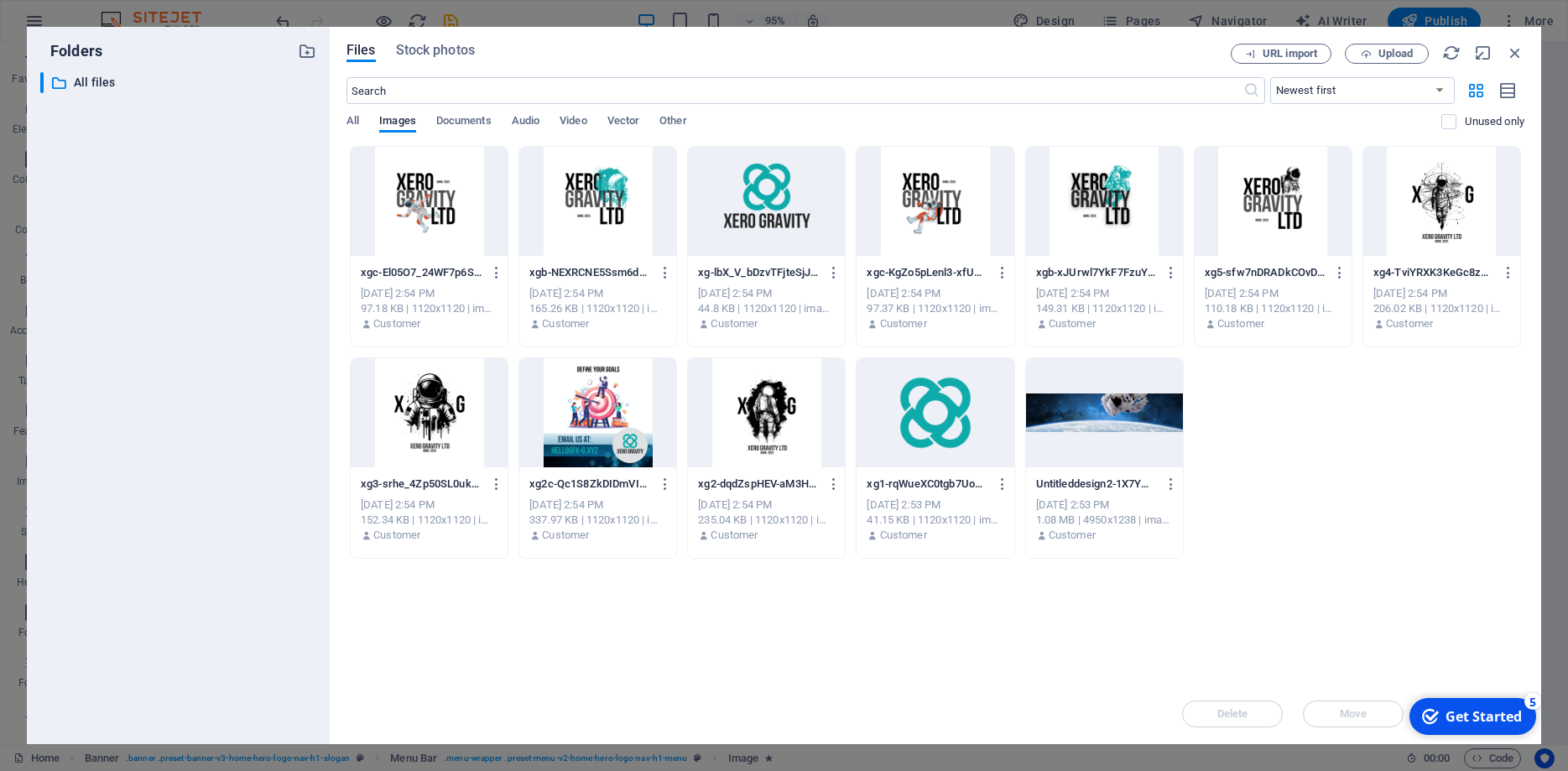
click at [1098, 426] on div at bounding box center [1104, 413] width 157 height 109
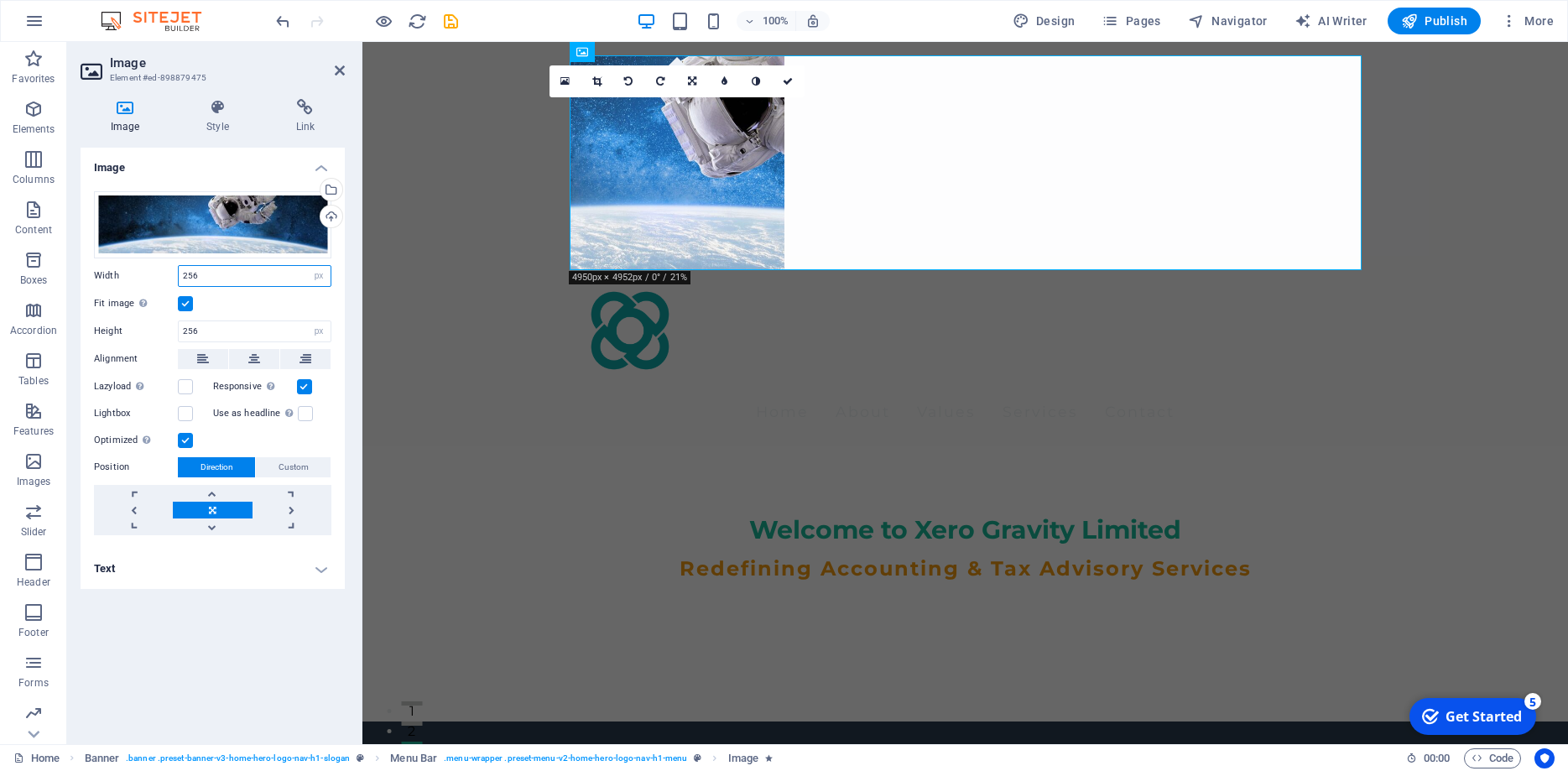
click at [231, 278] on input "256" at bounding box center [255, 276] width 152 height 20
click at [182, 304] on label at bounding box center [186, 303] width 15 height 15
click at [0, 0] on input "Fit image Automatically fit image to a fixed width and height" at bounding box center [0, 0] width 0 height 0
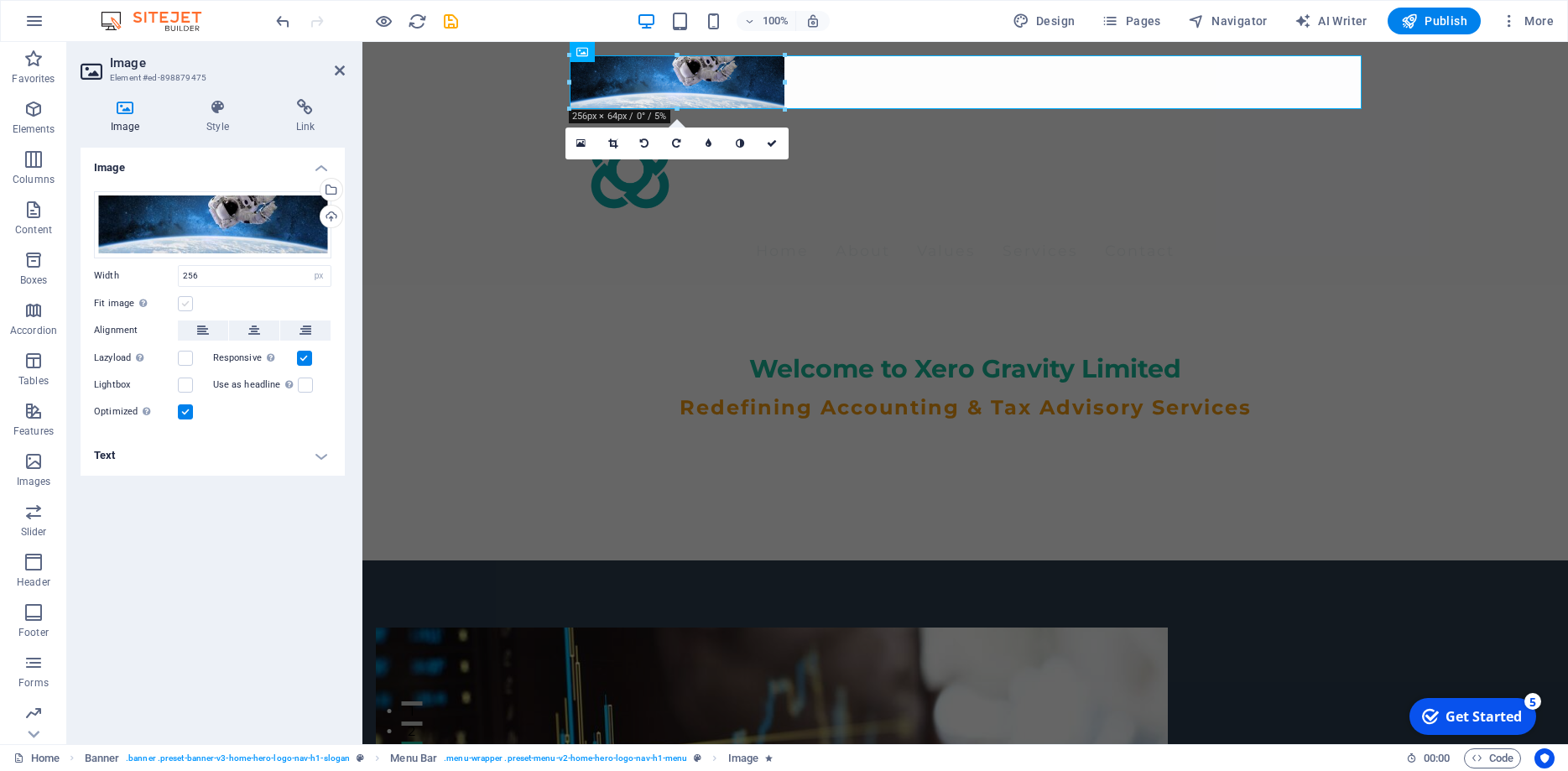
click at [183, 303] on label at bounding box center [186, 303] width 15 height 15
click at [0, 0] on input "Fit image Automatically fit image to a fixed width and height" at bounding box center [0, 0] width 0 height 0
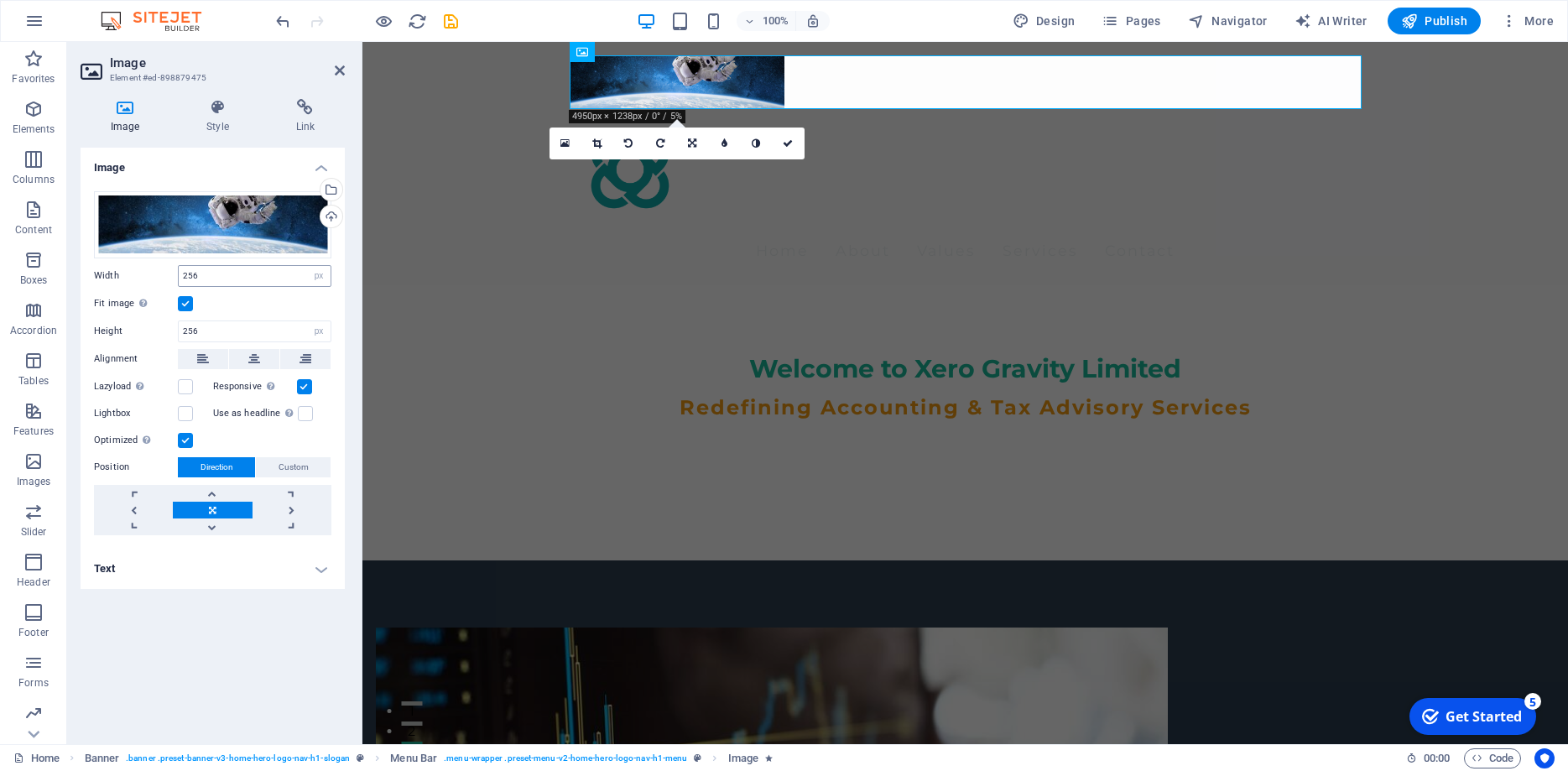
click at [319, 265] on div "256 Default auto px rem % em vh vw" at bounding box center [255, 276] width 154 height 22
click at [187, 299] on label at bounding box center [186, 303] width 15 height 15
click at [0, 0] on input "Fit image Automatically fit image to a fixed width and height" at bounding box center [0, 0] width 0 height 0
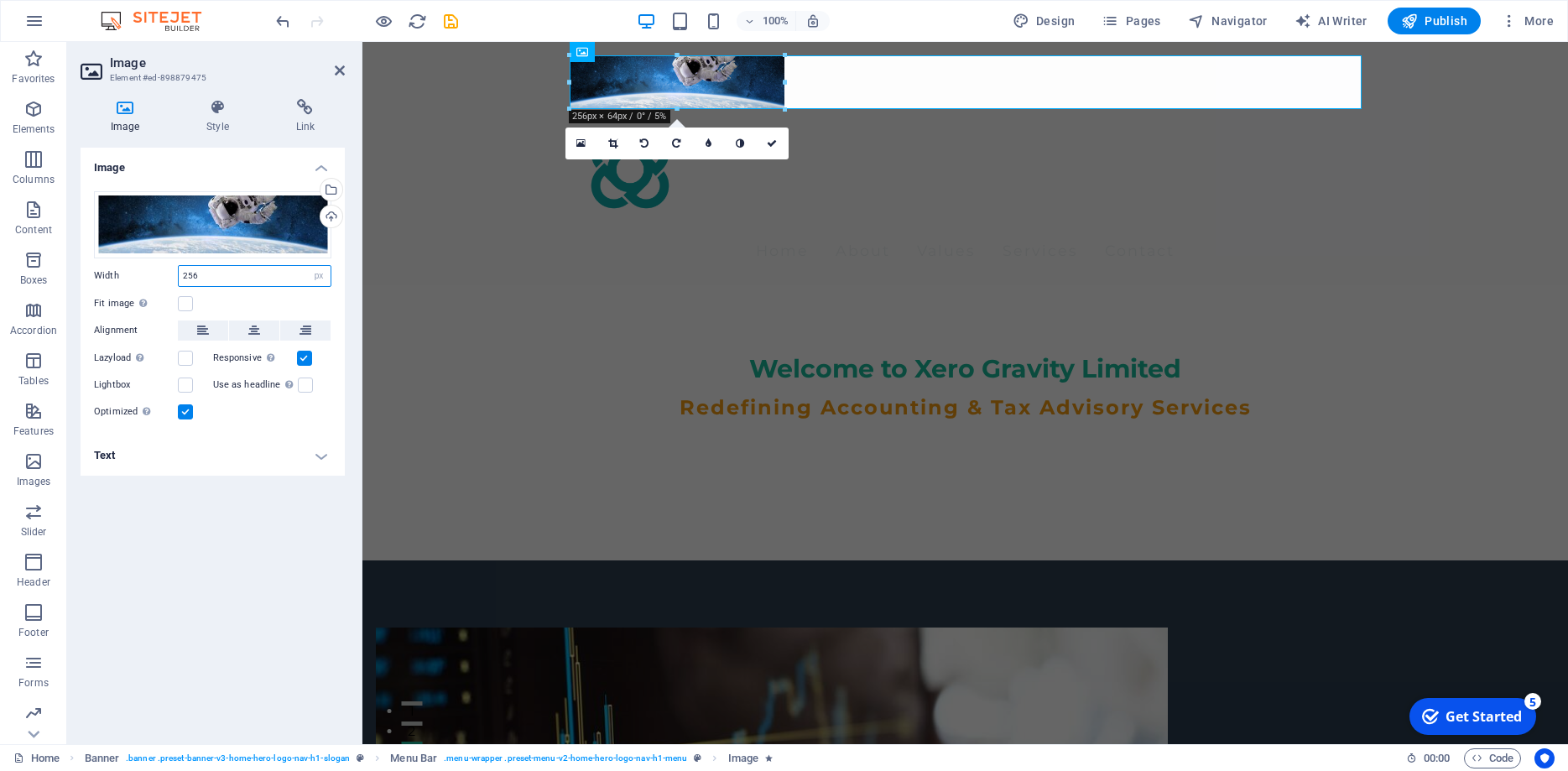
click at [204, 275] on input "256" at bounding box center [255, 276] width 152 height 20
drag, startPoint x: 211, startPoint y: 280, endPoint x: 124, endPoint y: 304, distance: 90.2
click at [179, 286] on input "256" at bounding box center [255, 276] width 152 height 20
click at [106, 288] on div "Drag files here, click to choose files or select files from Files or our free s…" at bounding box center [212, 307] width 264 height 258
click at [188, 302] on label at bounding box center [186, 303] width 15 height 15
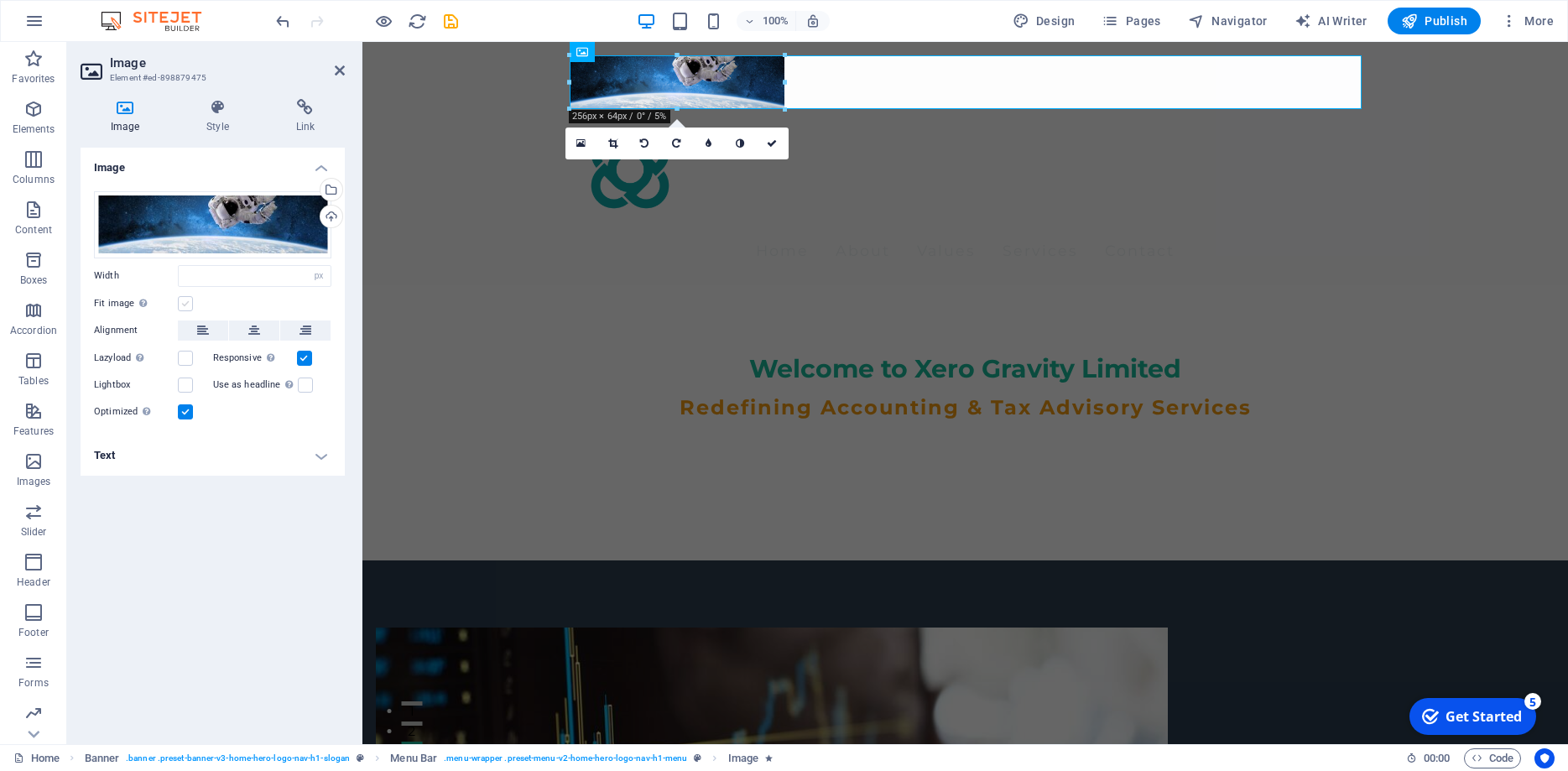
click at [0, 0] on input "Fit image Automatically fit image to a fixed width and height" at bounding box center [0, 0] width 0 height 0
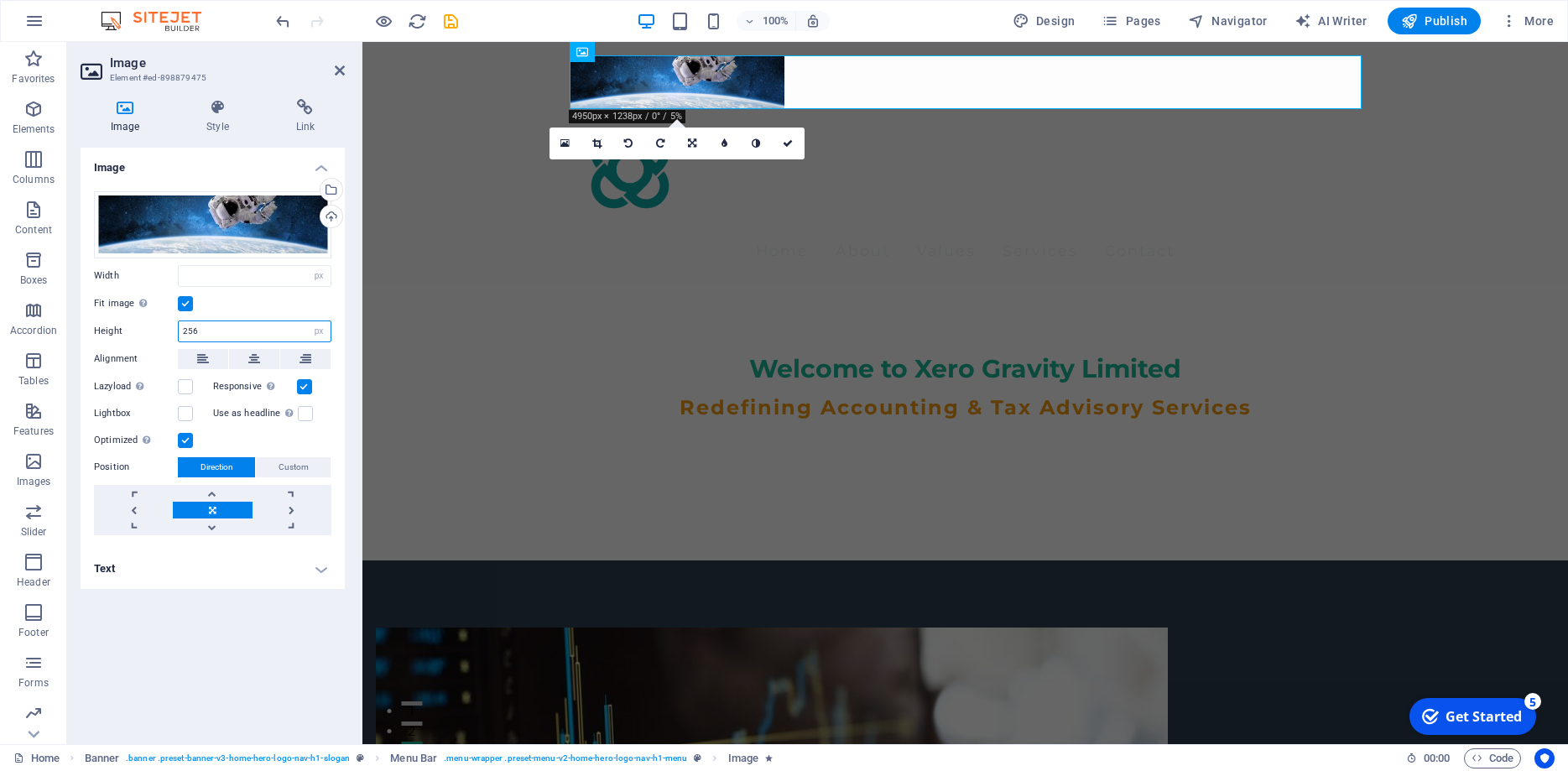
click at [210, 329] on input "256" at bounding box center [255, 331] width 152 height 20
drag, startPoint x: 222, startPoint y: 329, endPoint x: 124, endPoint y: 341, distance: 98.7
click at [179, 341] on input "256" at bounding box center [255, 331] width 152 height 20
click at [142, 308] on icon at bounding box center [143, 303] width 7 height 9
click at [0, 0] on input "Fit image Automatically fit image to a fixed width and height" at bounding box center [0, 0] width 0 height 0
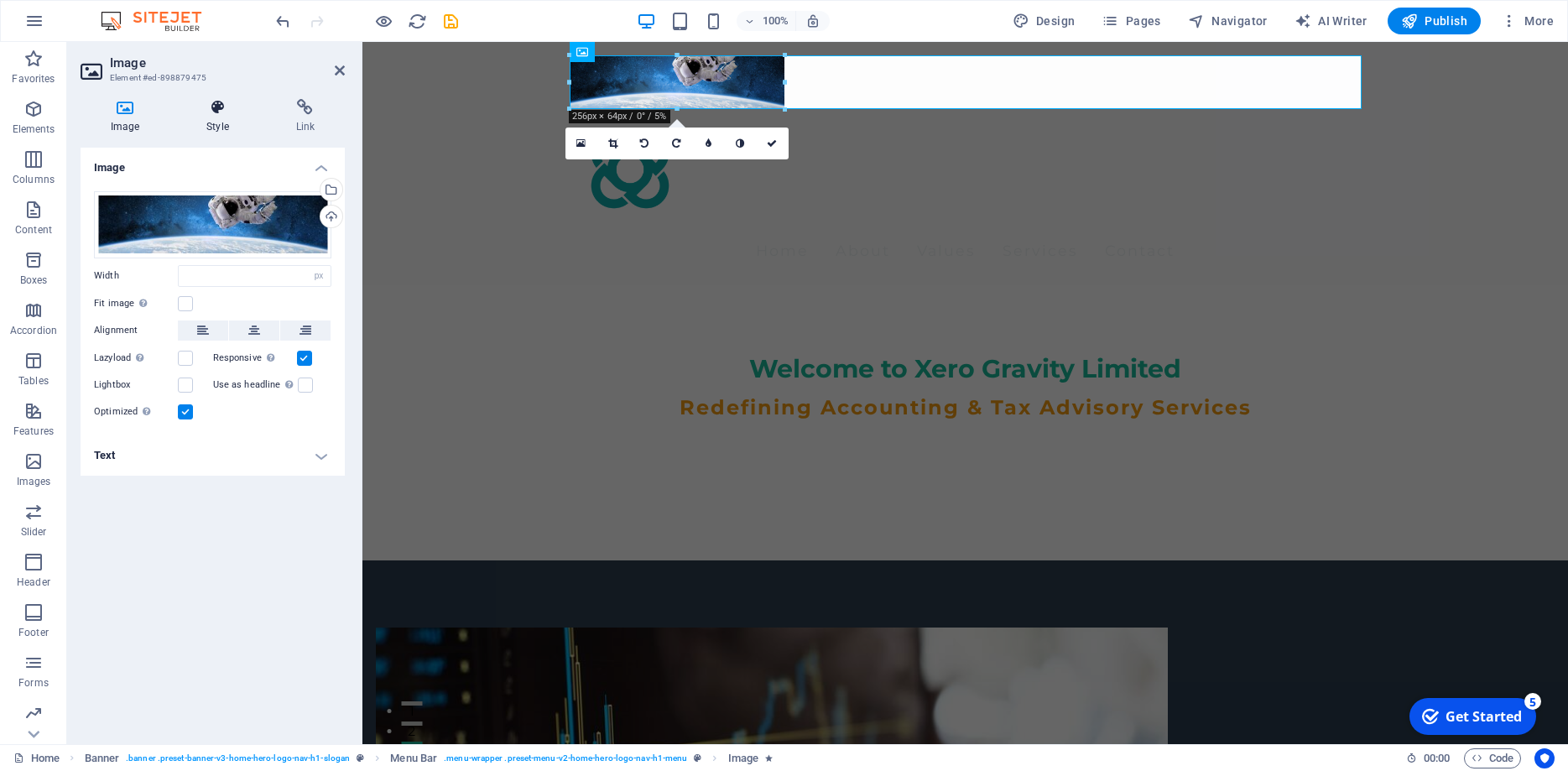
click at [219, 114] on icon at bounding box center [217, 108] width 83 height 17
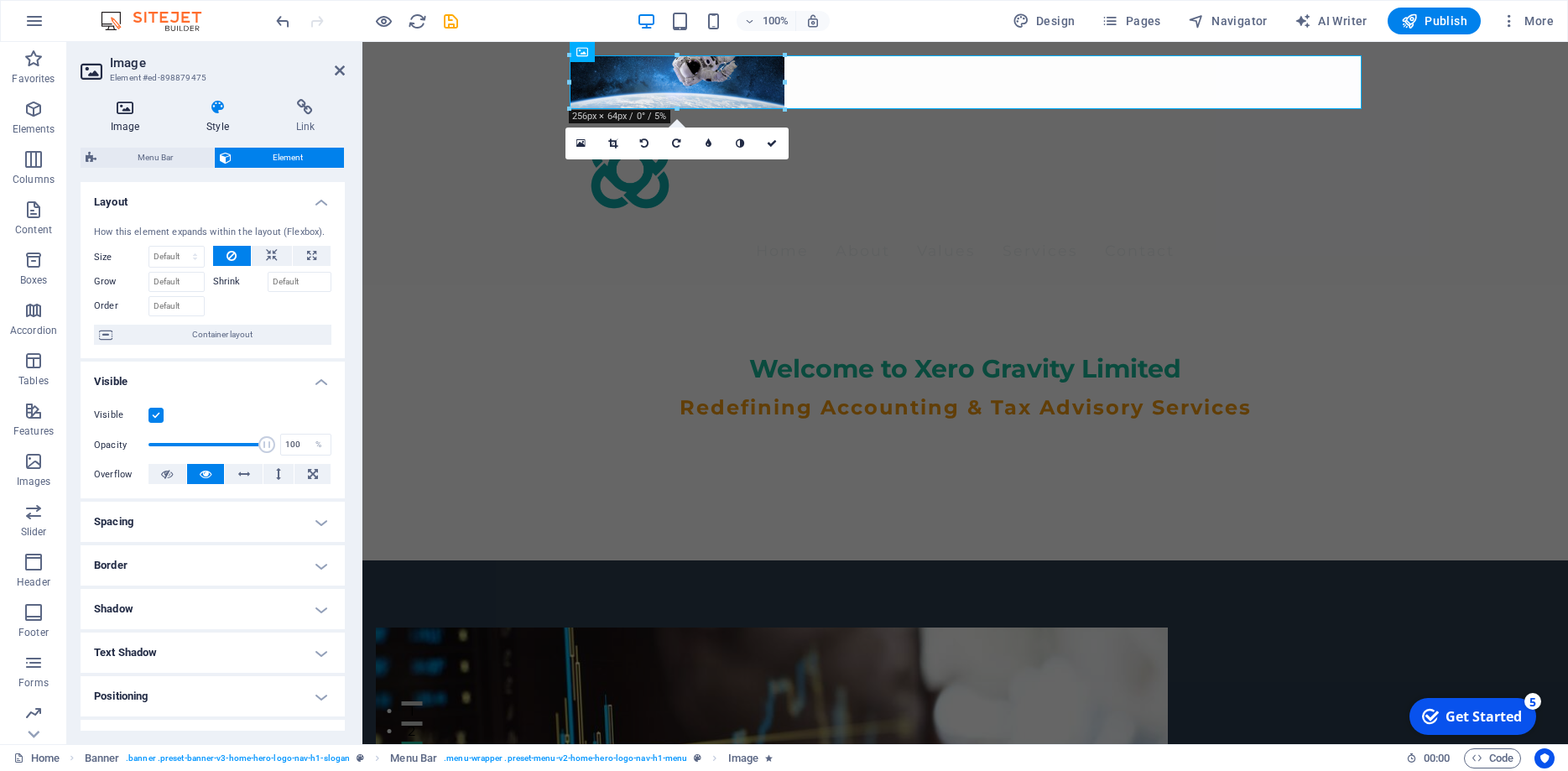
click at [134, 101] on icon at bounding box center [125, 108] width 89 height 17
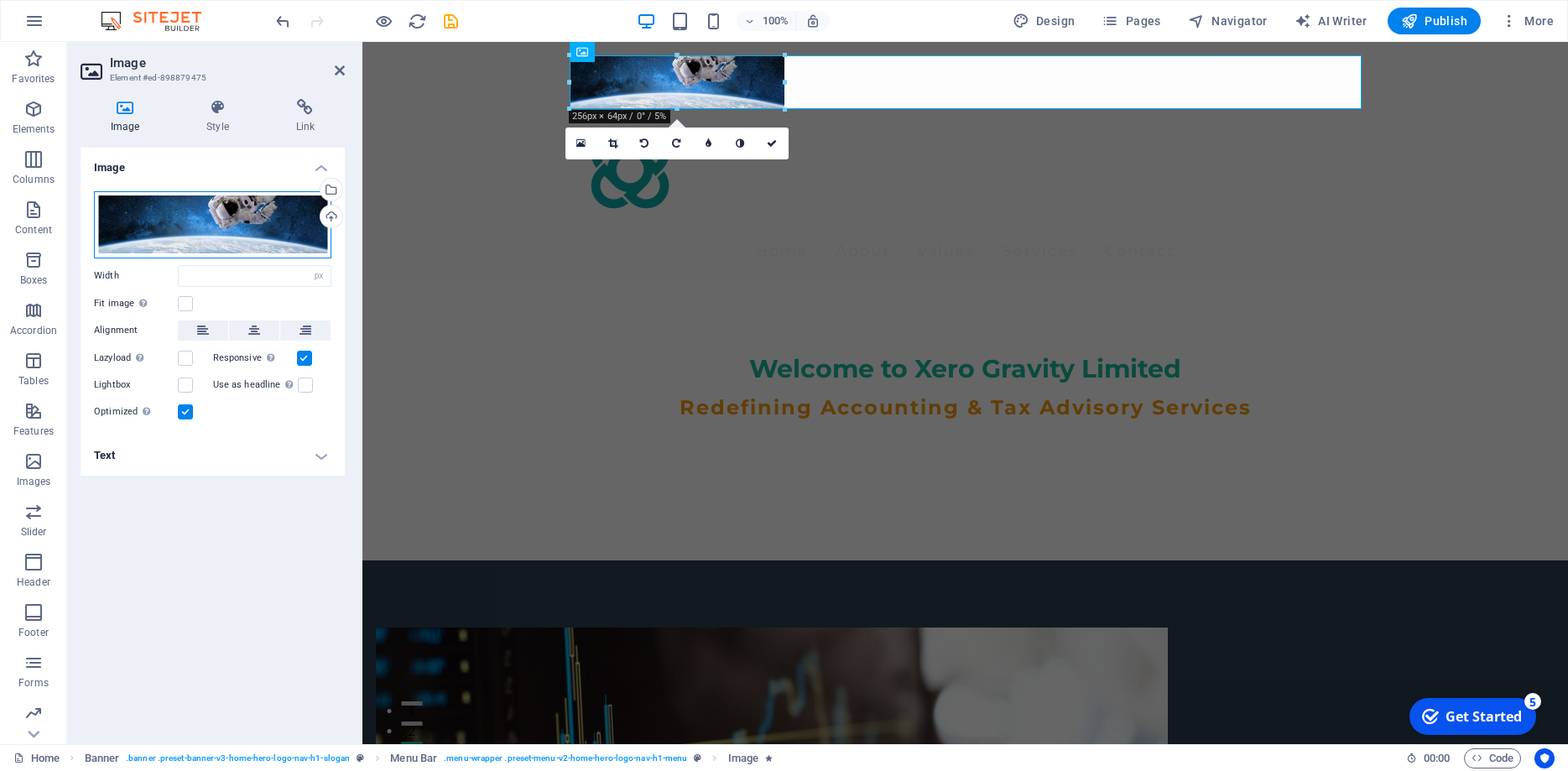
click at [188, 231] on div "Drag files here, click to choose files or select files from Files or our free s…" at bounding box center [212, 225] width 238 height 67
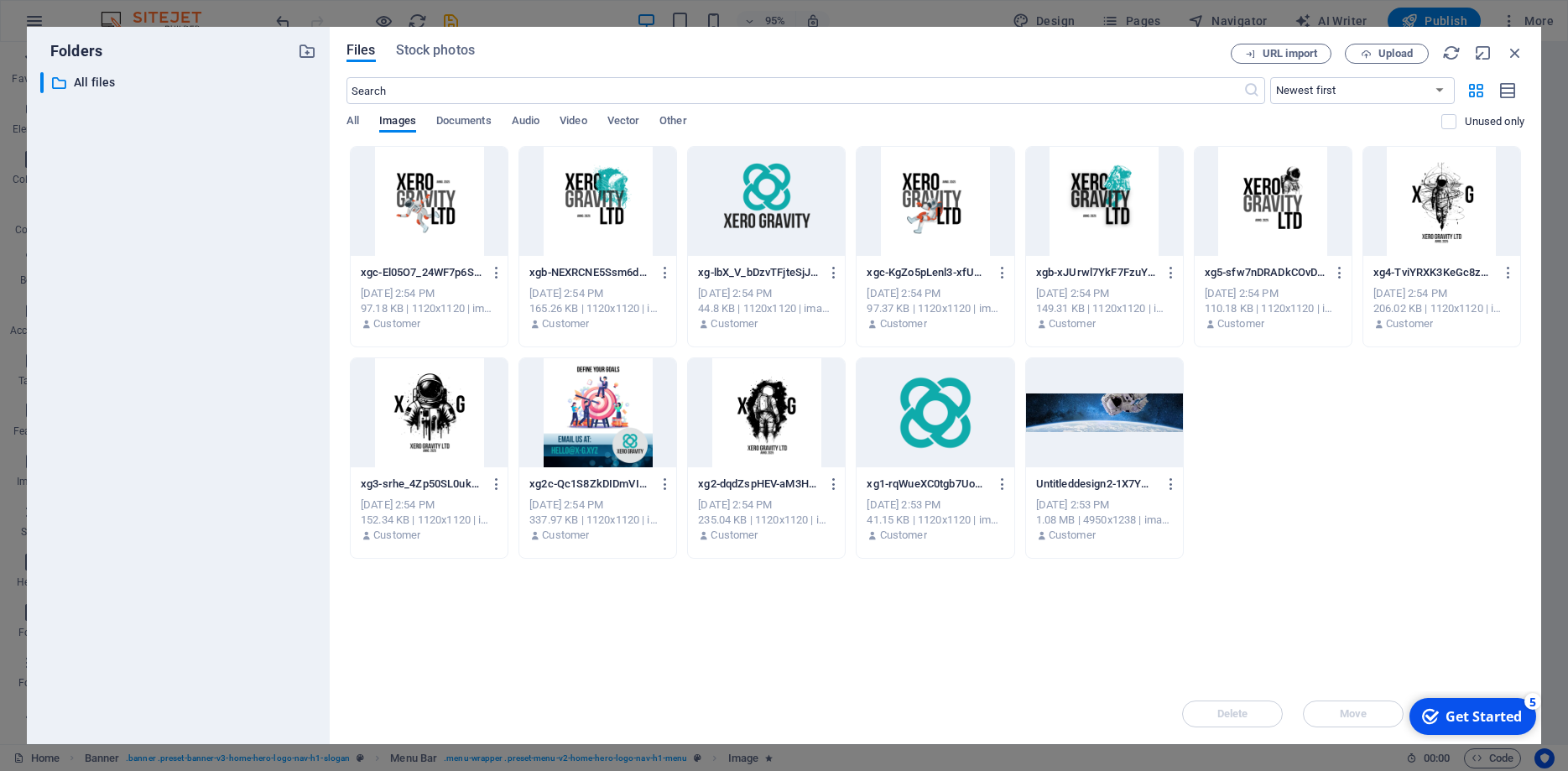
click at [1150, 403] on div at bounding box center [1104, 413] width 157 height 109
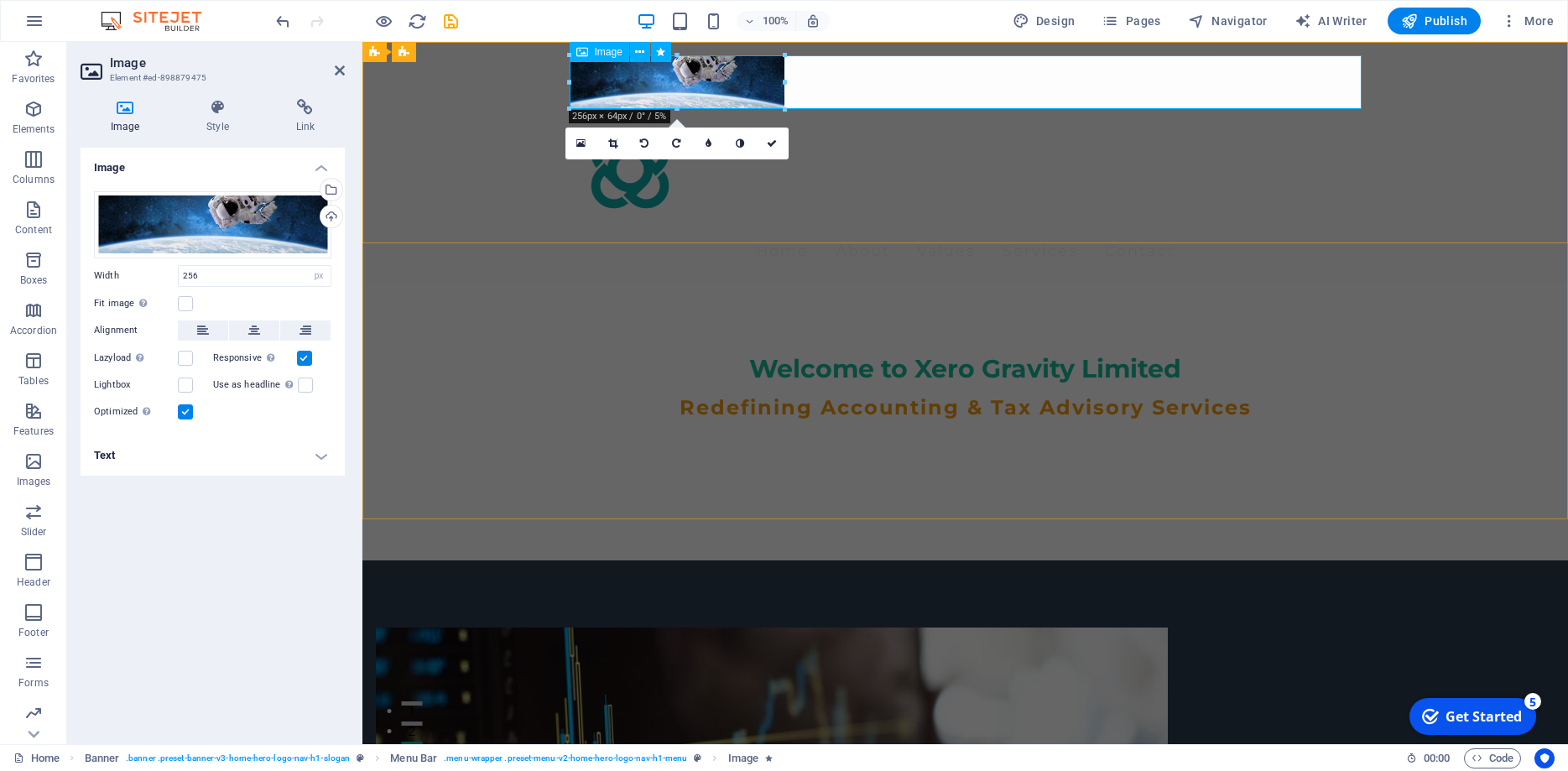
click at [755, 89] on figure at bounding box center [966, 83] width 792 height 54
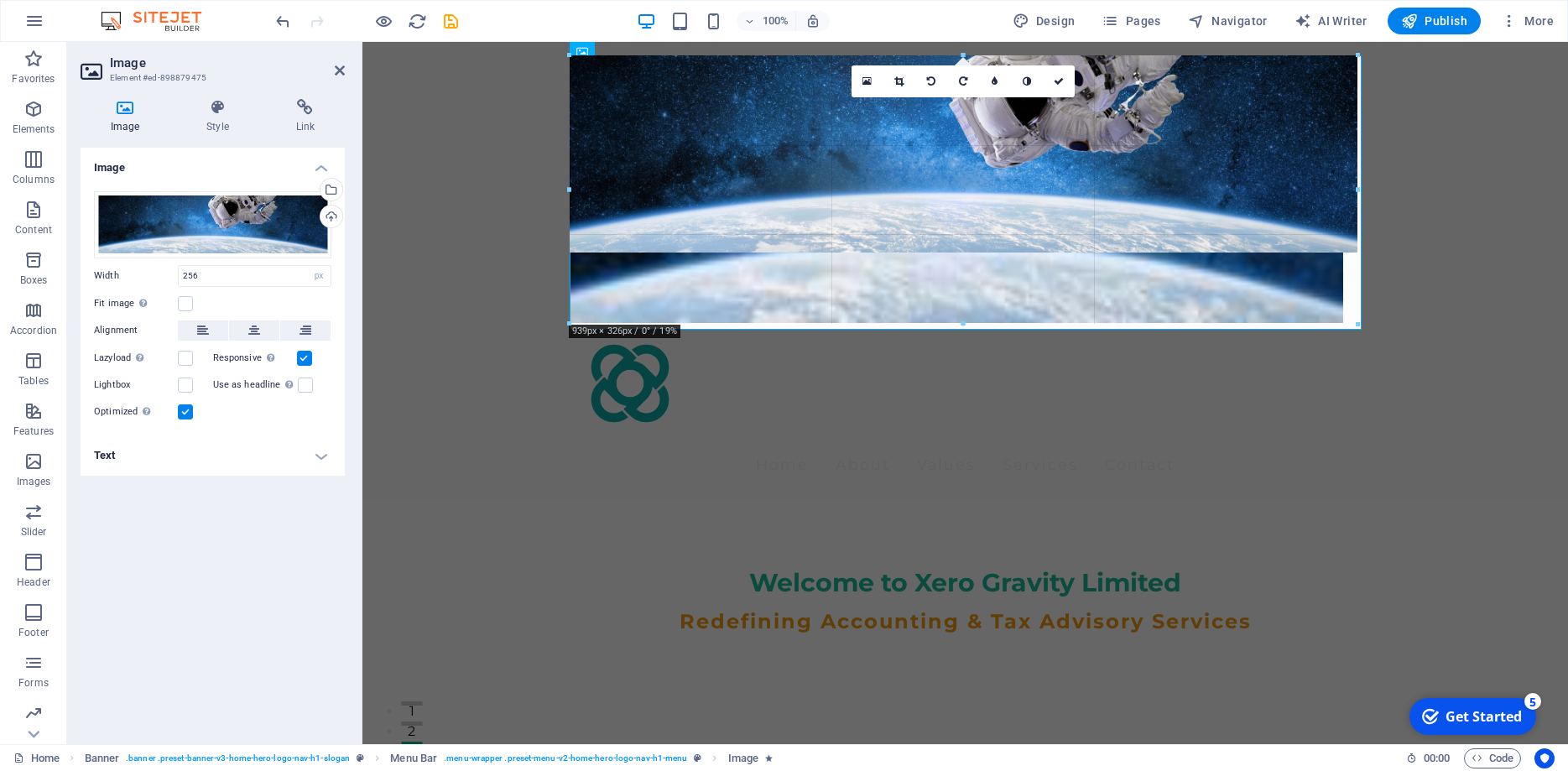
drag, startPoint x: 786, startPoint y: 108, endPoint x: 1344, endPoint y: 308, distance: 592.8
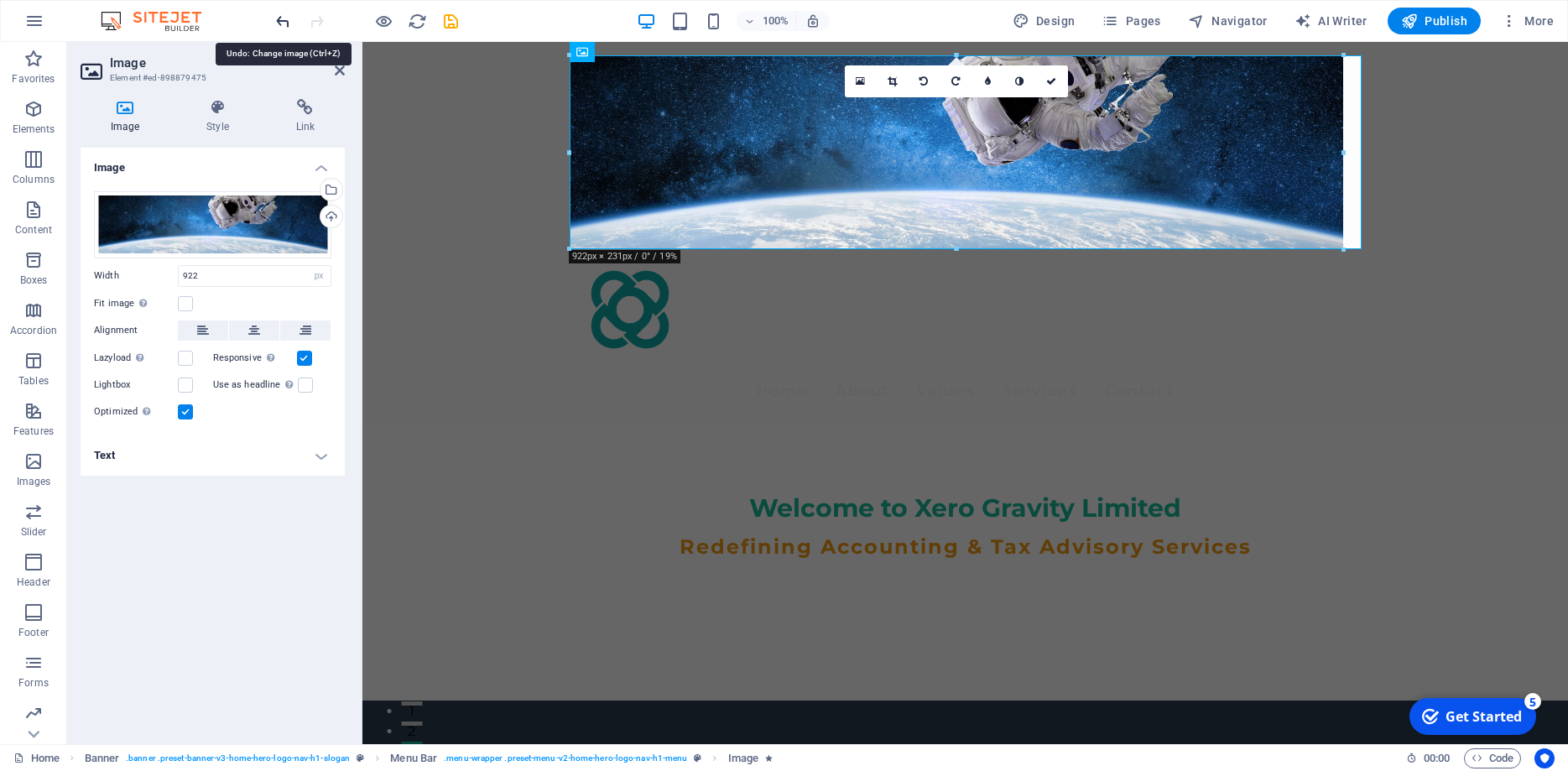
click at [285, 26] on icon "undo" at bounding box center [283, 21] width 19 height 19
type input "256"
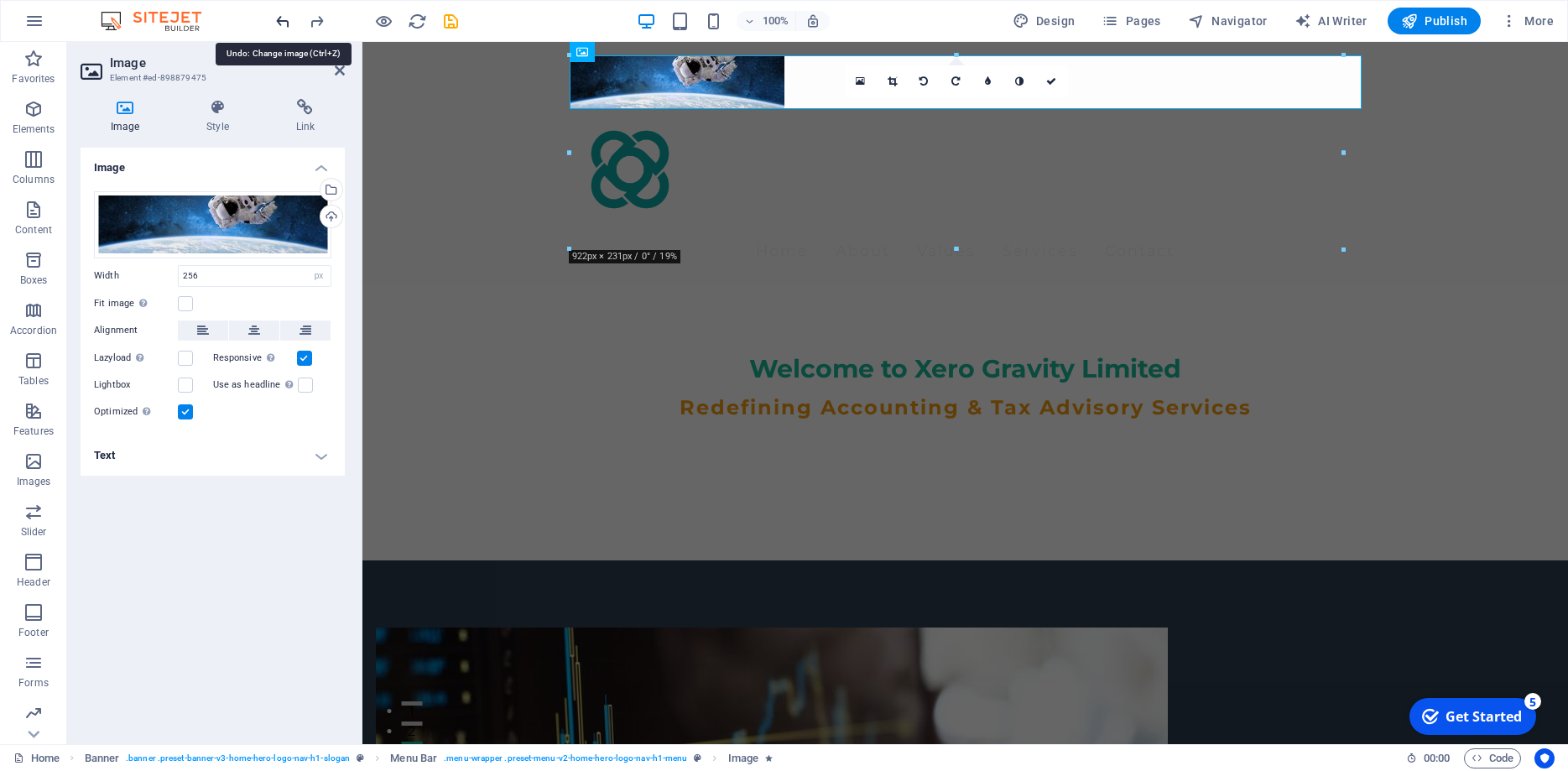
click at [285, 23] on icon "undo" at bounding box center [283, 21] width 19 height 19
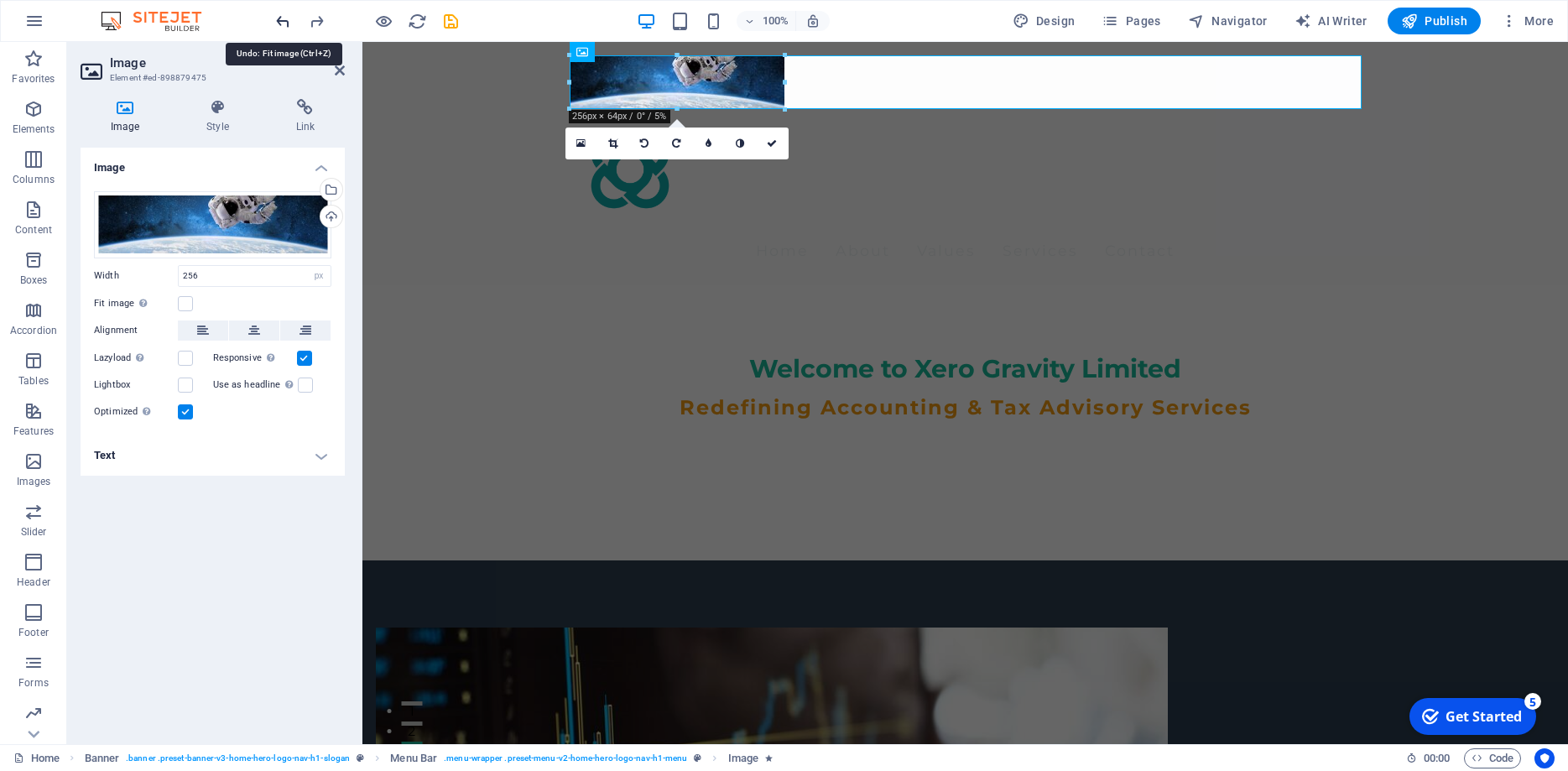
click at [285, 23] on icon "undo" at bounding box center [283, 21] width 19 height 19
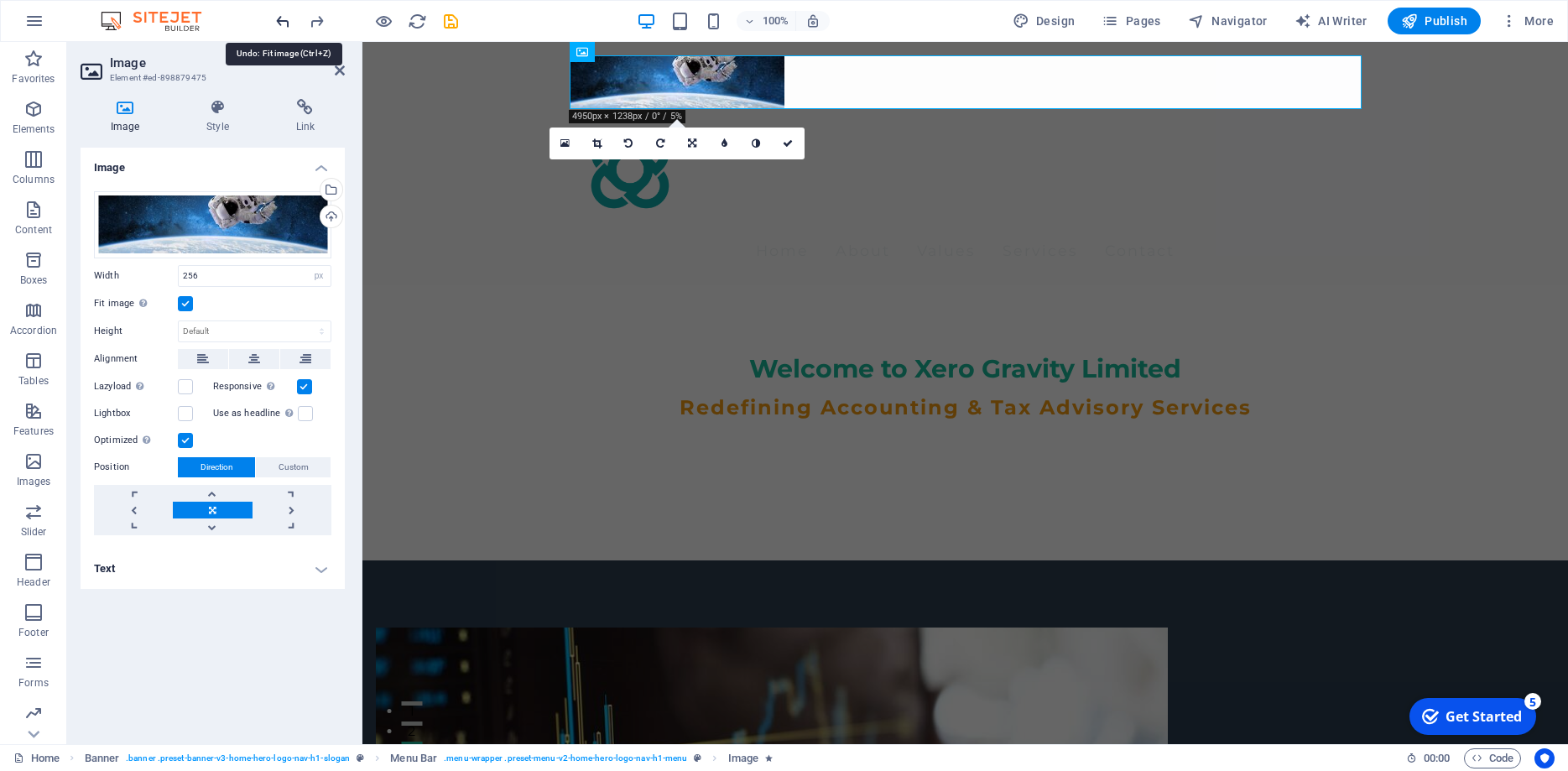
click at [285, 23] on icon "undo" at bounding box center [283, 21] width 19 height 19
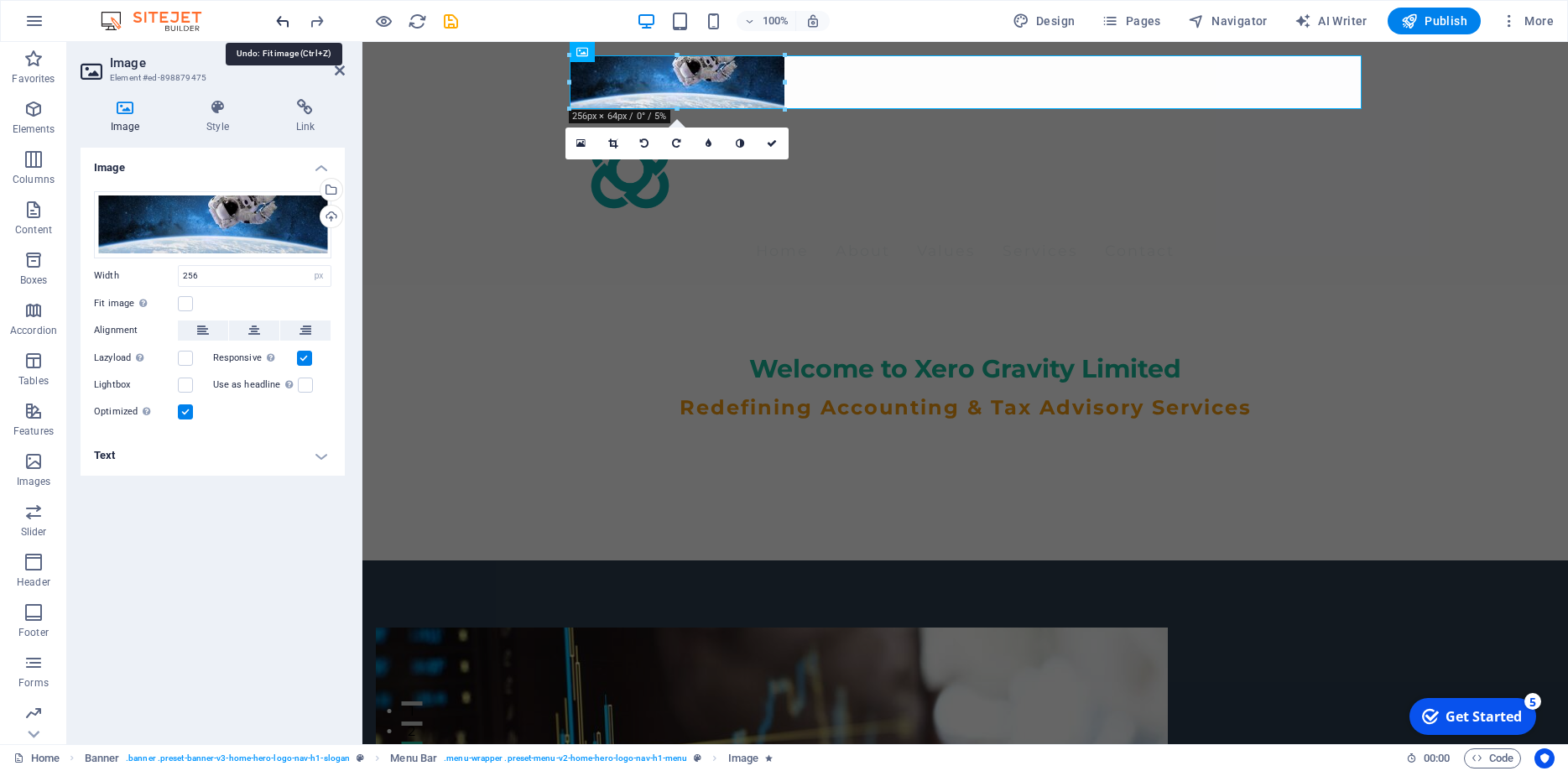
click at [285, 23] on icon "undo" at bounding box center [283, 21] width 19 height 19
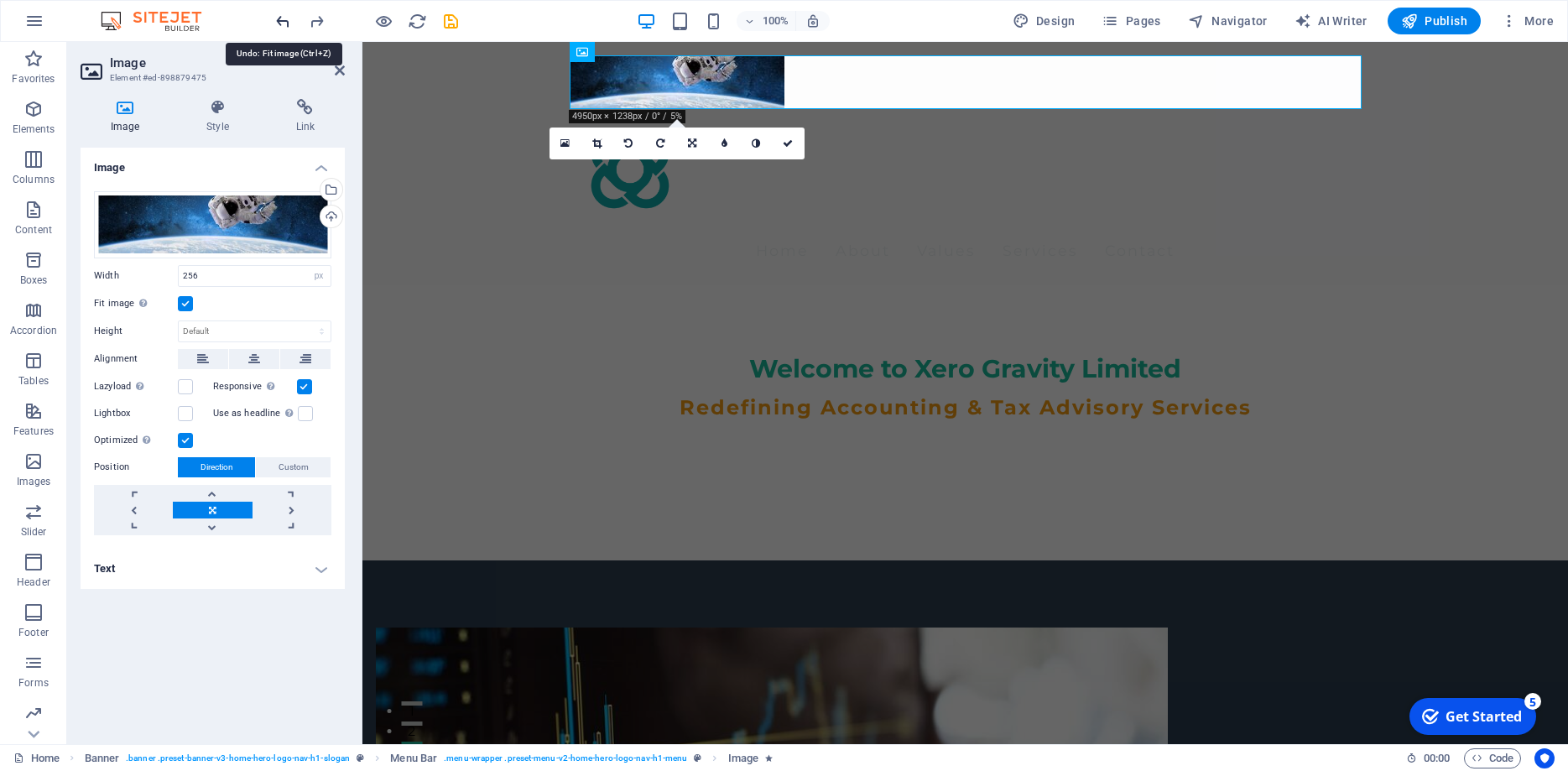
click at [285, 23] on icon "undo" at bounding box center [283, 21] width 19 height 19
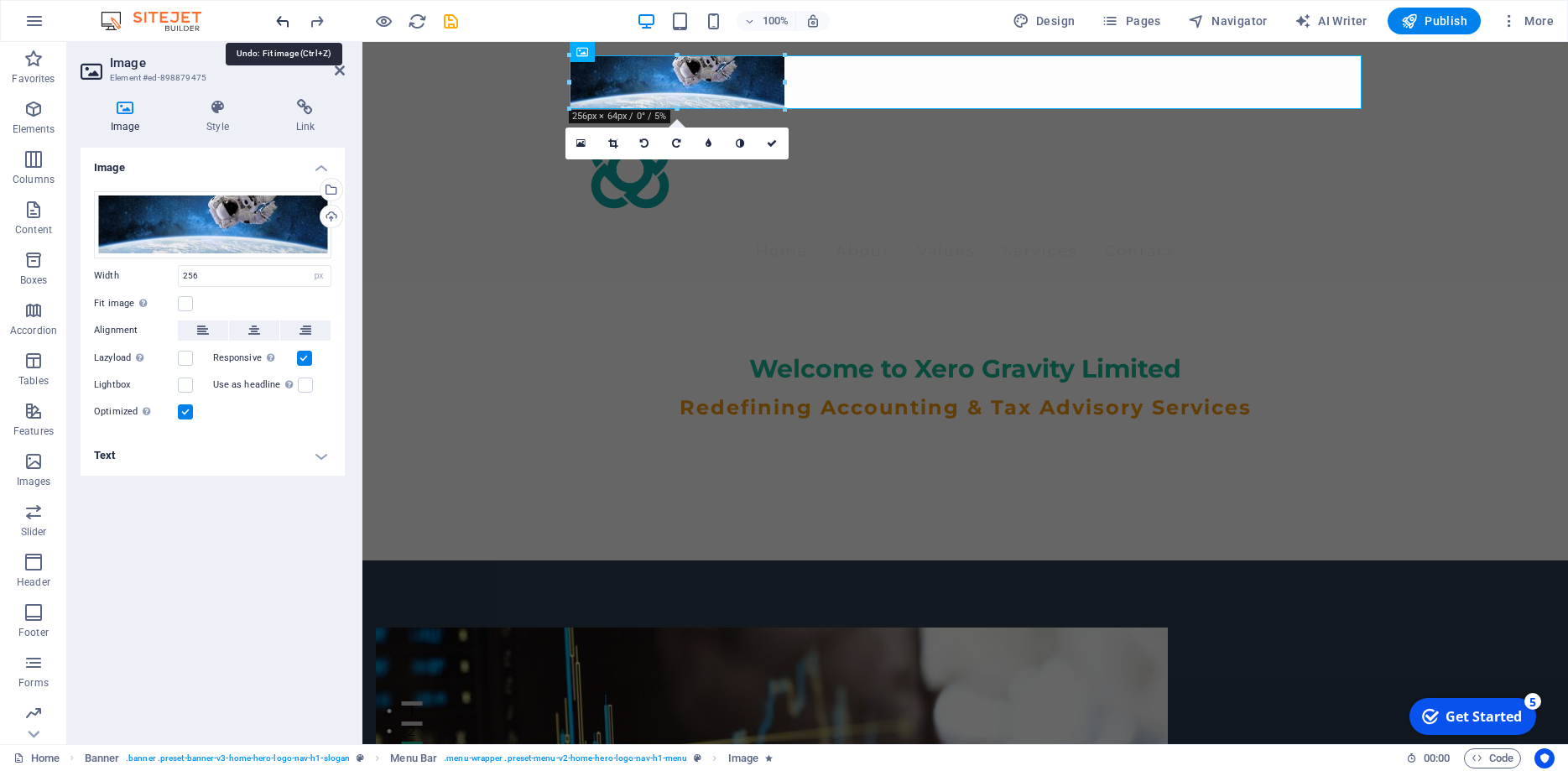
click at [285, 23] on icon "undo" at bounding box center [283, 21] width 19 height 19
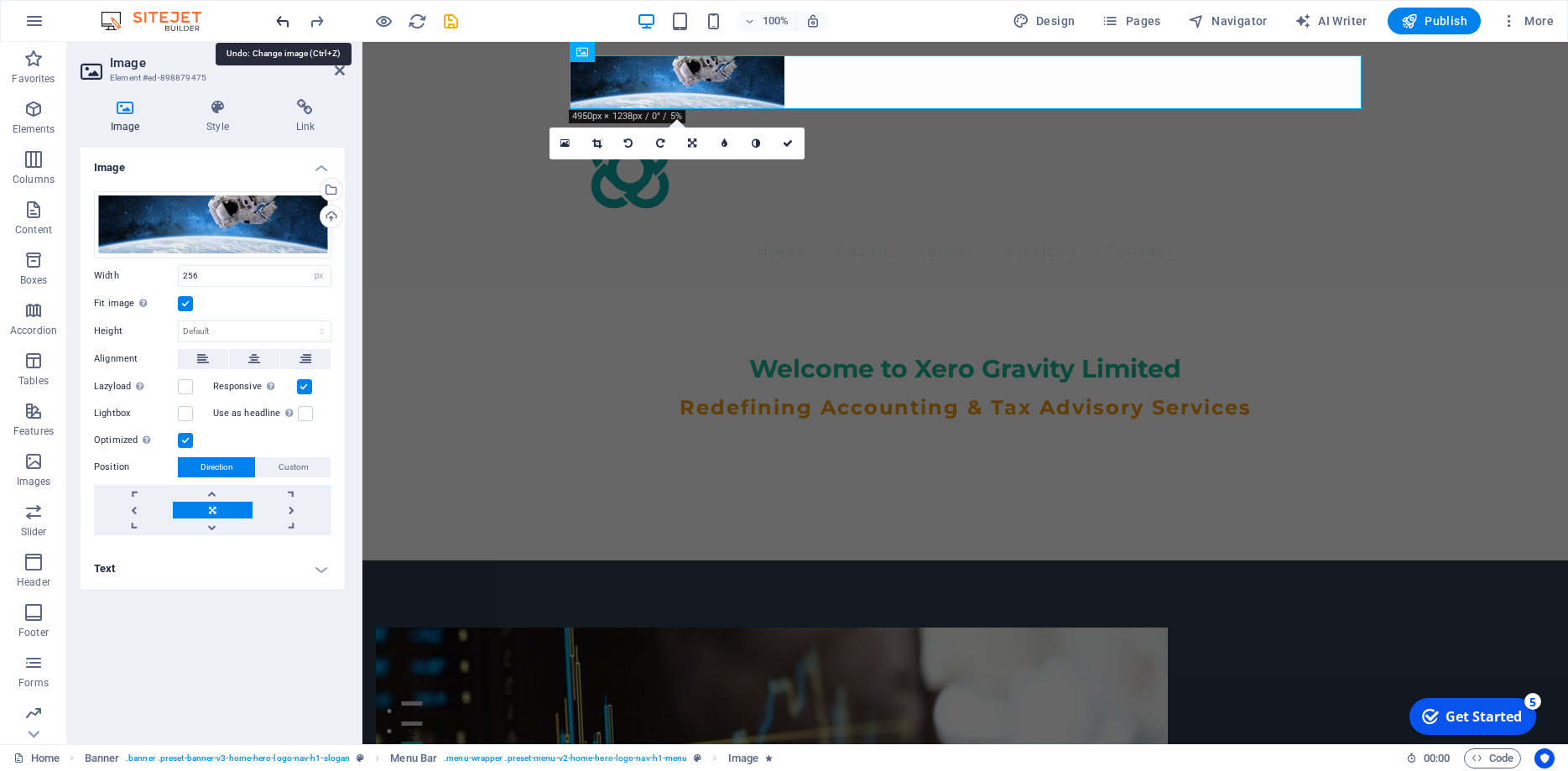
click at [285, 23] on icon "undo" at bounding box center [283, 21] width 19 height 19
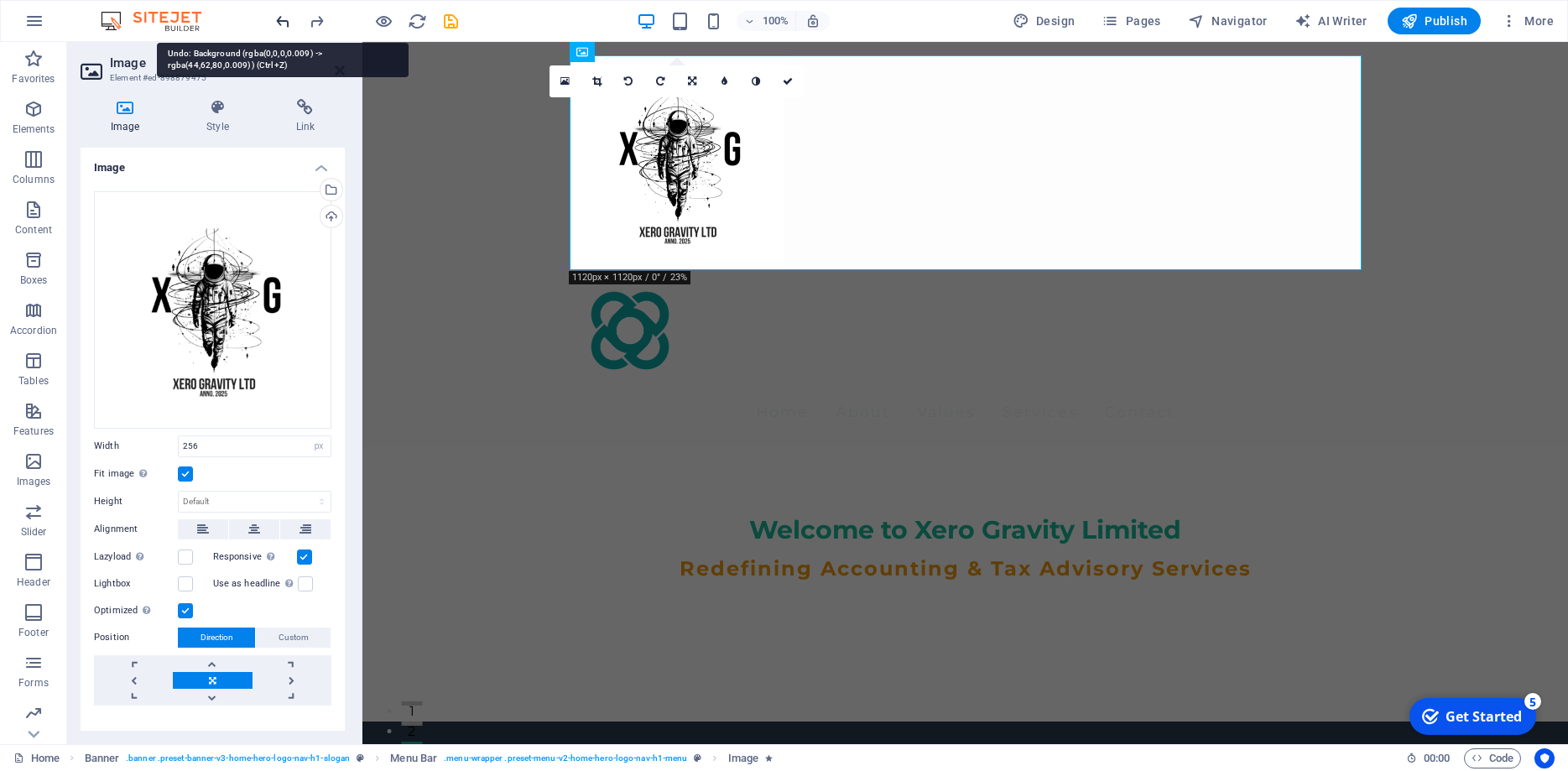
click at [285, 23] on icon "undo" at bounding box center [283, 21] width 19 height 19
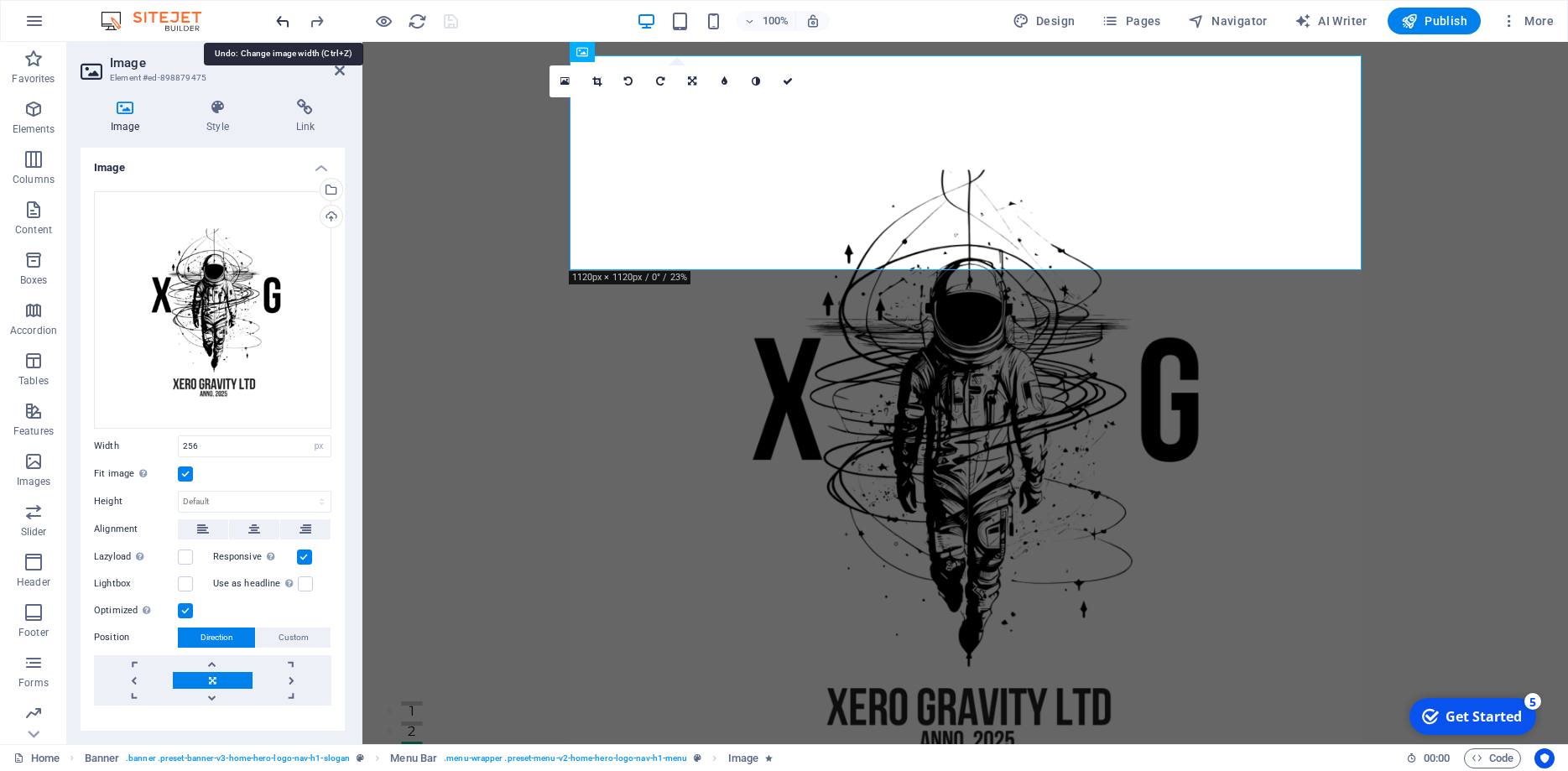
select select "DISABLED_OPTION_VALUE"
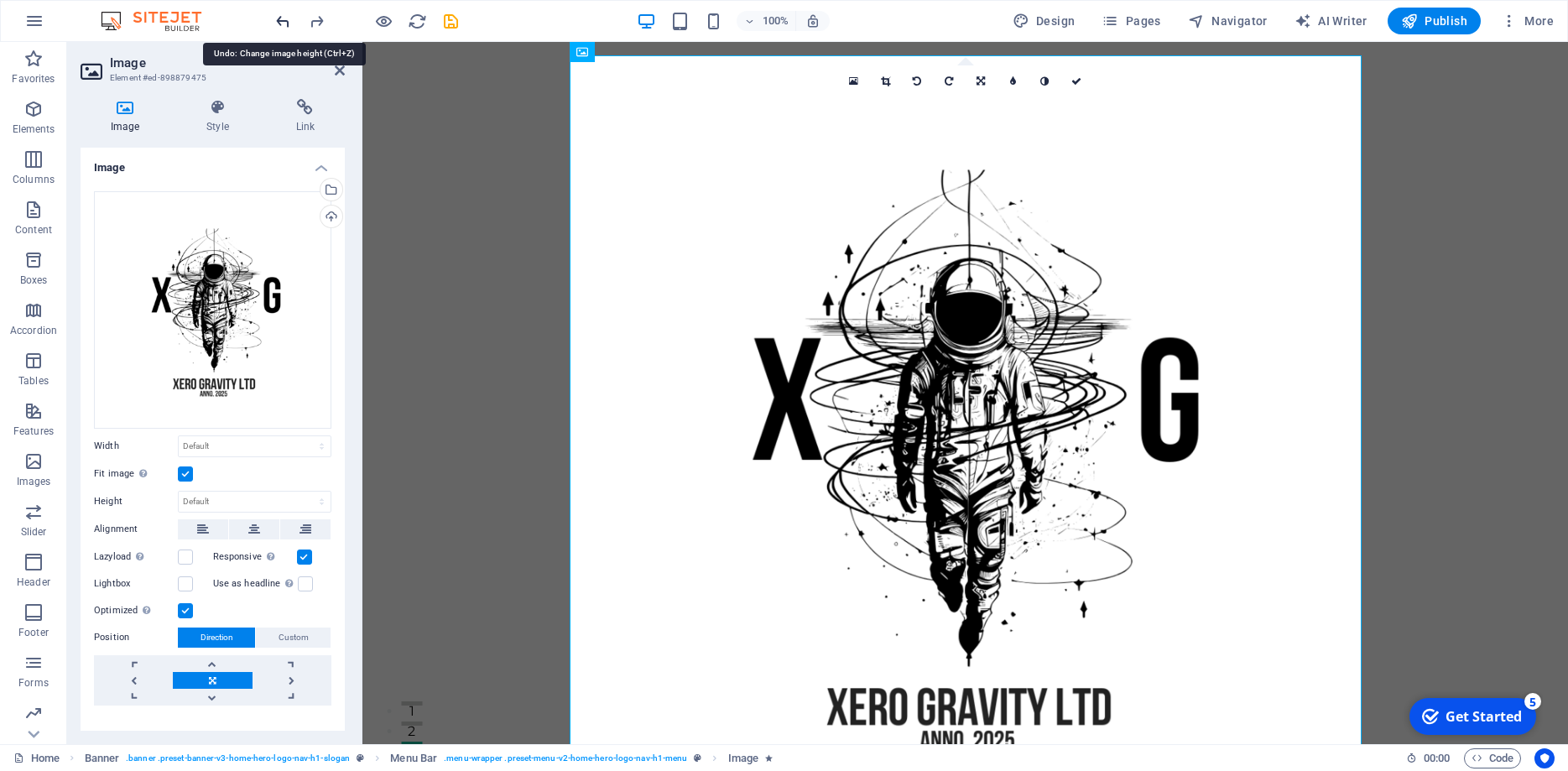
click at [285, 23] on icon "undo" at bounding box center [283, 21] width 19 height 19
type input "944"
select select "px"
click at [285, 24] on icon "undo" at bounding box center [283, 21] width 19 height 19
select select "DISABLED_OPTION_VALUE"
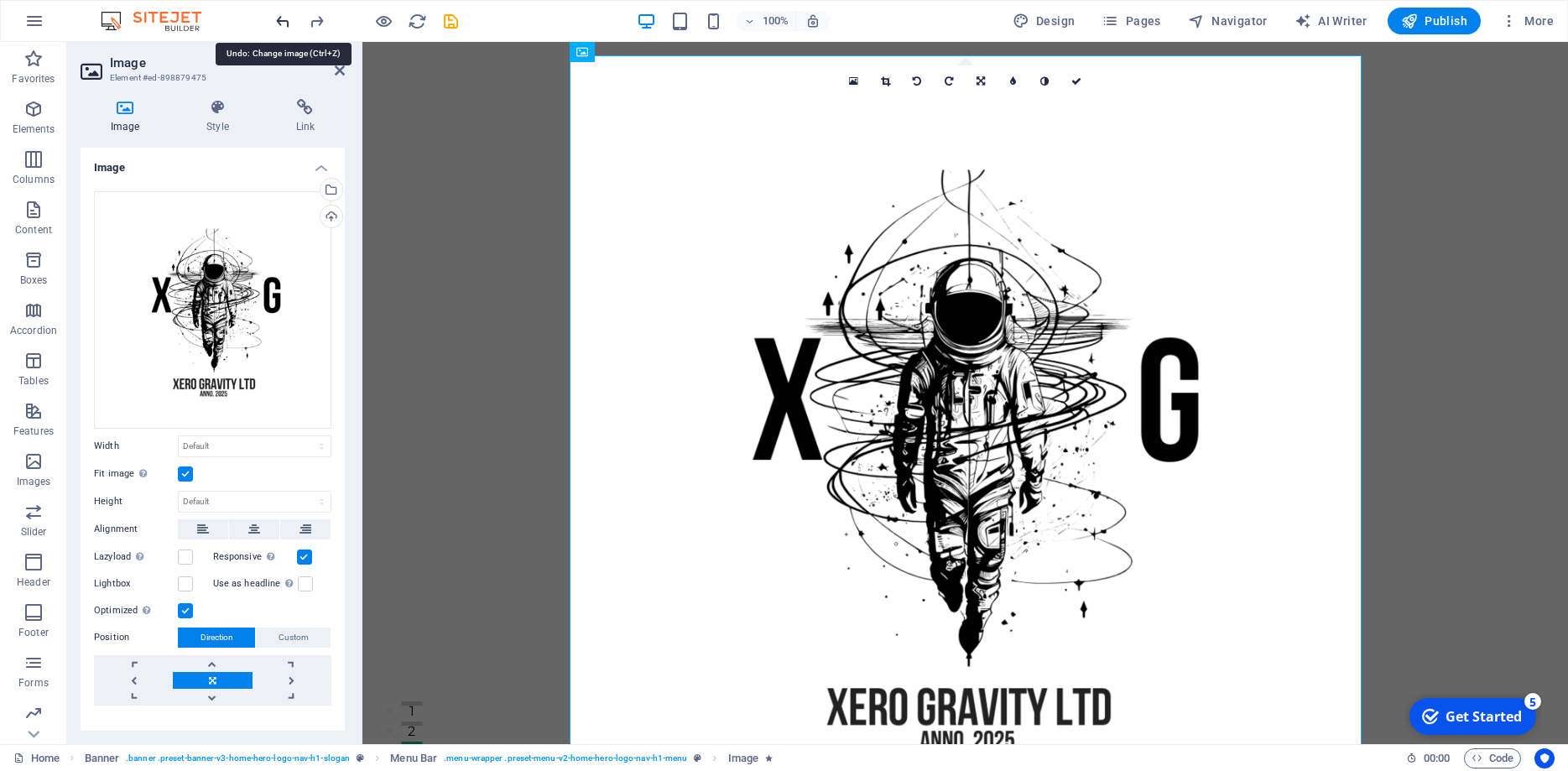
click at [286, 25] on icon "undo" at bounding box center [283, 21] width 19 height 19
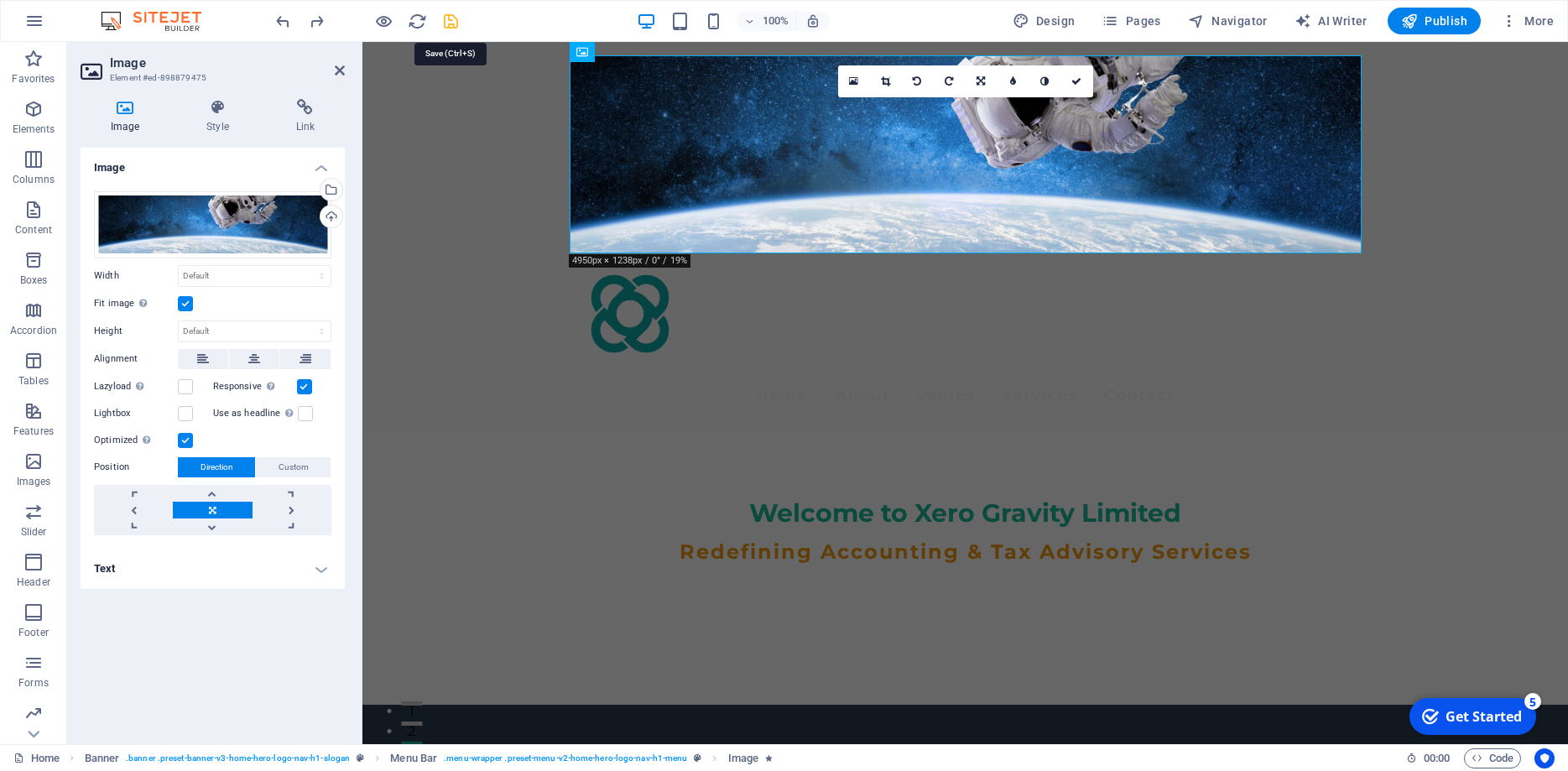
click at [447, 19] on icon "save" at bounding box center [451, 21] width 19 height 19
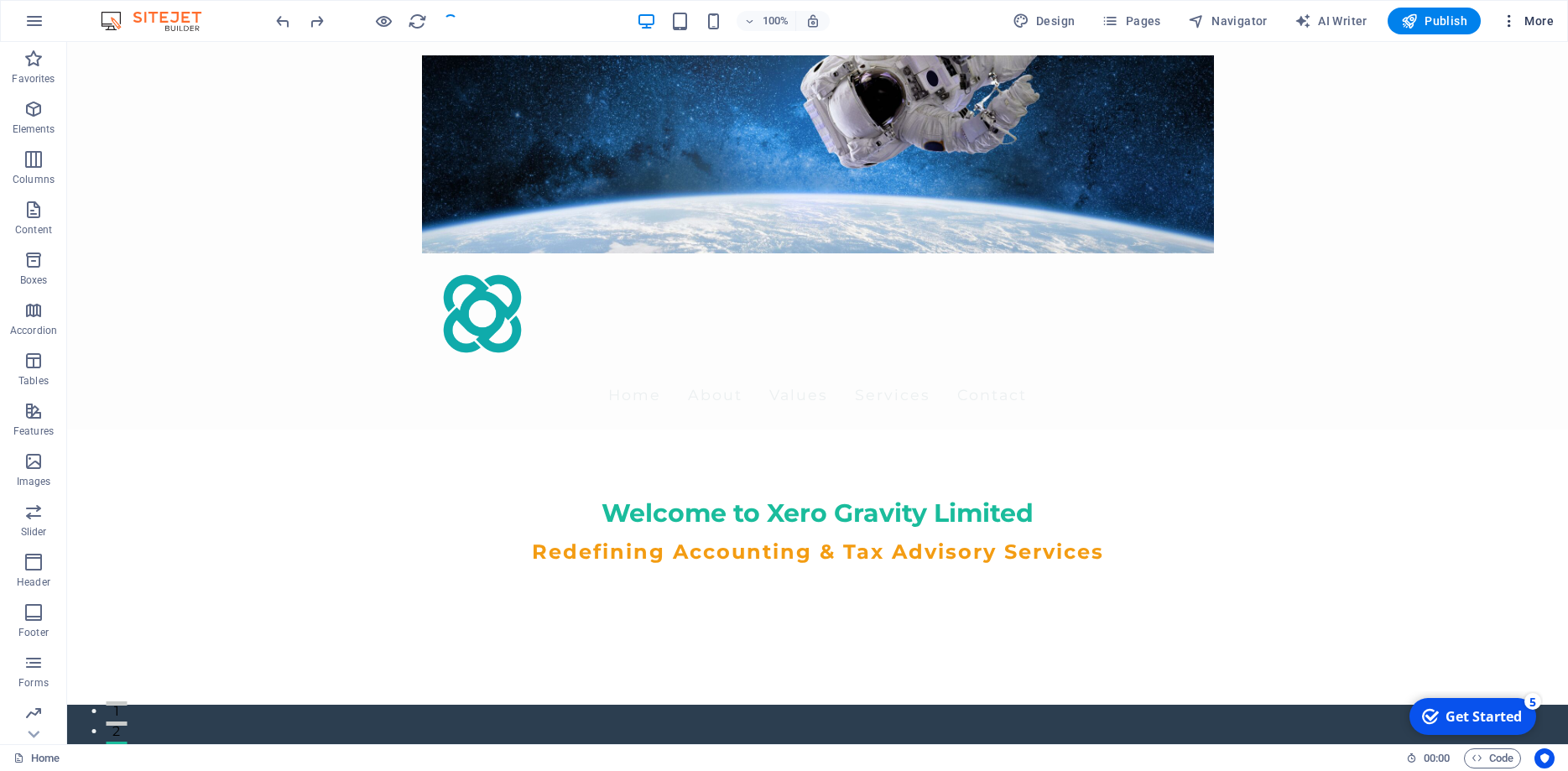
click at [1524, 22] on span "More" at bounding box center [1527, 21] width 53 height 17
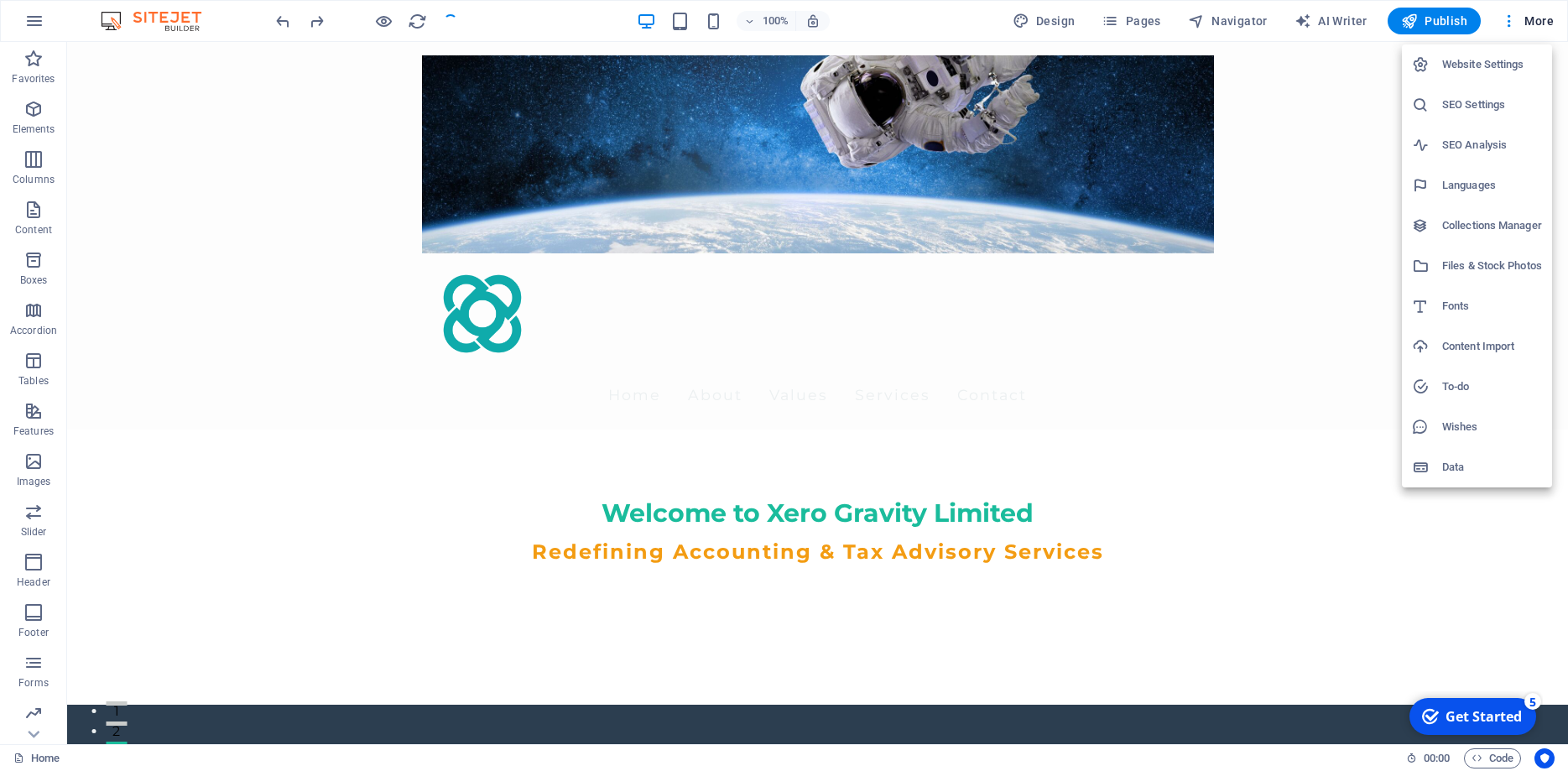
click at [1541, 13] on div at bounding box center [784, 385] width 1568 height 771
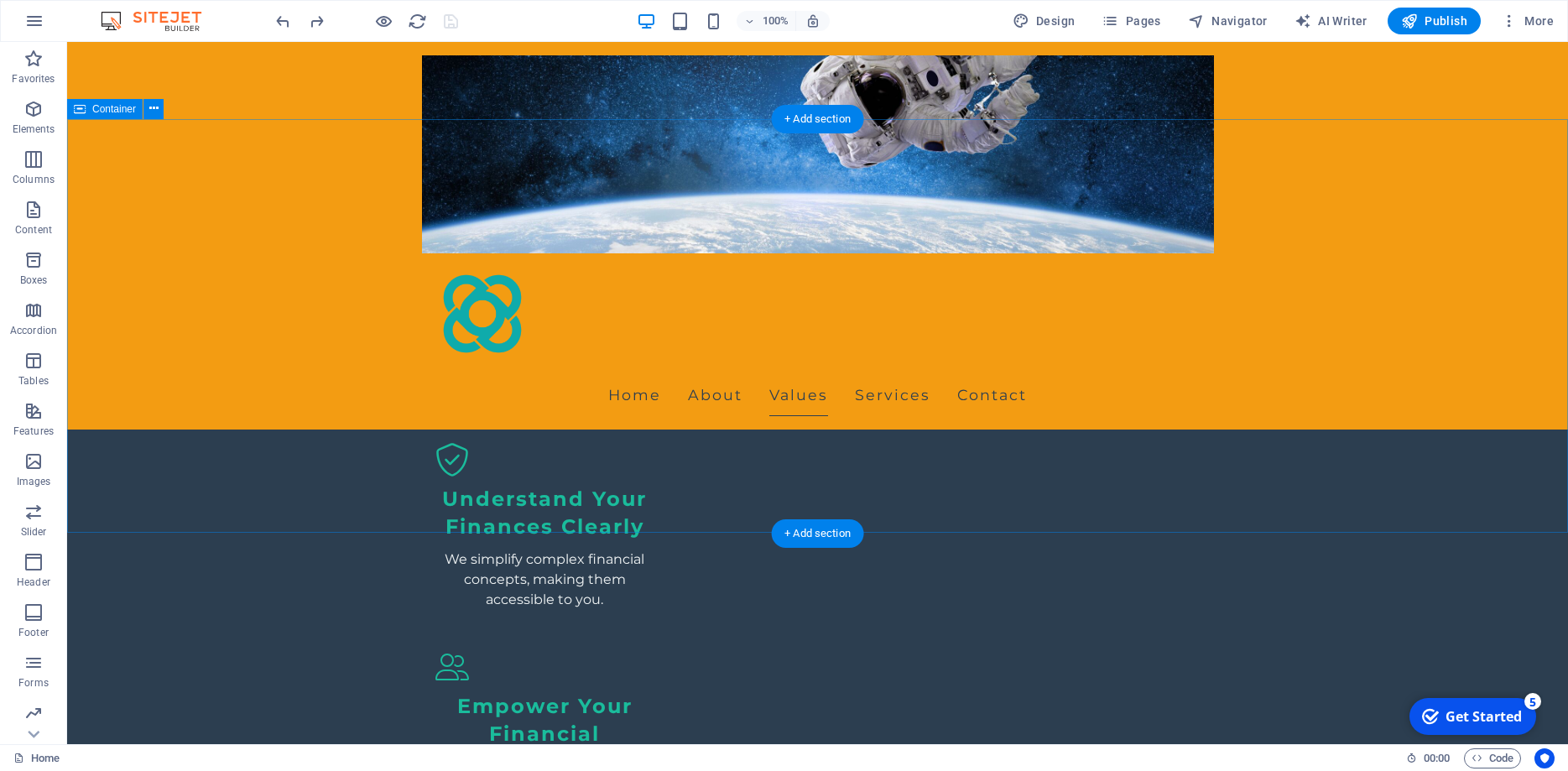
scroll to position [685, 0]
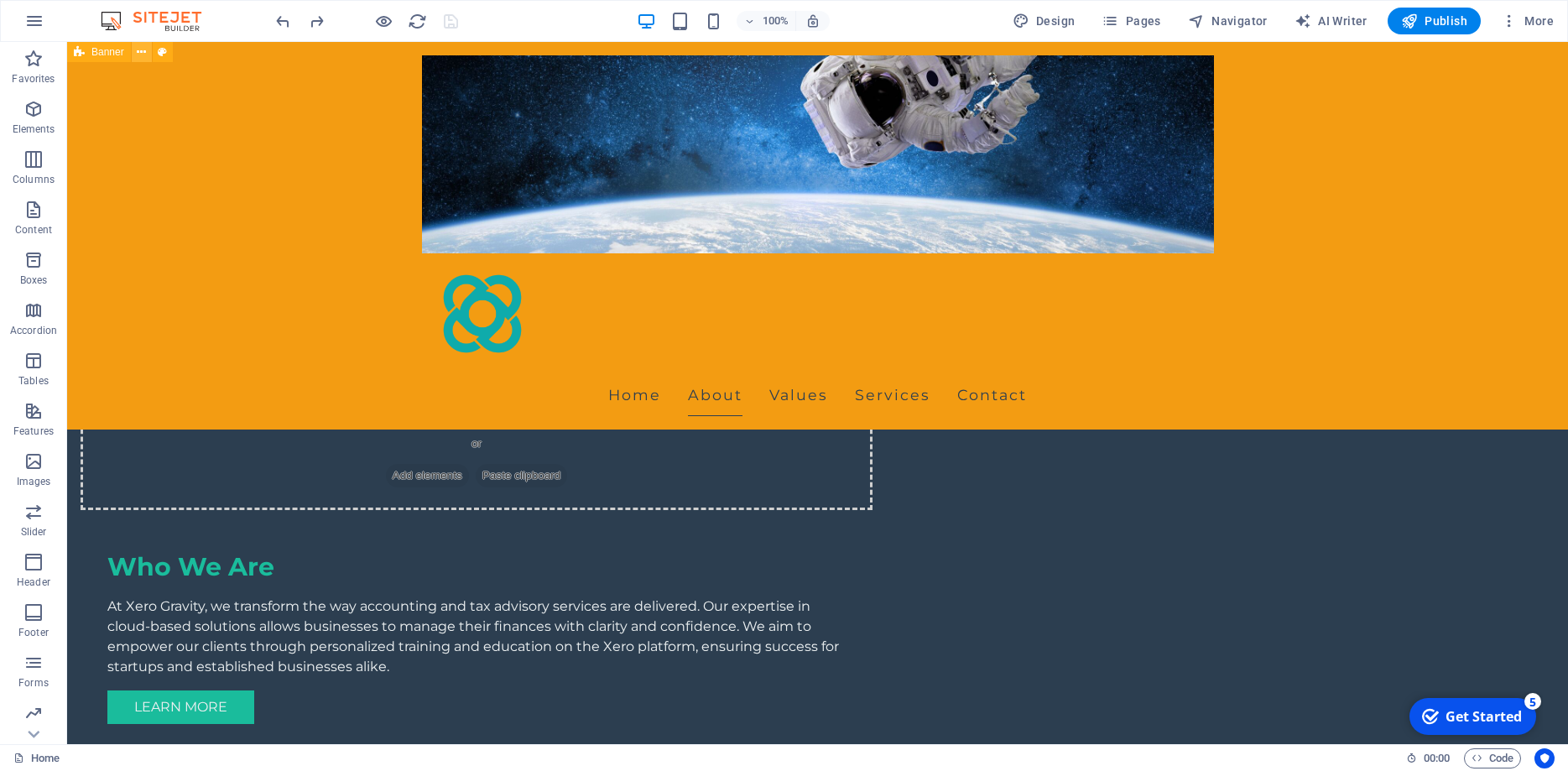
click at [145, 58] on icon at bounding box center [141, 52] width 9 height 18
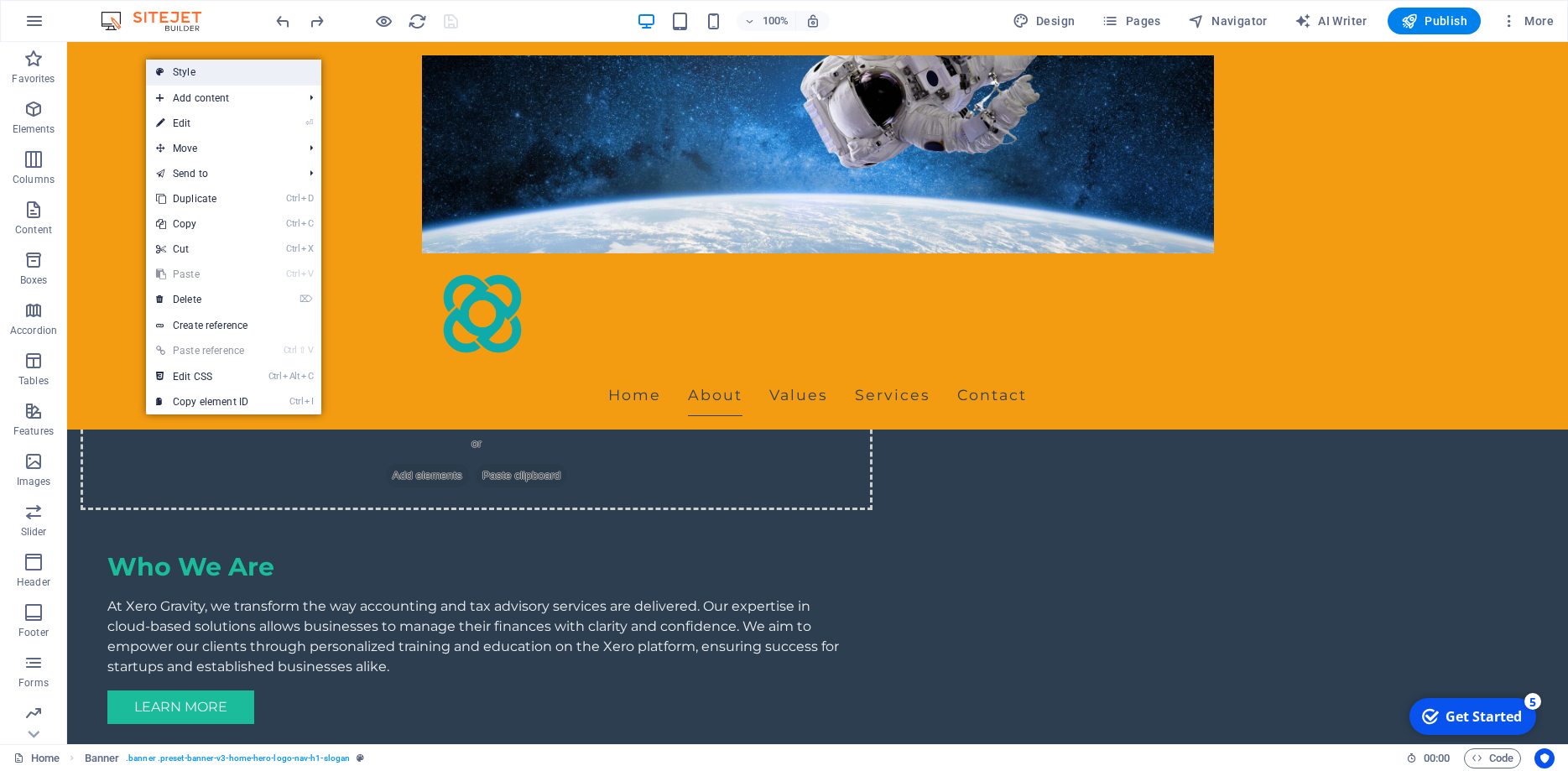
click at [281, 75] on link "Style" at bounding box center [233, 71] width 175 height 25
select select "preset-banner-v3-home-hero-logo-nav-h1-slogan"
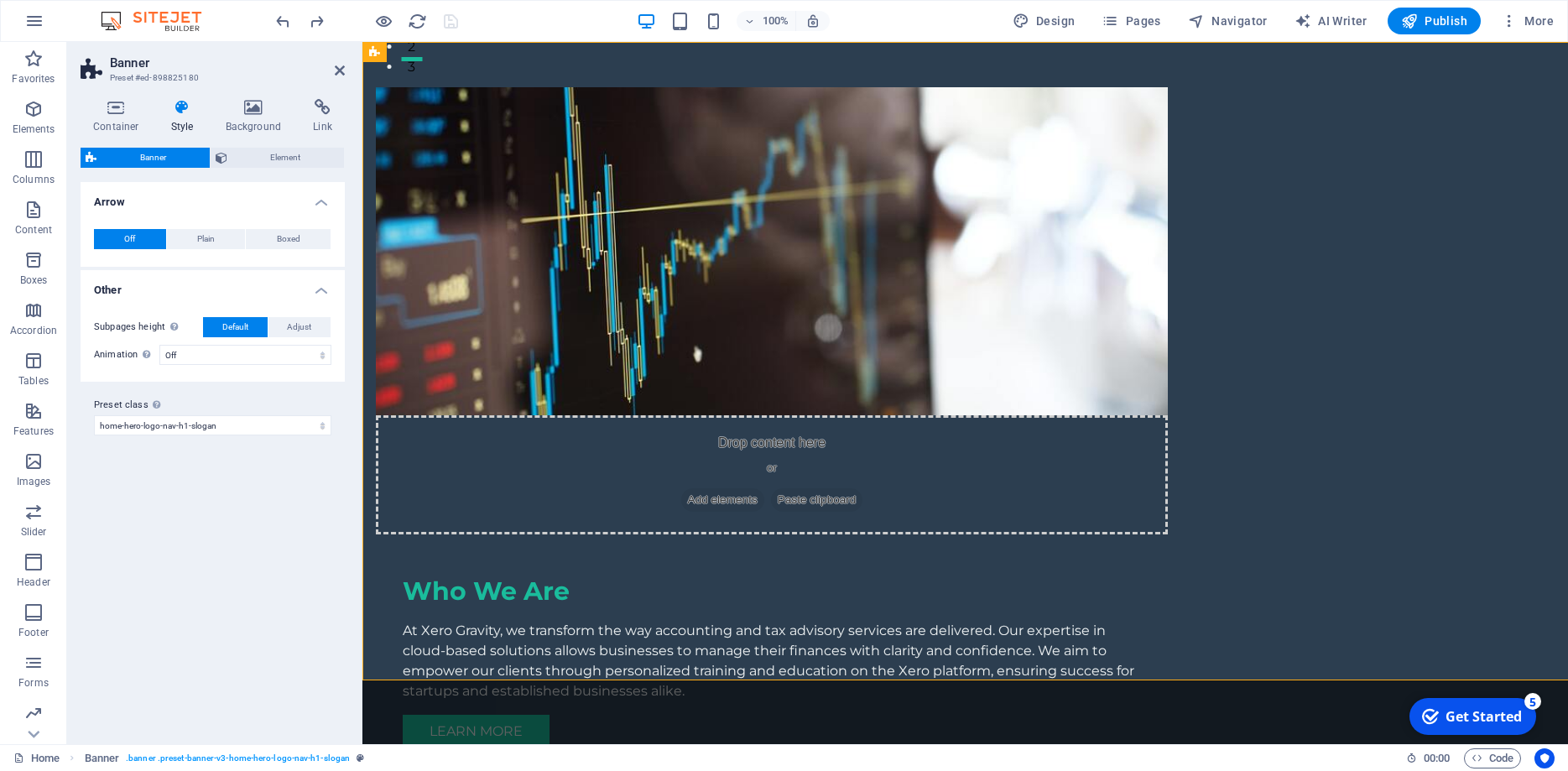
scroll to position [0, 0]
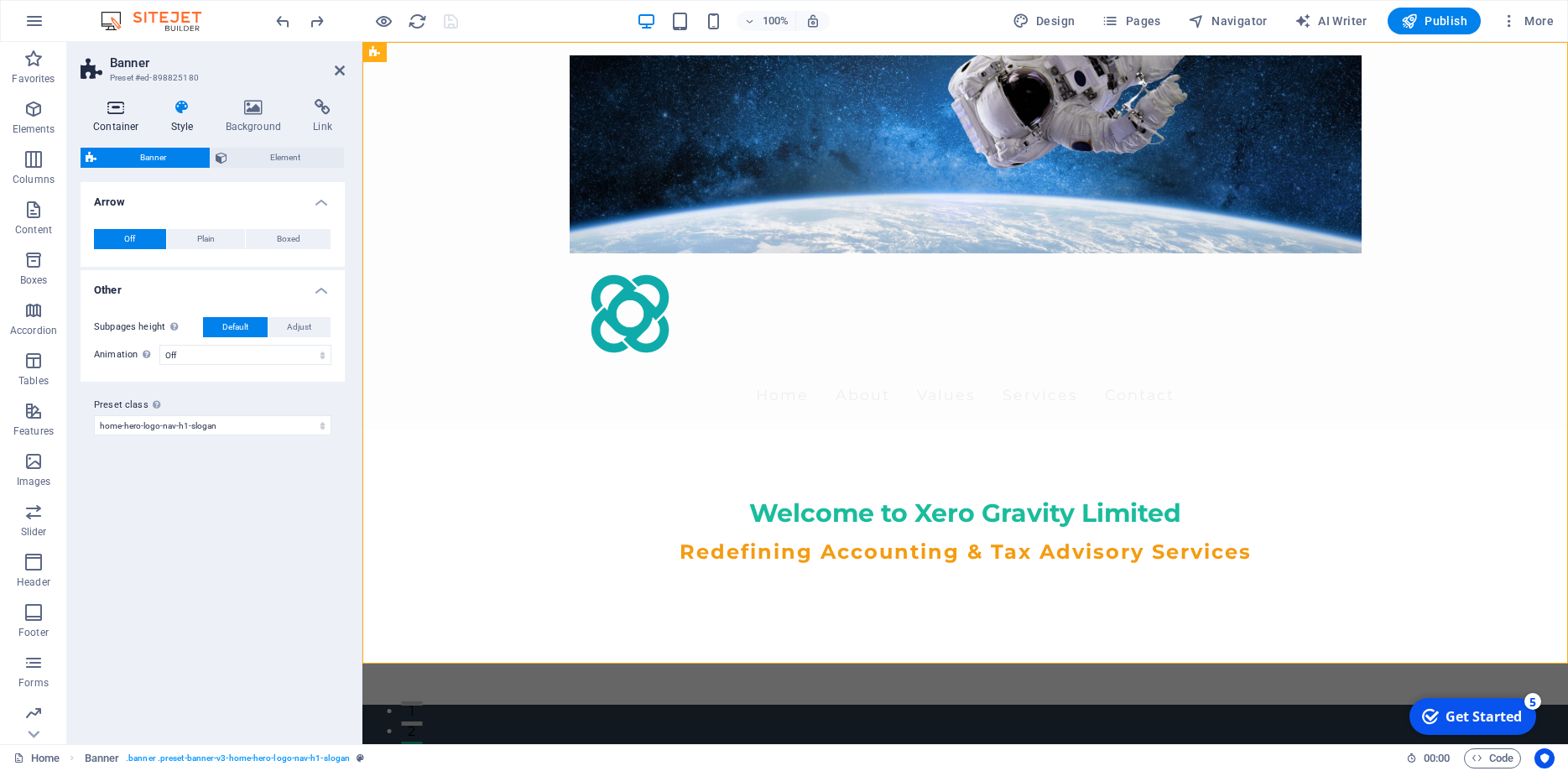
click at [126, 108] on icon at bounding box center [116, 108] width 71 height 17
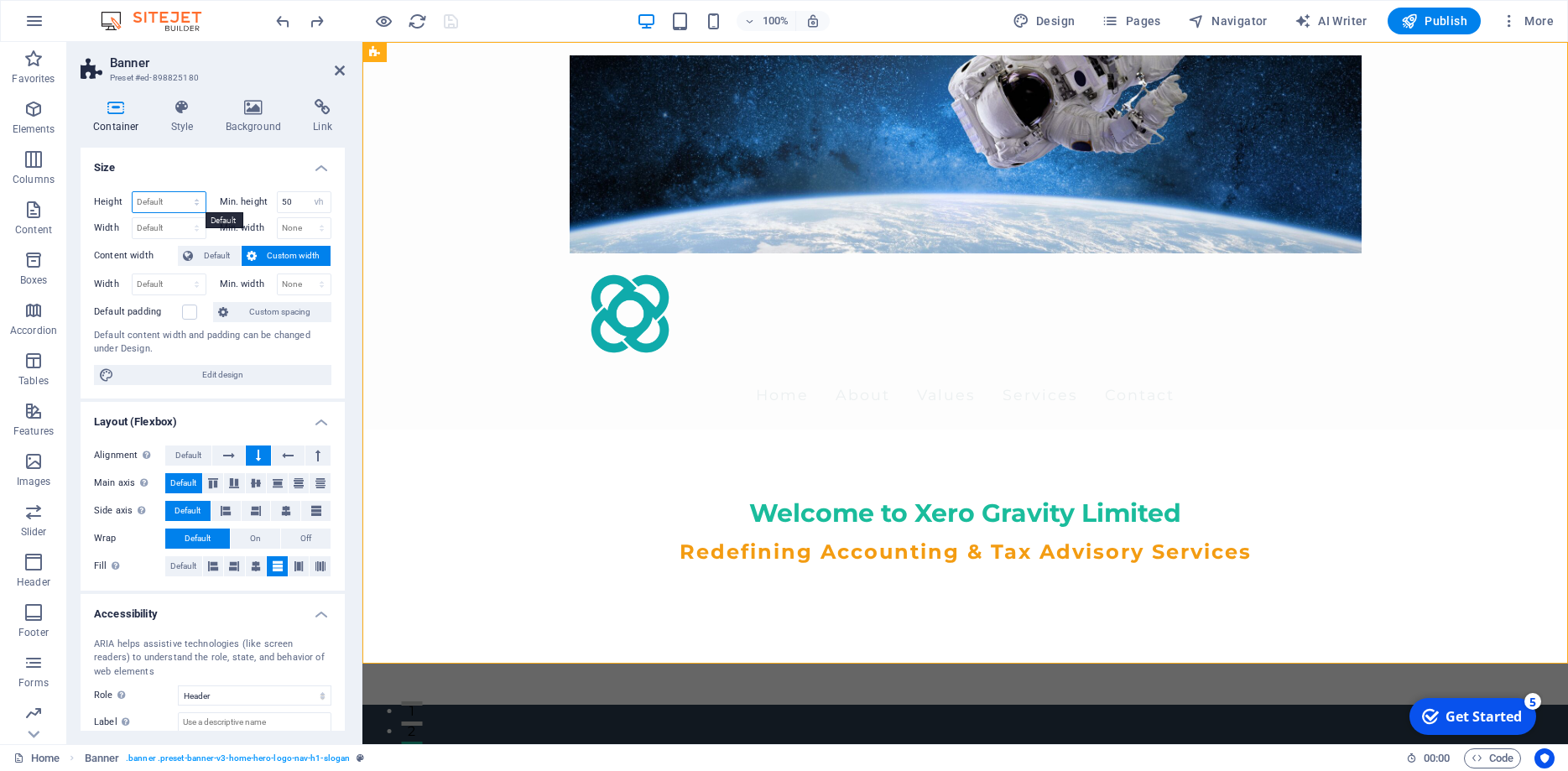
click at [133, 192] on select "Default px rem % vh vw" at bounding box center [169, 202] width 73 height 20
click at [180, 203] on select "Default px rem % vh vw" at bounding box center [169, 202] width 73 height 20
click at [192, 312] on label at bounding box center [189, 312] width 15 height 15
click at [0, 0] on input "Default padding" at bounding box center [0, 0] width 0 height 0
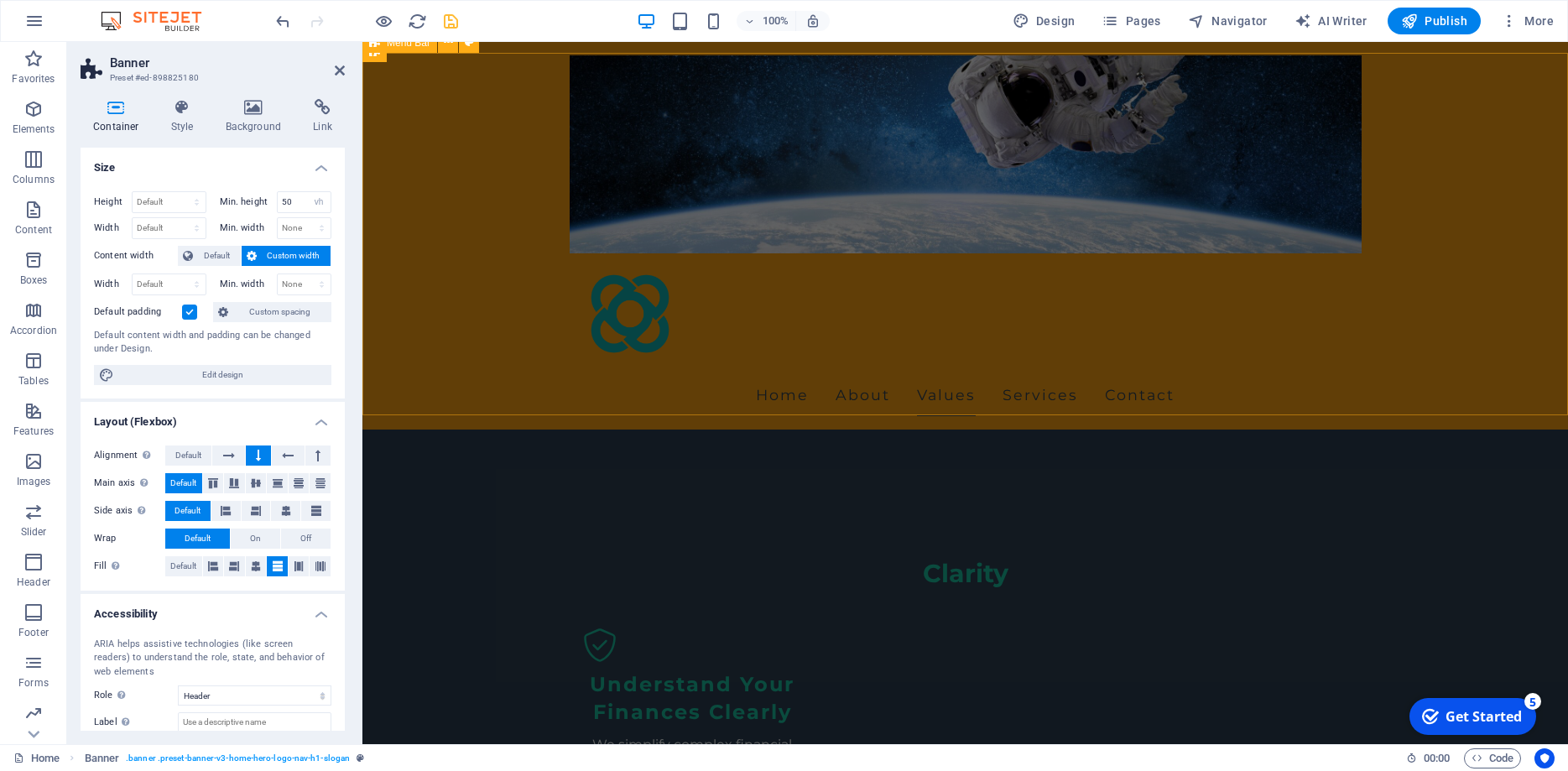
scroll to position [1027, 0]
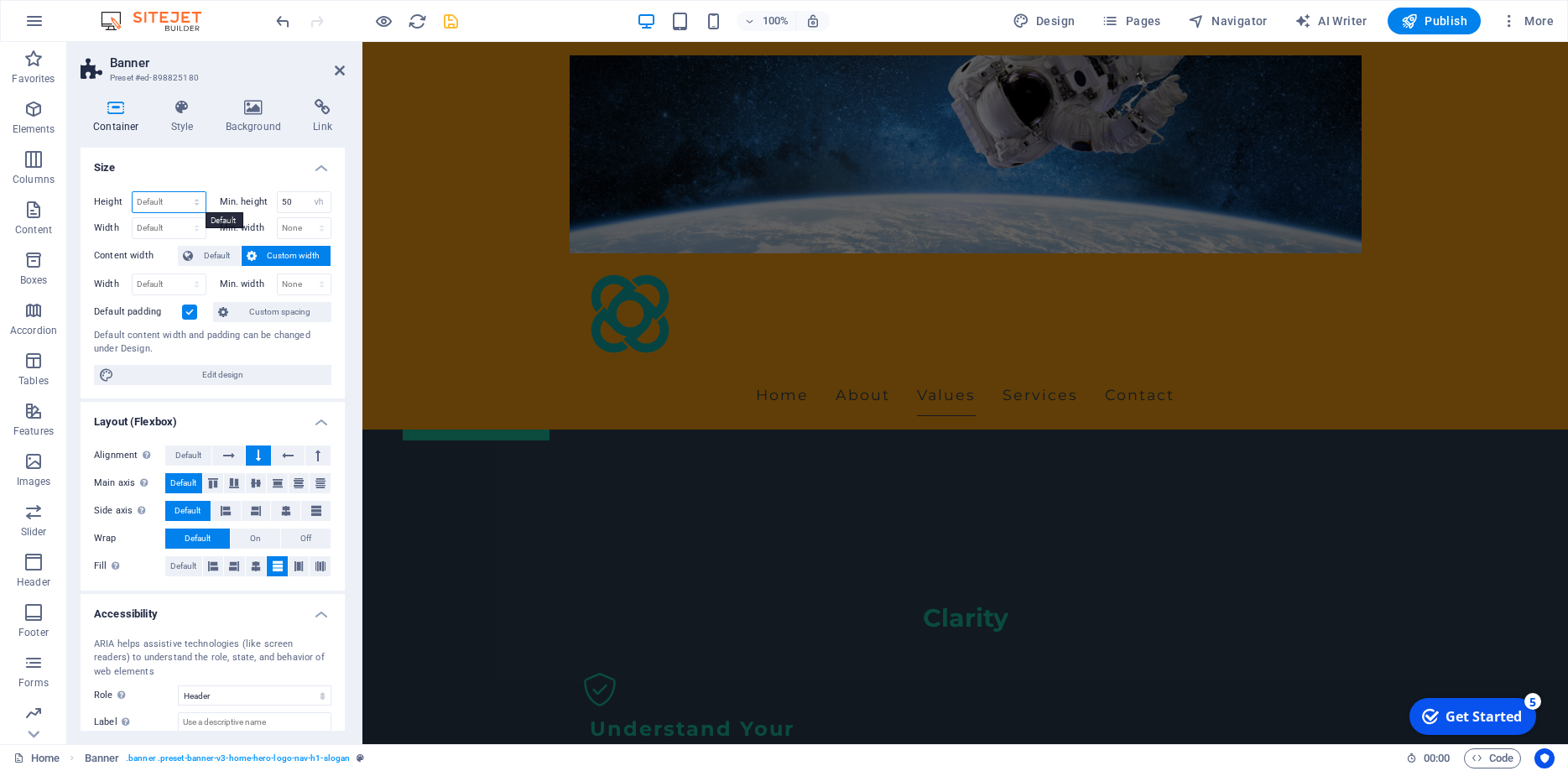
click at [133, 192] on select "Default px rem % vh vw" at bounding box center [169, 202] width 73 height 20
select select "px"
click option "px" at bounding box center [0, 0] width 0 height 0
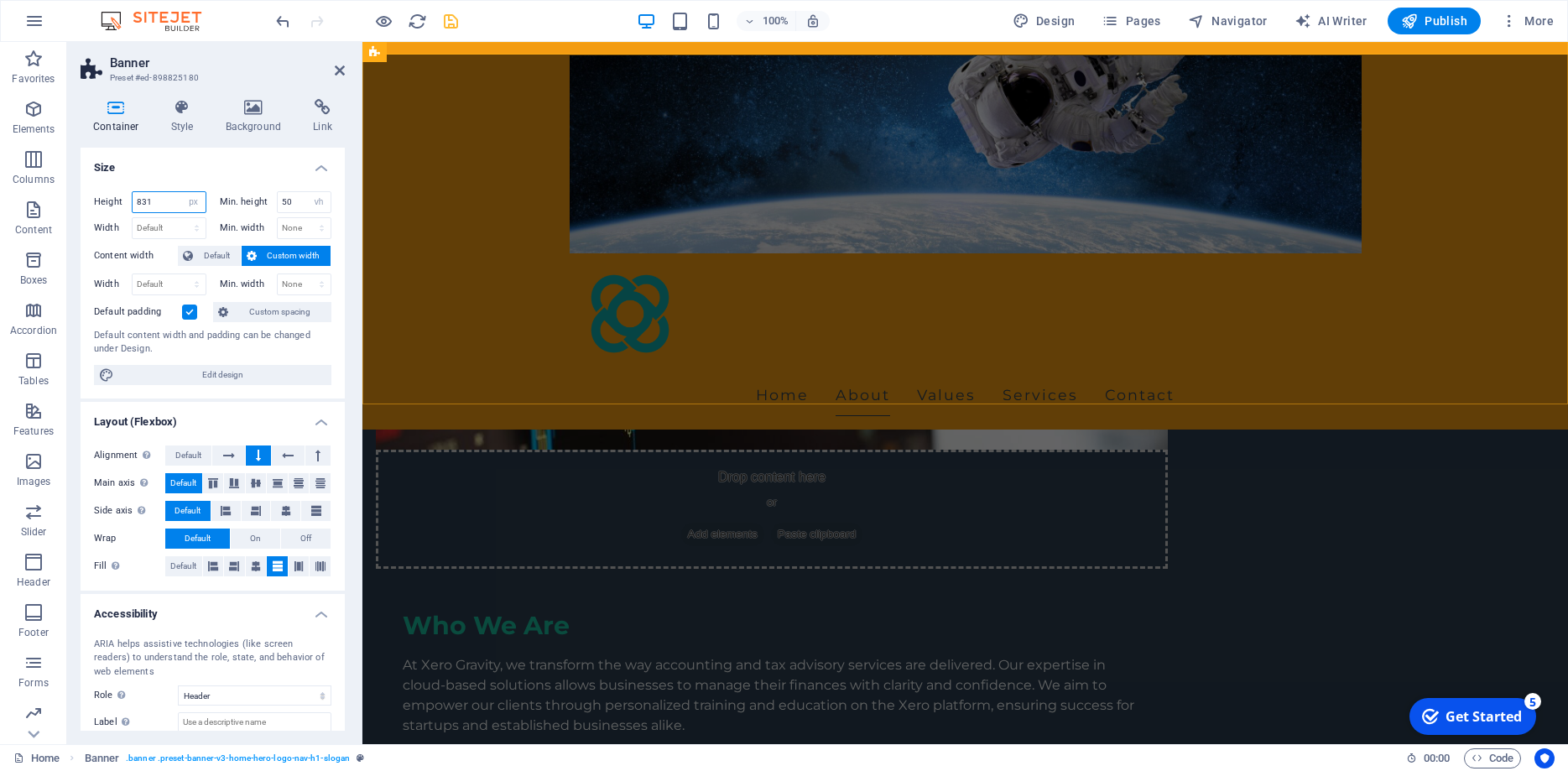
scroll to position [855, 0]
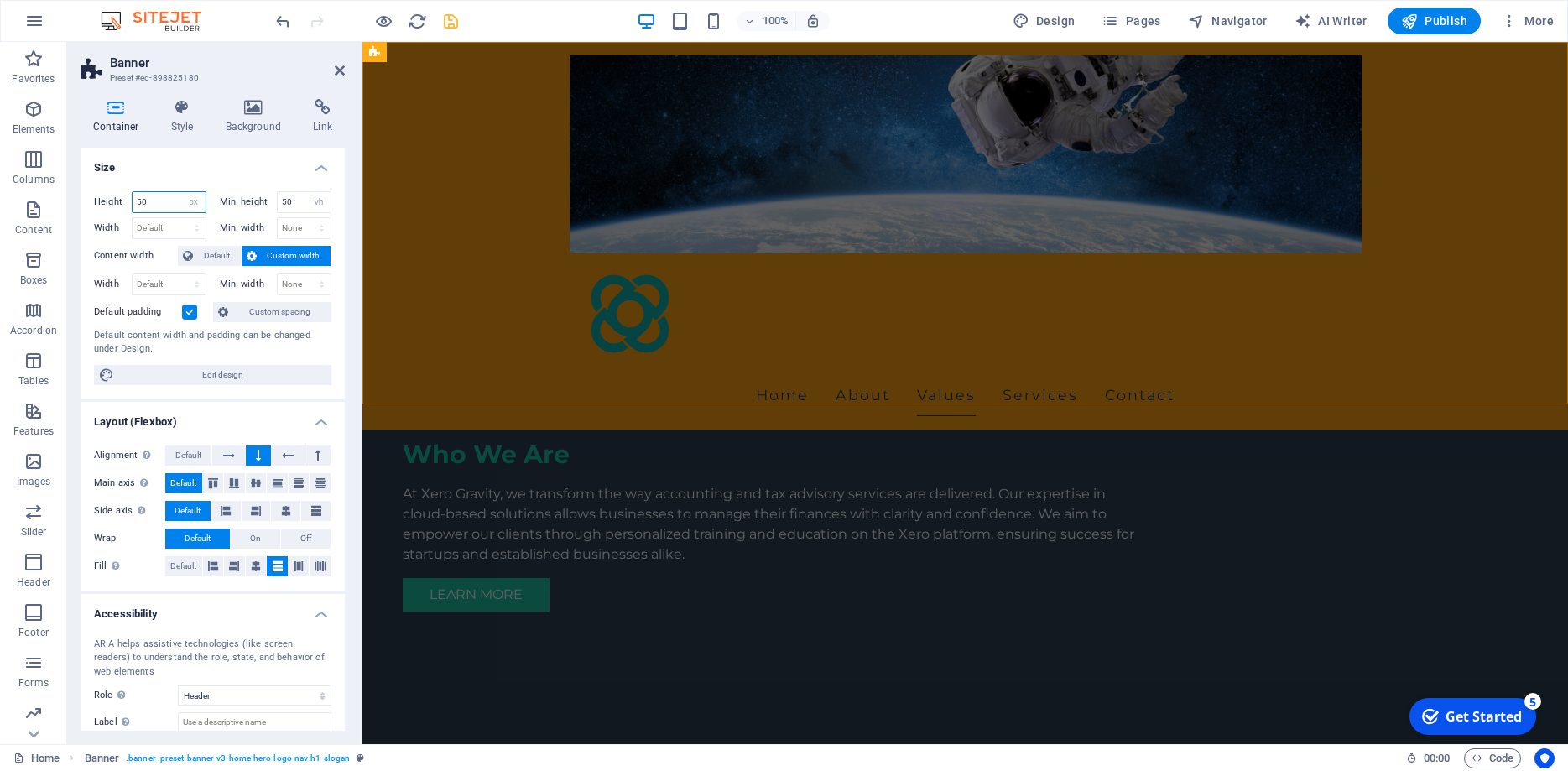
type input "500"
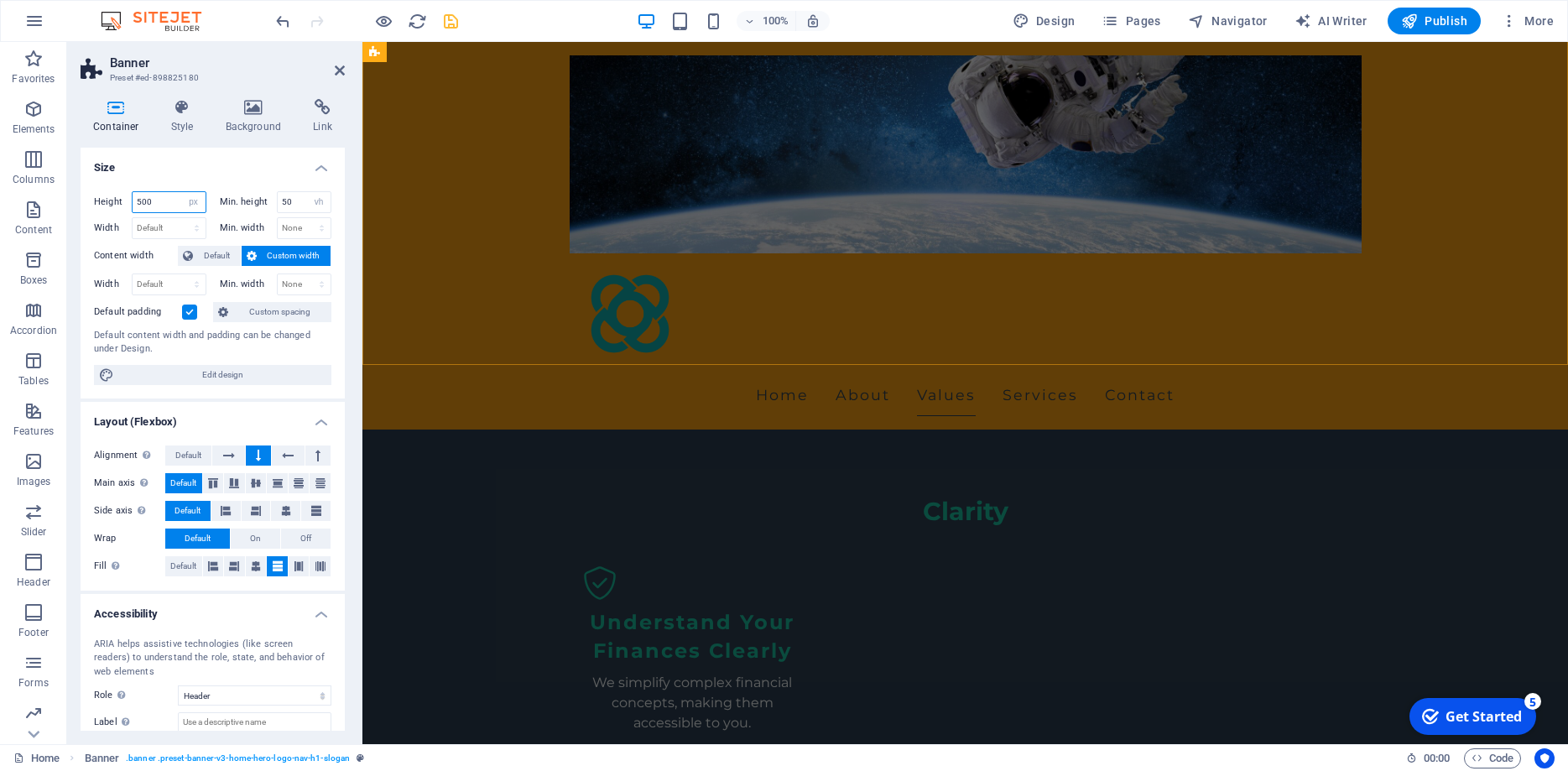
scroll to position [942, 0]
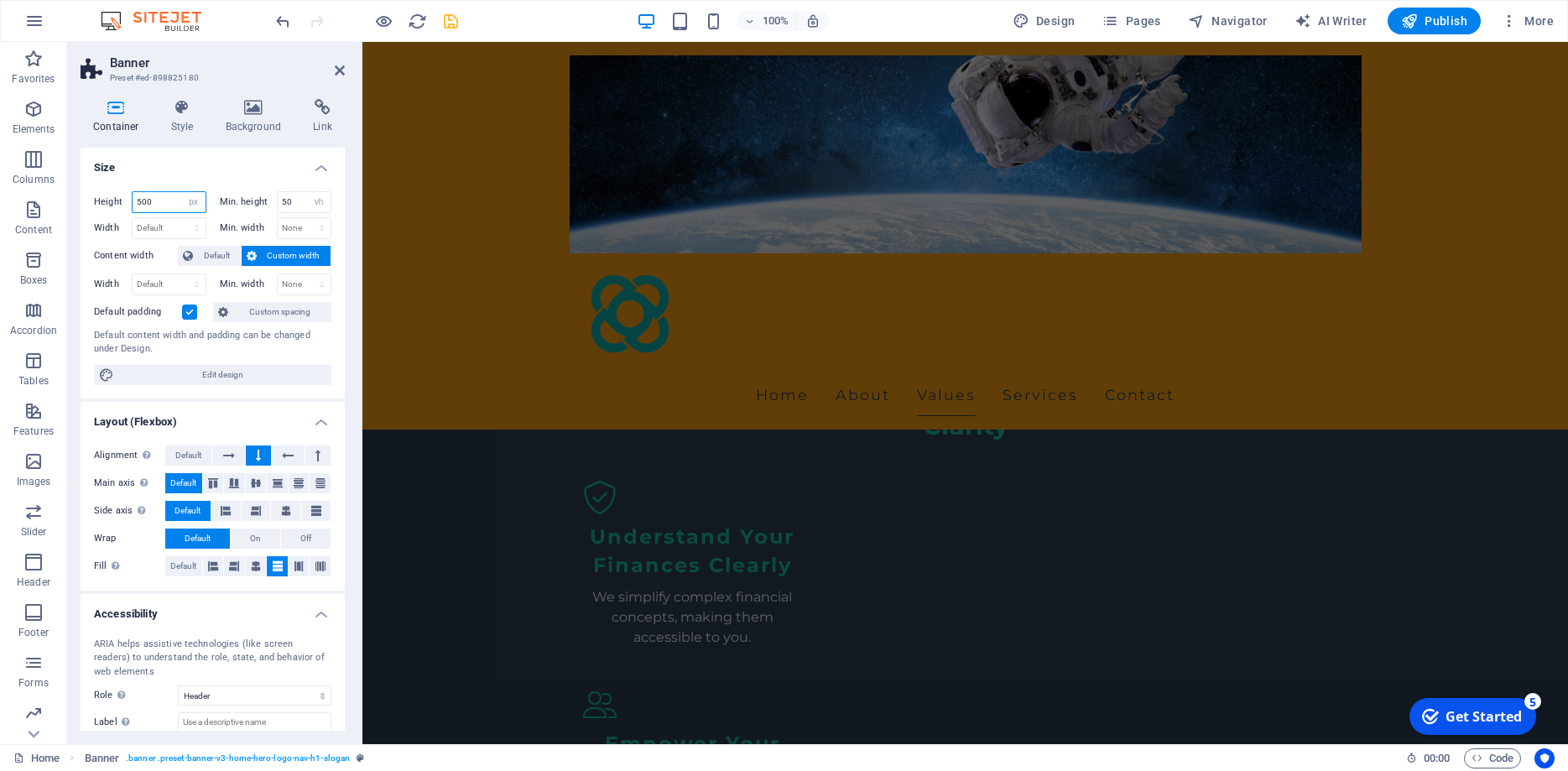
drag, startPoint x: 179, startPoint y: 203, endPoint x: 109, endPoint y: 215, distance: 71.0
click at [133, 212] on input "500" at bounding box center [169, 202] width 73 height 20
click at [162, 164] on h4 "Size" at bounding box center [212, 162] width 264 height 31
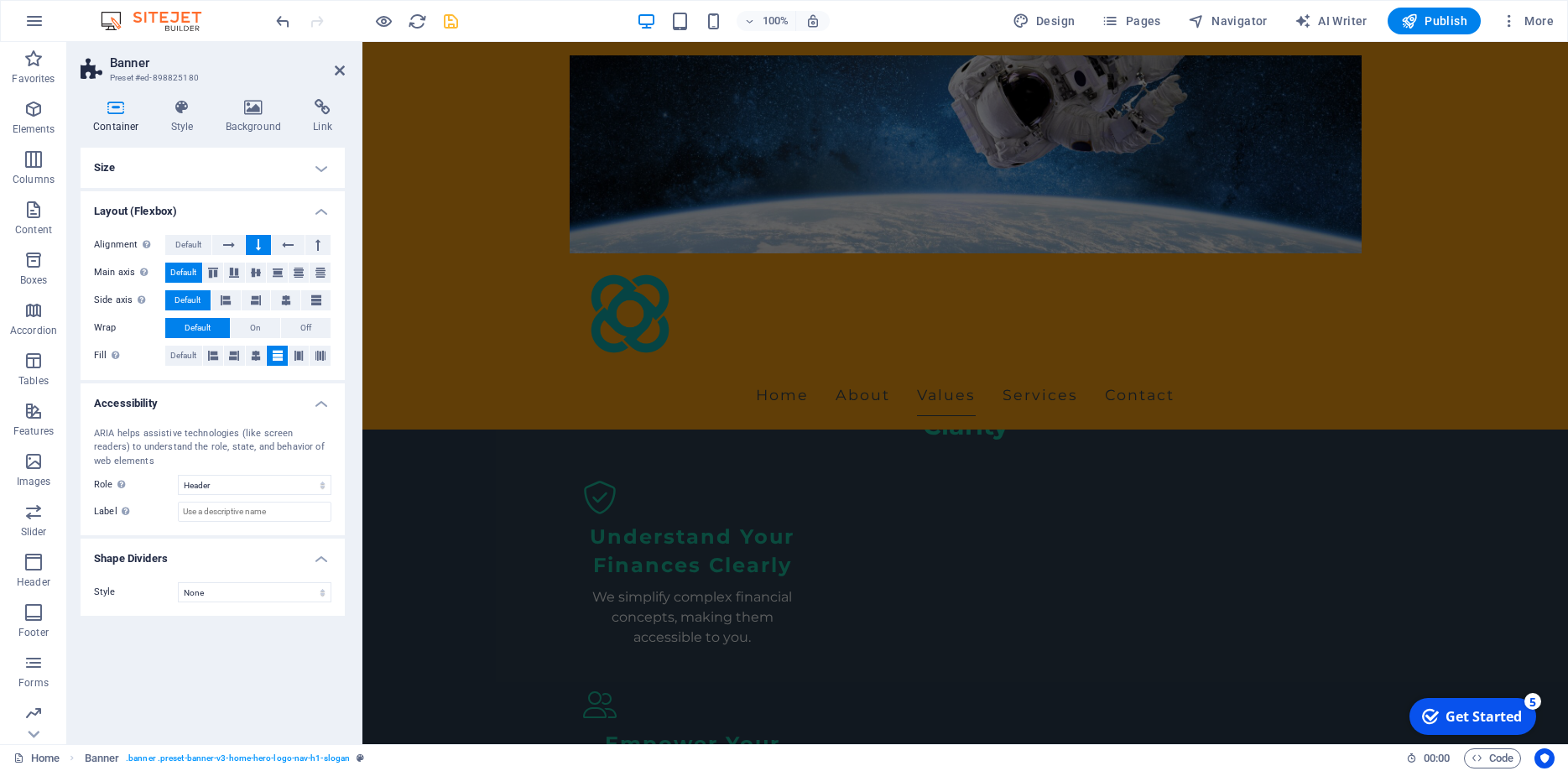
click at [180, 168] on h4 "Size" at bounding box center [212, 167] width 264 height 40
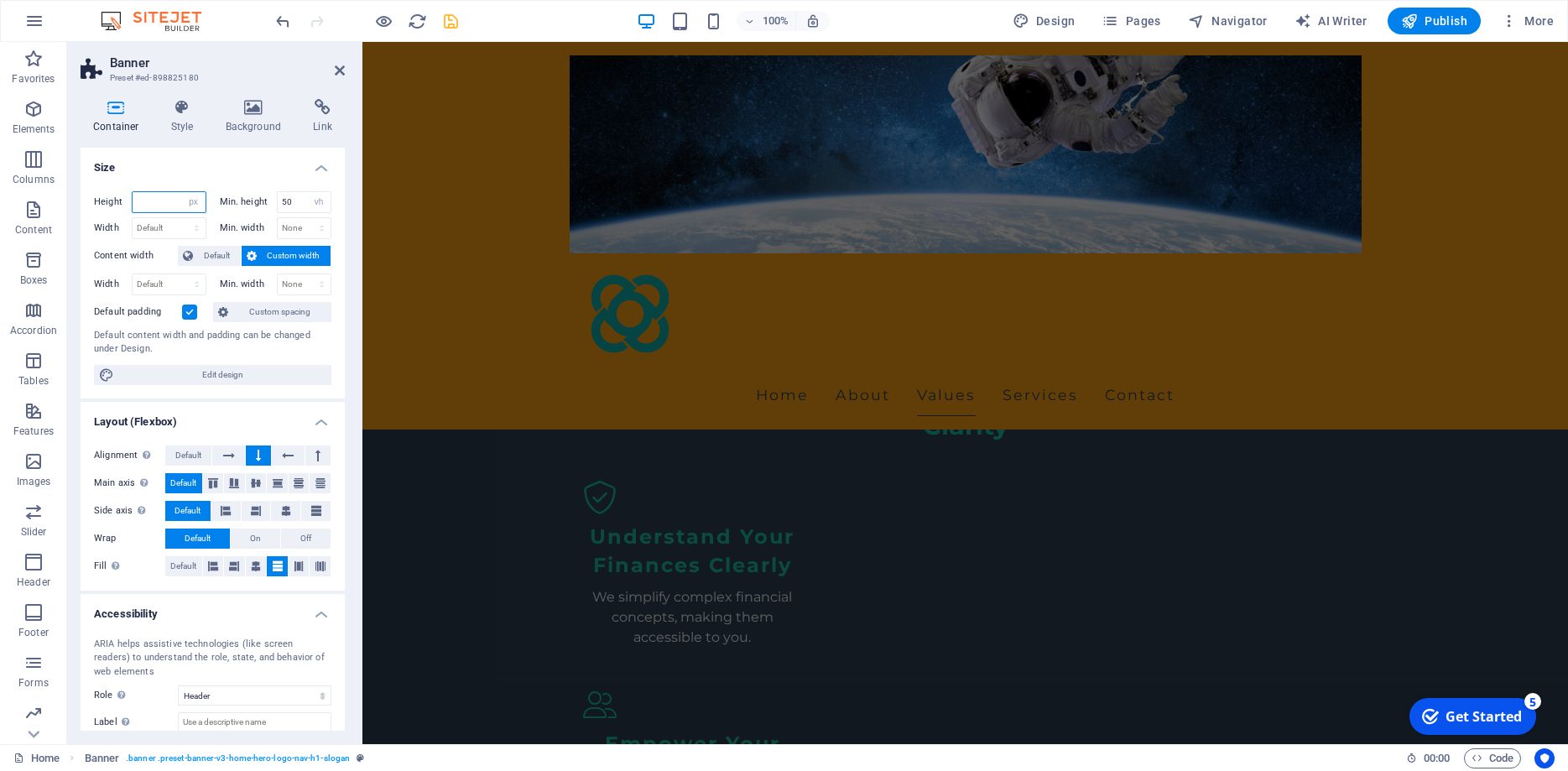
click at [166, 197] on input "number" at bounding box center [169, 202] width 73 height 20
click at [182, 192] on select "Default px rem % vh vw" at bounding box center [193, 202] width 23 height 20
select select "%"
click option "%" at bounding box center [0, 0] width 0 height 0
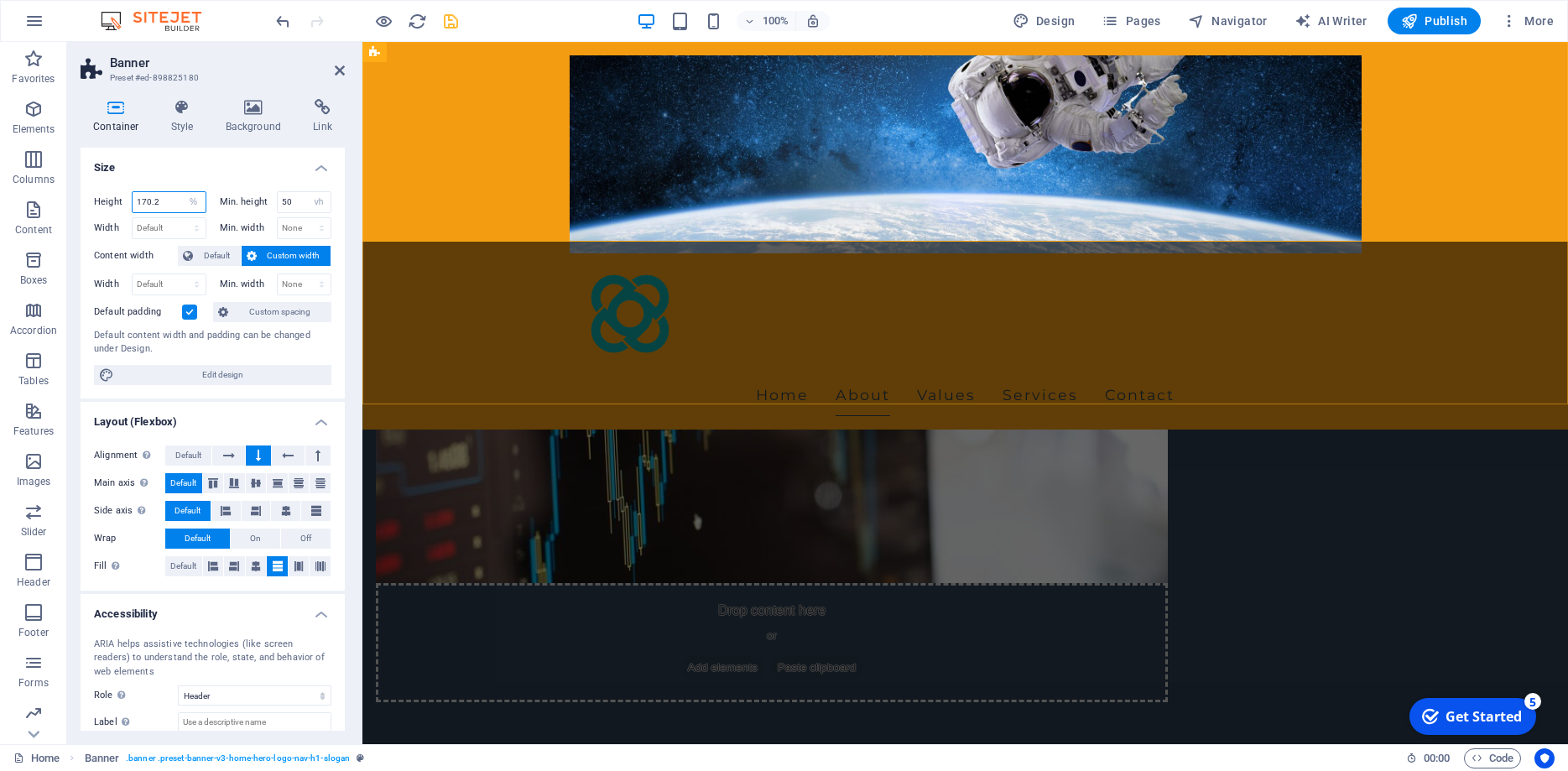
scroll to position [599, 0]
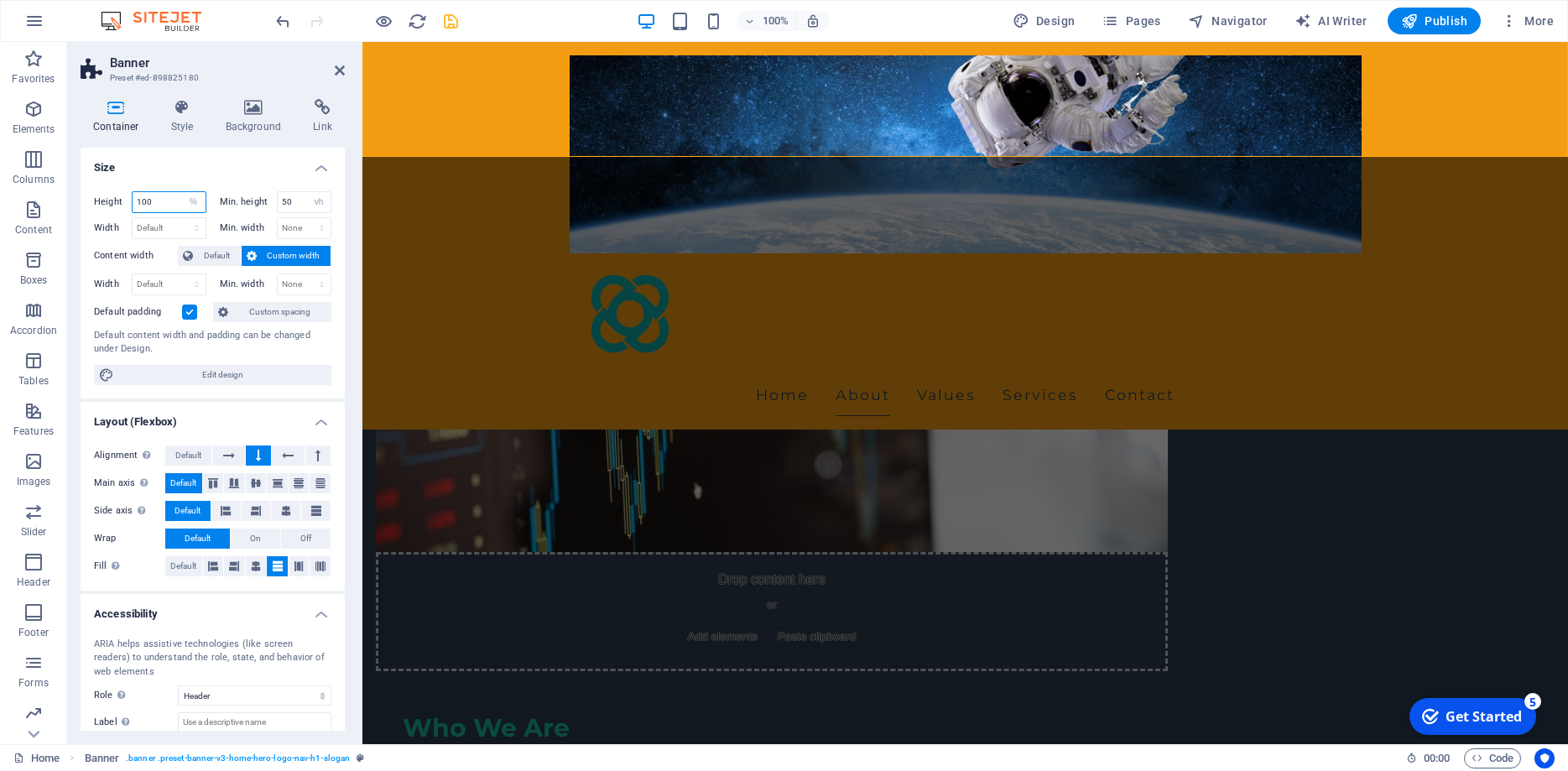
type input "100"
click at [226, 168] on h4 "Size" at bounding box center [212, 162] width 264 height 31
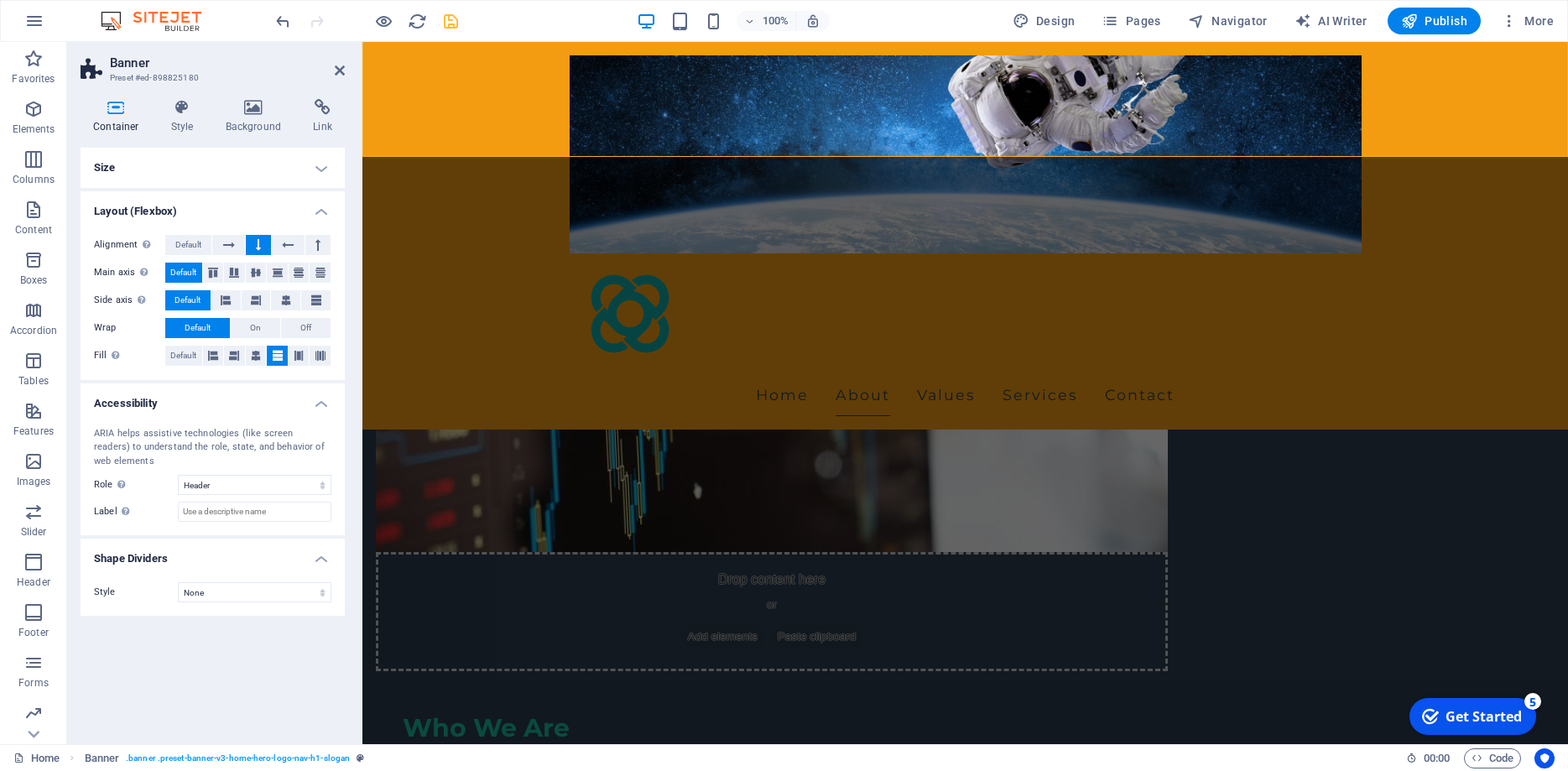
click at [200, 164] on h4 "Size" at bounding box center [212, 167] width 264 height 40
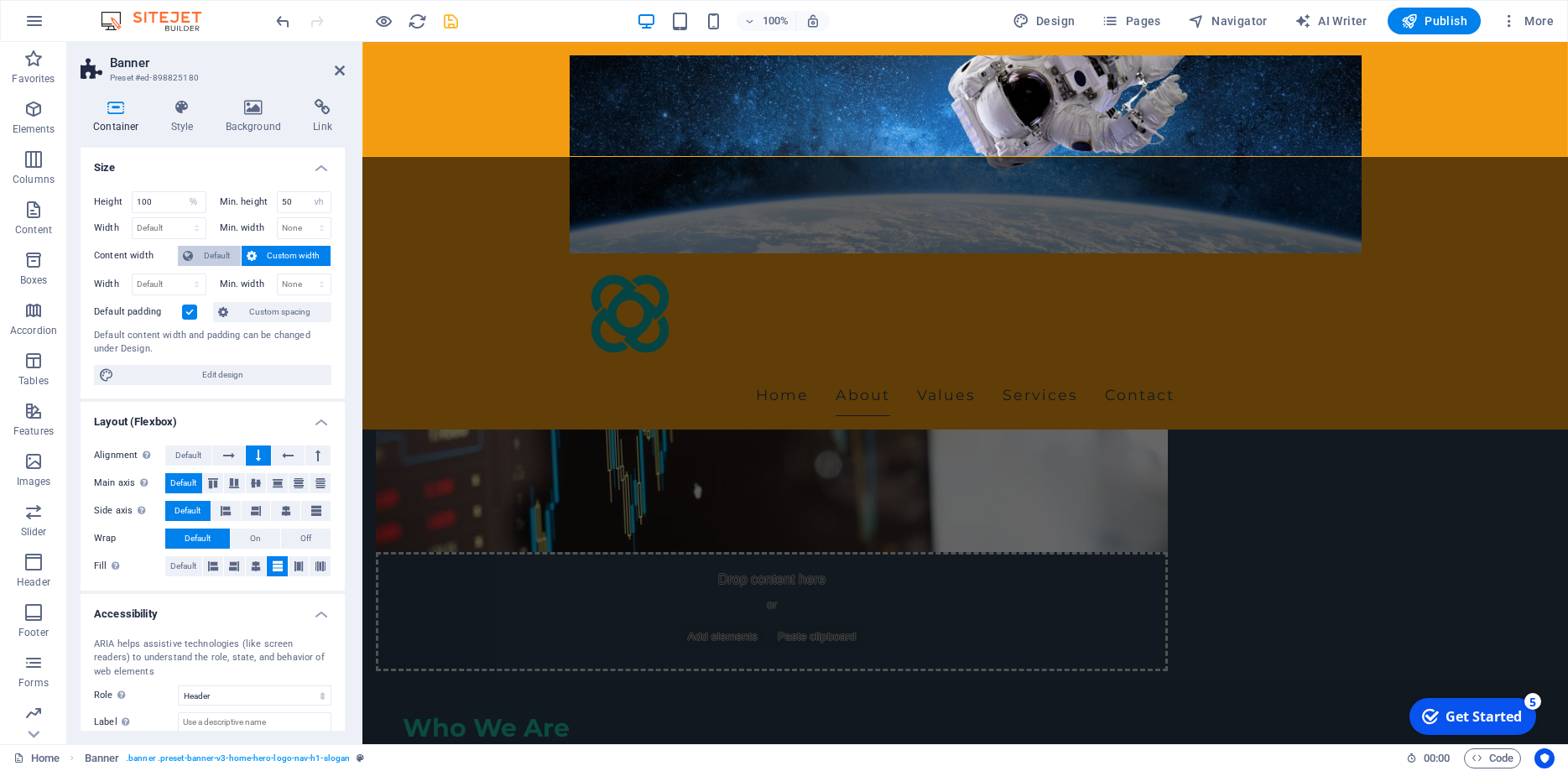
click at [215, 252] on span "Default" at bounding box center [216, 256] width 38 height 20
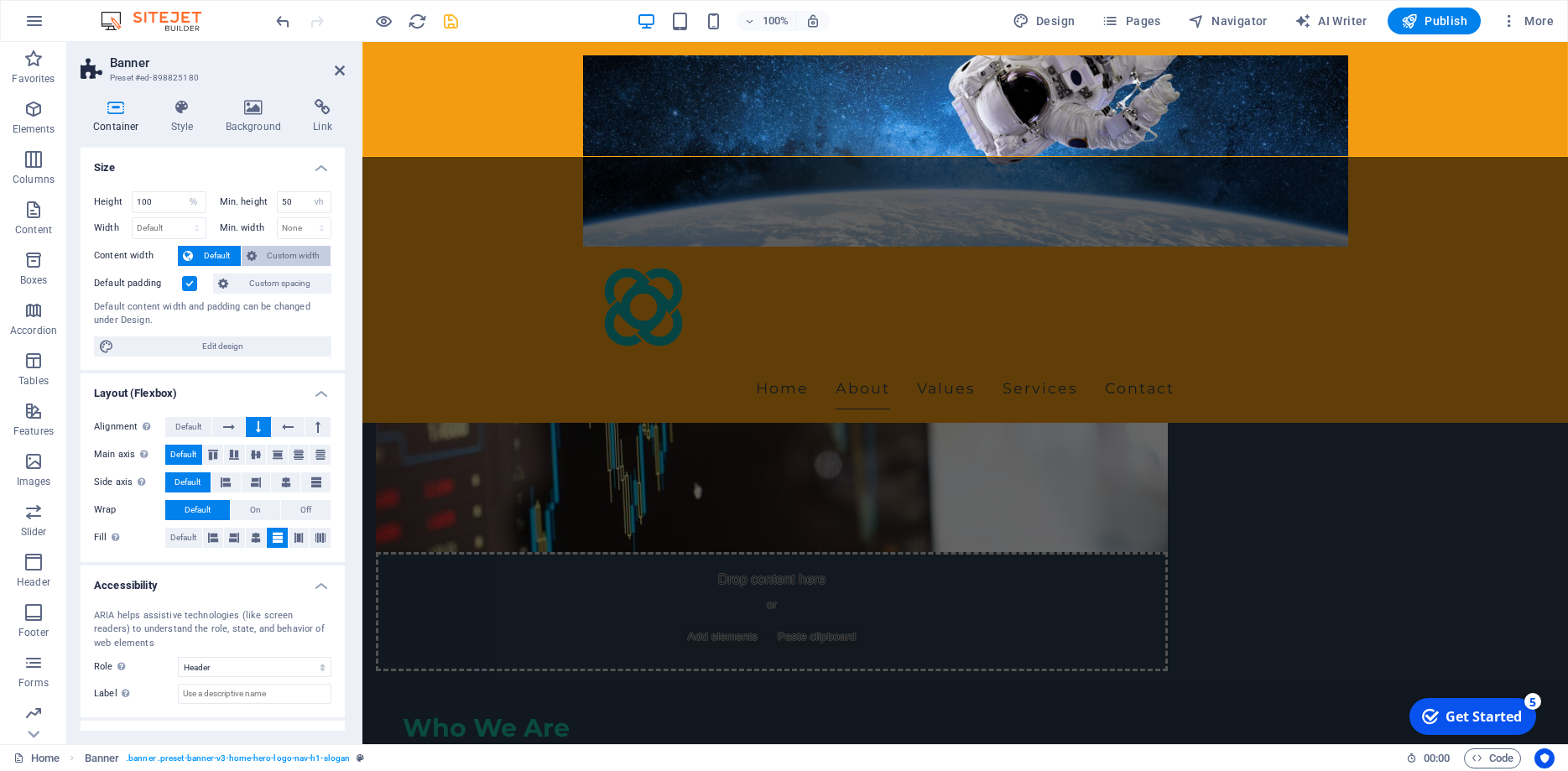
click at [265, 251] on span "Custom width" at bounding box center [294, 256] width 65 height 20
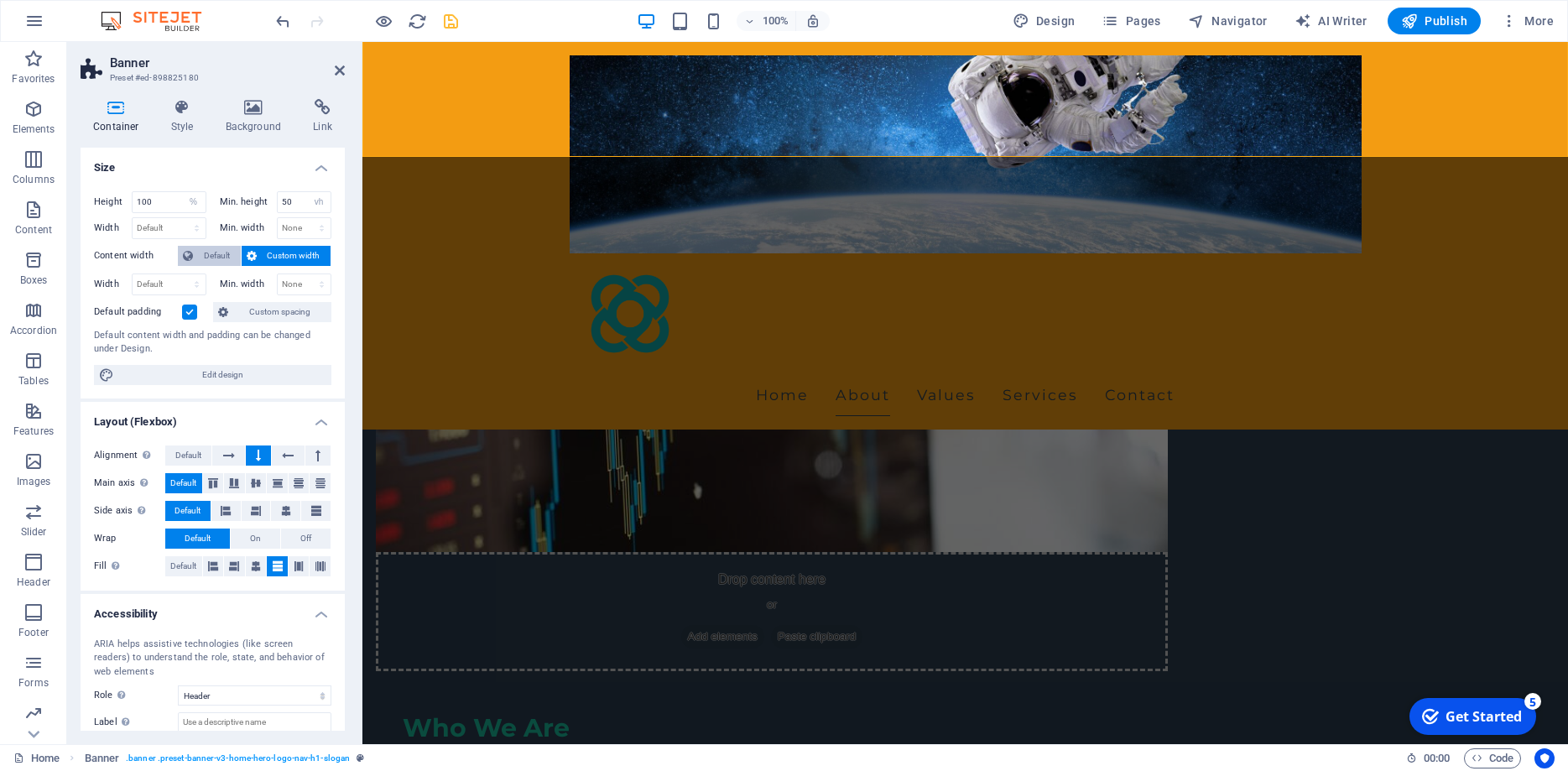
click at [213, 258] on span "Default" at bounding box center [216, 256] width 38 height 20
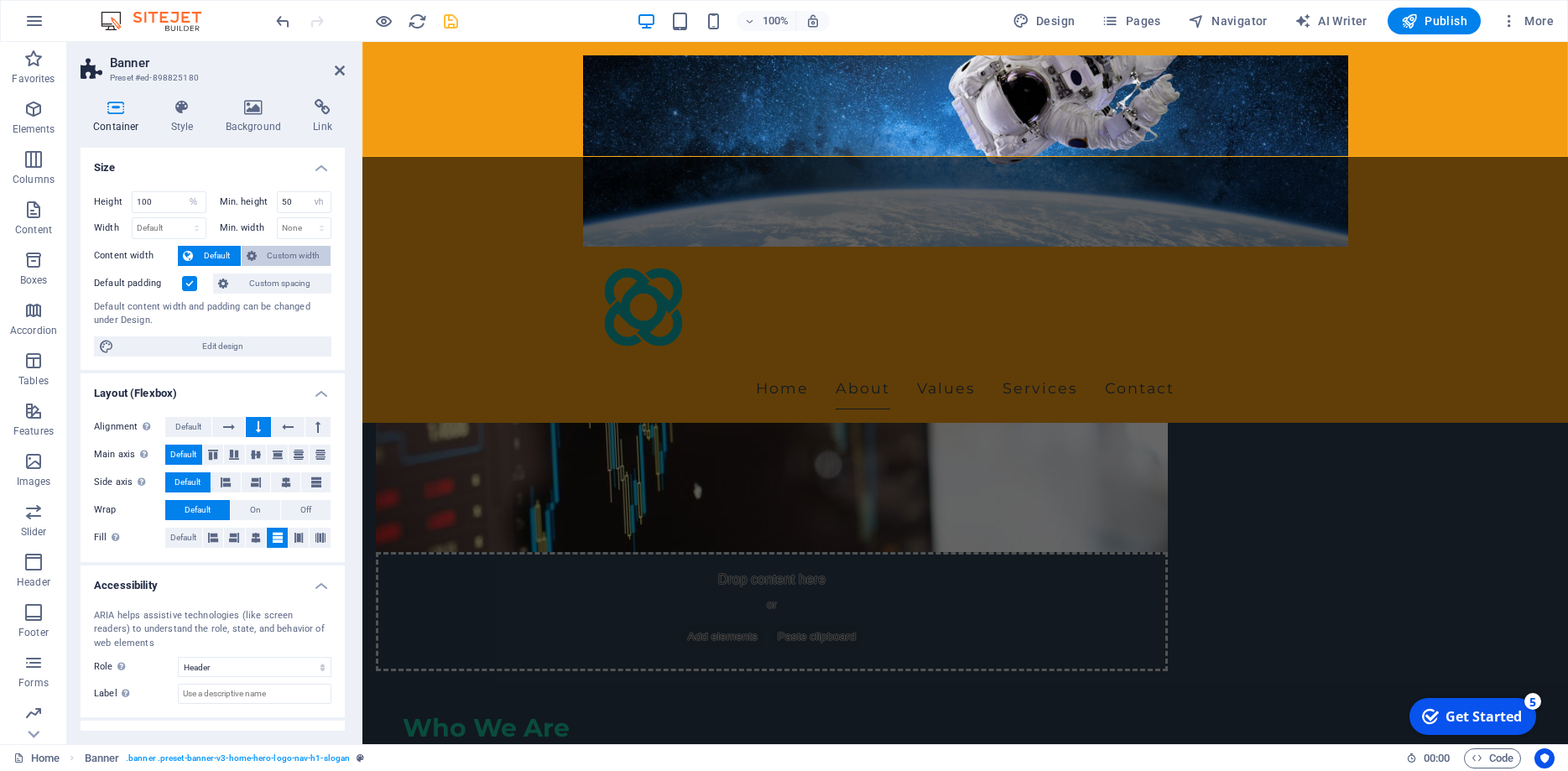
click at [272, 253] on span "Custom width" at bounding box center [294, 256] width 65 height 20
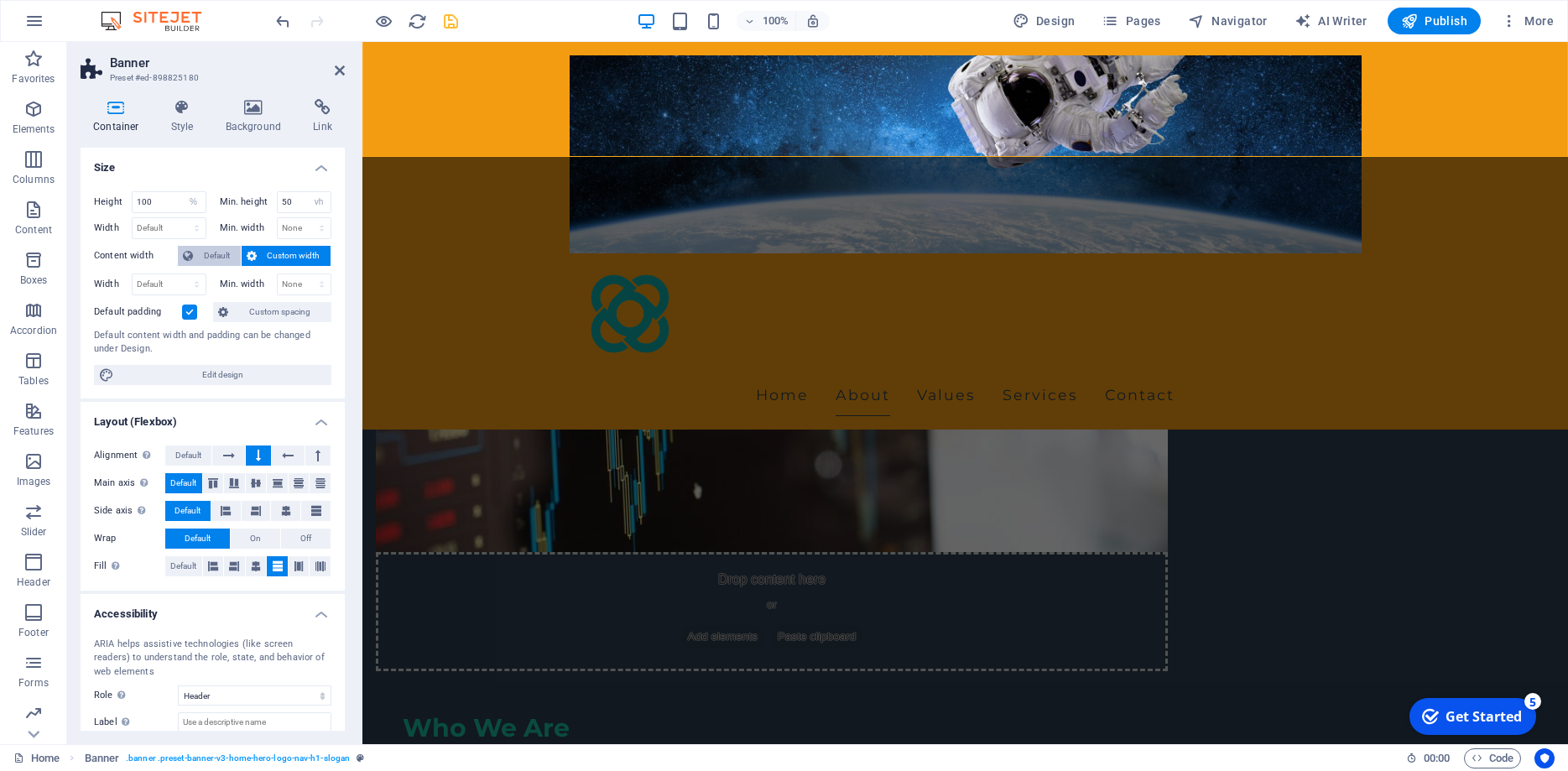
click at [227, 259] on span "Default" at bounding box center [216, 256] width 38 height 20
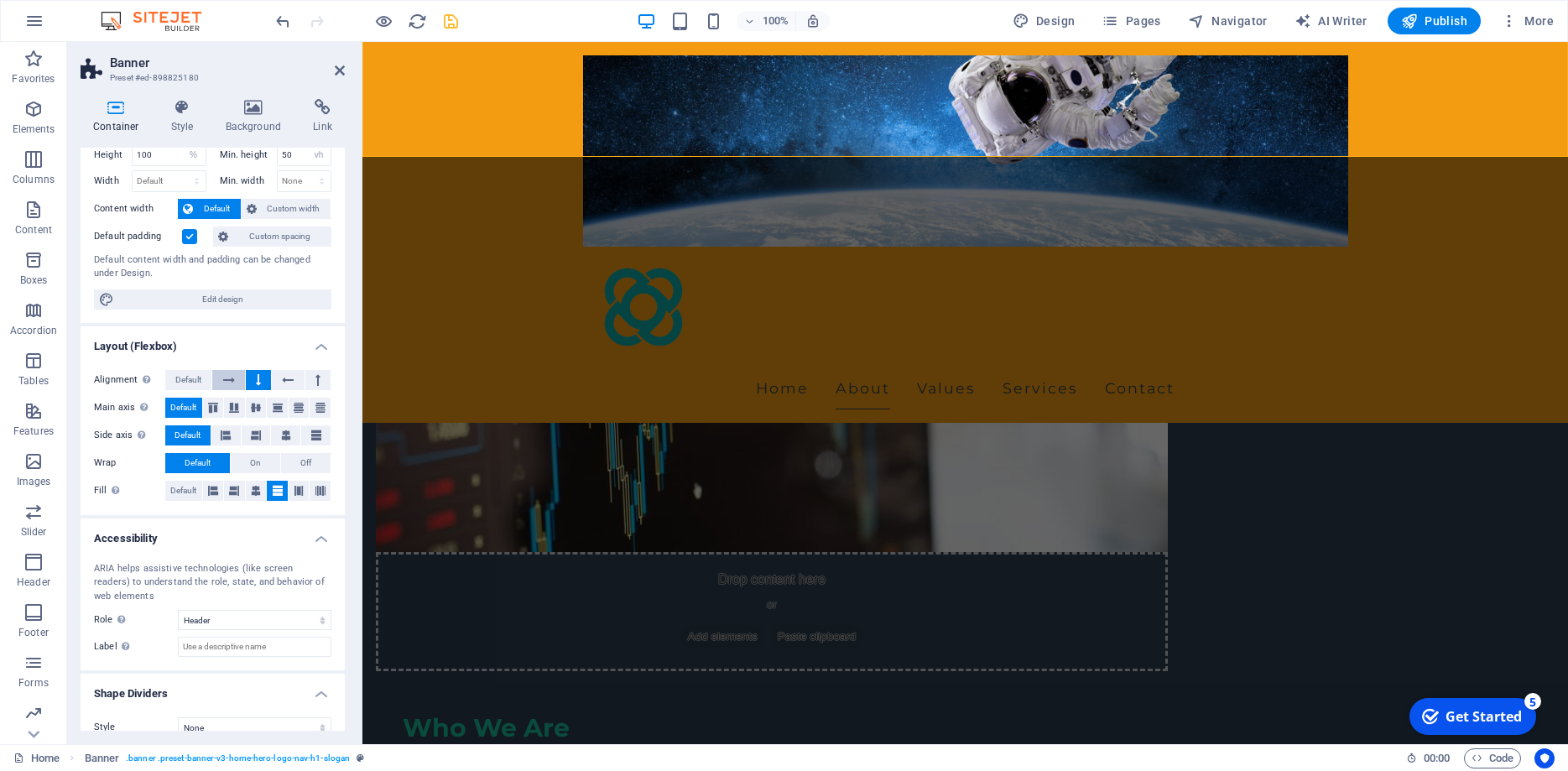
scroll to position [67, 0]
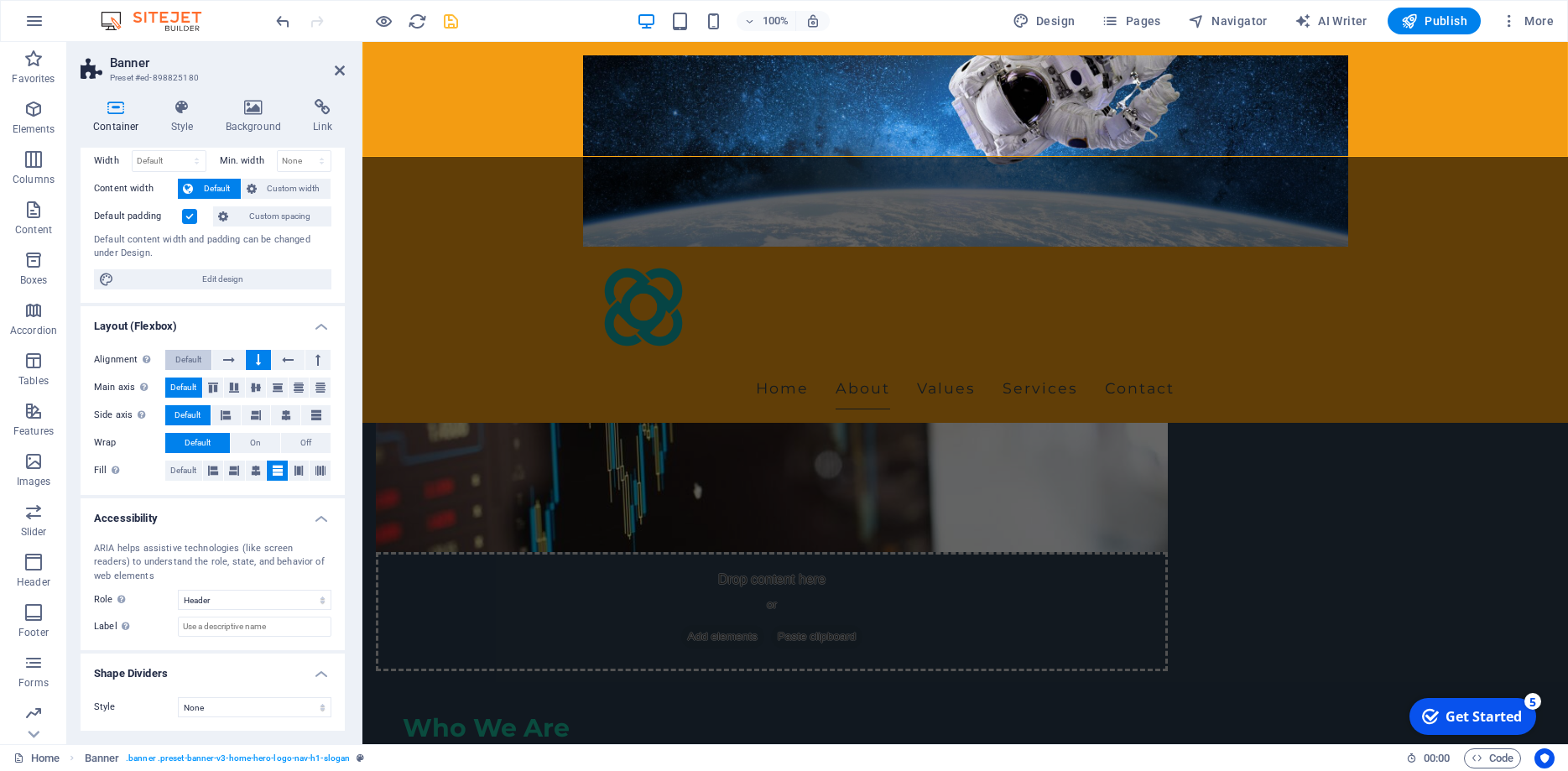
click at [198, 353] on span "Default" at bounding box center [188, 360] width 26 height 20
click at [260, 350] on icon at bounding box center [258, 360] width 5 height 20
click at [259, 443] on span "On" at bounding box center [256, 443] width 11 height 20
click at [287, 443] on button "Off" at bounding box center [305, 443] width 49 height 20
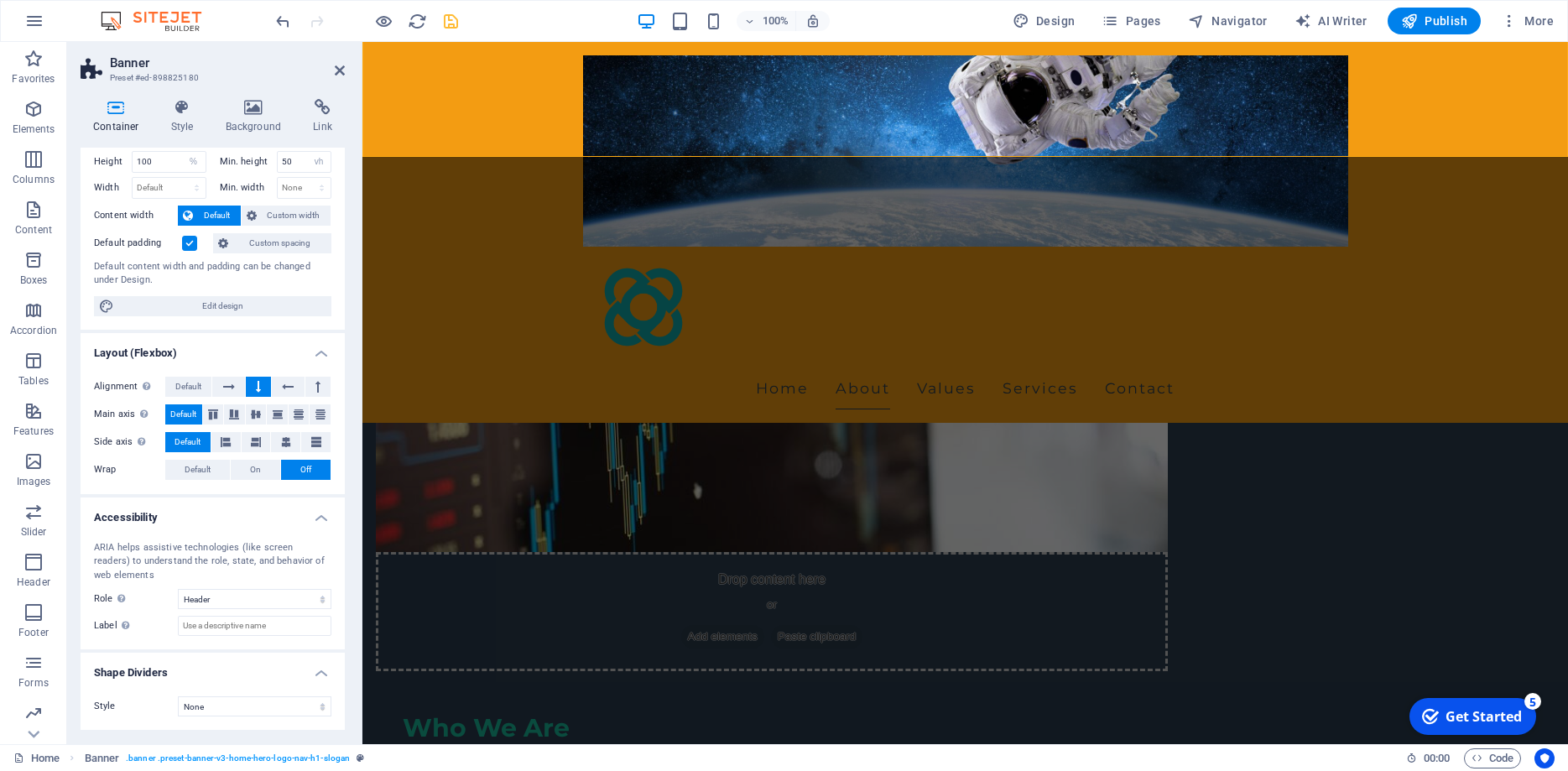
scroll to position [40, 0]
click at [254, 469] on span "On" at bounding box center [256, 471] width 11 height 20
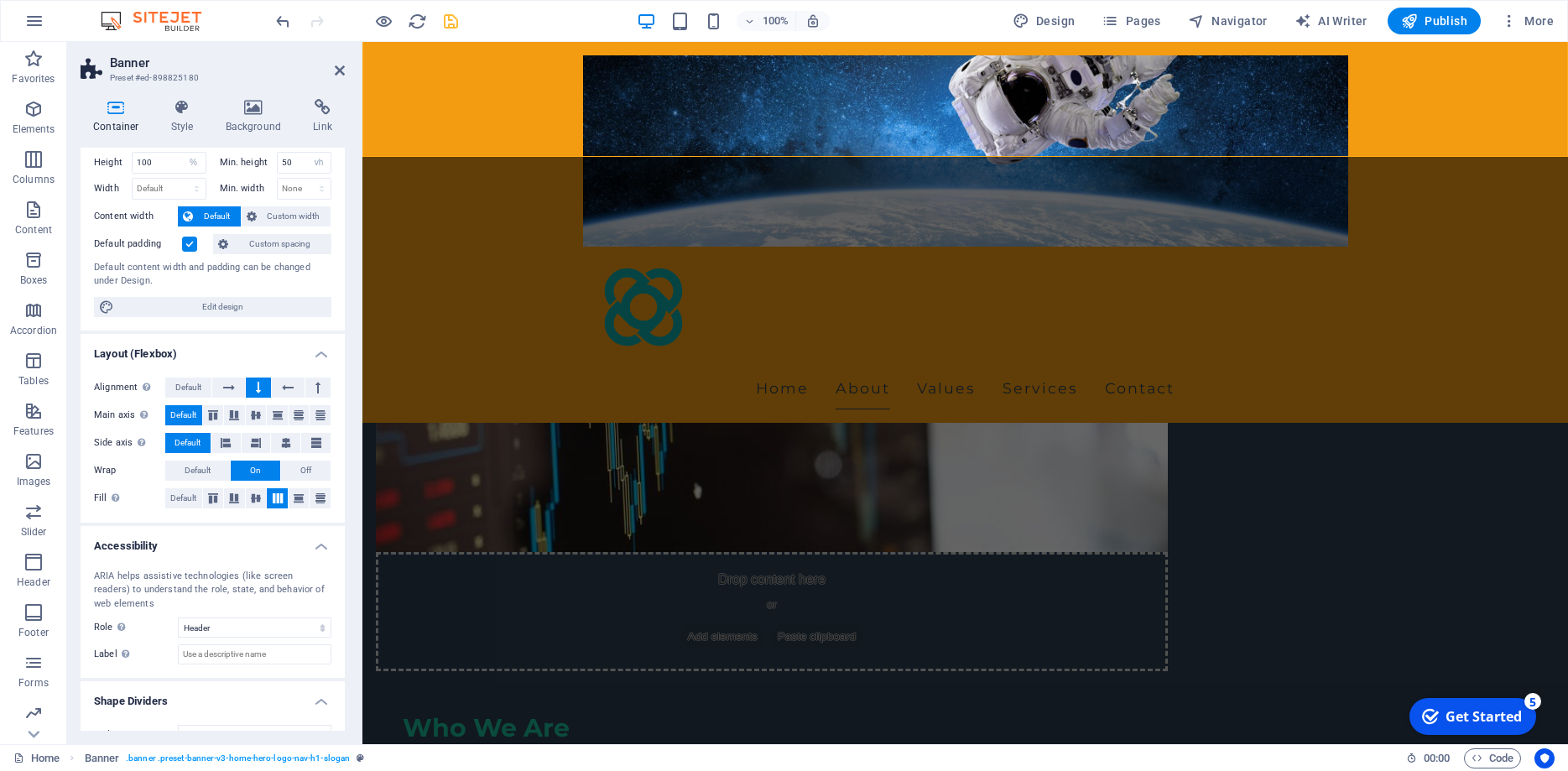
scroll to position [67, 0]
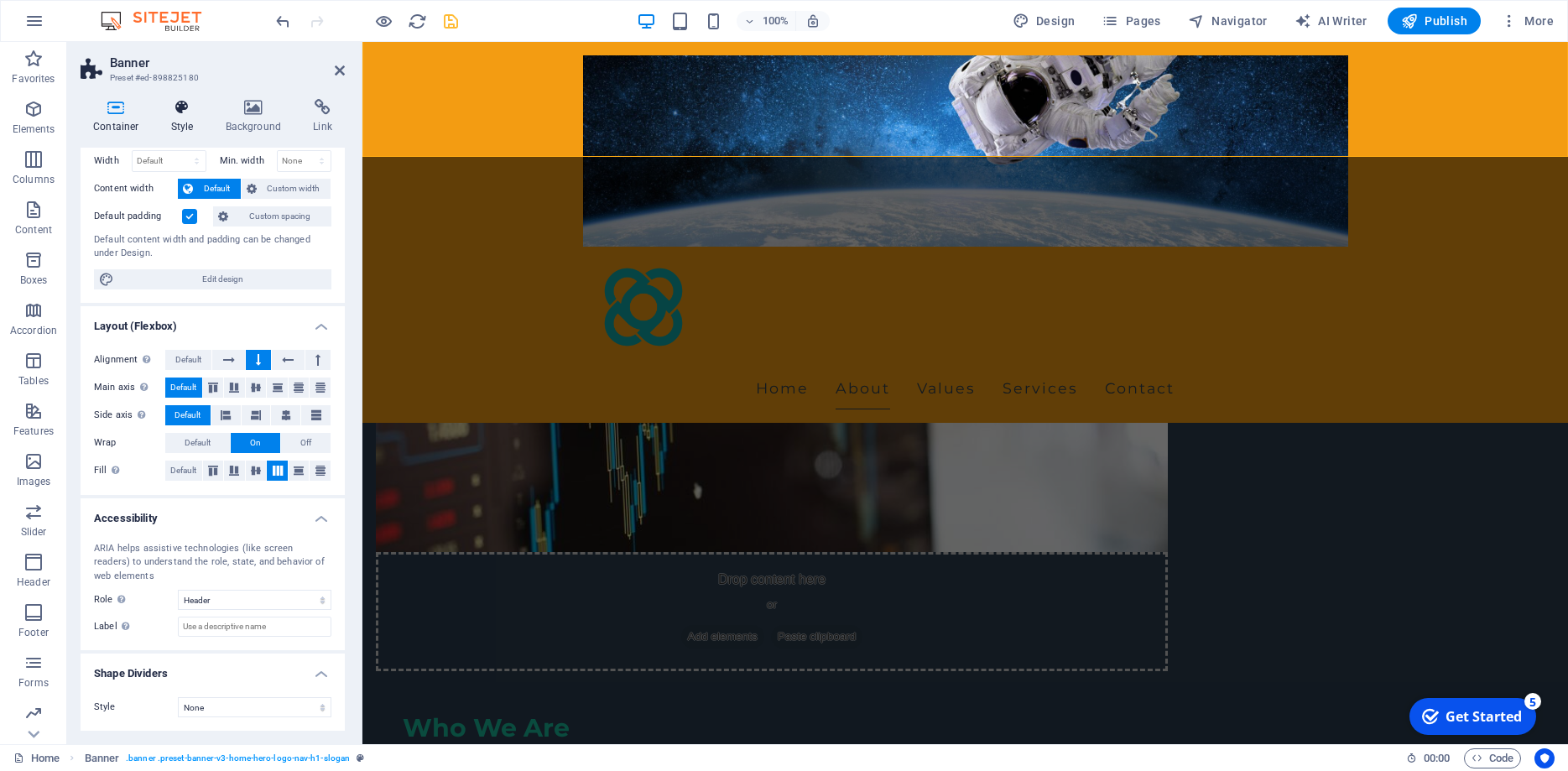
click at [175, 119] on h4 "Style" at bounding box center [186, 117] width 55 height 35
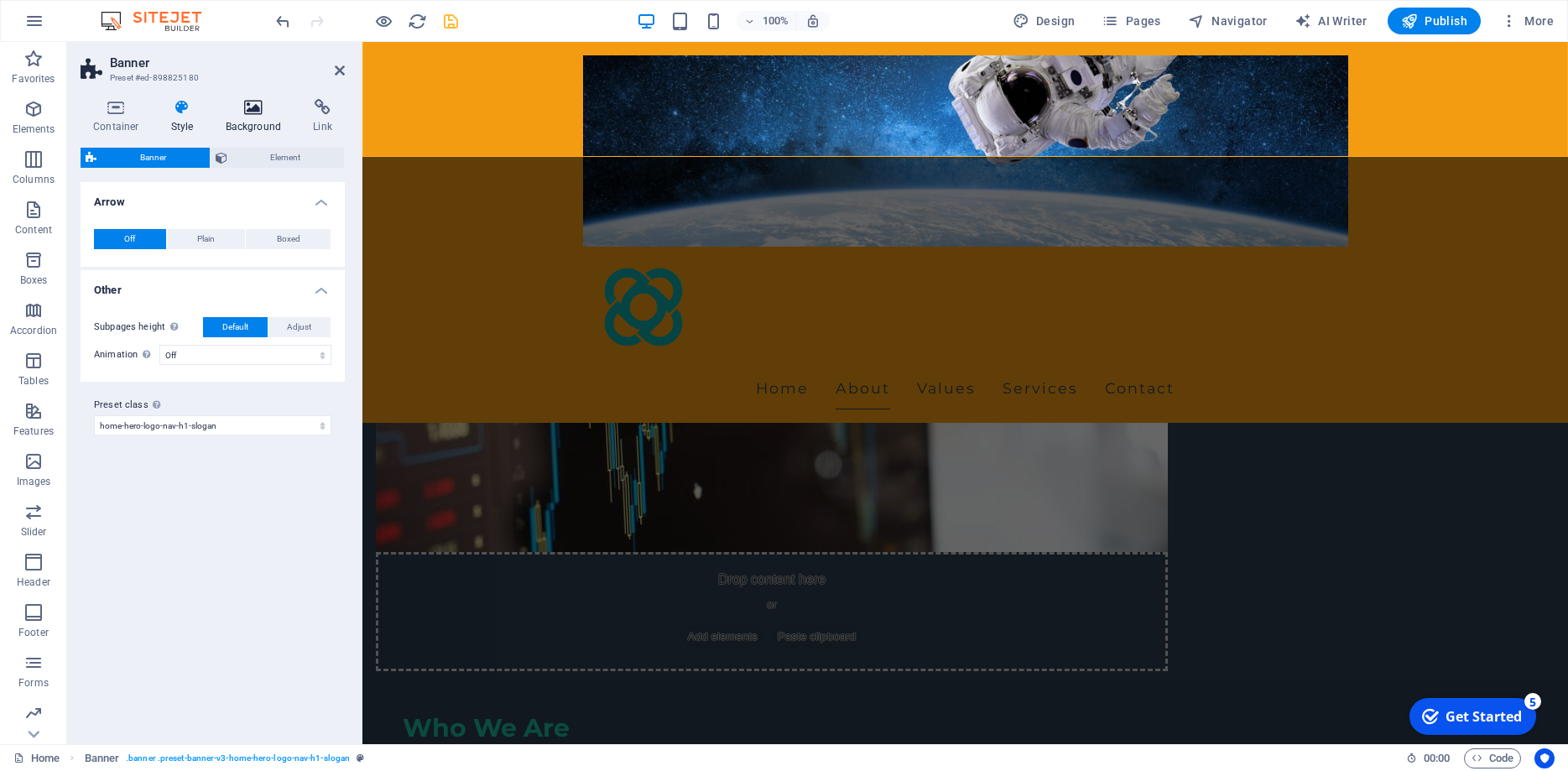
click at [251, 115] on icon at bounding box center [254, 108] width 82 height 17
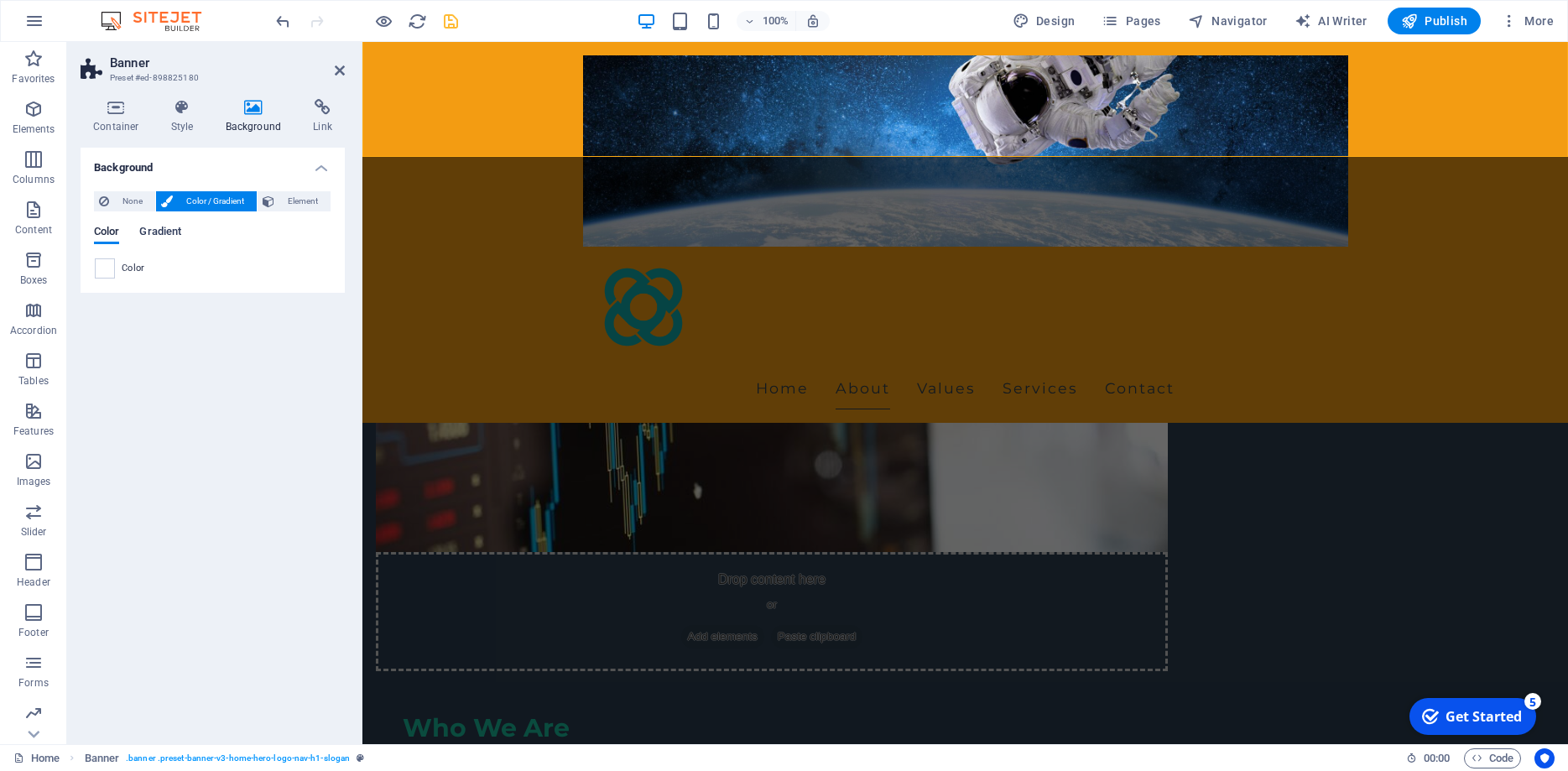
click at [163, 236] on span "Gradient" at bounding box center [160, 233] width 42 height 23
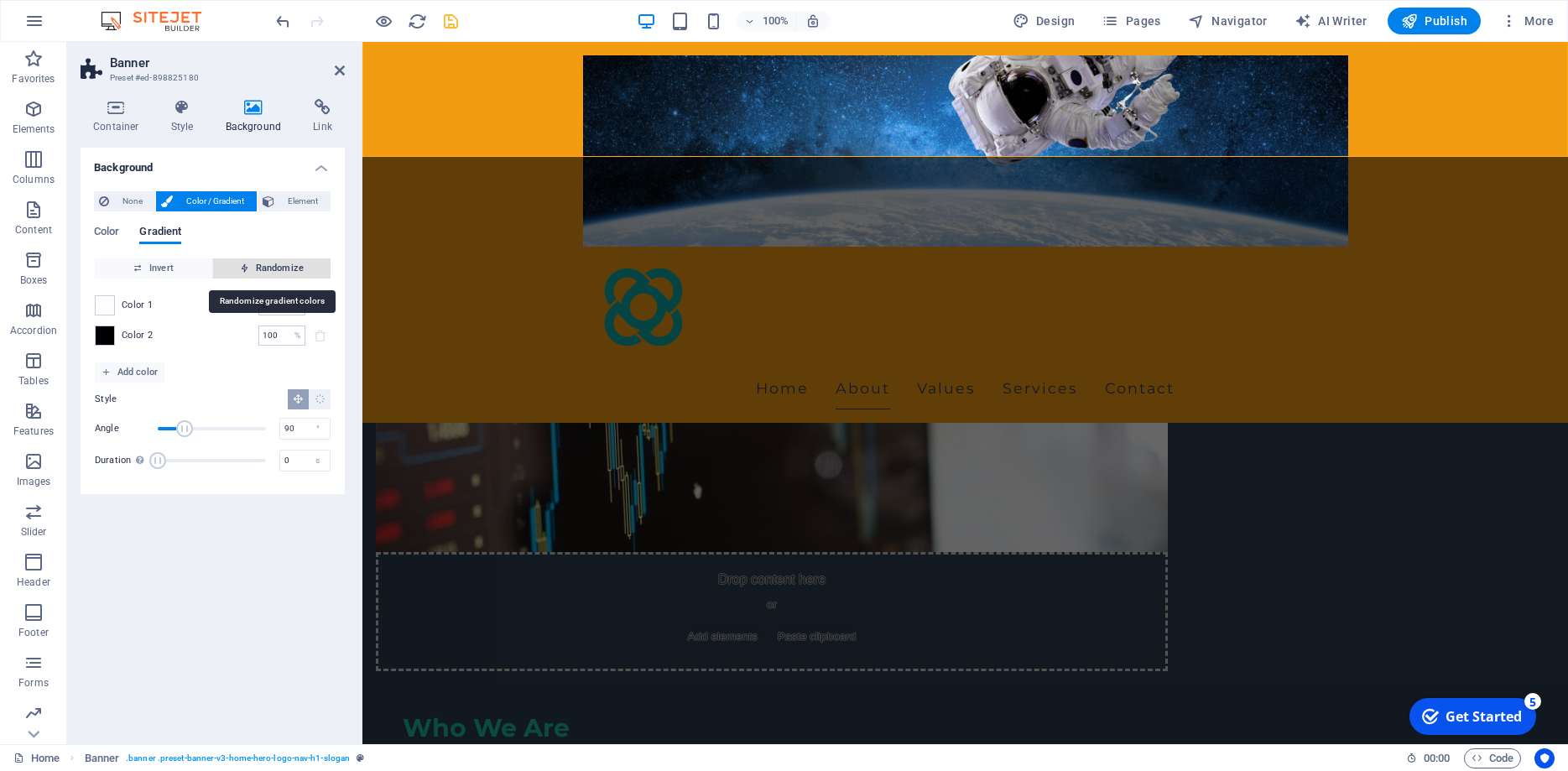
click at [273, 263] on span "Randomize" at bounding box center [272, 269] width 104 height 20
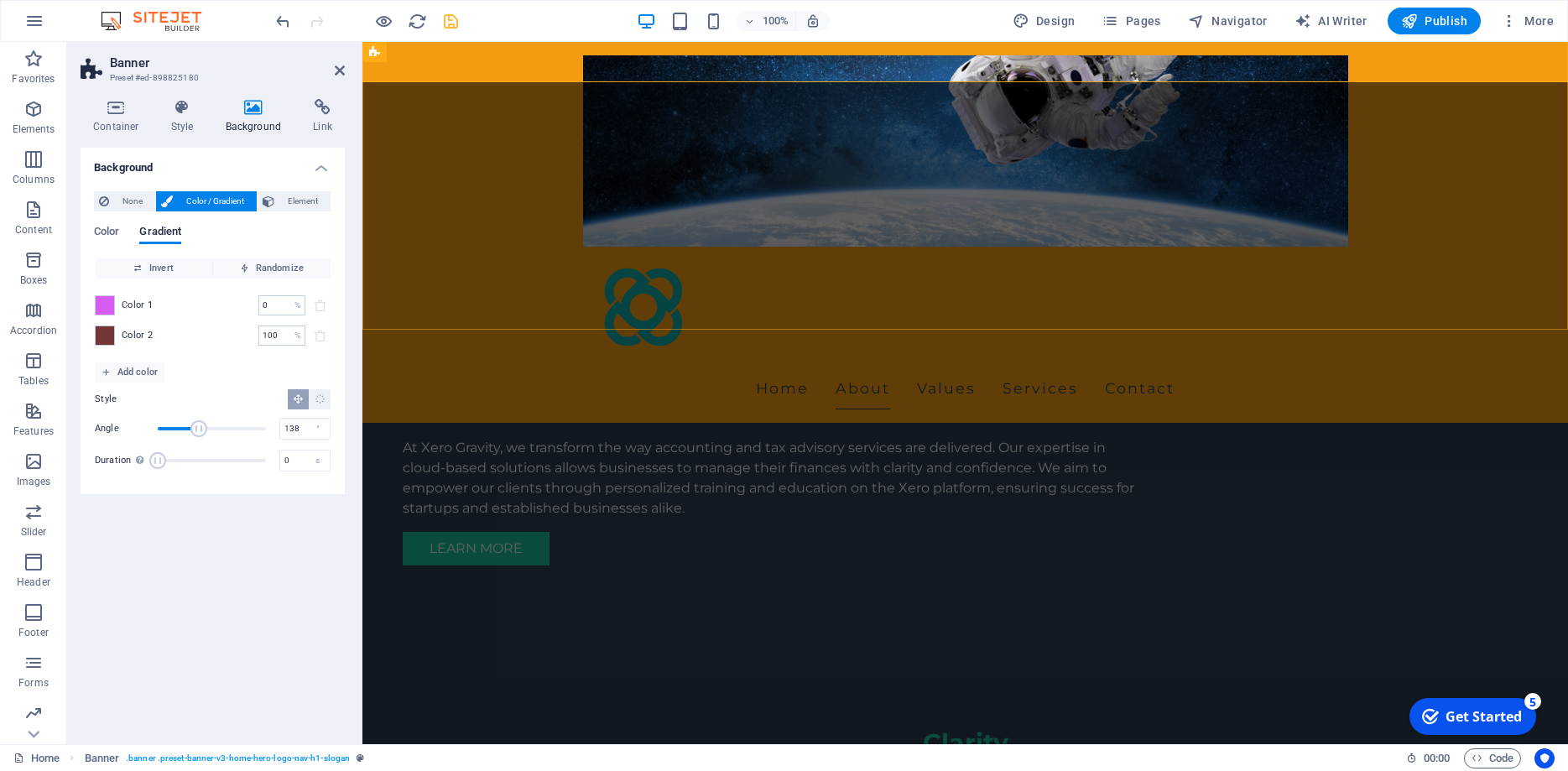
scroll to position [942, 0]
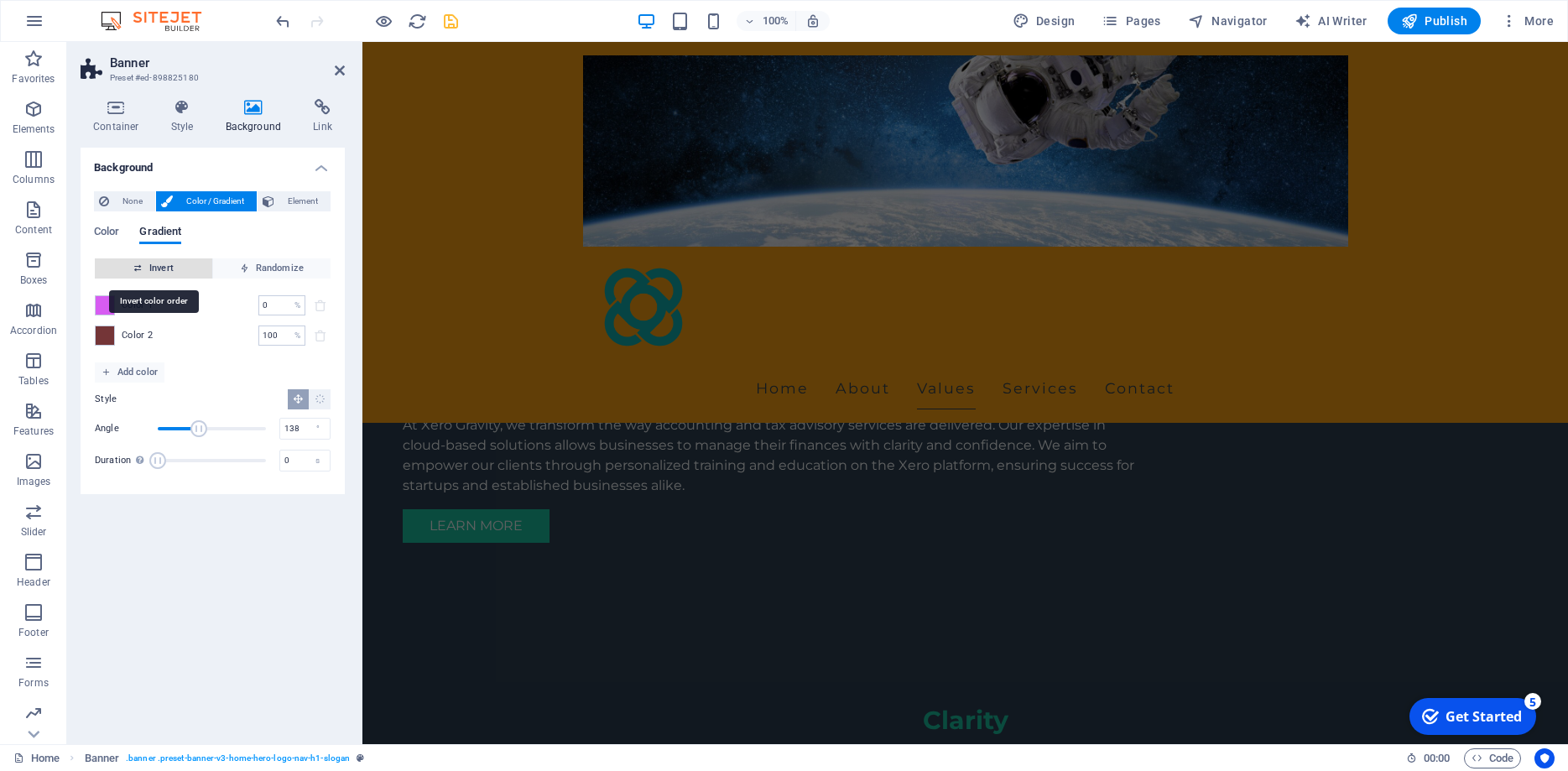
click at [140, 266] on icon "button" at bounding box center [138, 268] width 9 height 9
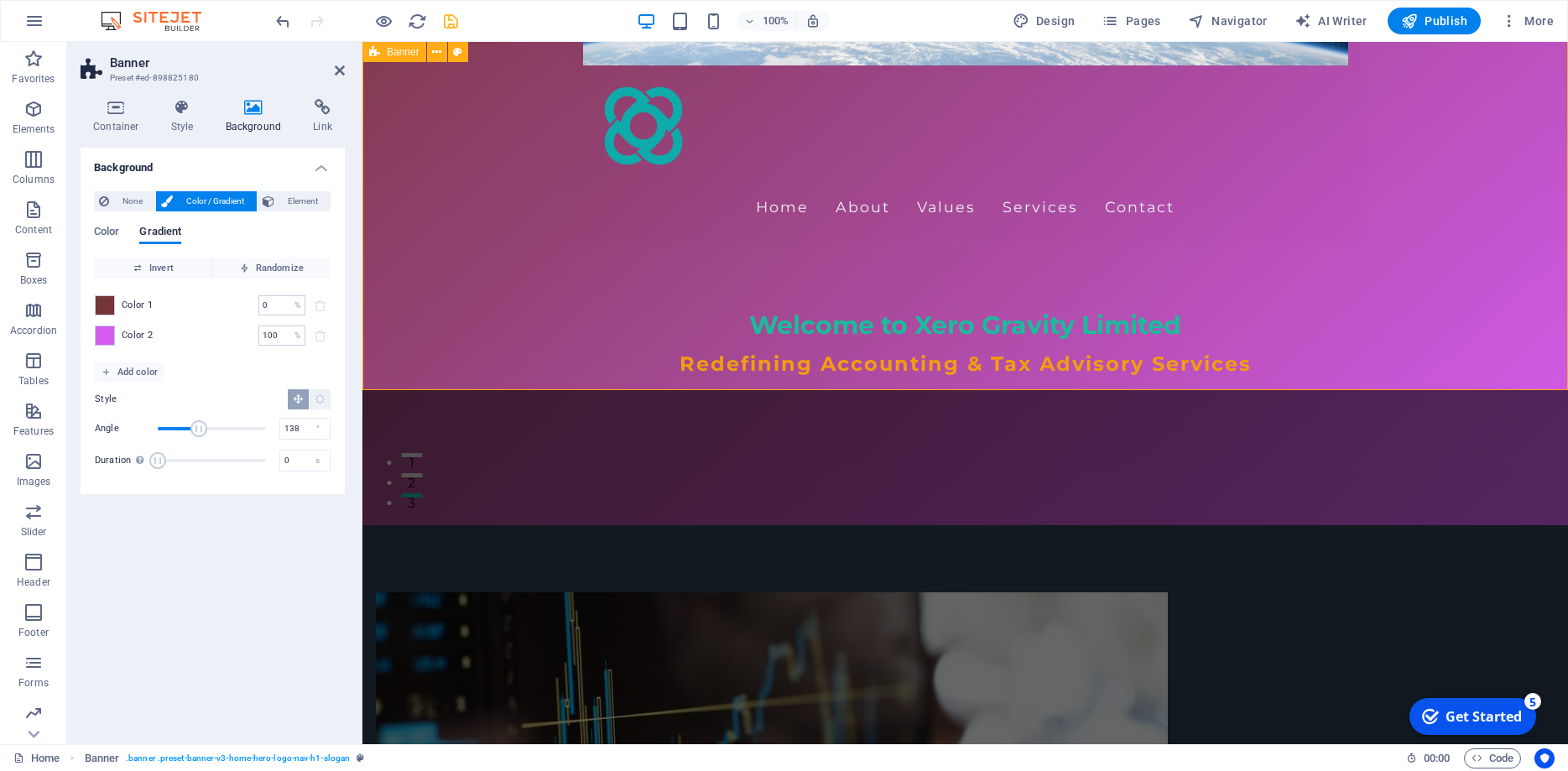
scroll to position [342, 0]
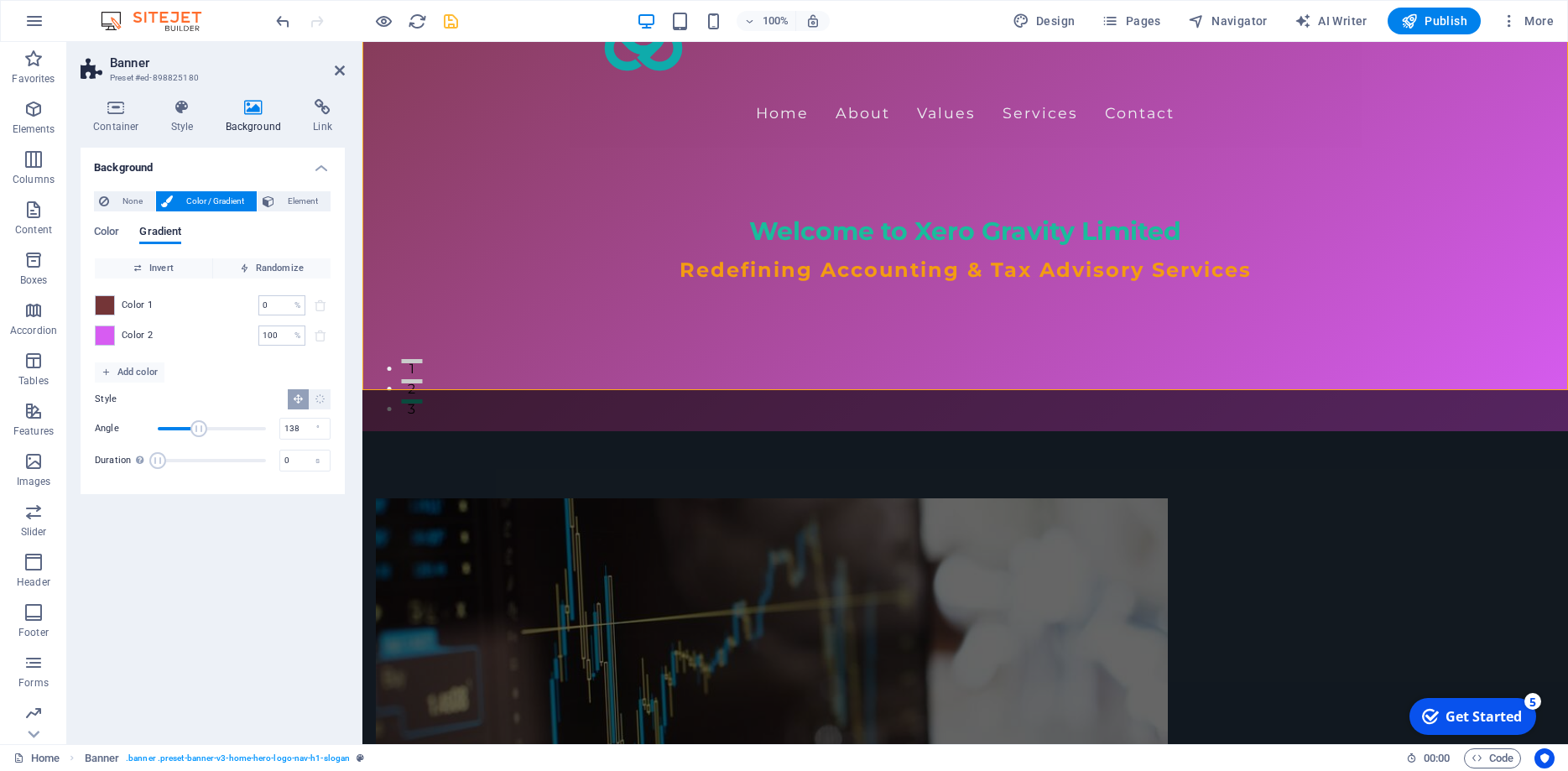
click at [263, 257] on div "Color Gradient" at bounding box center [212, 241] width 238 height 32
click at [261, 271] on span "Randomize" at bounding box center [272, 269] width 104 height 20
type input "60"
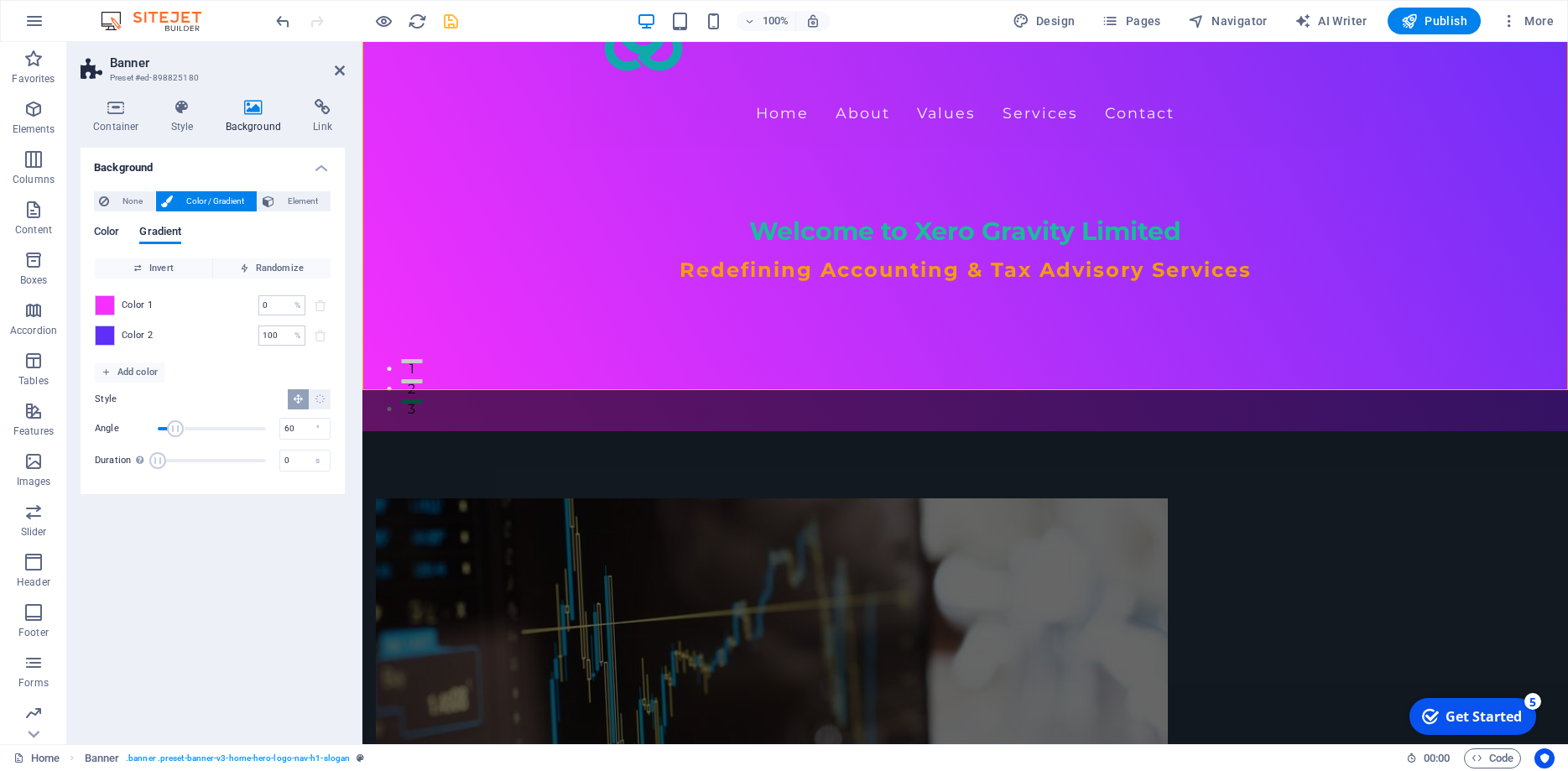
click at [117, 231] on span "Color" at bounding box center [106, 233] width 25 height 23
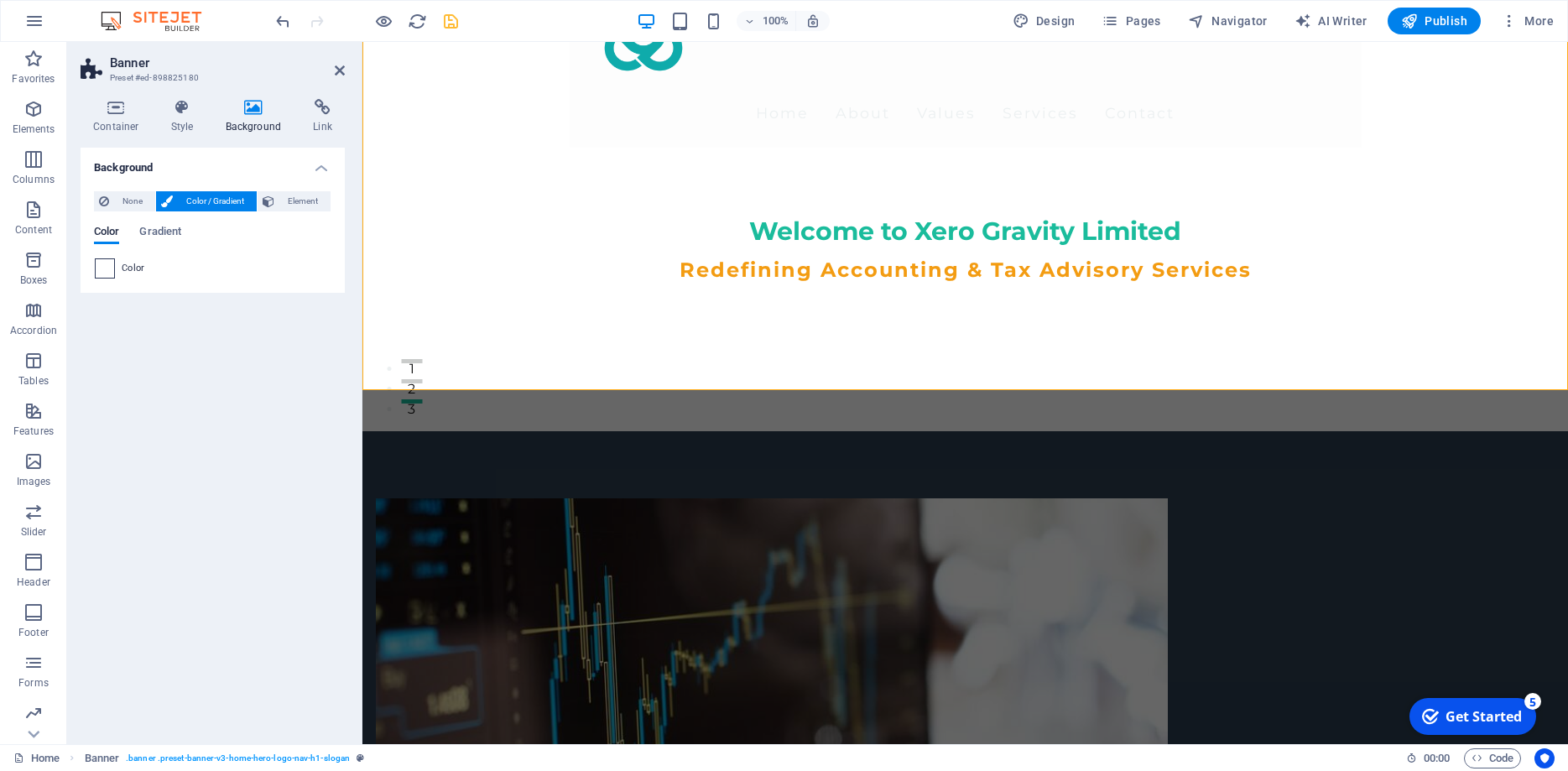
click at [107, 268] on span at bounding box center [105, 268] width 19 height 19
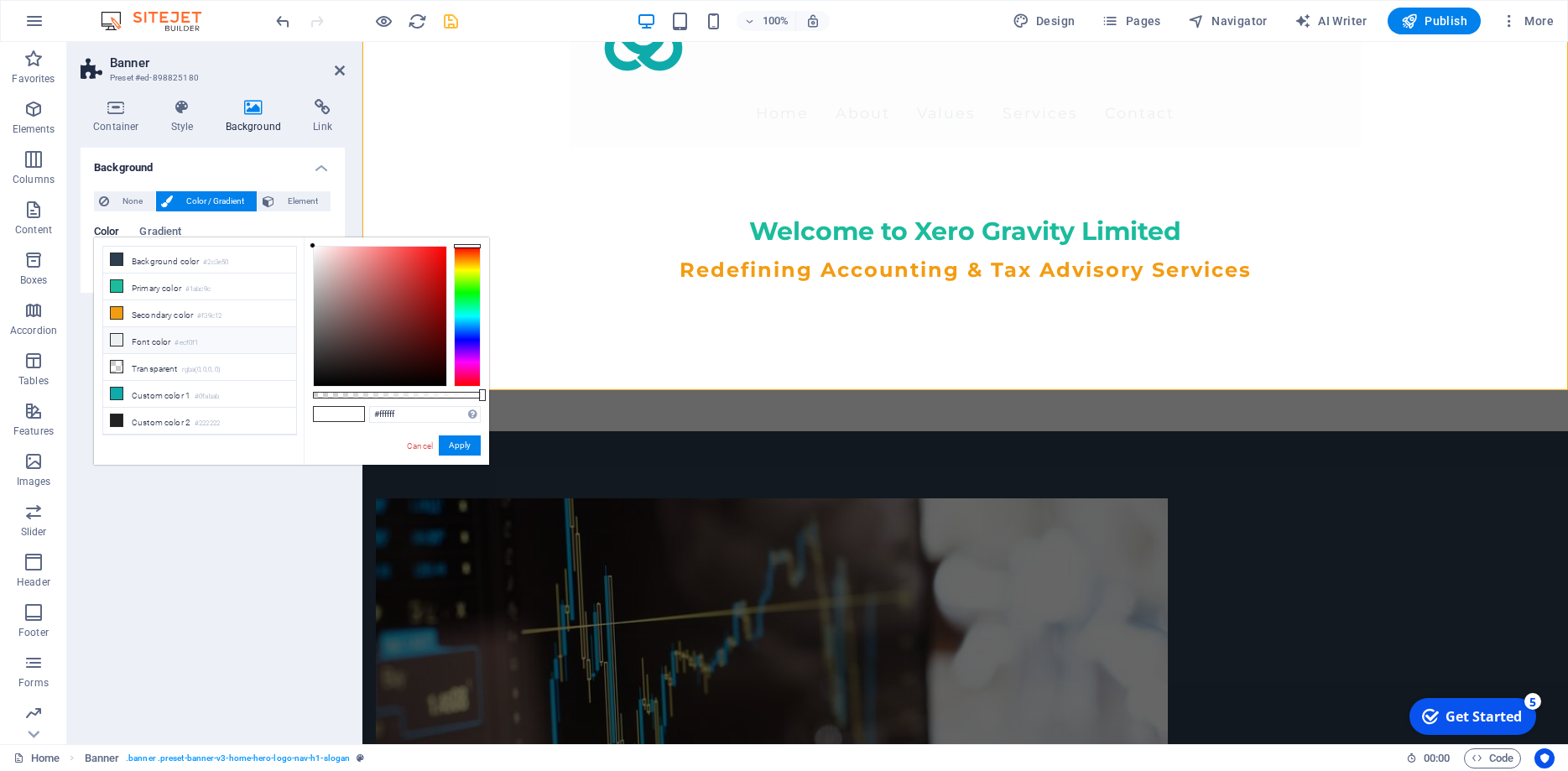
click at [168, 345] on li "Font color #ecf0f1" at bounding box center [199, 341] width 193 height 27
type input "#ecf0f1"
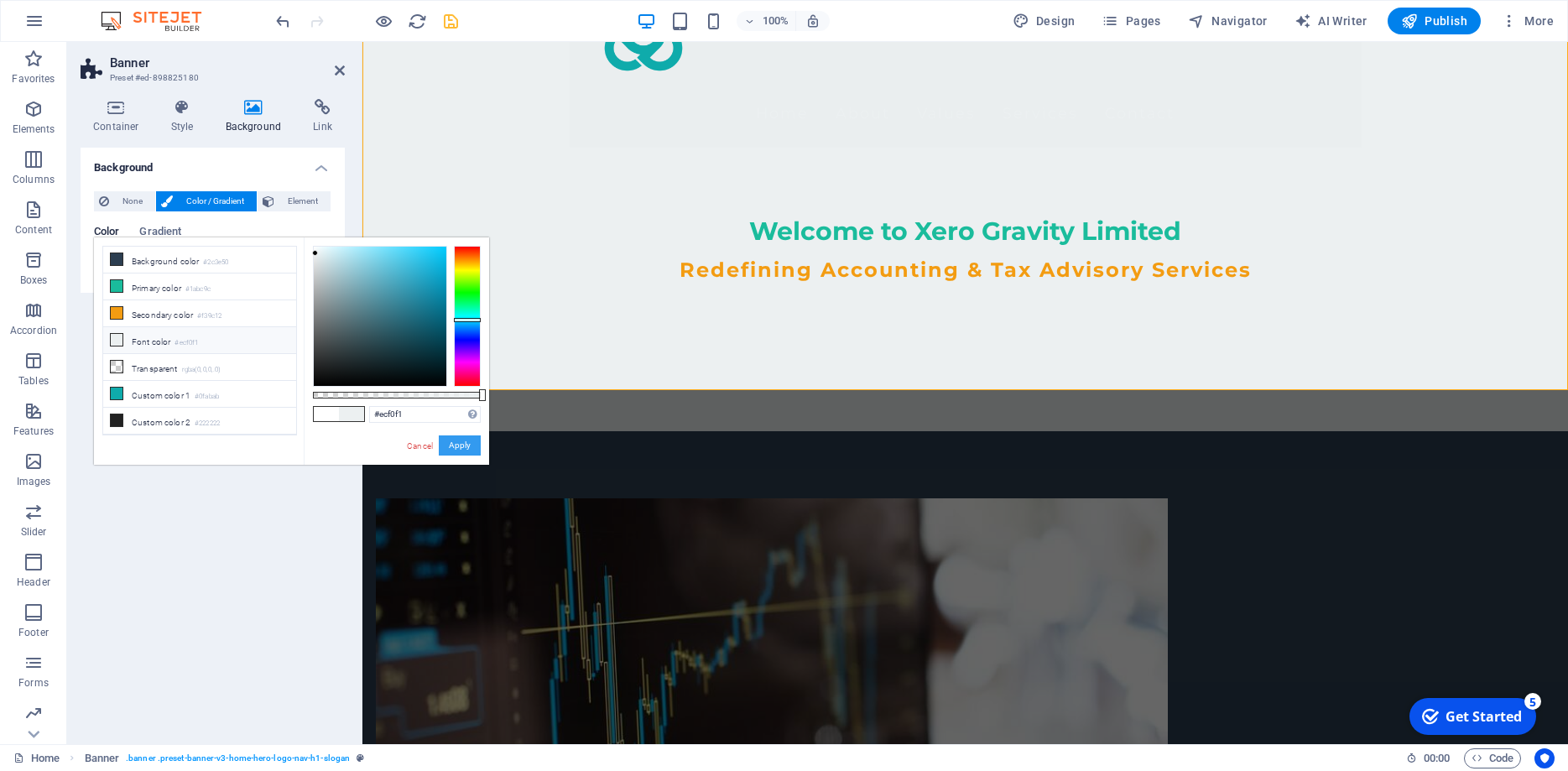
click at [457, 445] on button "Apply" at bounding box center [459, 445] width 42 height 20
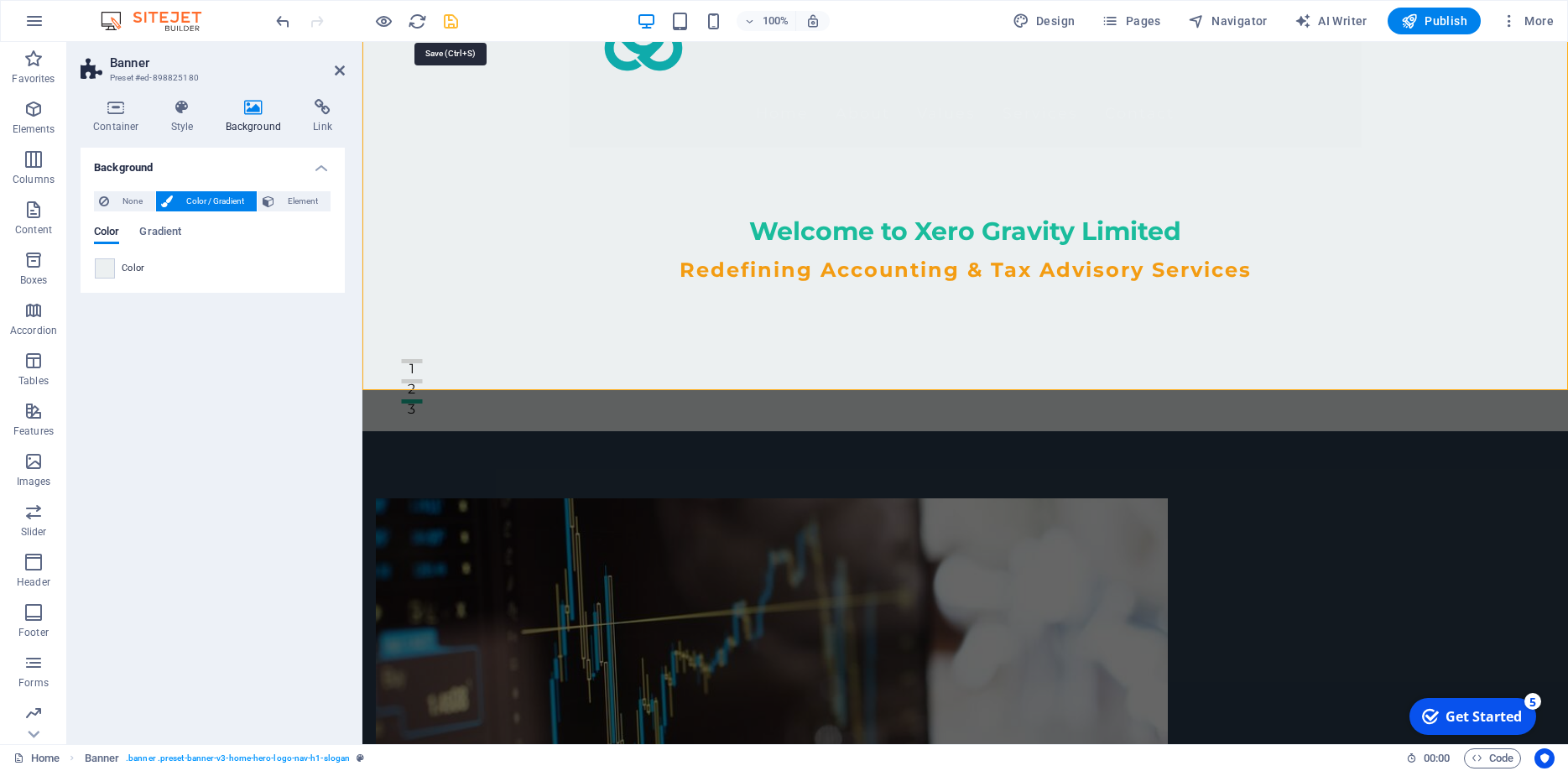
click at [455, 27] on icon "save" at bounding box center [451, 21] width 19 height 19
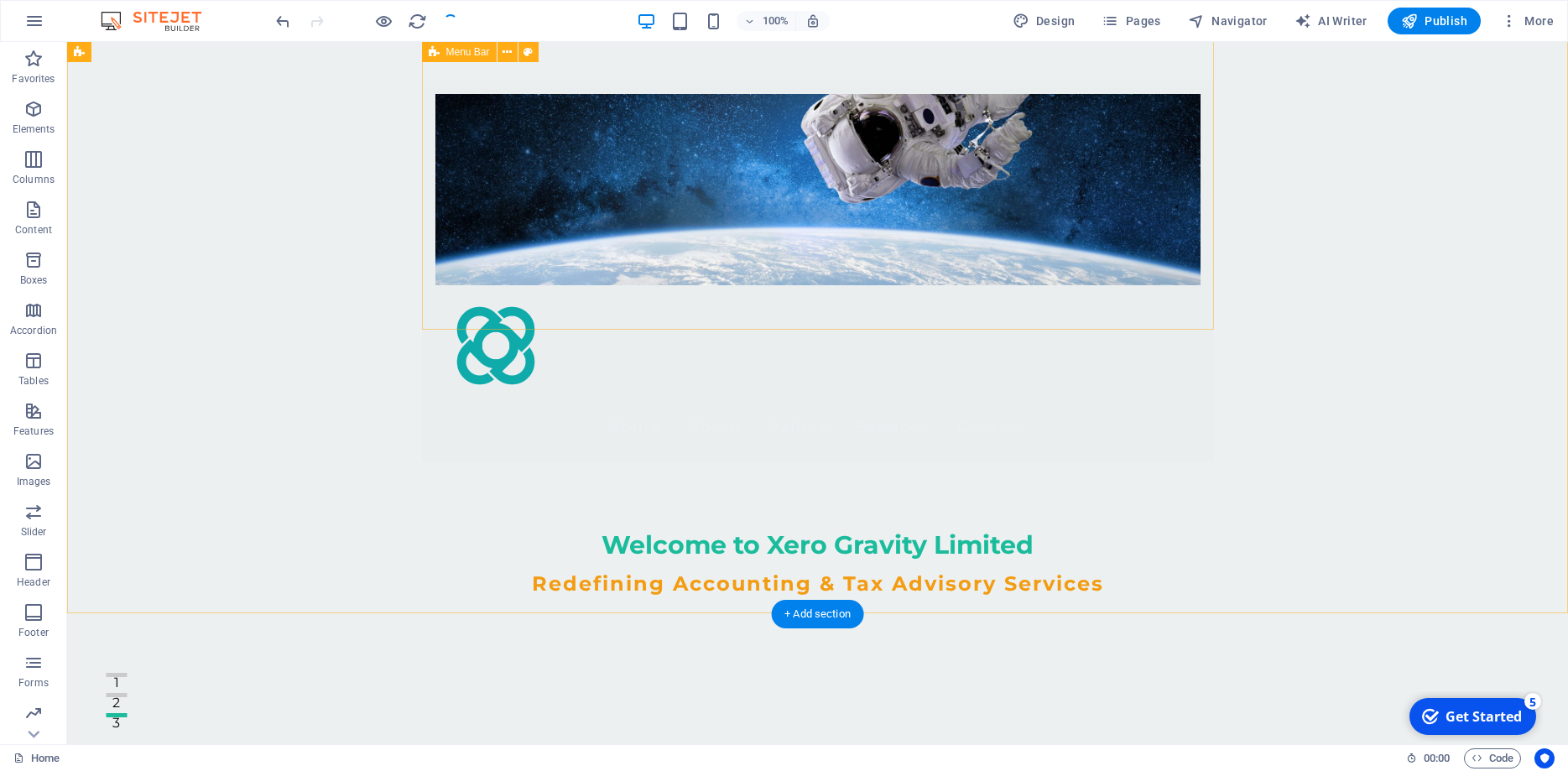
scroll to position [0, 0]
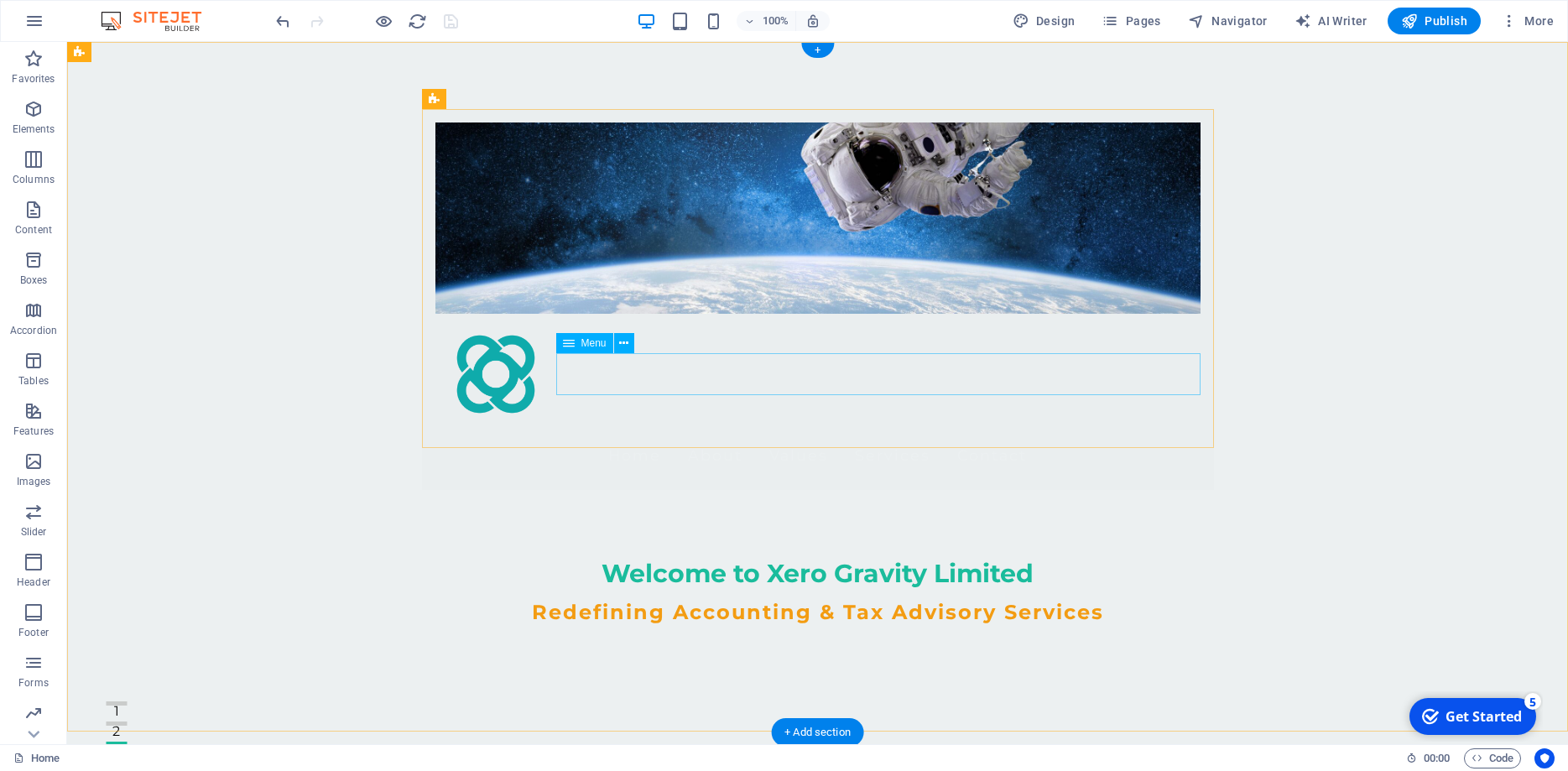
click at [783, 434] on nav "Home About Values Services Contact" at bounding box center [817, 455] width 765 height 42
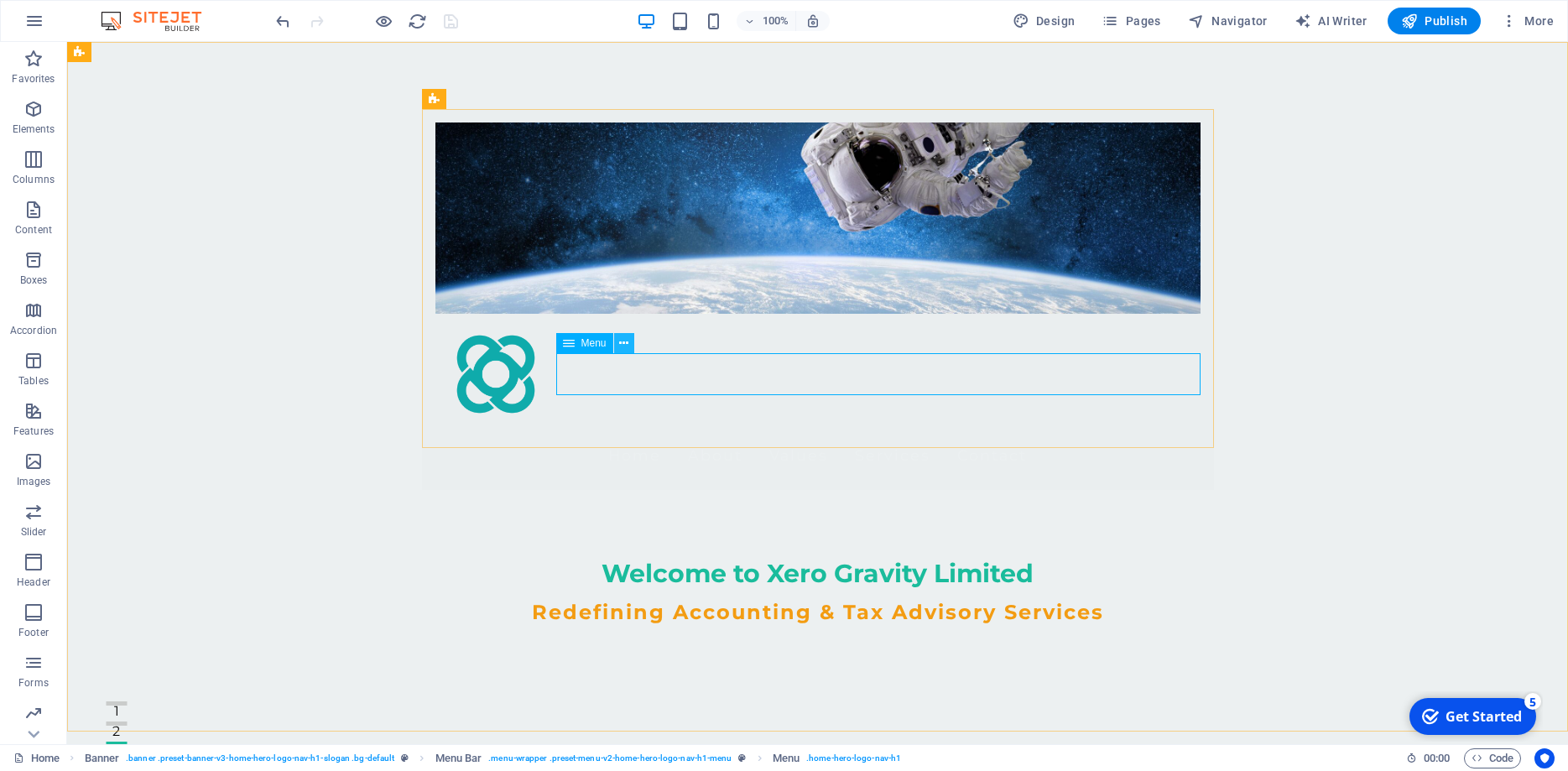
click at [632, 343] on button at bounding box center [624, 343] width 20 height 20
click at [1317, 277] on div "Home About Values Services Contact Welcome to Xero Gravity Limited Redefining A…" at bounding box center [817, 407] width 1501 height 732
click at [741, 434] on nav "Home About Values Services Contact" at bounding box center [817, 455] width 765 height 42
select select
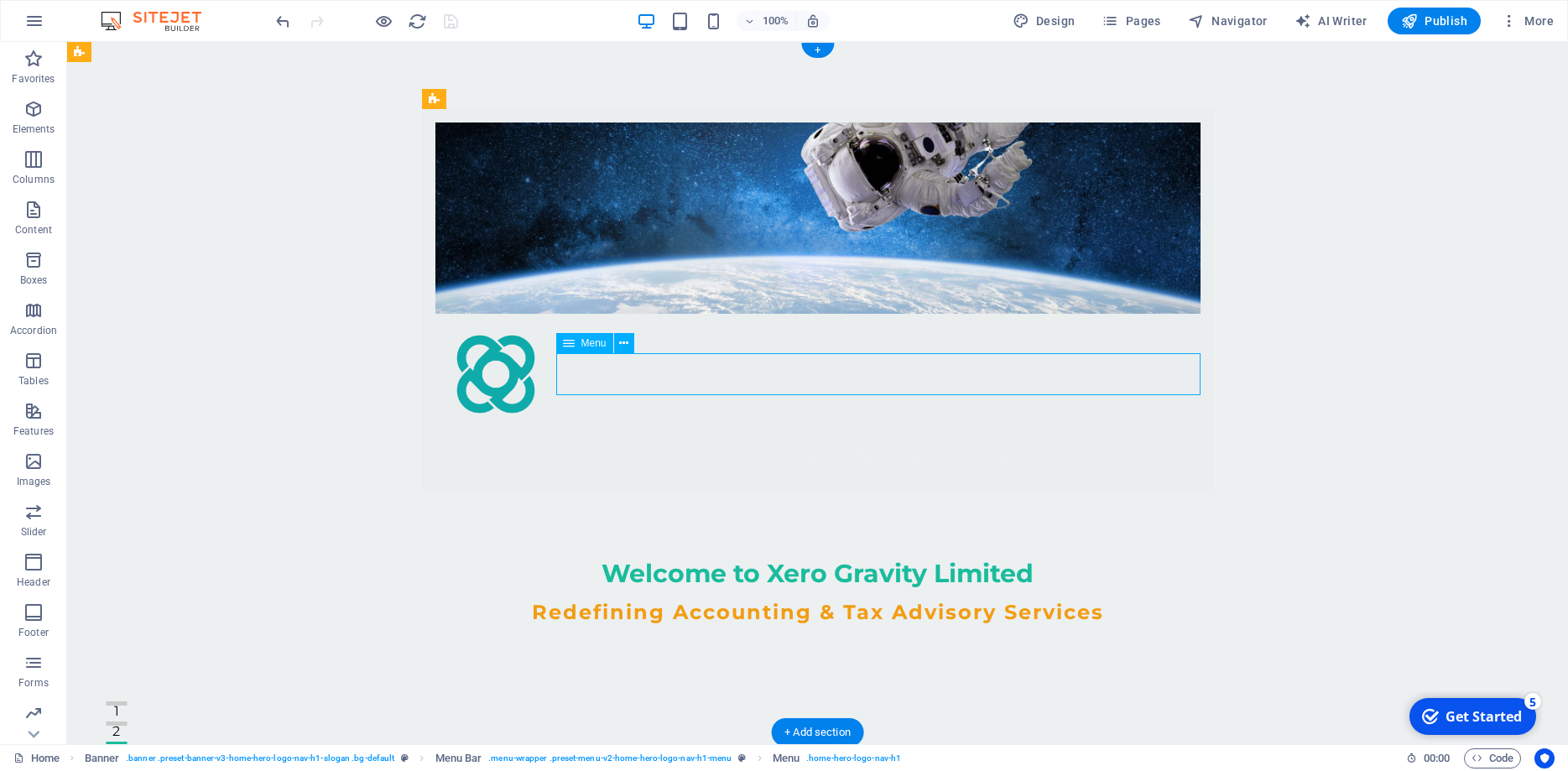
select select
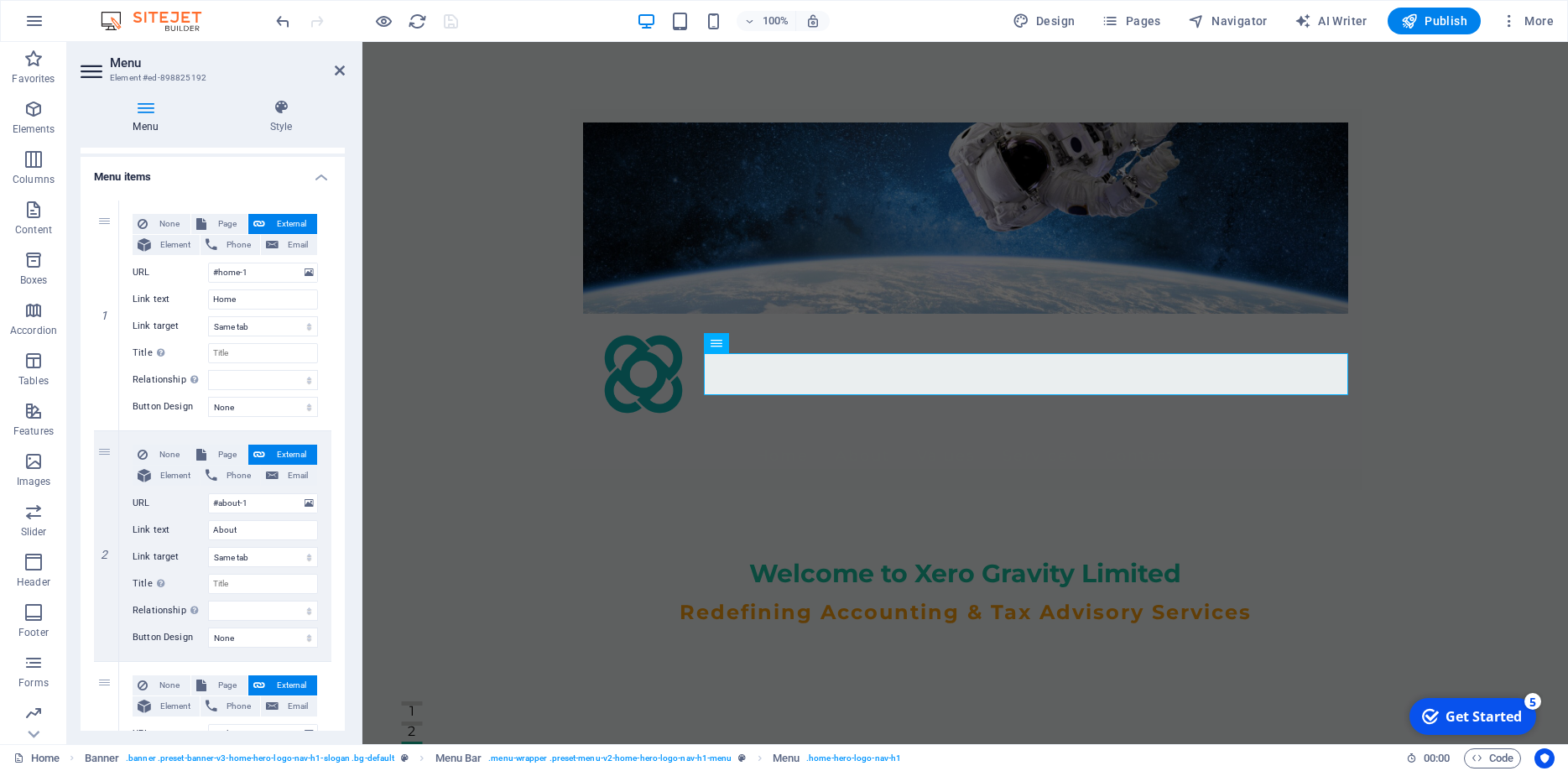
scroll to position [67, 0]
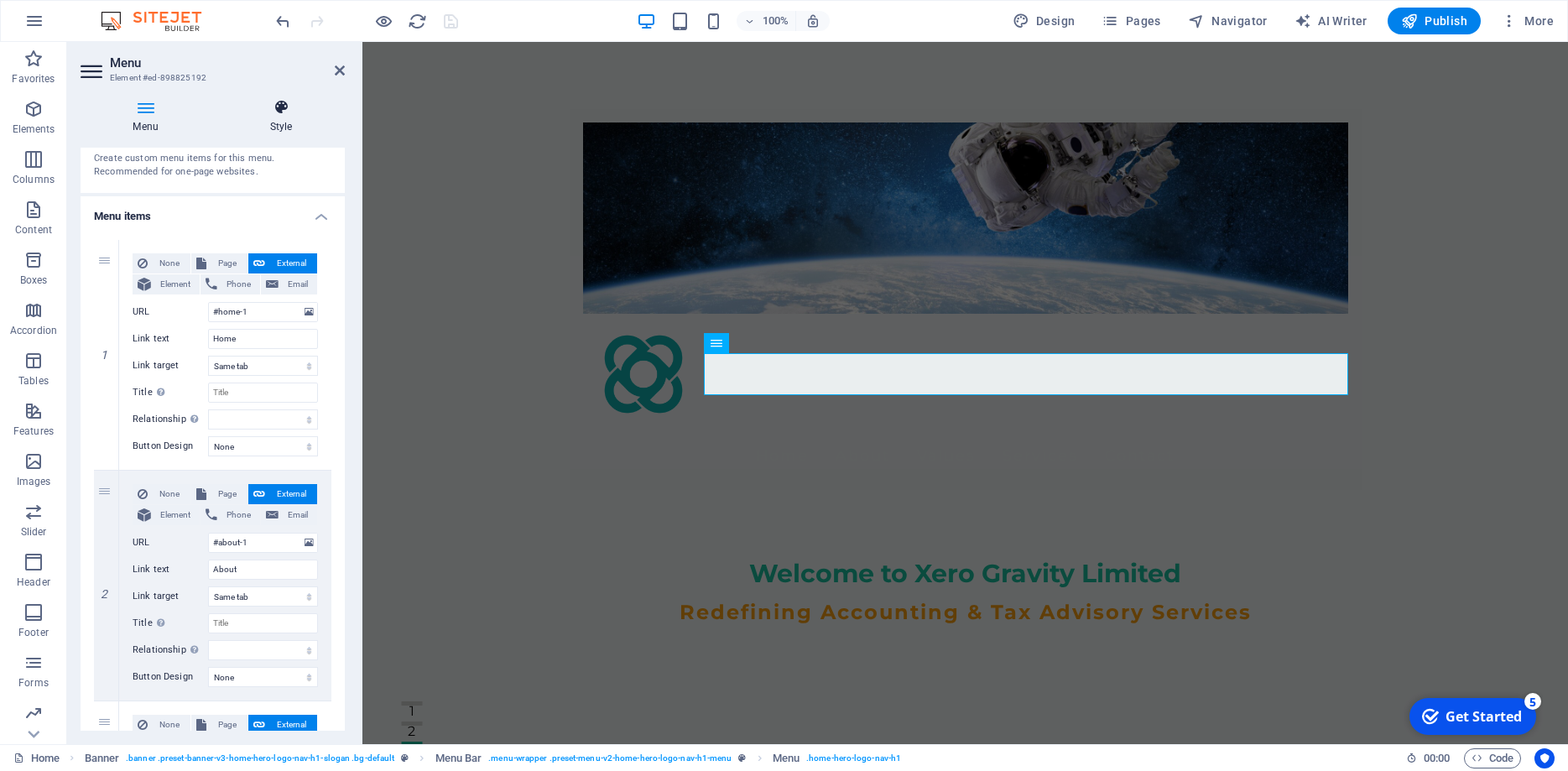
click at [285, 123] on h4 "Style" at bounding box center [280, 117] width 127 height 35
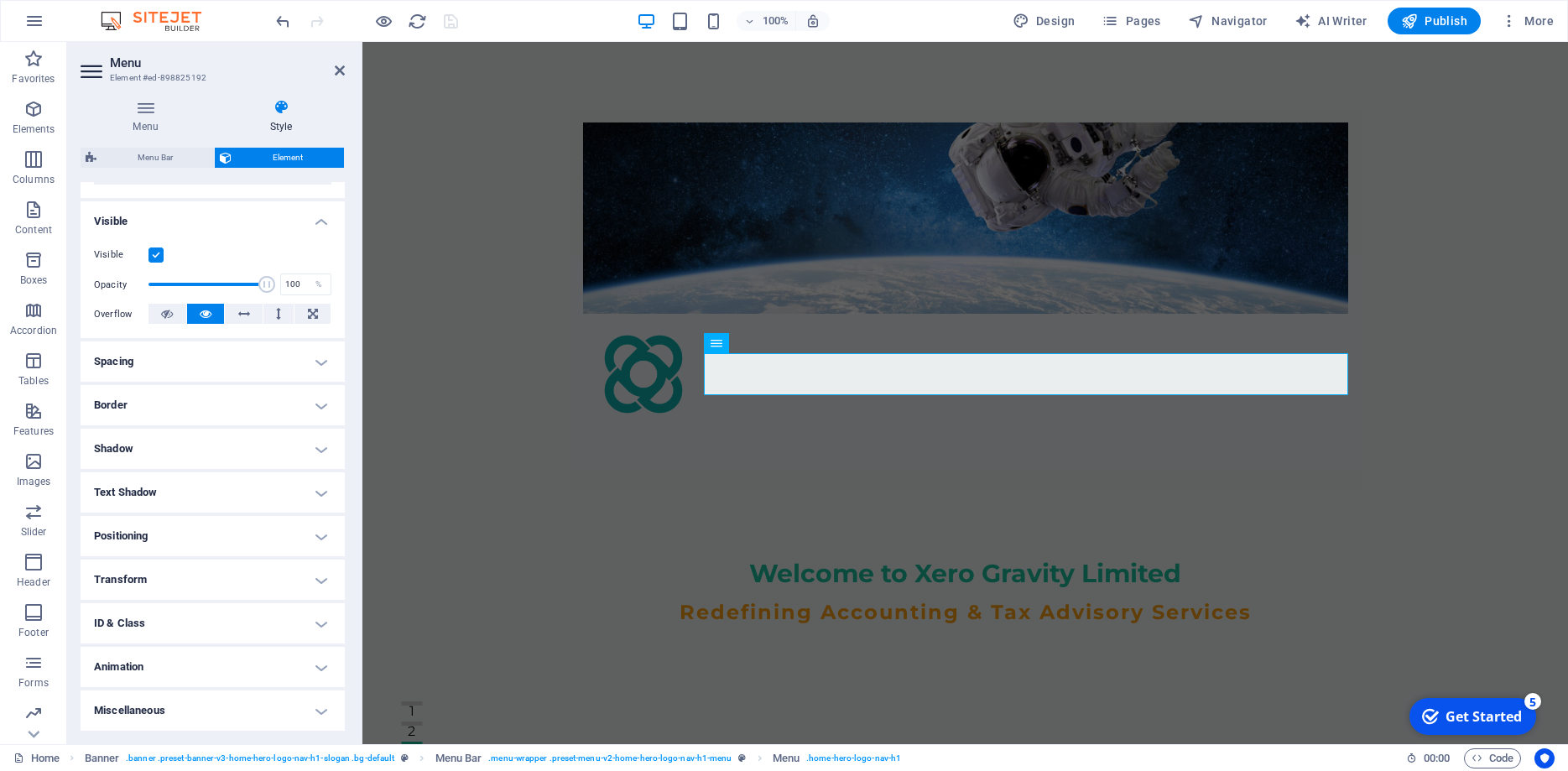
scroll to position [0, 0]
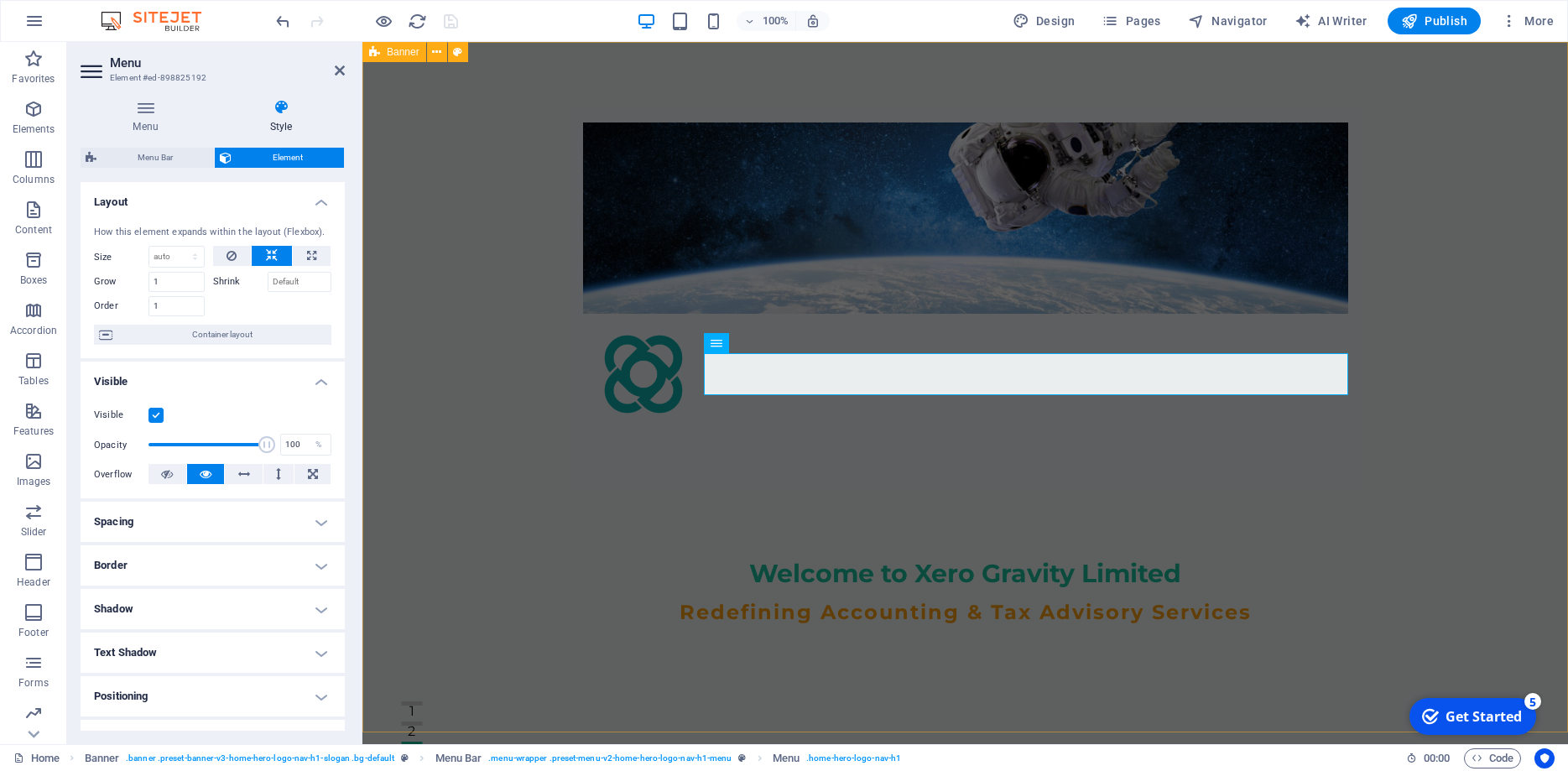
click at [458, 161] on div "Home About Values Services Contact Welcome to Xero Gravity Limited Redefining A…" at bounding box center [966, 407] width 1206 height 732
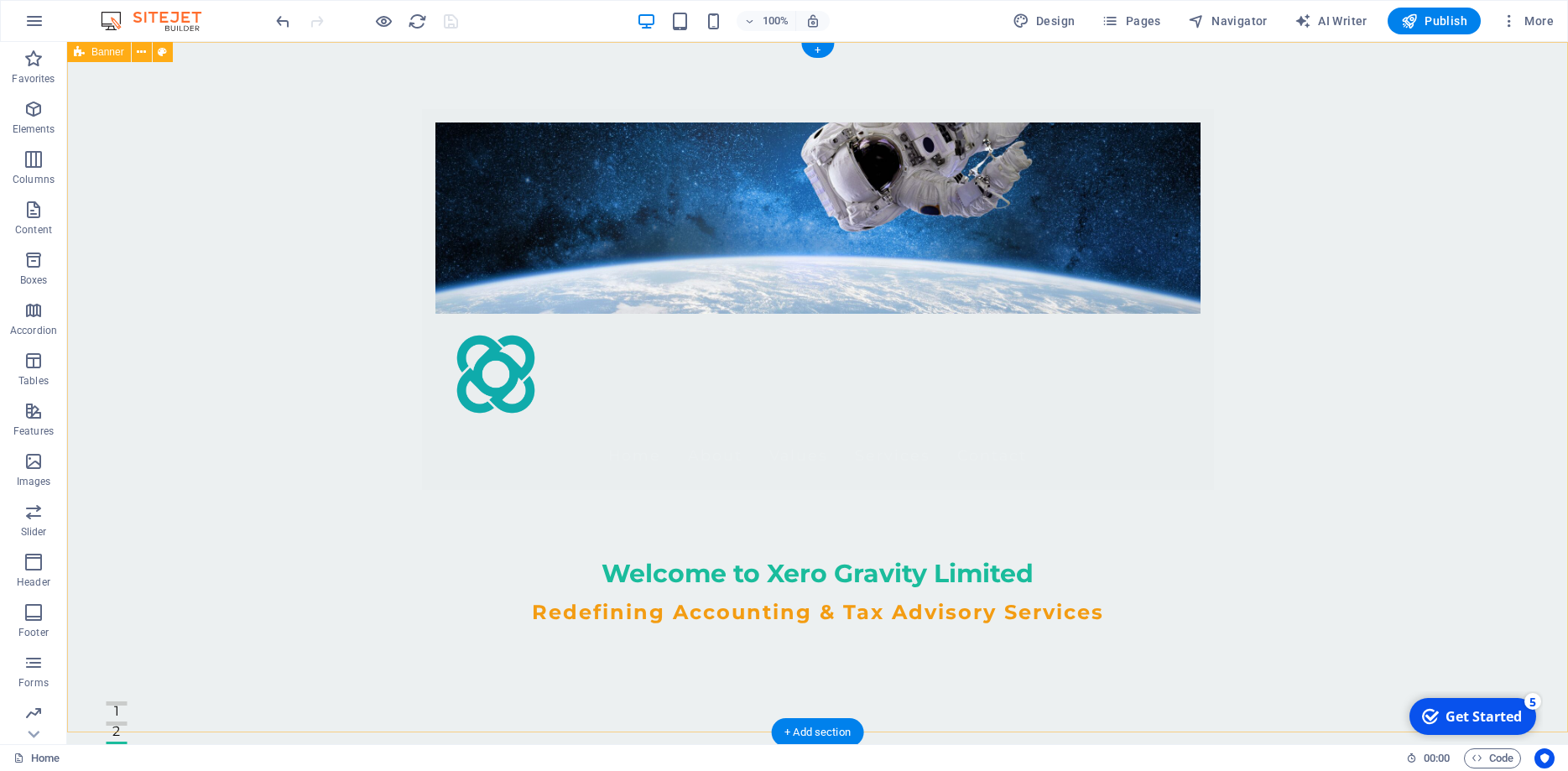
click at [171, 85] on div "Home About Values Services Contact Welcome to Xero Gravity Limited Redefining A…" at bounding box center [817, 407] width 1501 height 732
click at [162, 56] on icon at bounding box center [162, 52] width 9 height 18
select select "preset-banner-v3-home-hero-logo-nav-h1-slogan"
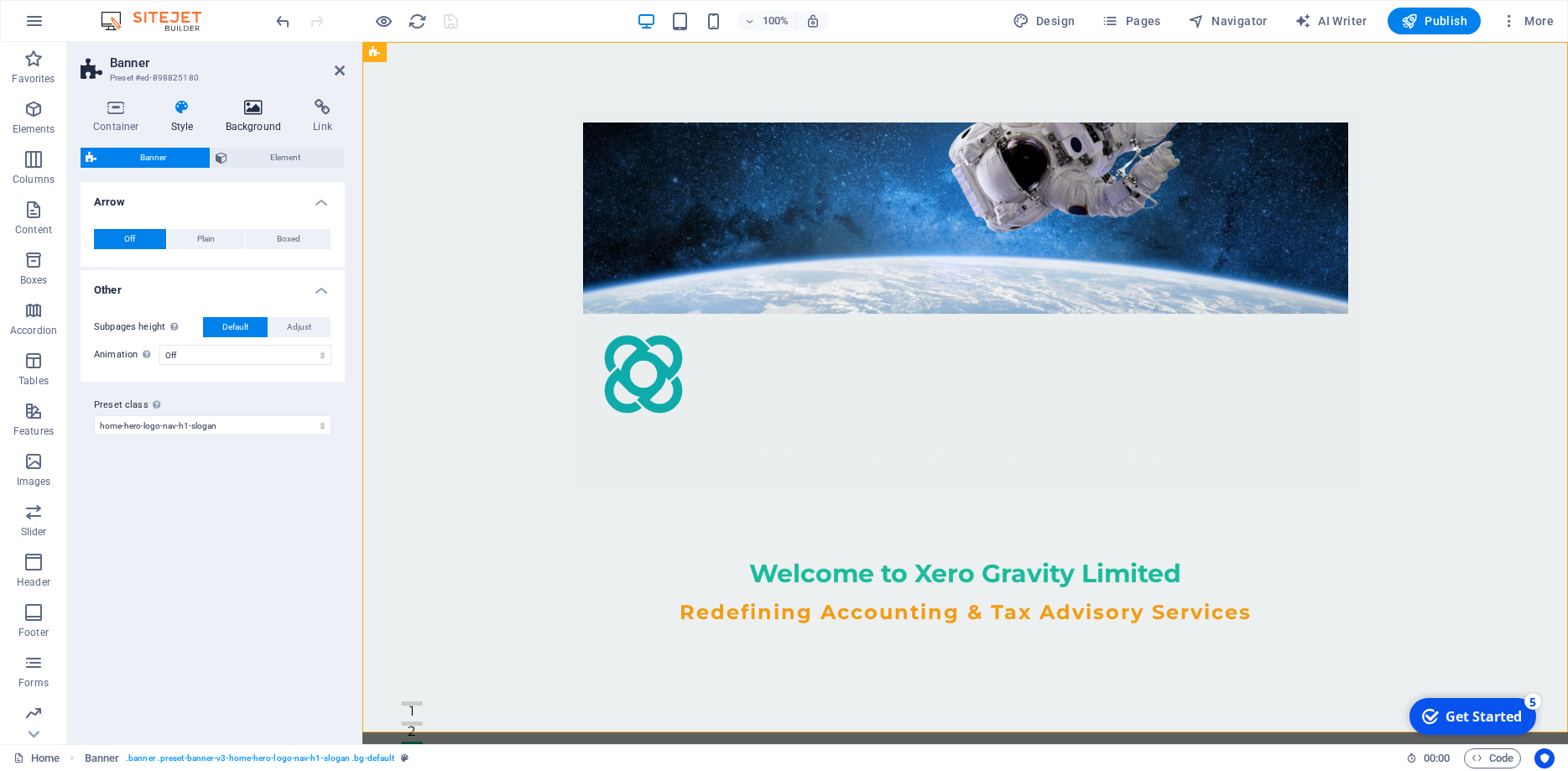
click at [232, 120] on h4 "Background" at bounding box center [257, 117] width 88 height 35
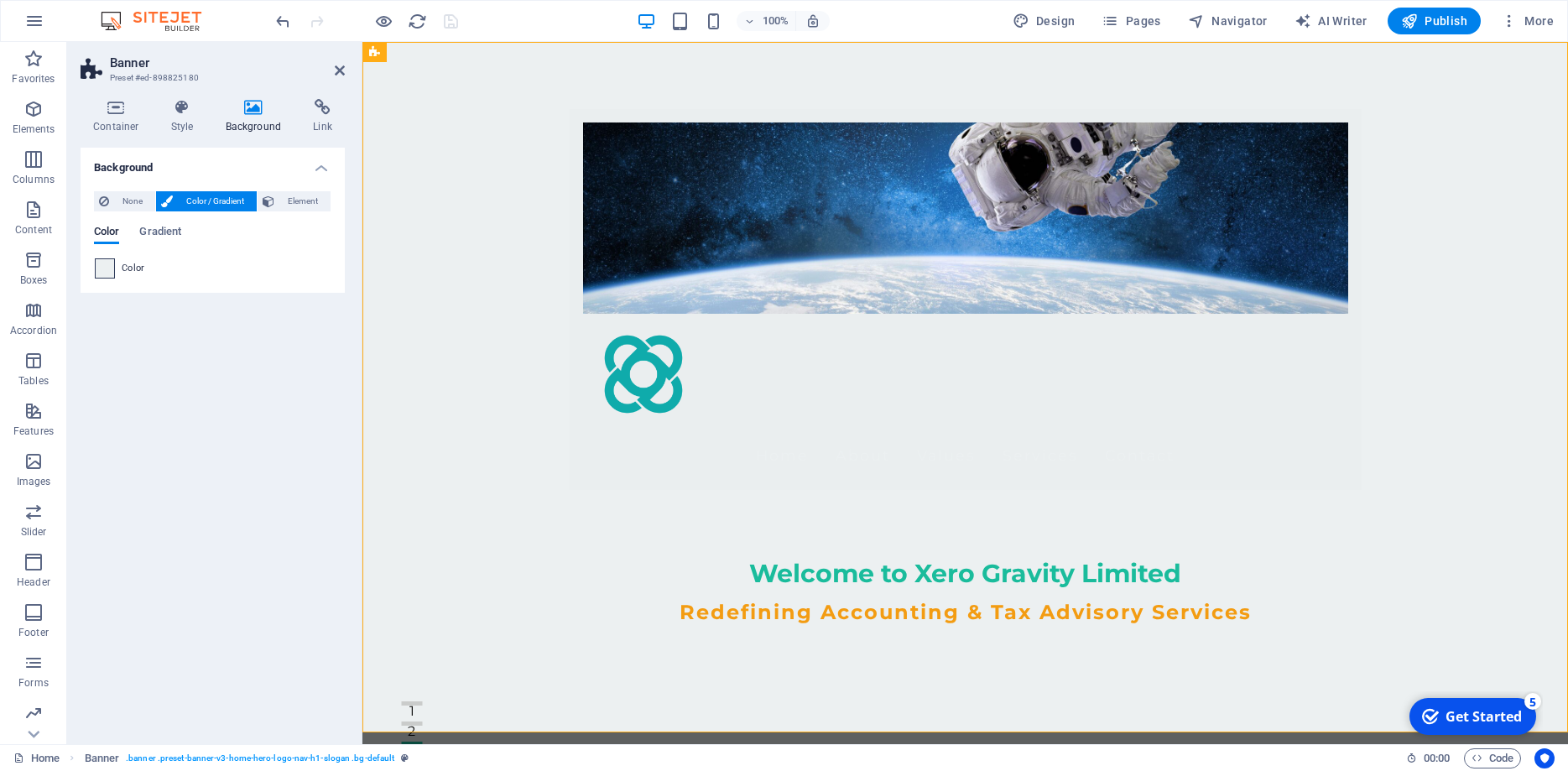
click at [114, 273] on div at bounding box center [105, 269] width 20 height 20
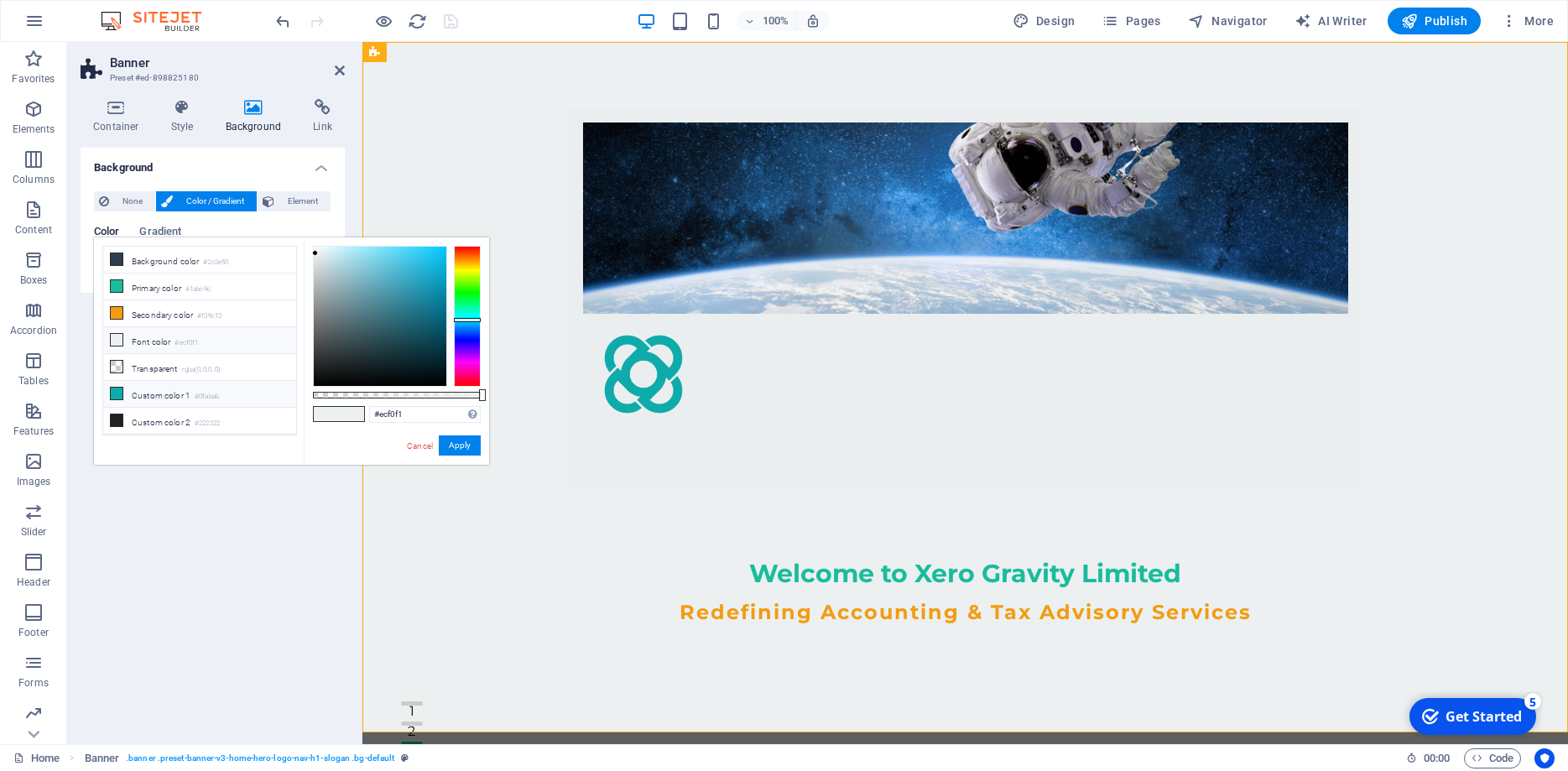
click at [170, 392] on li "Custom color 1 #0fabab" at bounding box center [199, 394] width 193 height 27
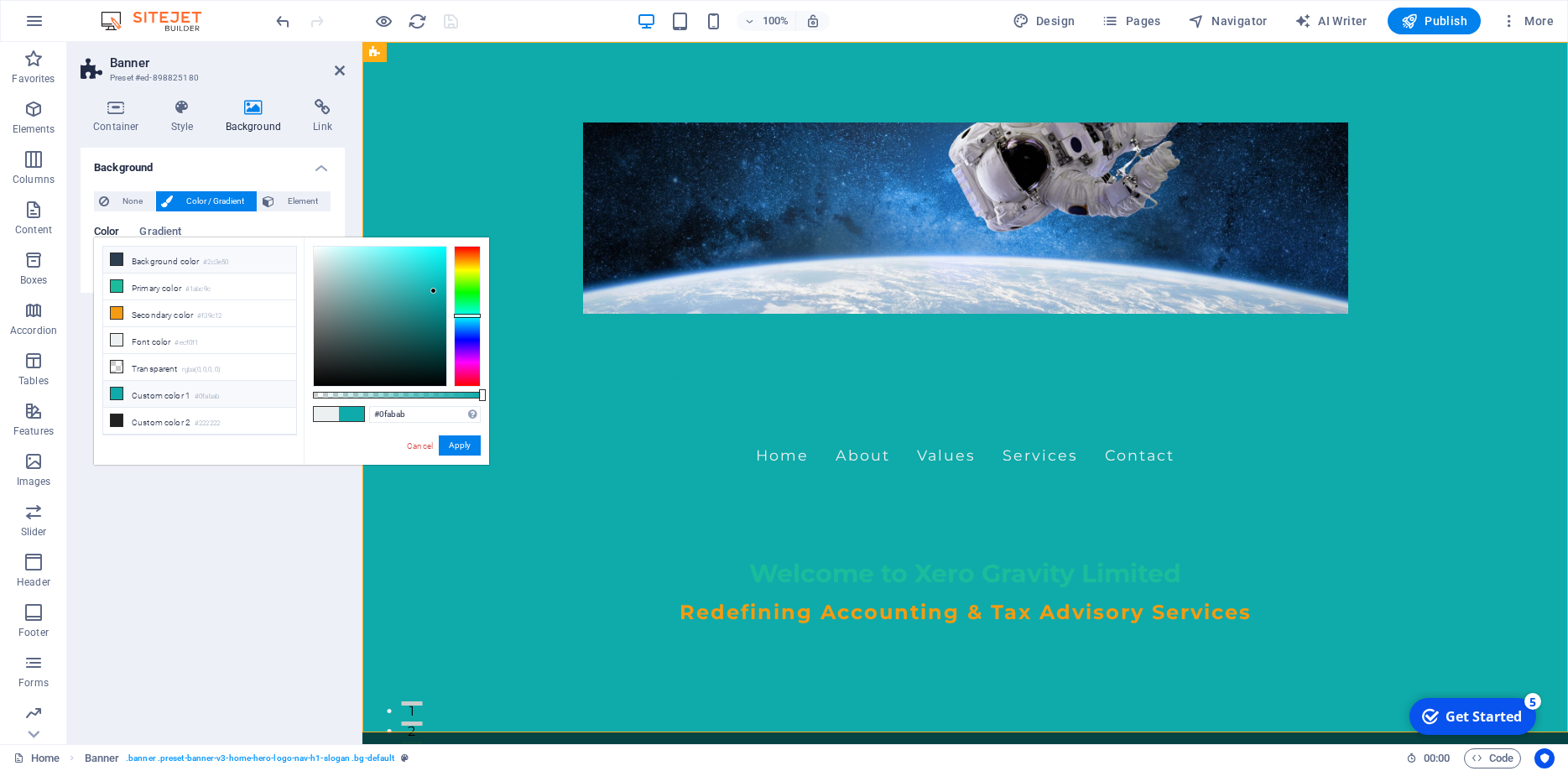
click at [151, 258] on li "Background color #2c3e50" at bounding box center [199, 260] width 193 height 27
type input "#2c3e50"
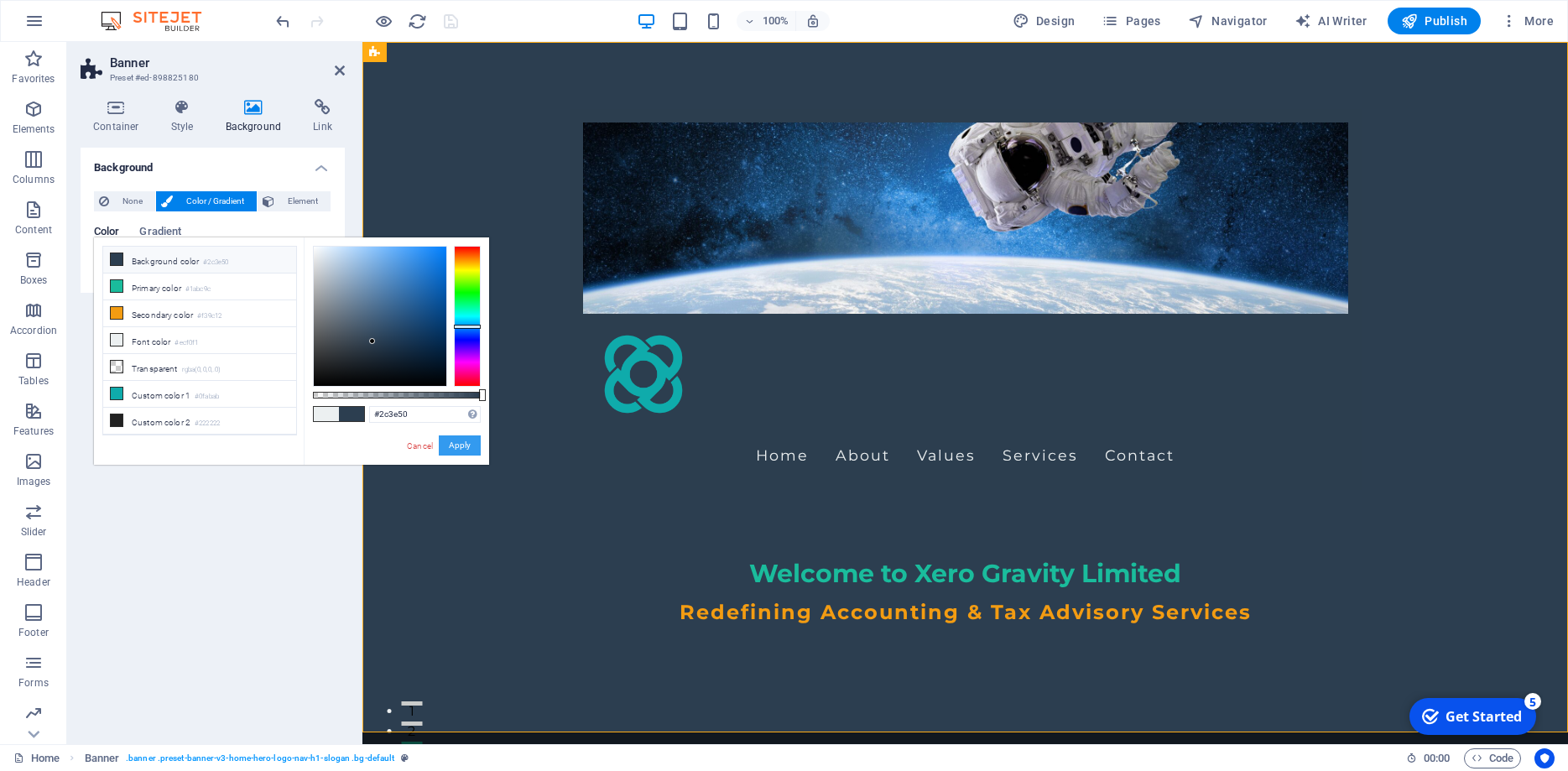
click at [461, 451] on button "Apply" at bounding box center [459, 445] width 42 height 20
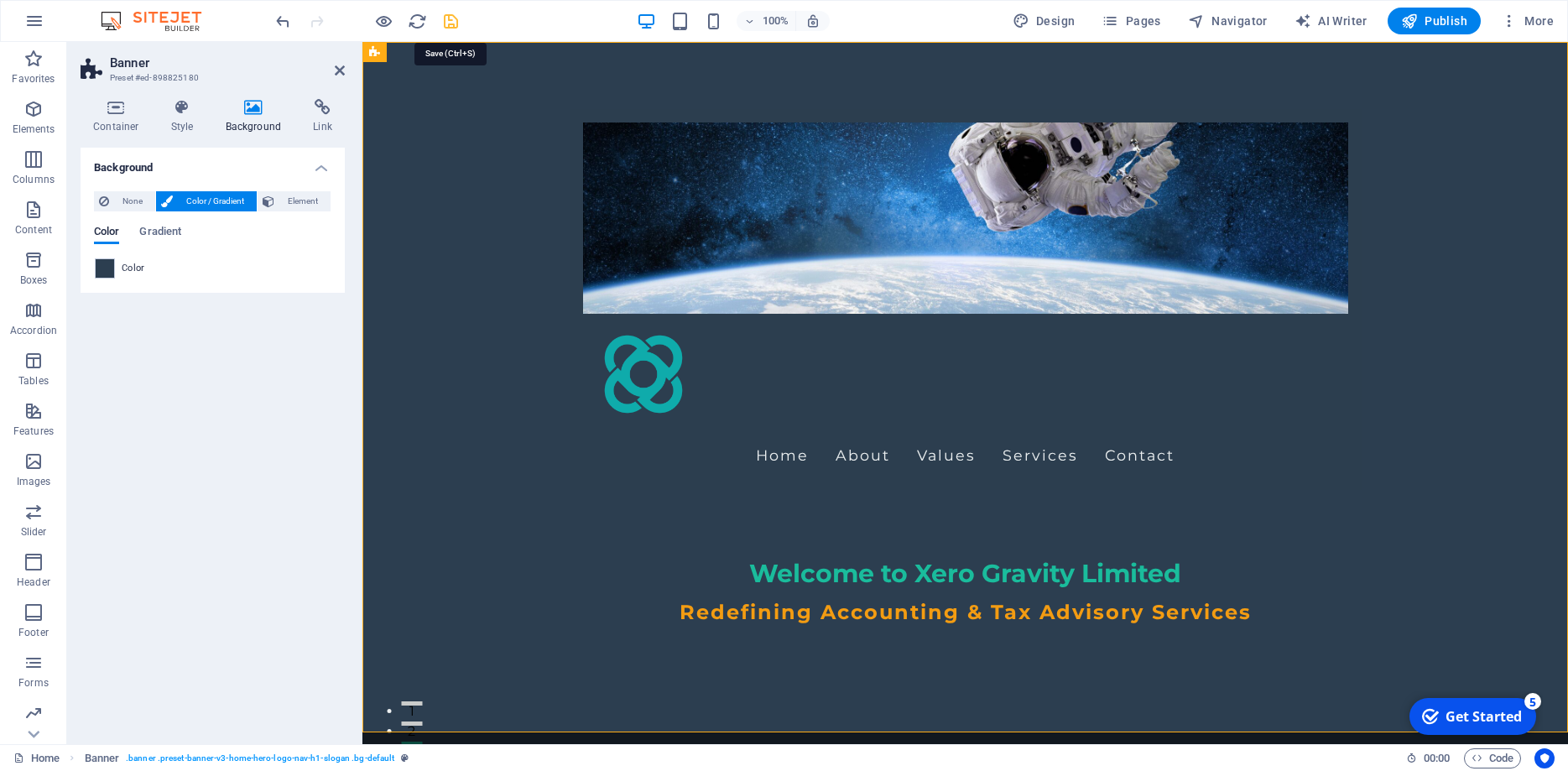
click at [456, 26] on icon "save" at bounding box center [451, 21] width 19 height 19
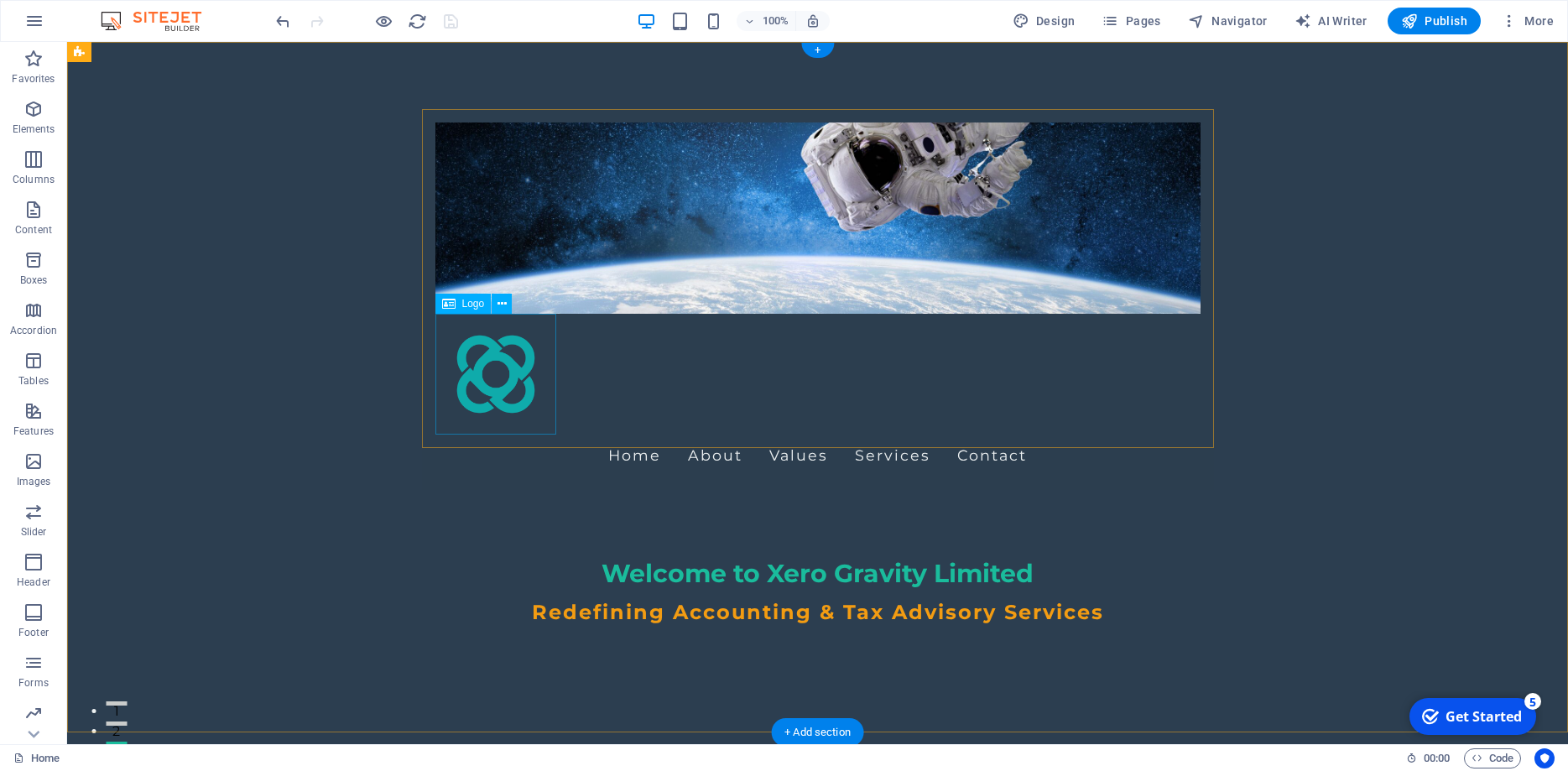
click at [514, 376] on div at bounding box center [817, 374] width 765 height 121
select select "px"
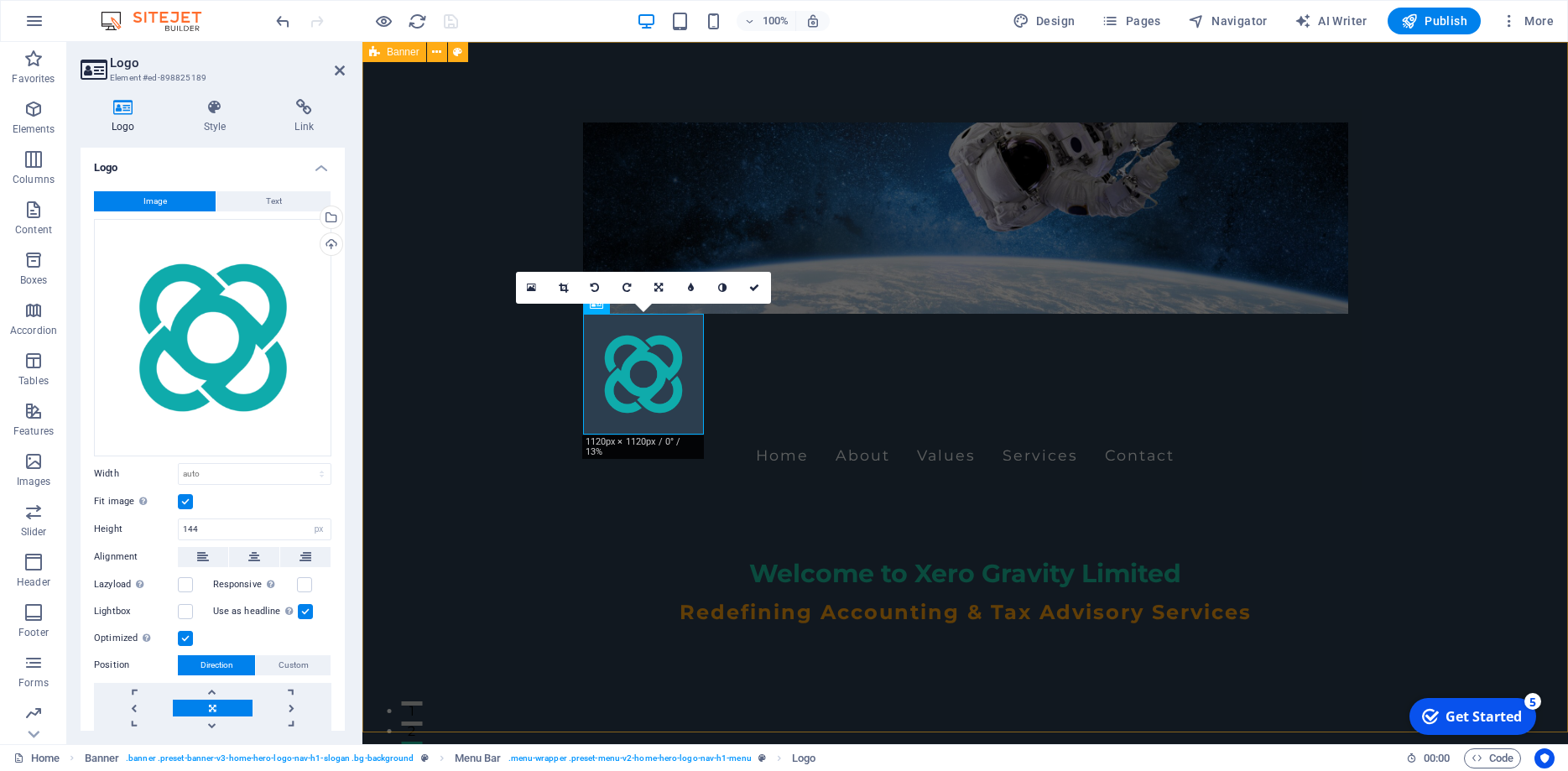
scroll to position [13, 0]
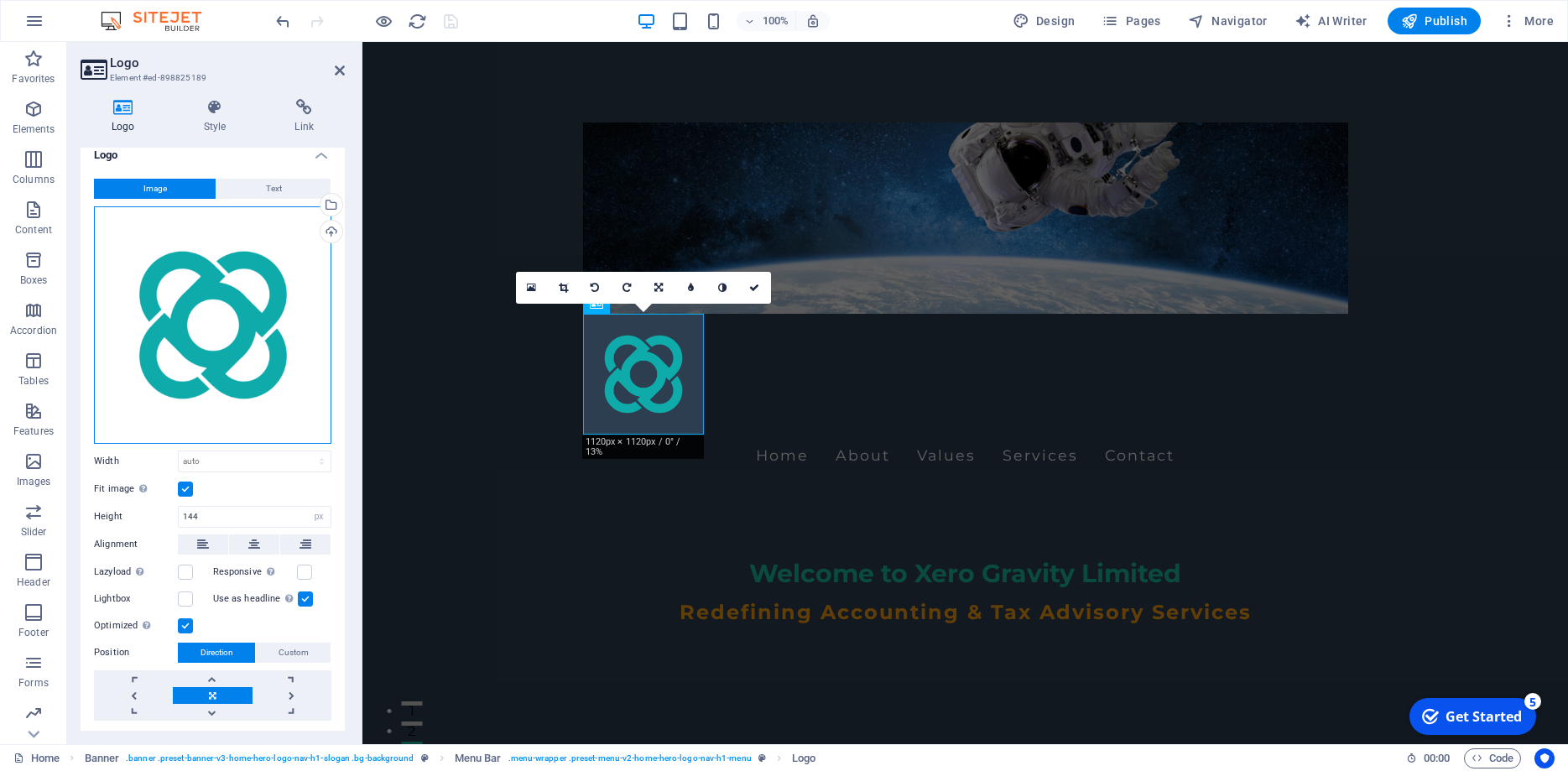
click at [267, 328] on div "Drag files here, click to choose files or select files from Files or our free s…" at bounding box center [212, 325] width 238 height 238
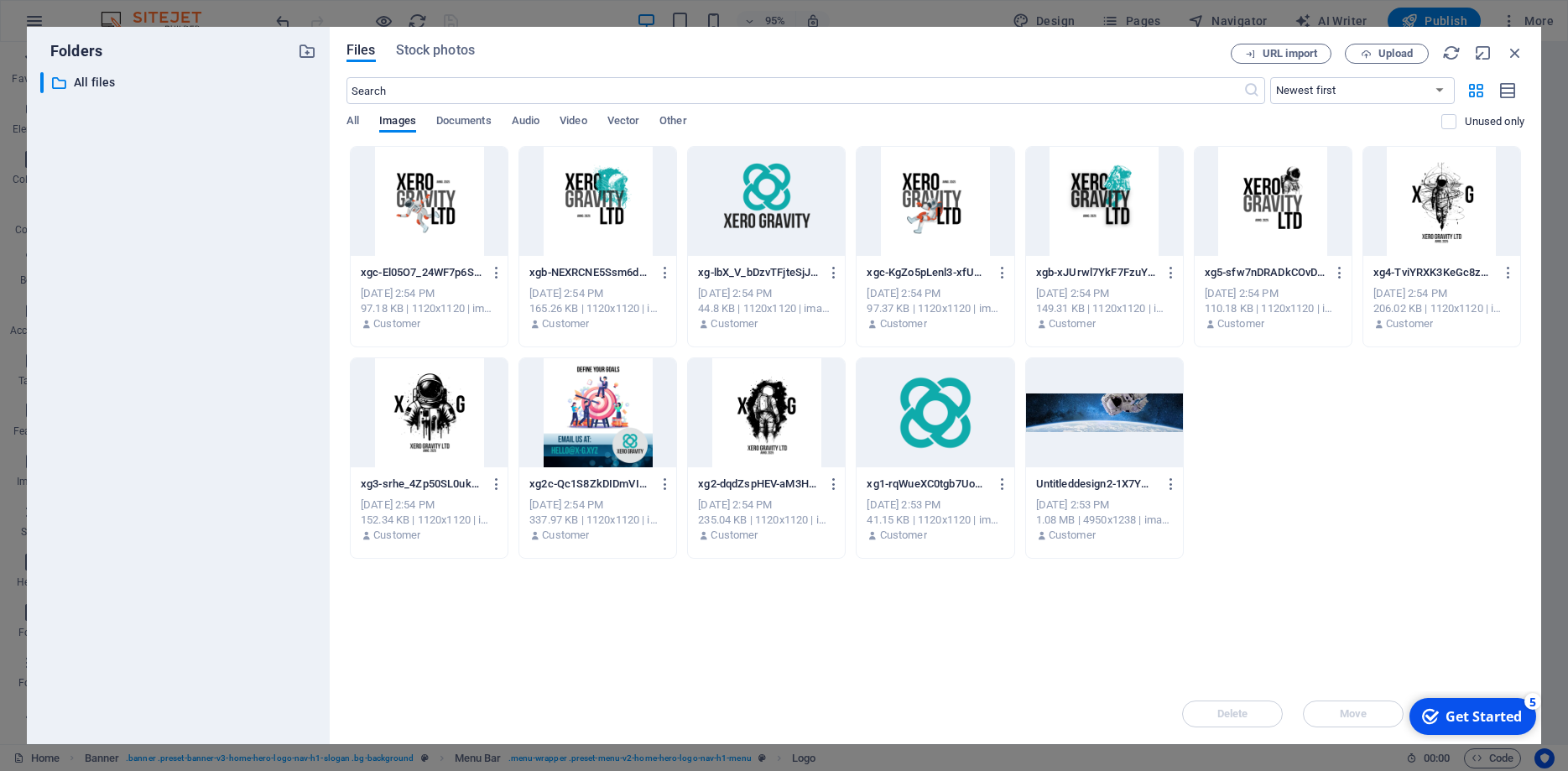
click at [786, 206] on div at bounding box center [766, 201] width 157 height 109
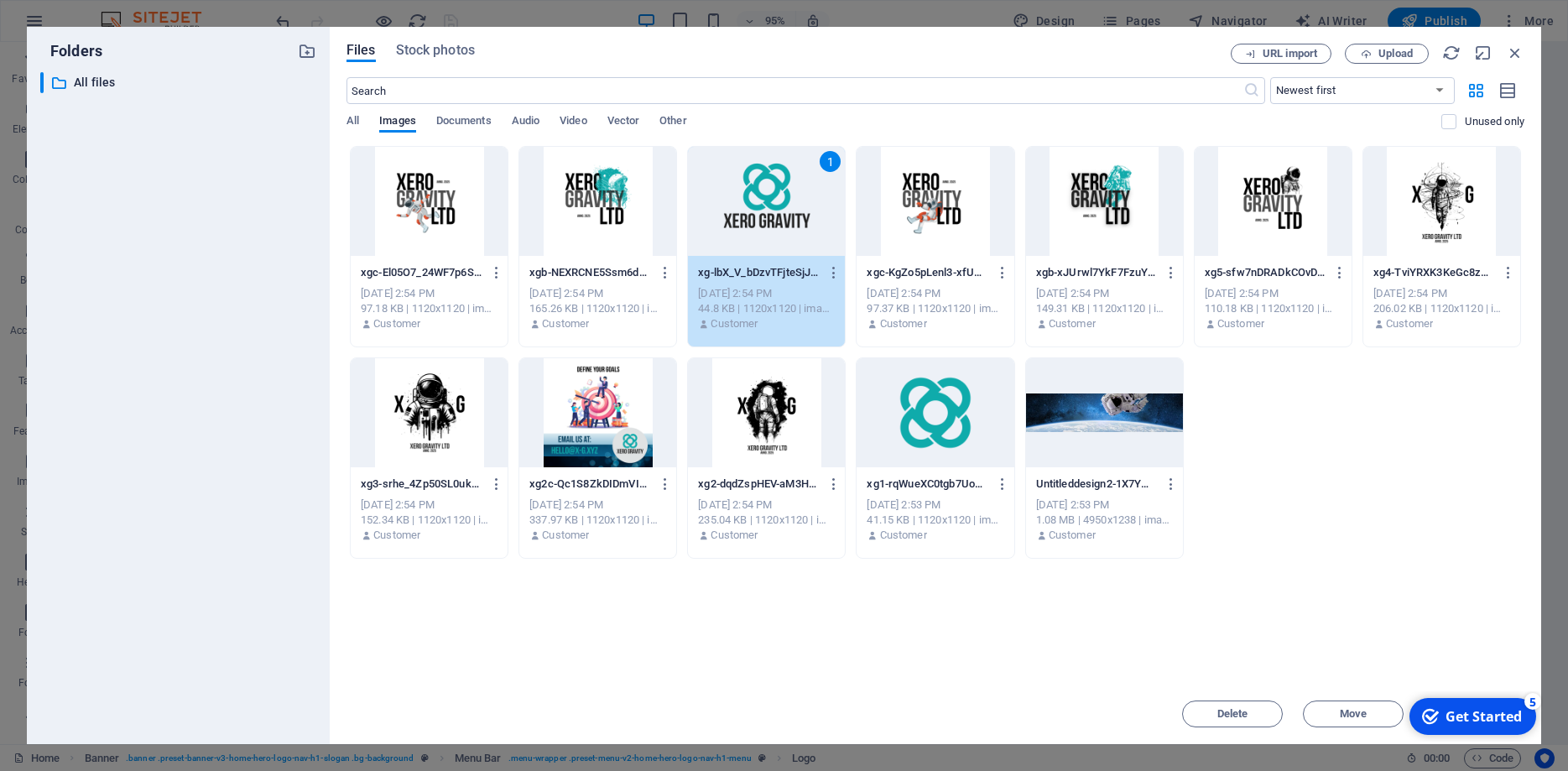
click at [786, 206] on div "1" at bounding box center [766, 201] width 157 height 109
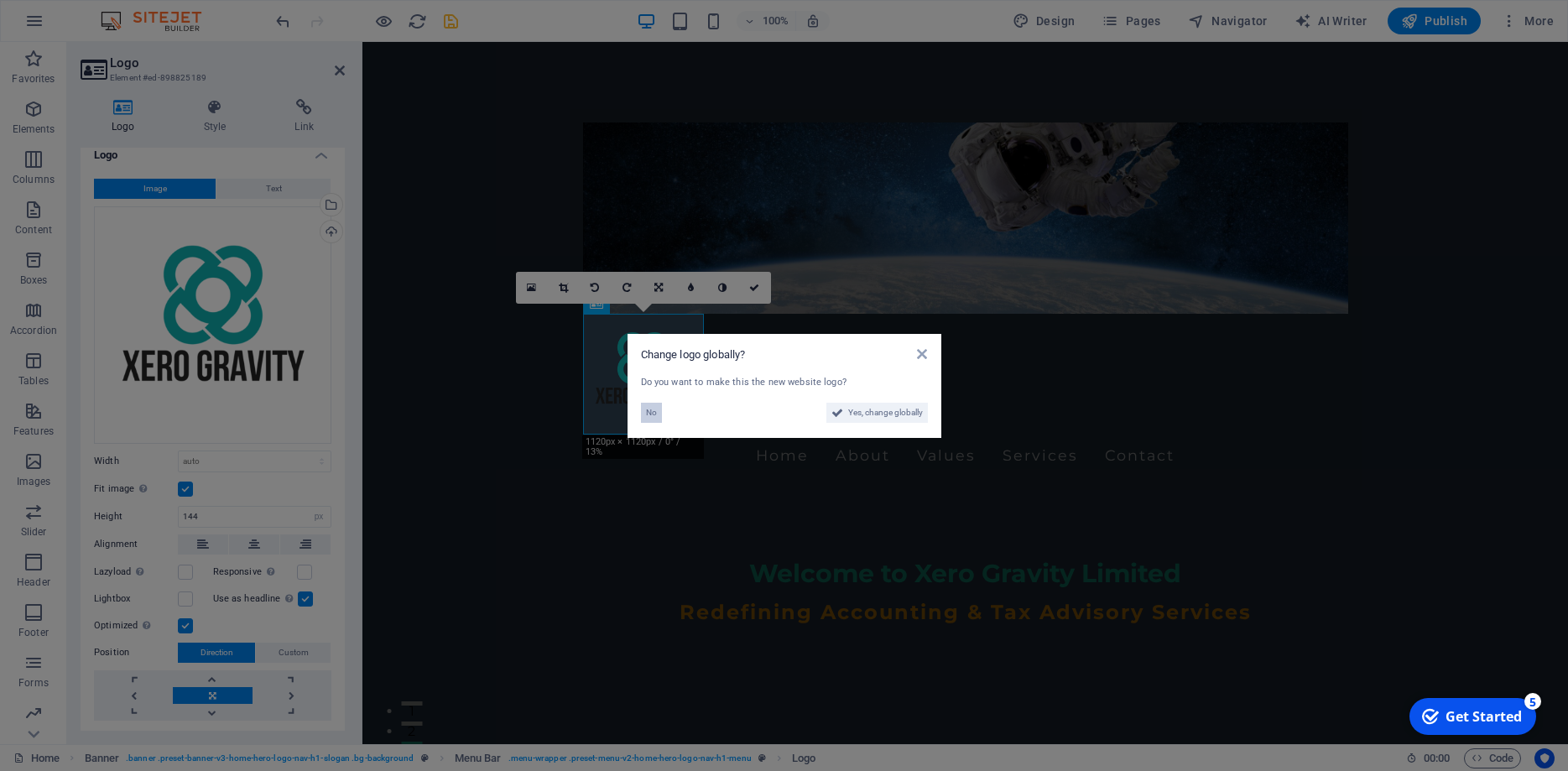
click at [651, 410] on span "No" at bounding box center [651, 413] width 11 height 20
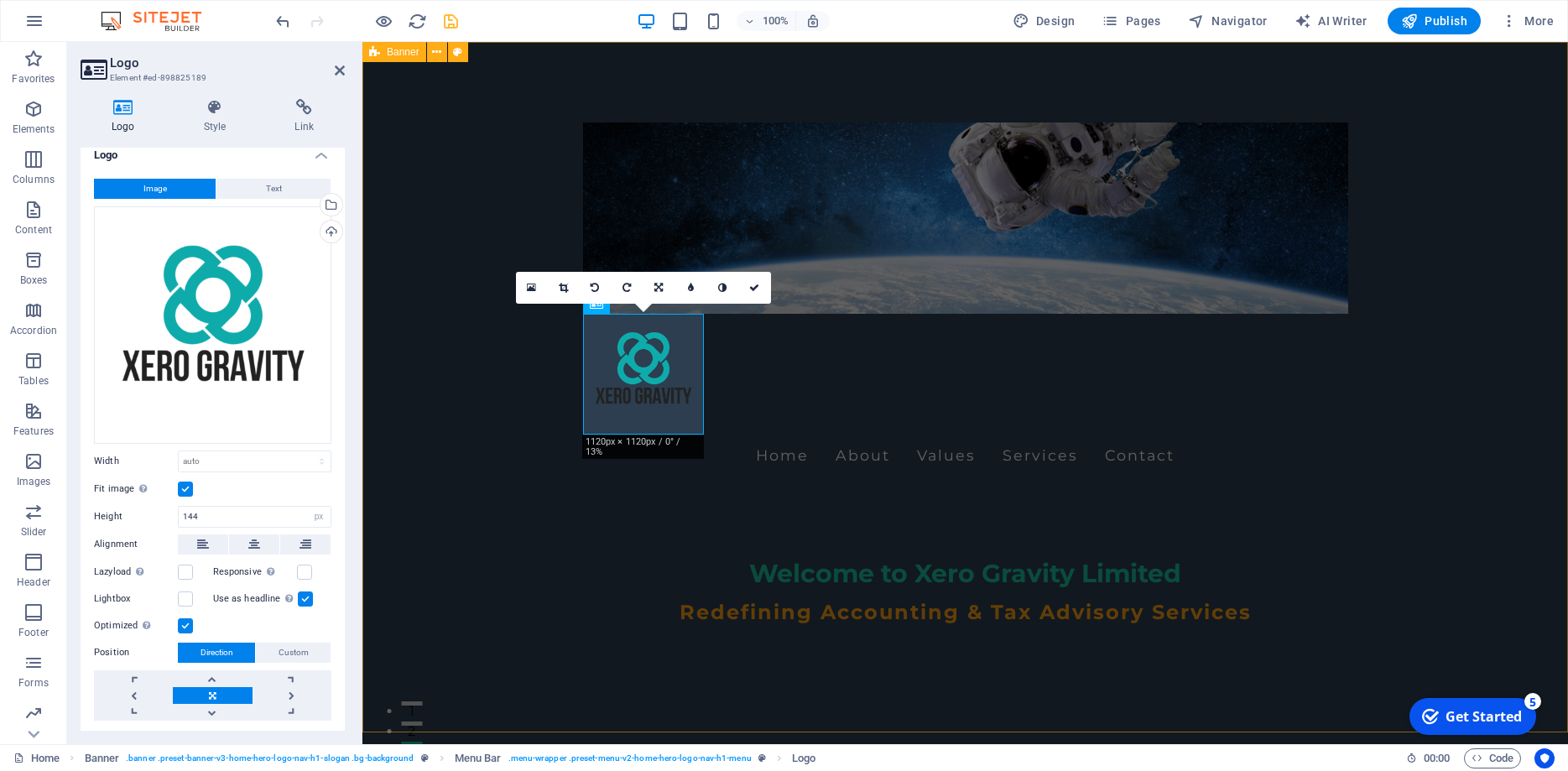
click at [522, 369] on div "Home About Values Services Contact Welcome to Xero Gravity Limited Redefining A…" at bounding box center [966, 407] width 1206 height 732
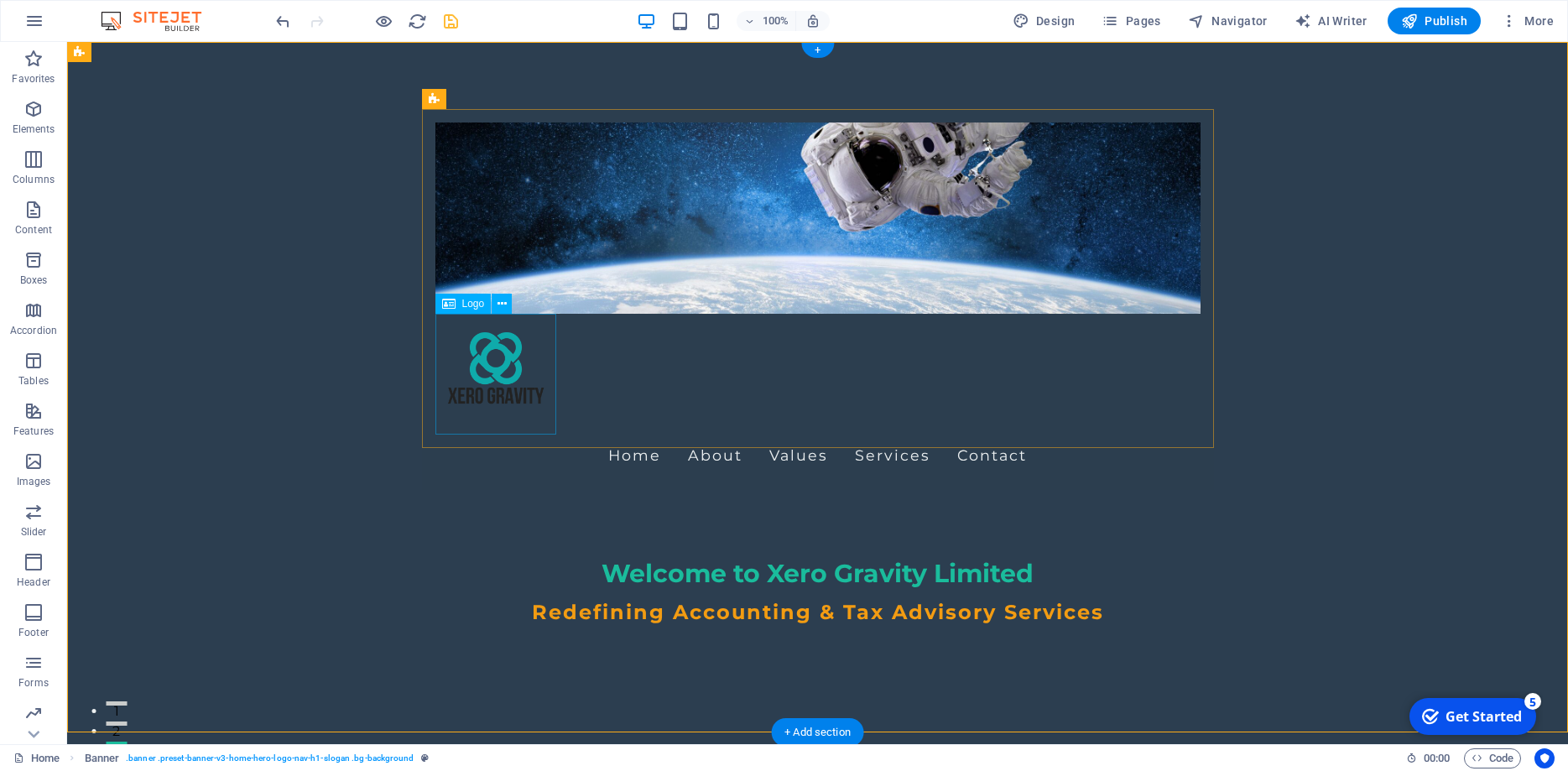
click at [540, 362] on div at bounding box center [817, 374] width 765 height 121
drag, startPoint x: 1294, startPoint y: 250, endPoint x: 1250, endPoint y: 270, distance: 48.3
click at [1293, 250] on div "Home About Values Services Contact Welcome to Xero Gravity Limited Redefining A…" at bounding box center [817, 407] width 1501 height 732
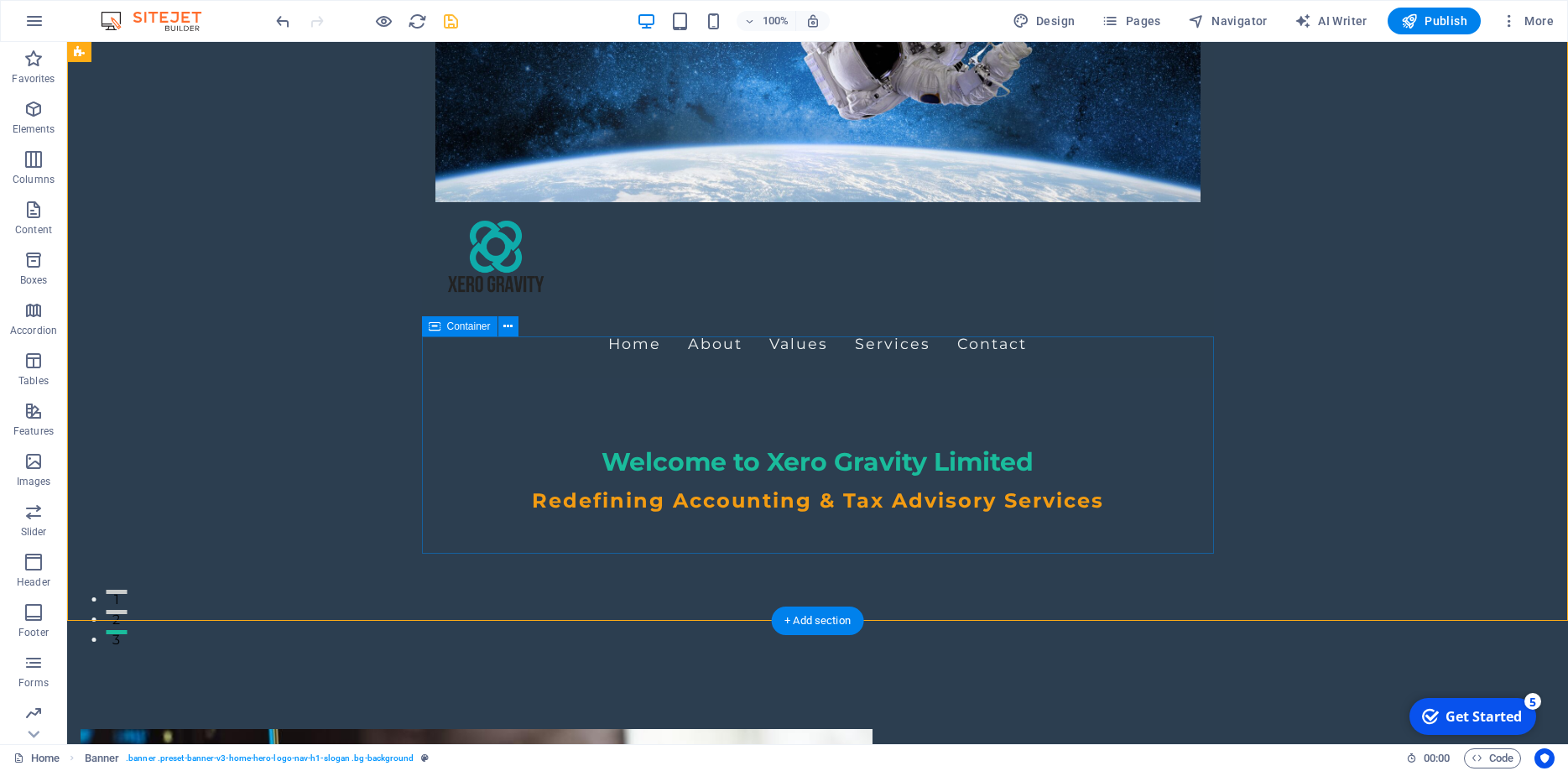
scroll to position [85, 0]
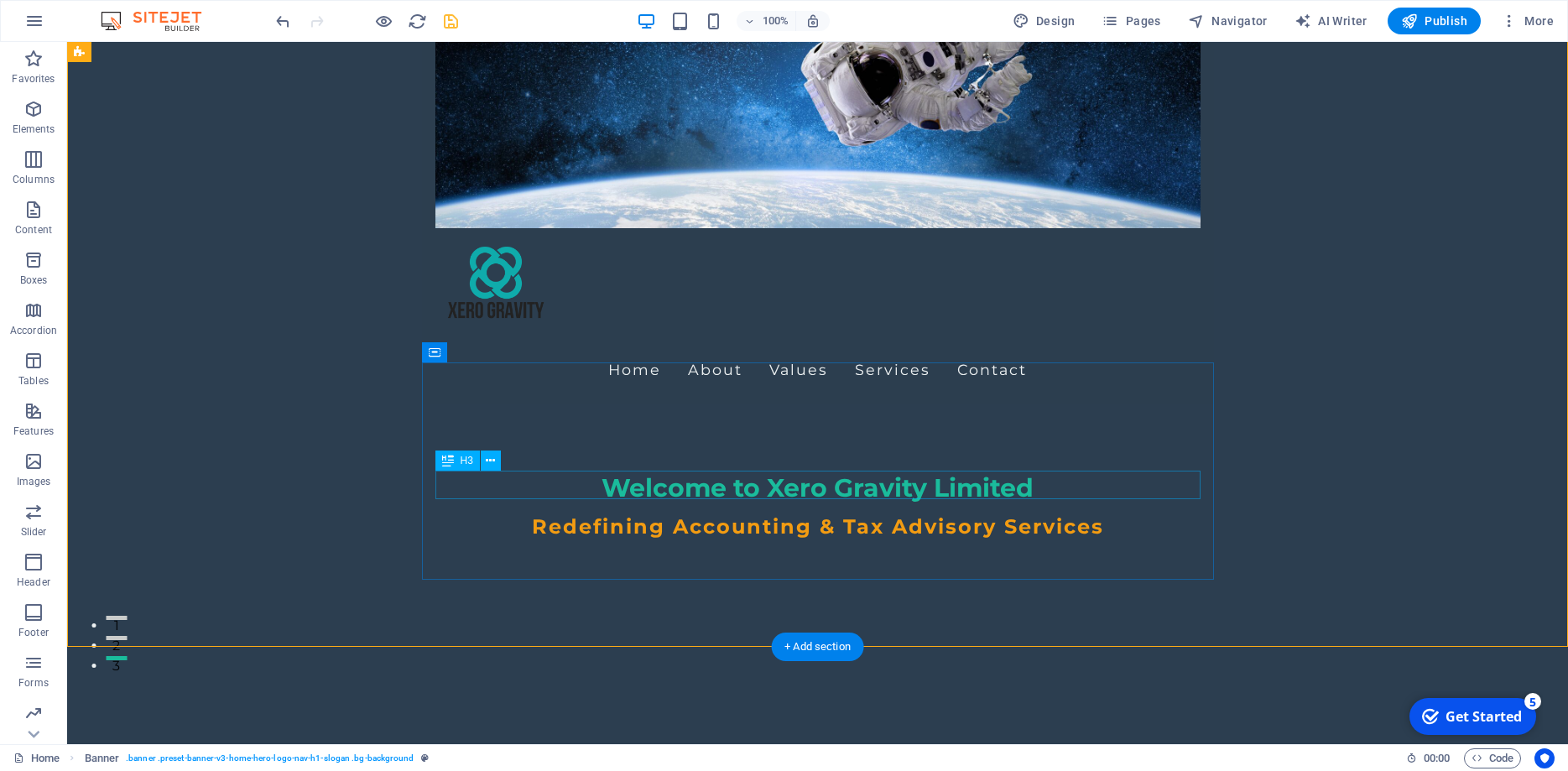
click at [993, 513] on div "Redefining Accounting & Tax Advisory Services" at bounding box center [817, 527] width 765 height 29
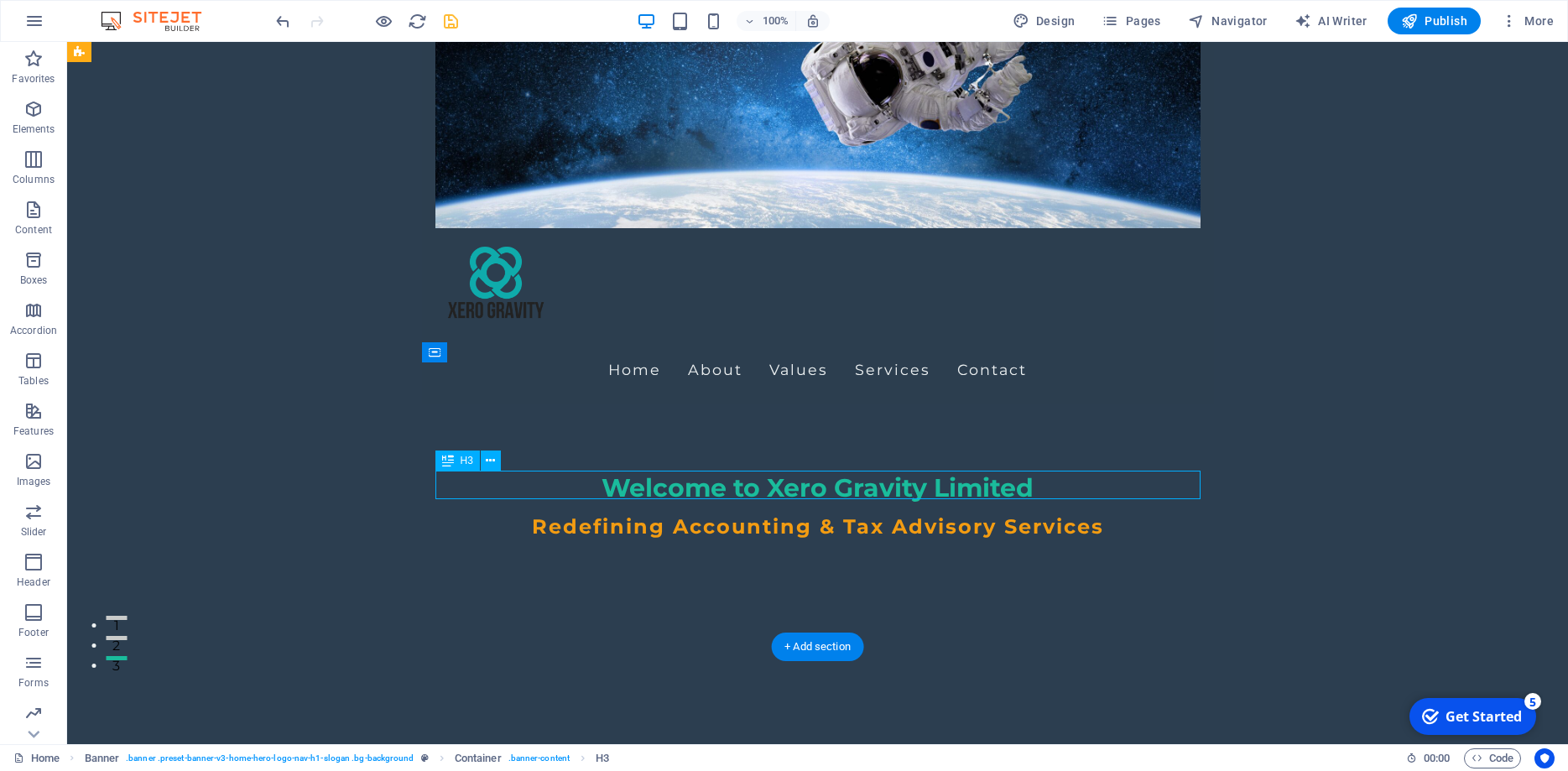
click at [993, 513] on div "Redefining Accounting & Tax Advisory Services" at bounding box center [817, 527] width 765 height 29
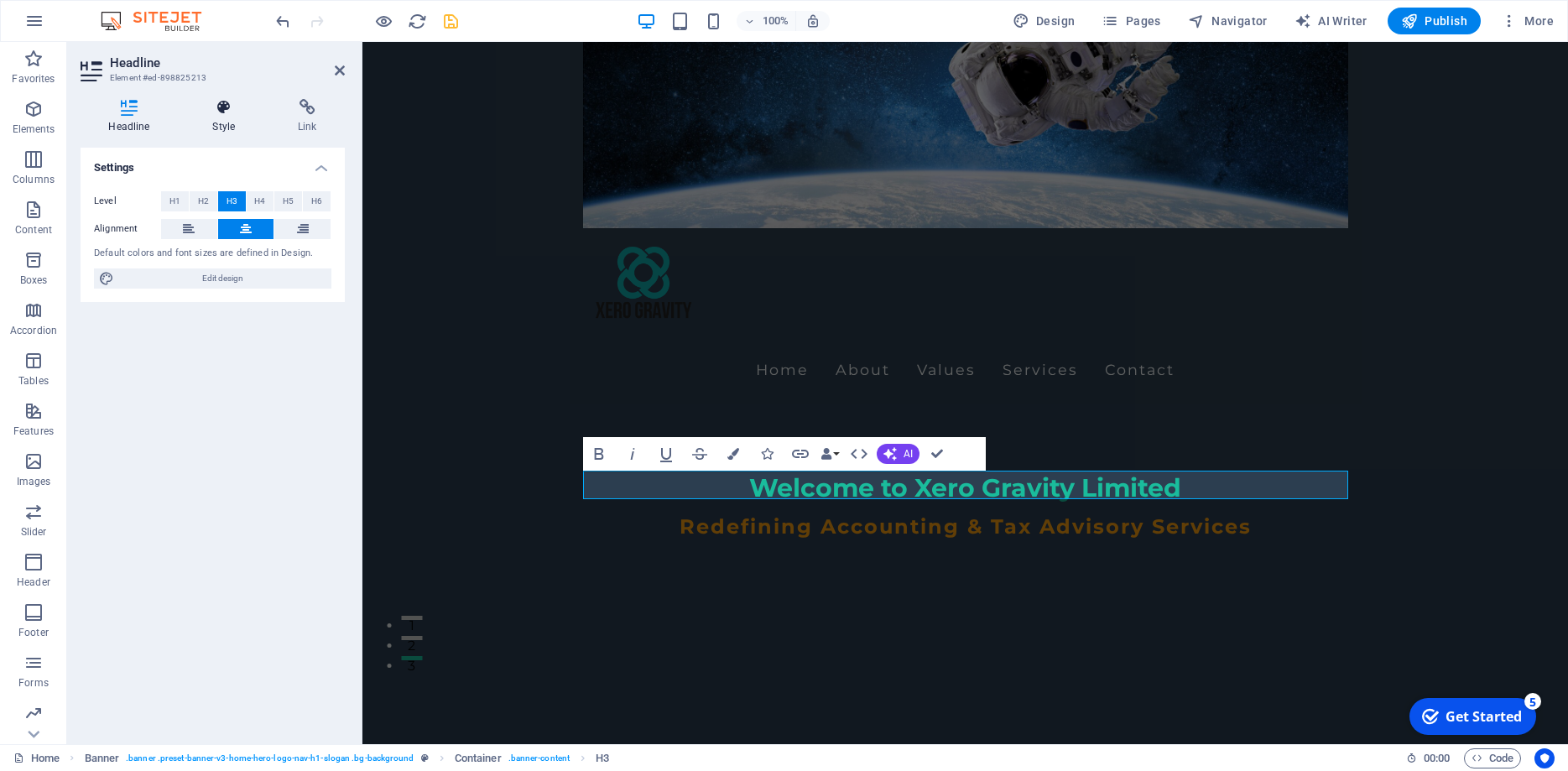
click at [220, 115] on icon at bounding box center [224, 108] width 79 height 17
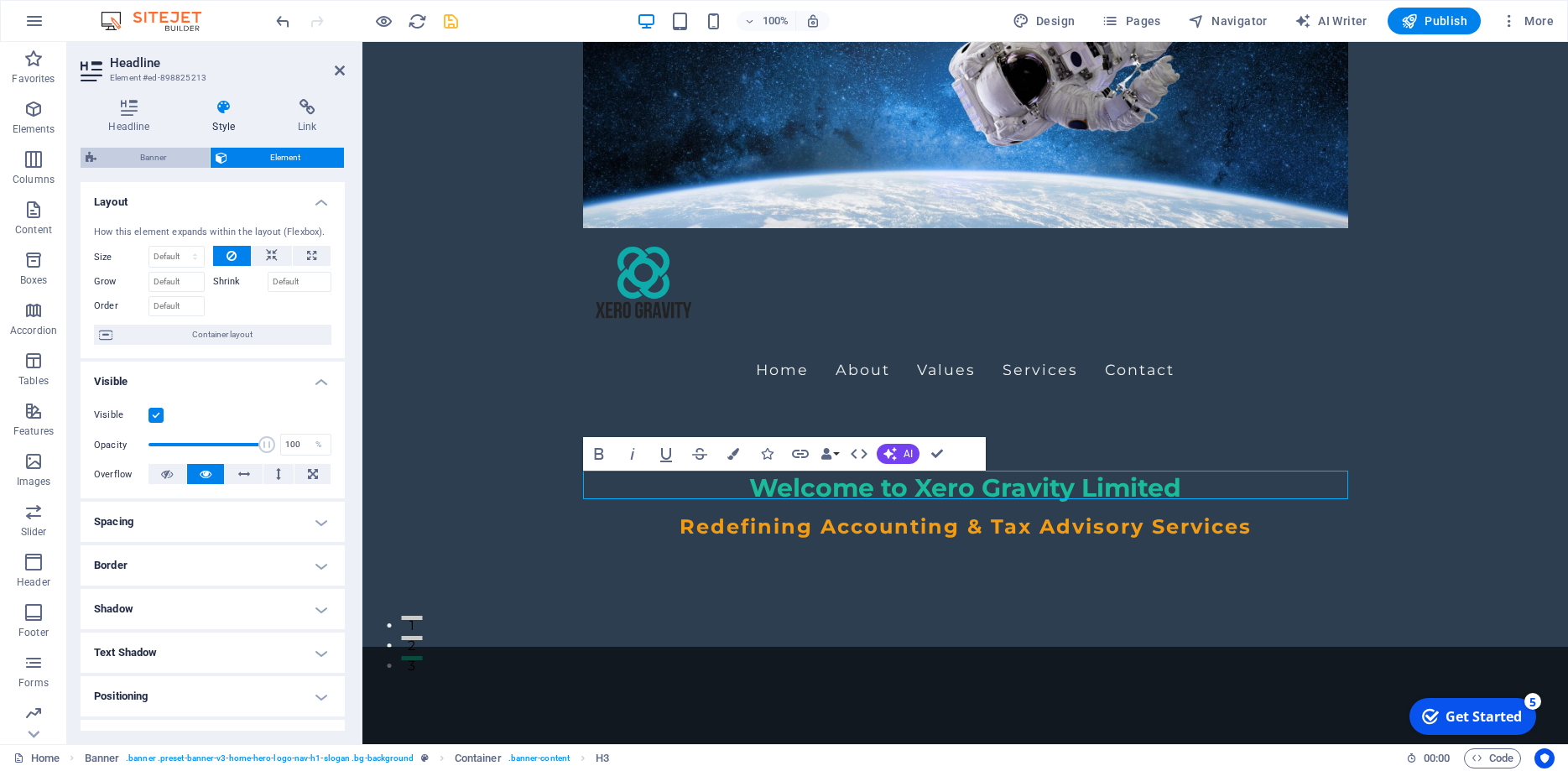
click at [174, 163] on span "Banner" at bounding box center [152, 158] width 103 height 20
select select "preset-banner-v3-home-hero-logo-nav-h1-slogan"
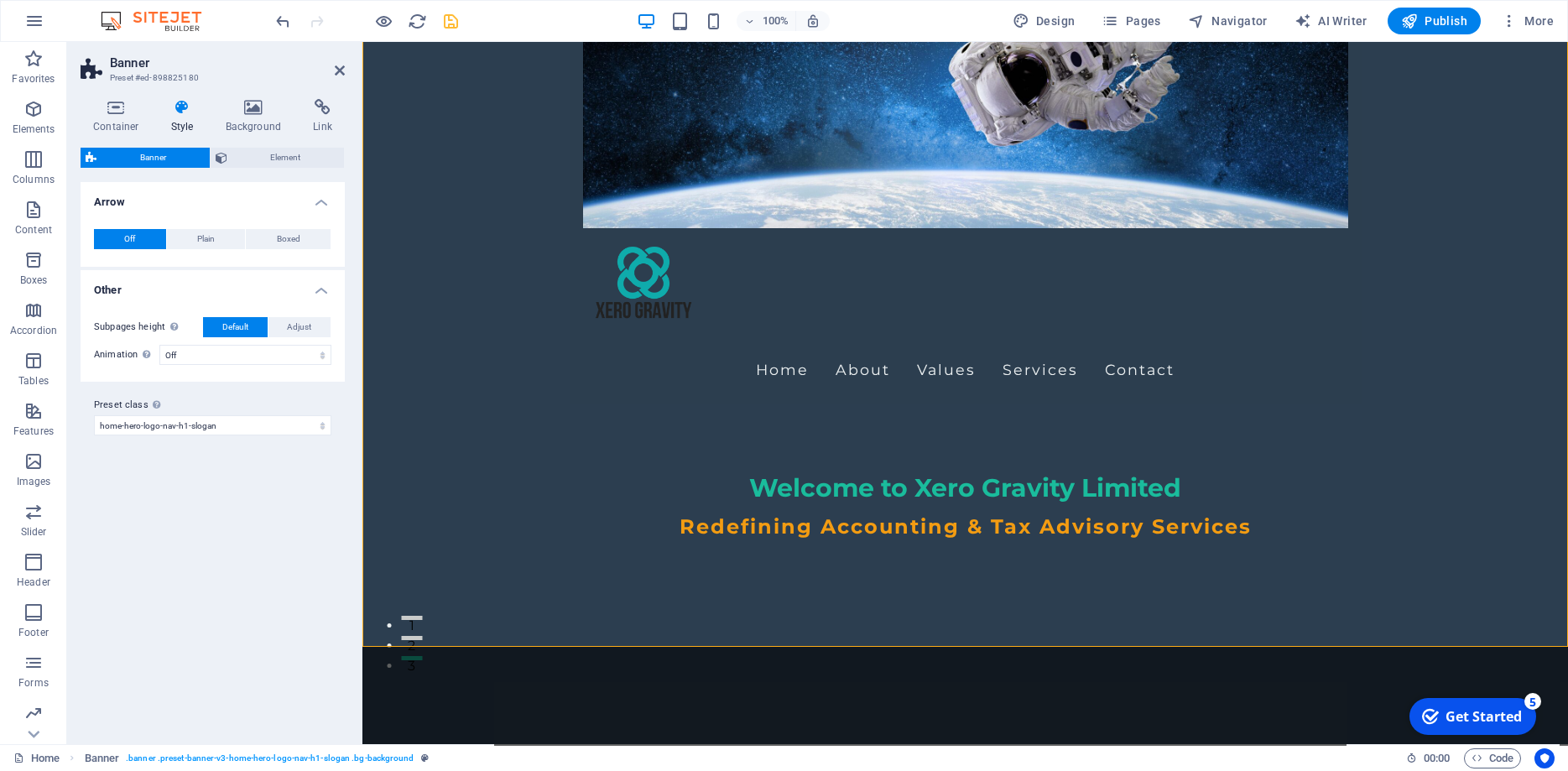
click at [251, 145] on div "Container Style Background Link Size Height 100 Default px rem % vh vw Min. hei…" at bounding box center [212, 415] width 264 height 632
click at [253, 156] on span "Element" at bounding box center [287, 158] width 108 height 20
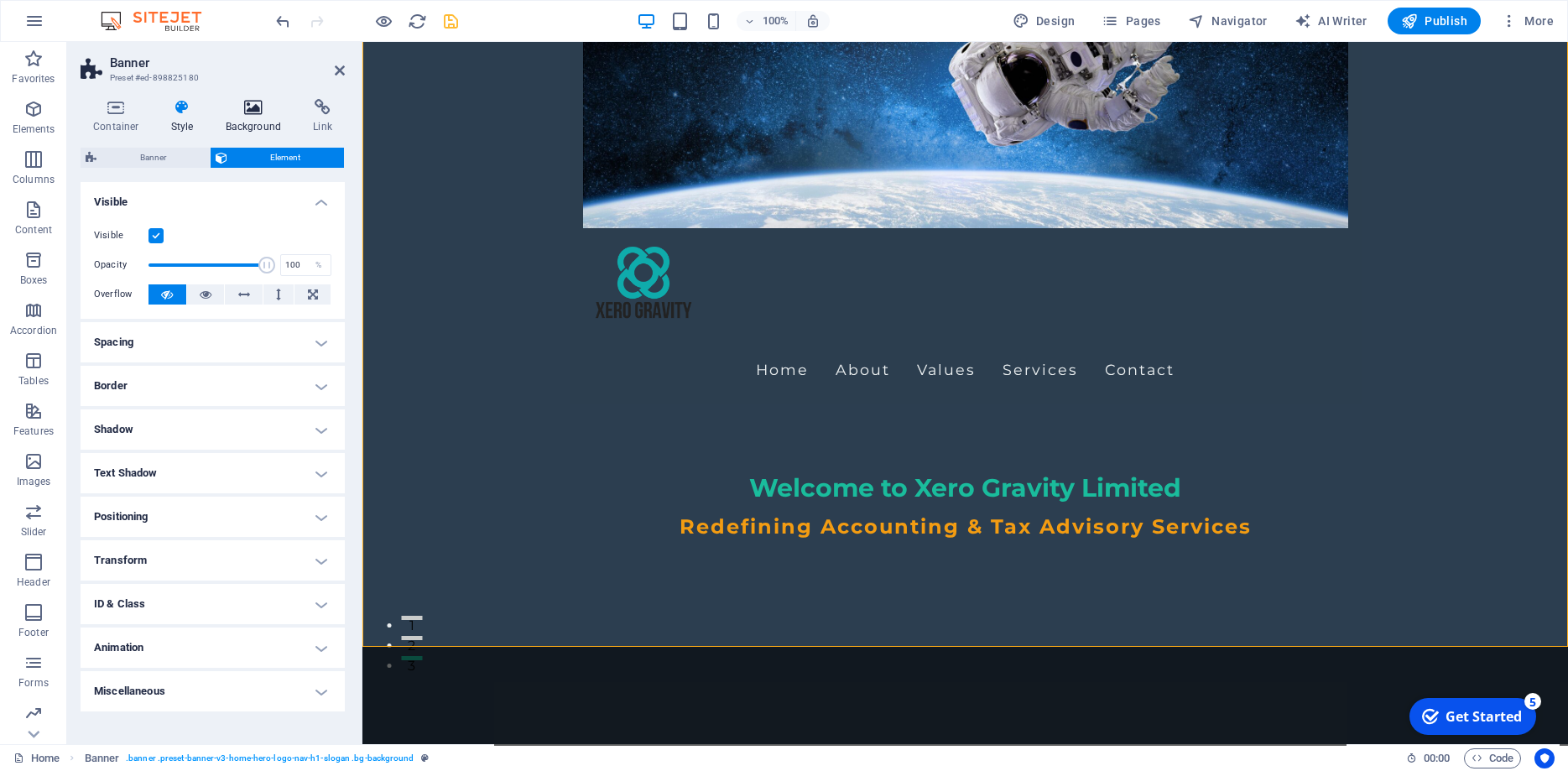
click at [248, 127] on h4 "Background" at bounding box center [257, 117] width 88 height 35
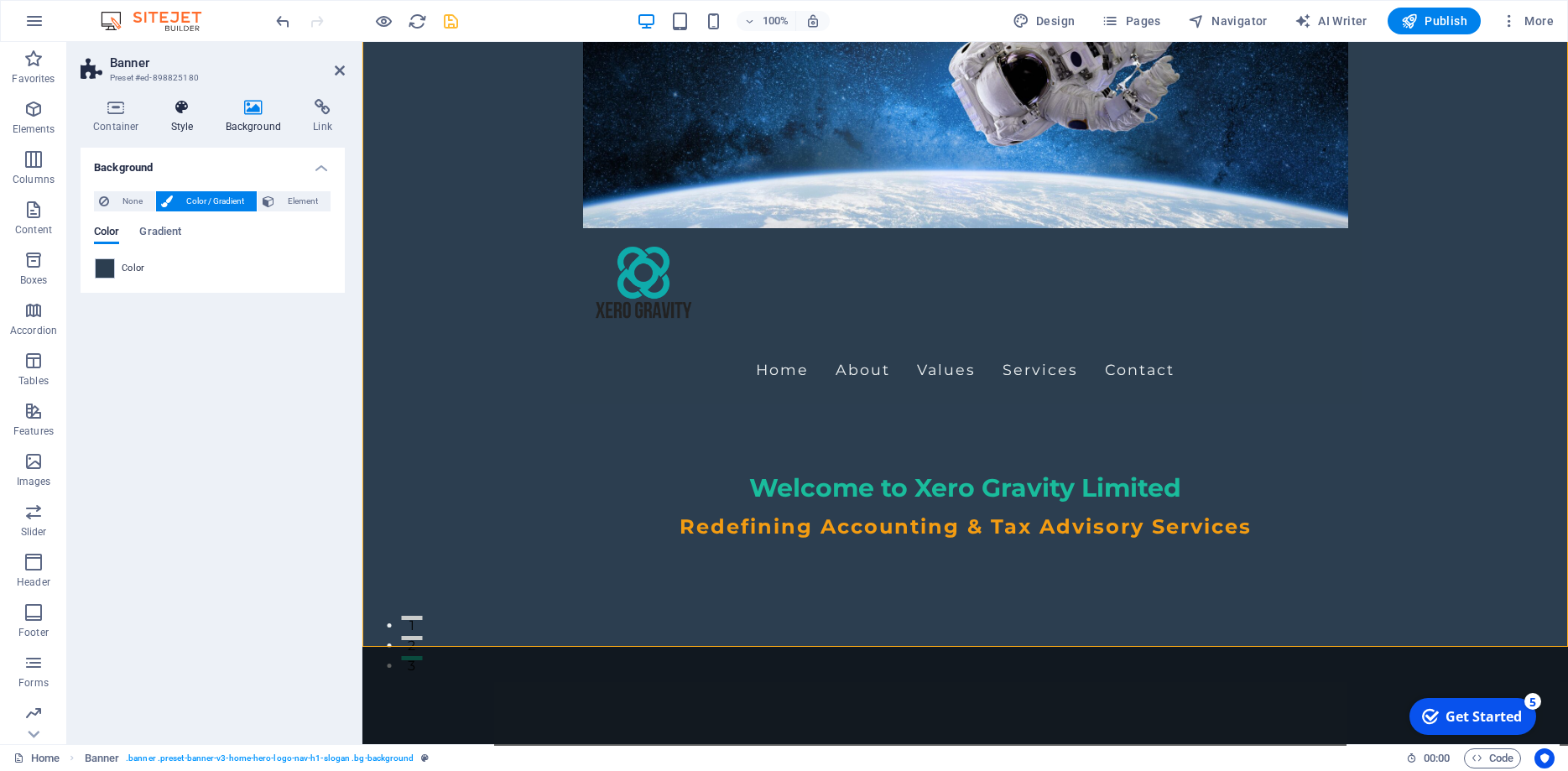
click at [180, 128] on h4 "Style" at bounding box center [186, 117] width 55 height 35
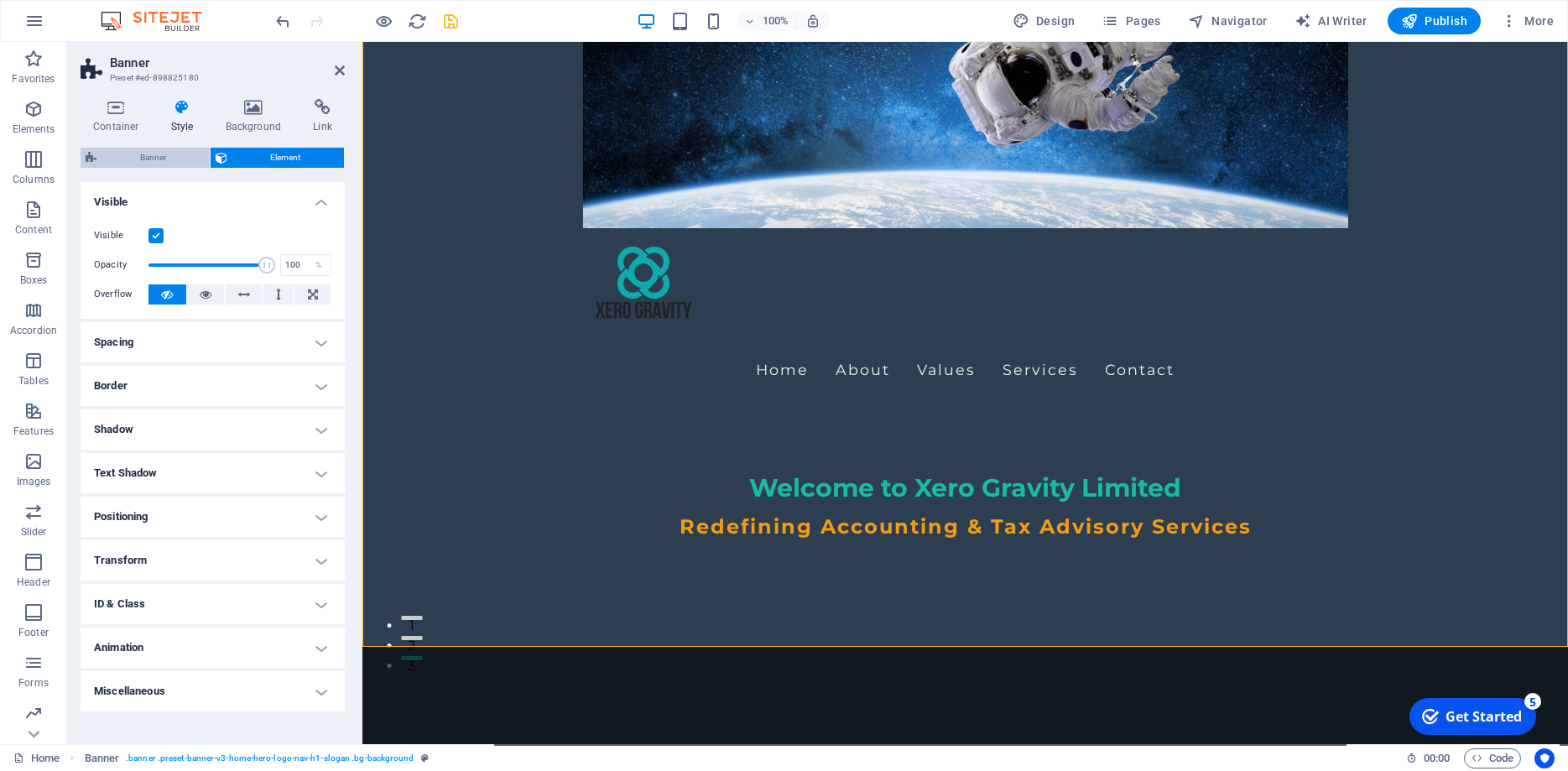
click at [171, 154] on span "Banner" at bounding box center [152, 158] width 103 height 20
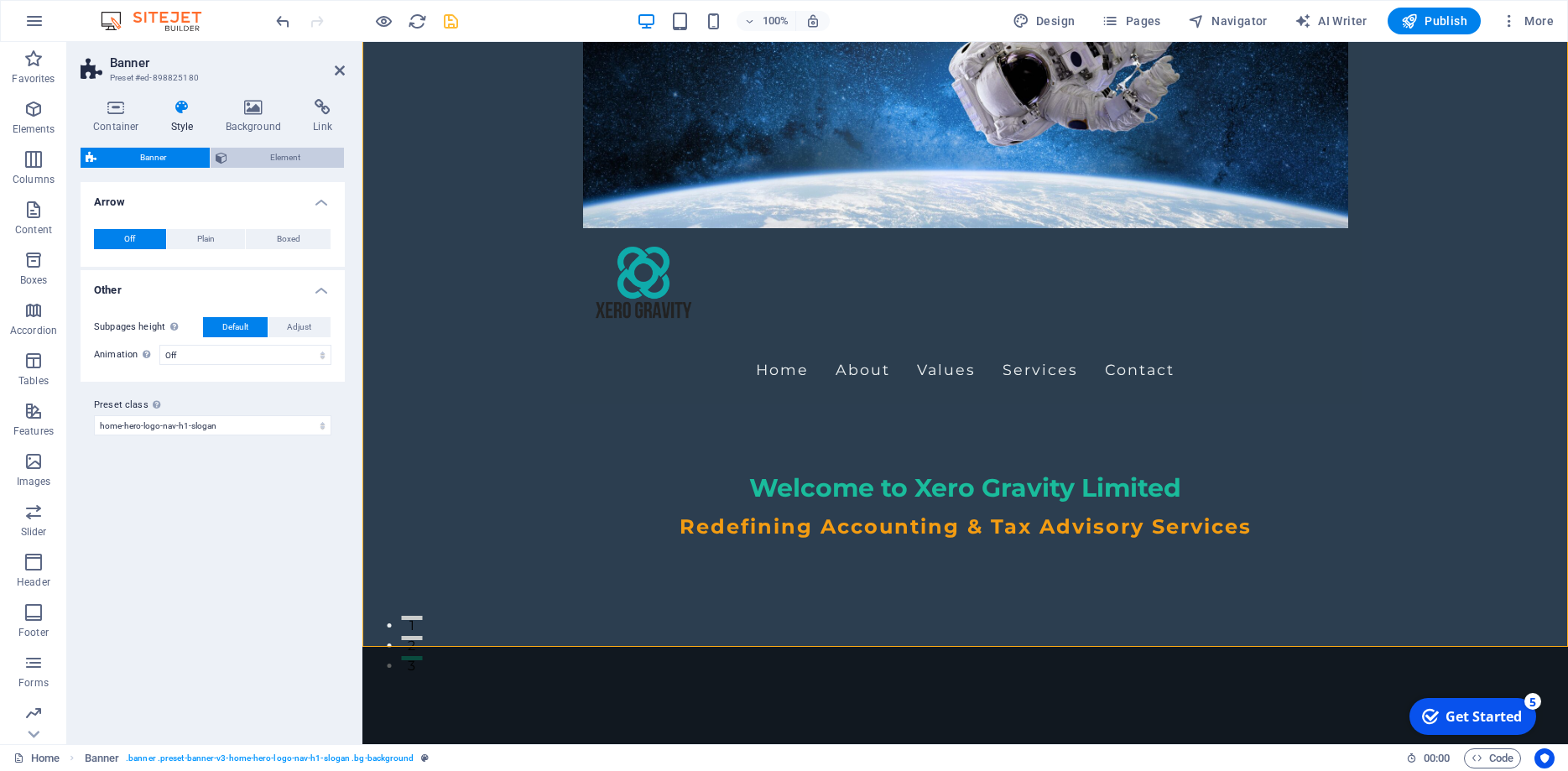
click at [240, 156] on span "Element" at bounding box center [287, 158] width 108 height 20
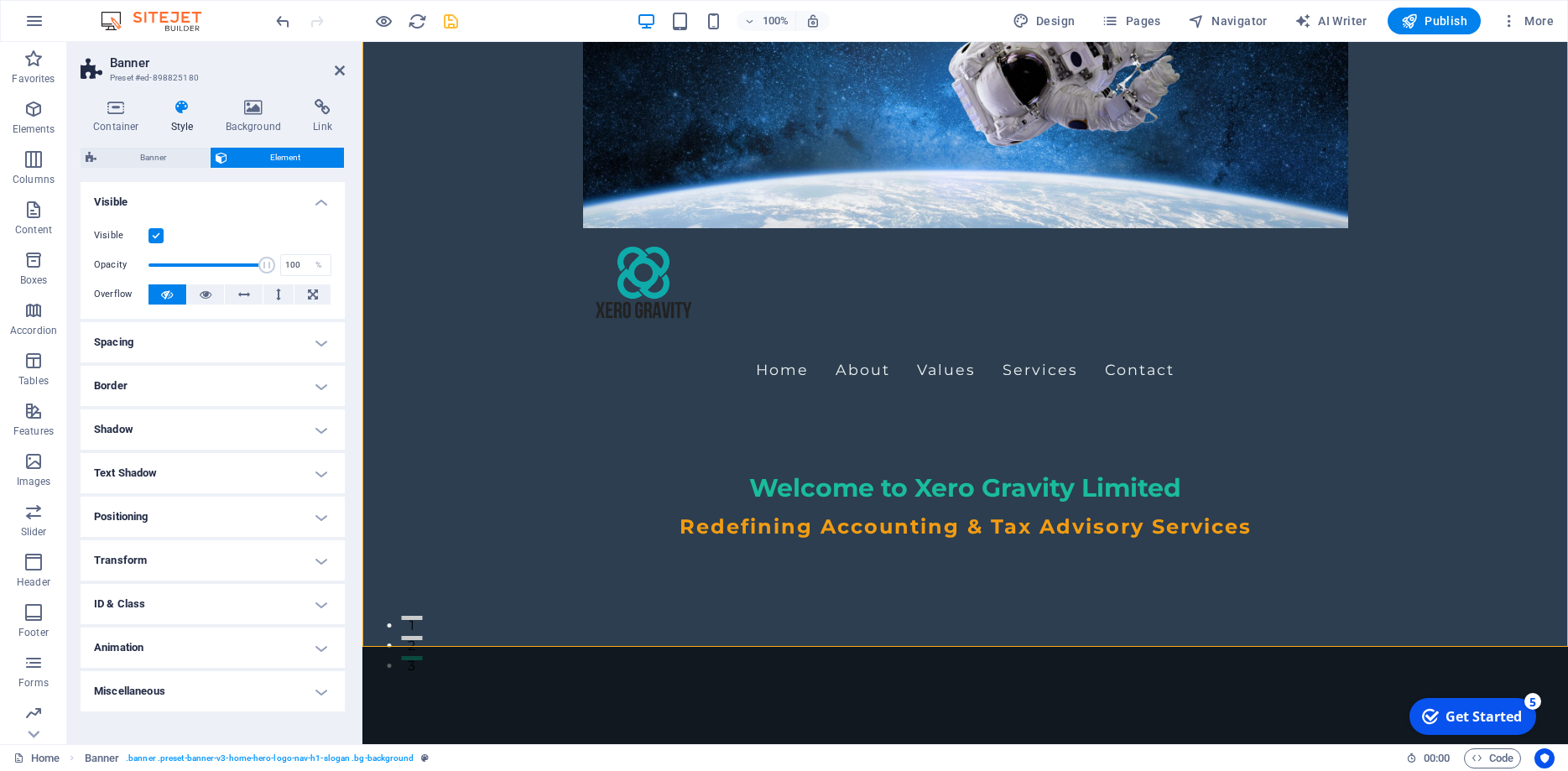
click at [177, 455] on h4 "Text Shadow" at bounding box center [212, 472] width 264 height 40
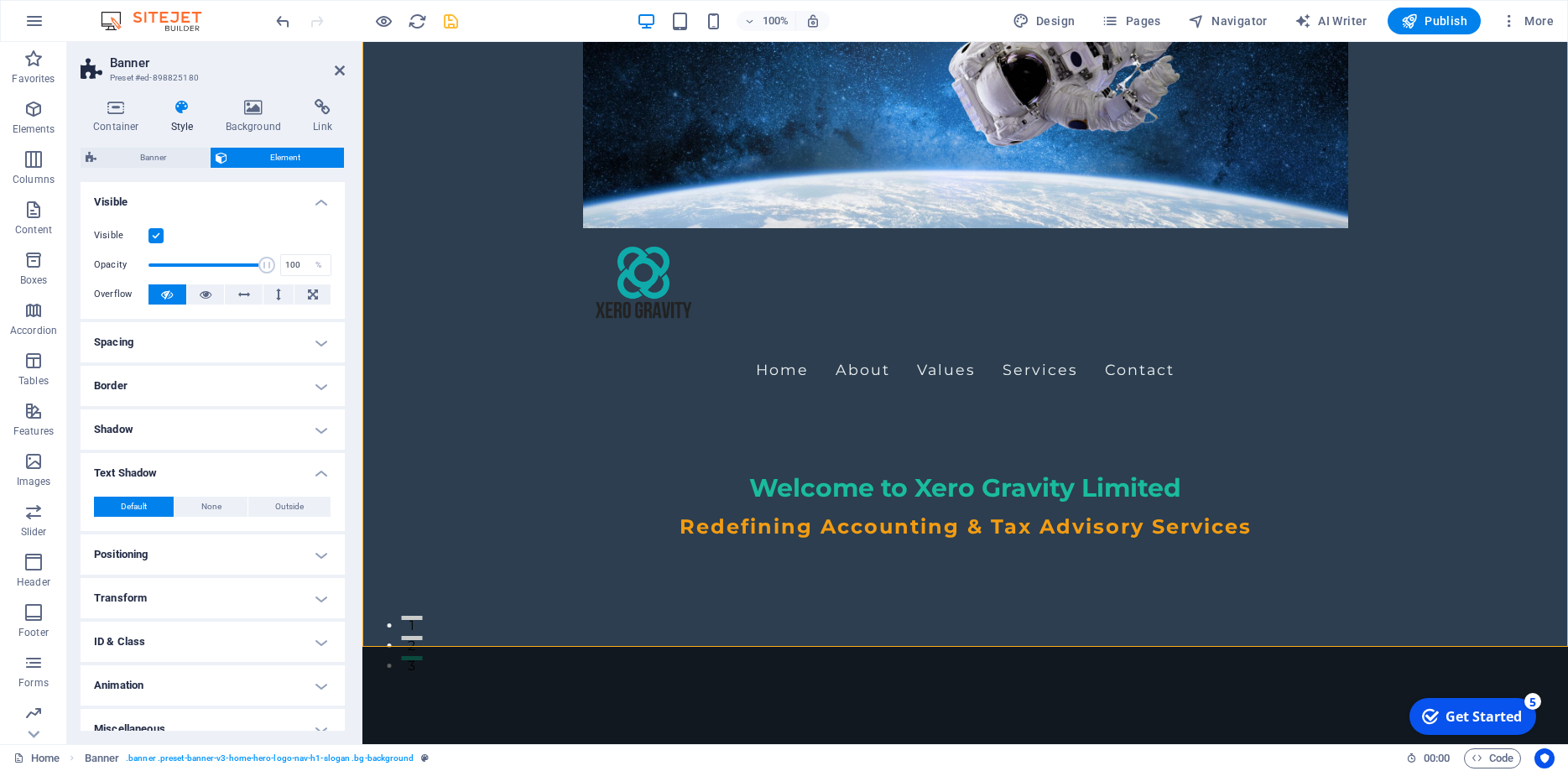
click at [179, 460] on h4 "Text Shadow" at bounding box center [212, 468] width 264 height 31
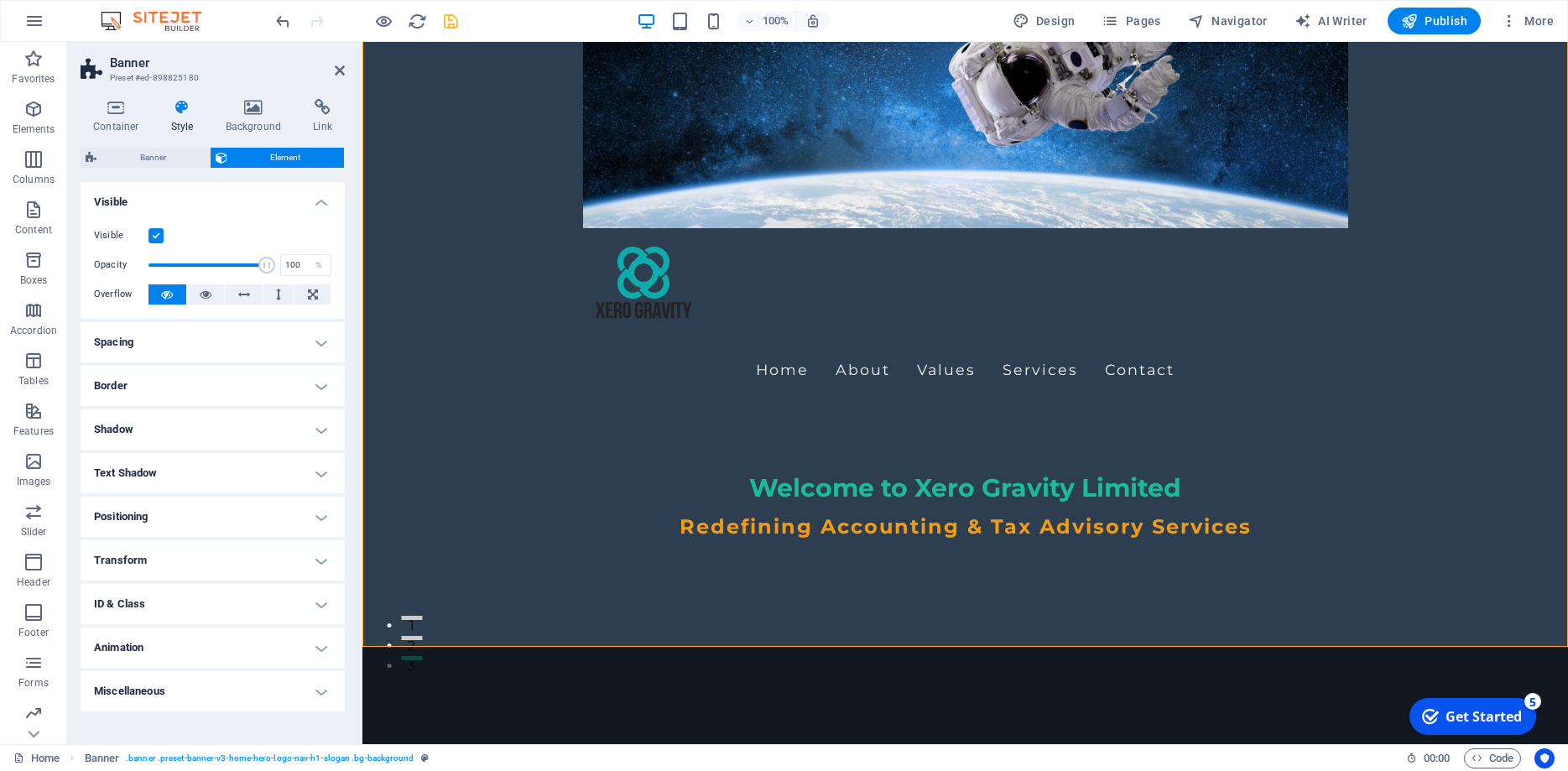
click at [128, 98] on div "Container Style Background Link Size Height 100 Default px rem % vh vw Min. hei…" at bounding box center [212, 415] width 291 height 659
click at [129, 108] on icon at bounding box center [116, 108] width 71 height 17
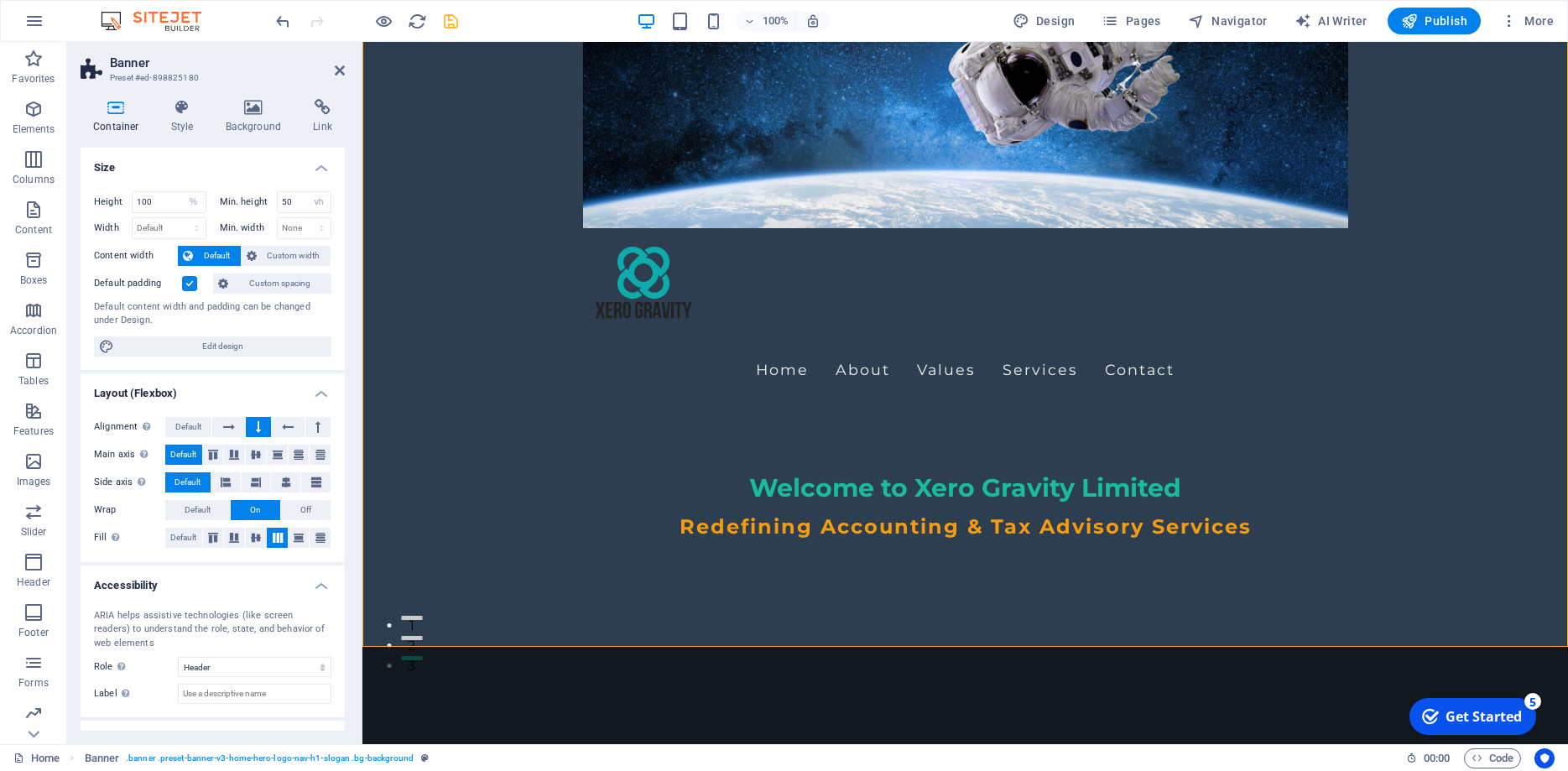
scroll to position [67, 0]
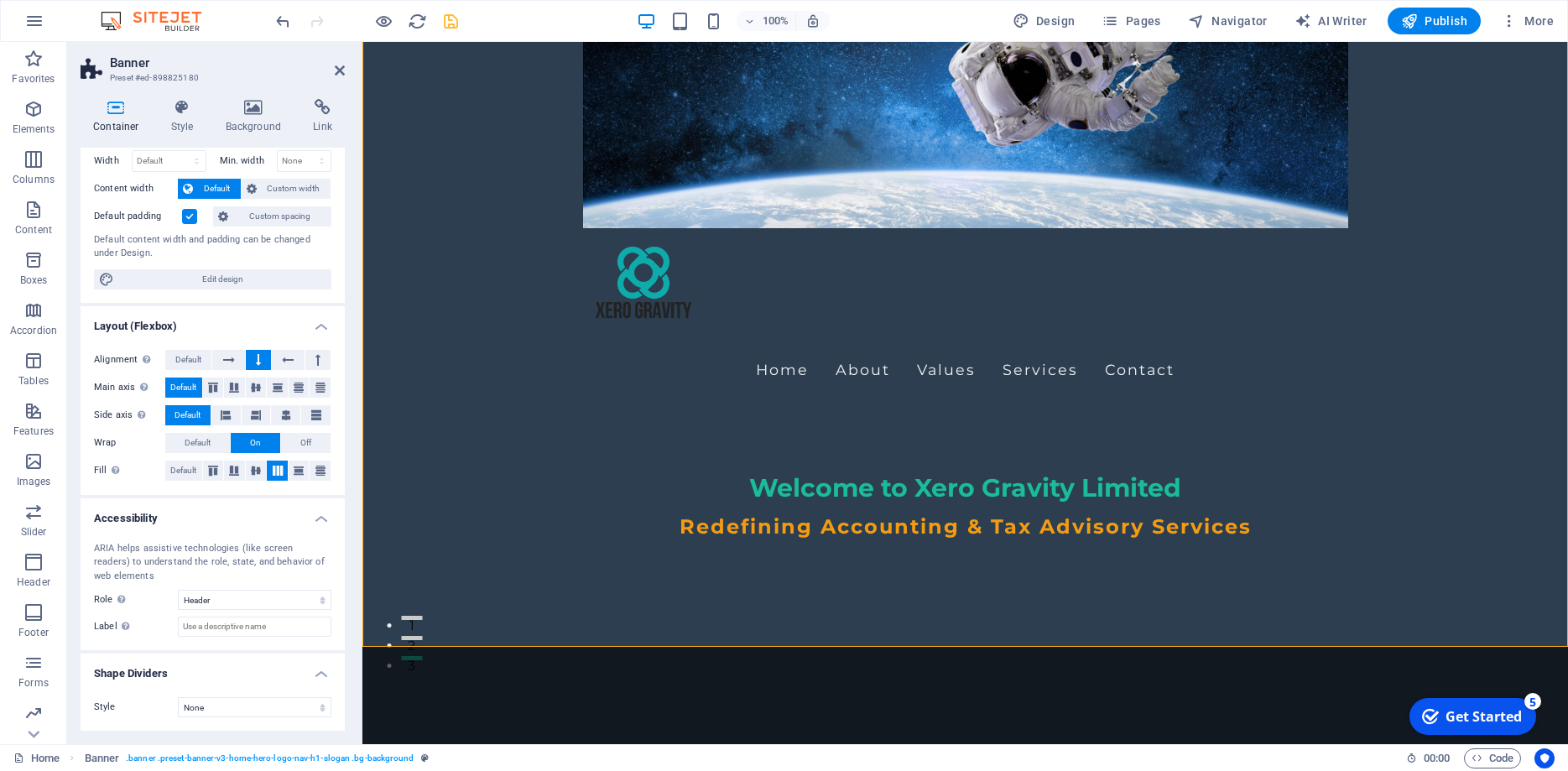
click at [461, 26] on div "100% Design Pages Navigator AI Writer Publish More" at bounding box center [917, 20] width 1288 height 27
click at [450, 22] on icon "save" at bounding box center [451, 21] width 19 height 19
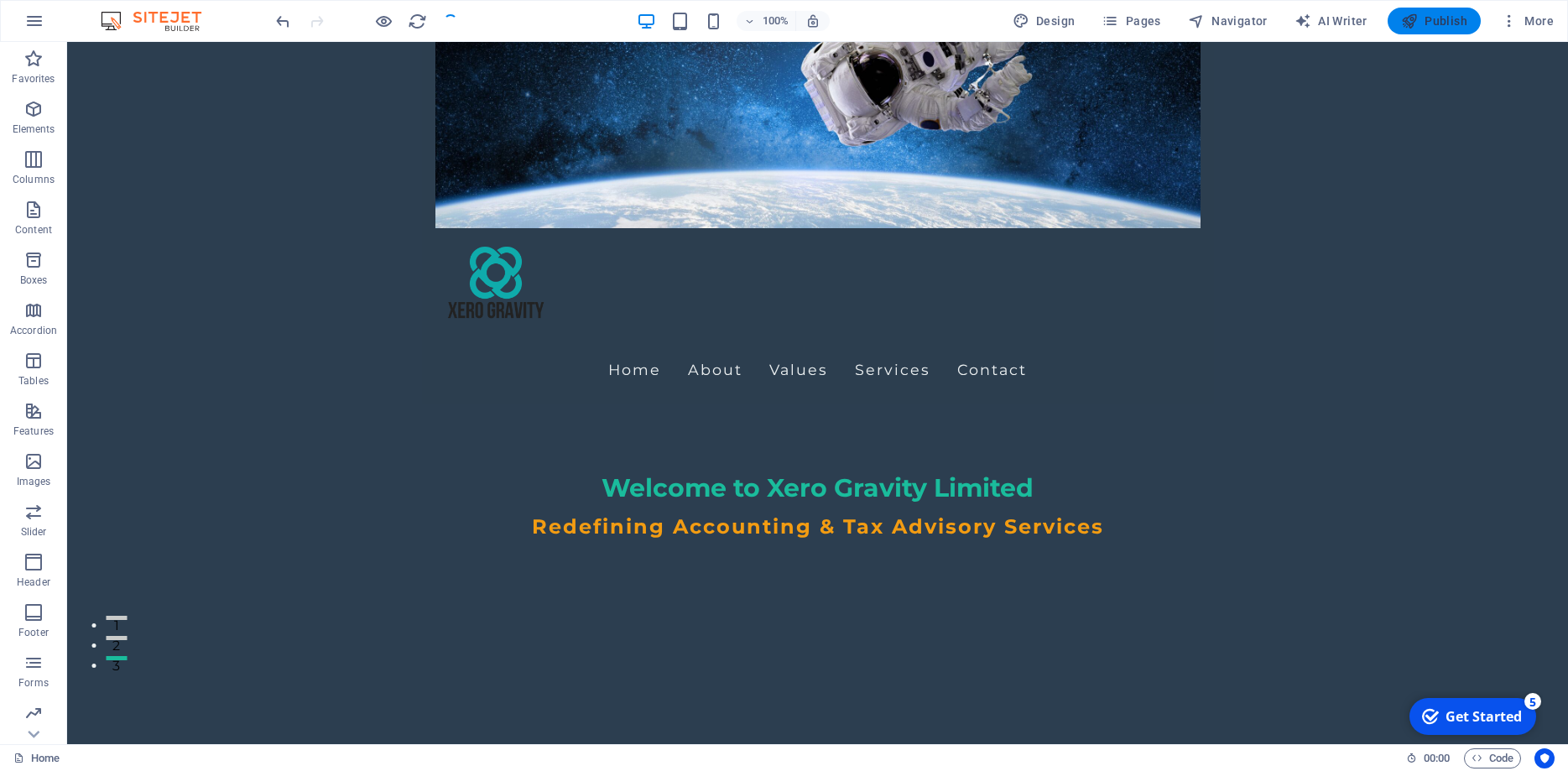
click at [1420, 29] on span "Publish" at bounding box center [1433, 21] width 66 height 17
